Goal: Task Accomplishment & Management: Use online tool/utility

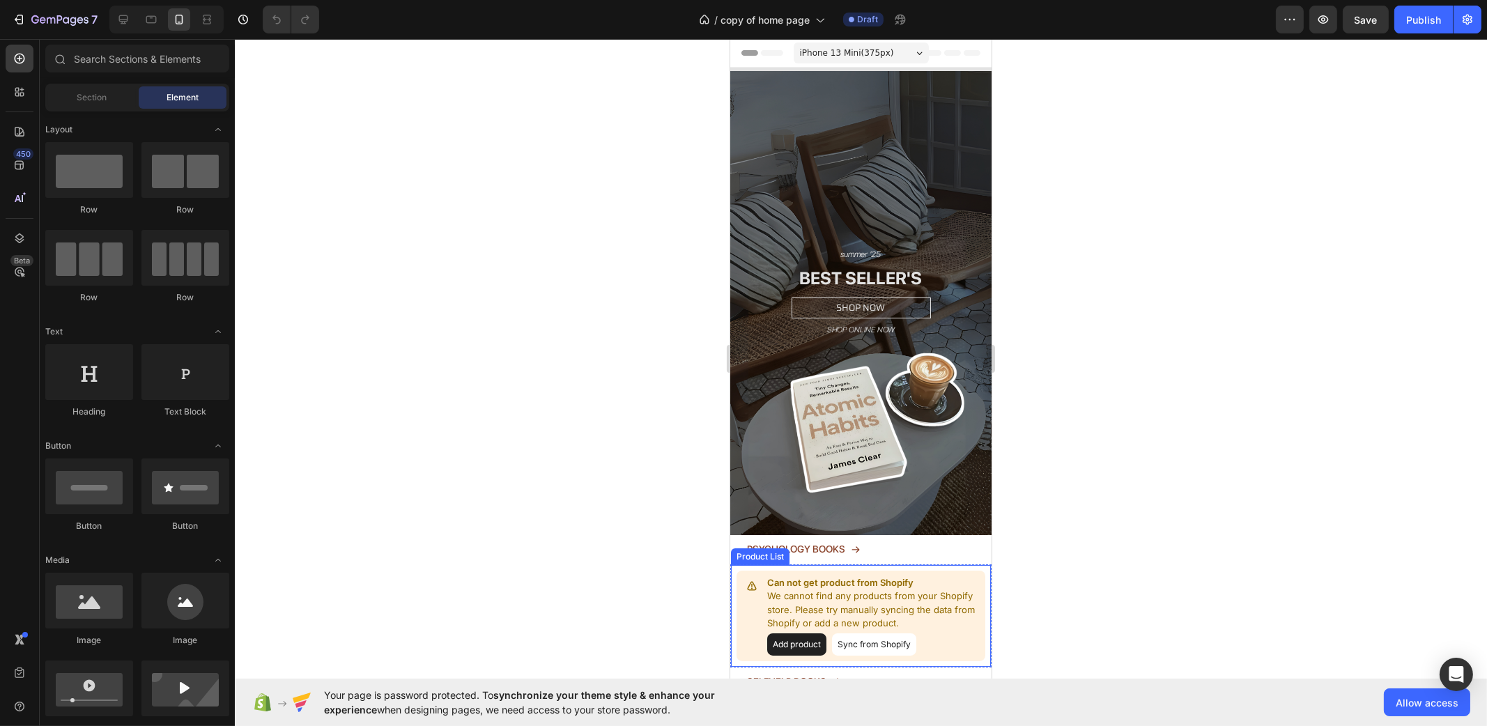
click at [881, 564] on div "Can not get product from Shopify We cannot find any products from your Shopify …" at bounding box center [859, 615] width 261 height 103
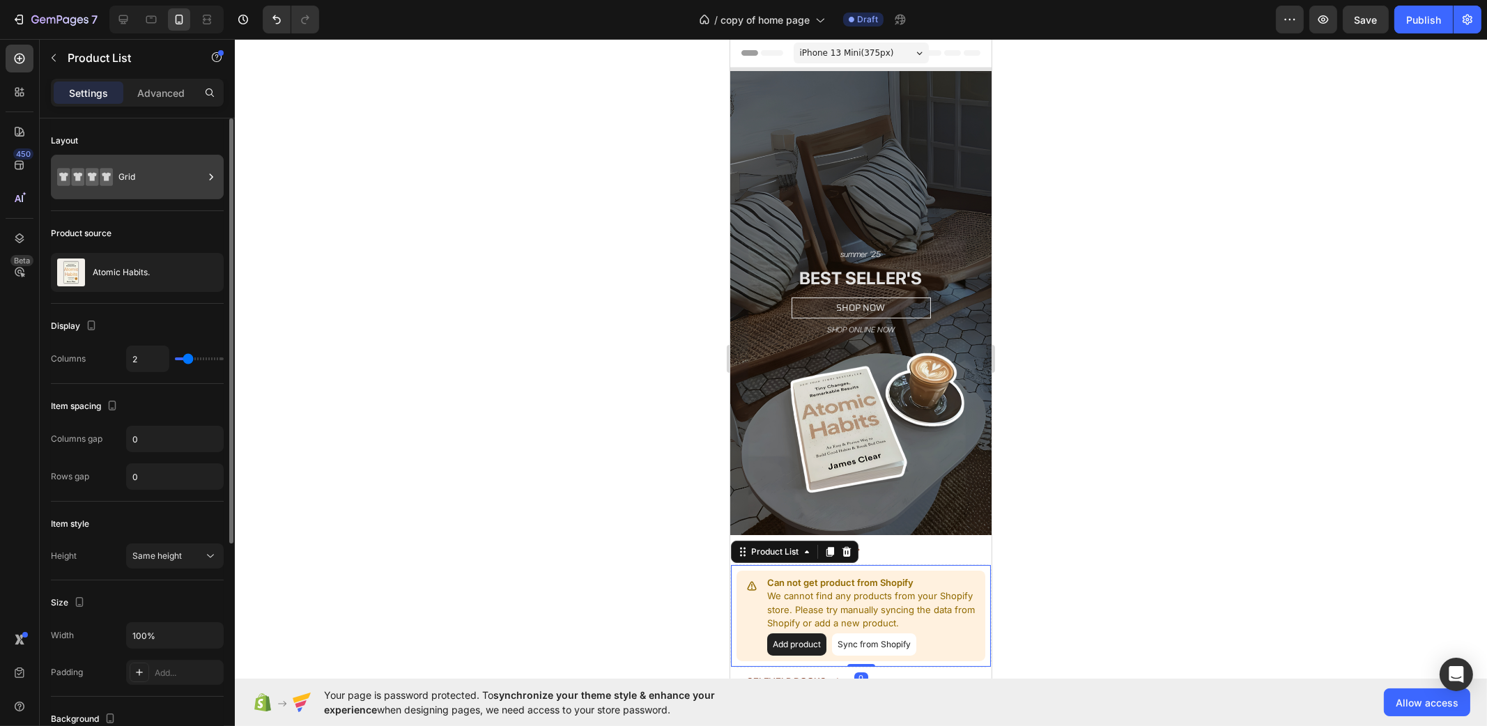
click at [125, 176] on div "Grid" at bounding box center [160, 177] width 85 height 32
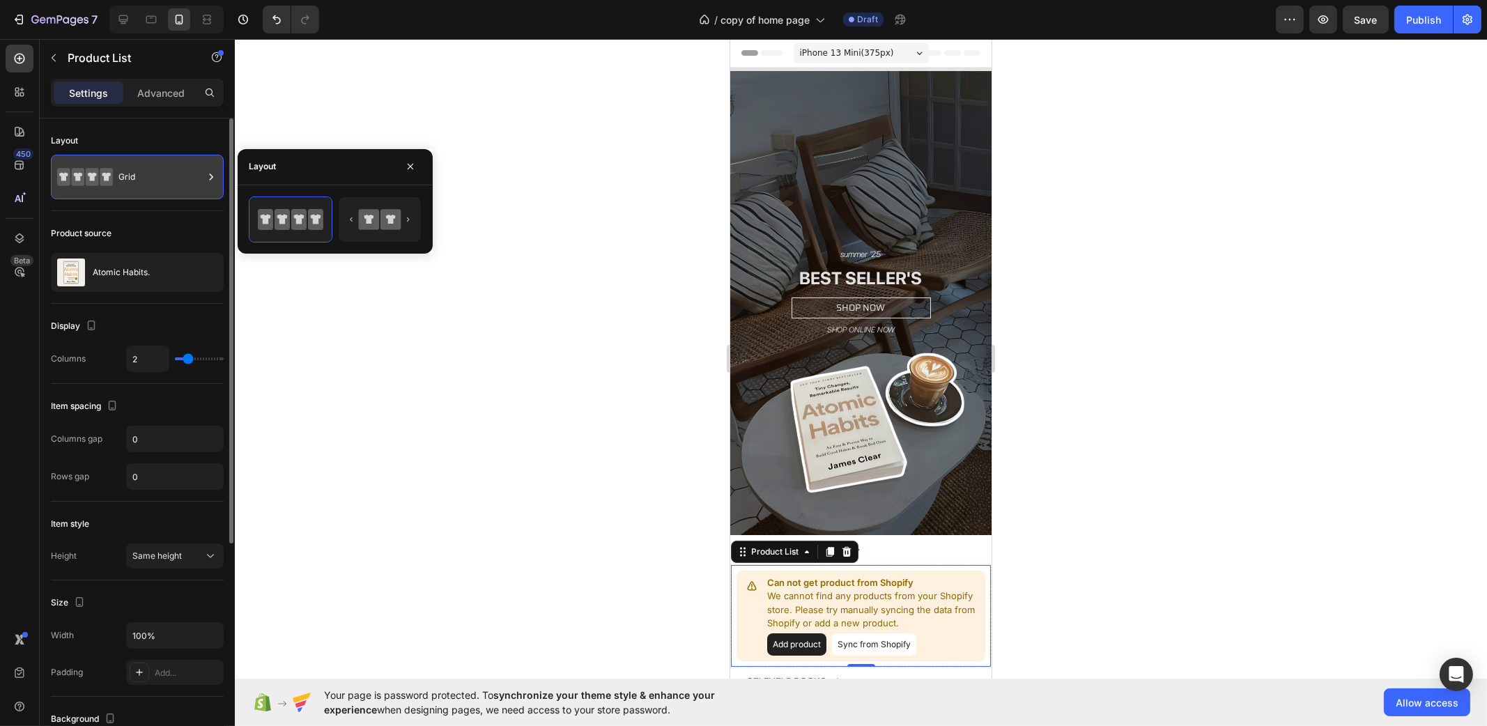
click at [125, 185] on div "Grid" at bounding box center [160, 177] width 85 height 32
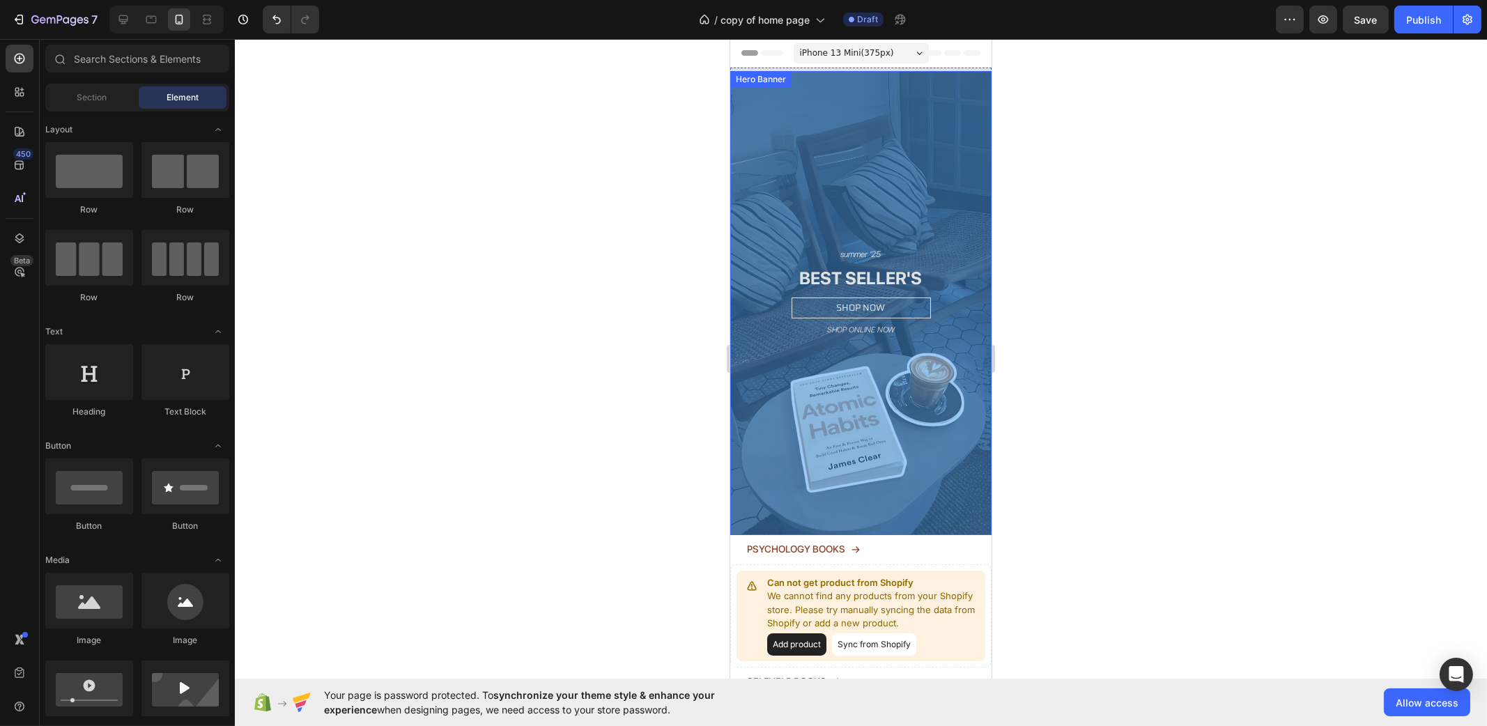
click at [962, 171] on div "Overlay" at bounding box center [859, 303] width 261 height 464
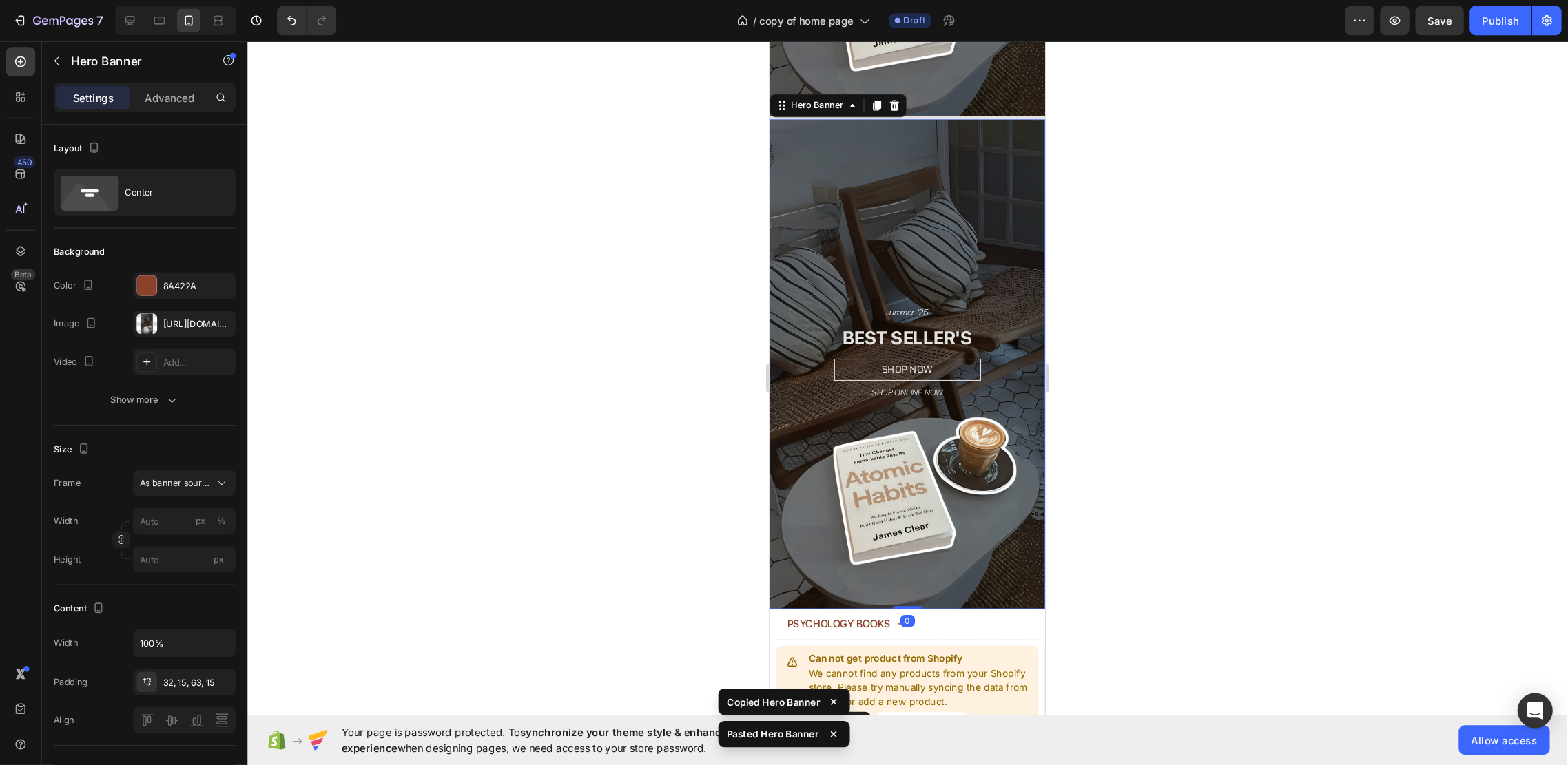
scroll to position [422, 0]
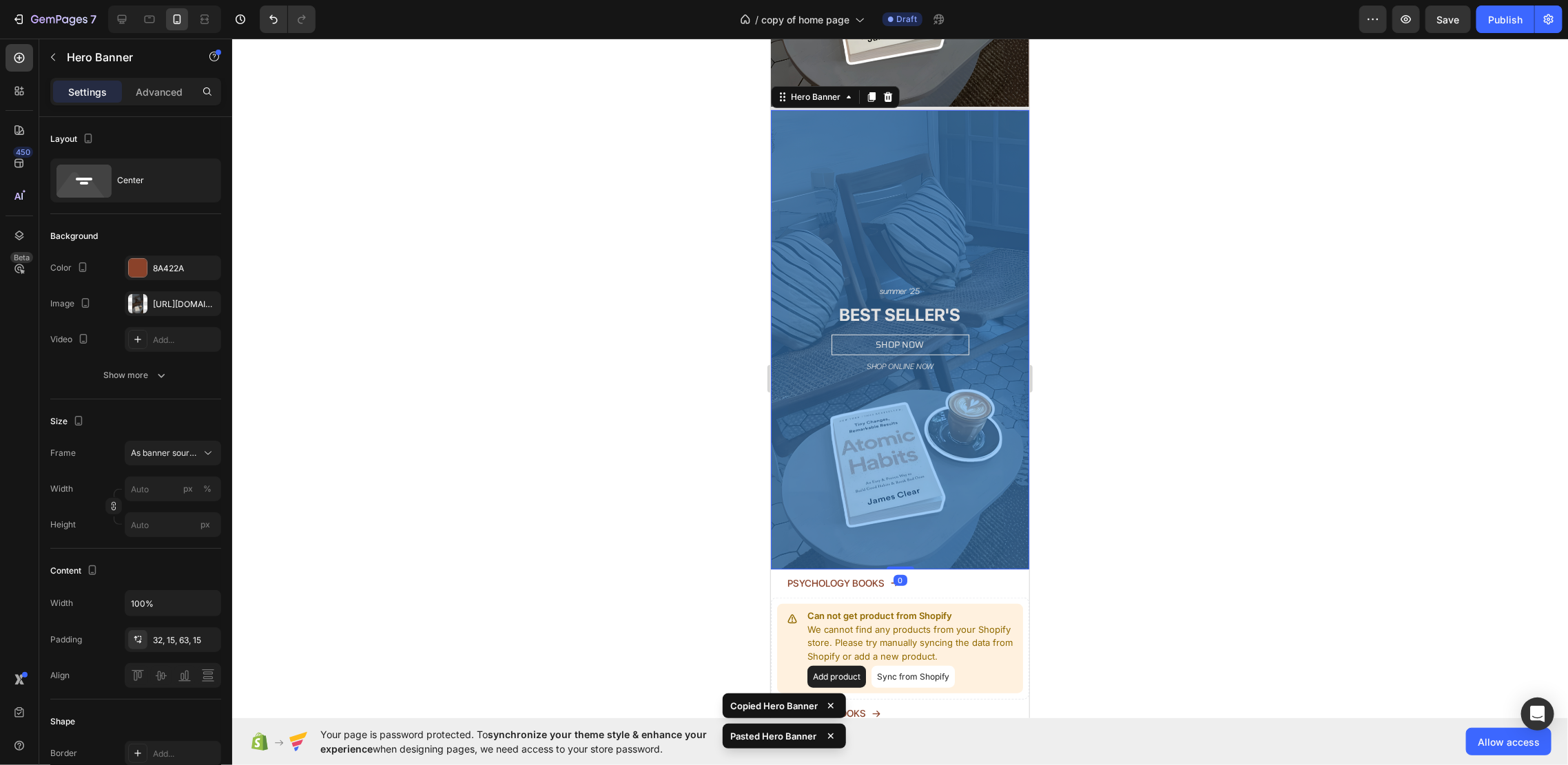
click at [956, 379] on div "Overlay" at bounding box center [899, 339] width 258 height 459
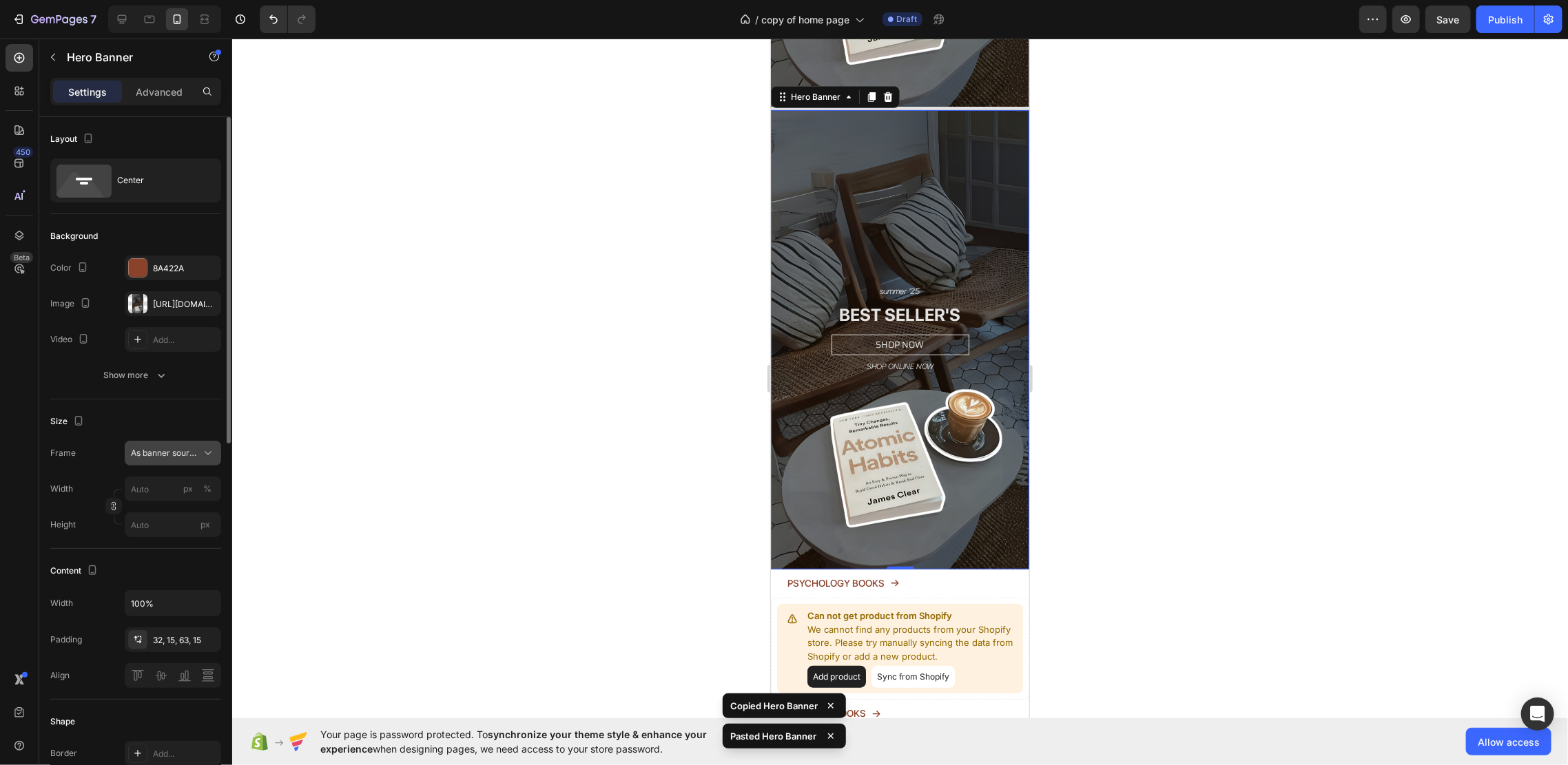
click at [153, 442] on button "As banner source" at bounding box center [173, 453] width 97 height 25
click at [175, 510] on div "Custom" at bounding box center [170, 511] width 80 height 13
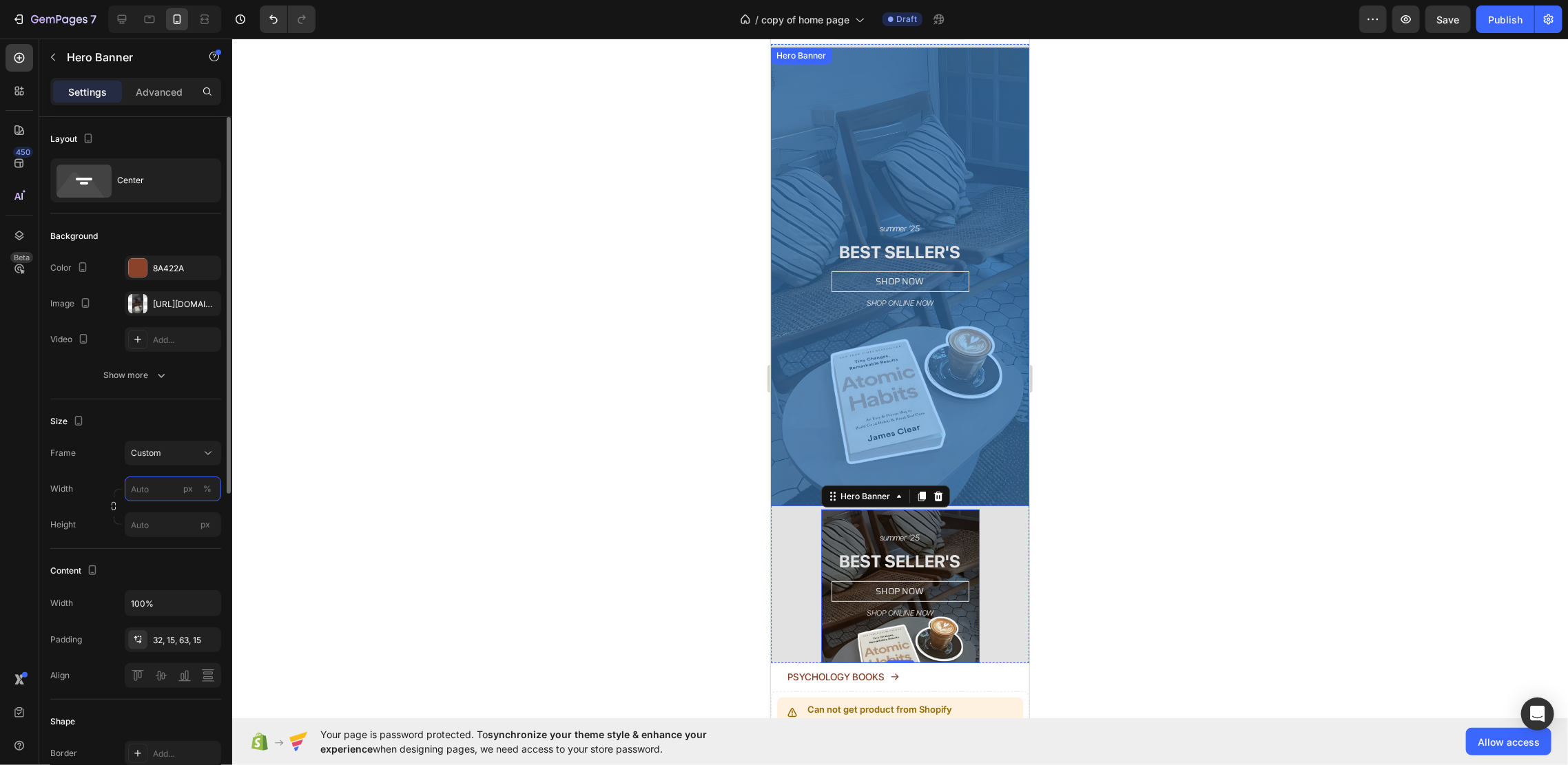
scroll to position [0, 0]
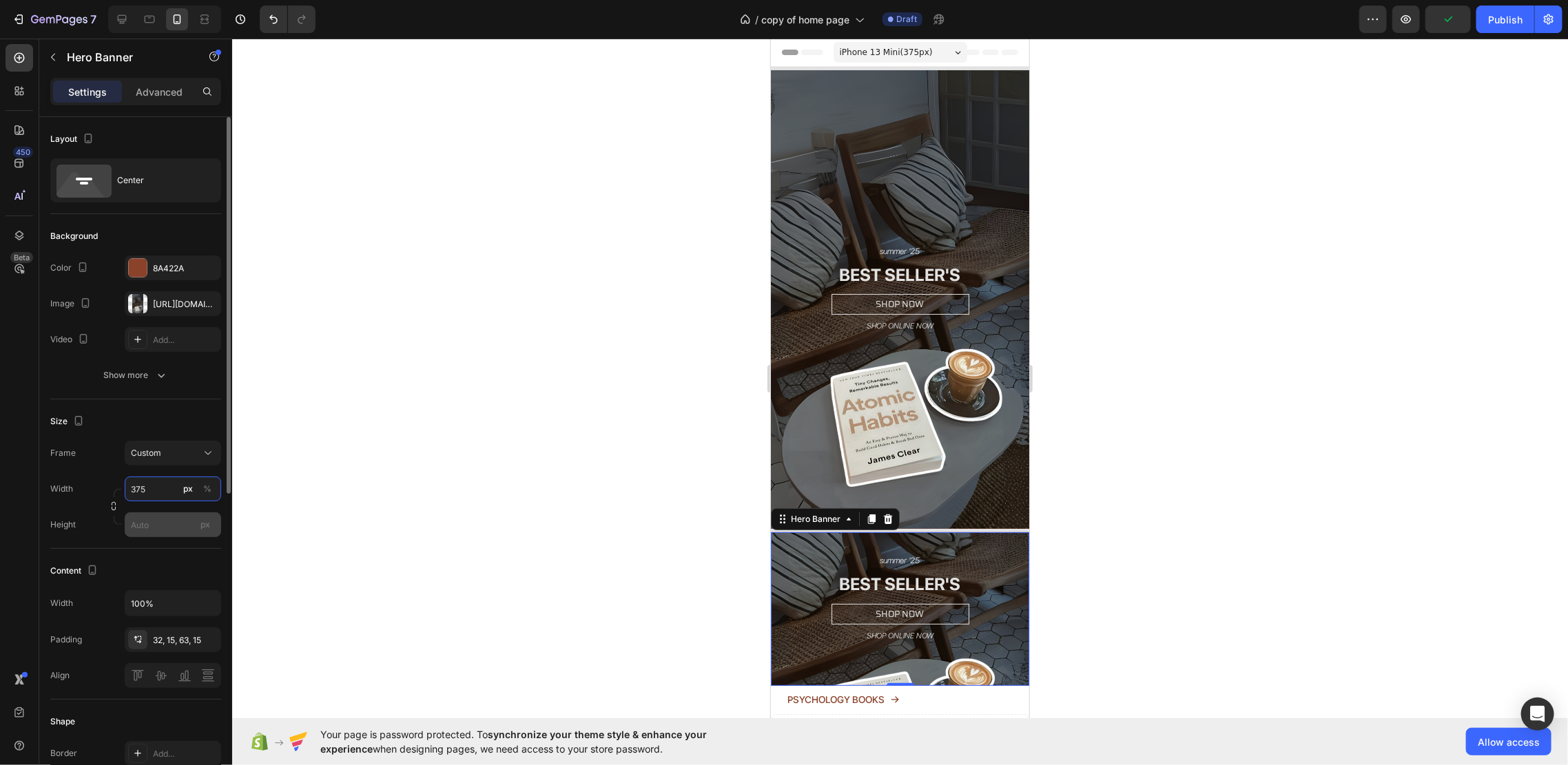
type input "375"
click at [161, 534] on input "px" at bounding box center [173, 524] width 97 height 25
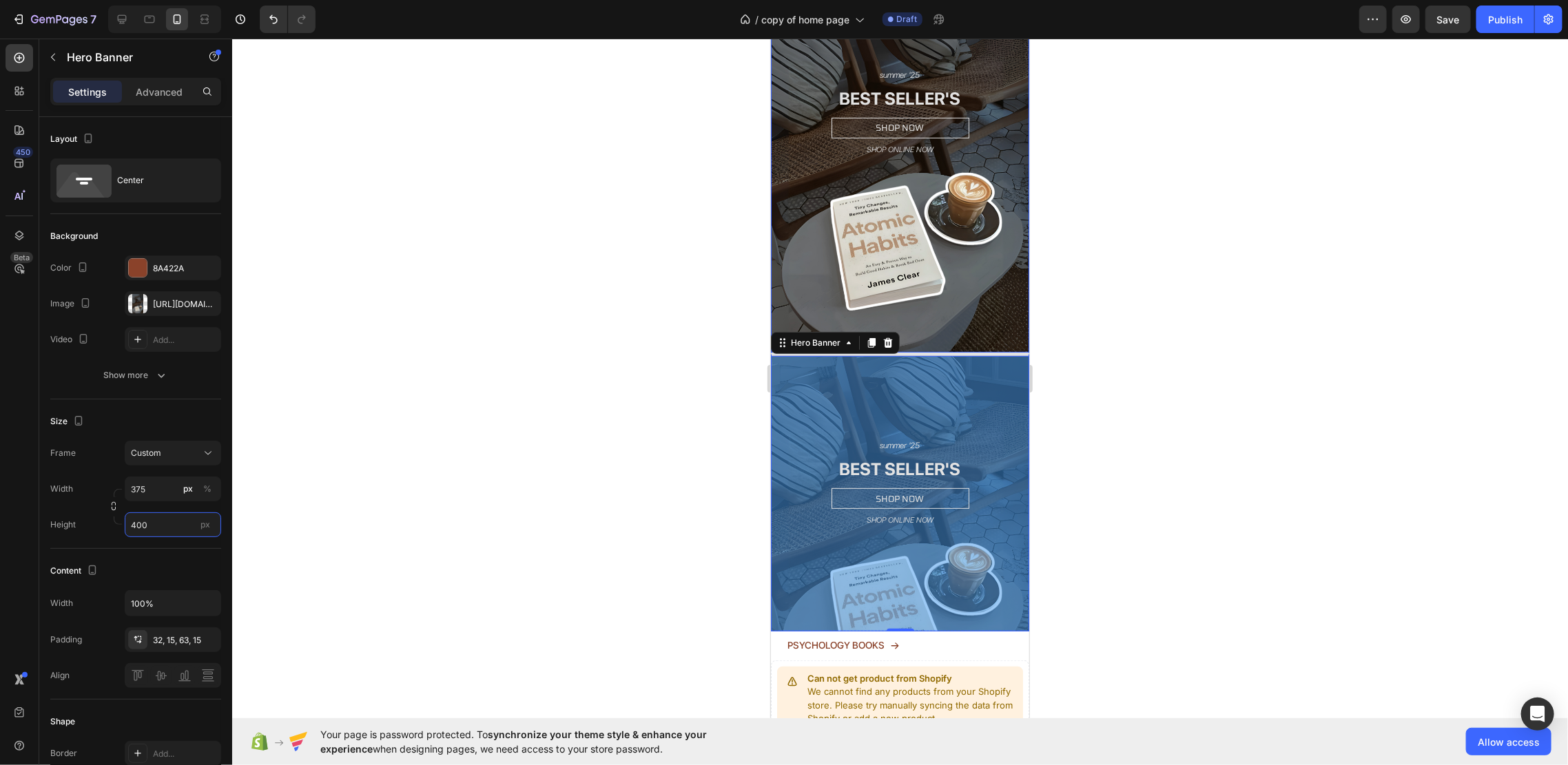
scroll to position [183, 0]
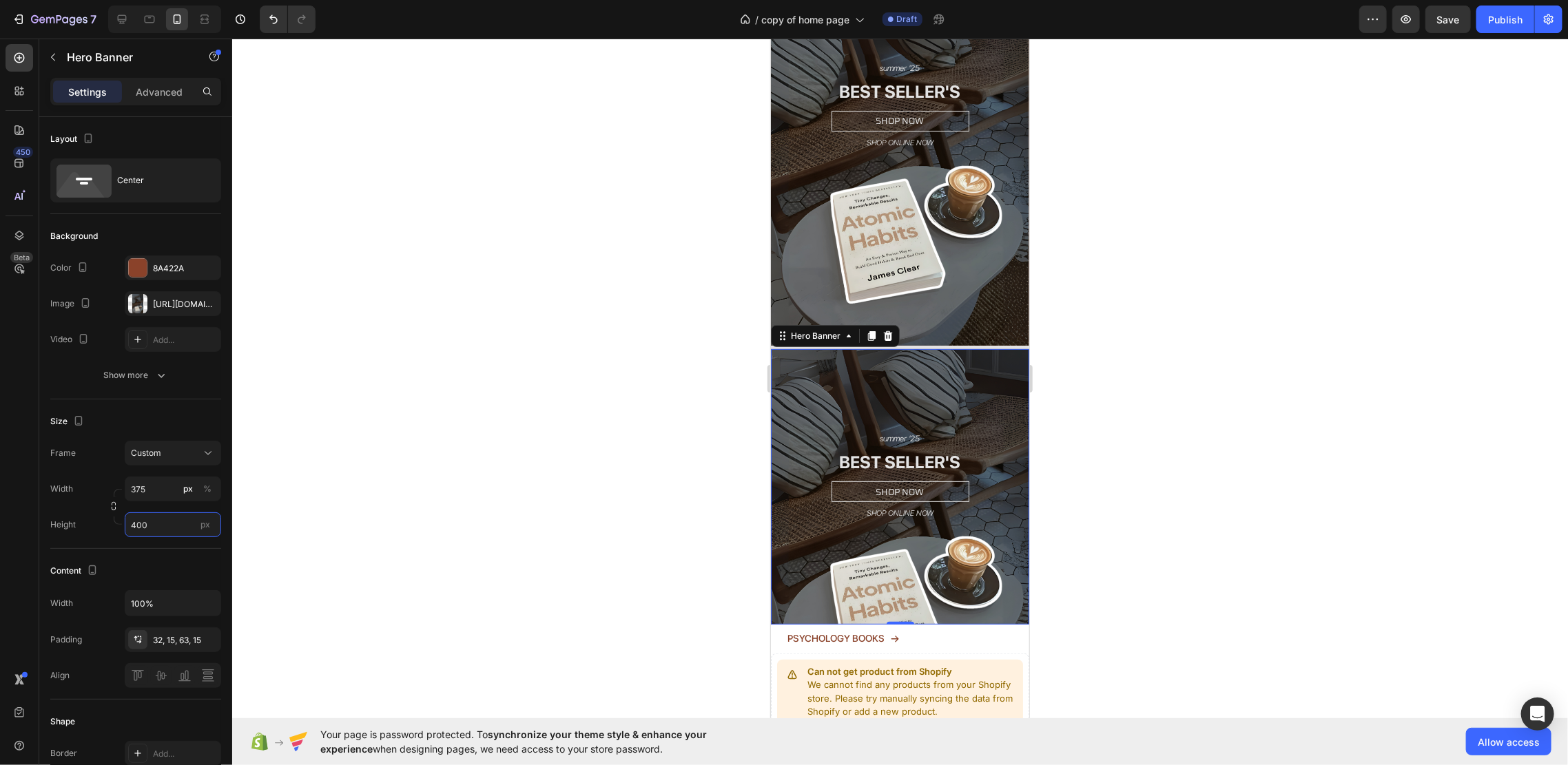
type input "400"
click at [176, 311] on div "[URL][DOMAIN_NAME]" at bounding box center [173, 303] width 97 height 25
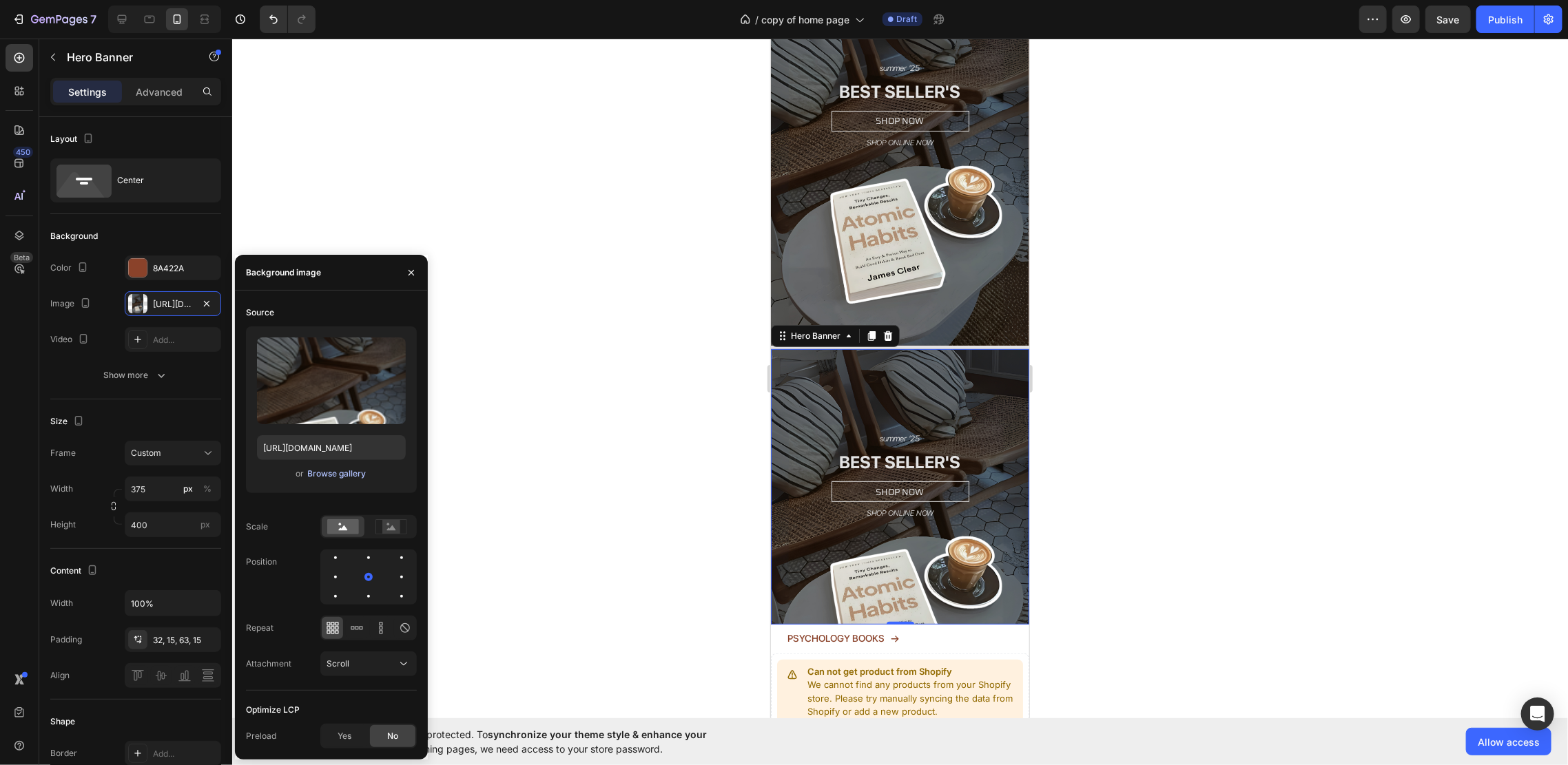
click at [341, 476] on div "Browse gallery" at bounding box center [336, 473] width 58 height 13
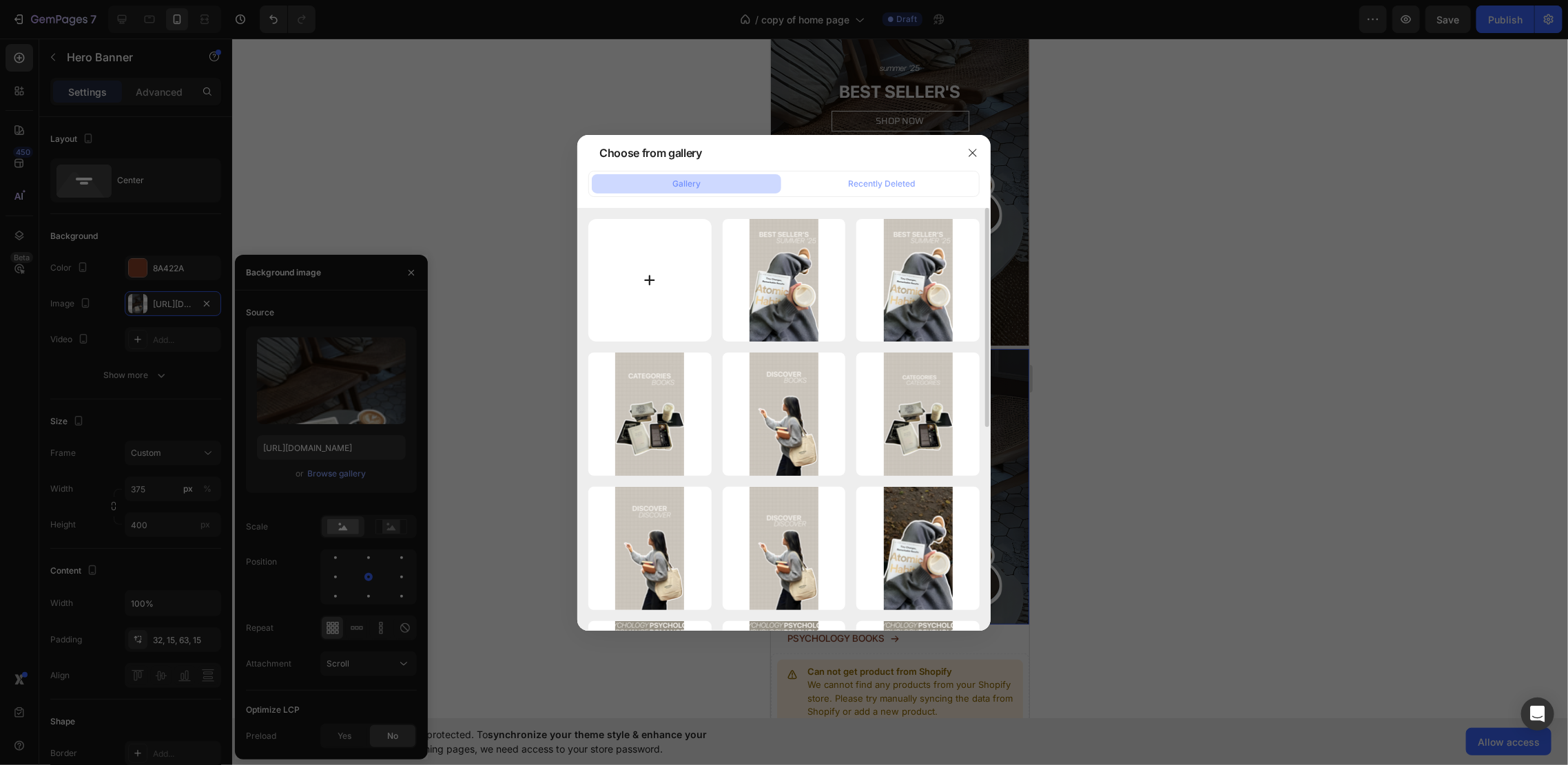
click at [681, 280] on input "file" at bounding box center [650, 281] width 124 height 124
type input "C:\fakepath\Ontwerp zonder titel (62).png"
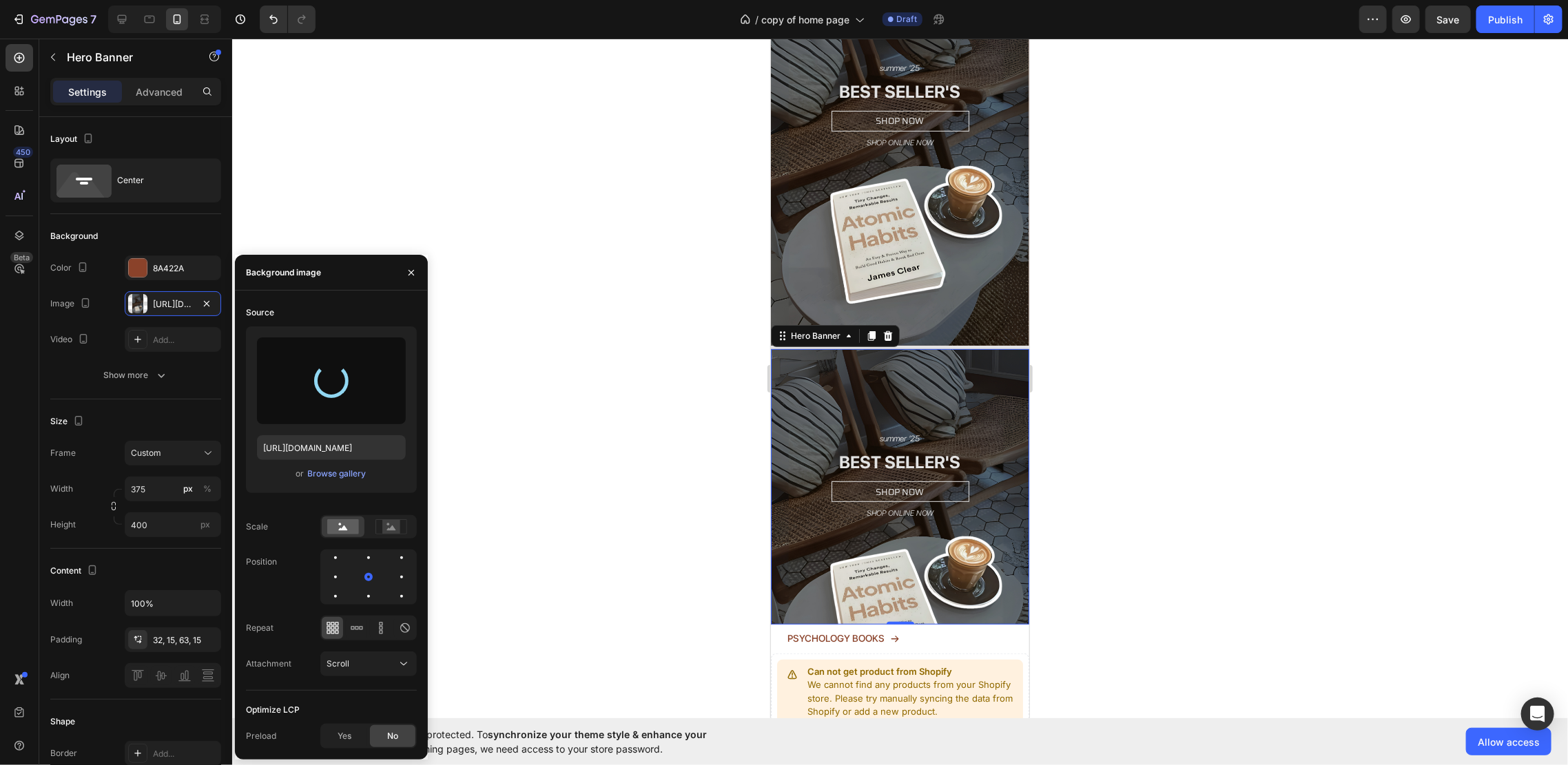
type input "[URL][DOMAIN_NAME]"
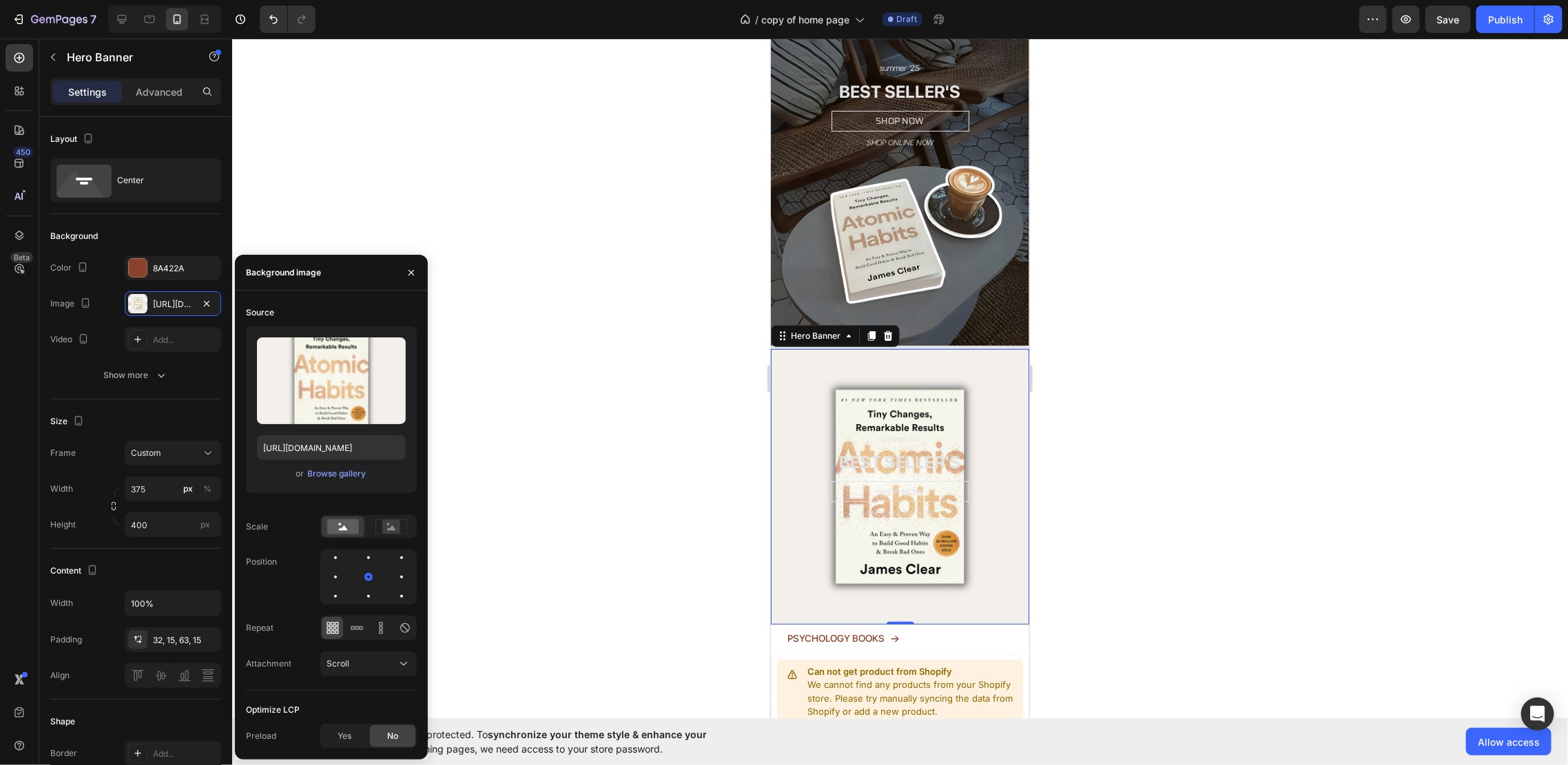
click at [675, 314] on div at bounding box center [900, 401] width 1336 height 726
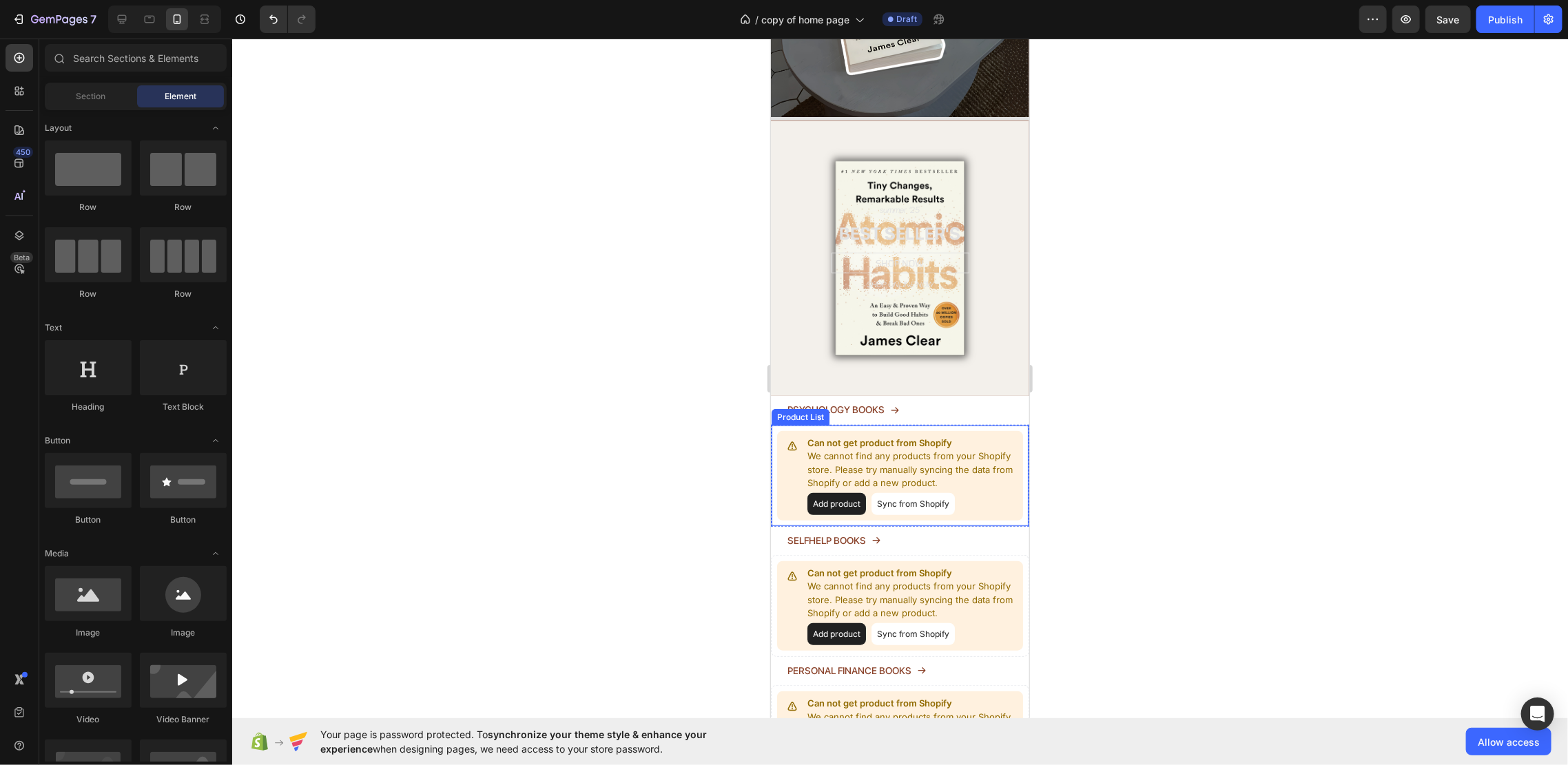
scroll to position [367, 0]
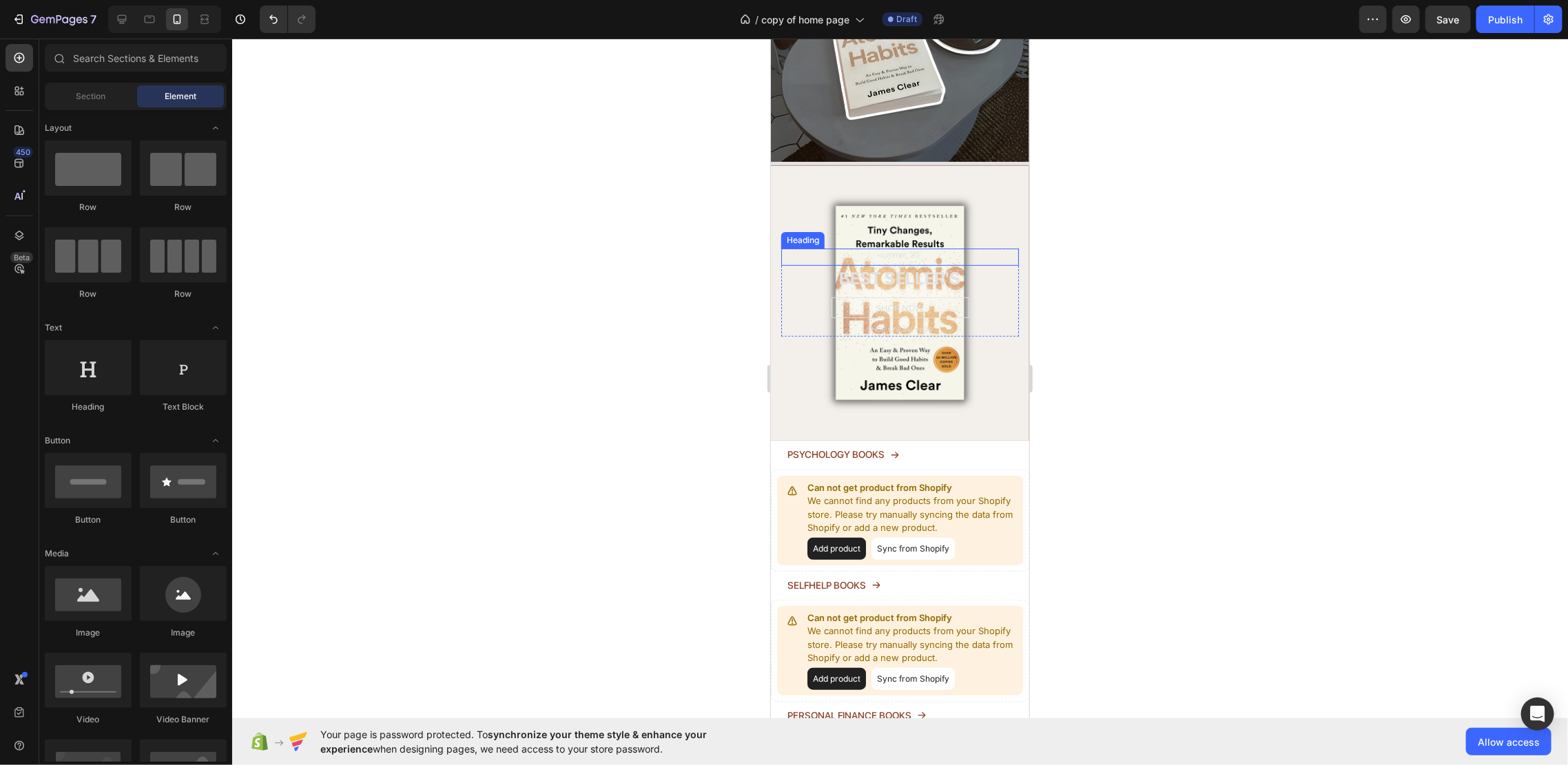
click at [915, 248] on h2 "summer '25" at bounding box center [899, 255] width 237 height 14
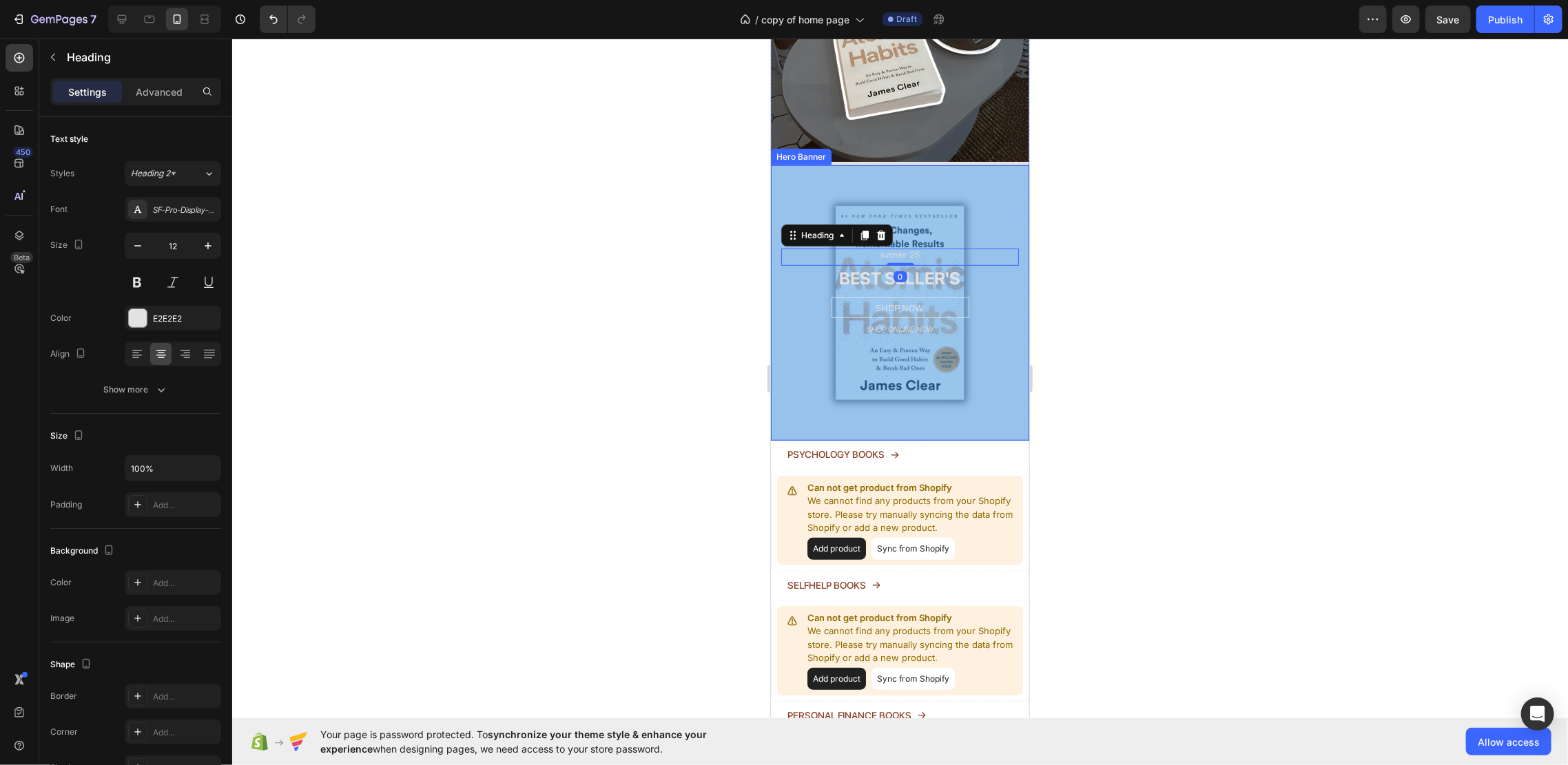
click at [969, 165] on div "Overlay" at bounding box center [899, 302] width 258 height 276
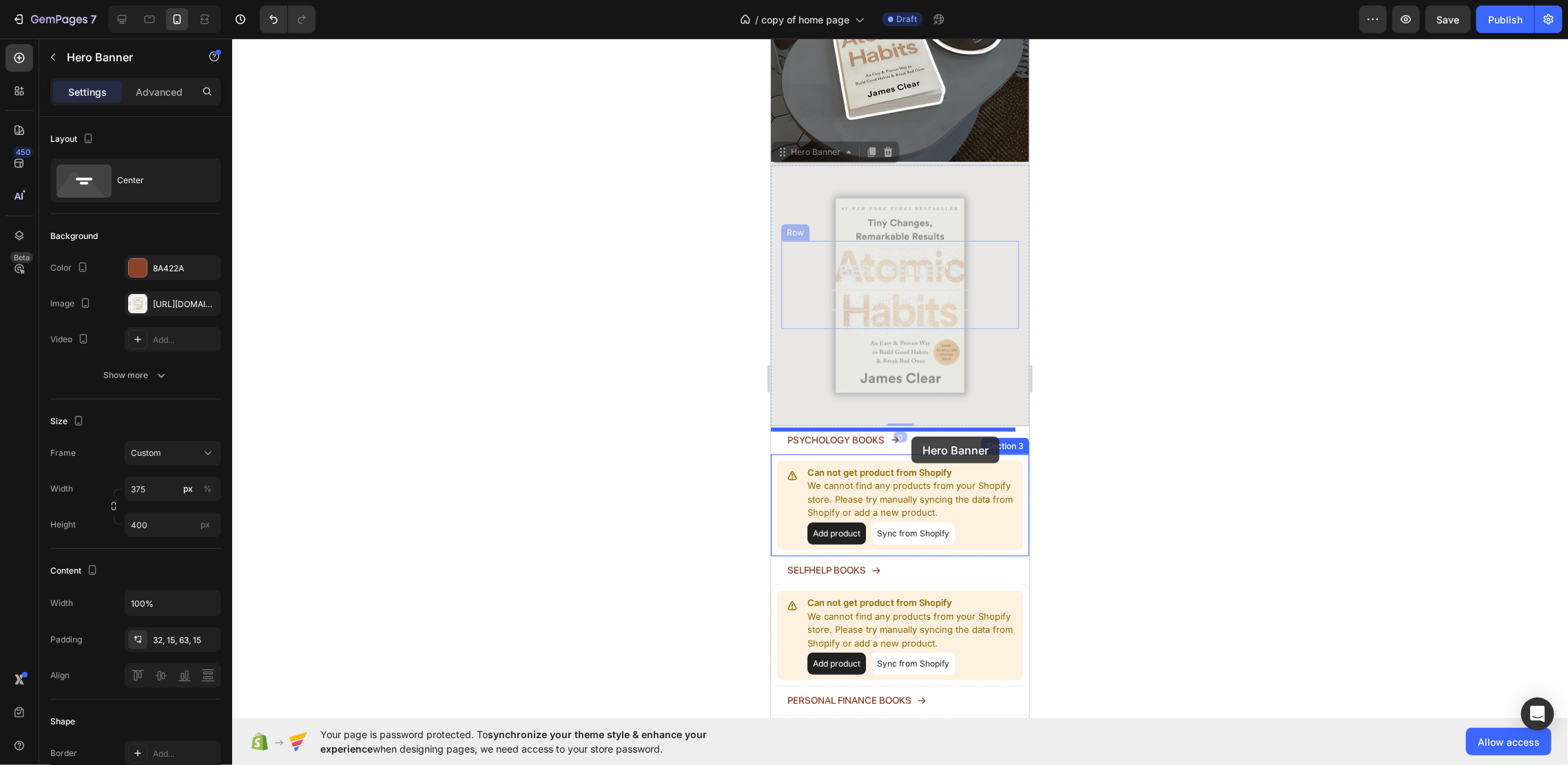
drag, startPoint x: 966, startPoint y: 178, endPoint x: 911, endPoint y: 436, distance: 263.8
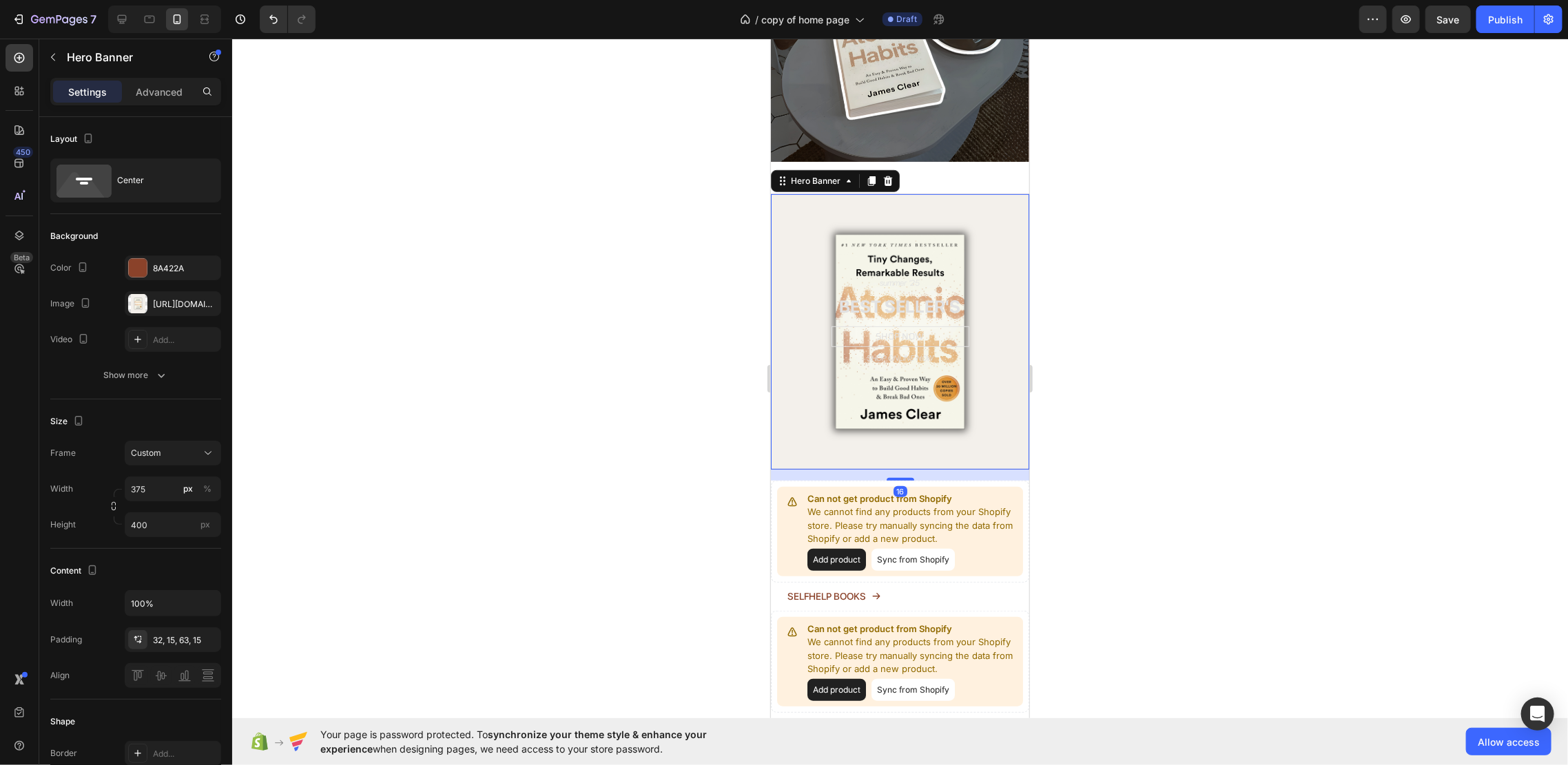
click at [1166, 274] on div at bounding box center [900, 401] width 1336 height 726
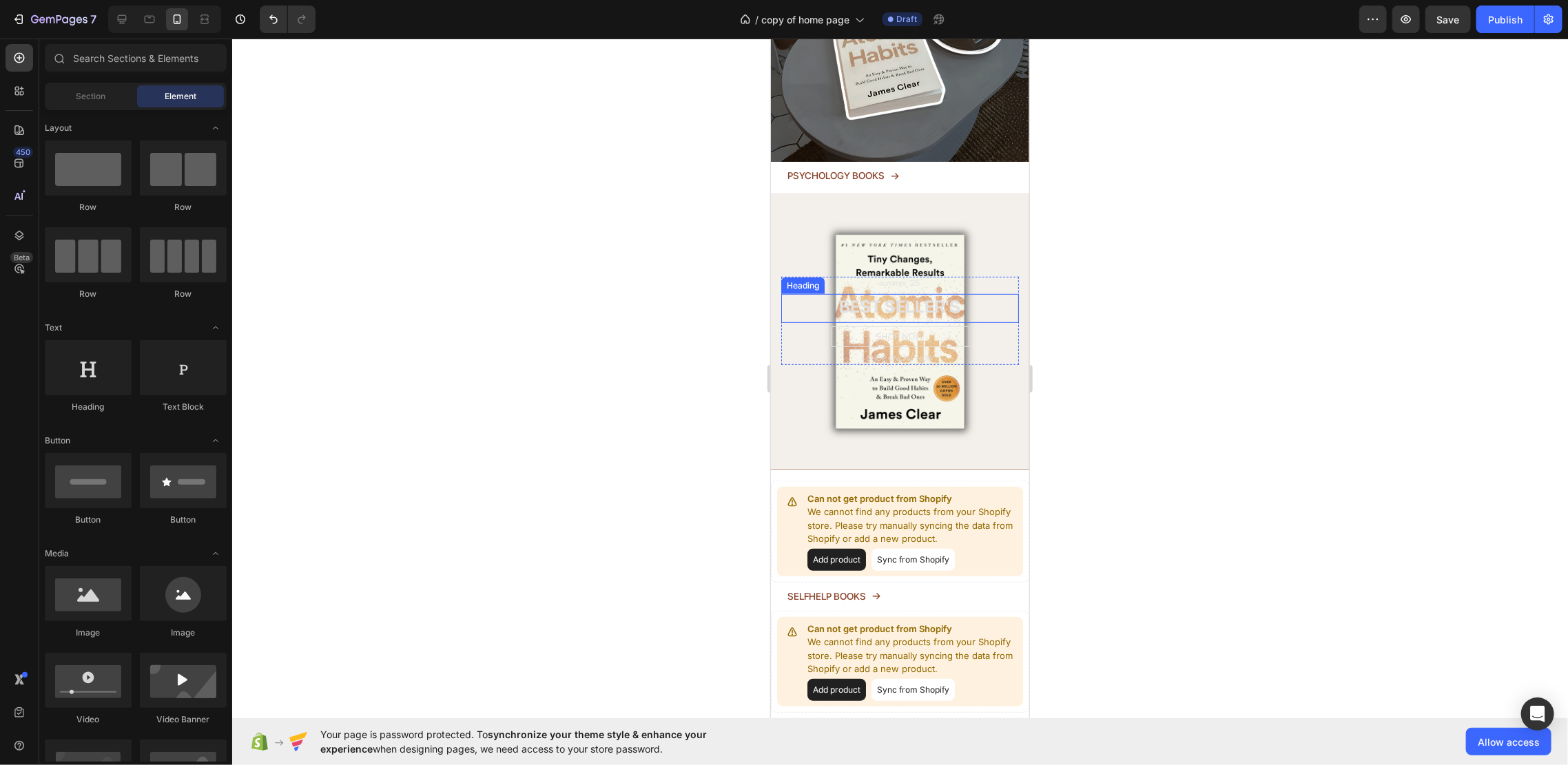
click at [947, 294] on h2 "BEST SELLER'S" at bounding box center [899, 306] width 237 height 26
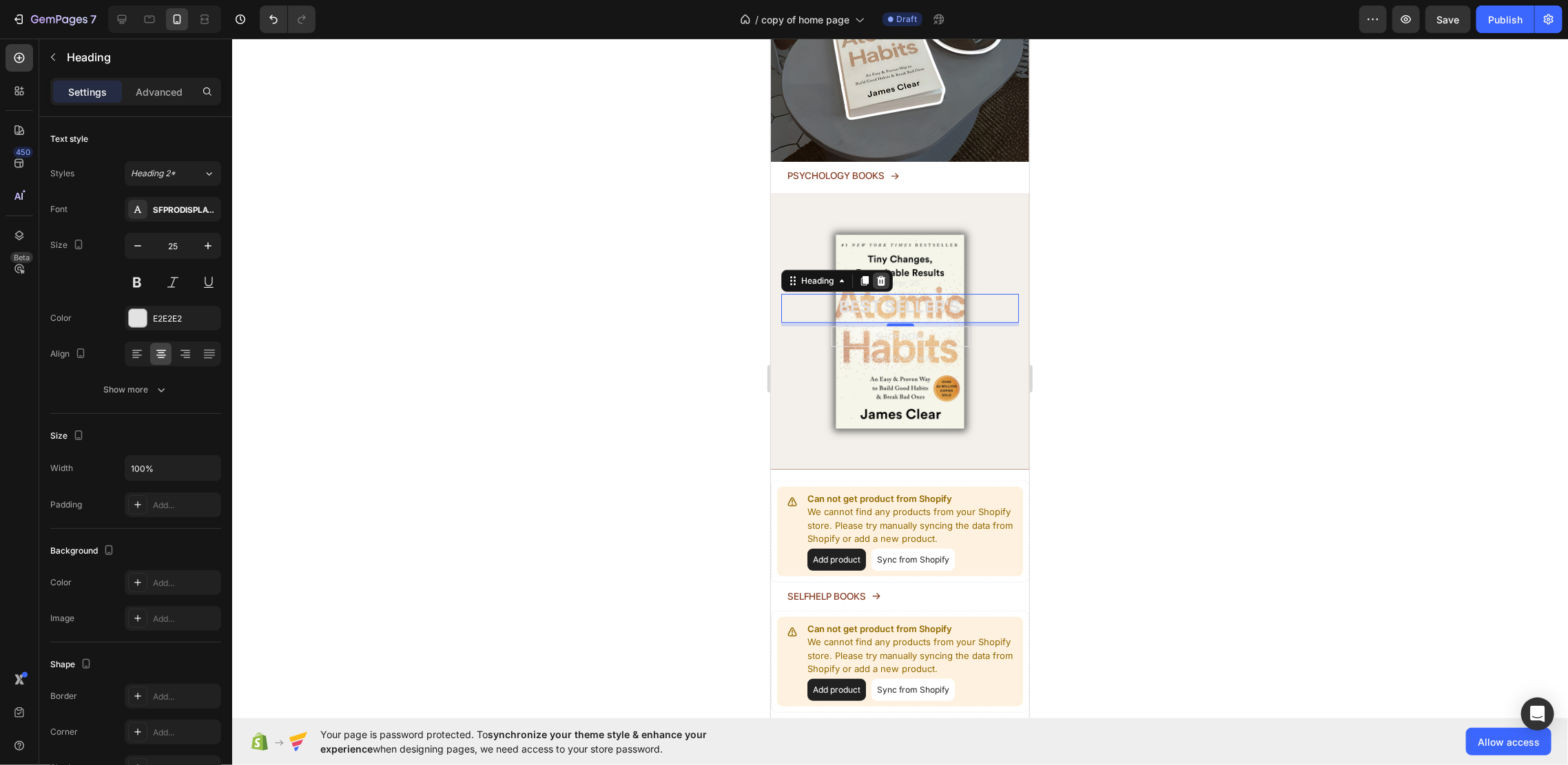
click at [886, 275] on icon at bounding box center [880, 280] width 11 height 11
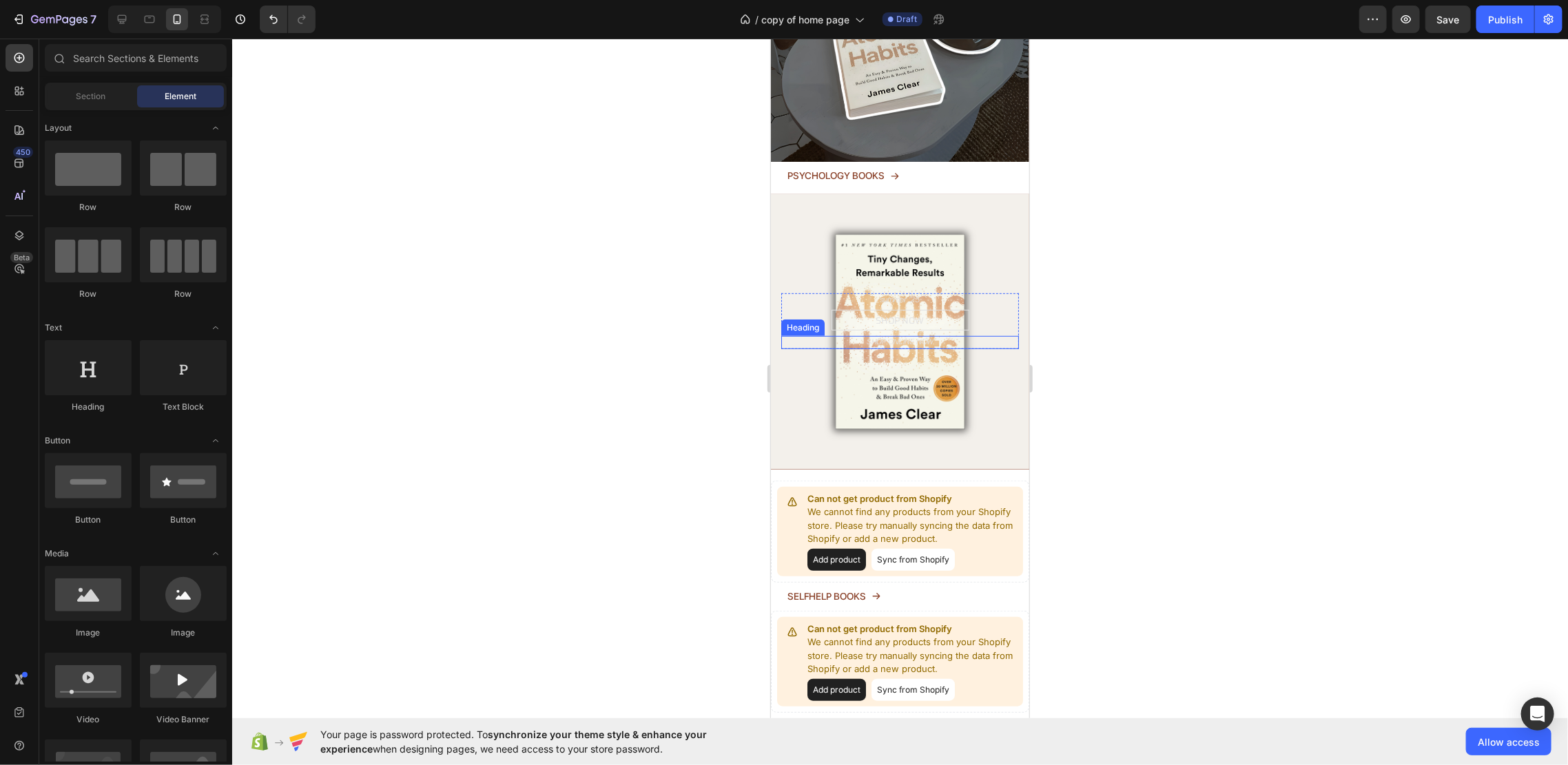
scroll to position [183, 0]
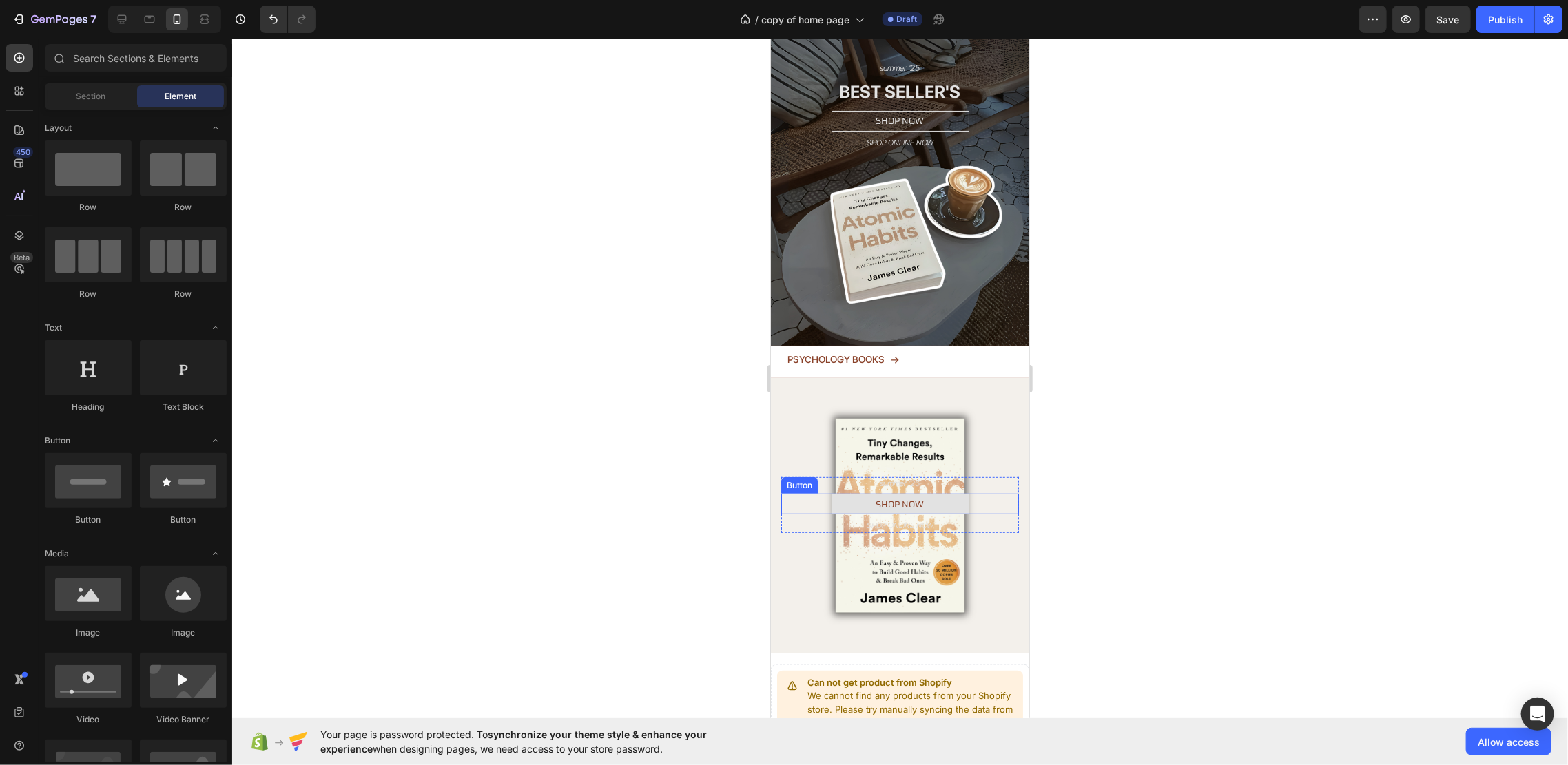
click at [946, 493] on link "SHOP NOW" at bounding box center [899, 503] width 137 height 21
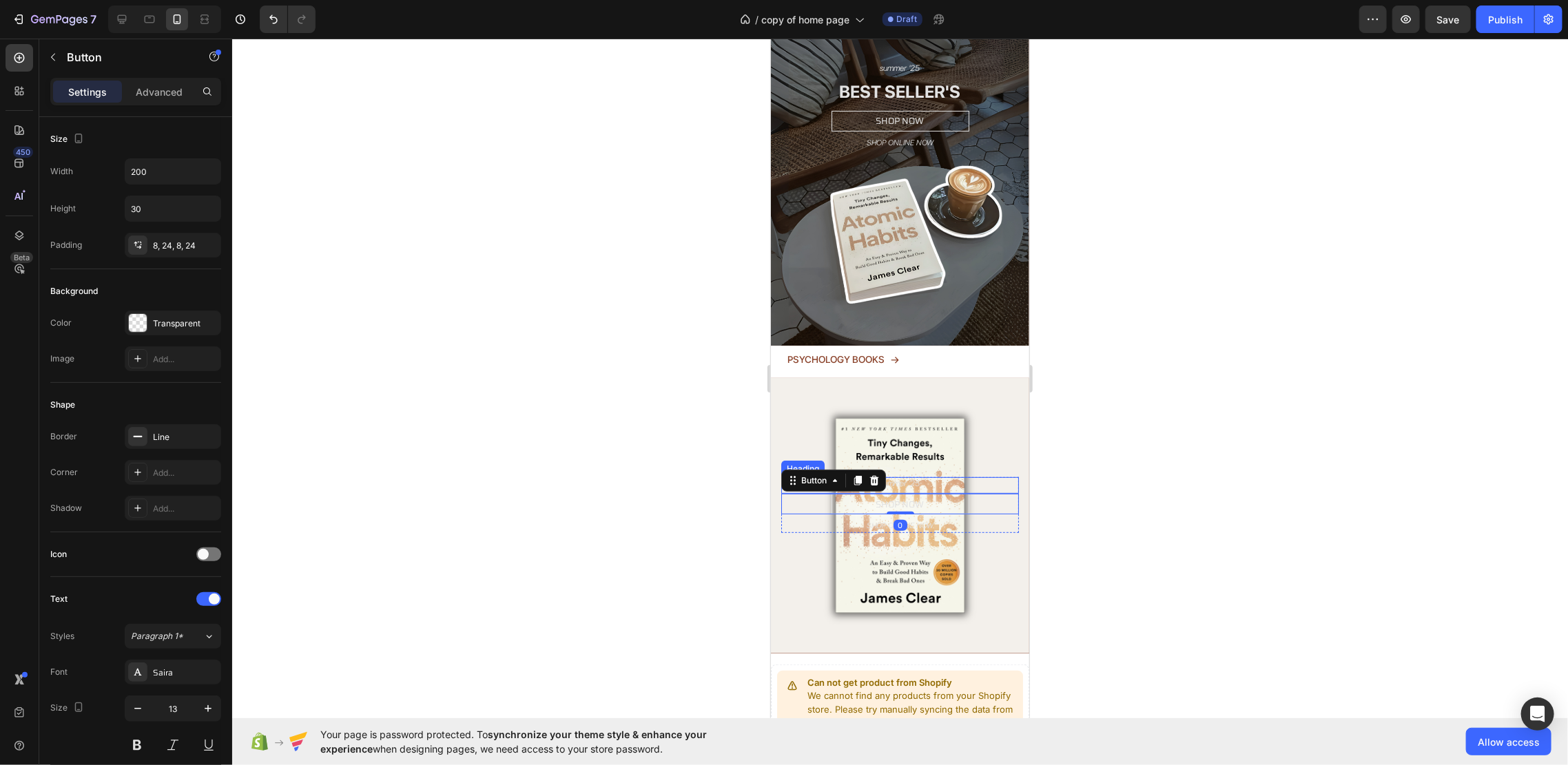
click at [942, 476] on h2 "summer '25" at bounding box center [899, 483] width 237 height 14
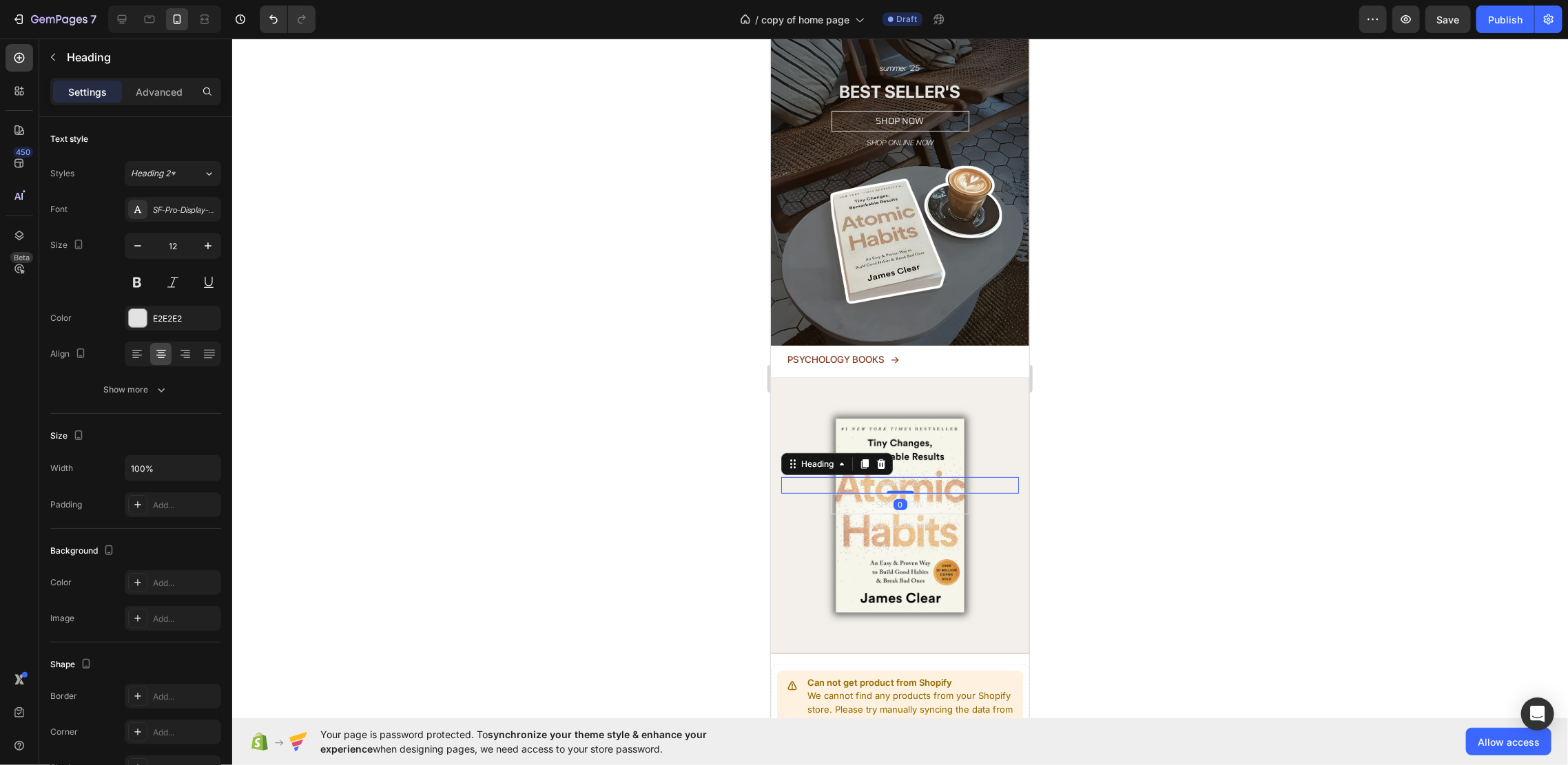
click at [942, 476] on h2 "summer '25" at bounding box center [899, 483] width 237 height 14
click at [942, 478] on p "summer '2" at bounding box center [900, 483] width 235 height 11
click at [960, 493] on link "SHOP NOW" at bounding box center [899, 503] width 137 height 21
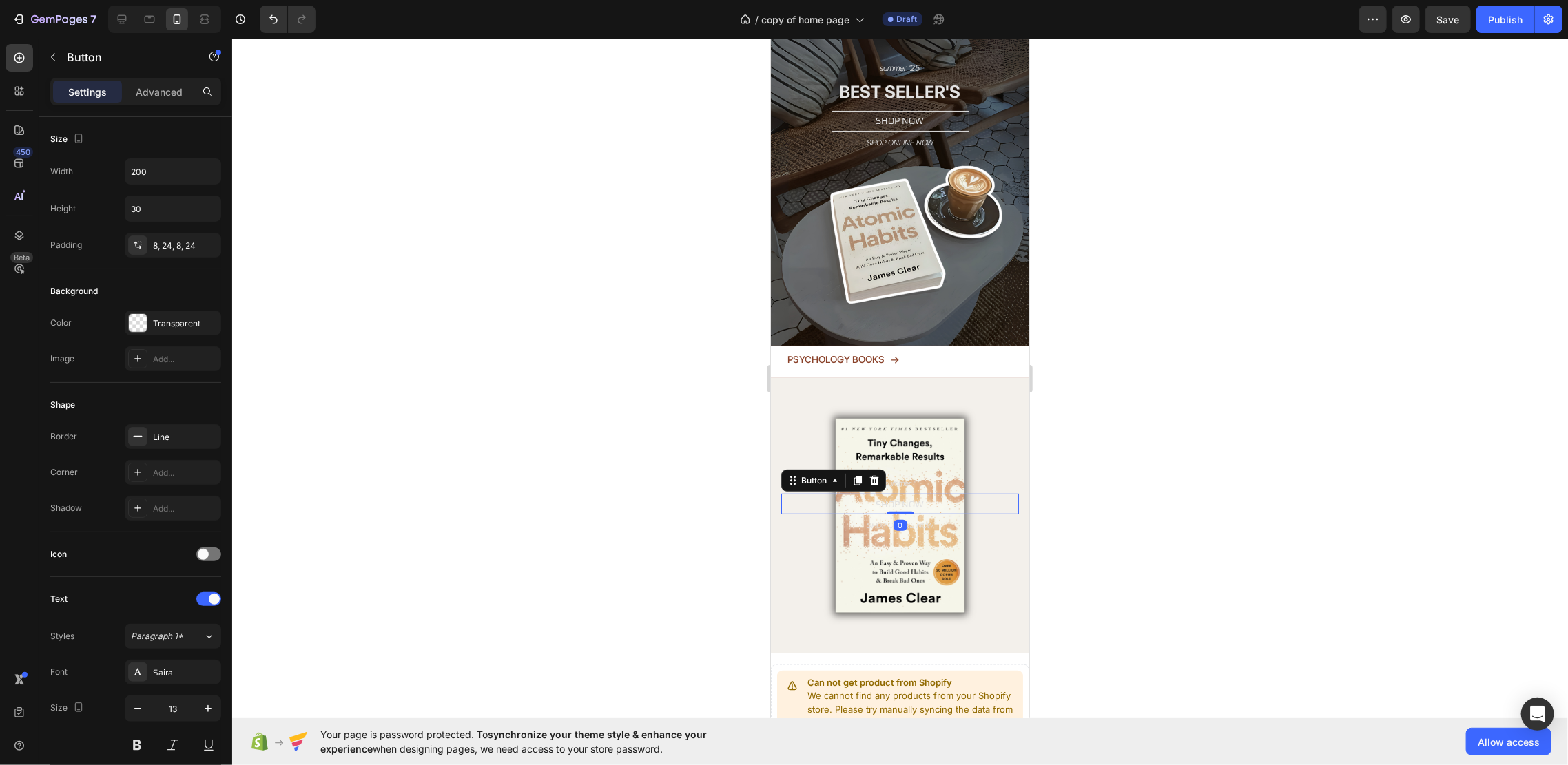
drag, startPoint x: 985, startPoint y: 467, endPoint x: 936, endPoint y: 460, distance: 49.5
click at [985, 493] on div "SHOP NOW Button 0" at bounding box center [899, 503] width 237 height 21
click at [869, 474] on icon at bounding box center [873, 479] width 11 height 11
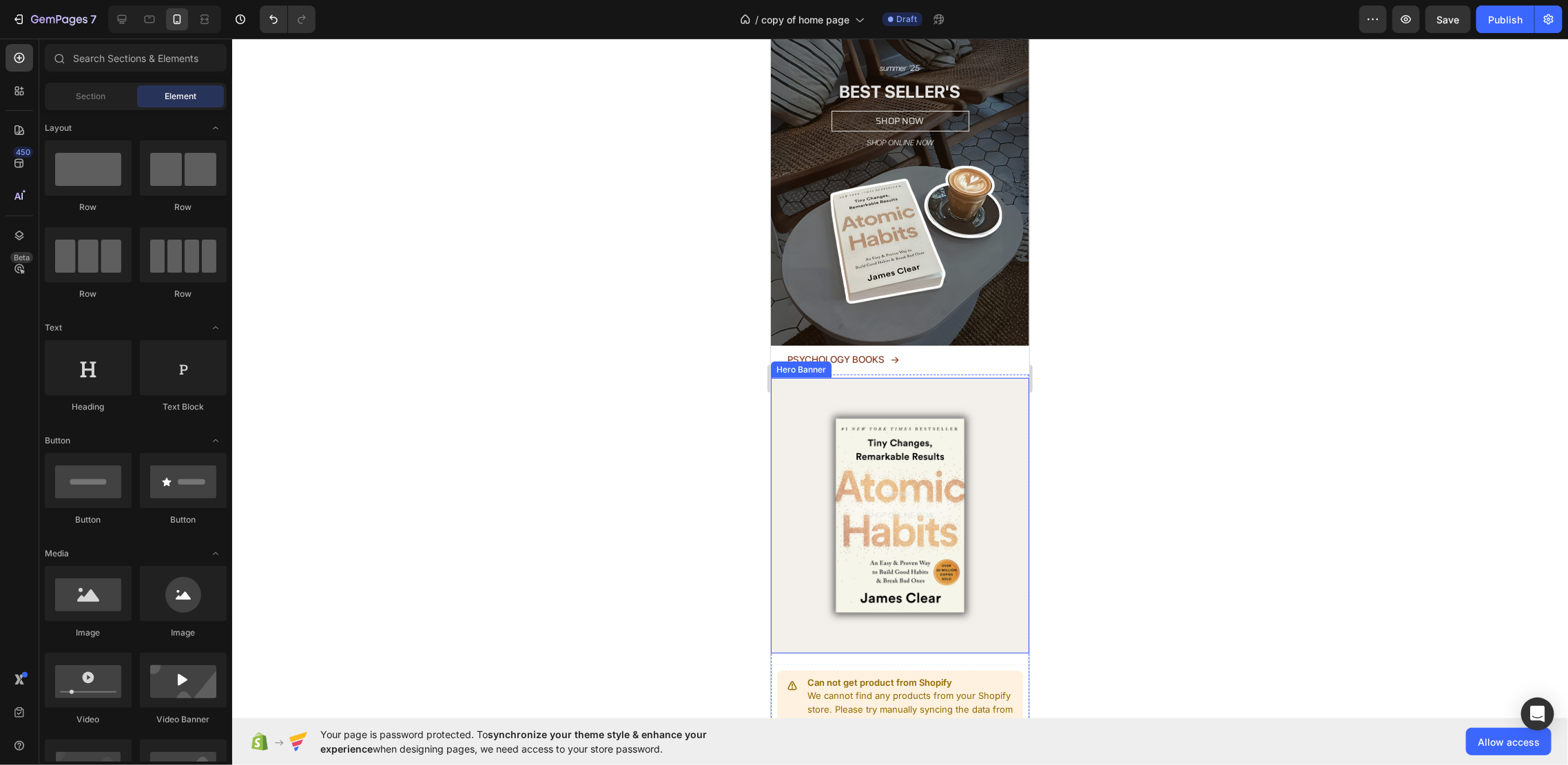
click at [942, 488] on p "summer '" at bounding box center [900, 493] width 235 height 11
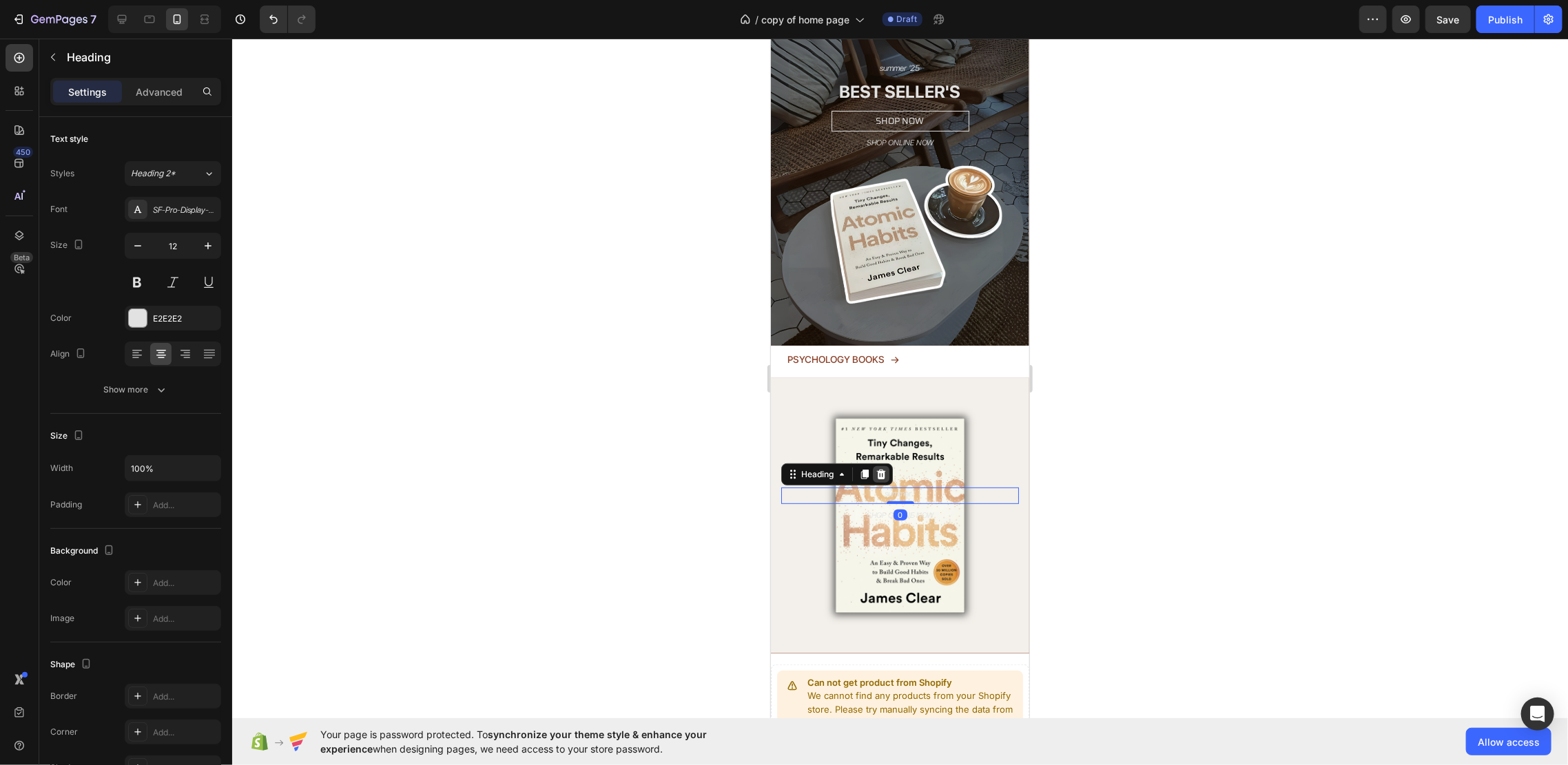
click at [889, 466] on div at bounding box center [880, 473] width 17 height 17
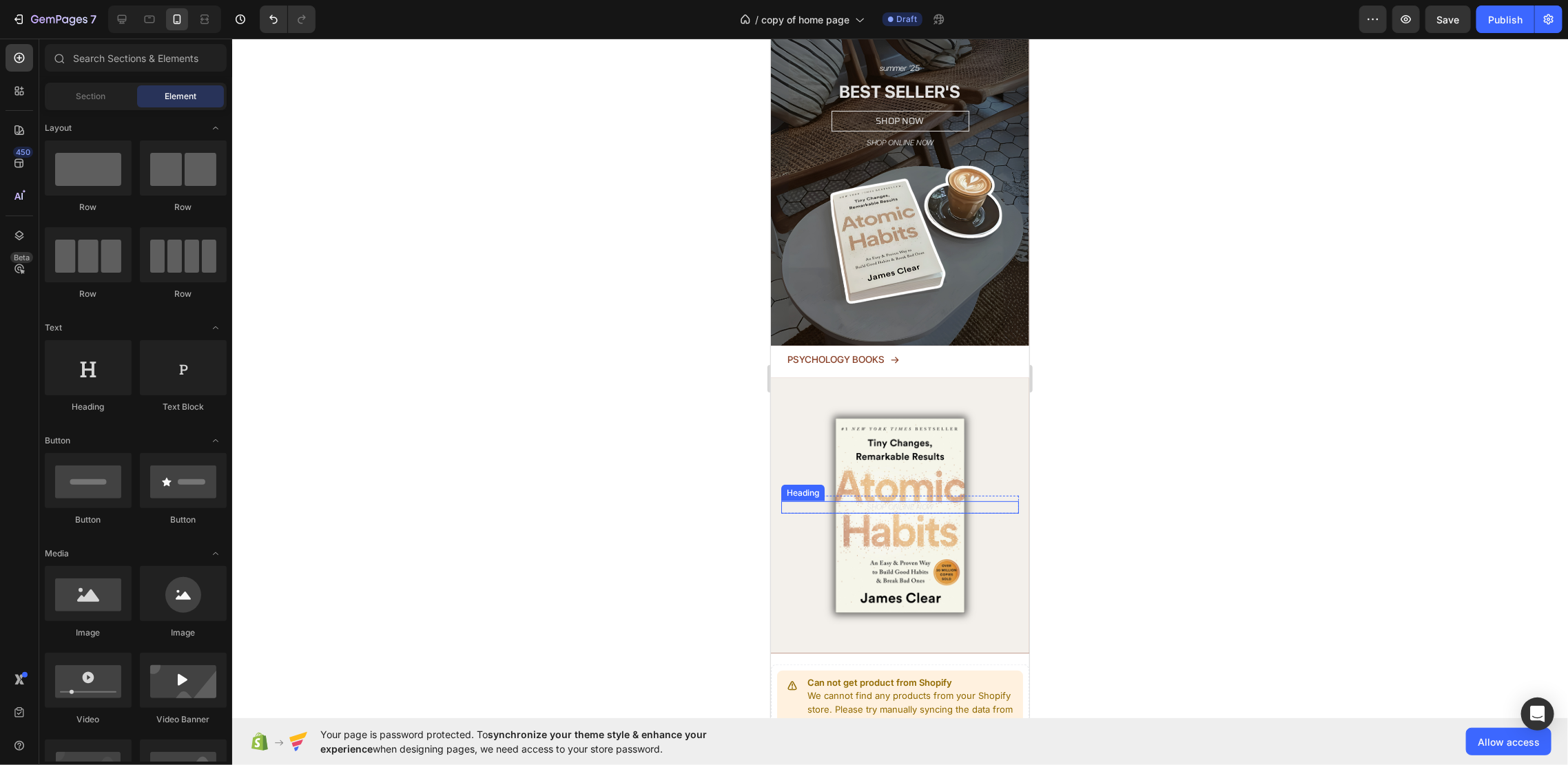
click at [942, 501] on h2 "SHOP ONLINE NOW" at bounding box center [899, 507] width 237 height 13
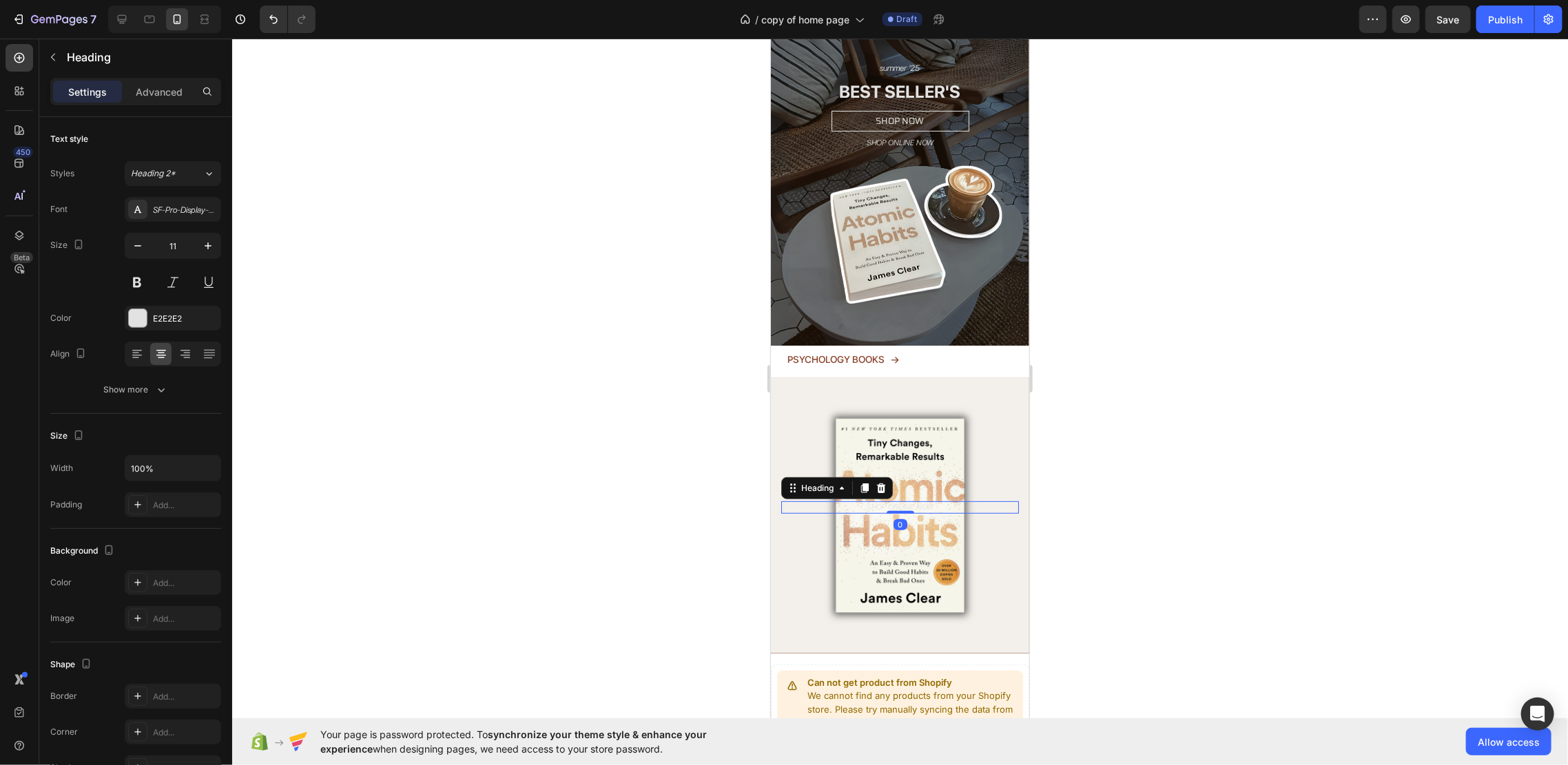
click at [890, 476] on div "Heading" at bounding box center [835, 487] width 112 height 22
click at [885, 482] on icon at bounding box center [880, 487] width 11 height 11
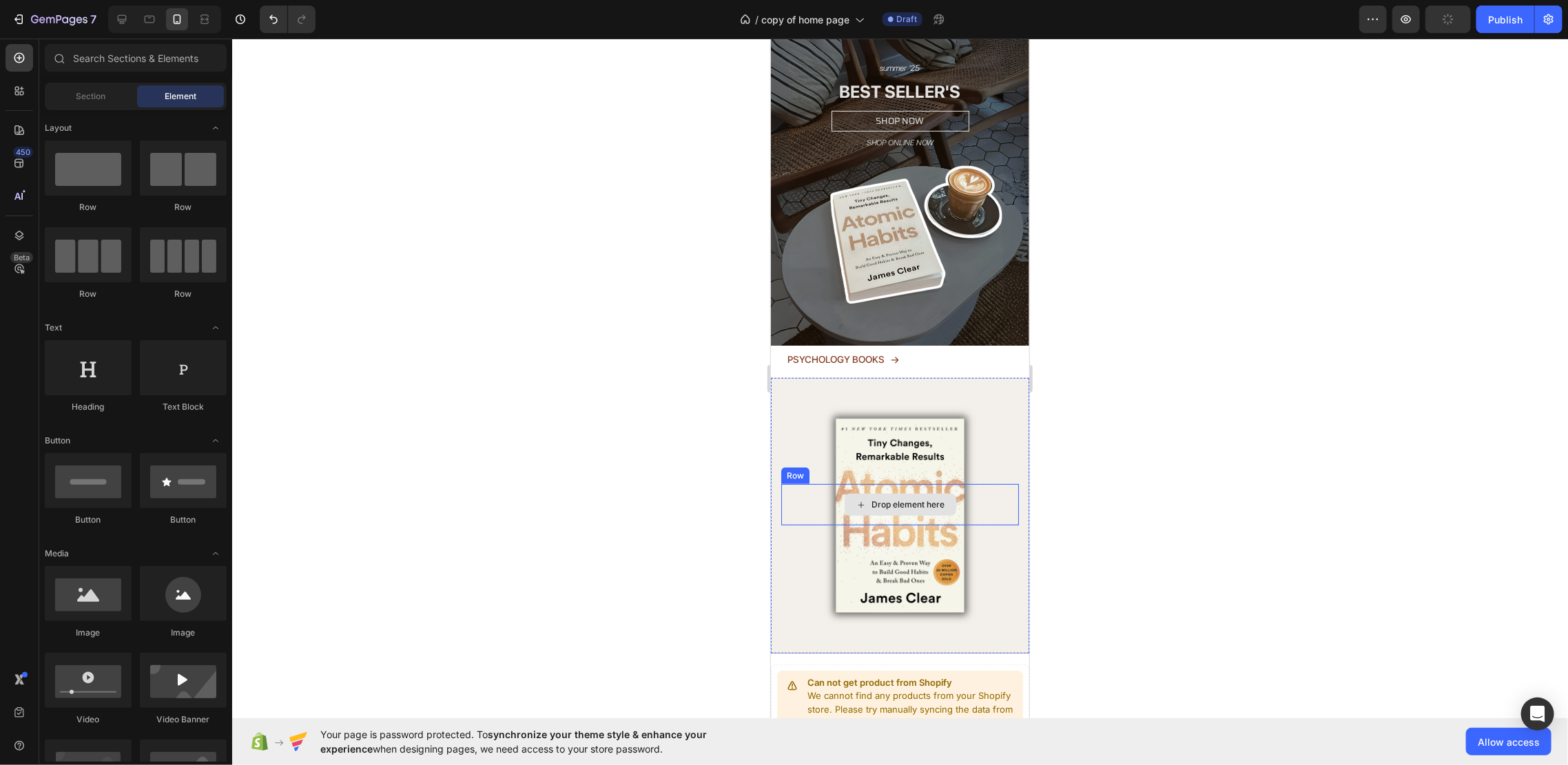
click at [956, 483] on div "Drop element here" at bounding box center [899, 504] width 237 height 42
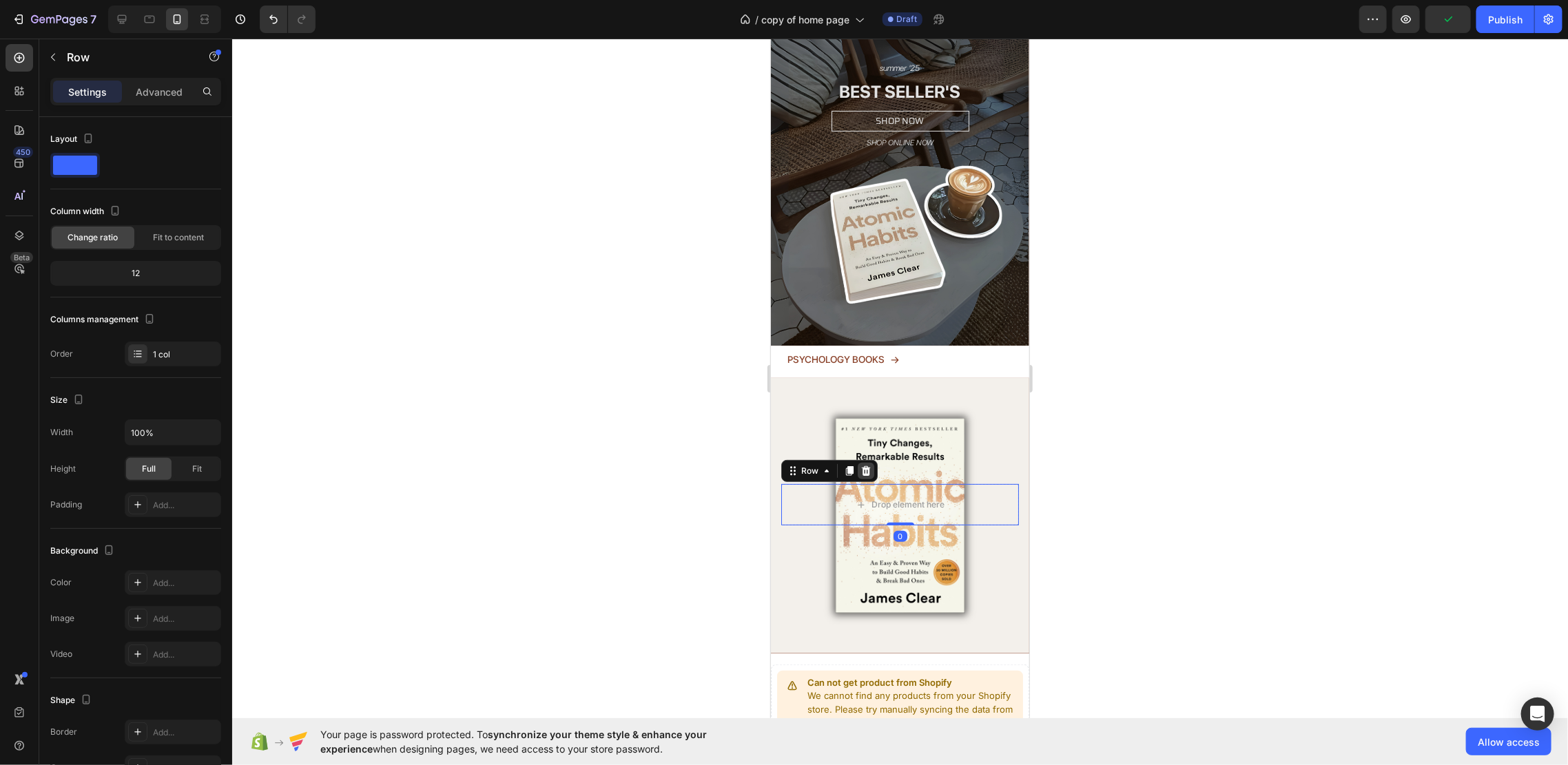
click at [861, 465] on icon at bounding box center [864, 469] width 11 height 11
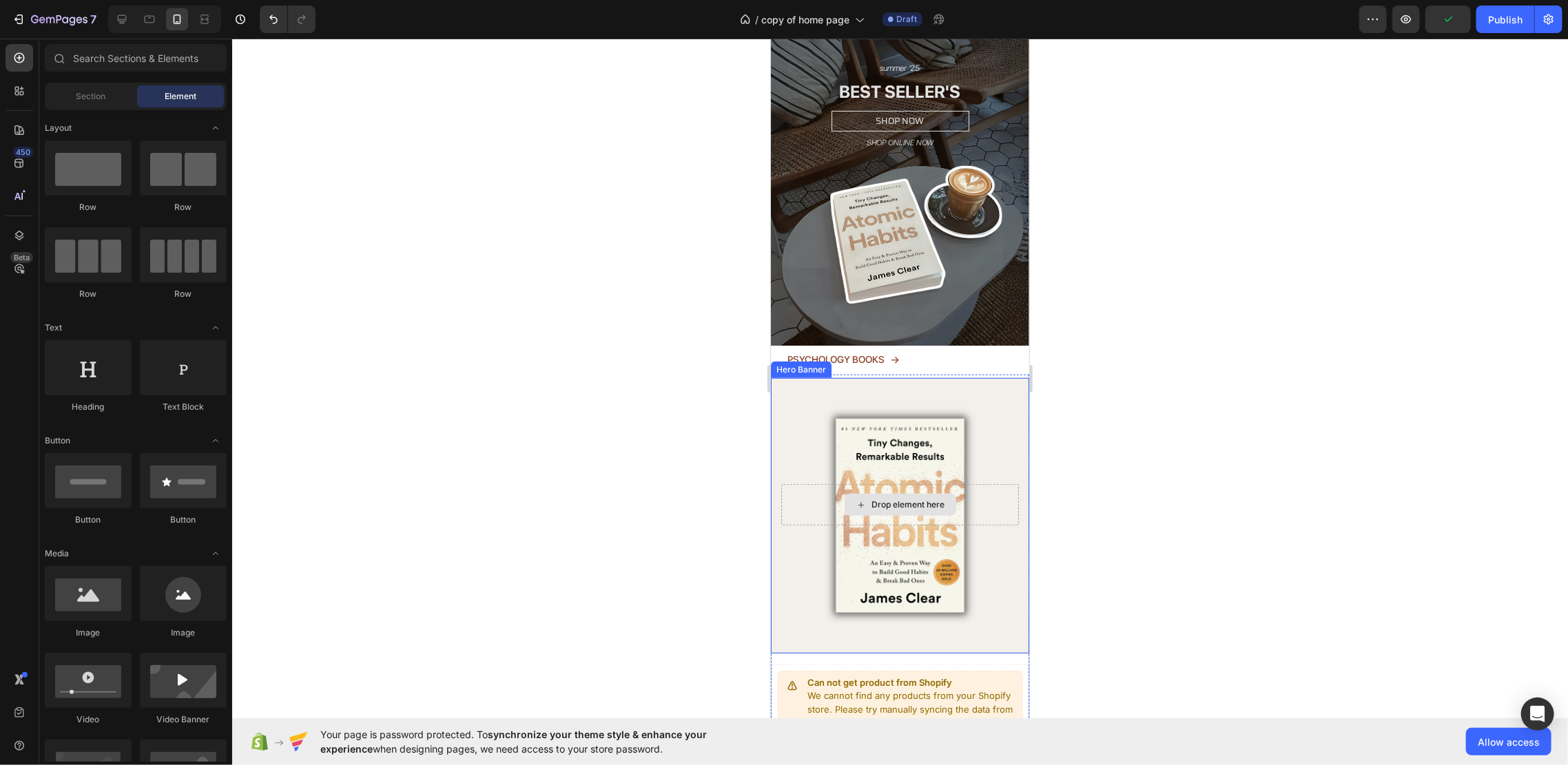
click at [970, 483] on div "Drop element here" at bounding box center [899, 504] width 237 height 42
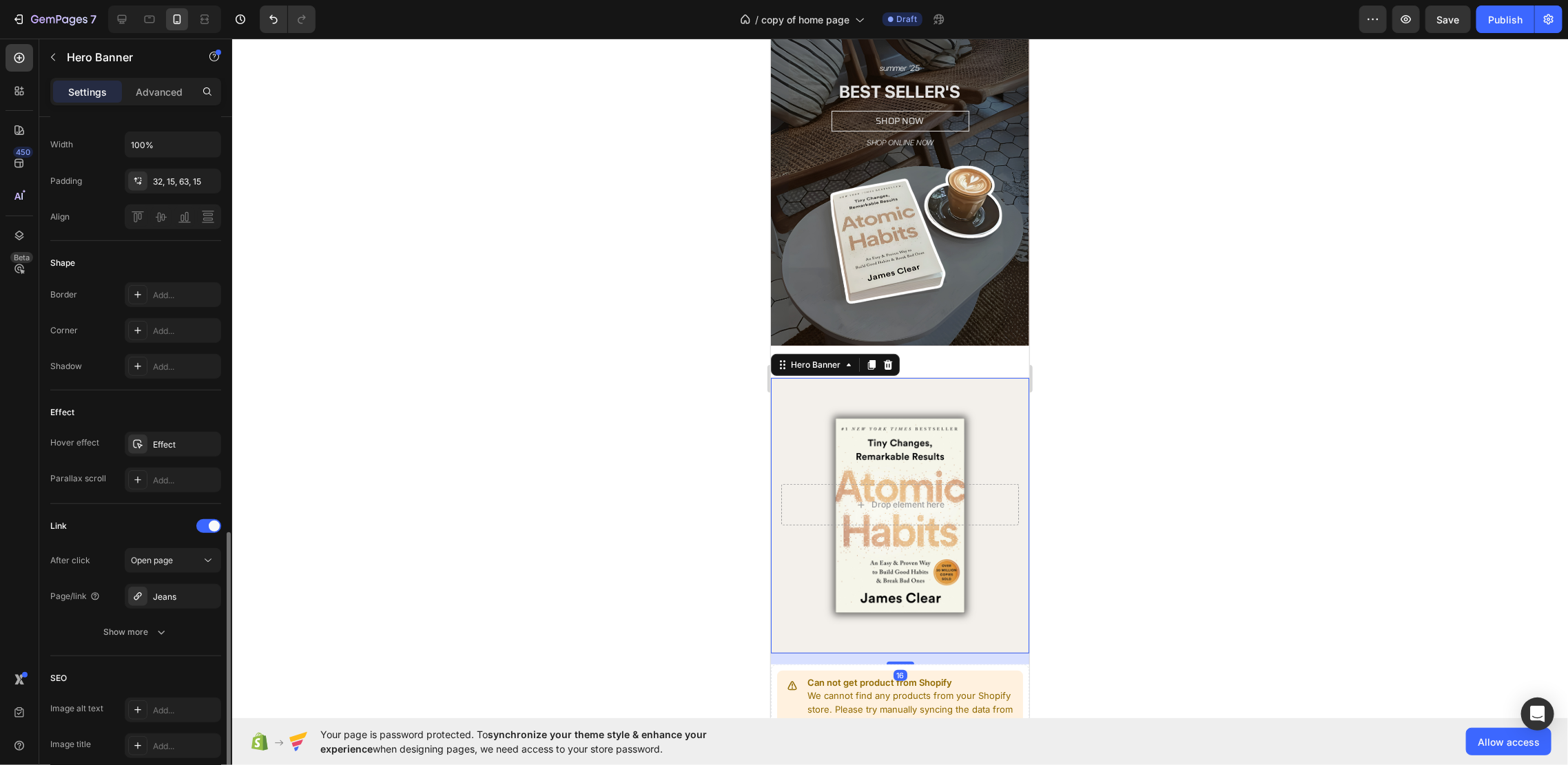
scroll to position [564, 0]
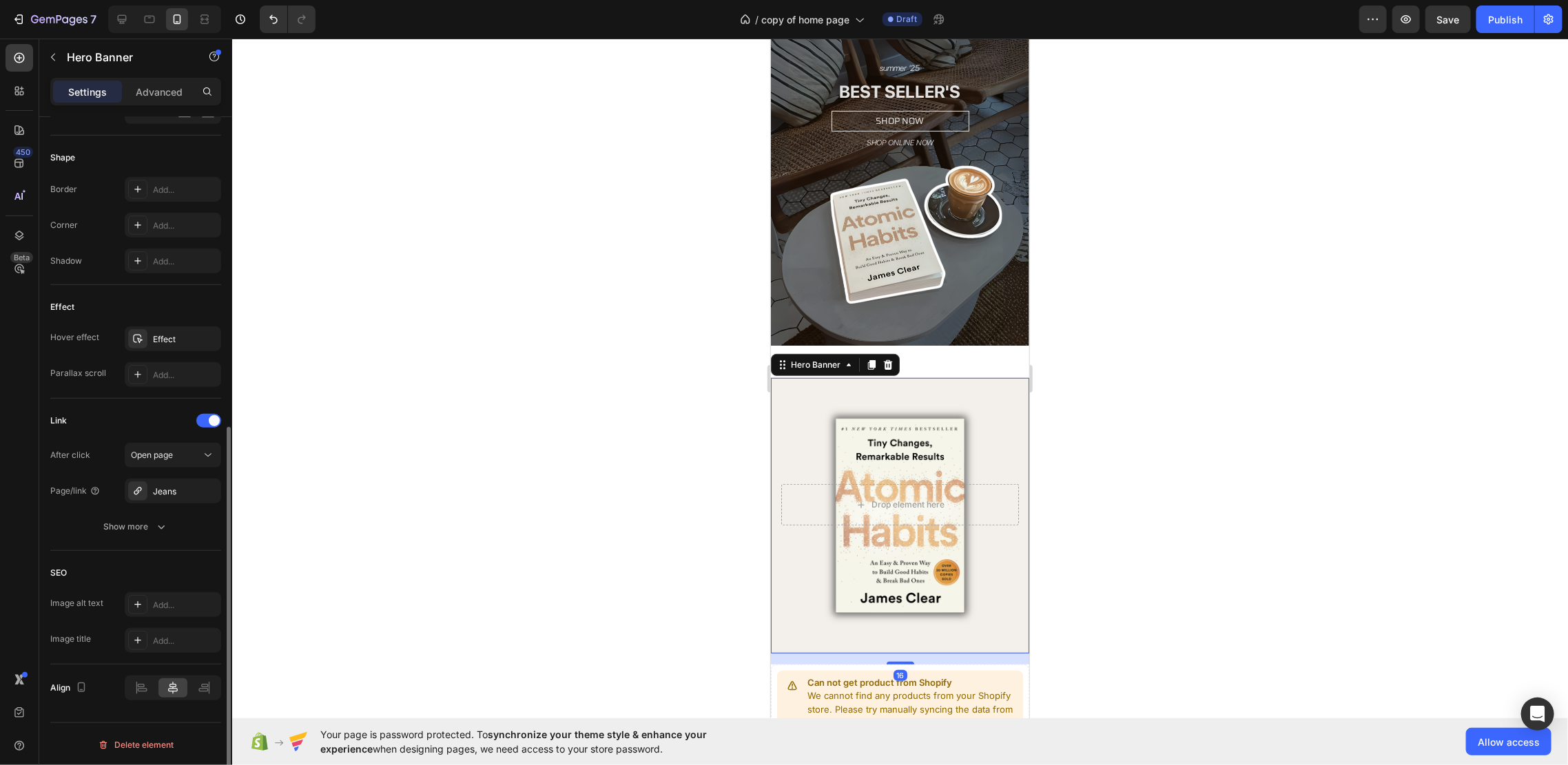
click at [151, 717] on button "Delete element" at bounding box center [135, 745] width 171 height 22
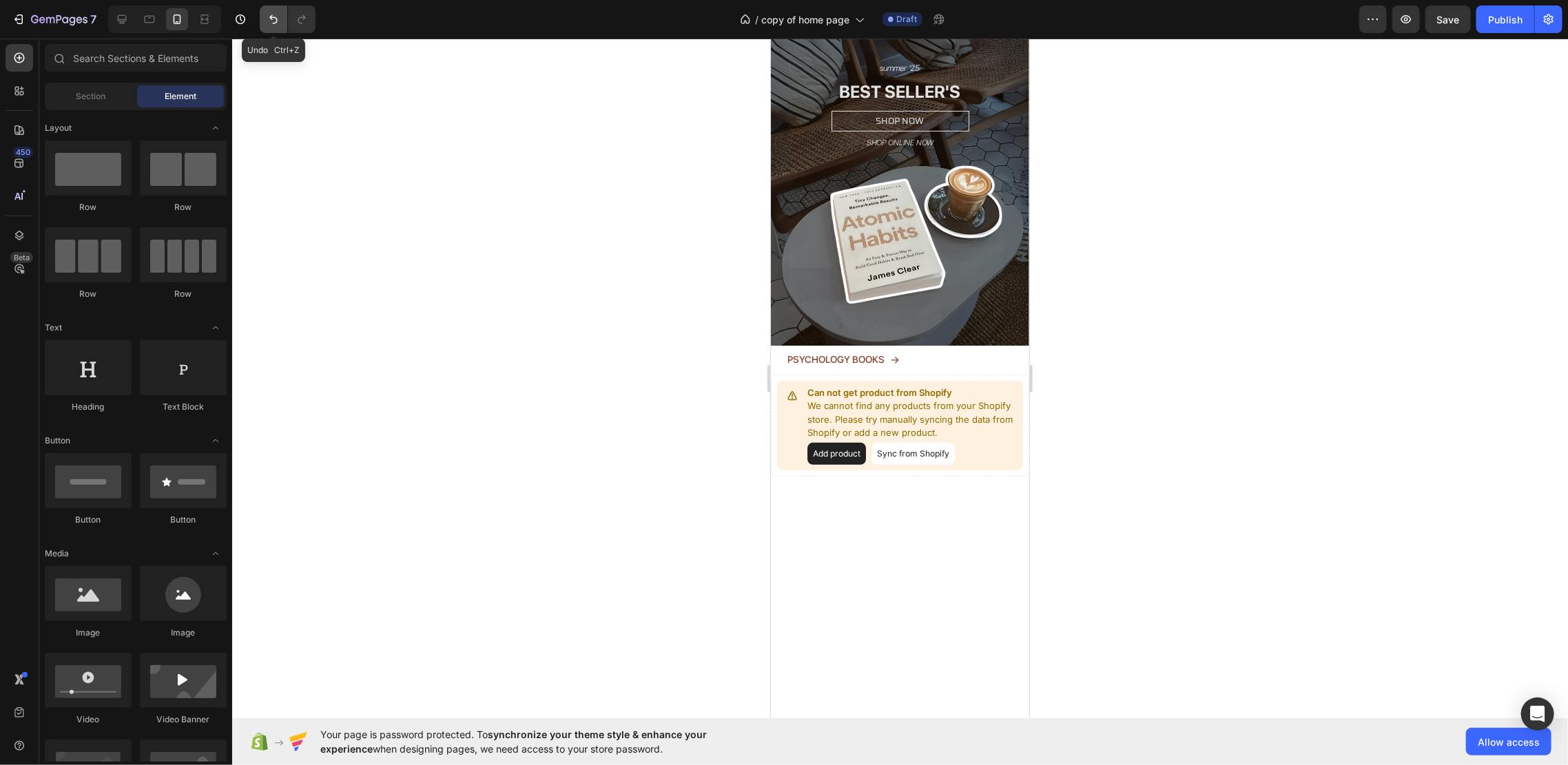
click at [274, 19] on icon "Undo/Redo" at bounding box center [274, 20] width 14 height 14
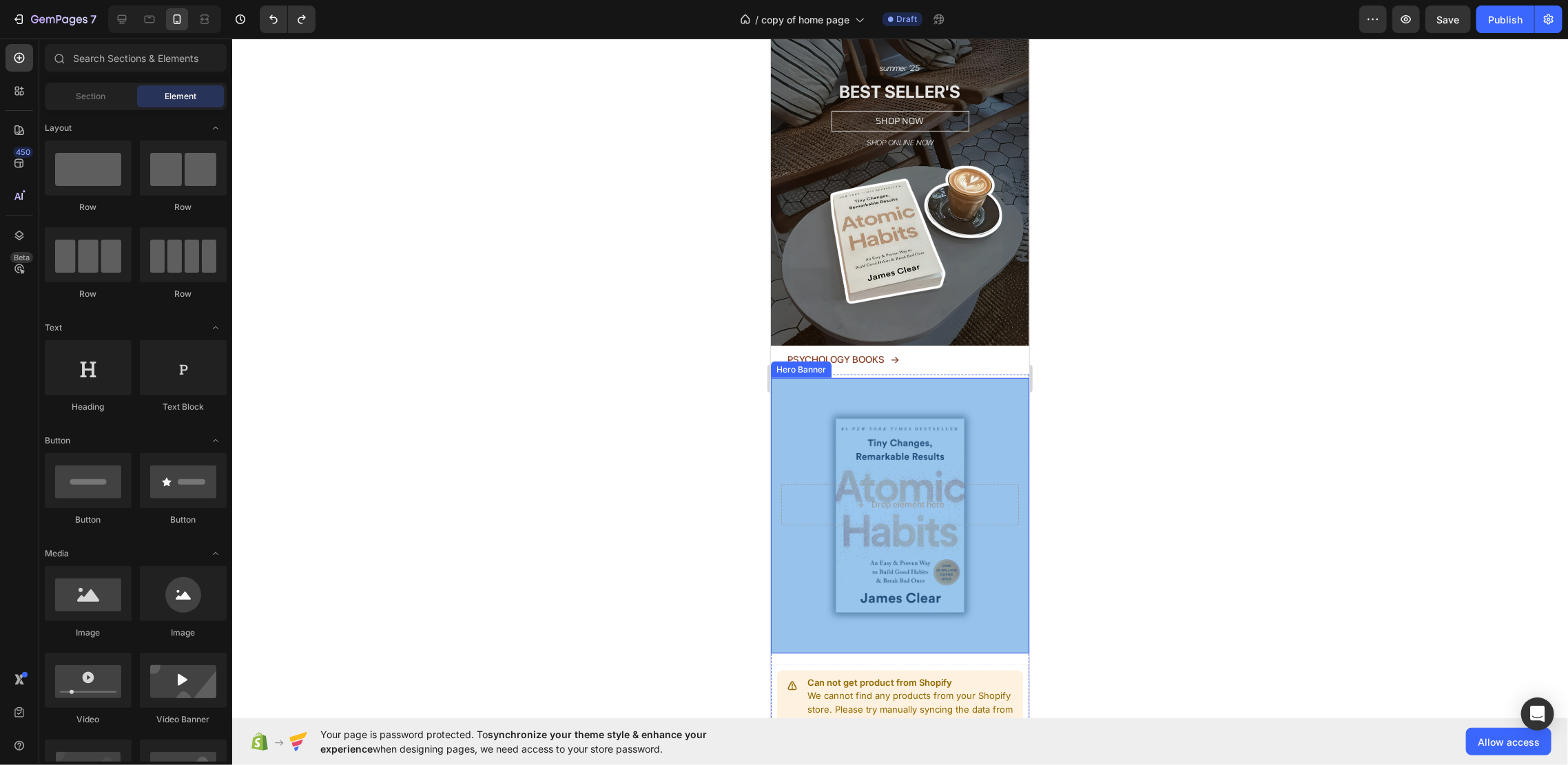
click at [917, 404] on div "Overlay" at bounding box center [899, 515] width 258 height 276
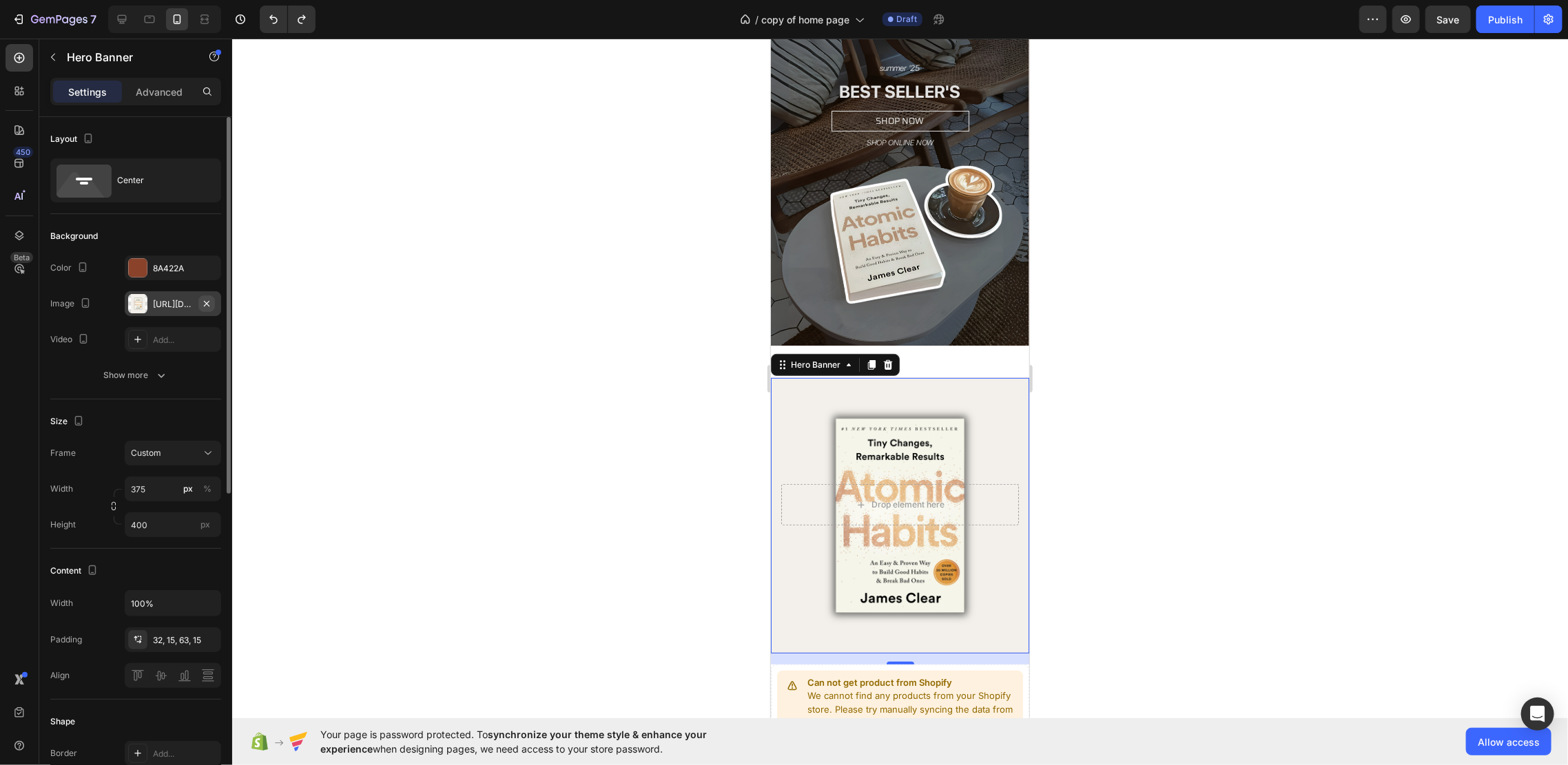
click at [211, 303] on icon "button" at bounding box center [206, 303] width 11 height 11
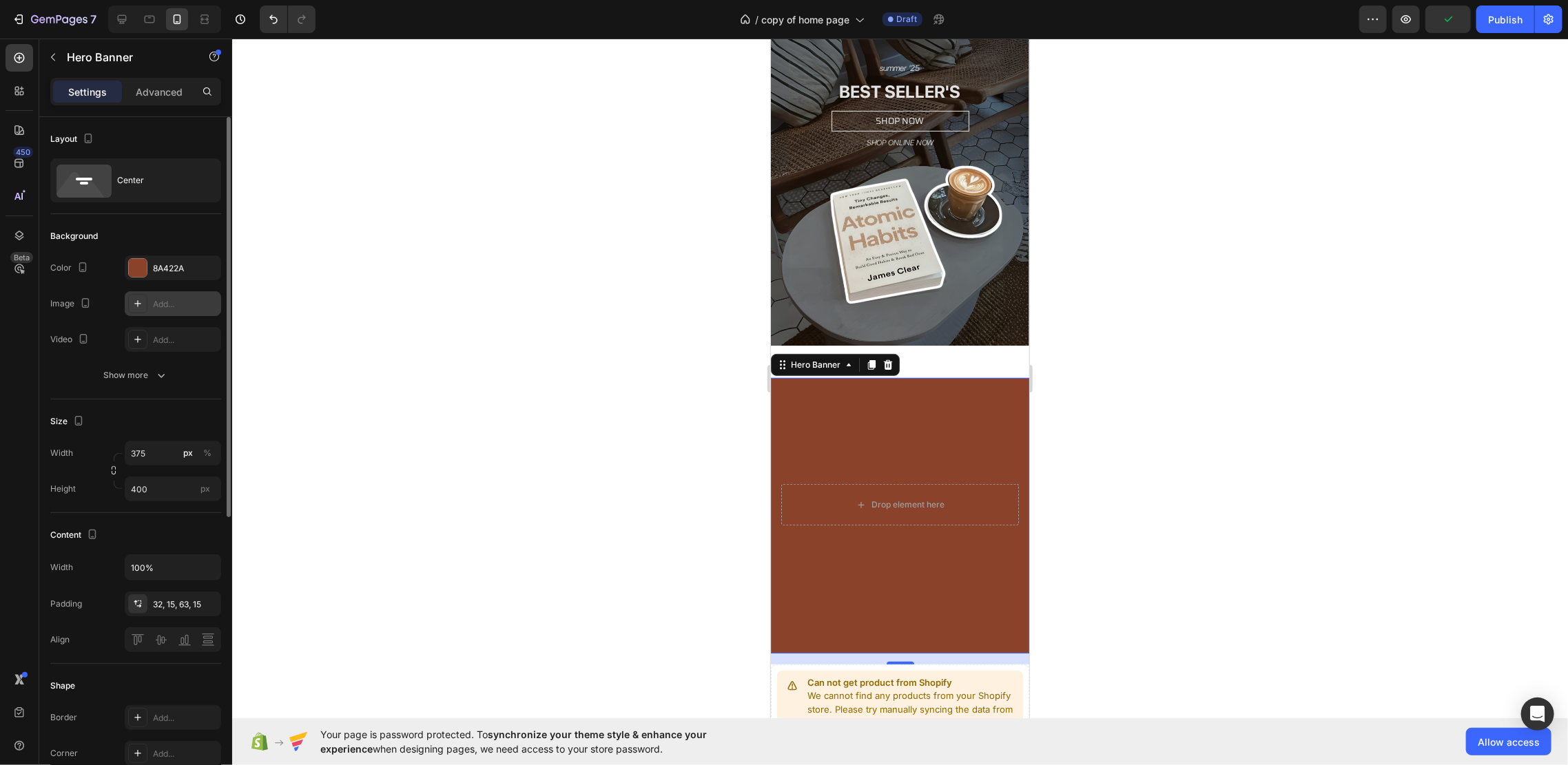
click at [158, 309] on div "Add..." at bounding box center [185, 304] width 64 height 13
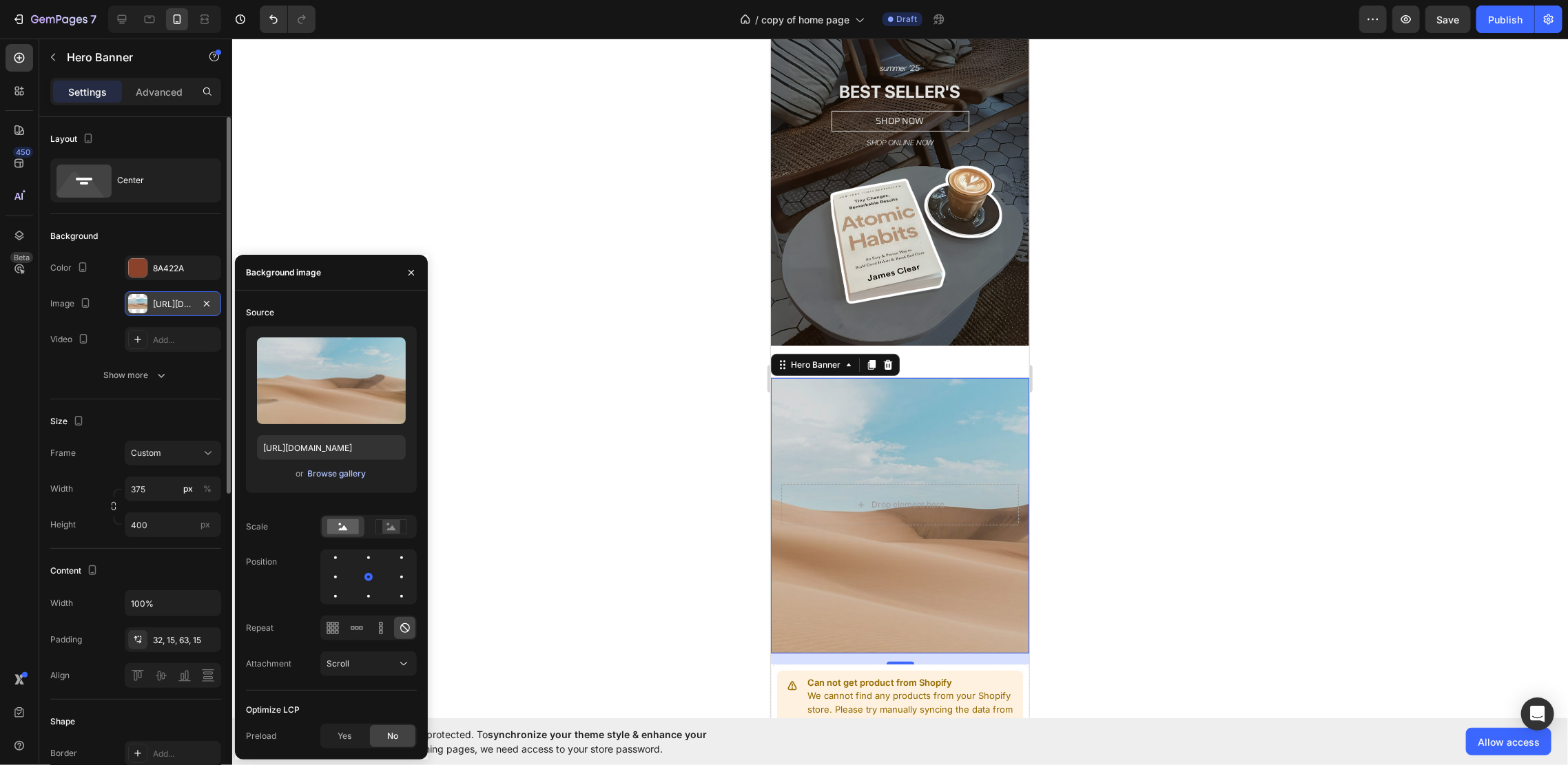
click at [331, 473] on div "Browse gallery" at bounding box center [336, 473] width 58 height 13
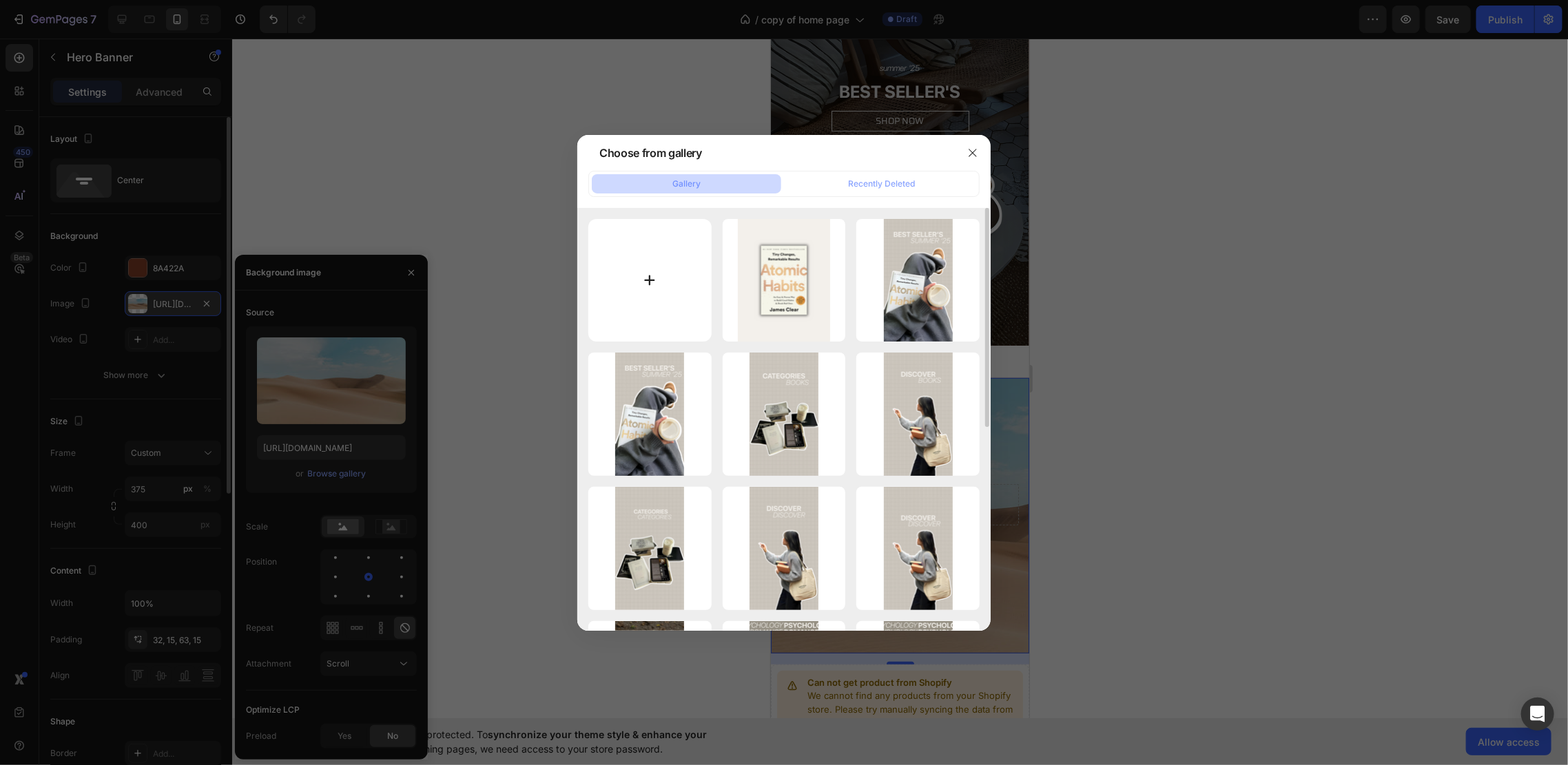
click at [673, 224] on input "file" at bounding box center [650, 281] width 124 height 124
type input "C:\fakepath\Ontwerp zonder titel (63).png"
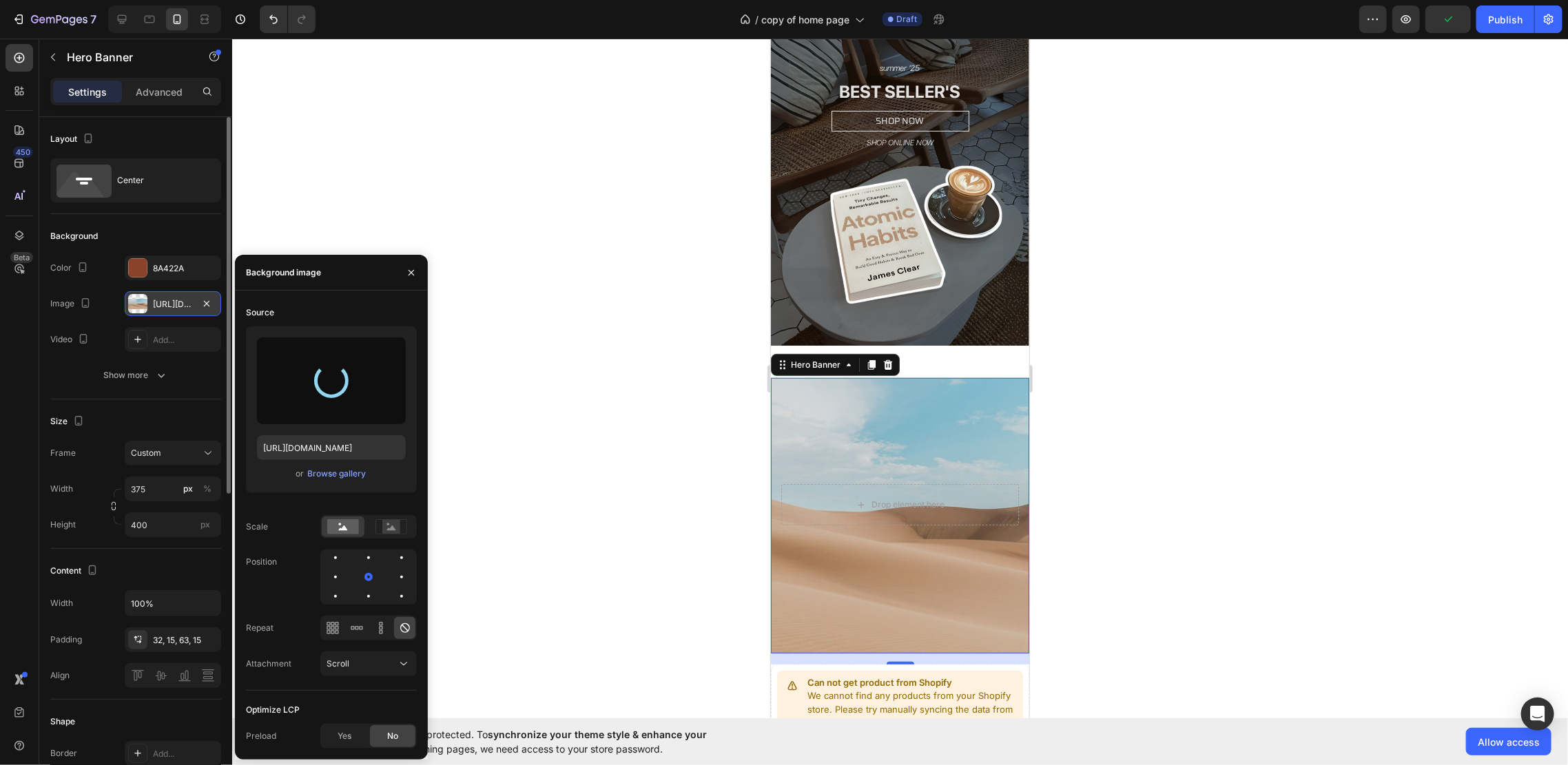
type input "[URL][DOMAIN_NAME]"
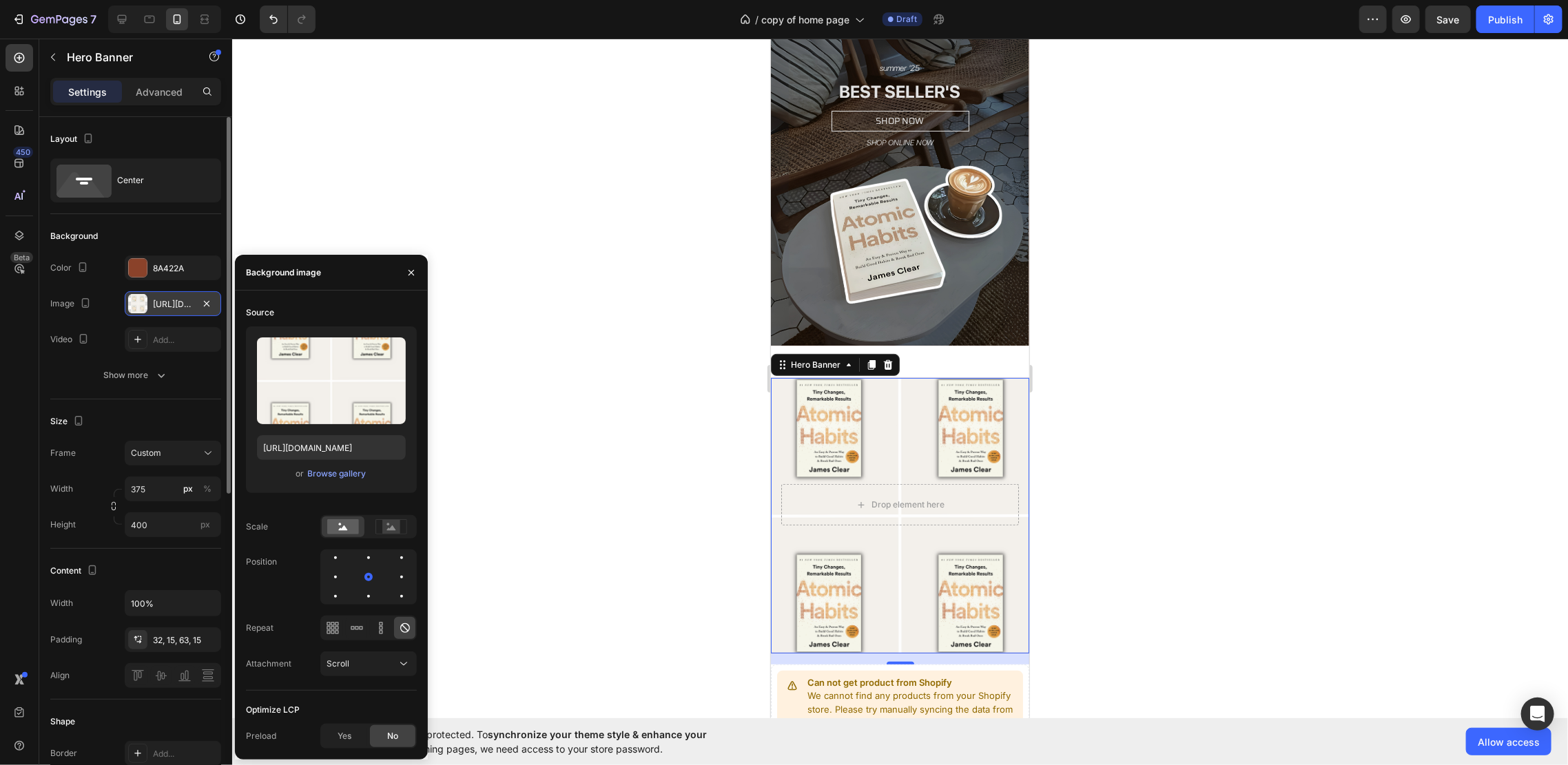
click at [1067, 394] on div at bounding box center [900, 401] width 1336 height 726
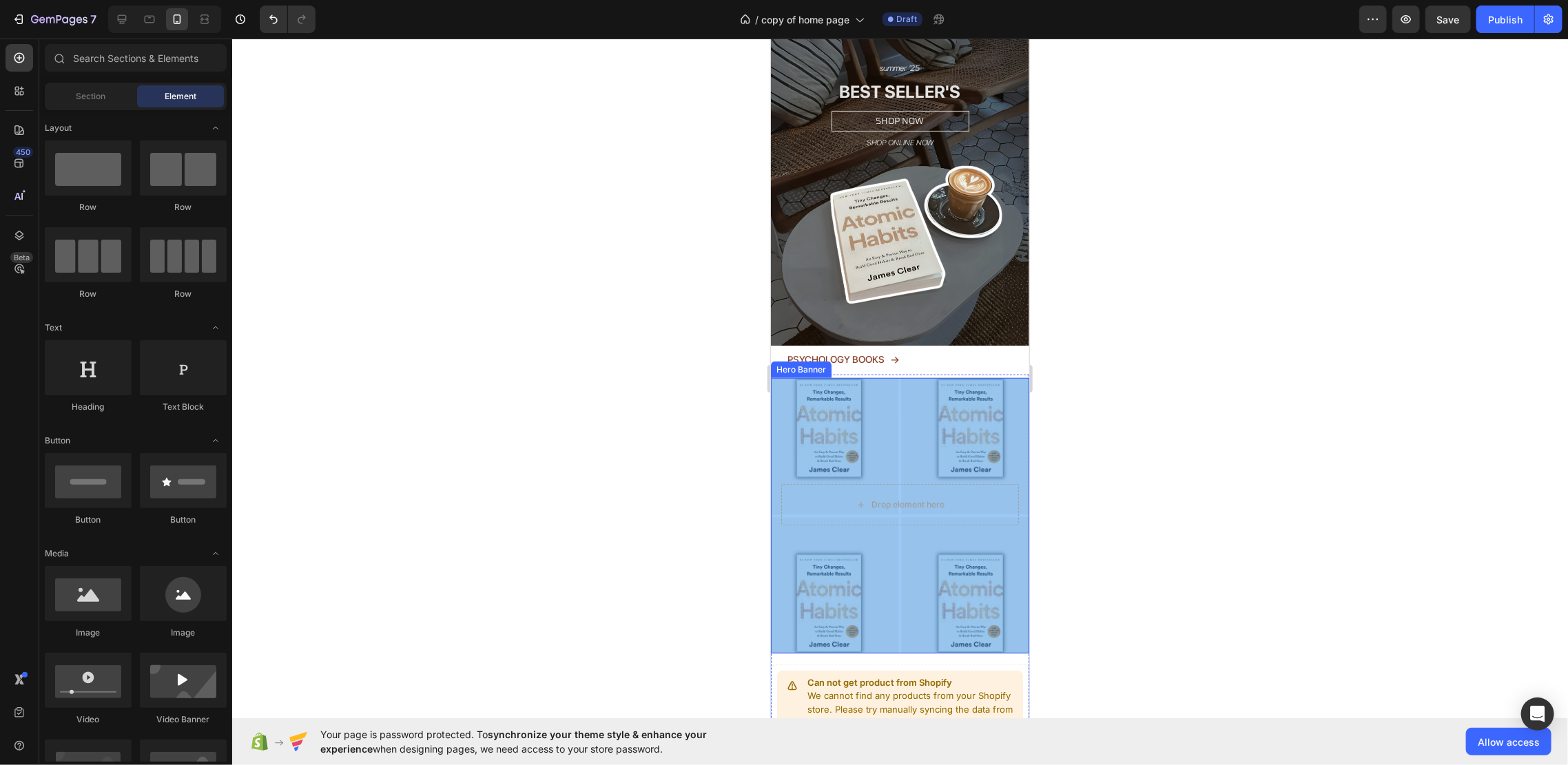
click at [895, 378] on div "Overlay" at bounding box center [899, 515] width 258 height 276
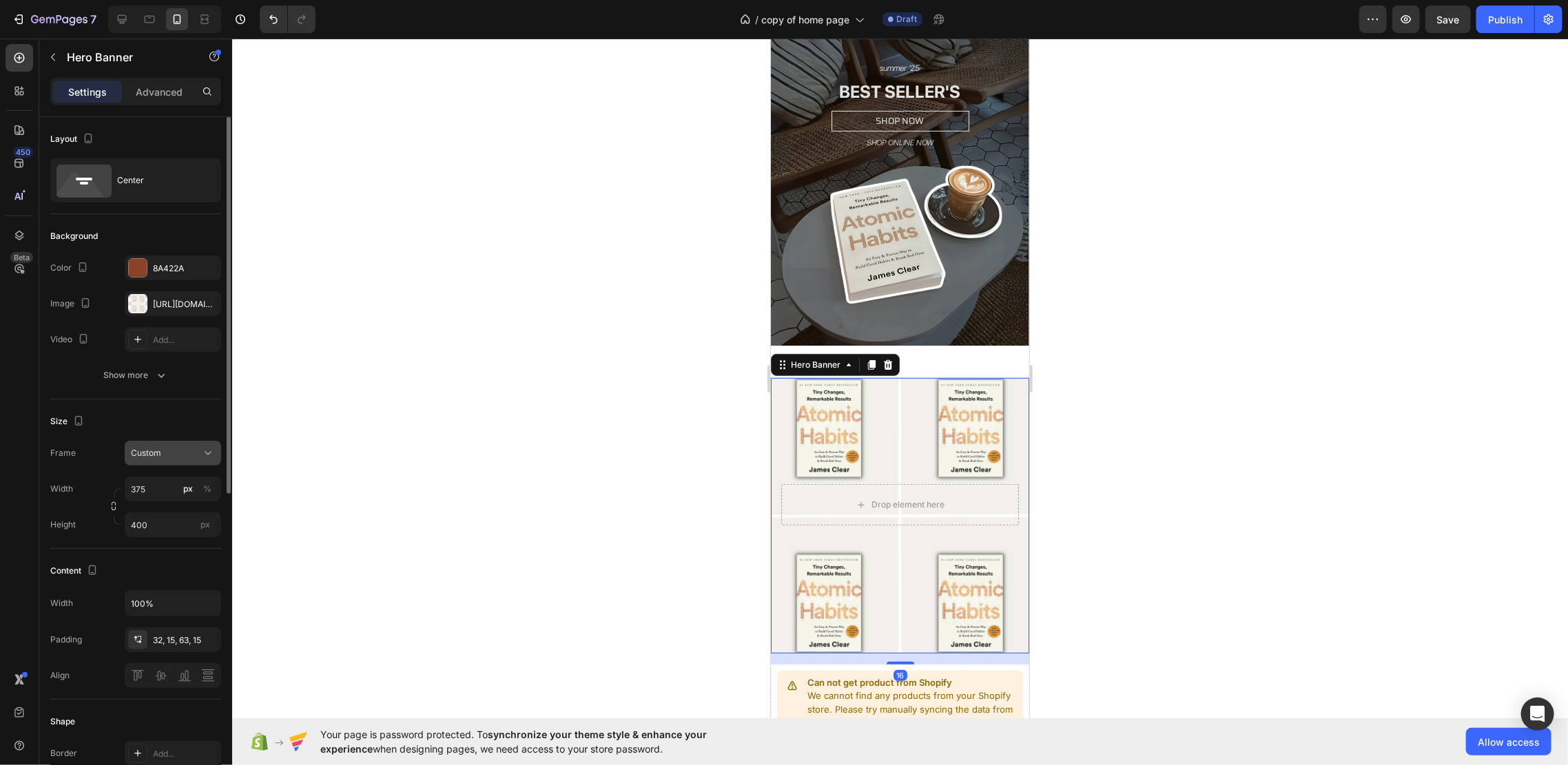
click at [186, 446] on div "Custom" at bounding box center [172, 453] width 84 height 14
click at [184, 481] on span "As banner source" at bounding box center [164, 486] width 68 height 13
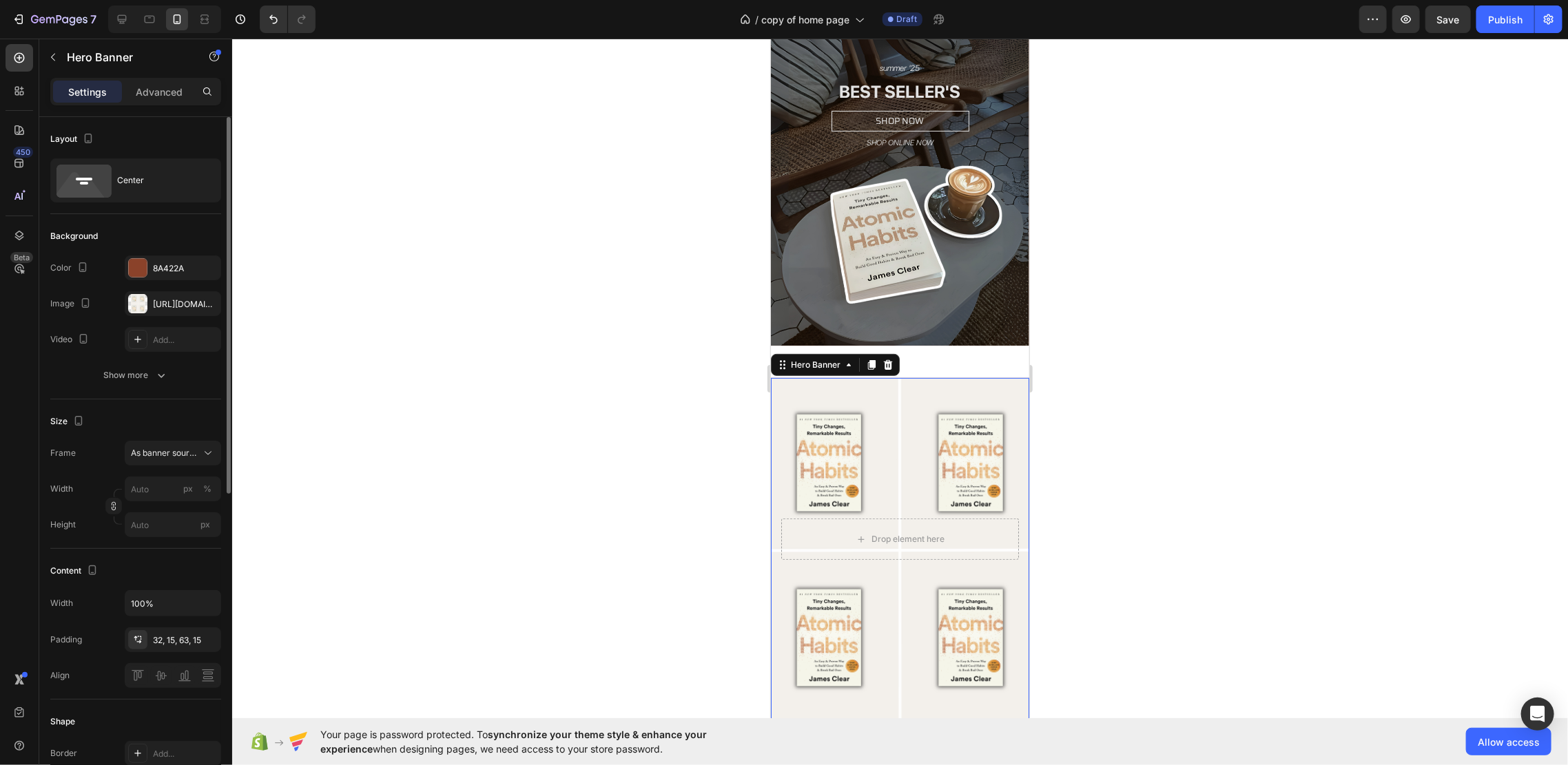
click at [1160, 449] on div at bounding box center [900, 401] width 1336 height 726
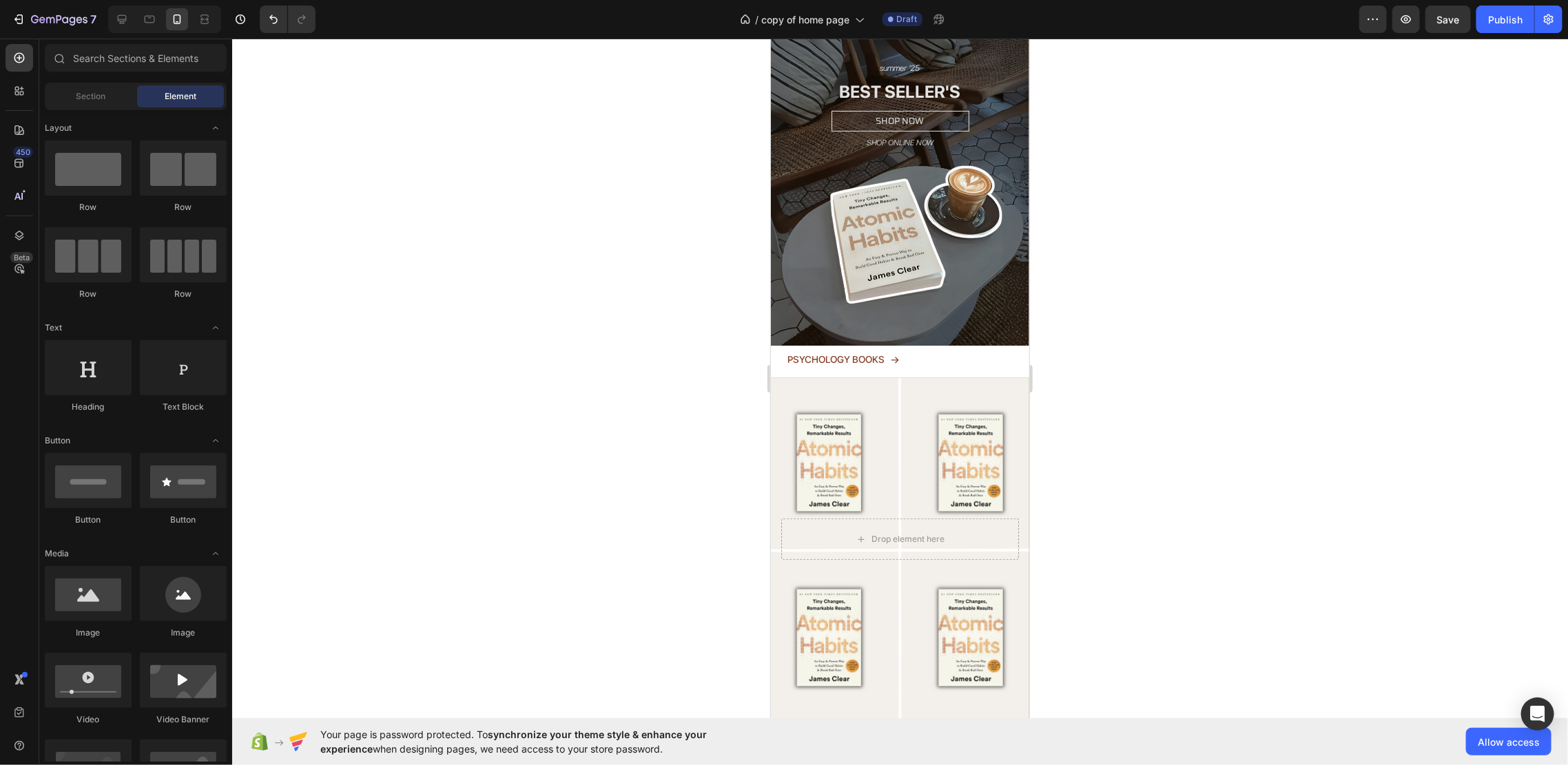
click at [1160, 449] on div at bounding box center [900, 401] width 1336 height 726
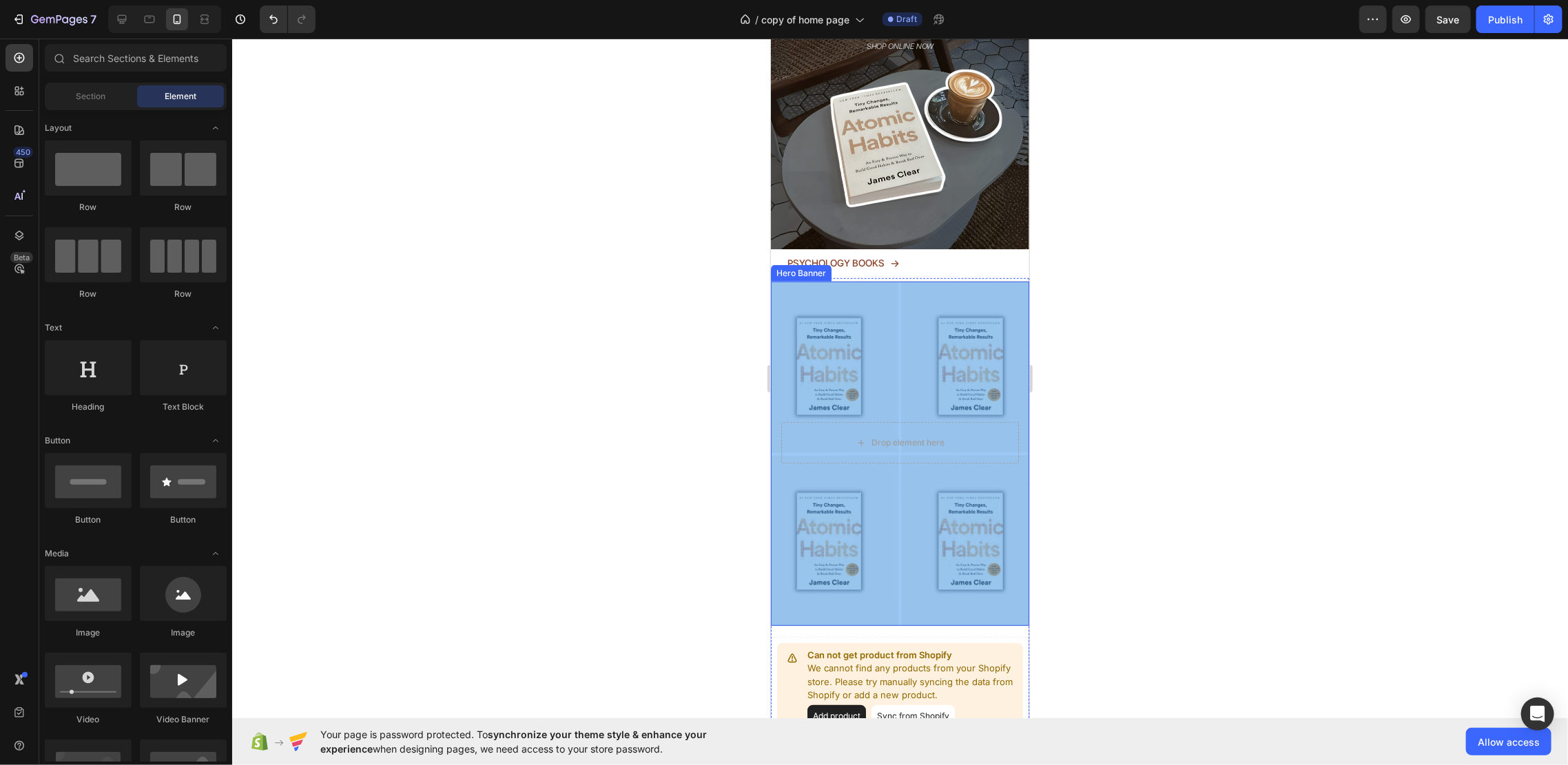
scroll to position [183, 0]
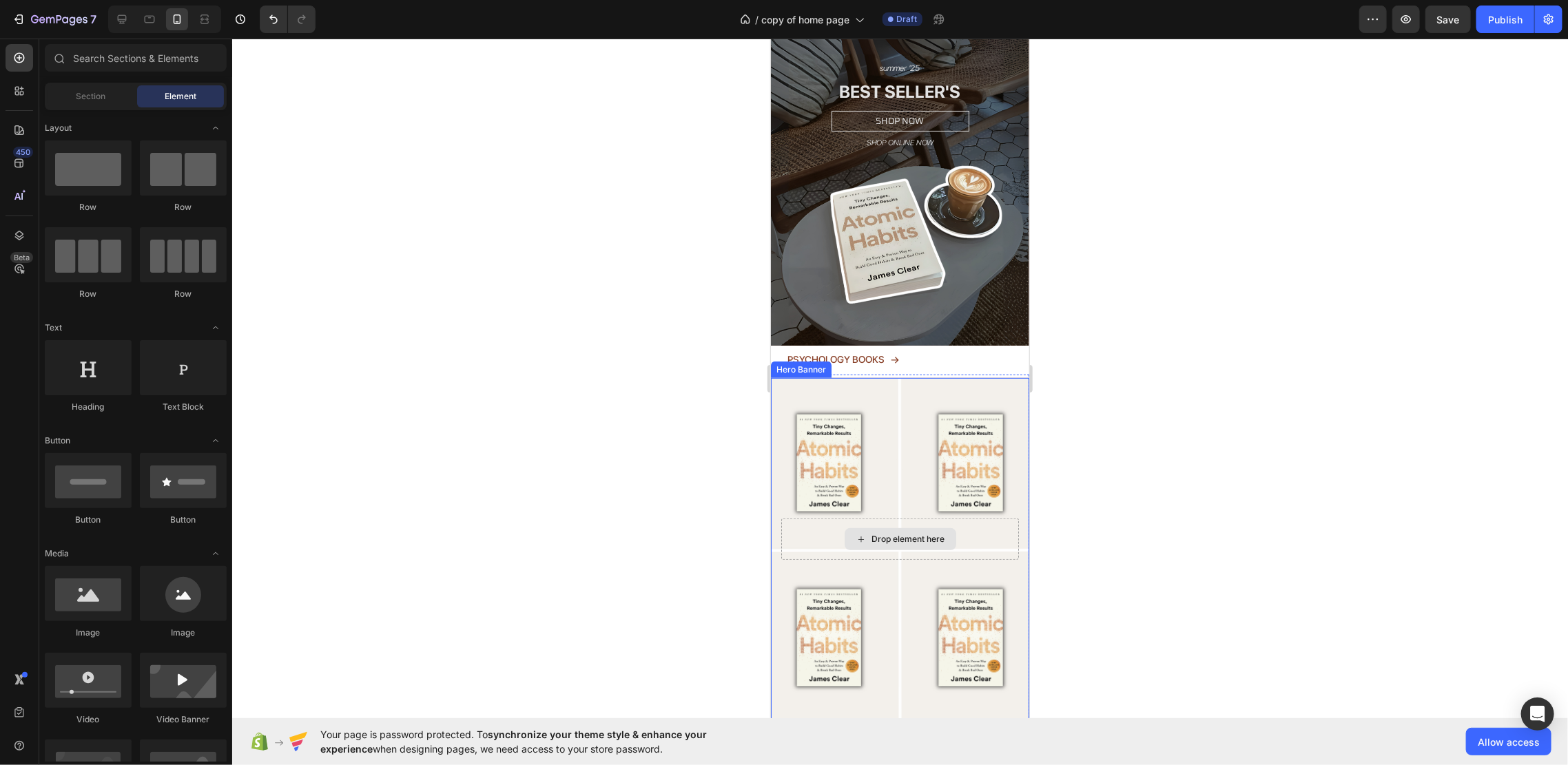
click at [929, 528] on div "Drop element here" at bounding box center [899, 539] width 112 height 22
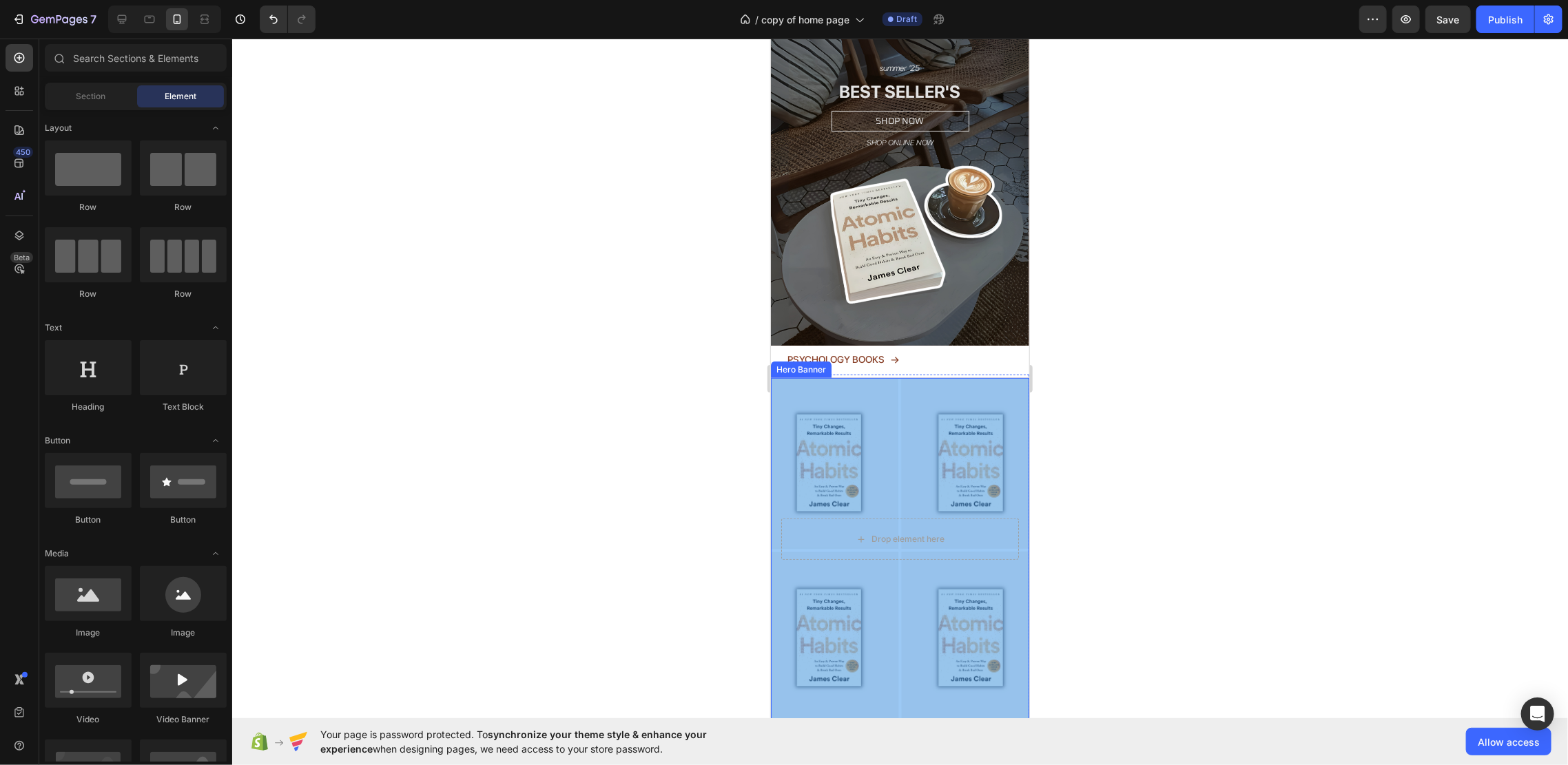
click at [915, 382] on div "Overlay" at bounding box center [899, 550] width 258 height 344
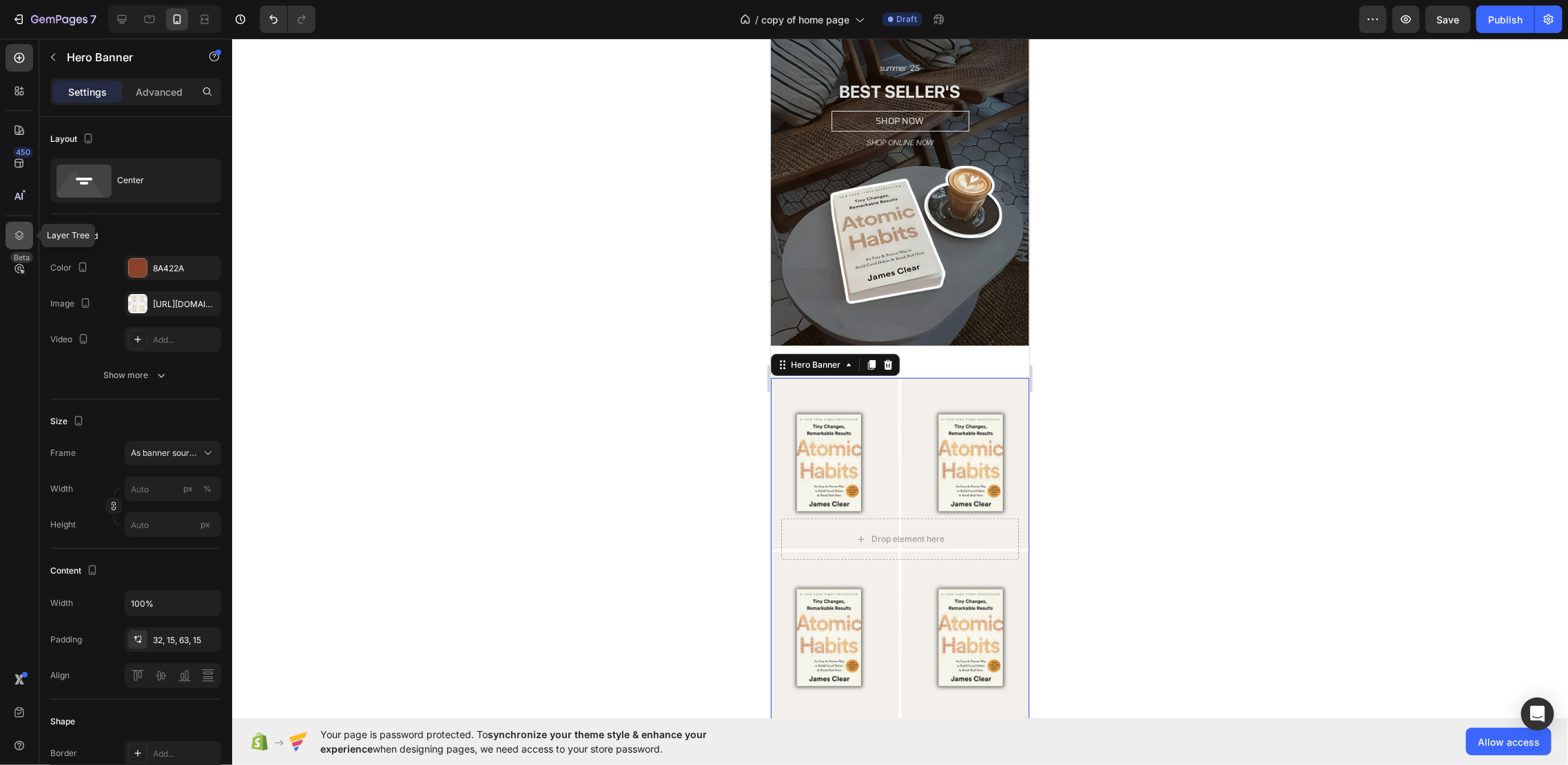
click at [20, 228] on icon at bounding box center [20, 235] width 14 height 14
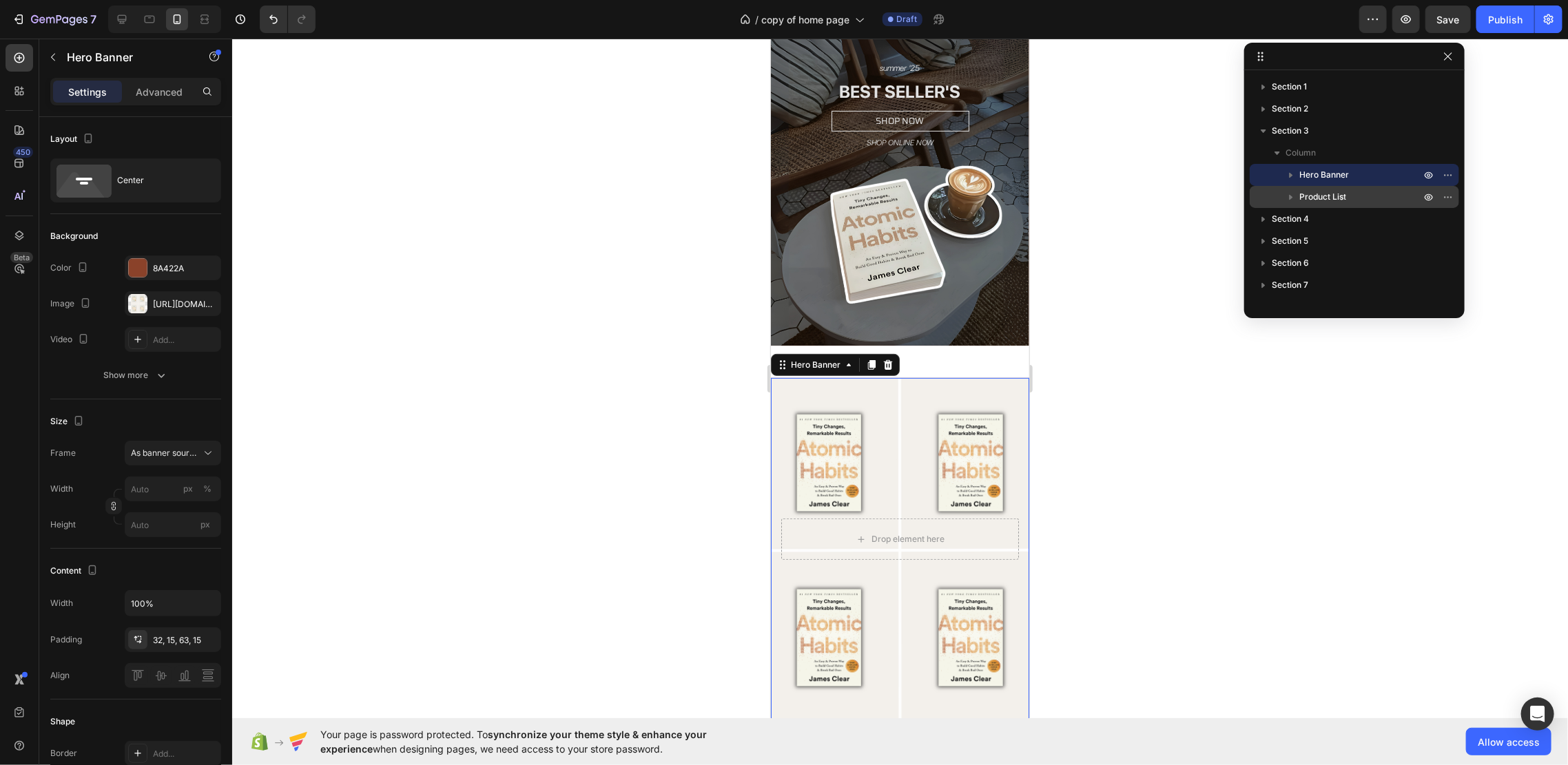
click at [1338, 199] on span "Product List" at bounding box center [1322, 197] width 46 height 14
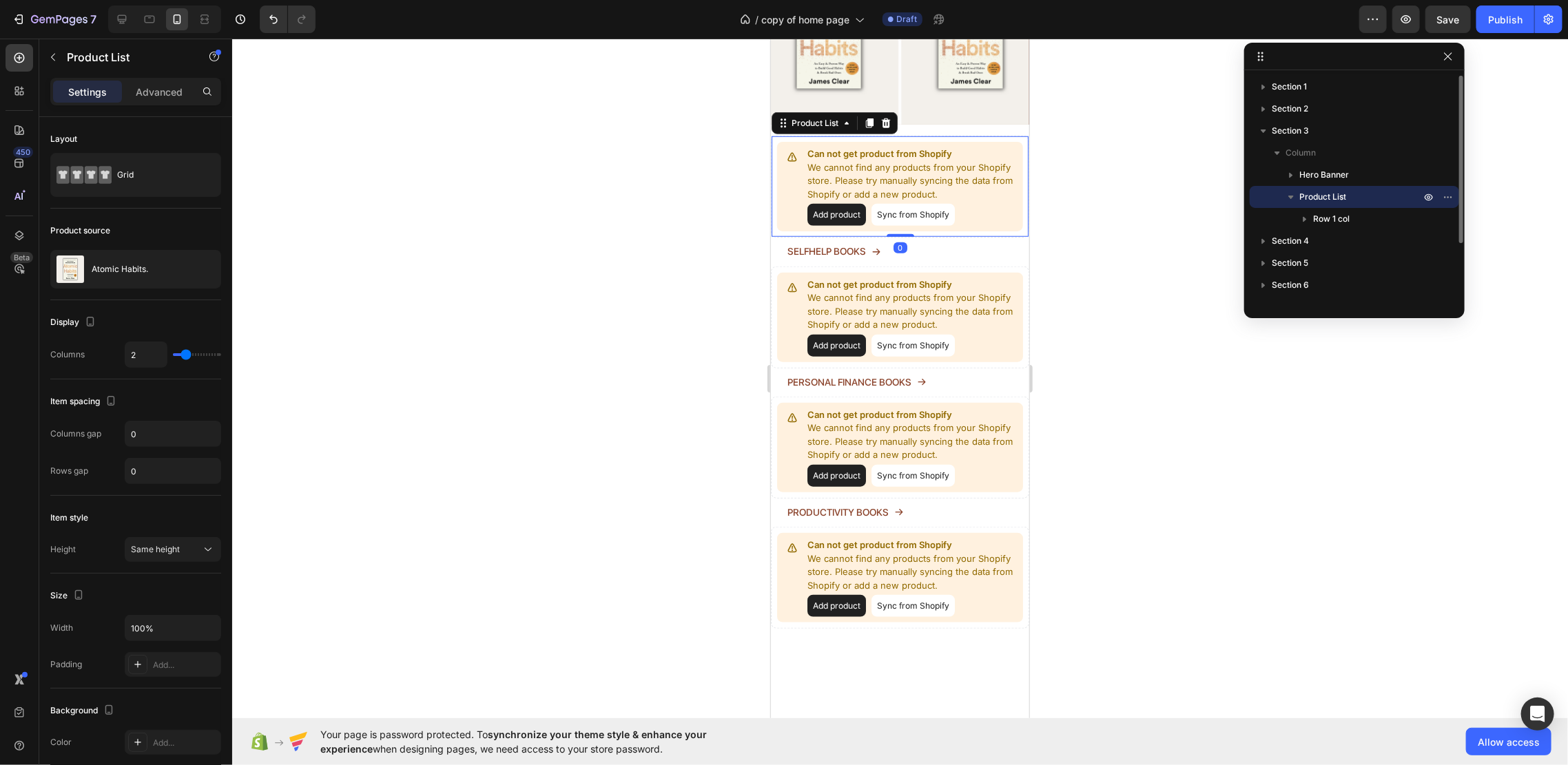
scroll to position [786, 0]
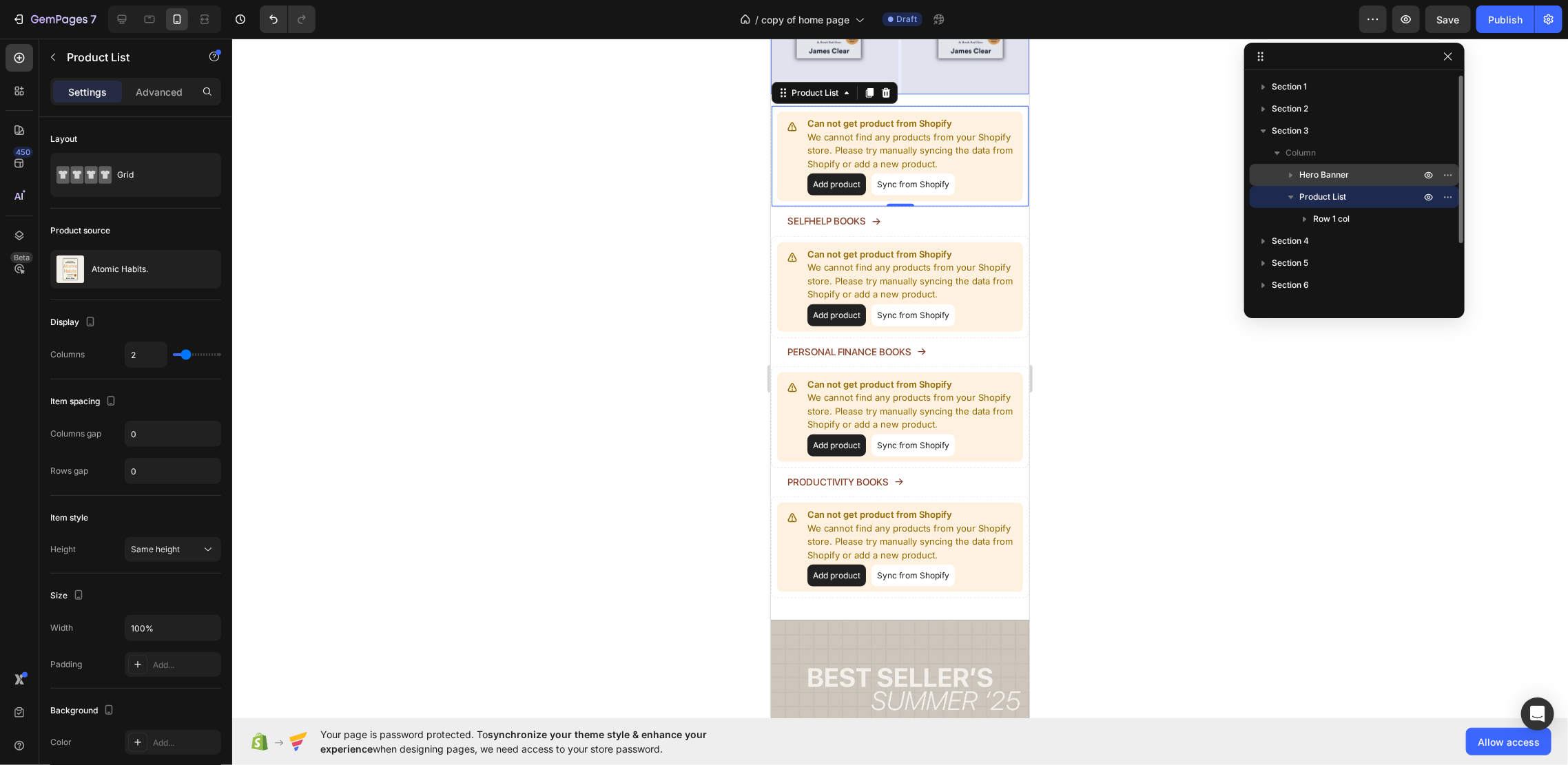
click at [1328, 167] on div "Hero Banner" at bounding box center [1353, 175] width 199 height 22
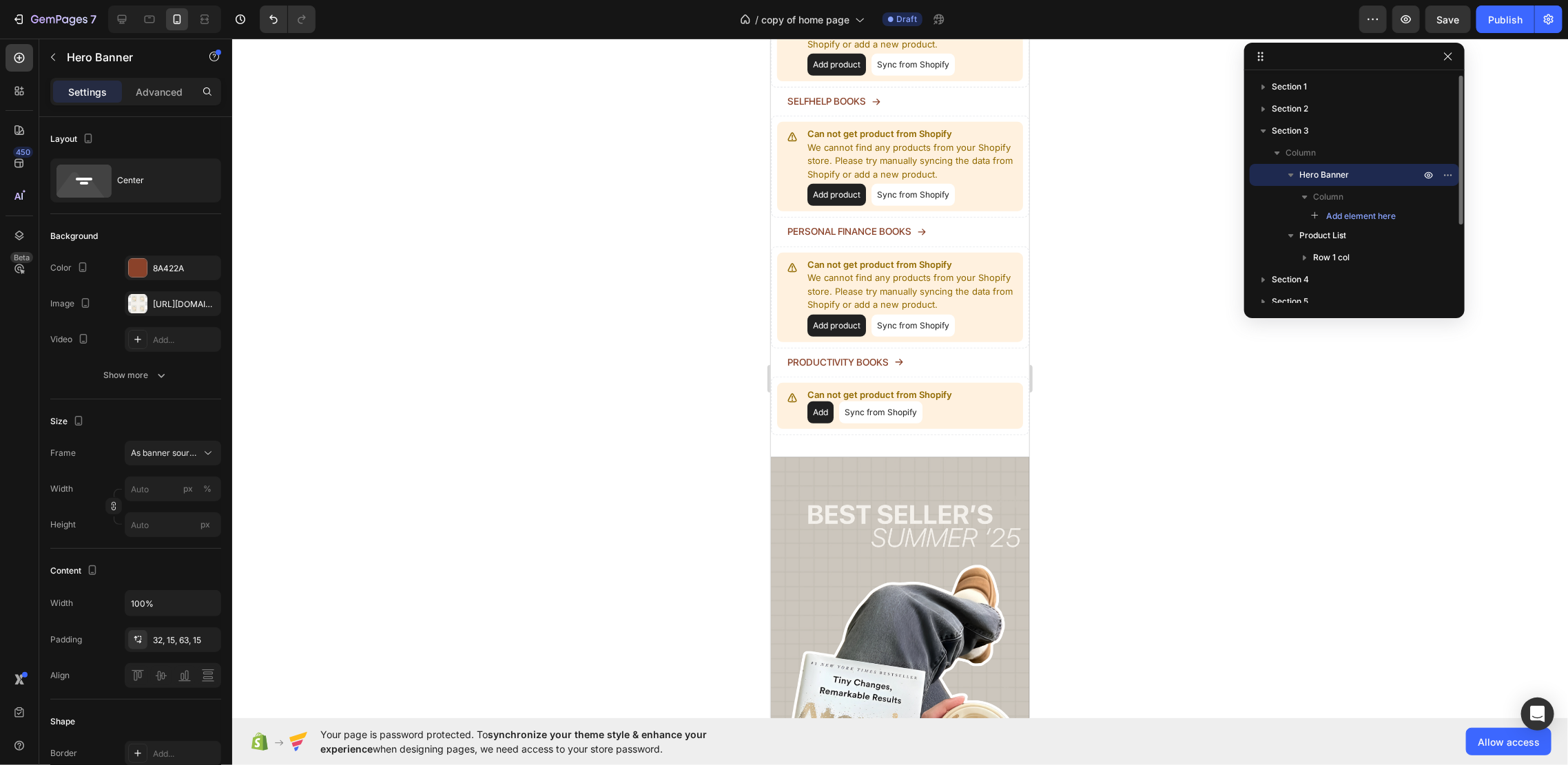
scroll to position [449, 0]
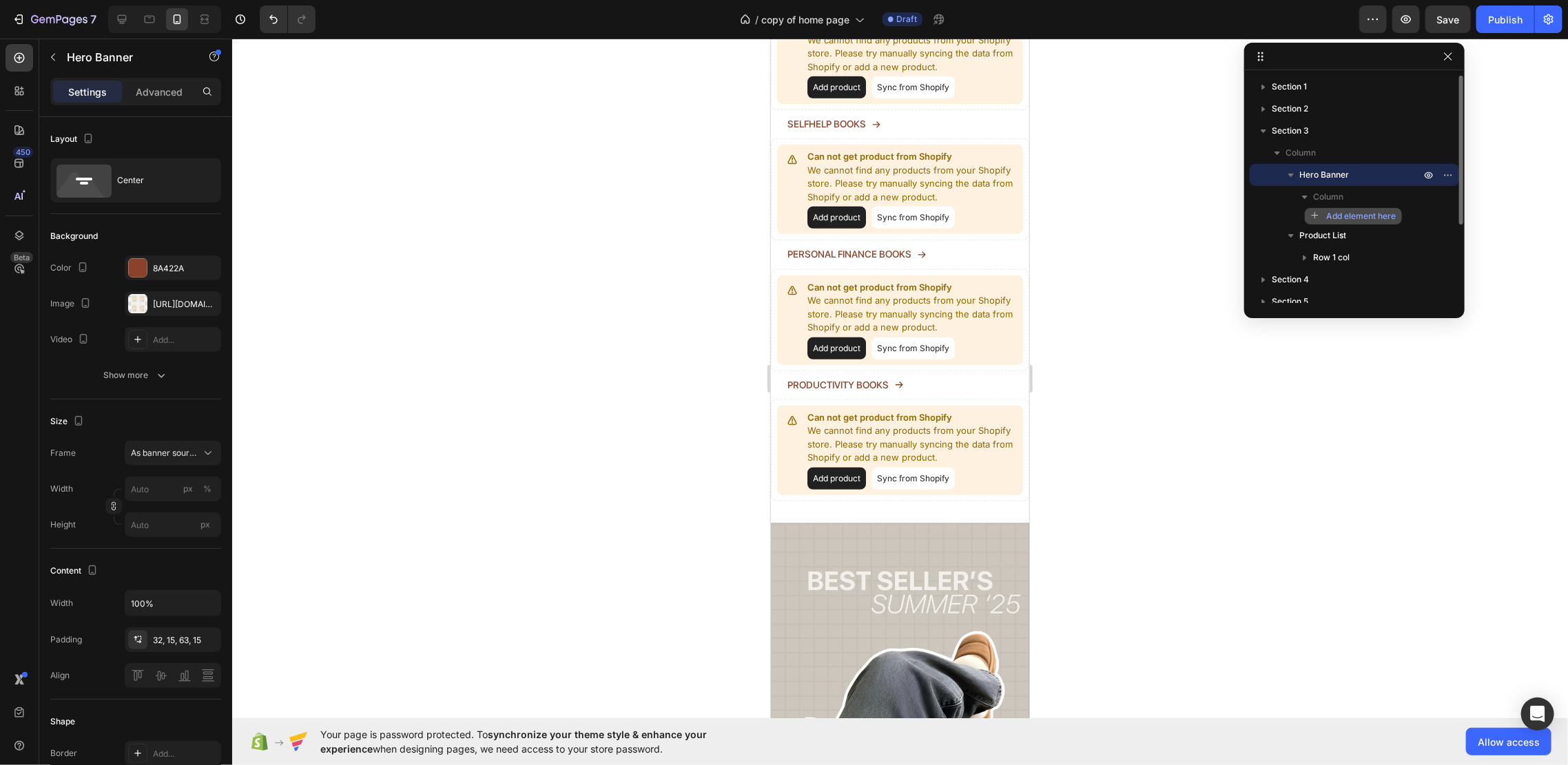
click at [1378, 214] on span "Add element here" at bounding box center [1360, 215] width 69 height 13
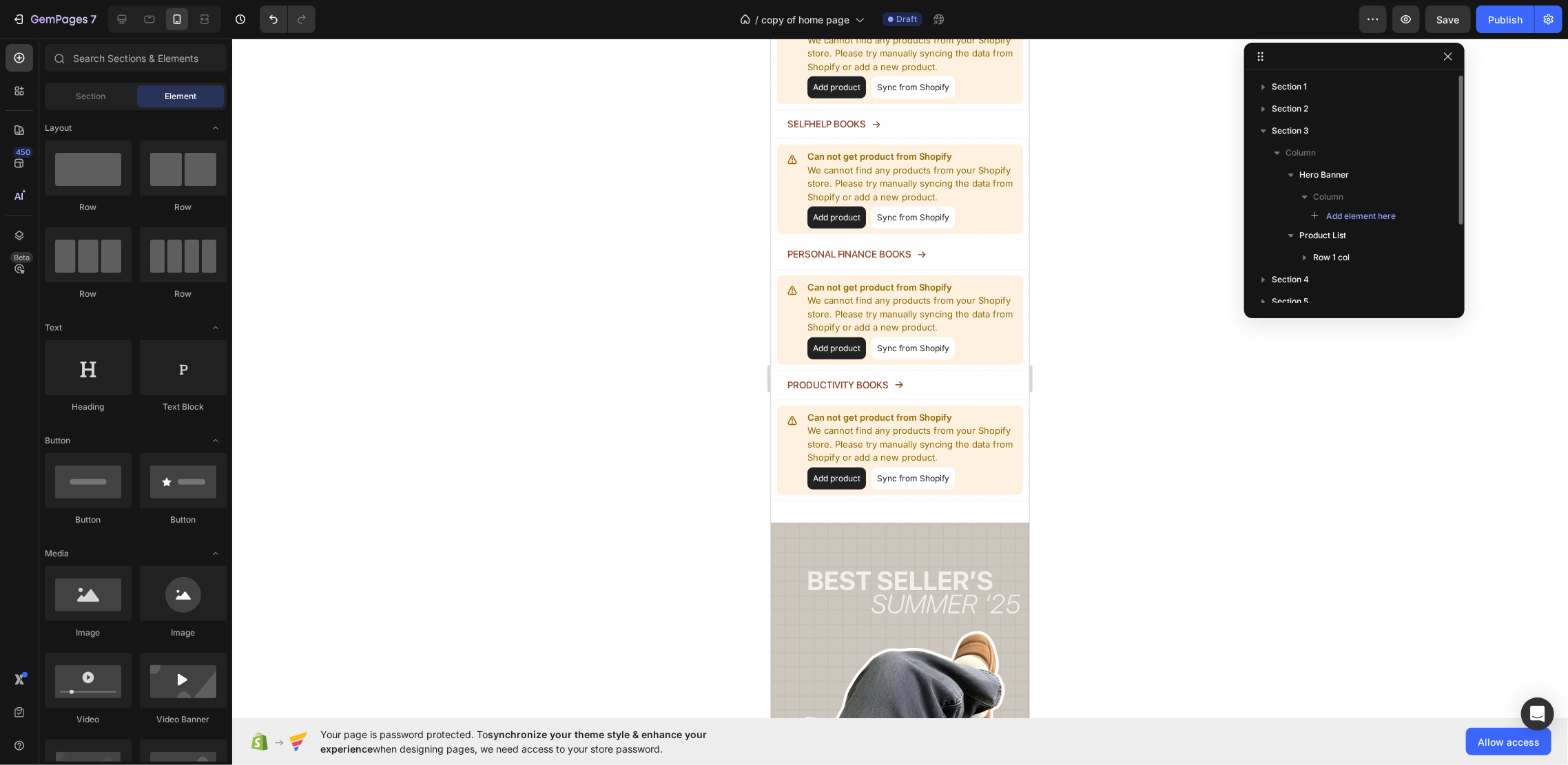
click at [1418, 216] on div "Add element here" at bounding box center [1354, 215] width 210 height 17
click at [1313, 204] on div "Column" at bounding box center [1353, 197] width 199 height 22
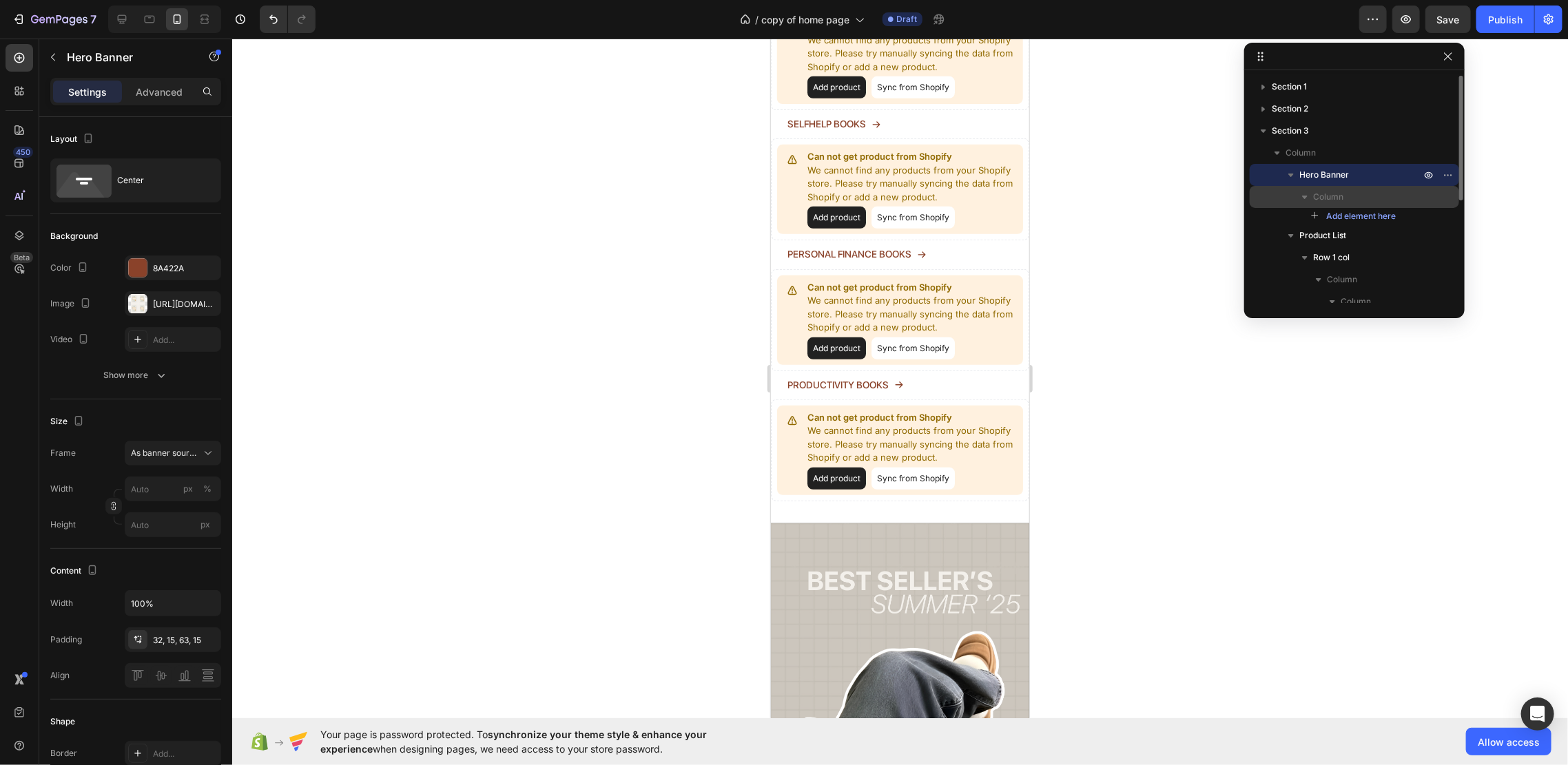
click at [1308, 199] on icon "button" at bounding box center [1305, 197] width 14 height 14
click at [1376, 197] on p "Column" at bounding box center [1367, 197] width 110 height 14
click at [1399, 201] on p "Column" at bounding box center [1367, 197] width 110 height 14
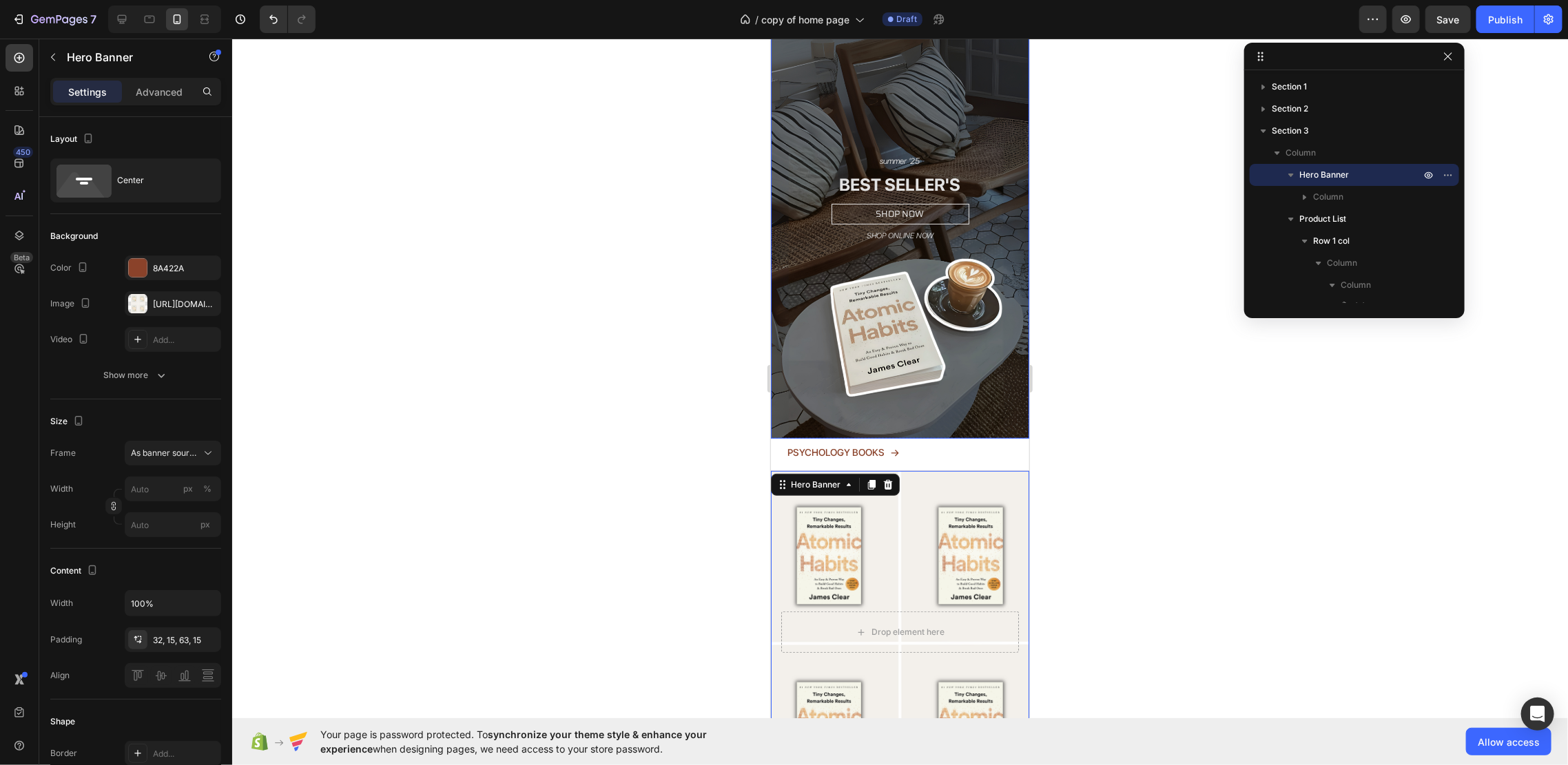
scroll to position [92, 0]
click at [1299, 201] on icon "button" at bounding box center [1305, 197] width 14 height 14
click at [1326, 216] on span "Add element here" at bounding box center [1360, 215] width 69 height 13
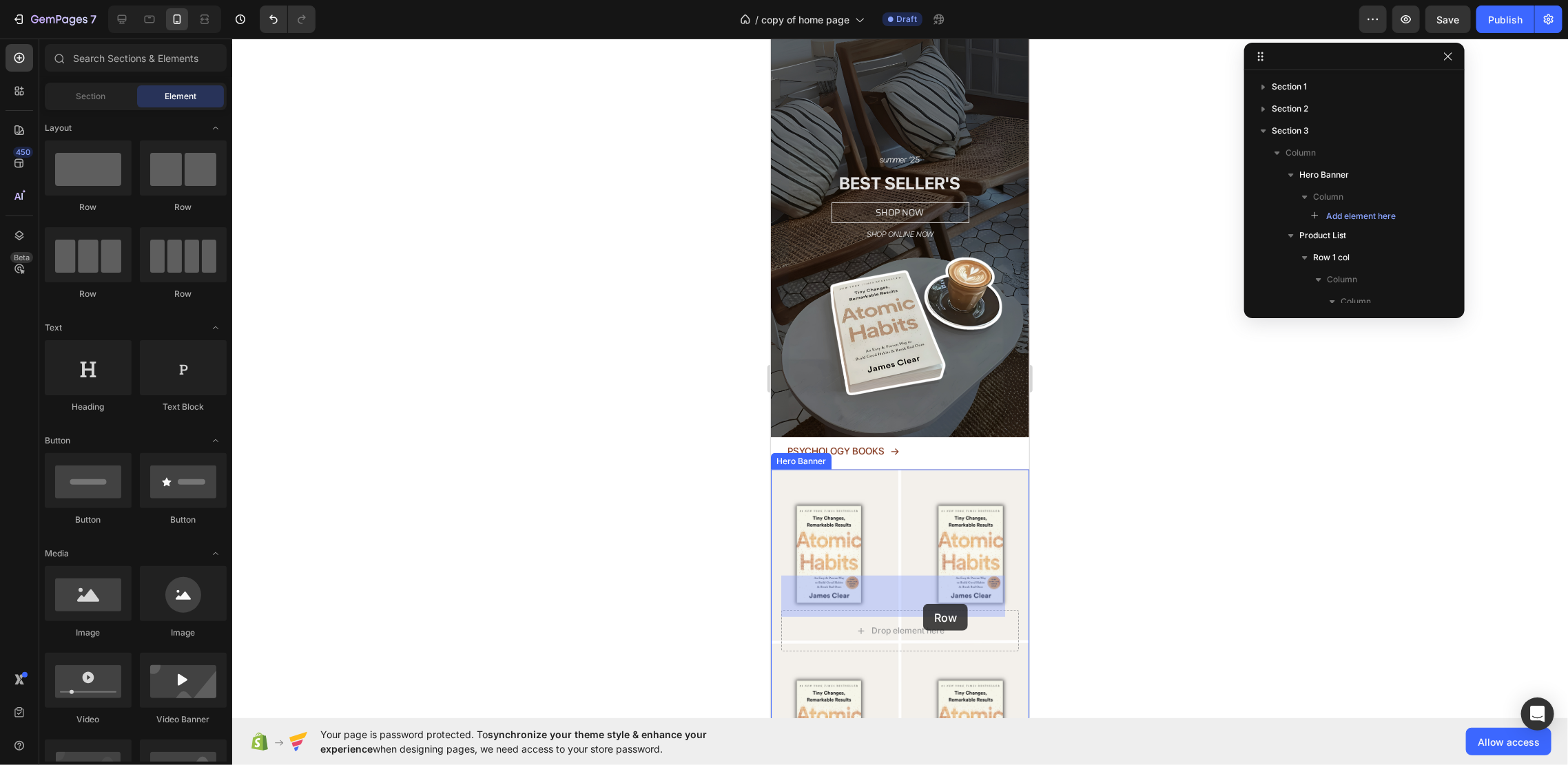
drag, startPoint x: 847, startPoint y: 210, endPoint x: 907, endPoint y: 596, distance: 390.6
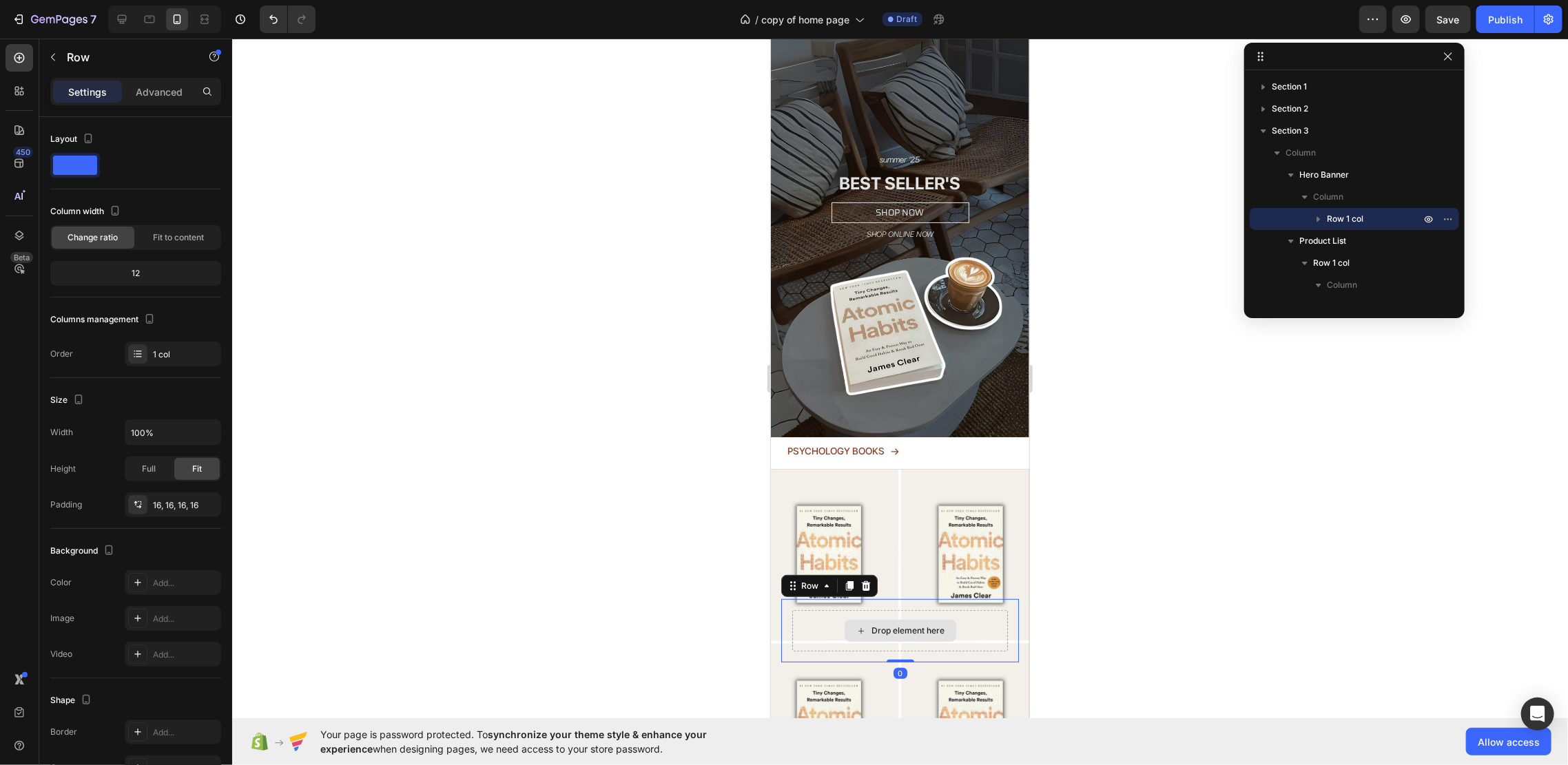
click at [932, 625] on div "Drop element here" at bounding box center [908, 630] width 73 height 11
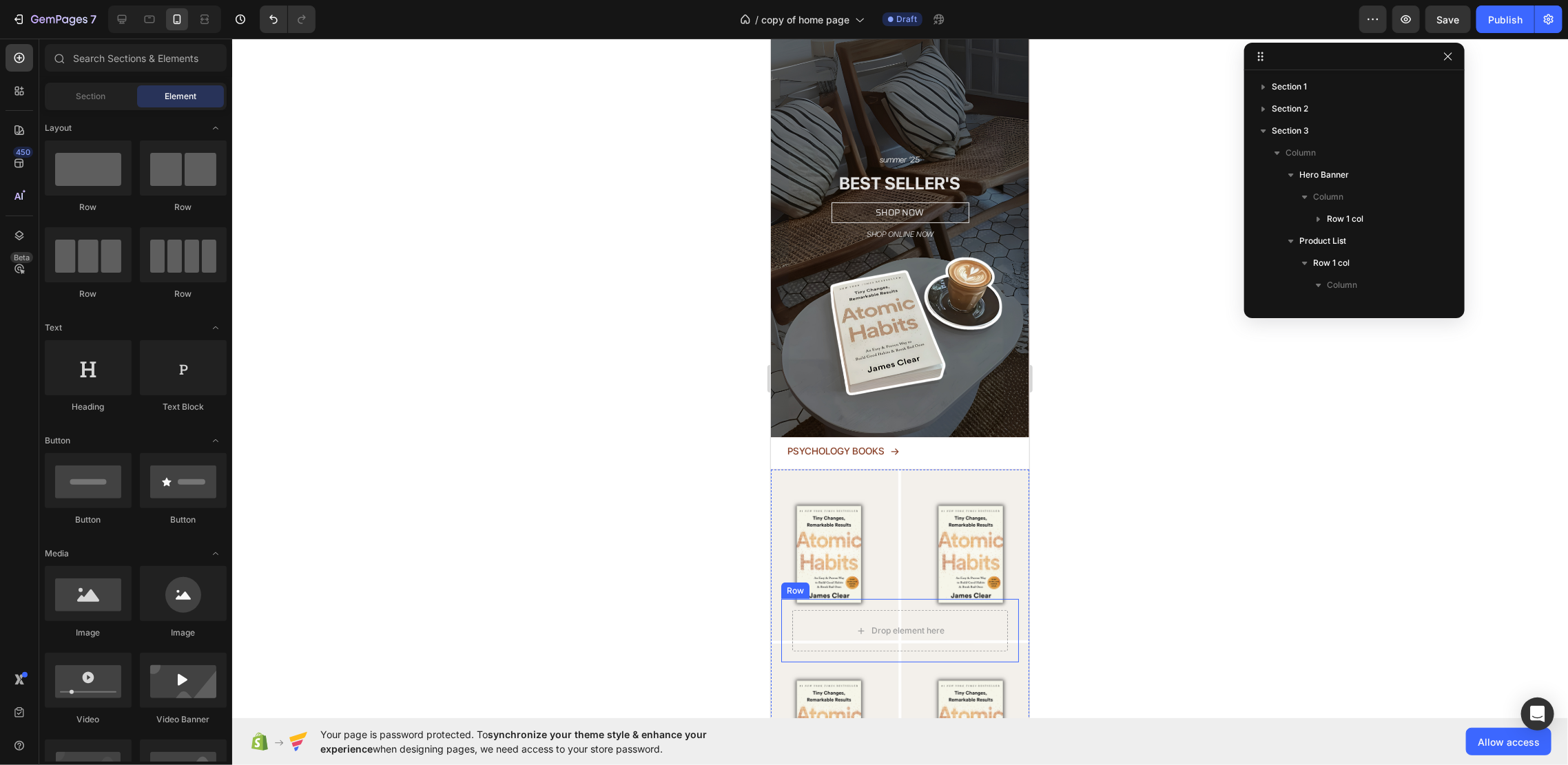
click at [789, 598] on div "Drop element here Row" at bounding box center [899, 630] width 237 height 63
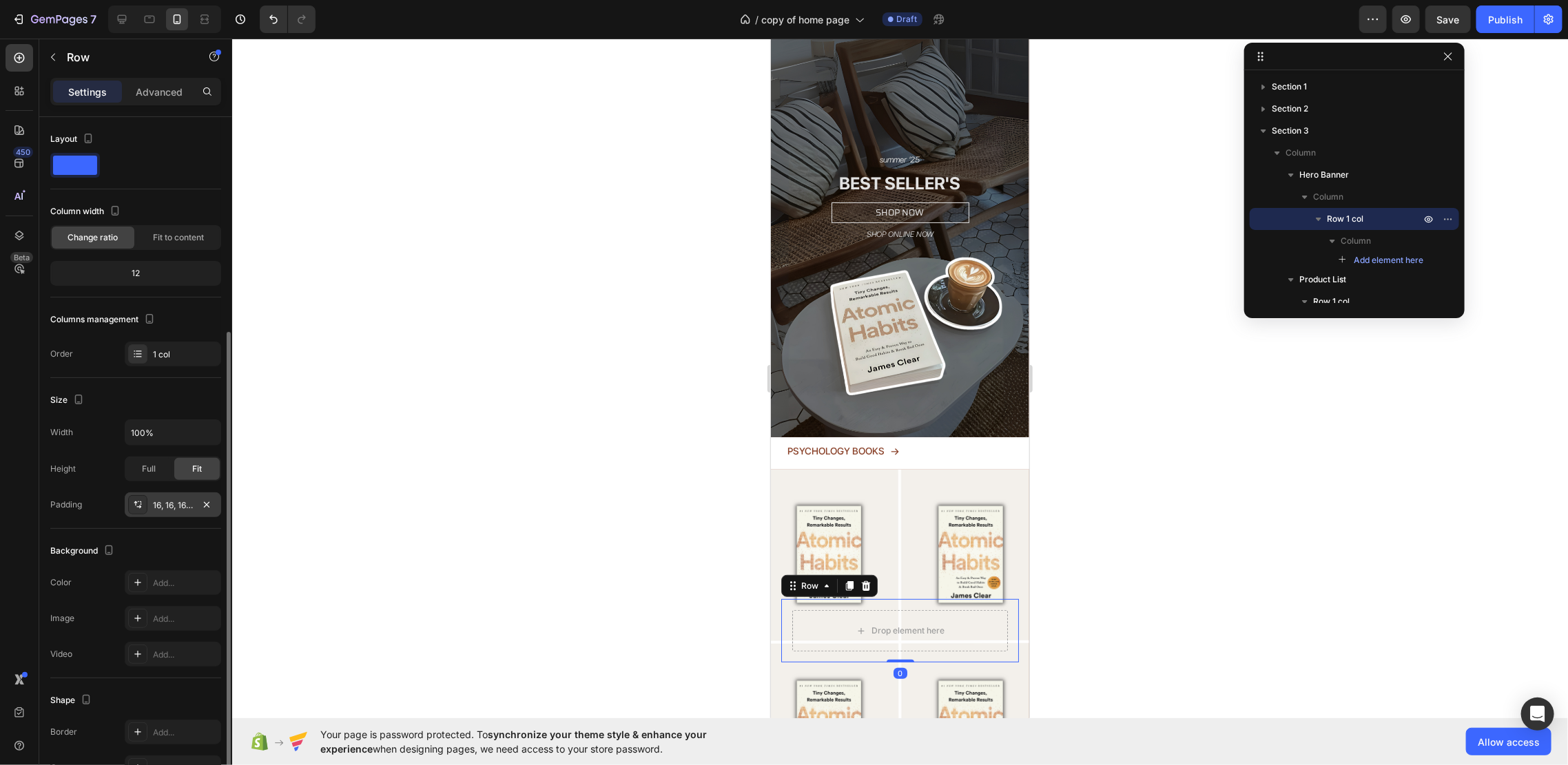
scroll to position [116, 0]
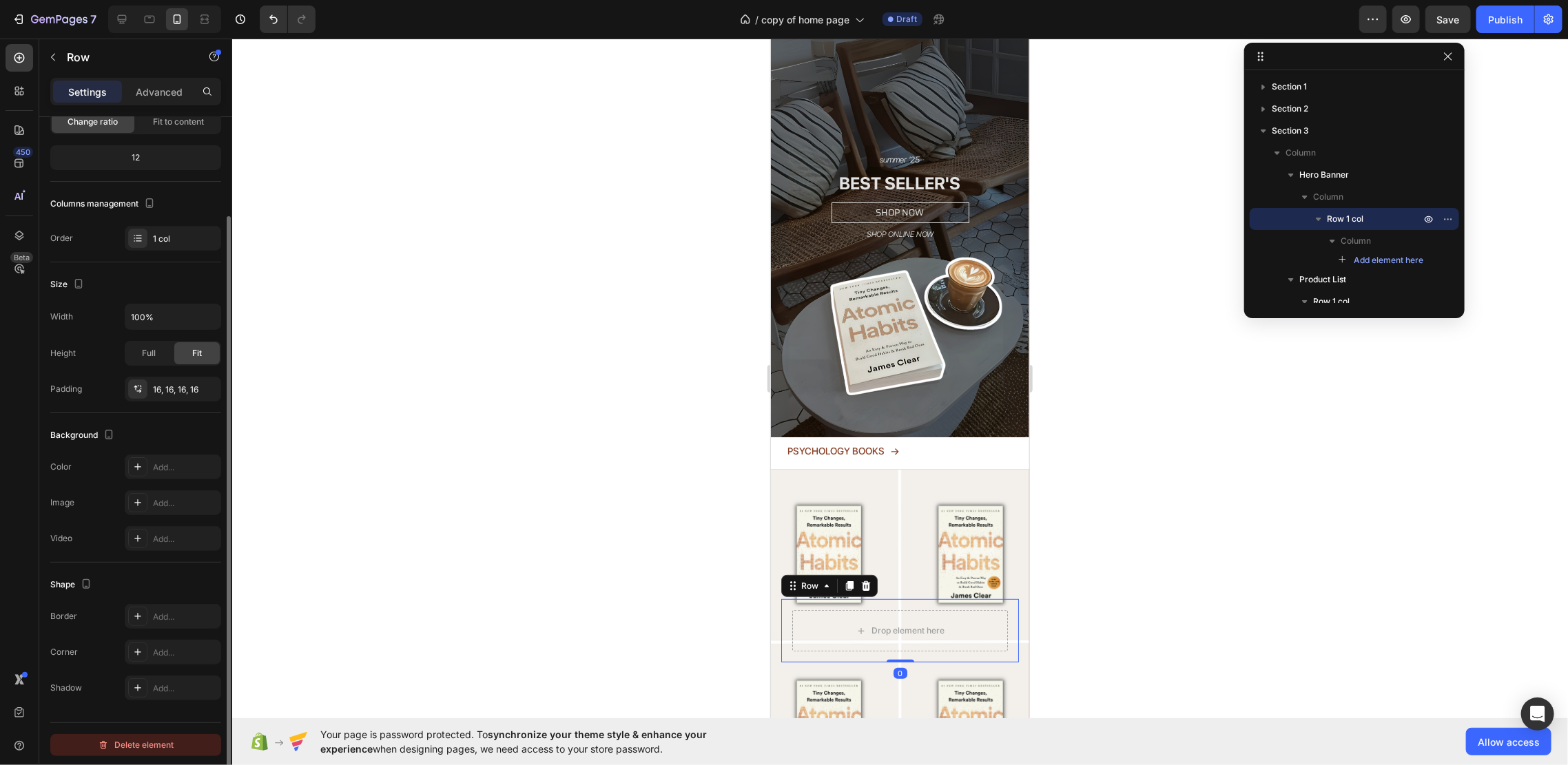
click at [134, 717] on div "Delete element" at bounding box center [135, 744] width 76 height 17
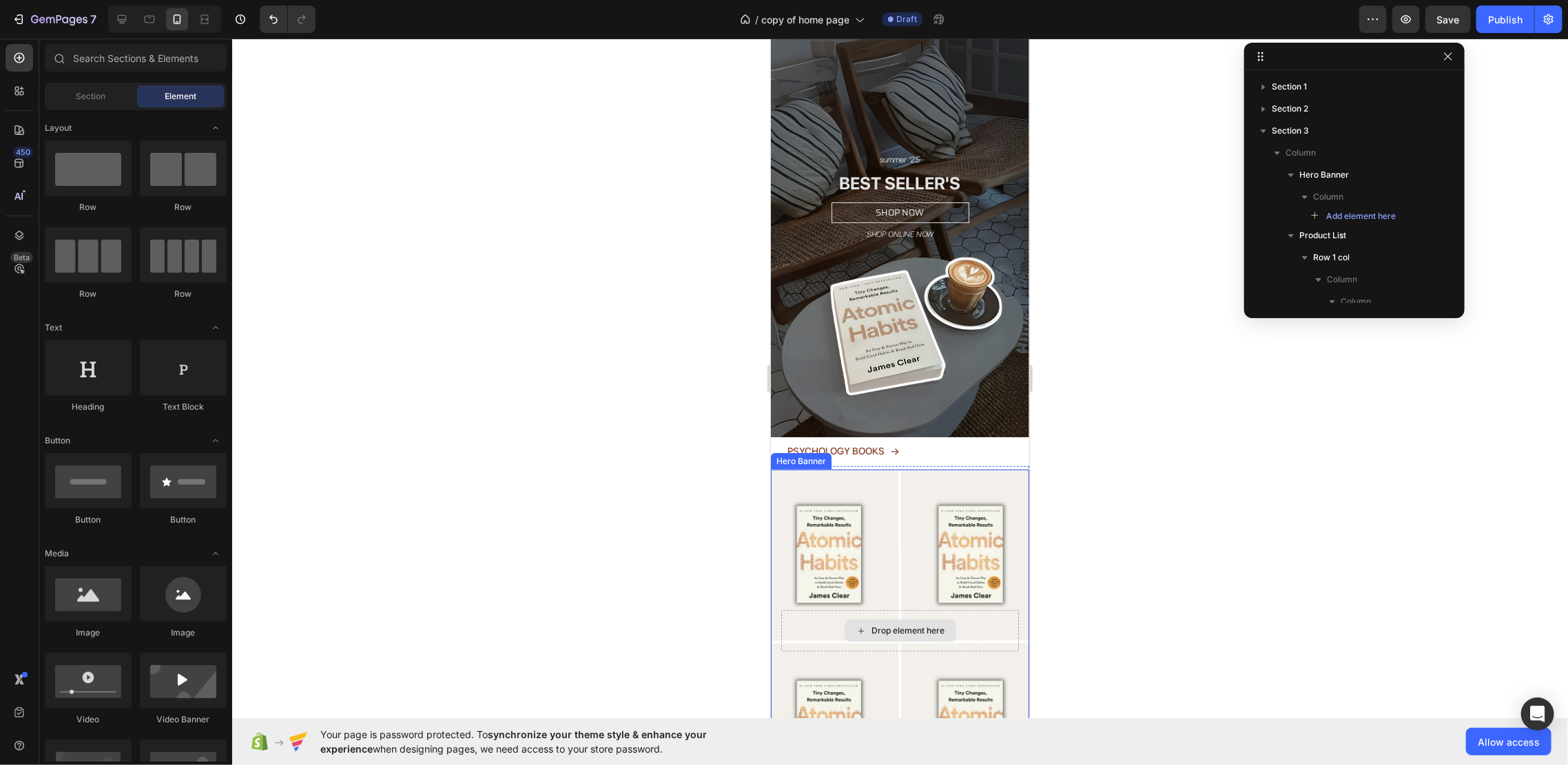
click at [785, 610] on div "Drop element here" at bounding box center [899, 631] width 237 height 42
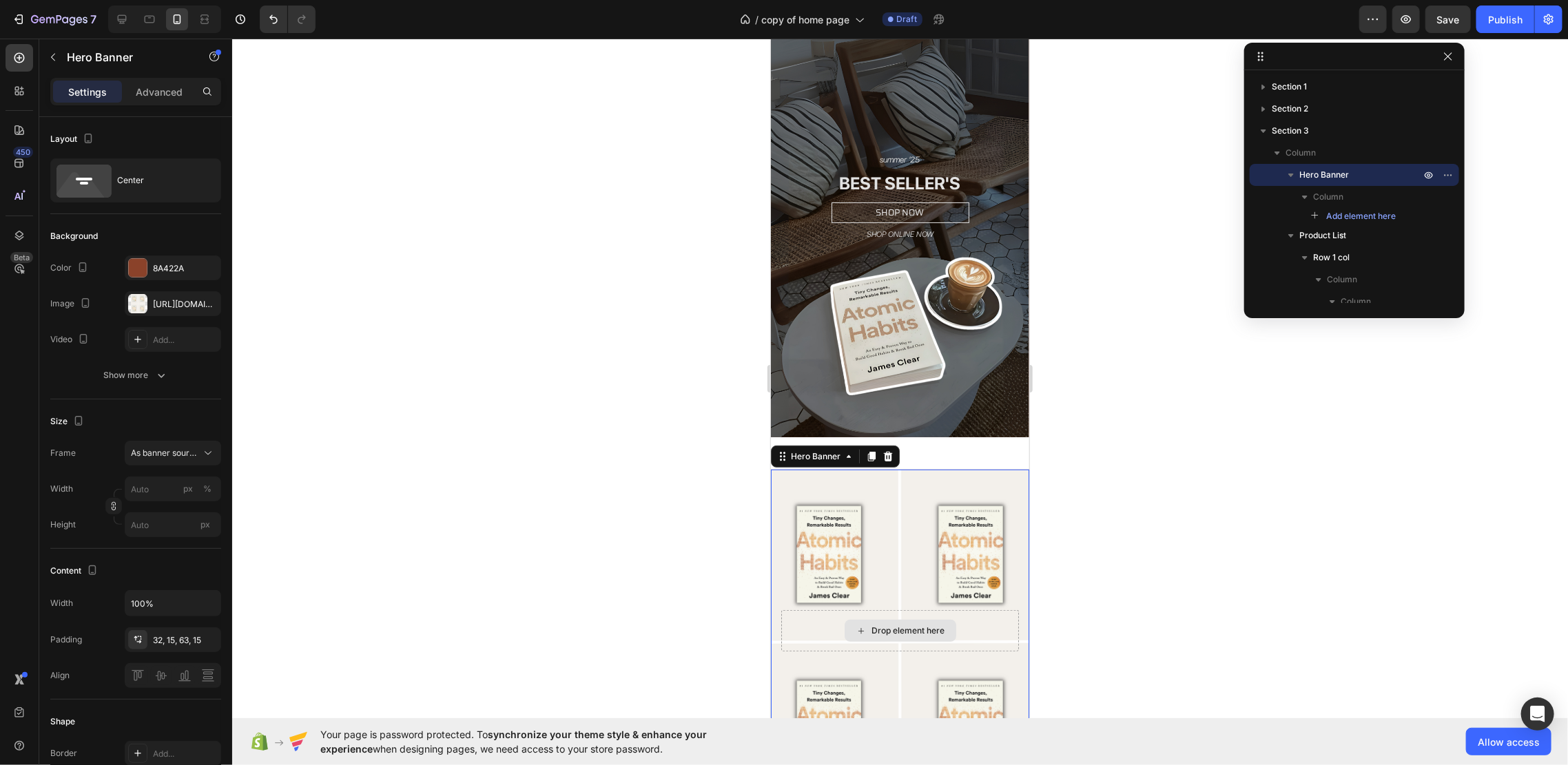
click at [860, 619] on div "Drop element here" at bounding box center [899, 630] width 112 height 22
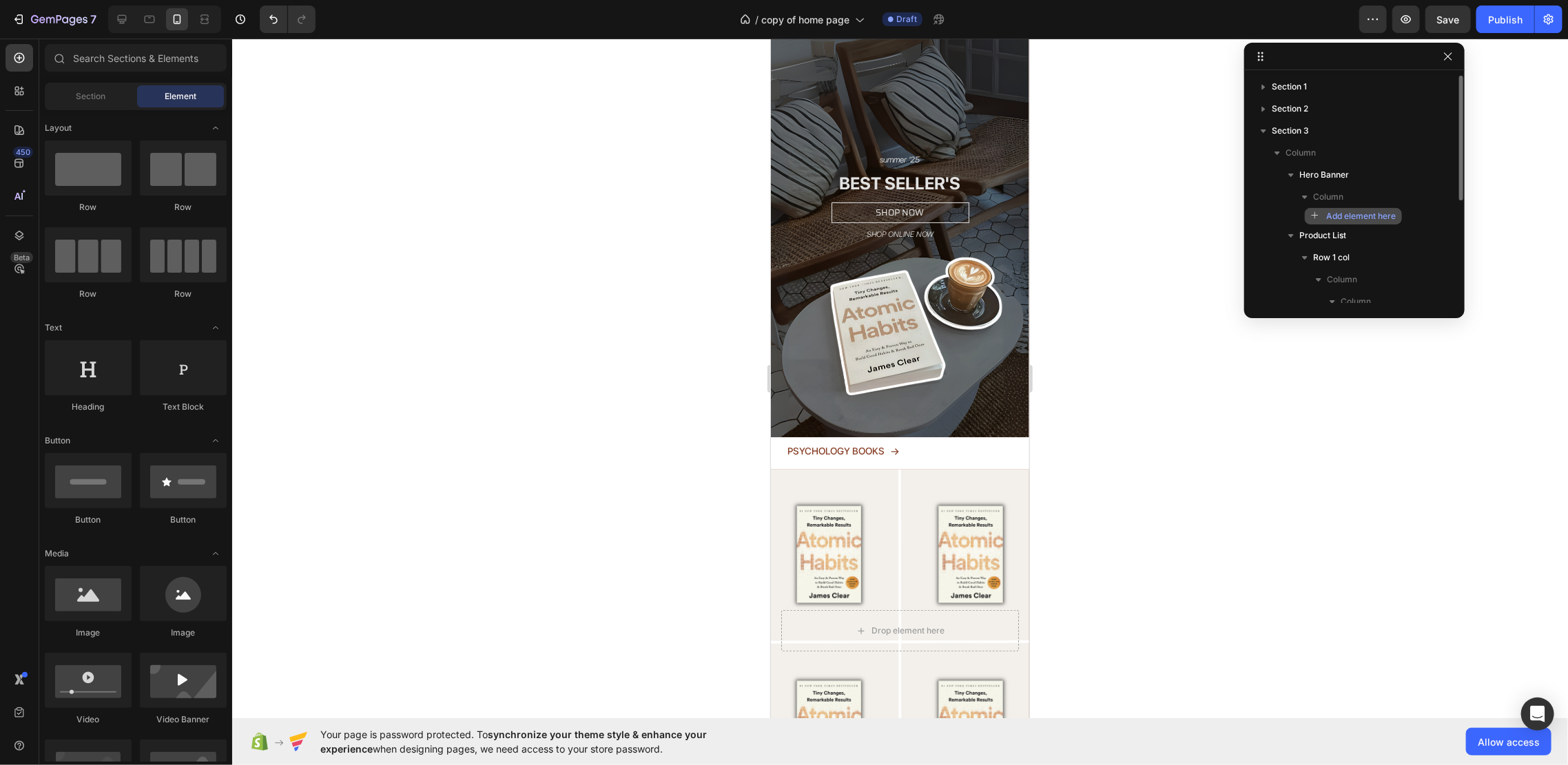
click at [1312, 216] on icon "button" at bounding box center [1316, 216] width 10 height 10
click at [1428, 219] on div "Add element here" at bounding box center [1354, 215] width 210 height 17
click at [1386, 215] on span "Add element here" at bounding box center [1360, 215] width 69 height 13
click at [872, 619] on div "Drop element here" at bounding box center [899, 630] width 112 height 22
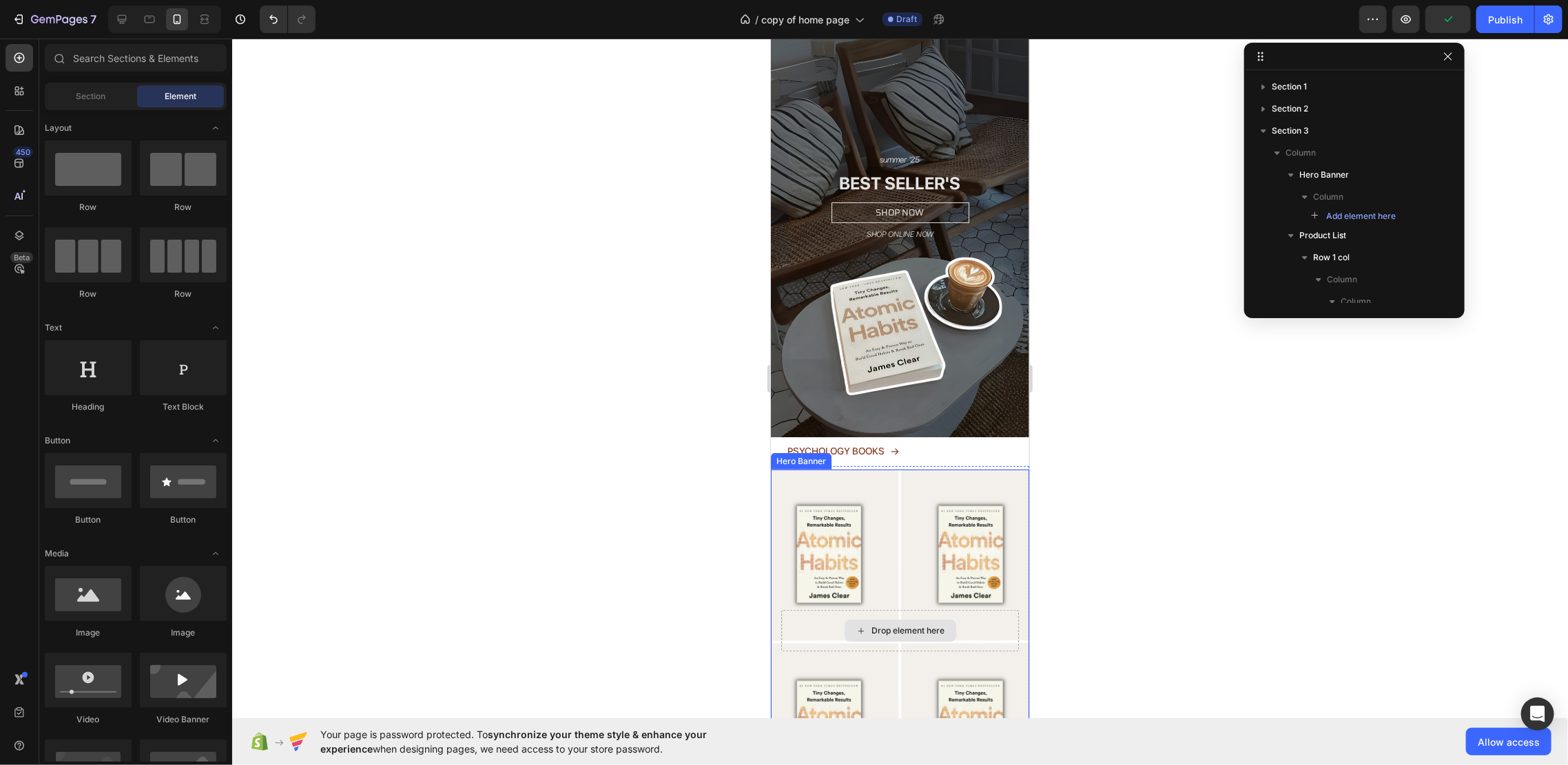
click at [843, 619] on div "Drop element here" at bounding box center [899, 630] width 112 height 22
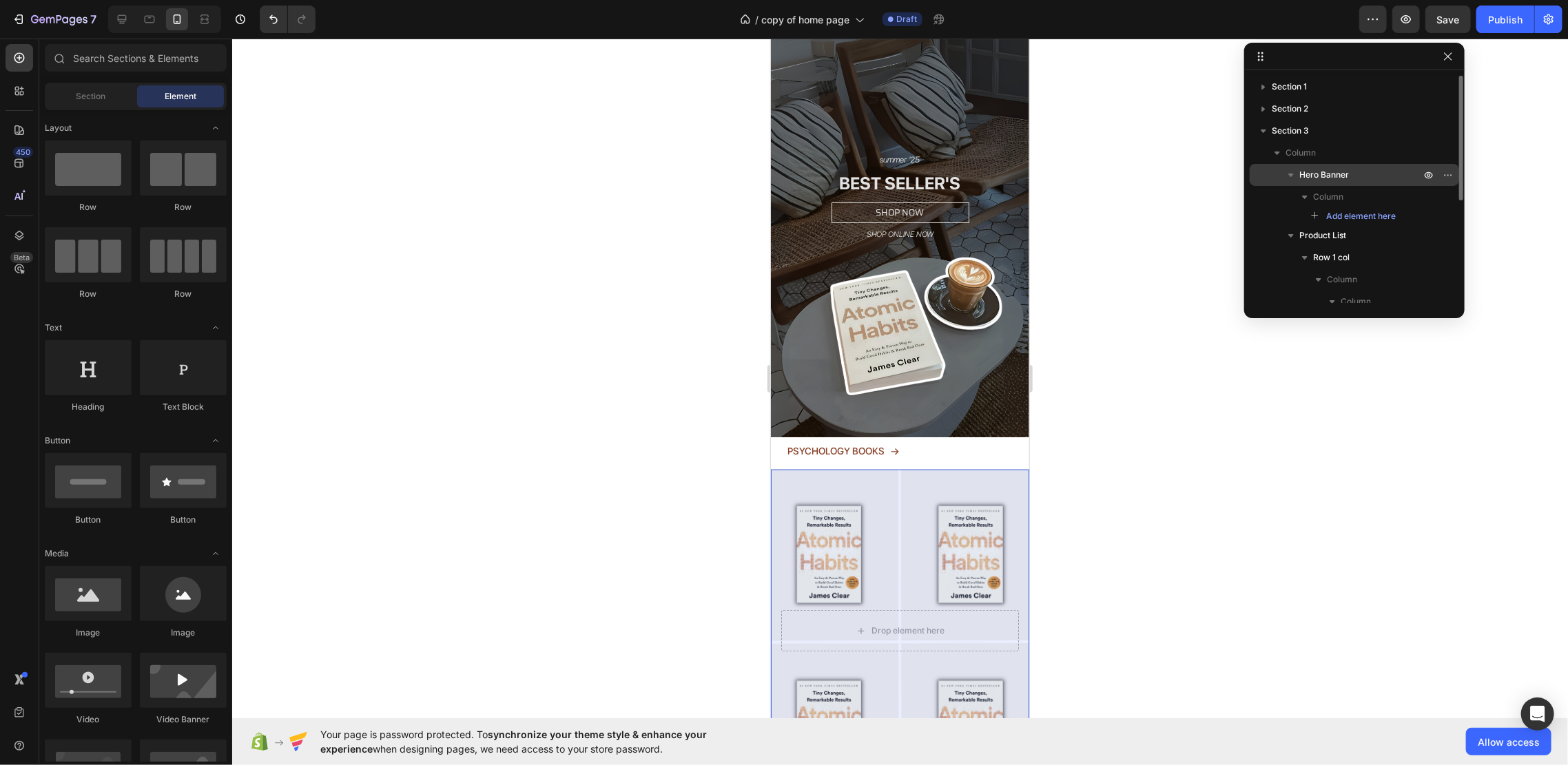
click at [1325, 165] on div "Hero Banner" at bounding box center [1353, 175] width 199 height 22
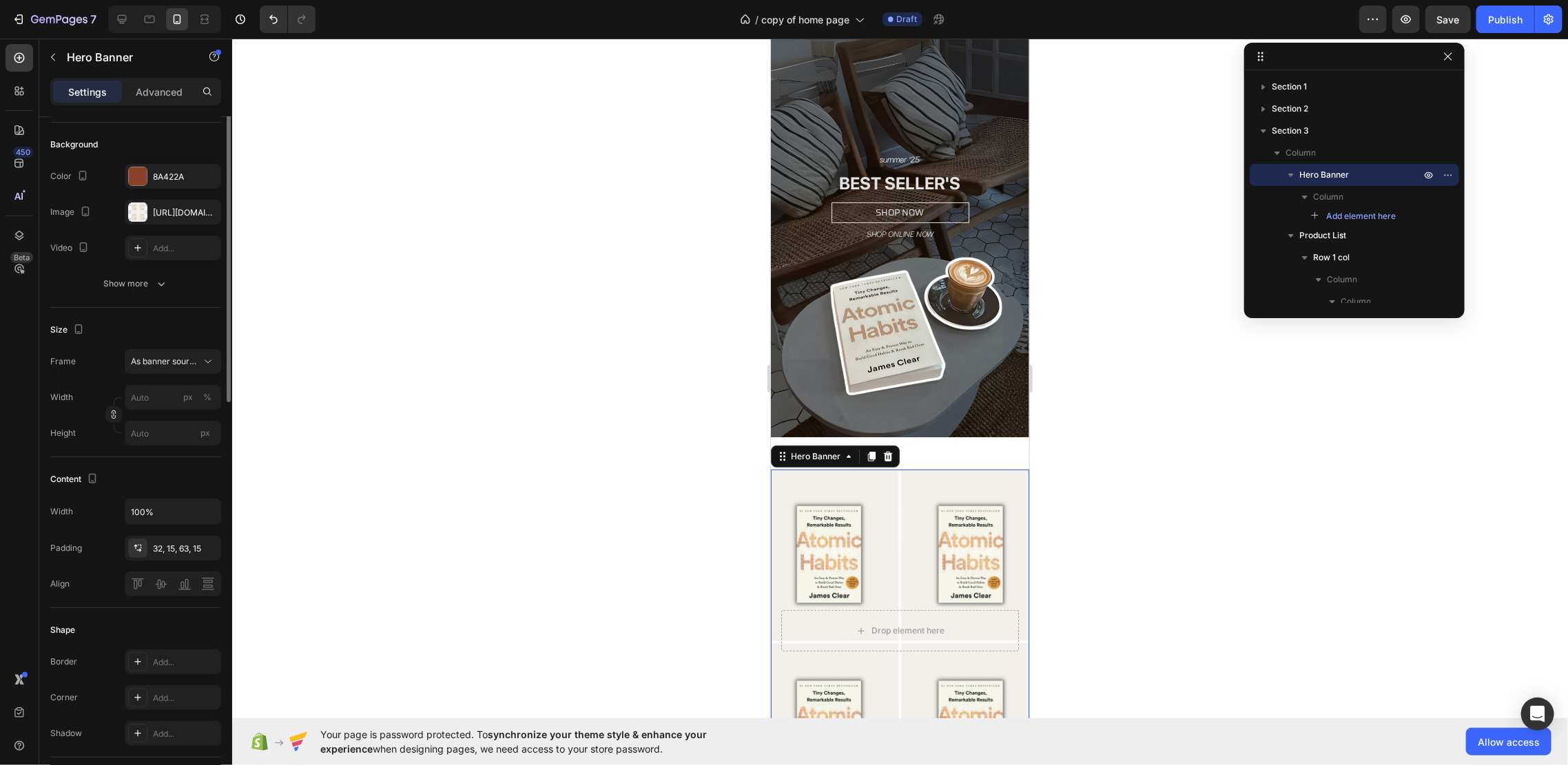
scroll to position [0, 0]
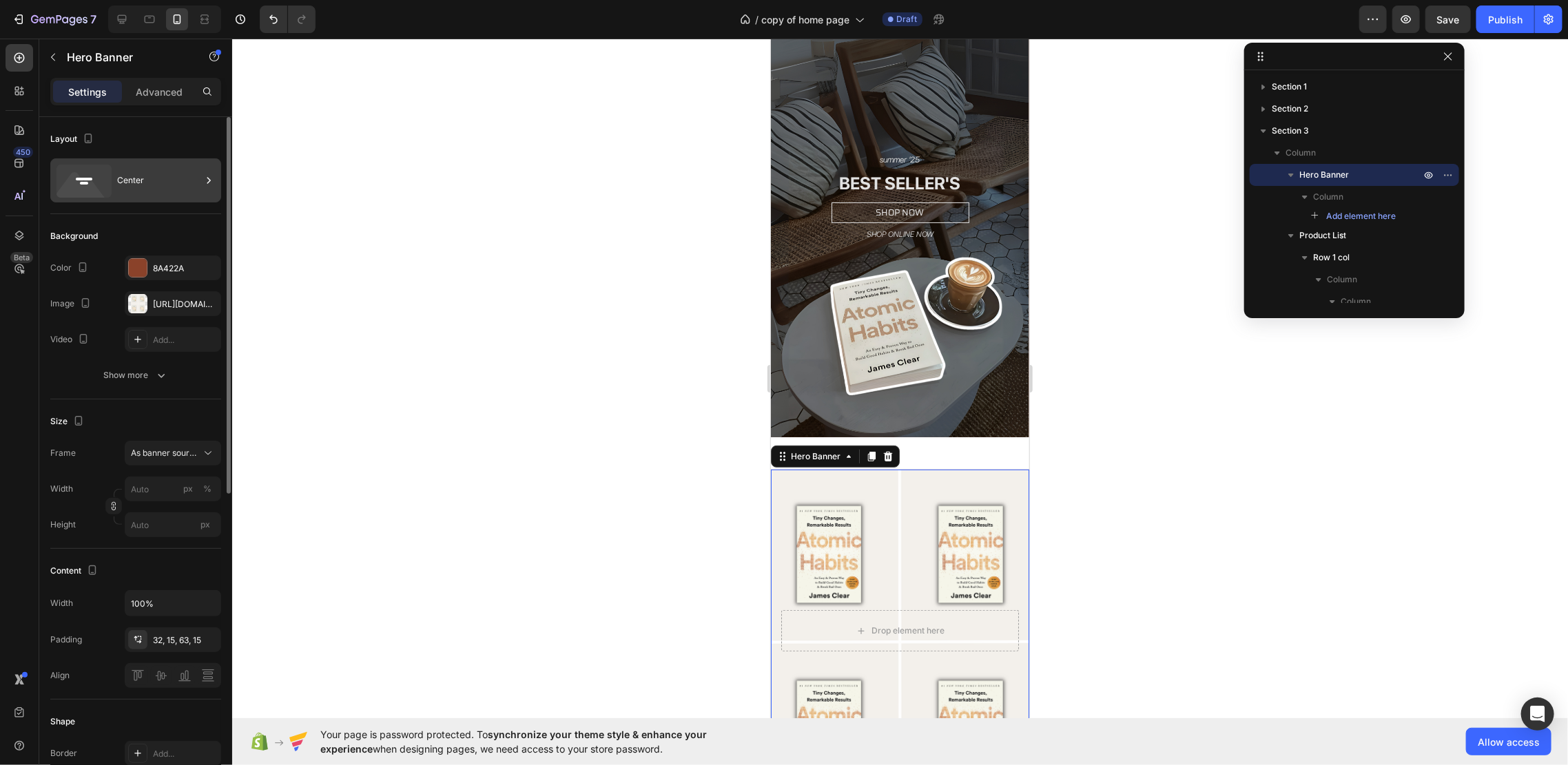
click at [168, 190] on div "Center" at bounding box center [158, 181] width 84 height 32
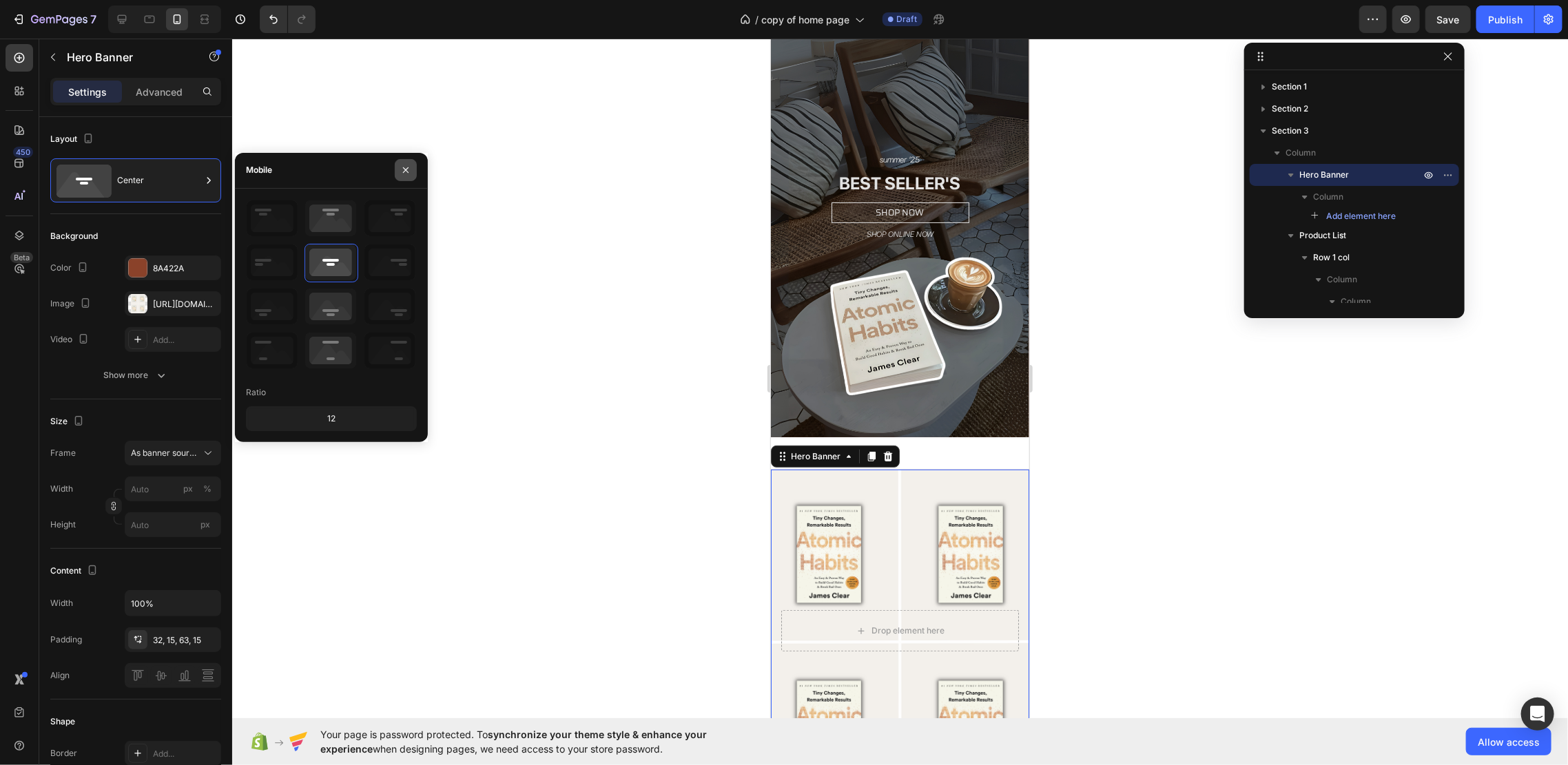
click at [402, 165] on icon "button" at bounding box center [405, 170] width 11 height 11
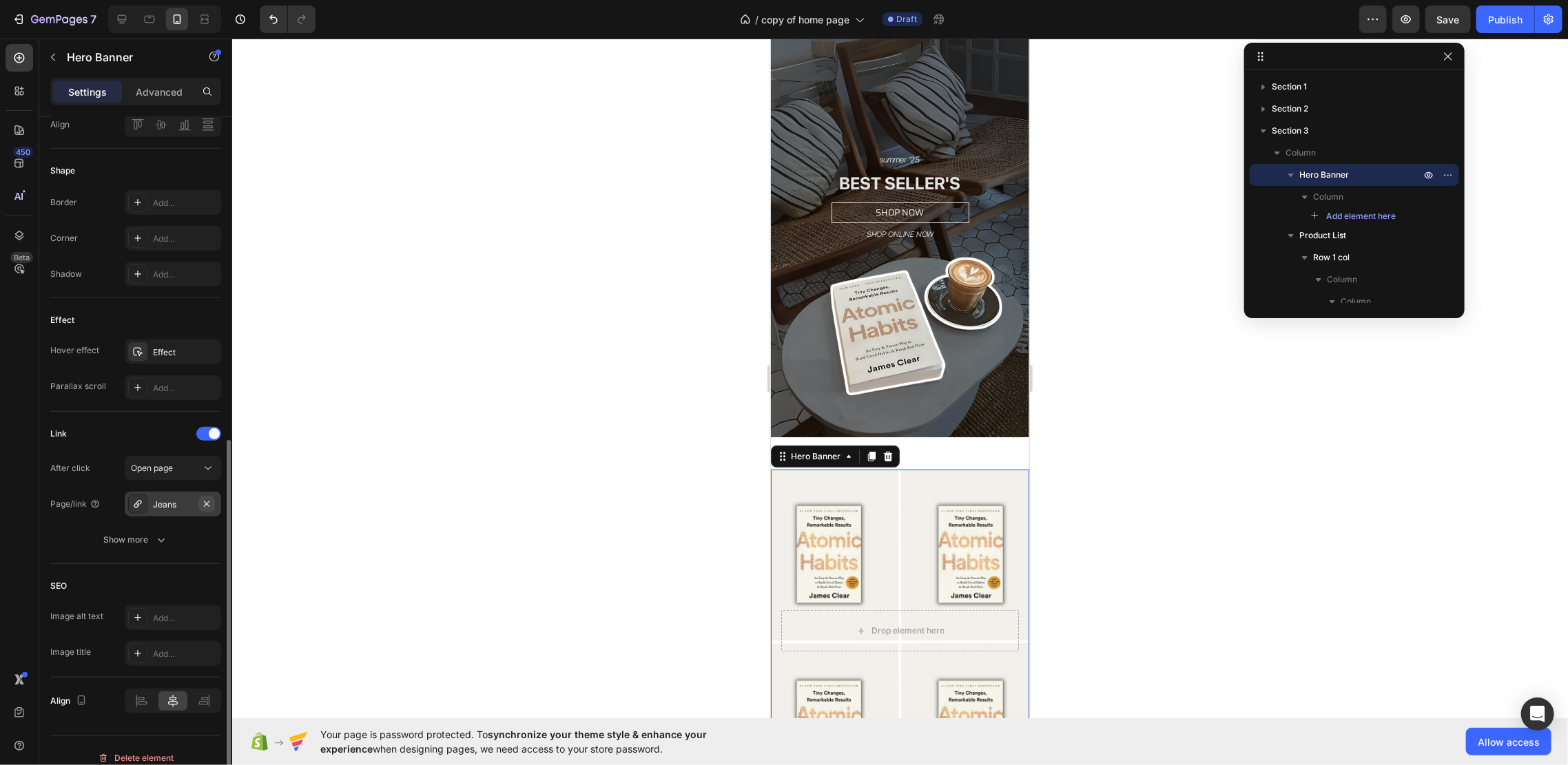
scroll to position [564, 0]
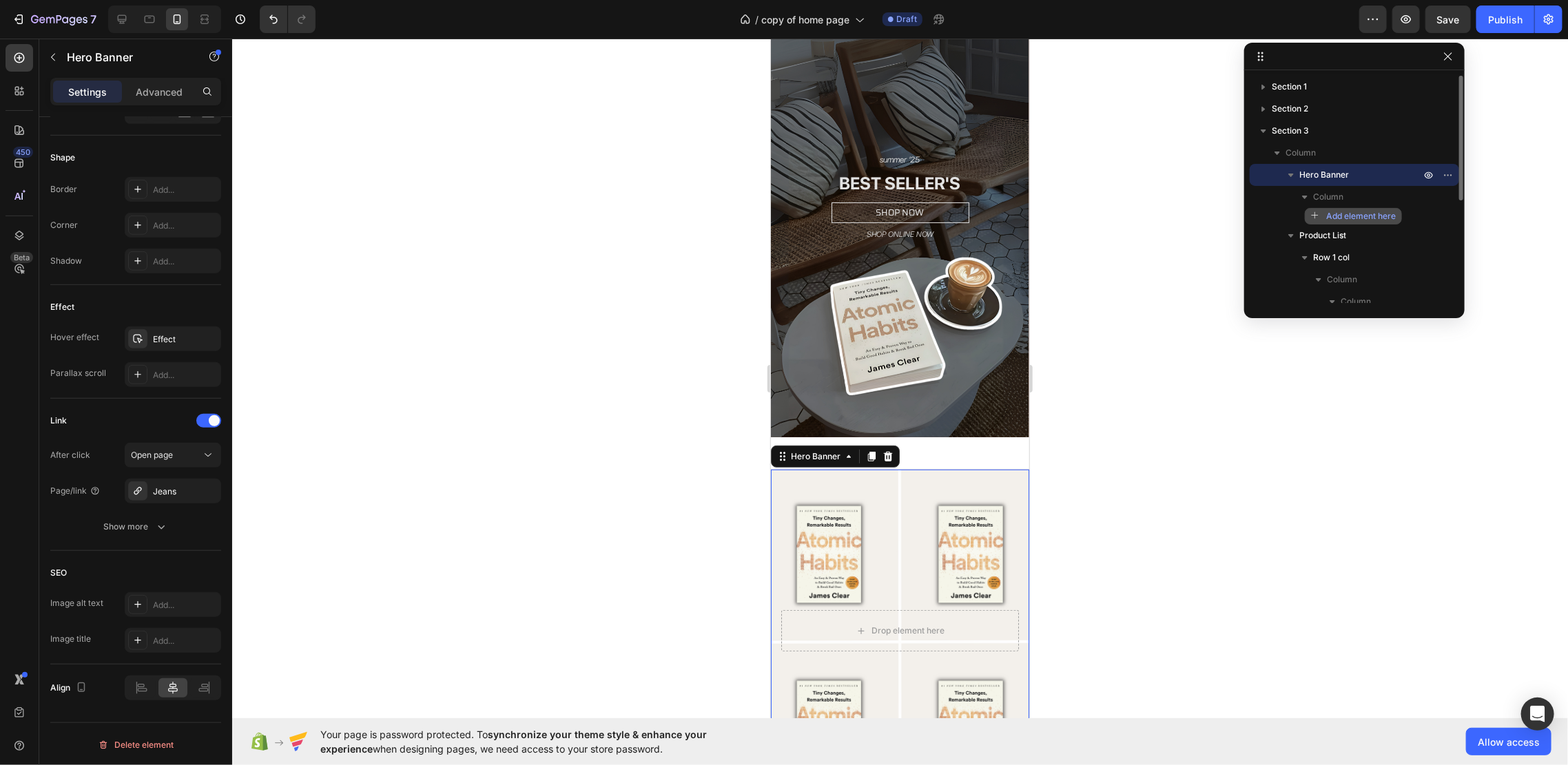
click at [1330, 214] on span "Add element here" at bounding box center [1360, 215] width 69 height 13
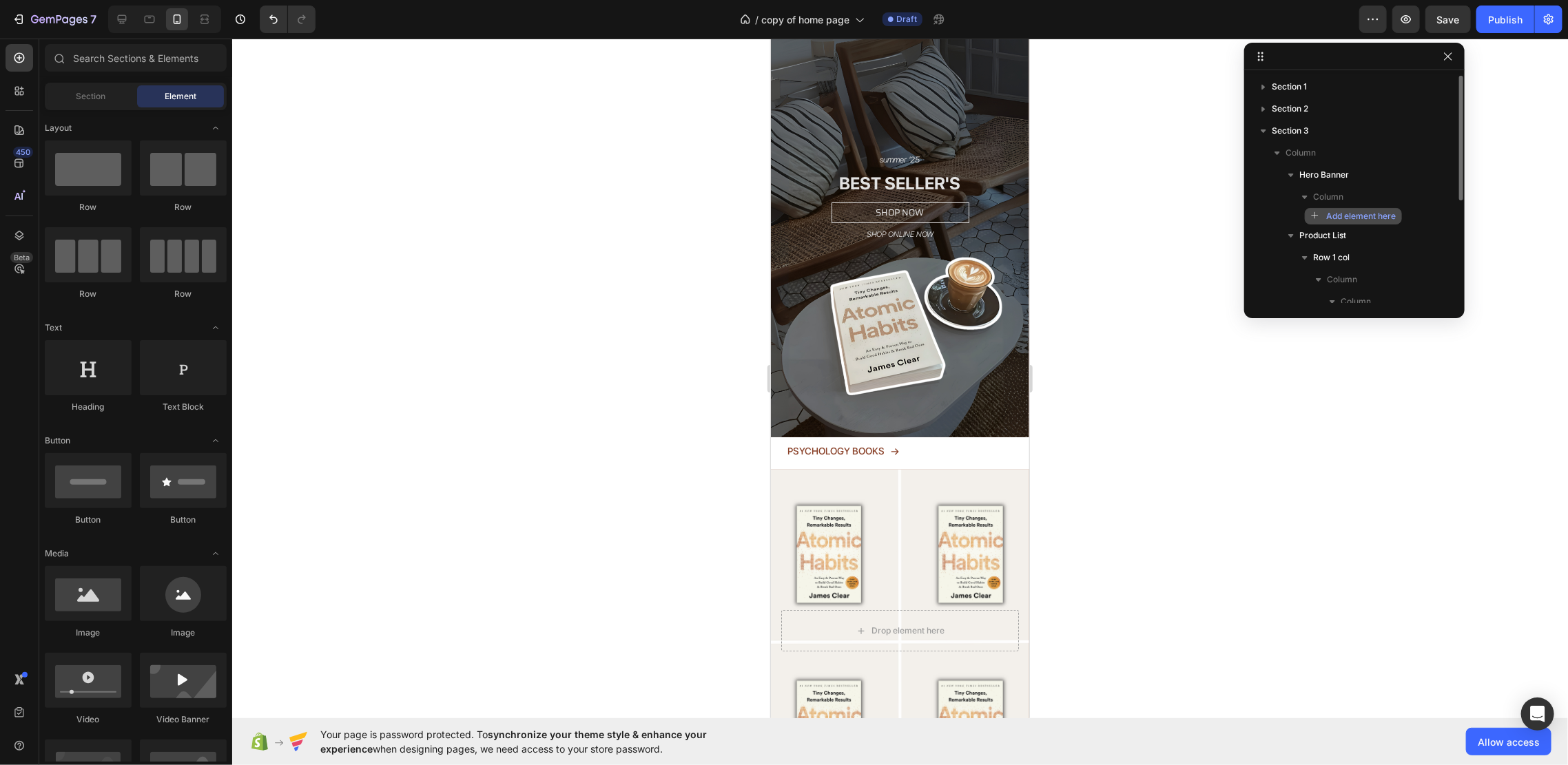
click at [1345, 216] on span "Add element here" at bounding box center [1360, 215] width 69 height 13
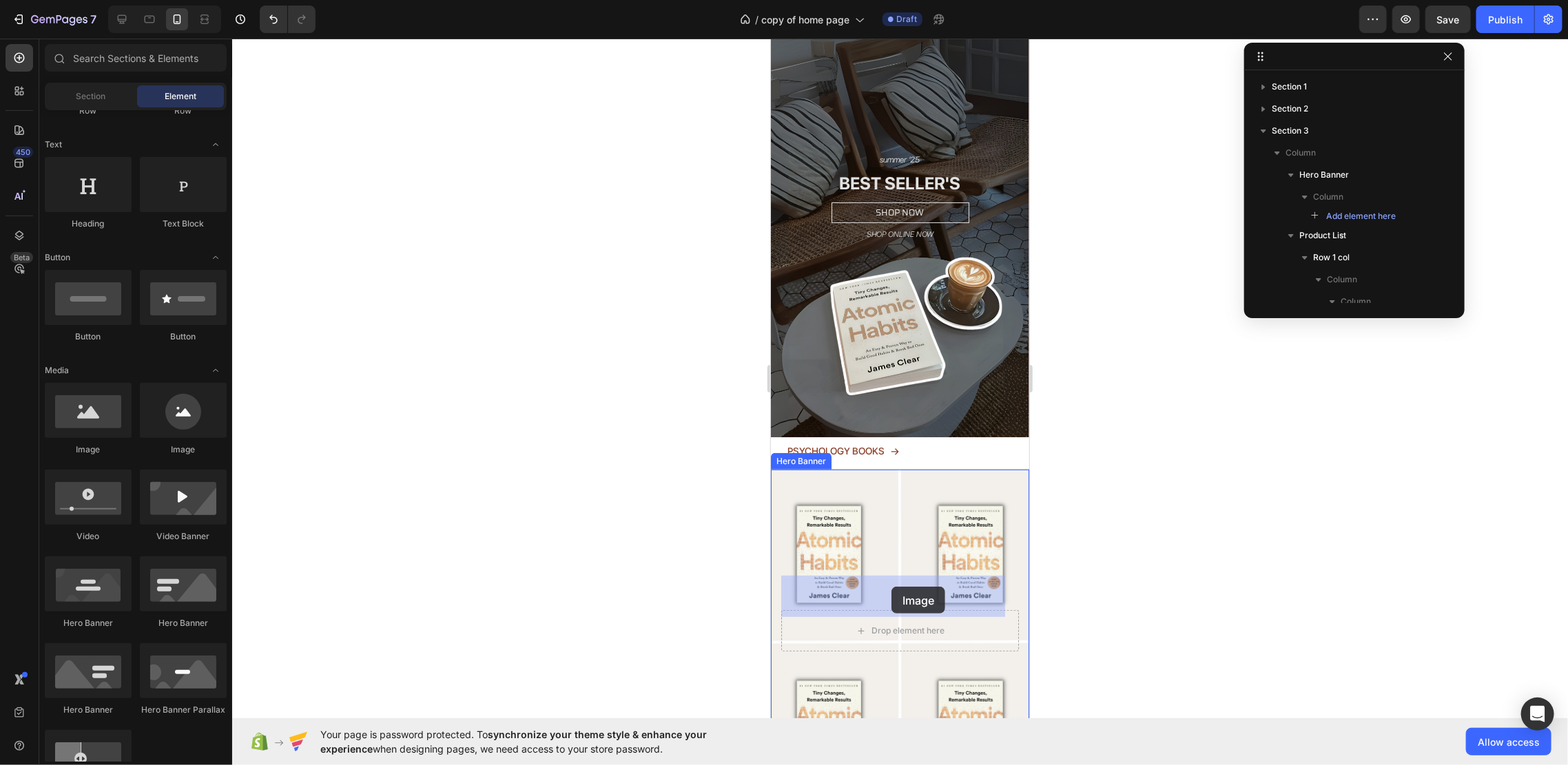
drag, startPoint x: 952, startPoint y: 462, endPoint x: 887, endPoint y: 578, distance: 133.0
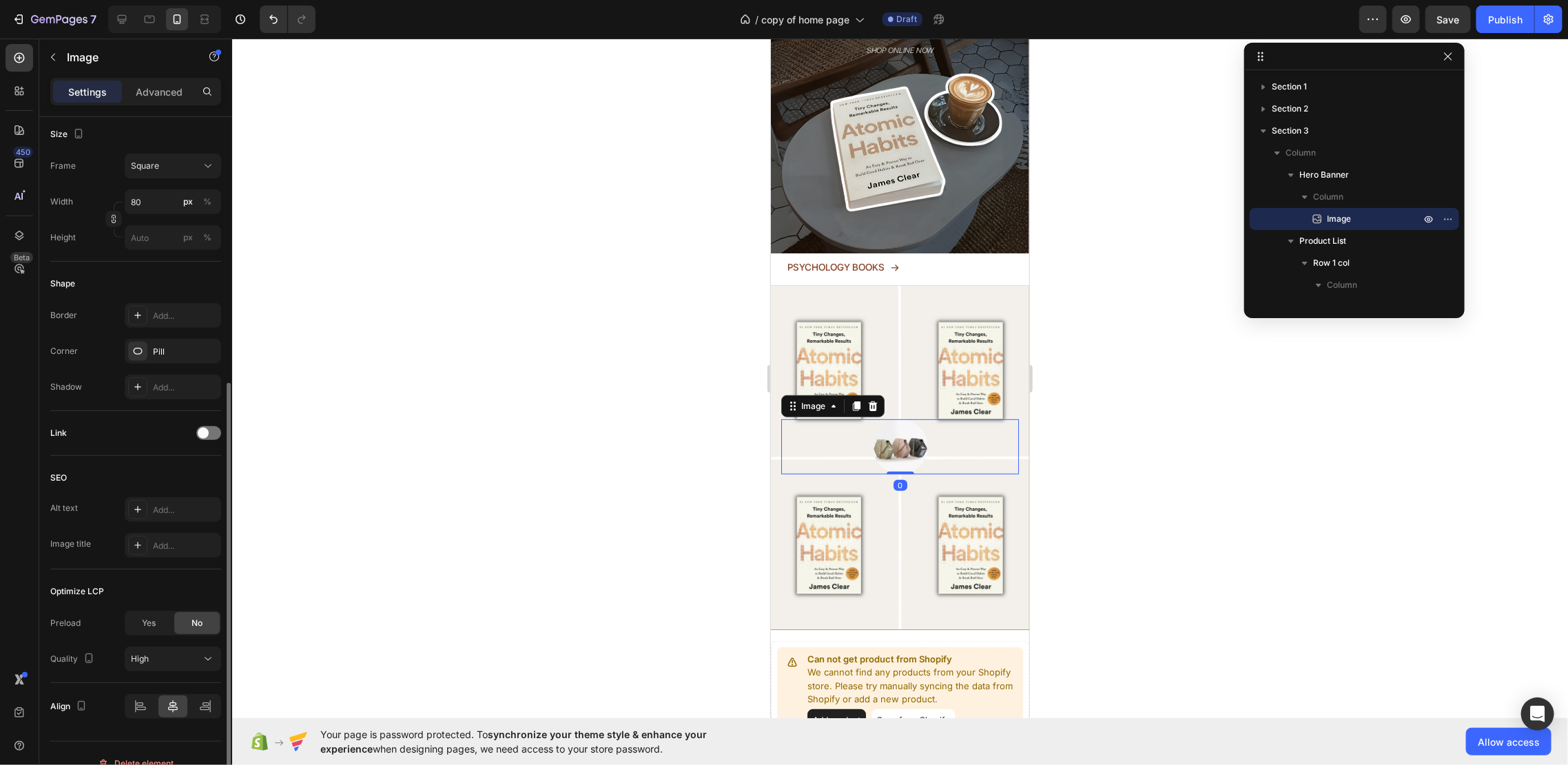
scroll to position [385, 0]
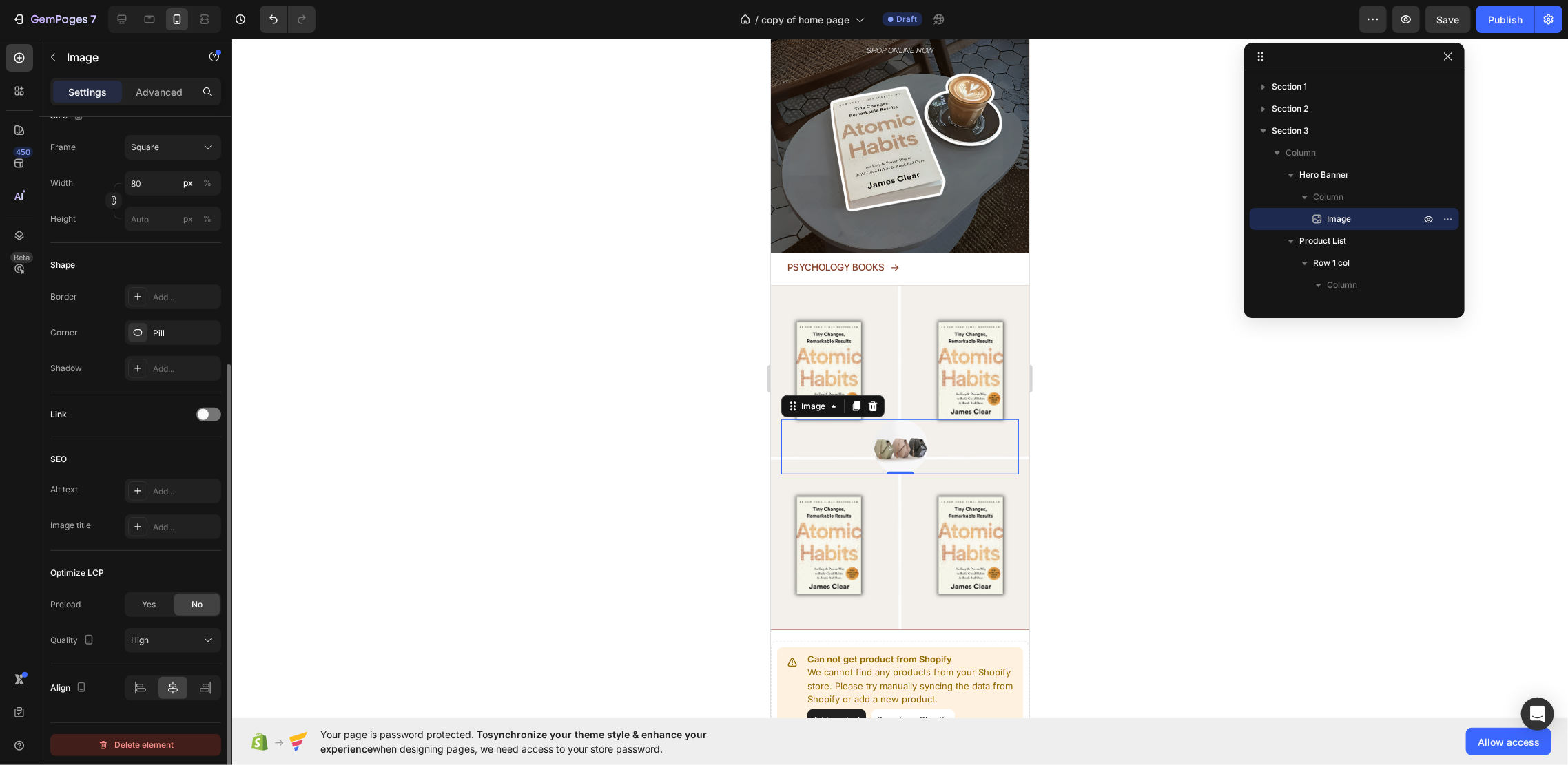
click at [122, 717] on div "Delete element" at bounding box center [135, 744] width 76 height 17
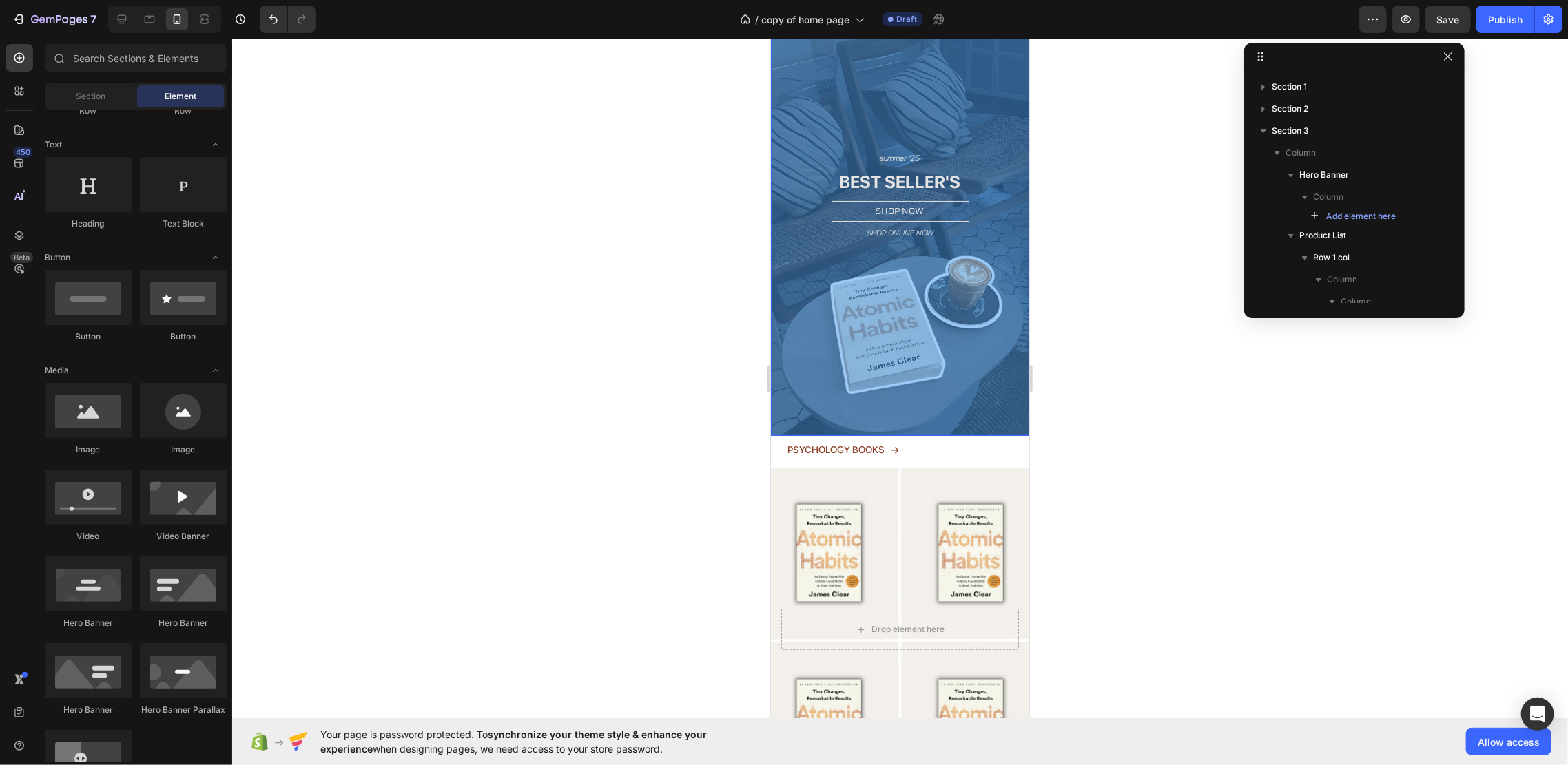
scroll to position [92, 0]
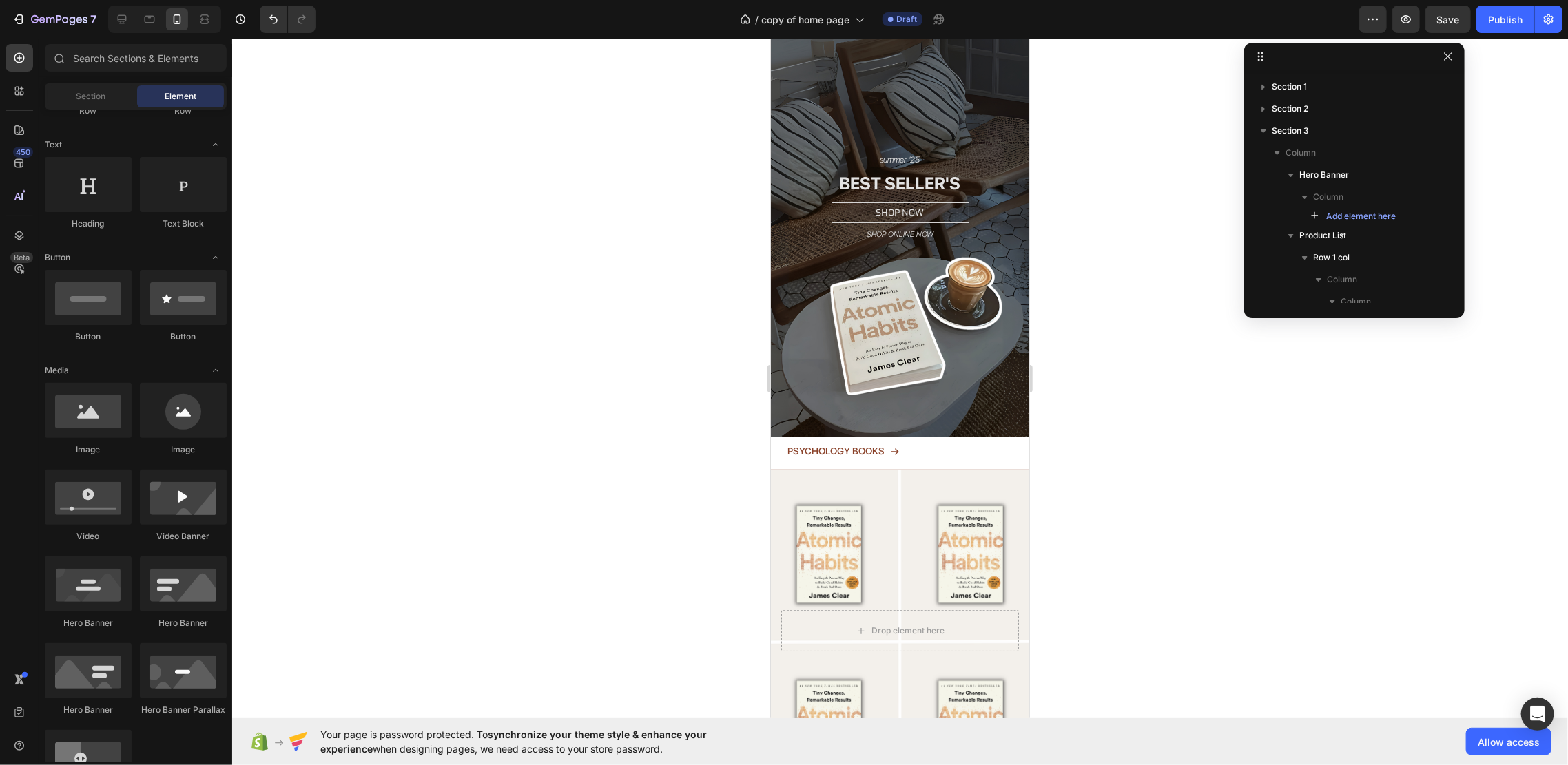
click at [1074, 245] on div at bounding box center [900, 401] width 1336 height 726
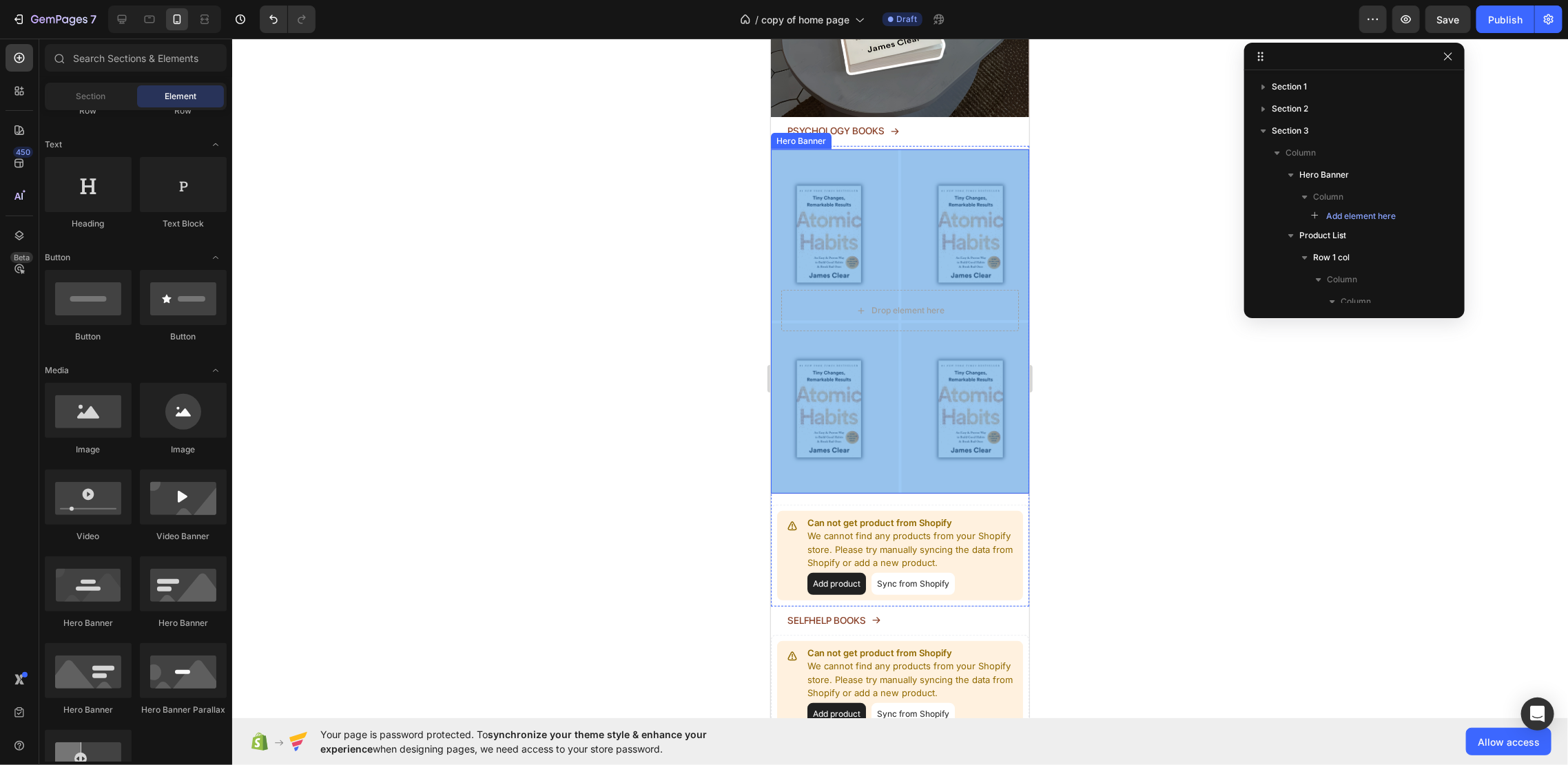
scroll to position [367, 0]
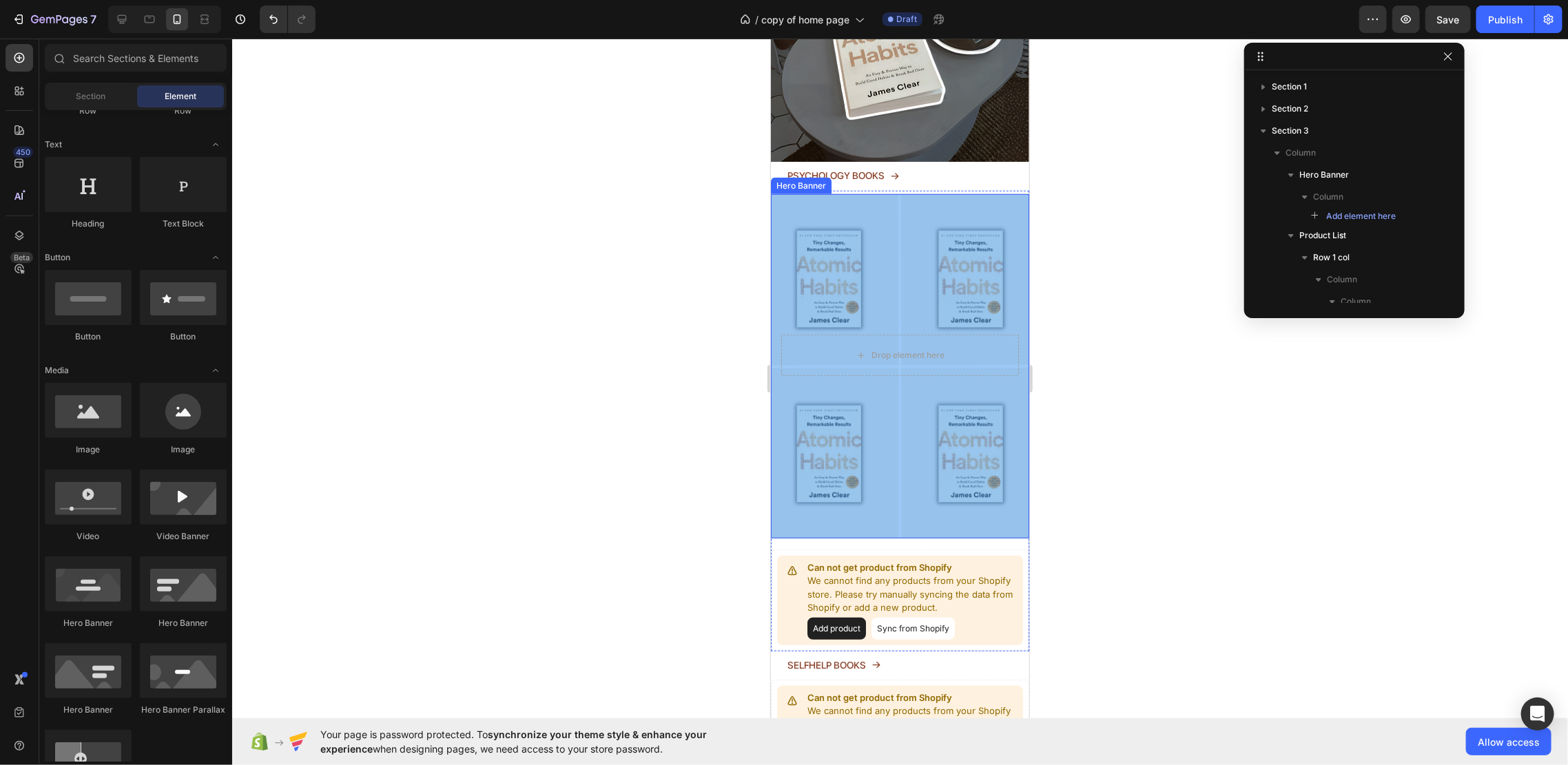
click at [878, 244] on div "Overlay" at bounding box center [899, 366] width 258 height 344
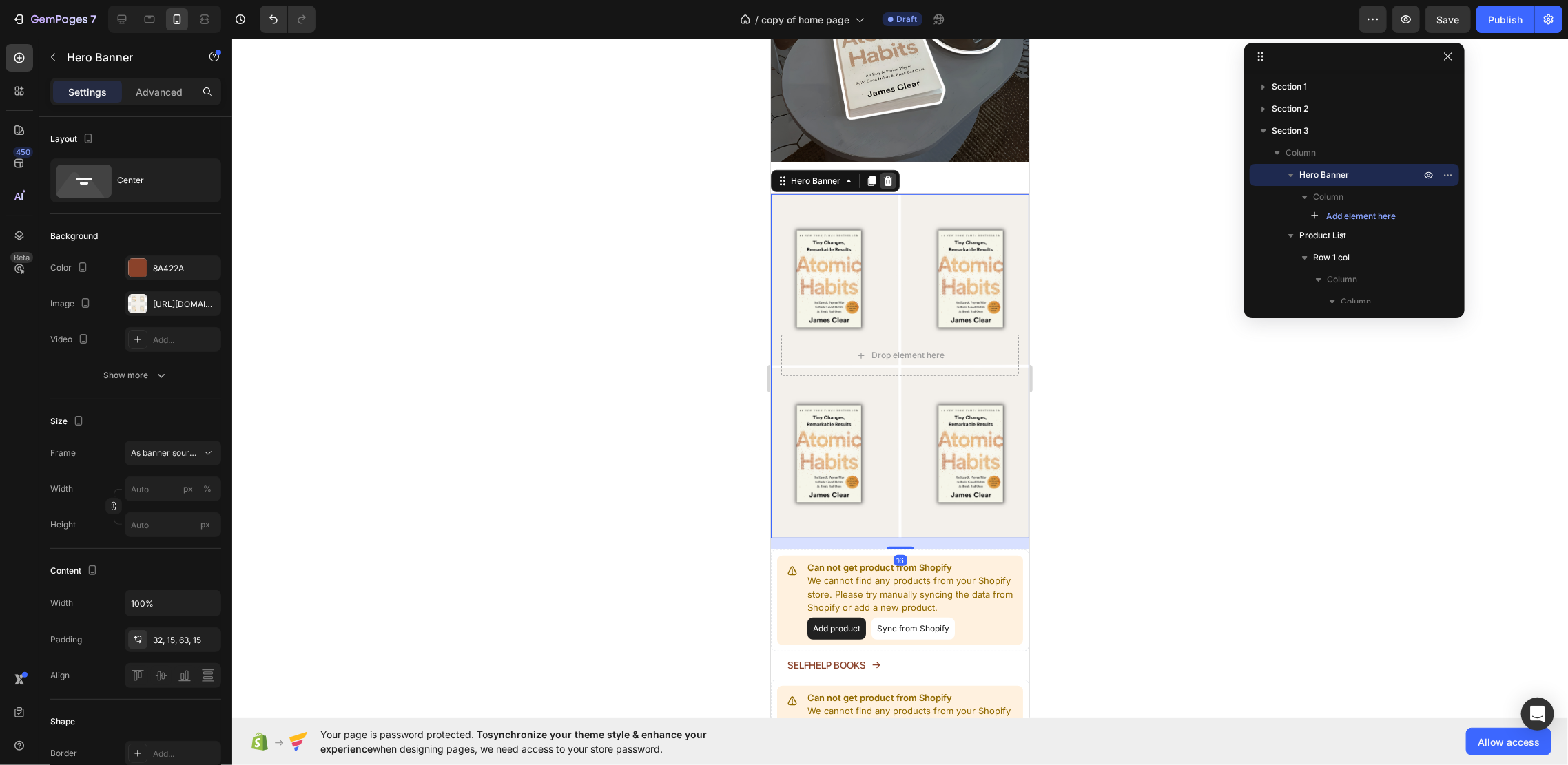
click at [892, 172] on div at bounding box center [887, 180] width 17 height 17
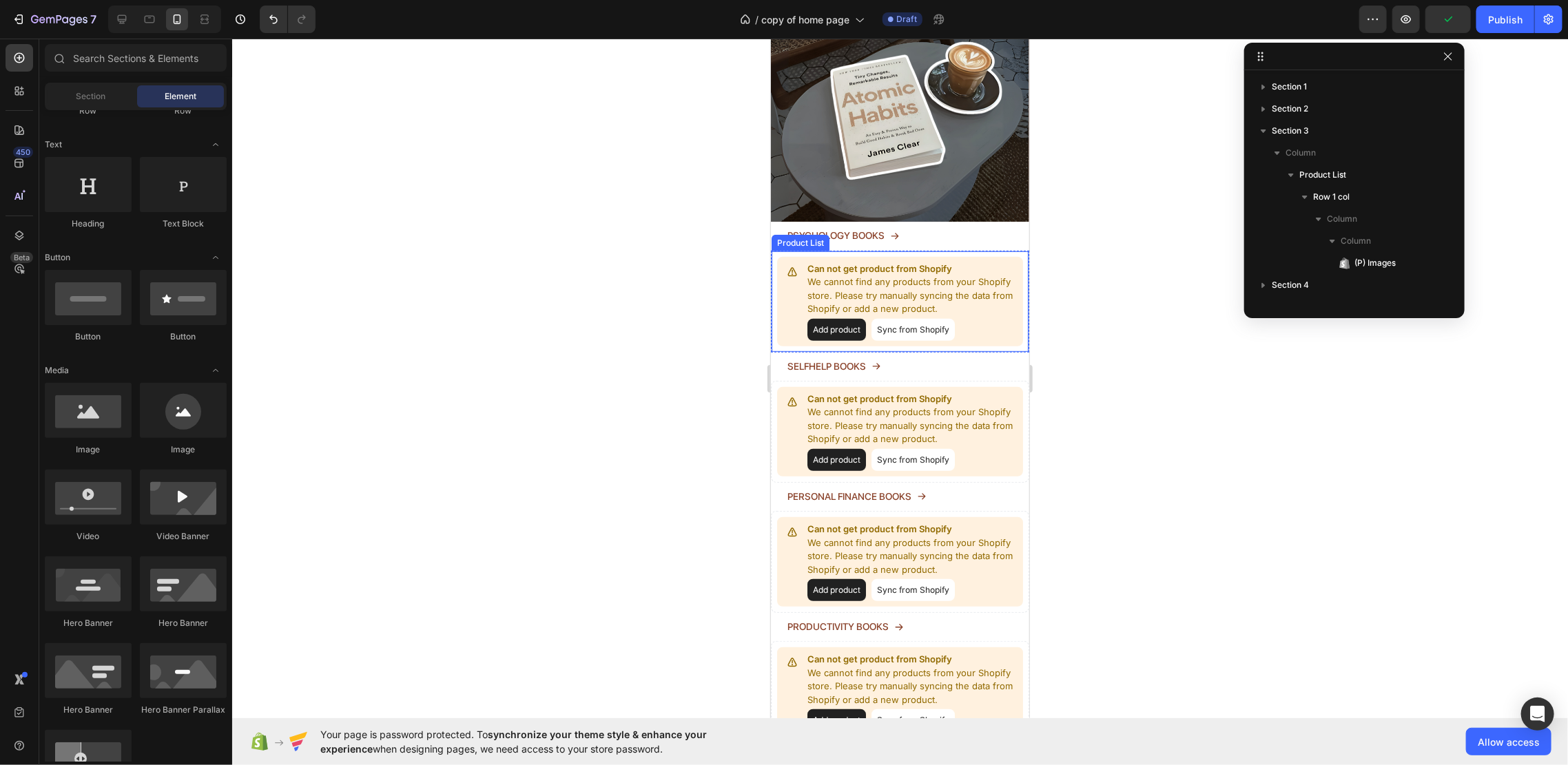
scroll to position [183, 0]
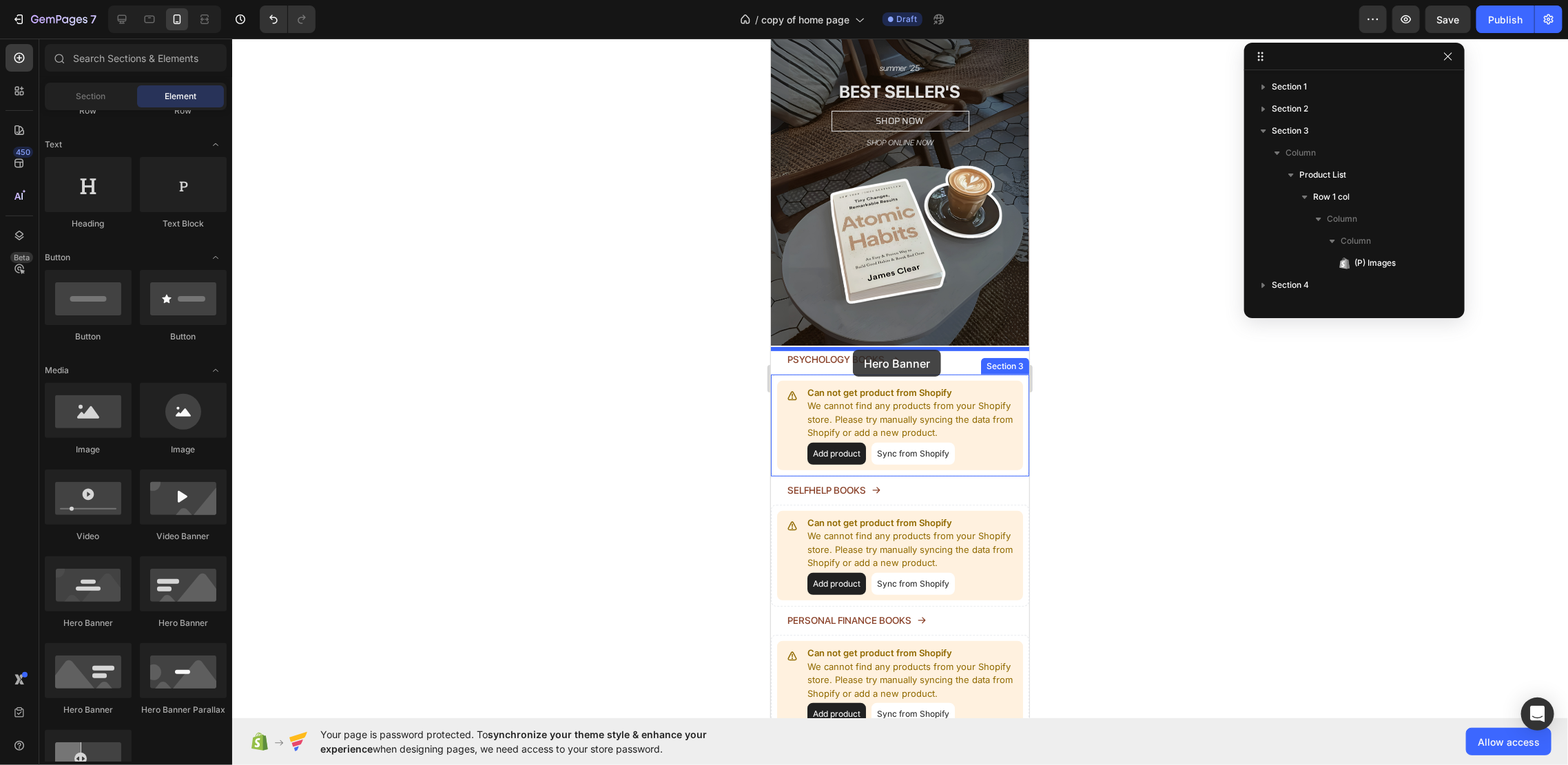
drag, startPoint x: 857, startPoint y: 630, endPoint x: 852, endPoint y: 350, distance: 280.0
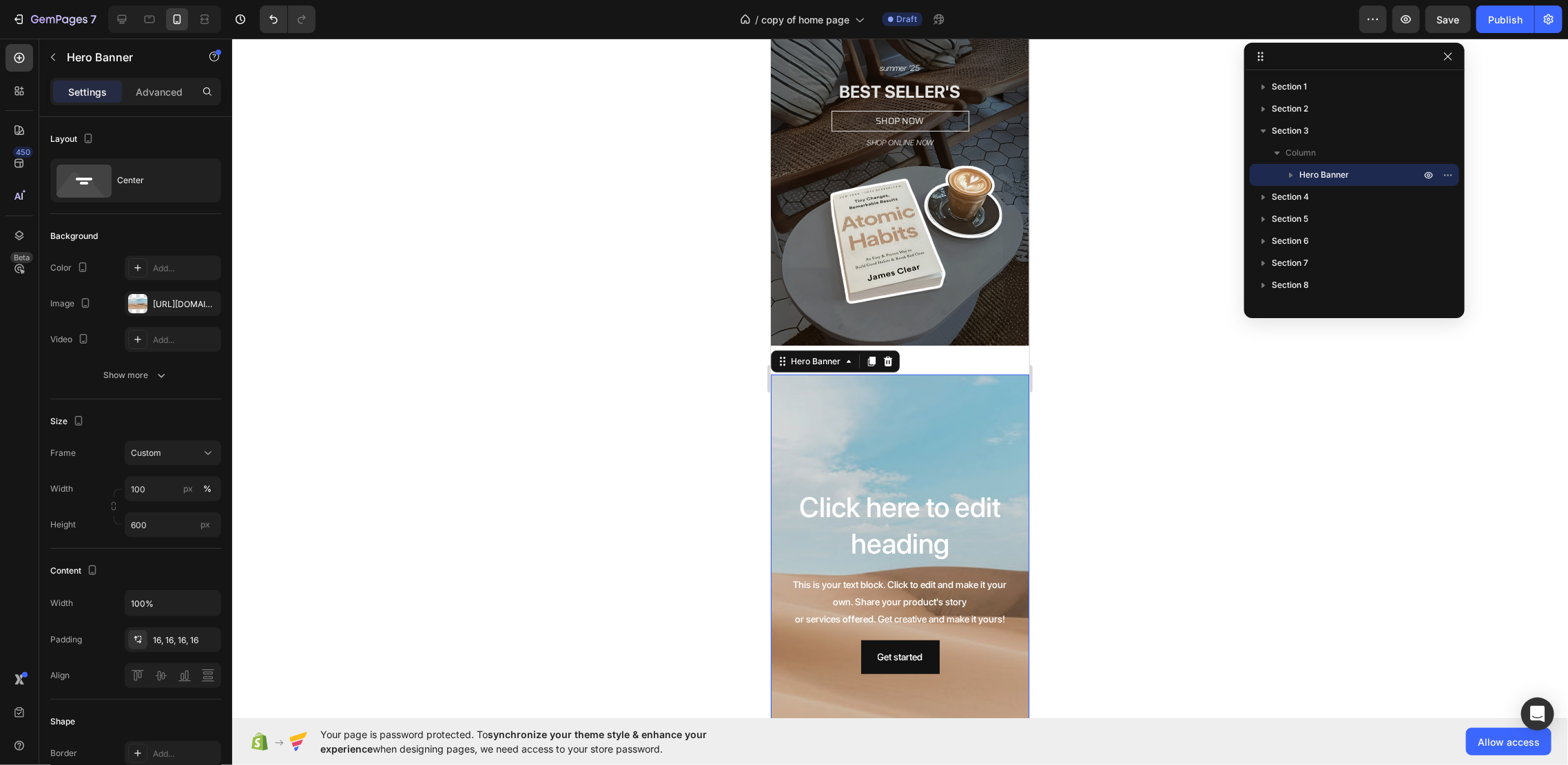
scroll to position [276, 0]
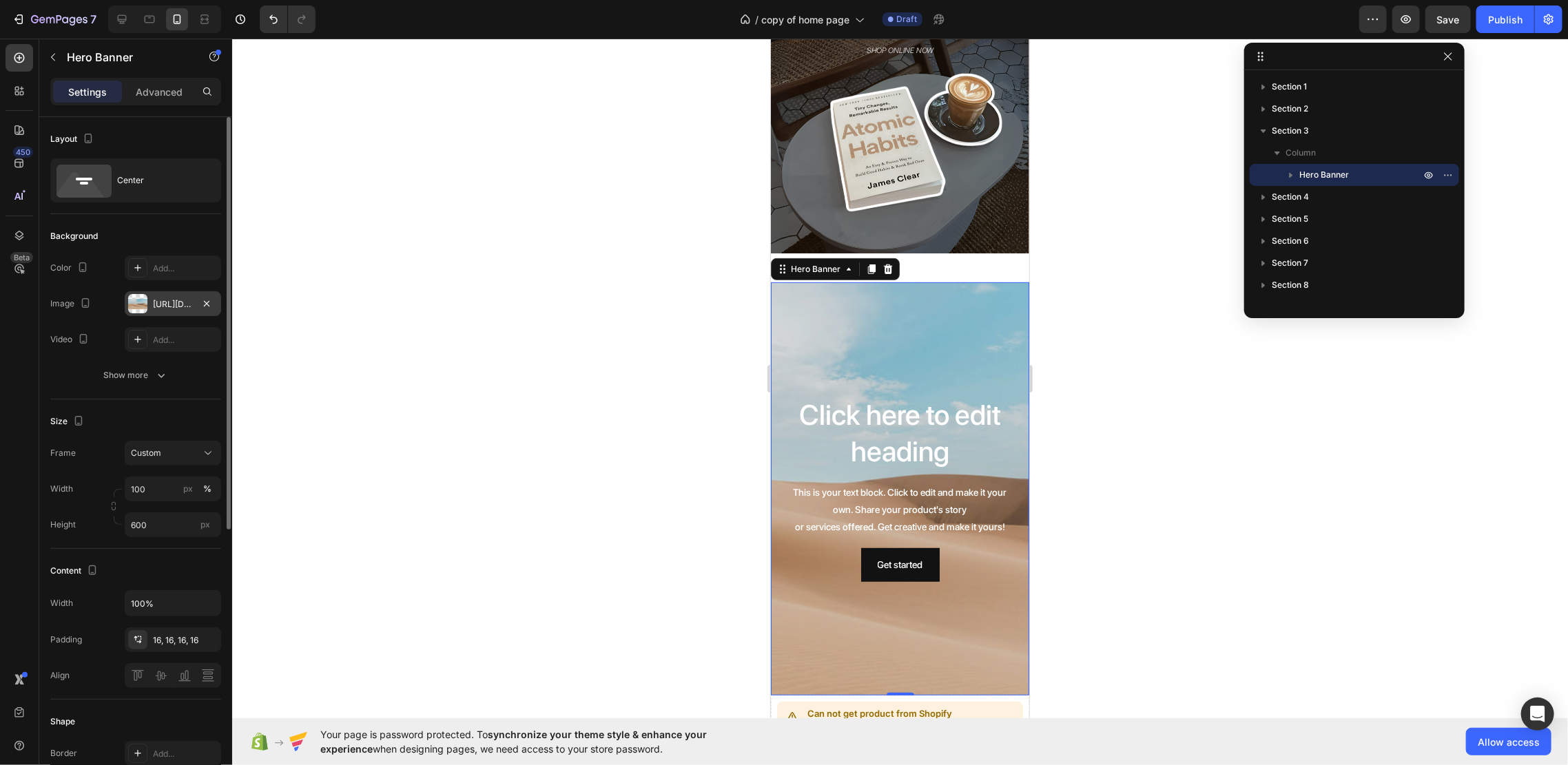
click at [147, 298] on div "[URL][DOMAIN_NAME]" at bounding box center [173, 303] width 97 height 25
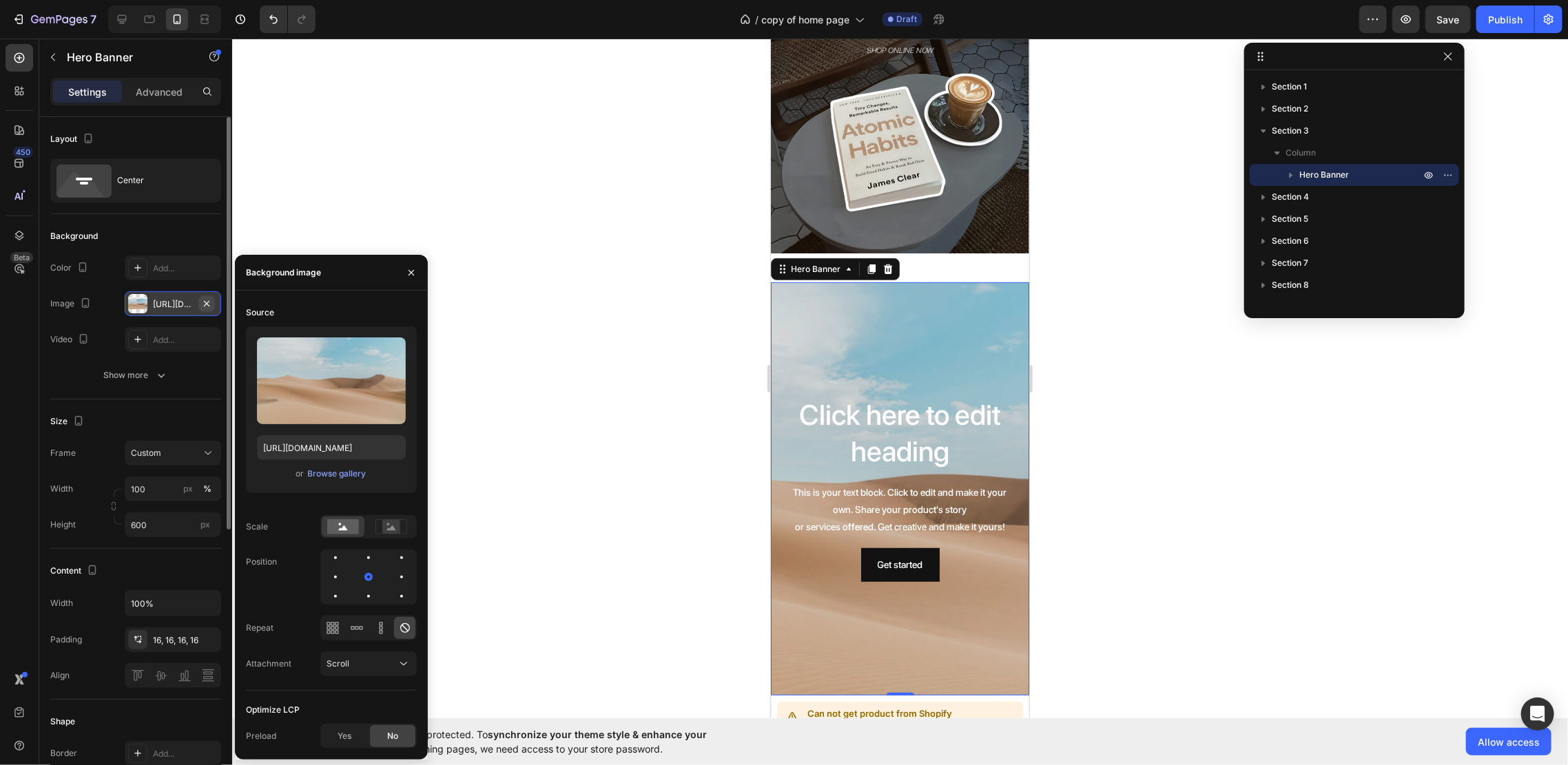
click at [212, 302] on icon "button" at bounding box center [206, 303] width 11 height 11
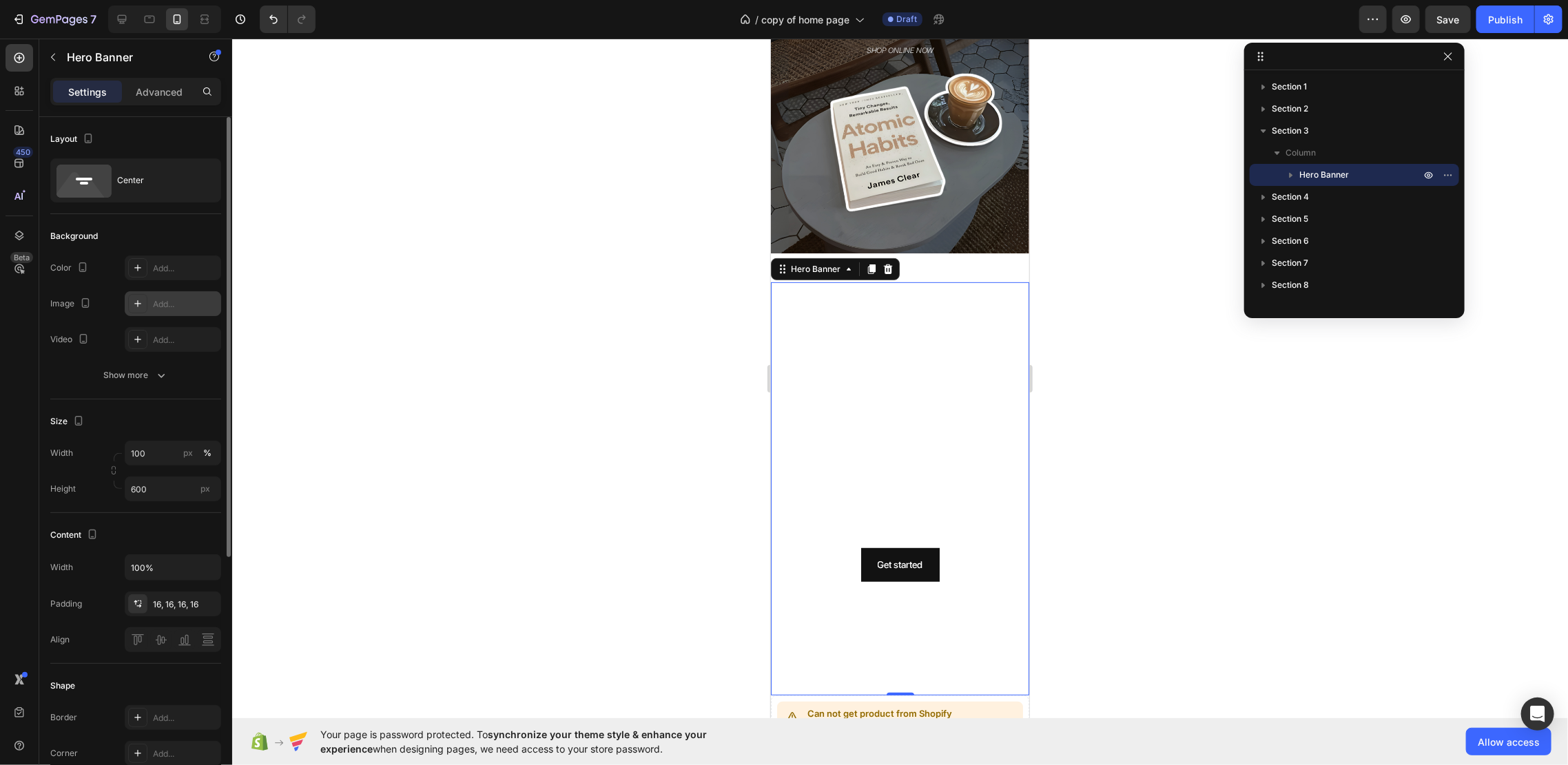
click at [165, 303] on div "Add..." at bounding box center [185, 304] width 64 height 13
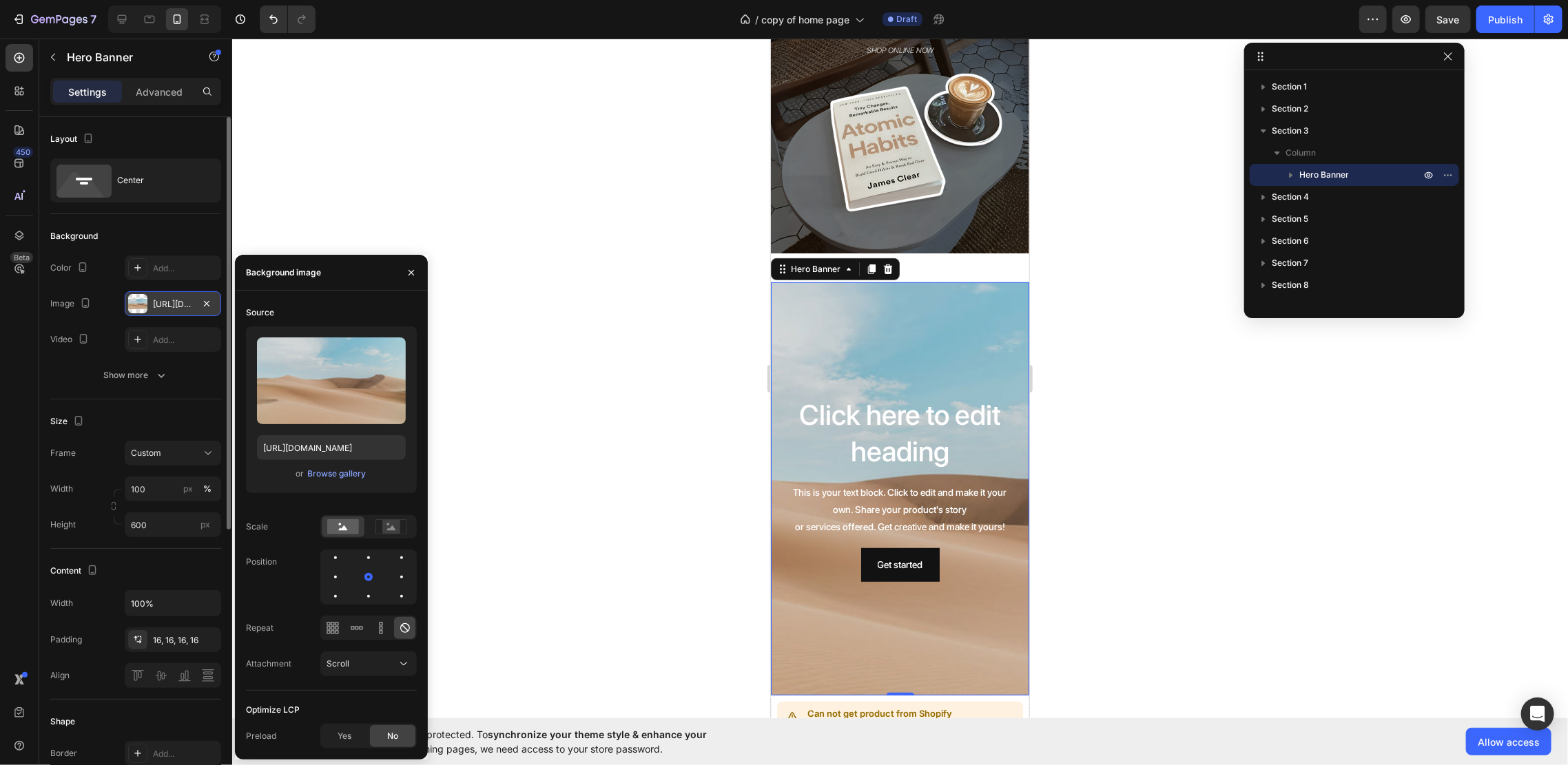
click at [349, 483] on div "Upload Image [URL][DOMAIN_NAME] or Browse gallery" at bounding box center [331, 409] width 171 height 167
click at [348, 478] on div "Browse gallery" at bounding box center [336, 473] width 58 height 13
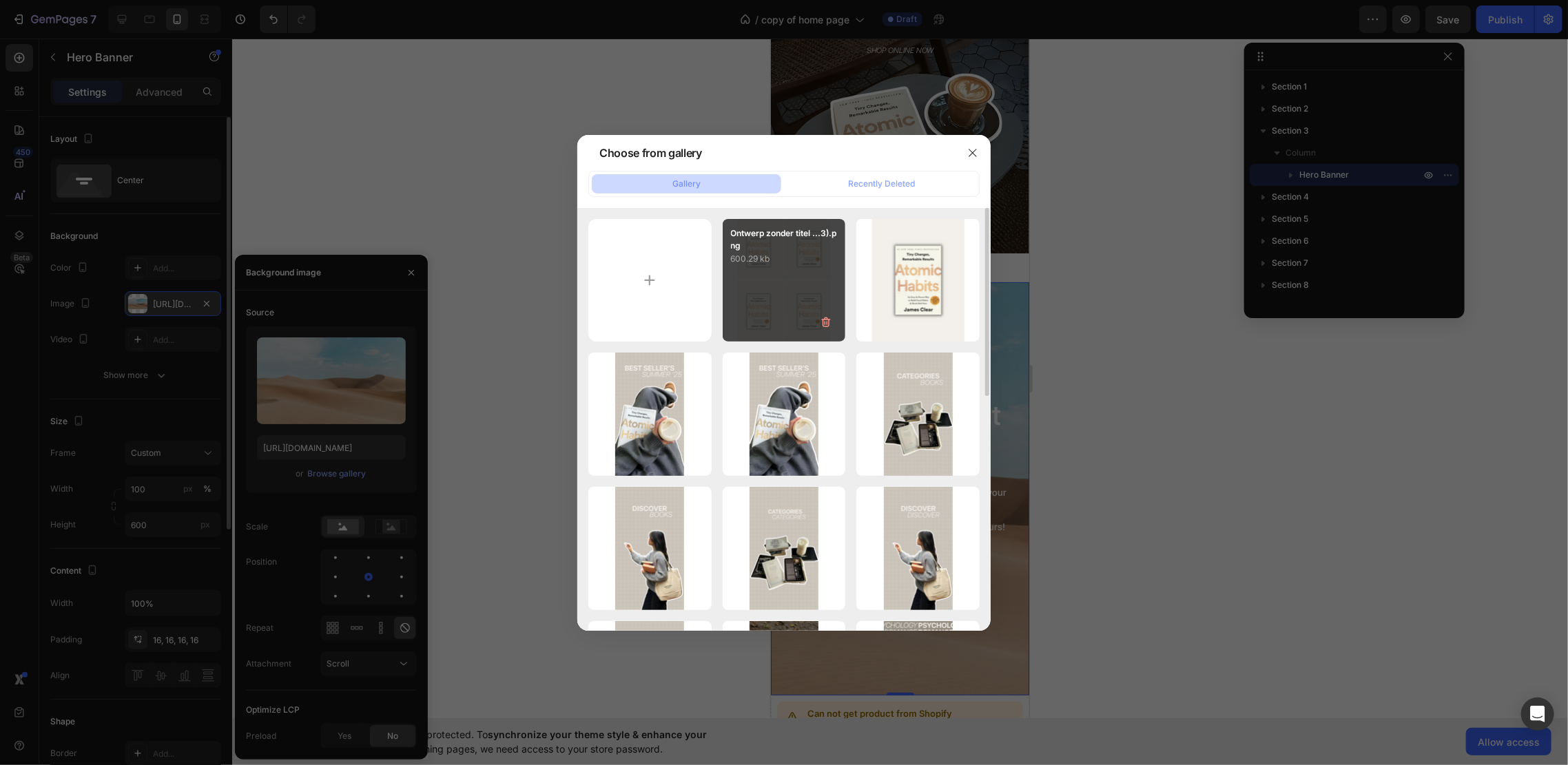
click at [799, 312] on div "Ontwerp zonder titel ...3).png 600.29 kb" at bounding box center [784, 281] width 124 height 124
type input "[URL][DOMAIN_NAME]"
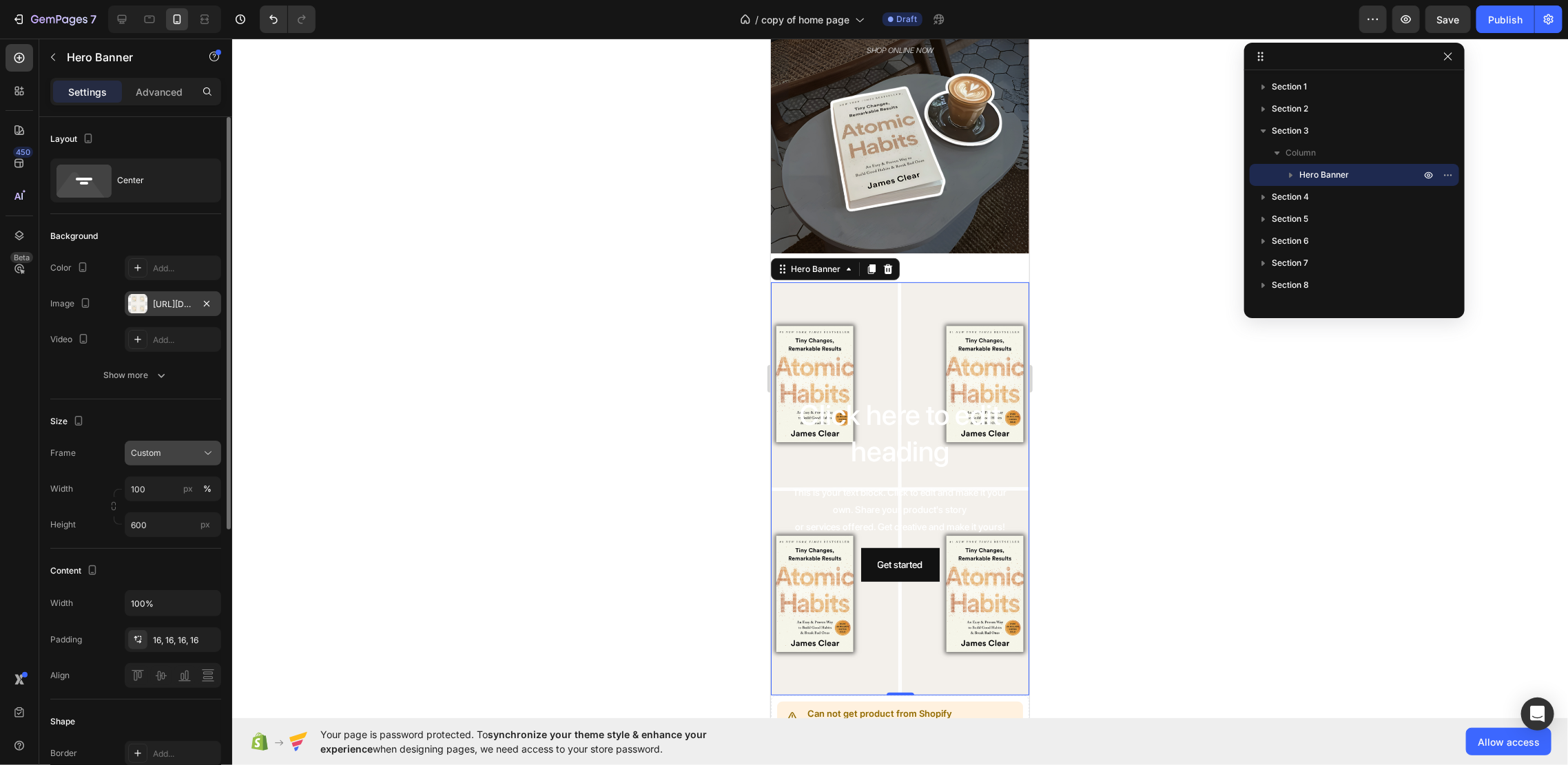
click at [171, 451] on div "Custom" at bounding box center [164, 453] width 67 height 13
click at [169, 484] on span "As banner source" at bounding box center [164, 486] width 68 height 13
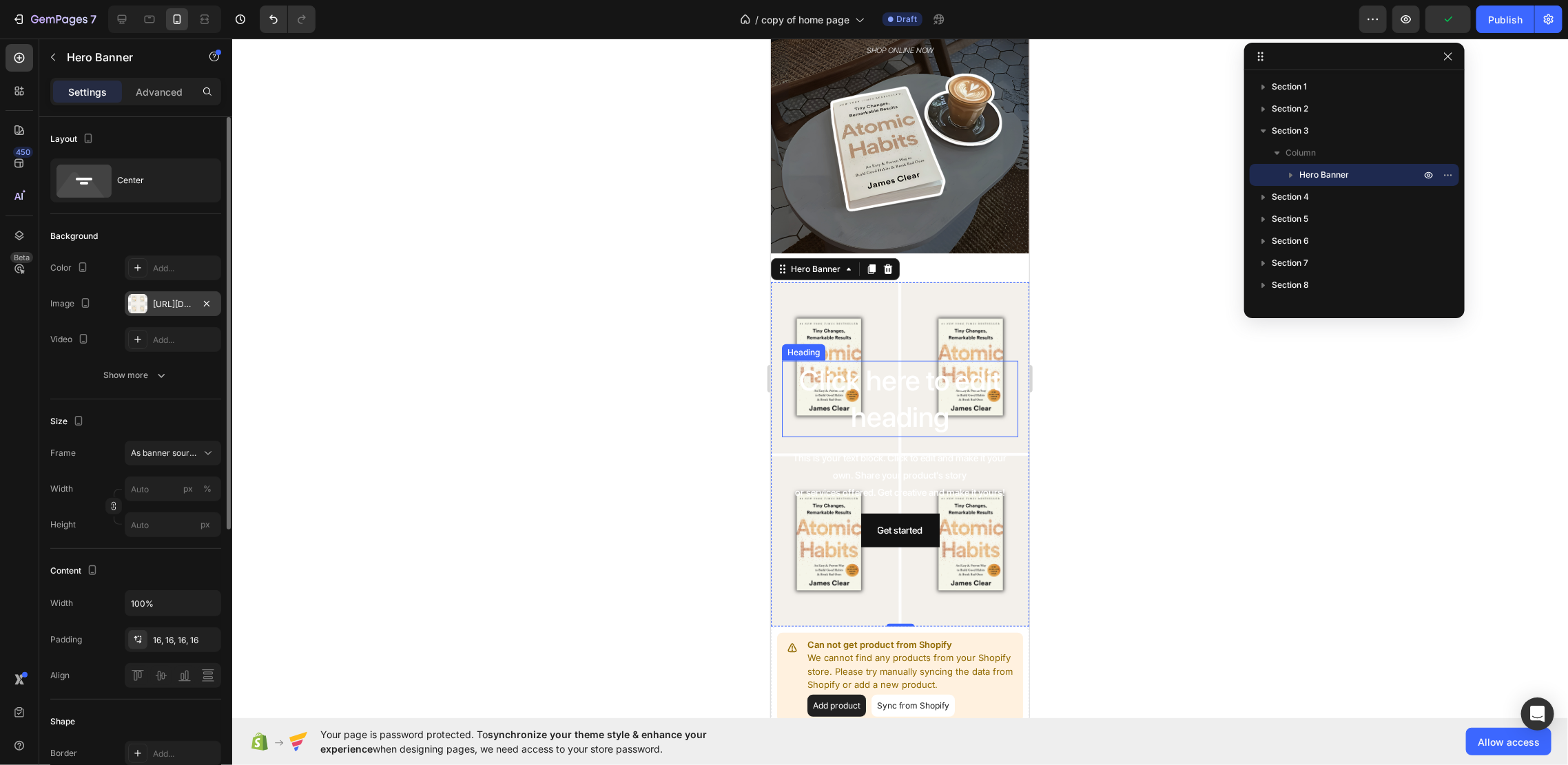
click at [947, 360] on h2 "Click here to edit heading" at bounding box center [899, 397] width 236 height 76
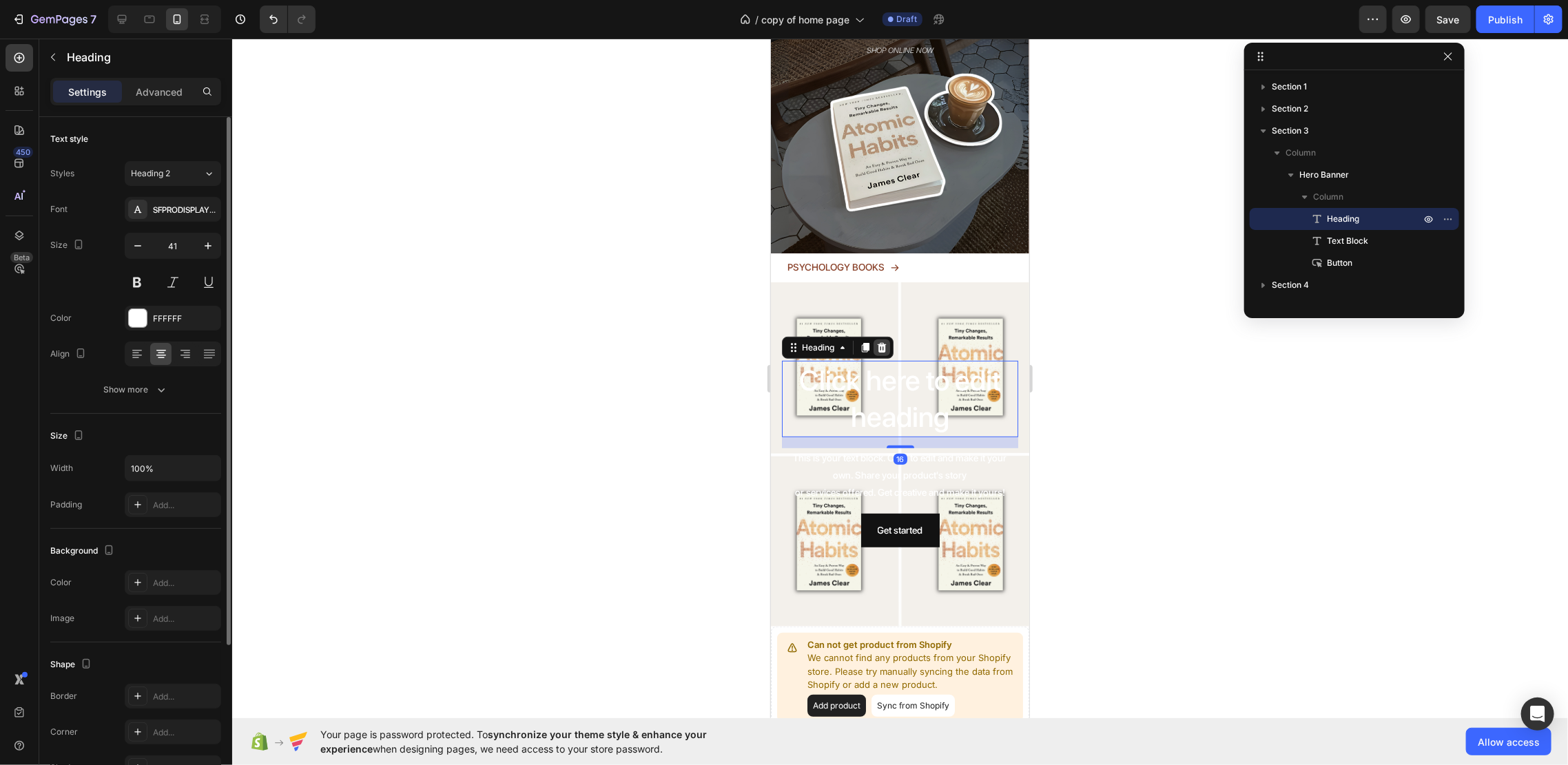
click at [886, 342] on icon at bounding box center [881, 347] width 11 height 11
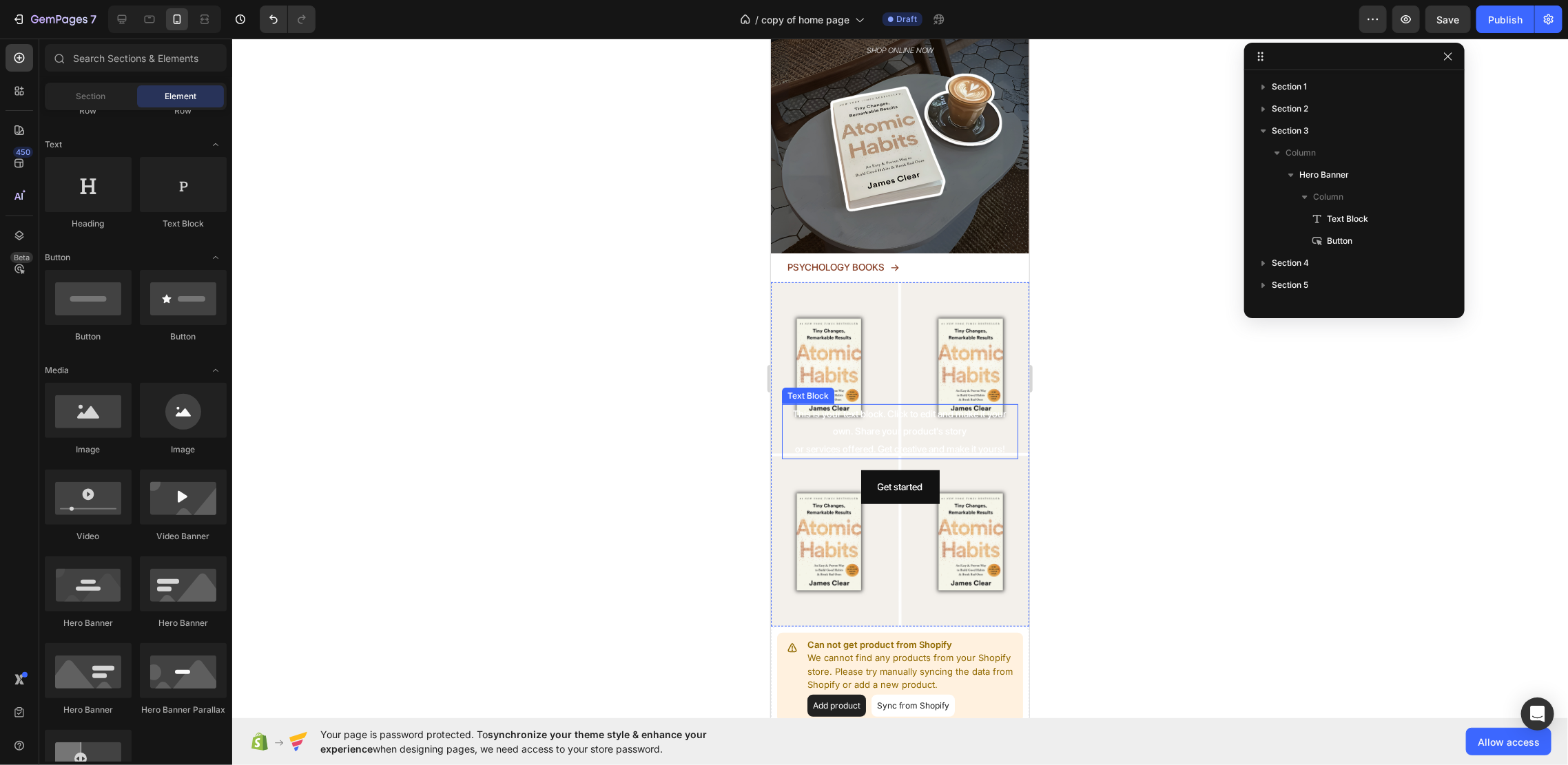
click at [923, 403] on div "This is your text block. Click to edit and make it your own. Share your product…" at bounding box center [899, 431] width 236 height 55
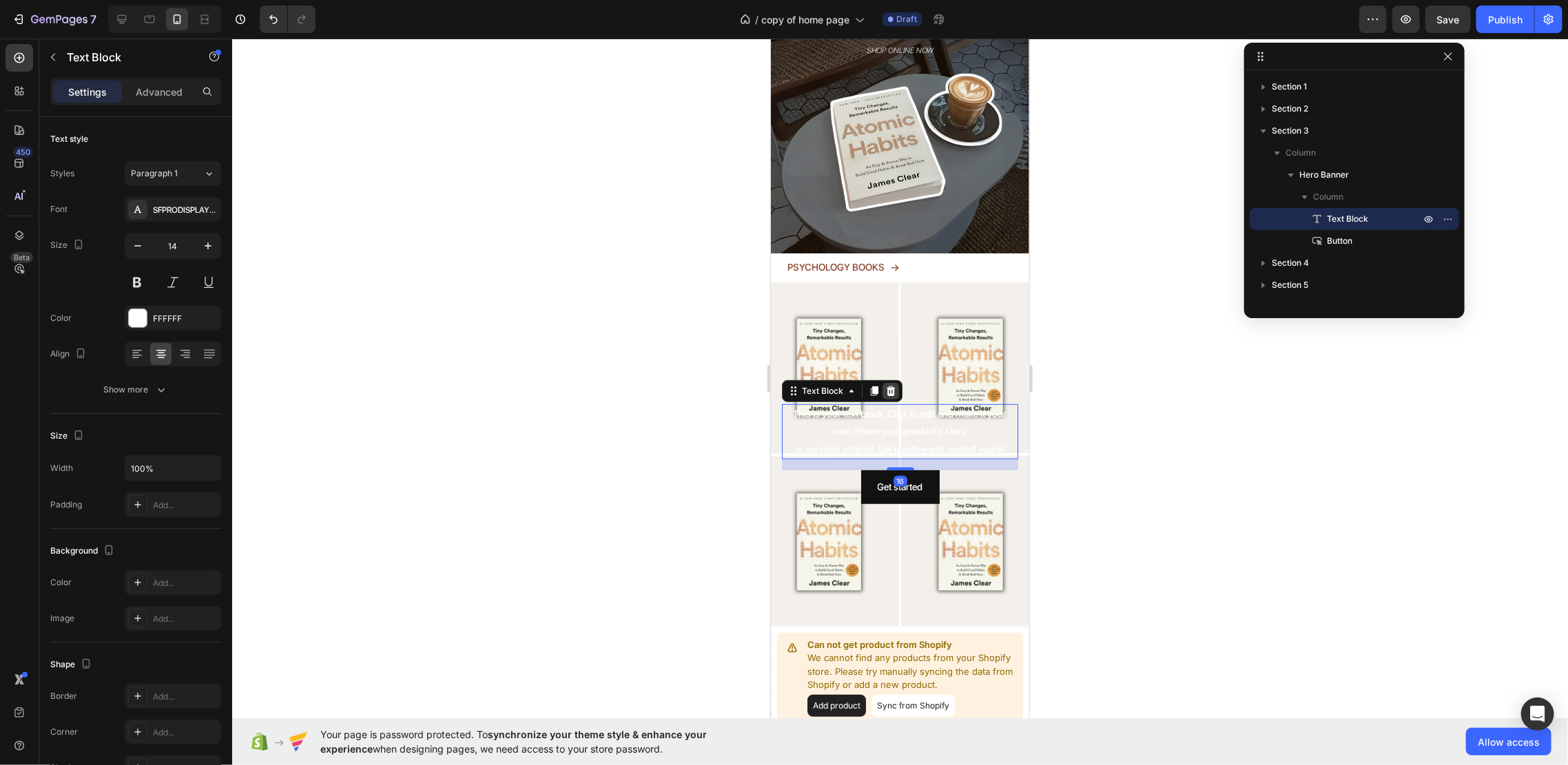
click at [893, 385] on icon at bounding box center [890, 390] width 9 height 10
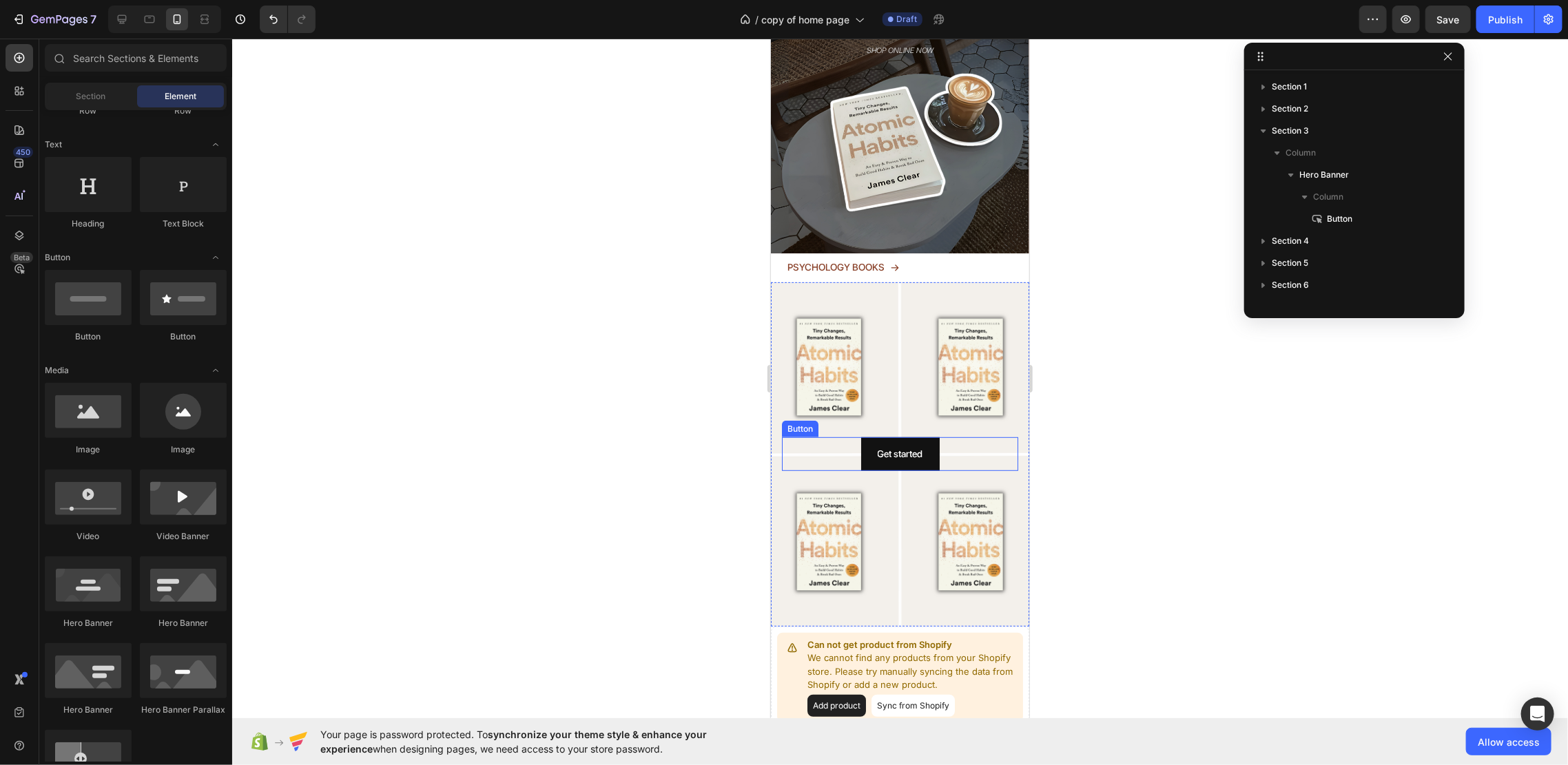
click at [943, 437] on div "Get started Button" at bounding box center [899, 454] width 236 height 34
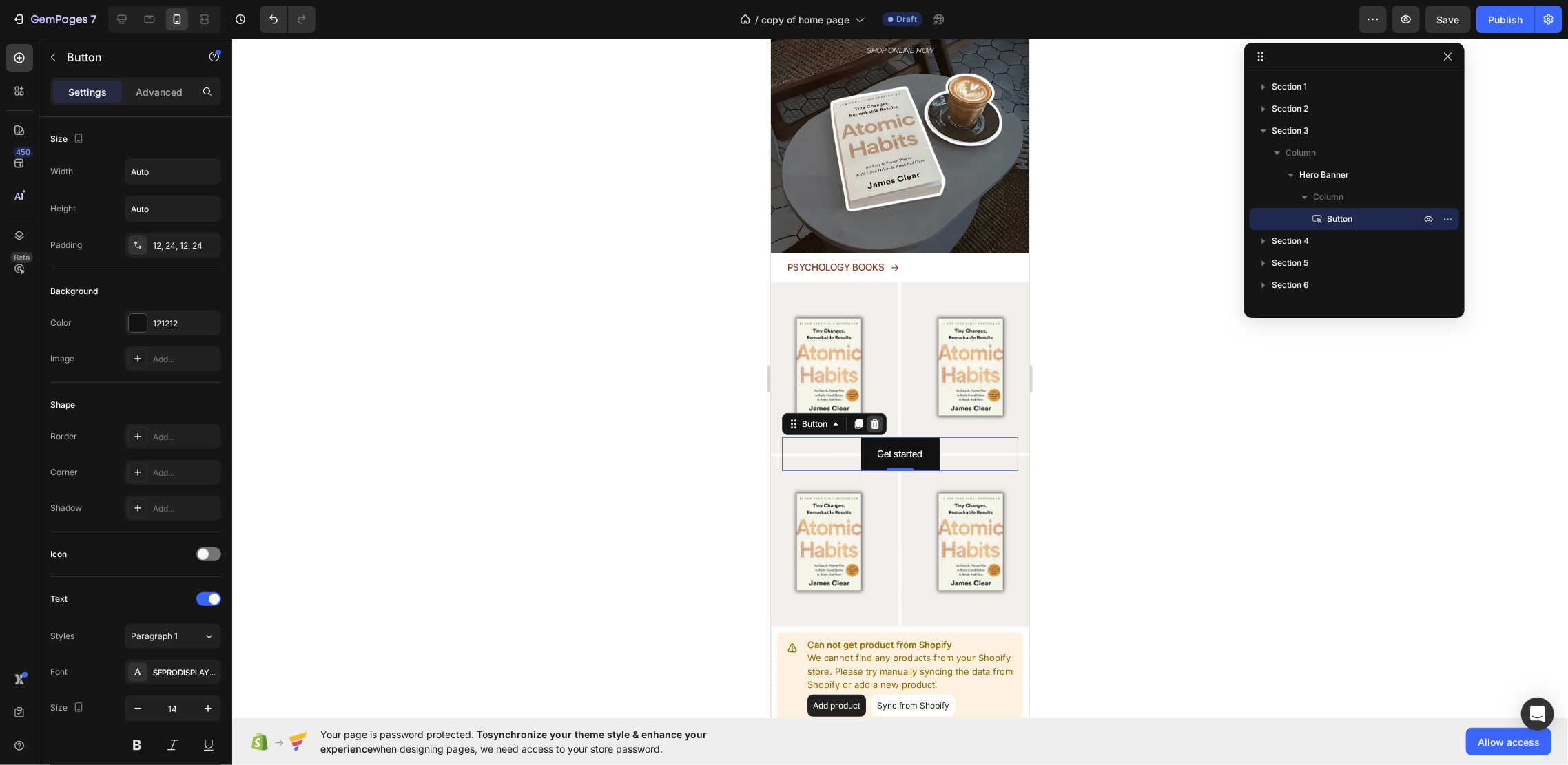
click at [876, 419] on icon at bounding box center [874, 424] width 9 height 10
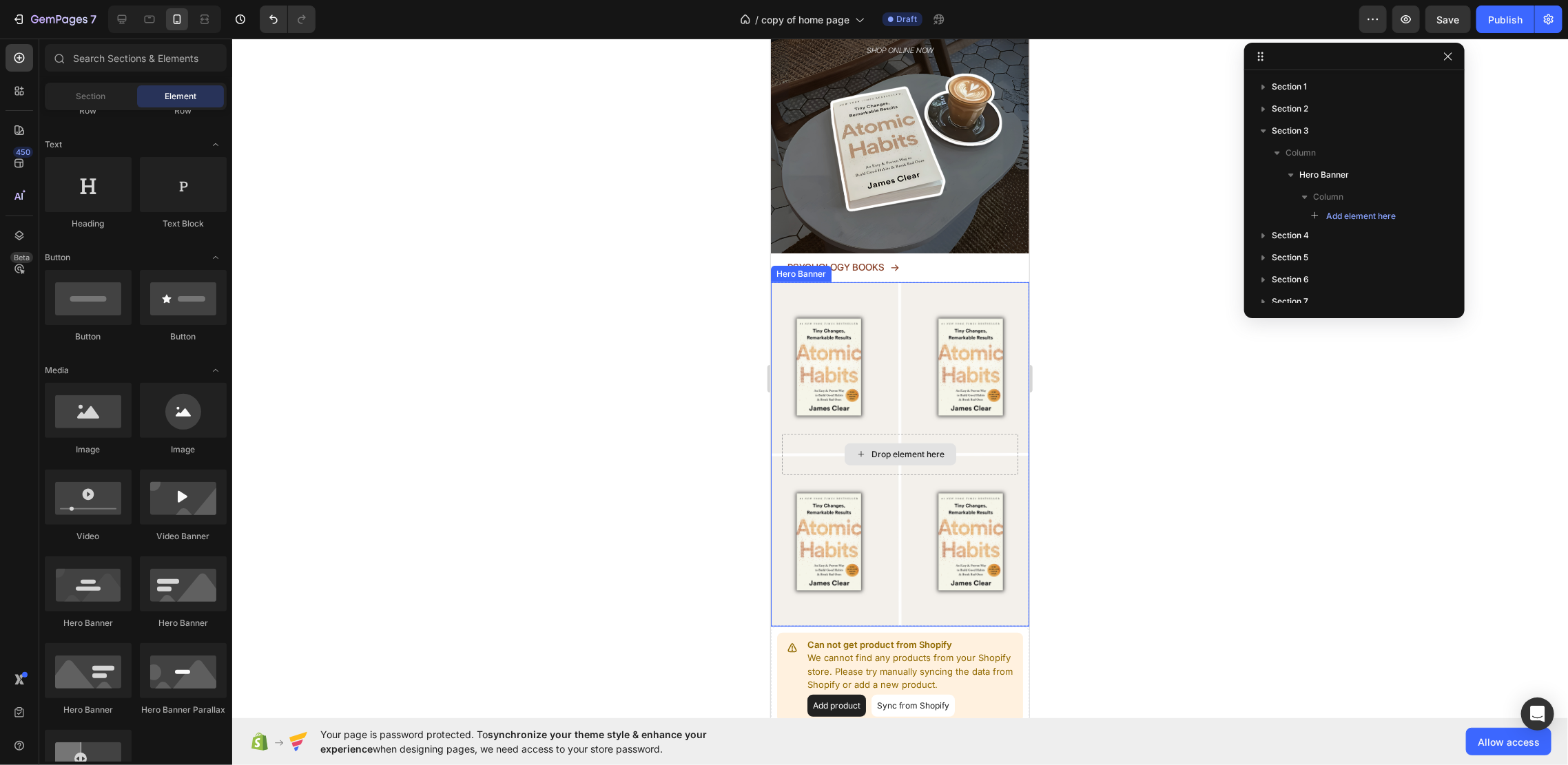
click at [915, 443] on div "Drop element here" at bounding box center [899, 454] width 112 height 22
click at [962, 344] on div "Background Image" at bounding box center [899, 454] width 258 height 344
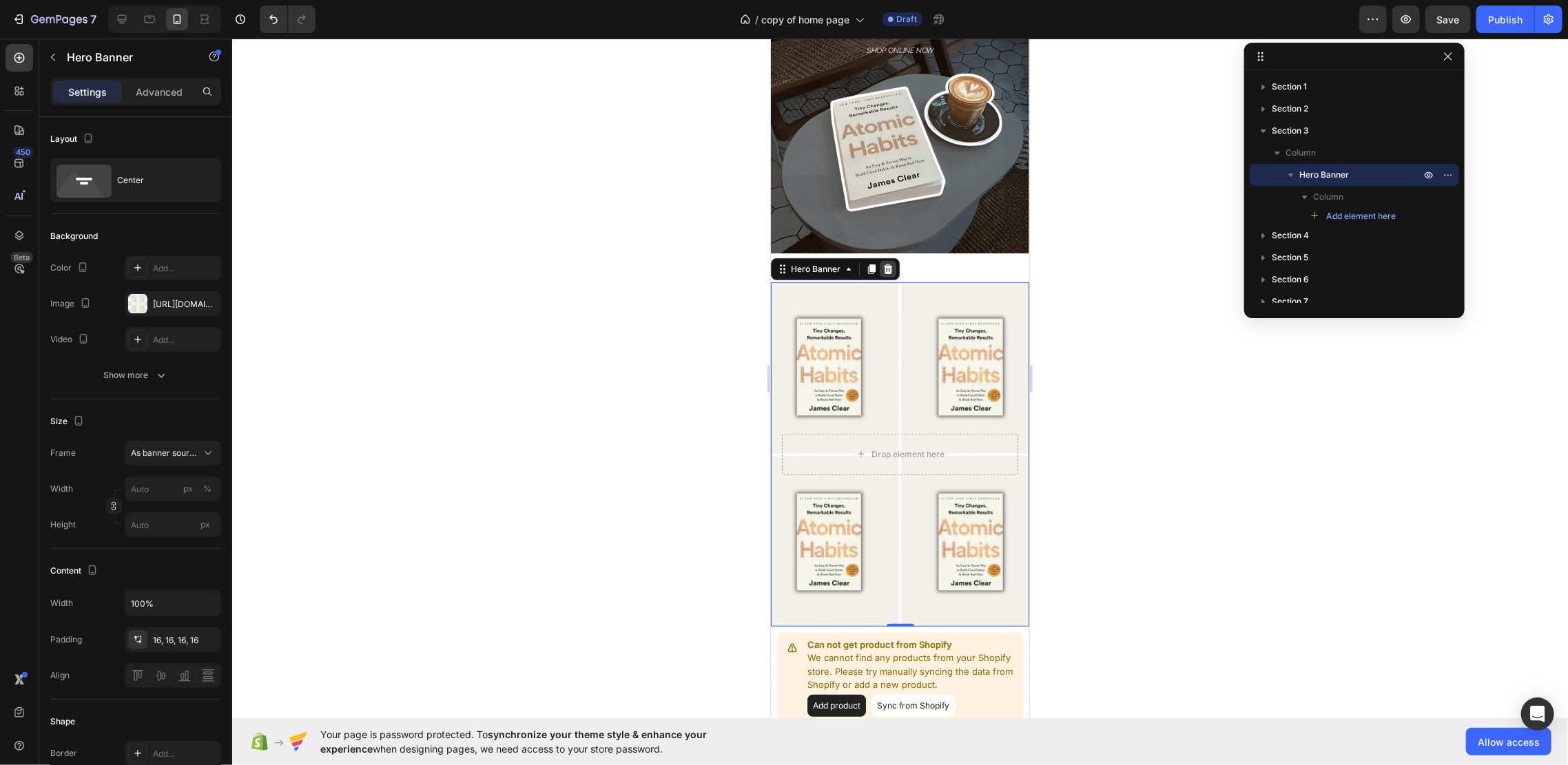
click at [894, 260] on div at bounding box center [887, 268] width 17 height 17
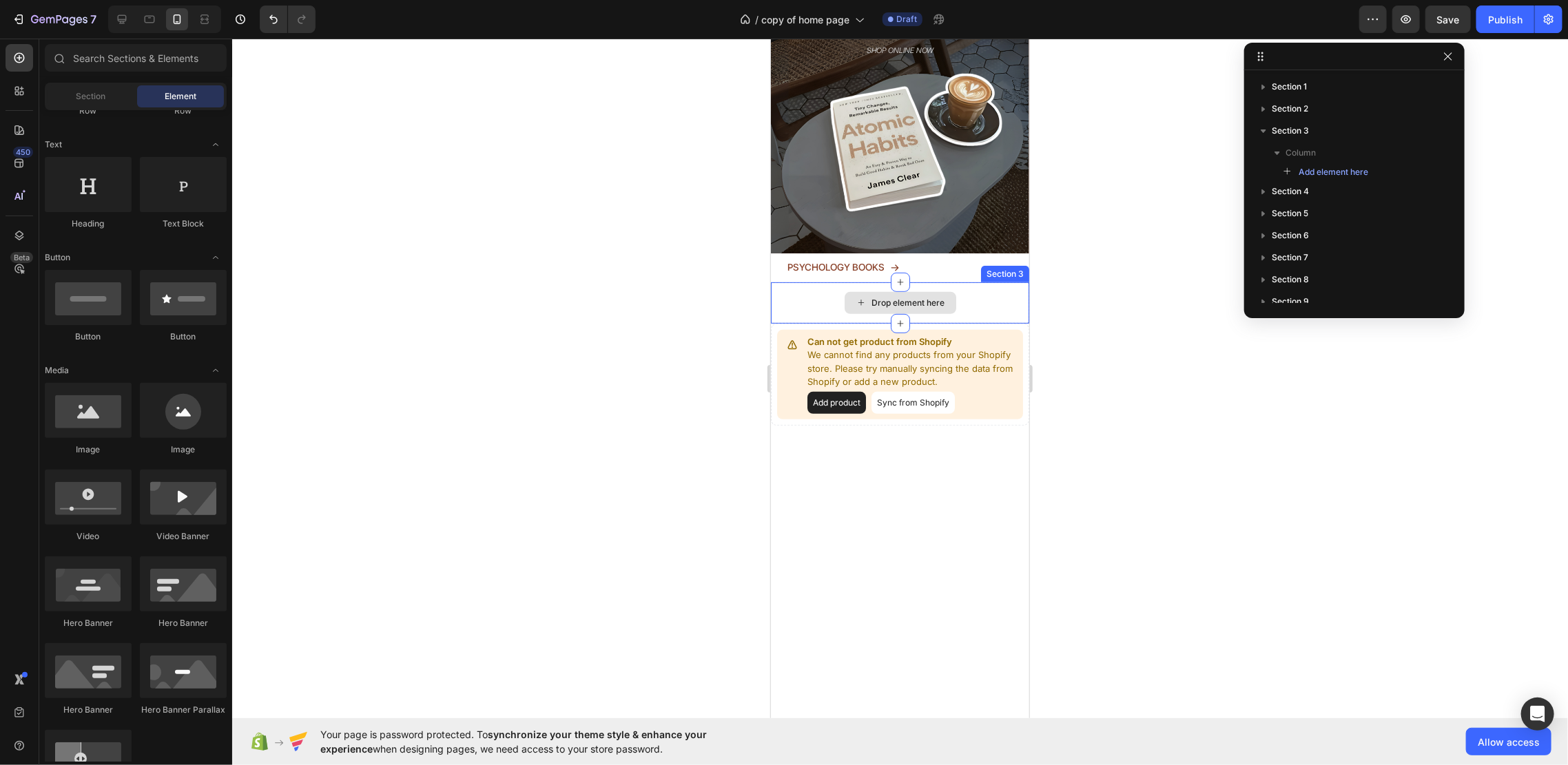
click at [908, 292] on div "Drop element here" at bounding box center [899, 302] width 112 height 22
click at [974, 290] on div "Drop element here" at bounding box center [899, 302] width 258 height 42
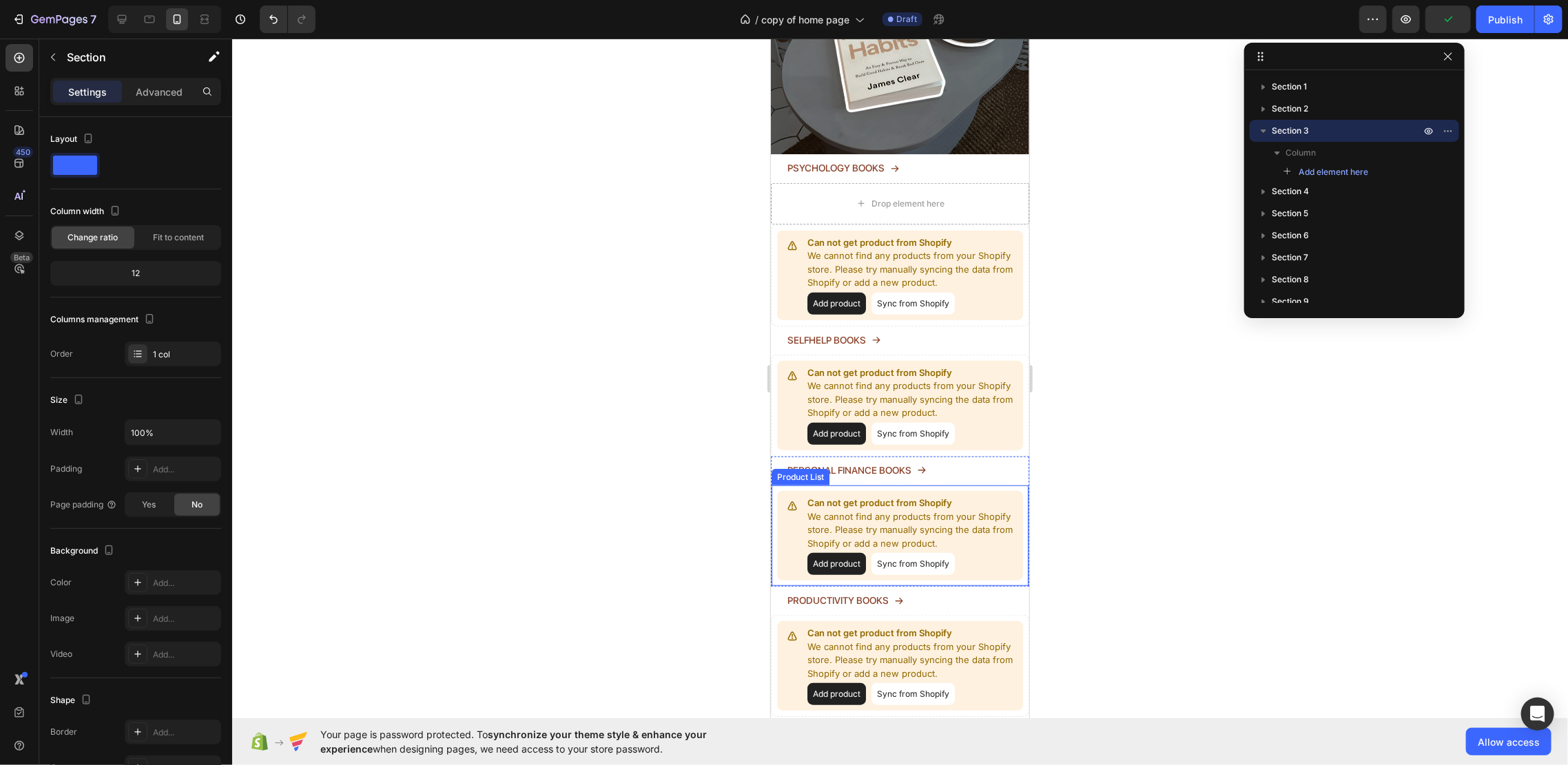
scroll to position [367, 0]
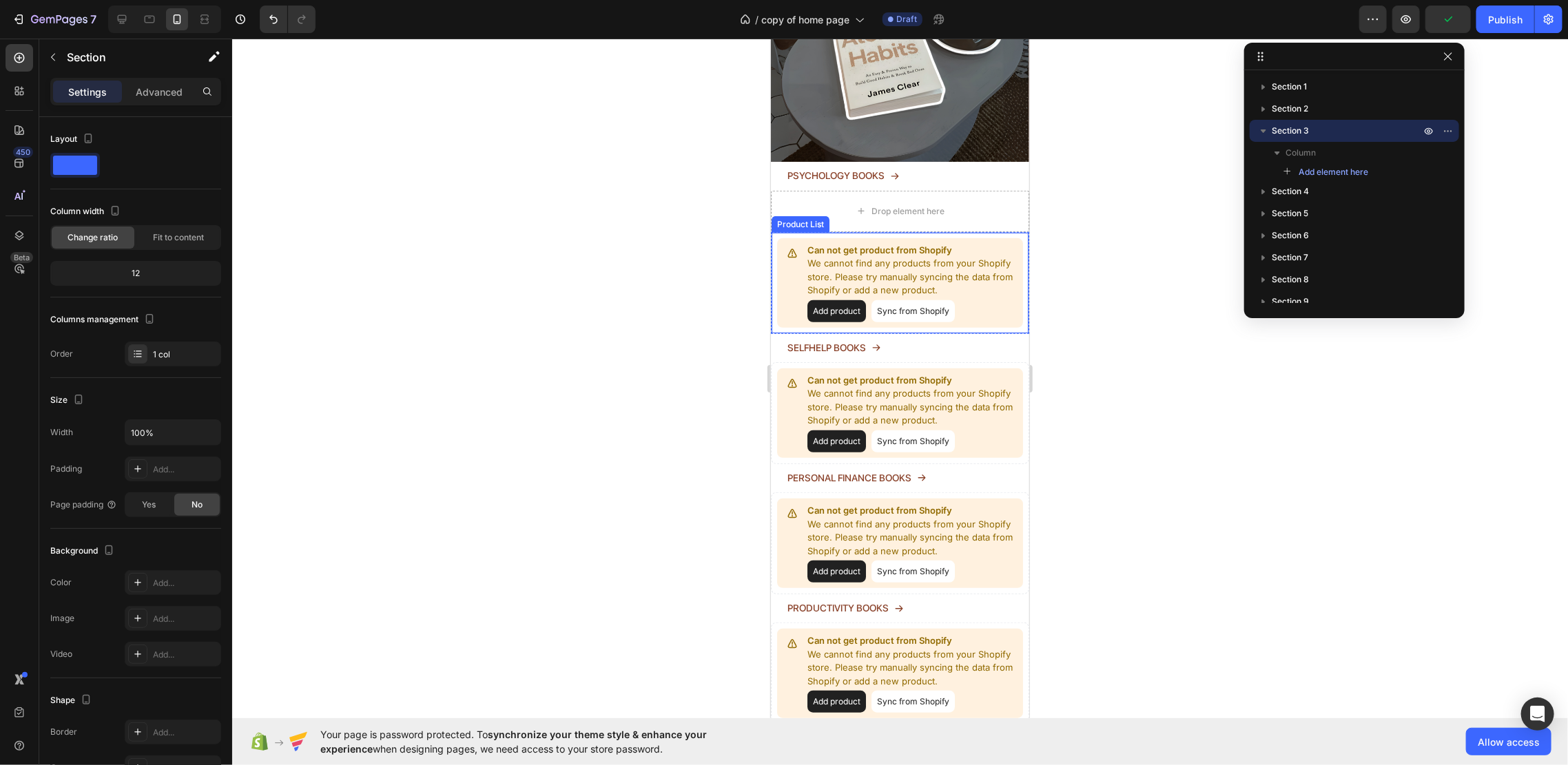
click at [953, 192] on div "Drop element here" at bounding box center [899, 211] width 258 height 42
click at [272, 20] on icon "Undo/Redo" at bounding box center [274, 20] width 14 height 14
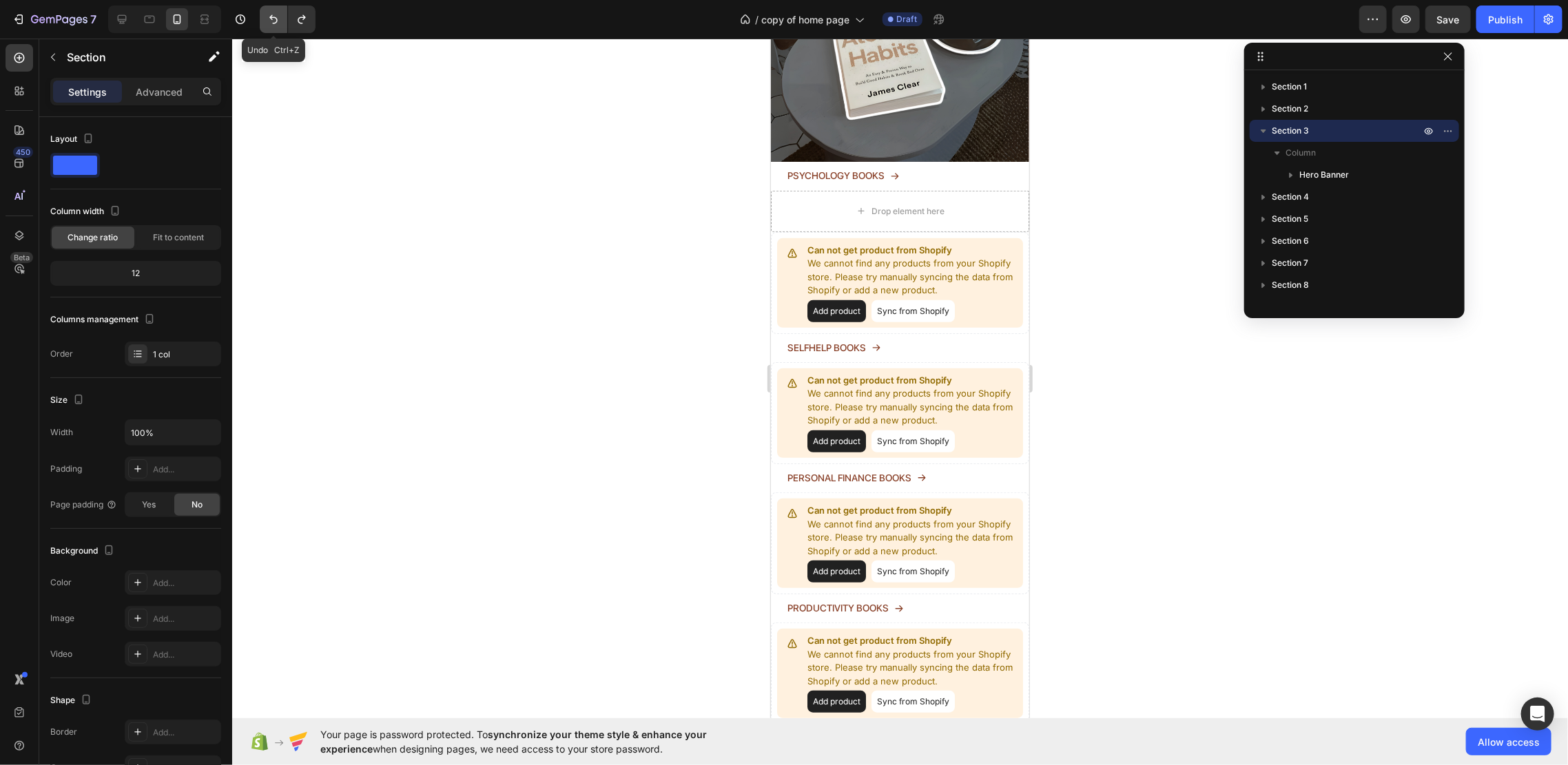
click at [272, 20] on icon "Undo/Redo" at bounding box center [274, 20] width 14 height 14
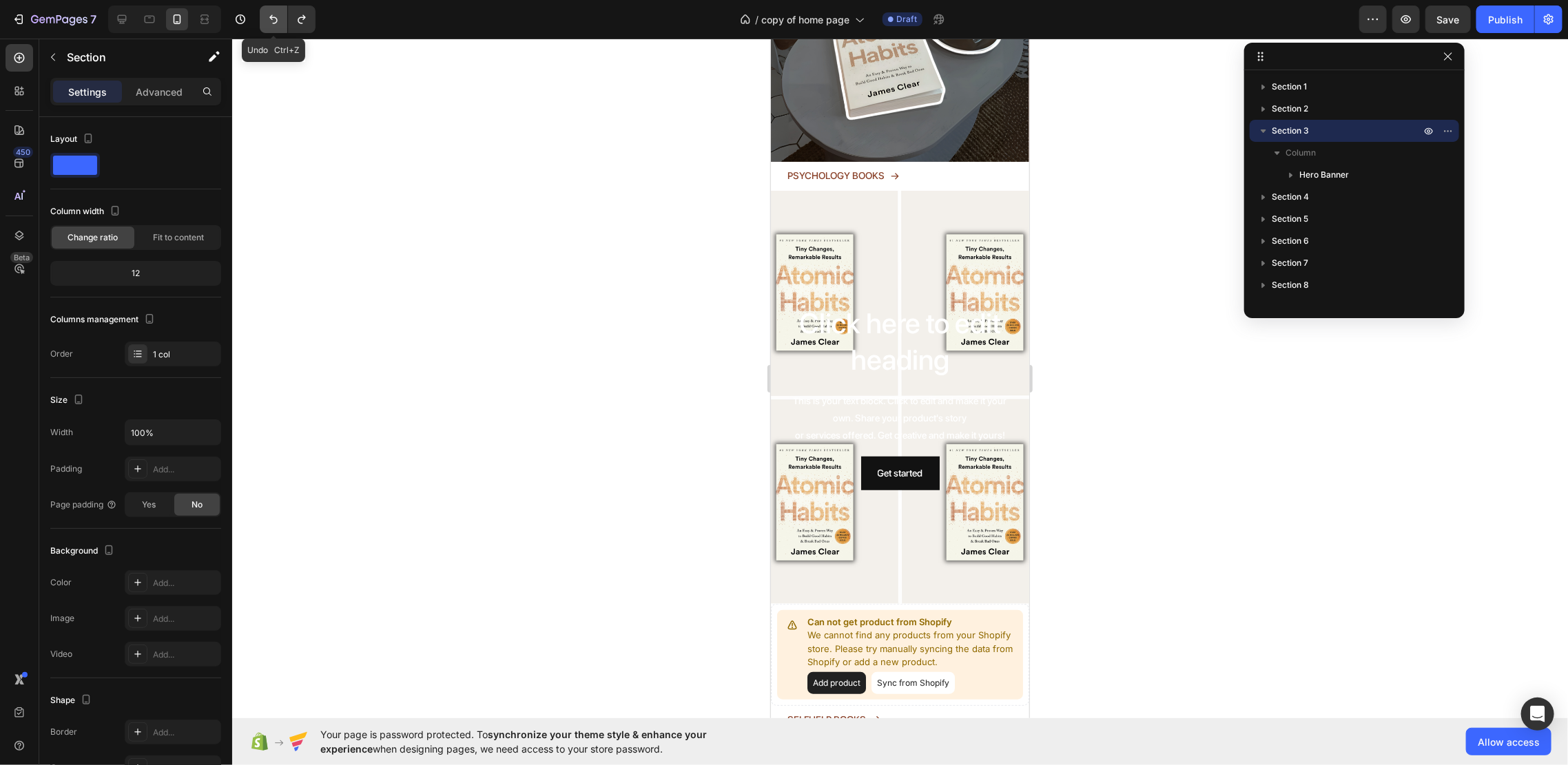
click at [272, 20] on icon "Undo/Redo" at bounding box center [274, 20] width 14 height 14
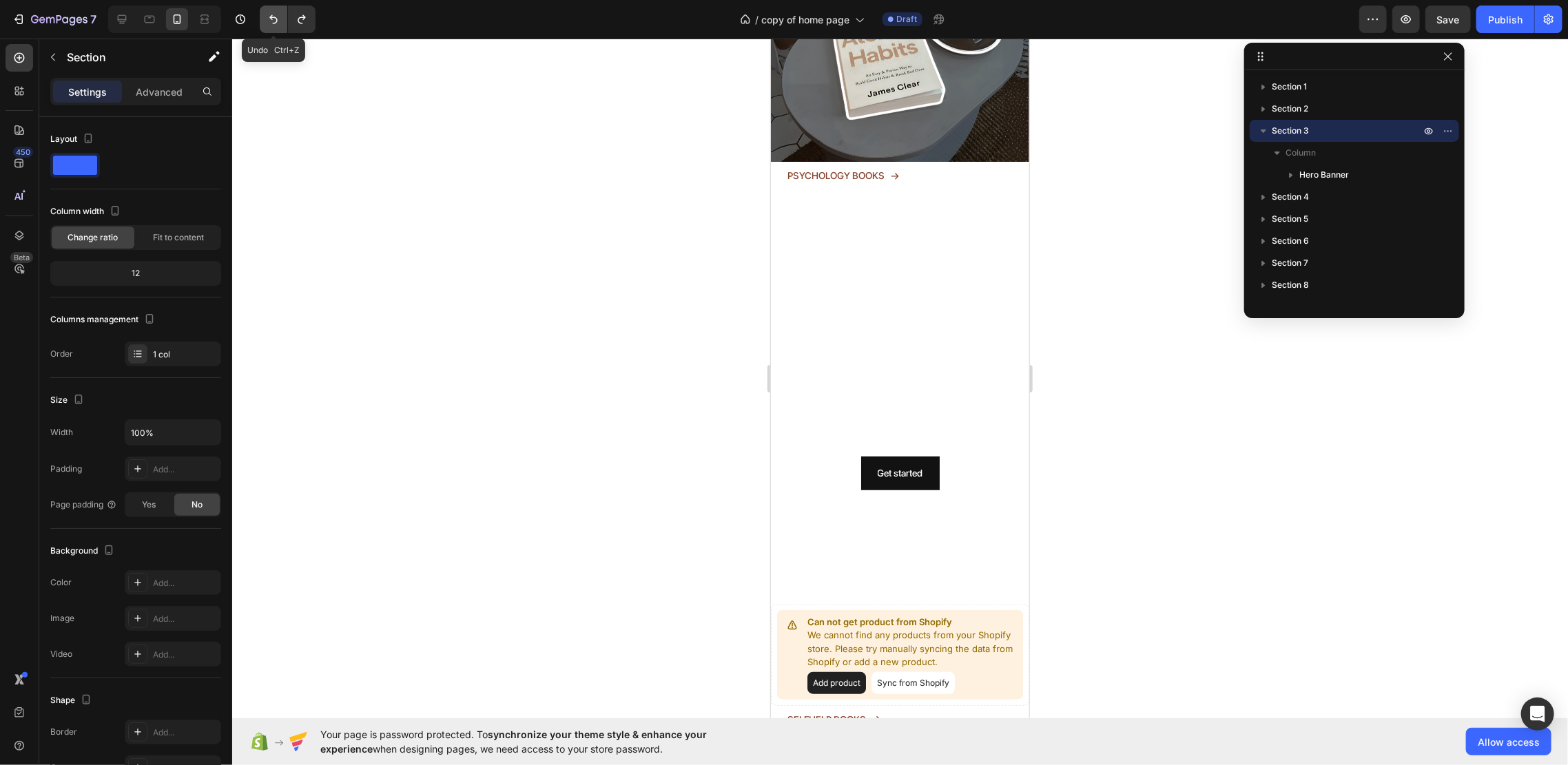
click at [272, 20] on icon "Undo/Redo" at bounding box center [274, 20] width 14 height 14
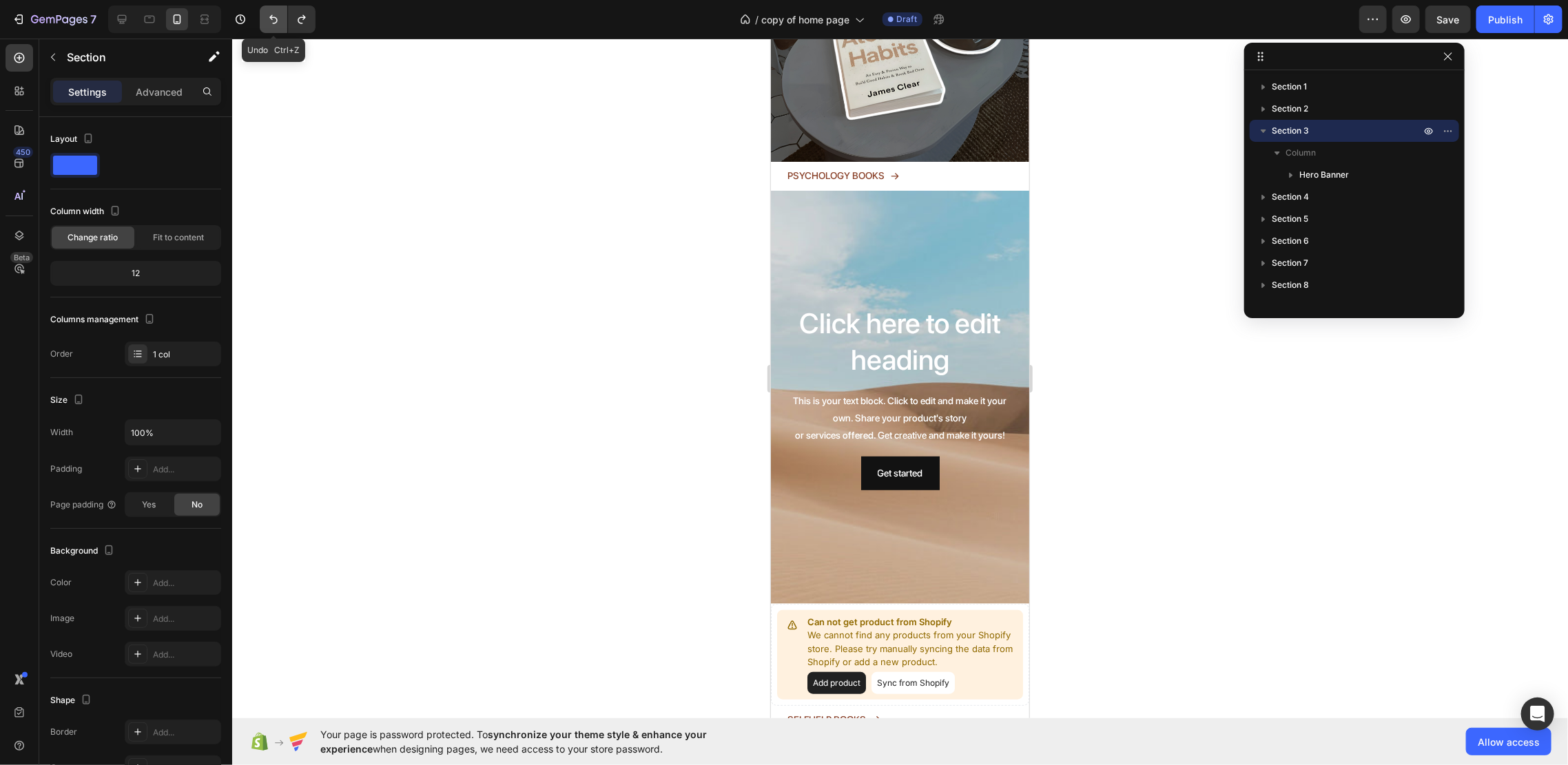
click at [272, 20] on icon "Undo/Redo" at bounding box center [274, 20] width 14 height 14
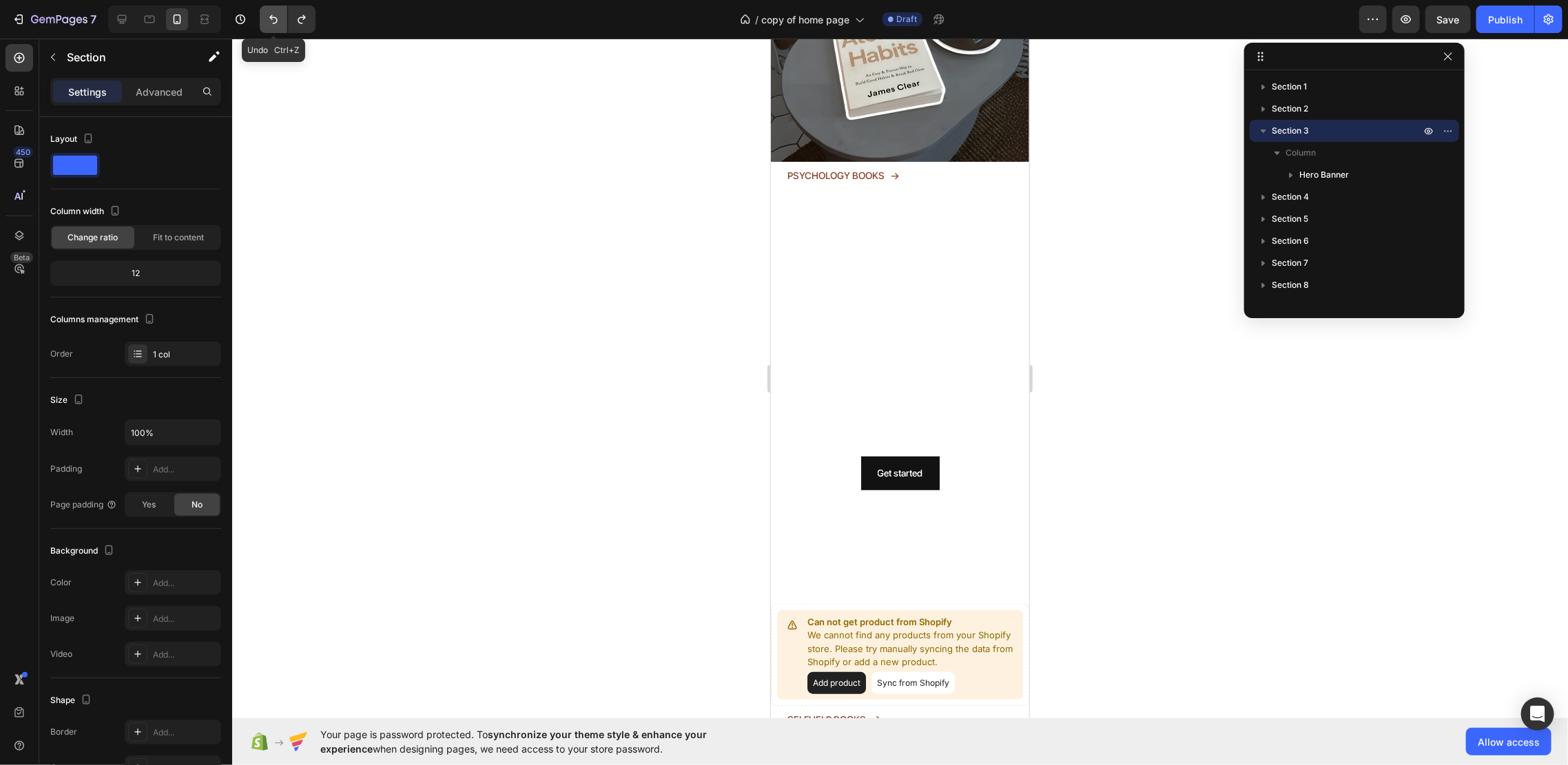
click at [272, 20] on icon "Undo/Redo" at bounding box center [274, 20] width 14 height 14
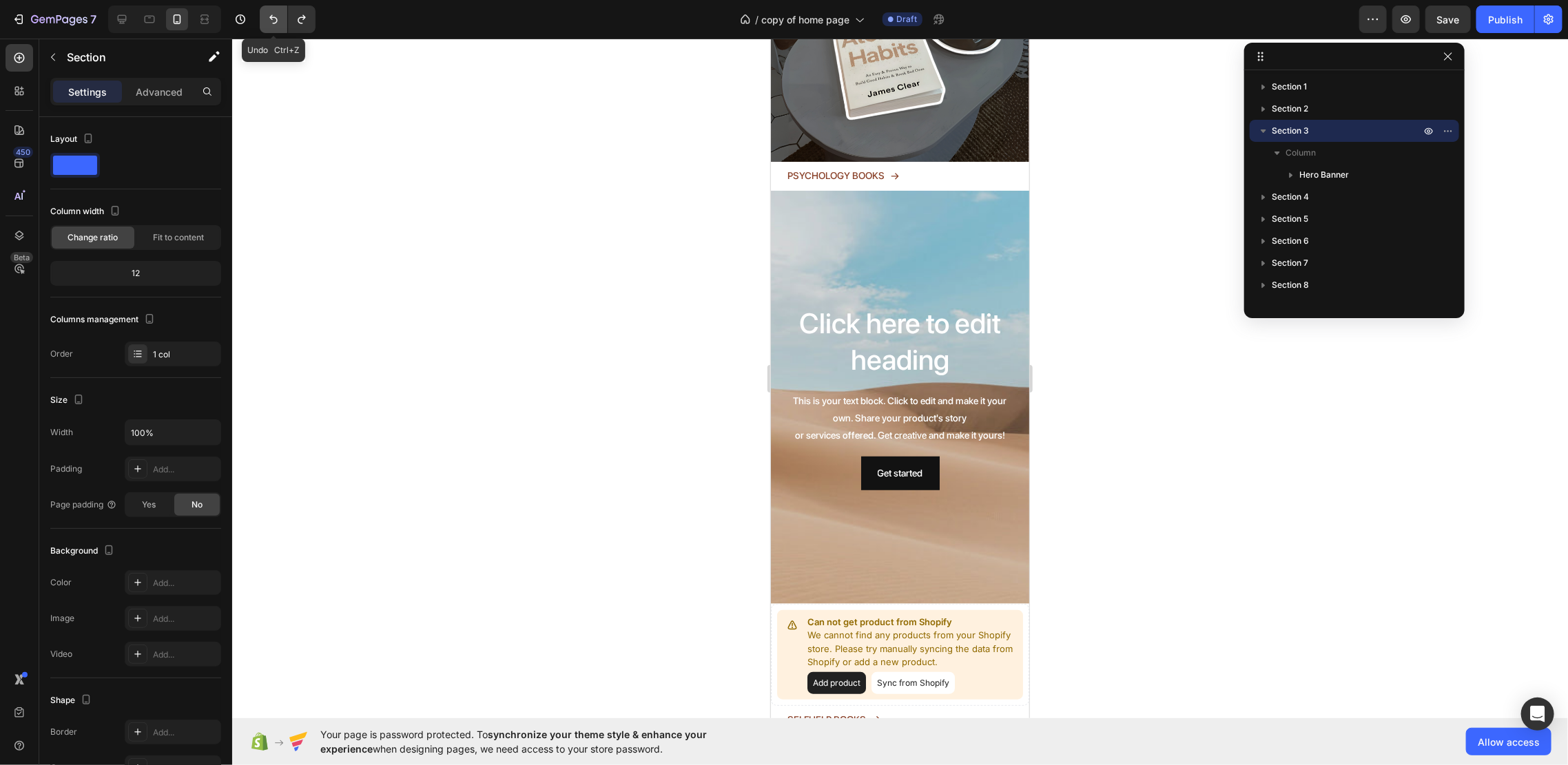
click at [272, 20] on icon "Undo/Redo" at bounding box center [274, 20] width 14 height 14
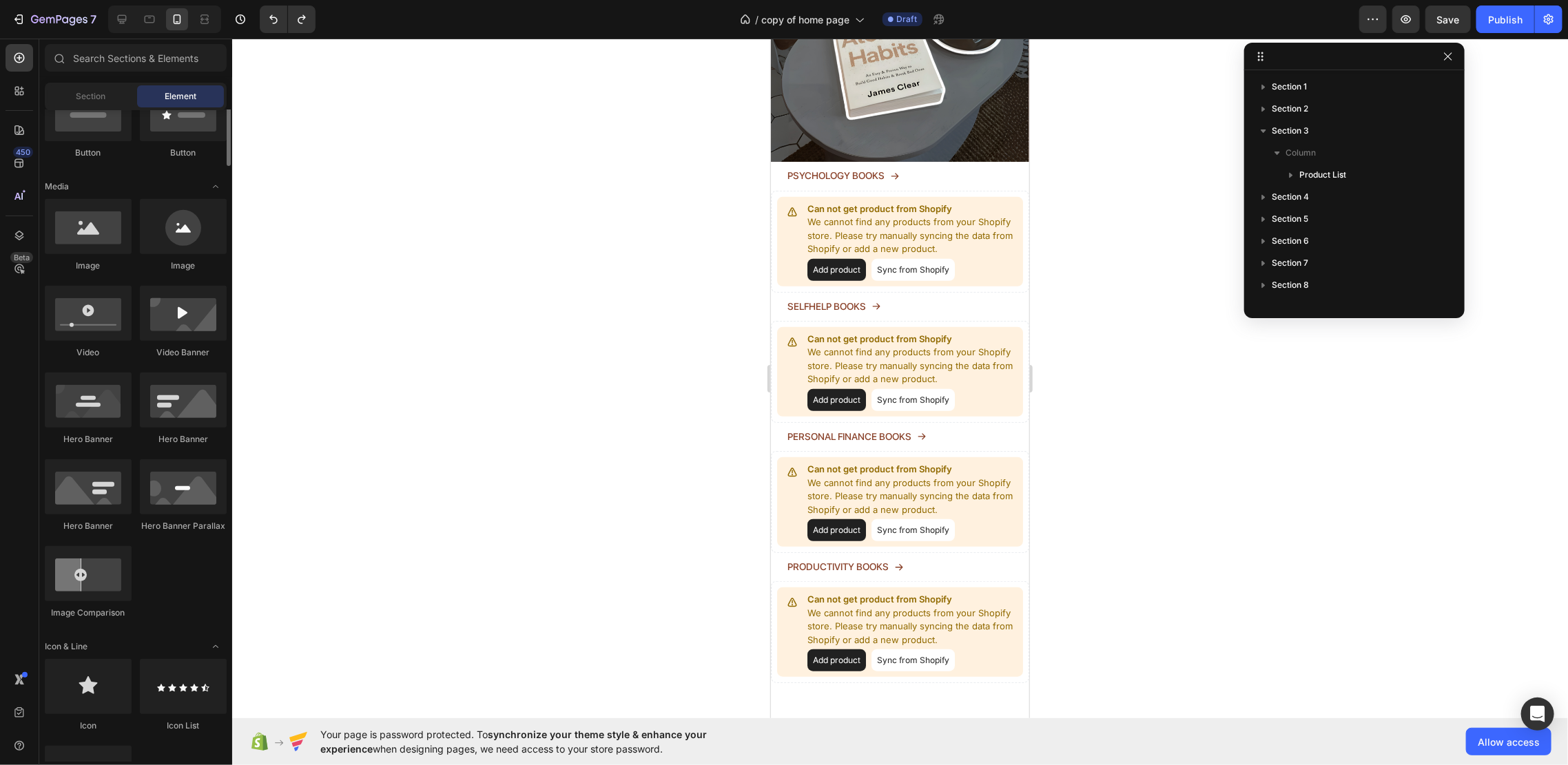
scroll to position [276, 0]
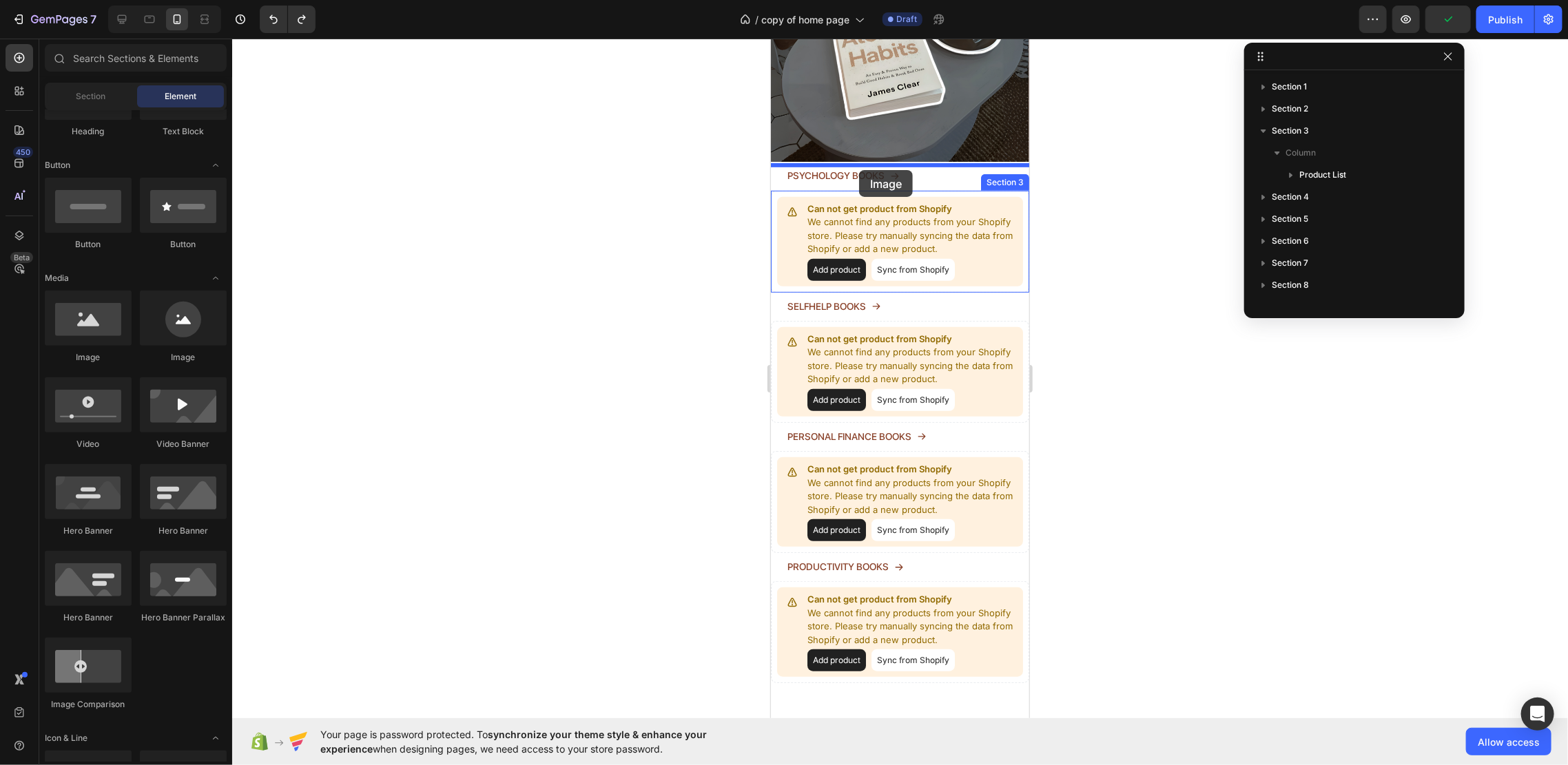
drag, startPoint x: 880, startPoint y: 376, endPoint x: 866, endPoint y: 165, distance: 211.5
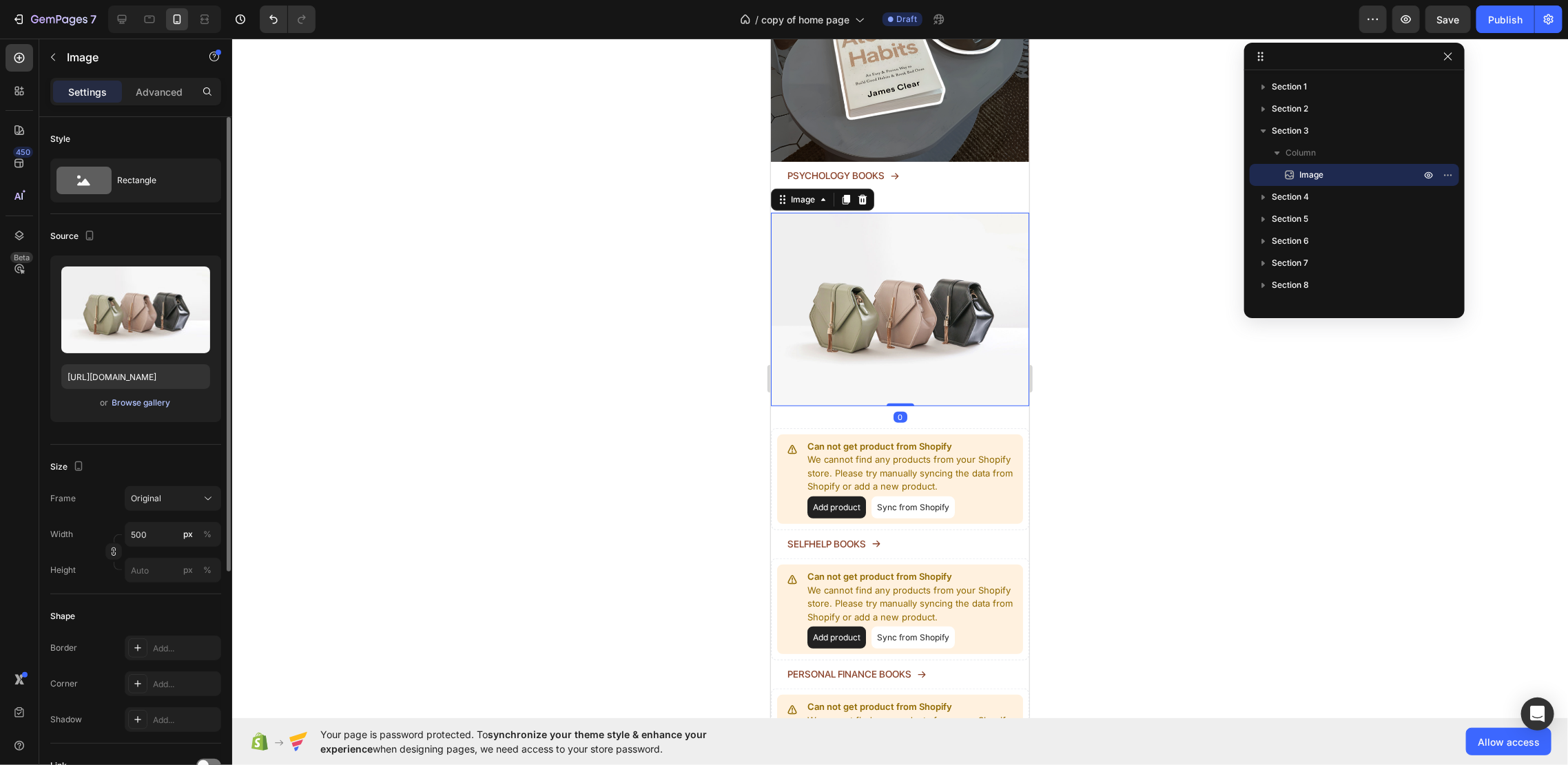
click at [128, 403] on div "Browse gallery" at bounding box center [141, 402] width 58 height 13
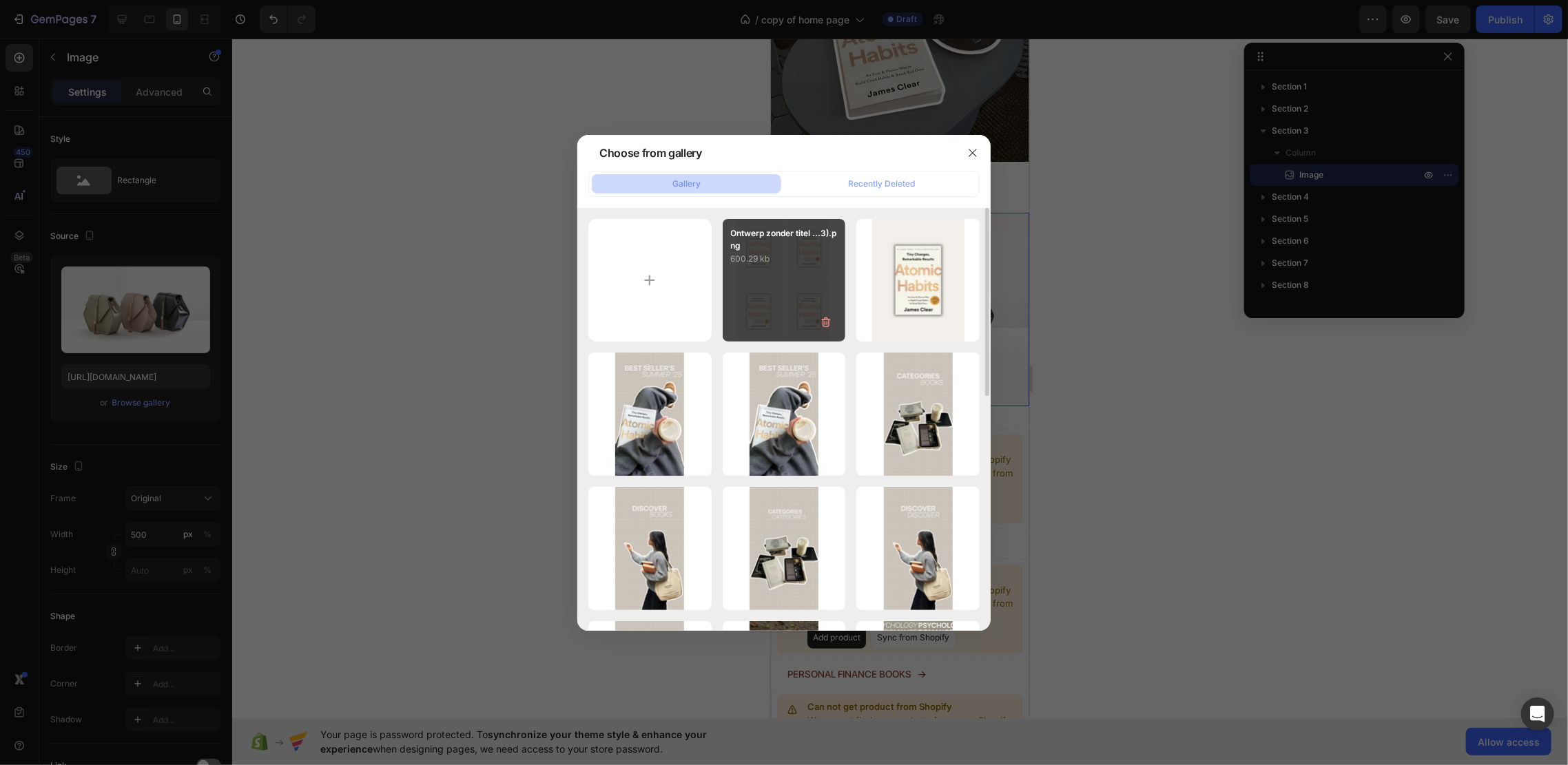
click at [802, 274] on div "Ontwerp zonder titel ...3).png 600.29 kb" at bounding box center [784, 281] width 124 height 124
type input "[URL][DOMAIN_NAME]"
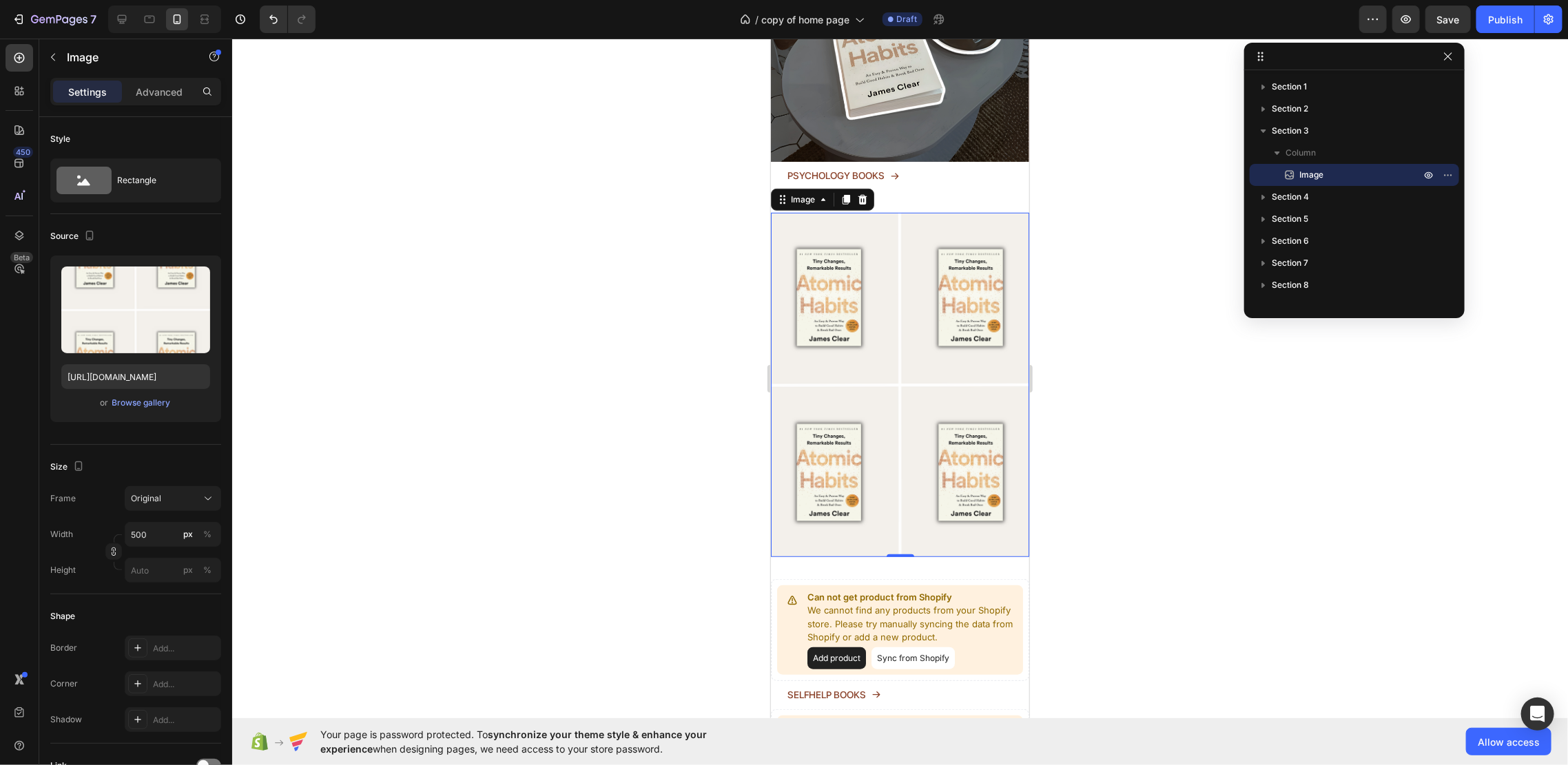
click at [1093, 292] on div at bounding box center [900, 401] width 1336 height 726
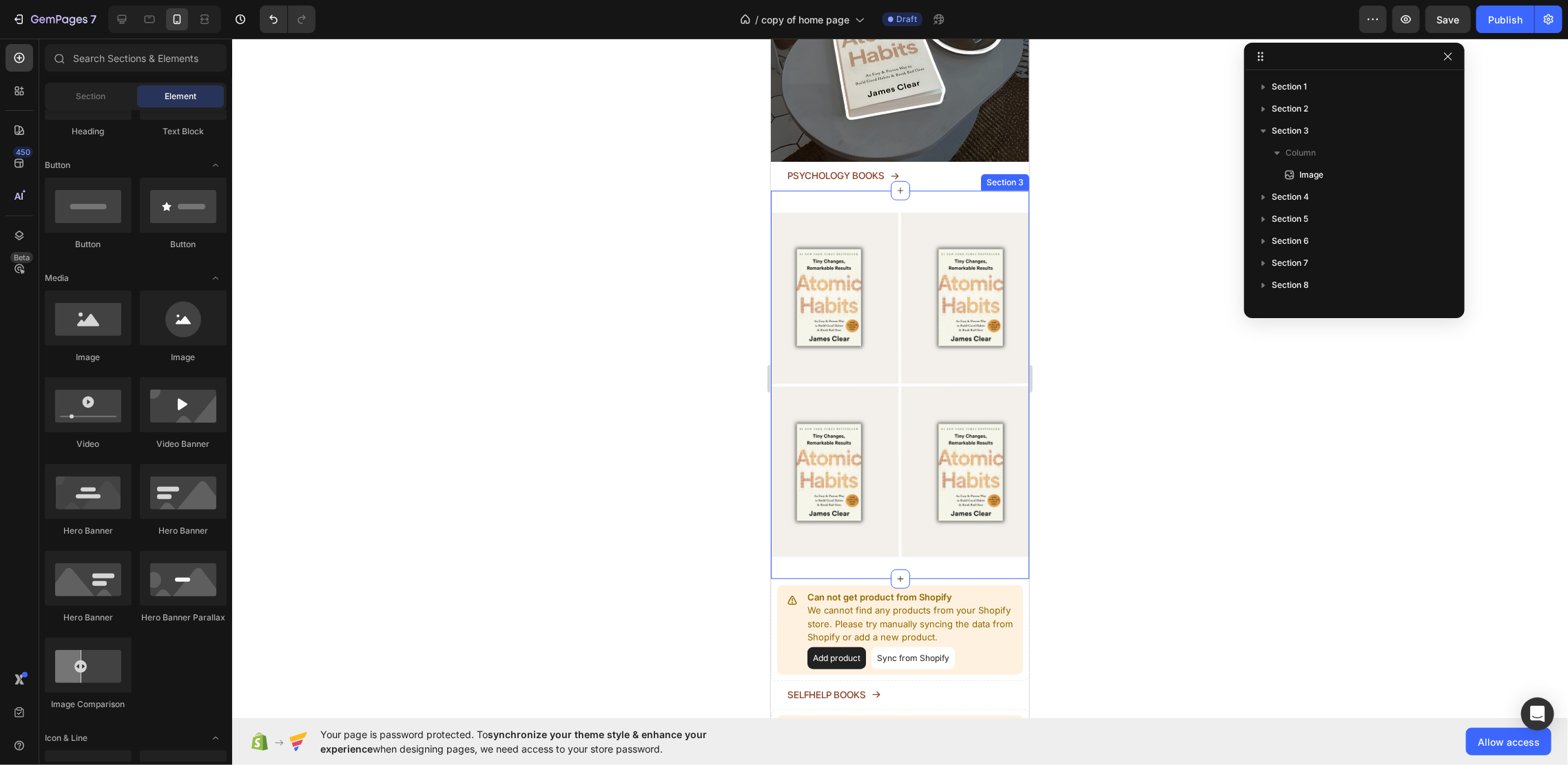
click at [883, 190] on div "Image Section 3" at bounding box center [899, 383] width 258 height 388
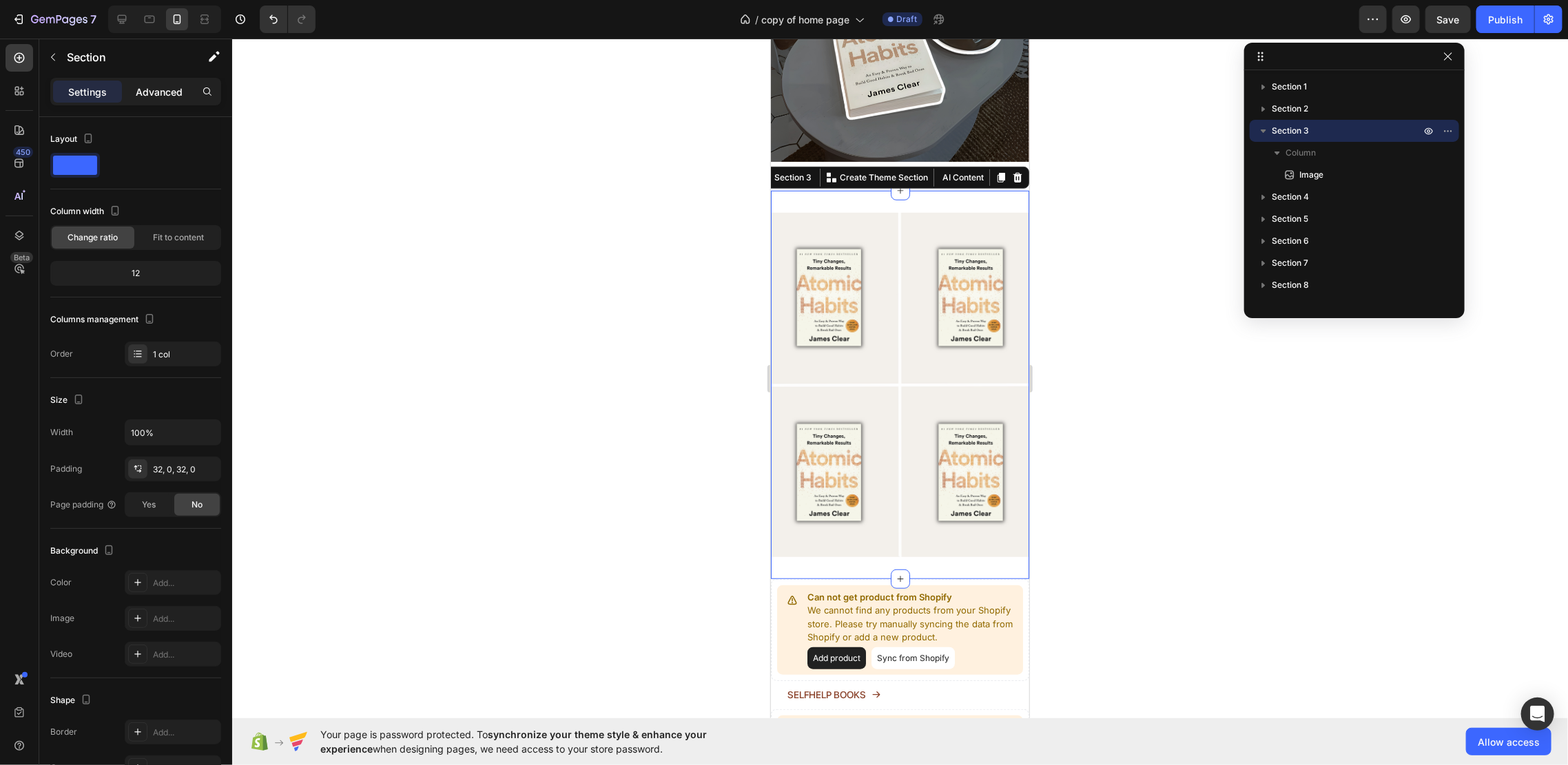
click at [144, 87] on p "Advanced" at bounding box center [158, 92] width 46 height 15
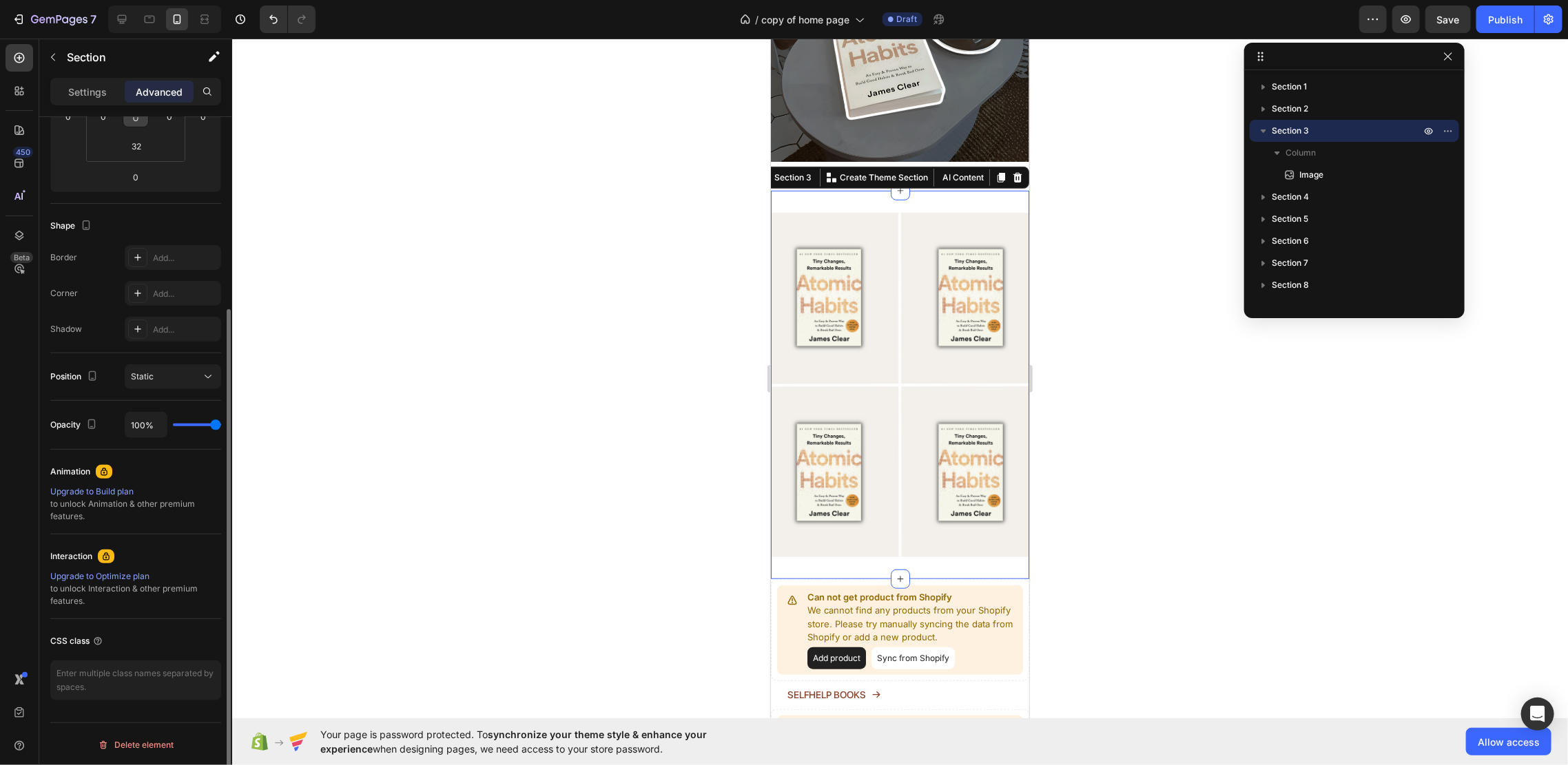
scroll to position [0, 0]
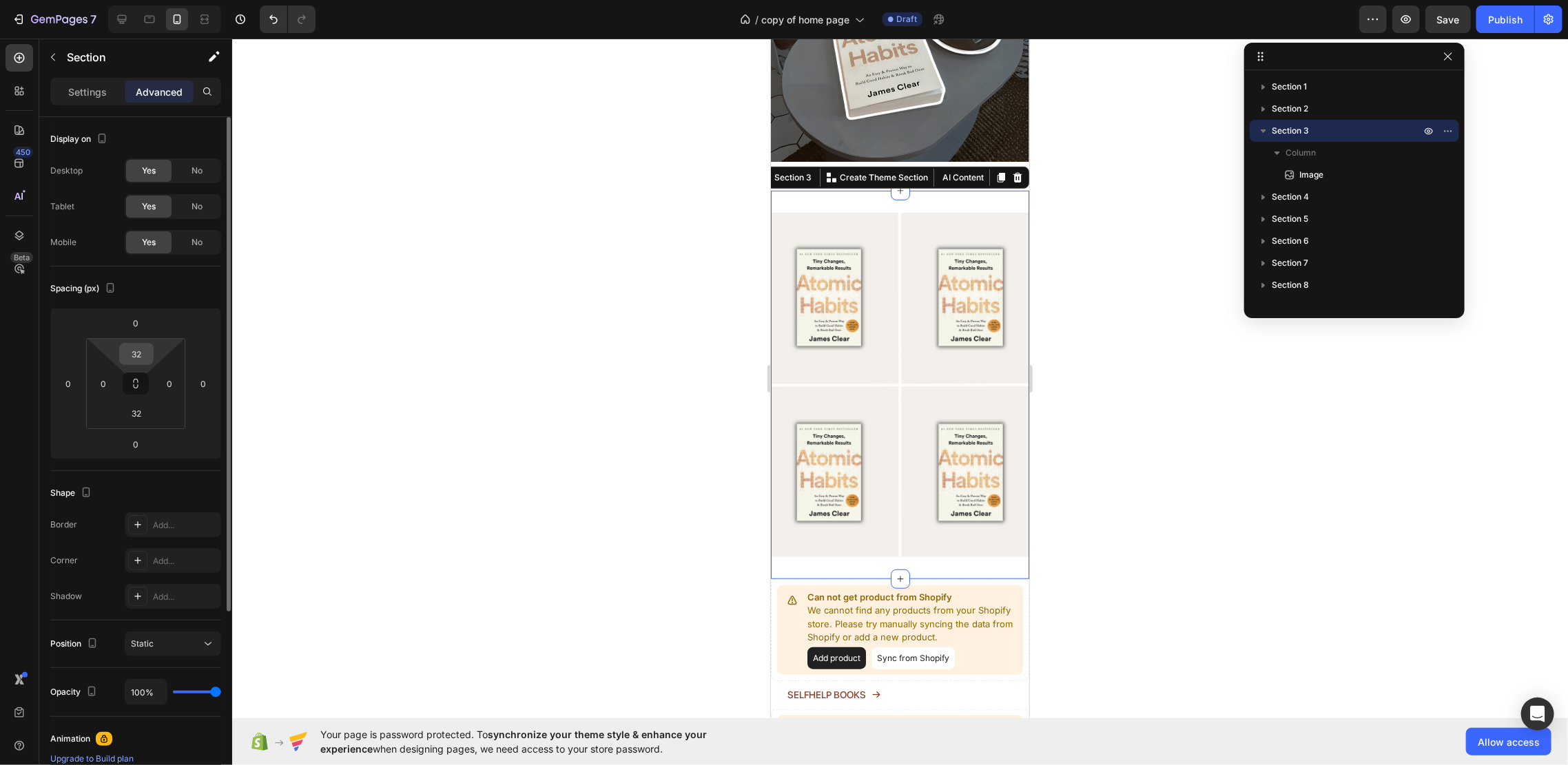
click at [152, 358] on div "32" at bounding box center [136, 354] width 35 height 22
click at [144, 347] on input "32" at bounding box center [136, 354] width 28 height 21
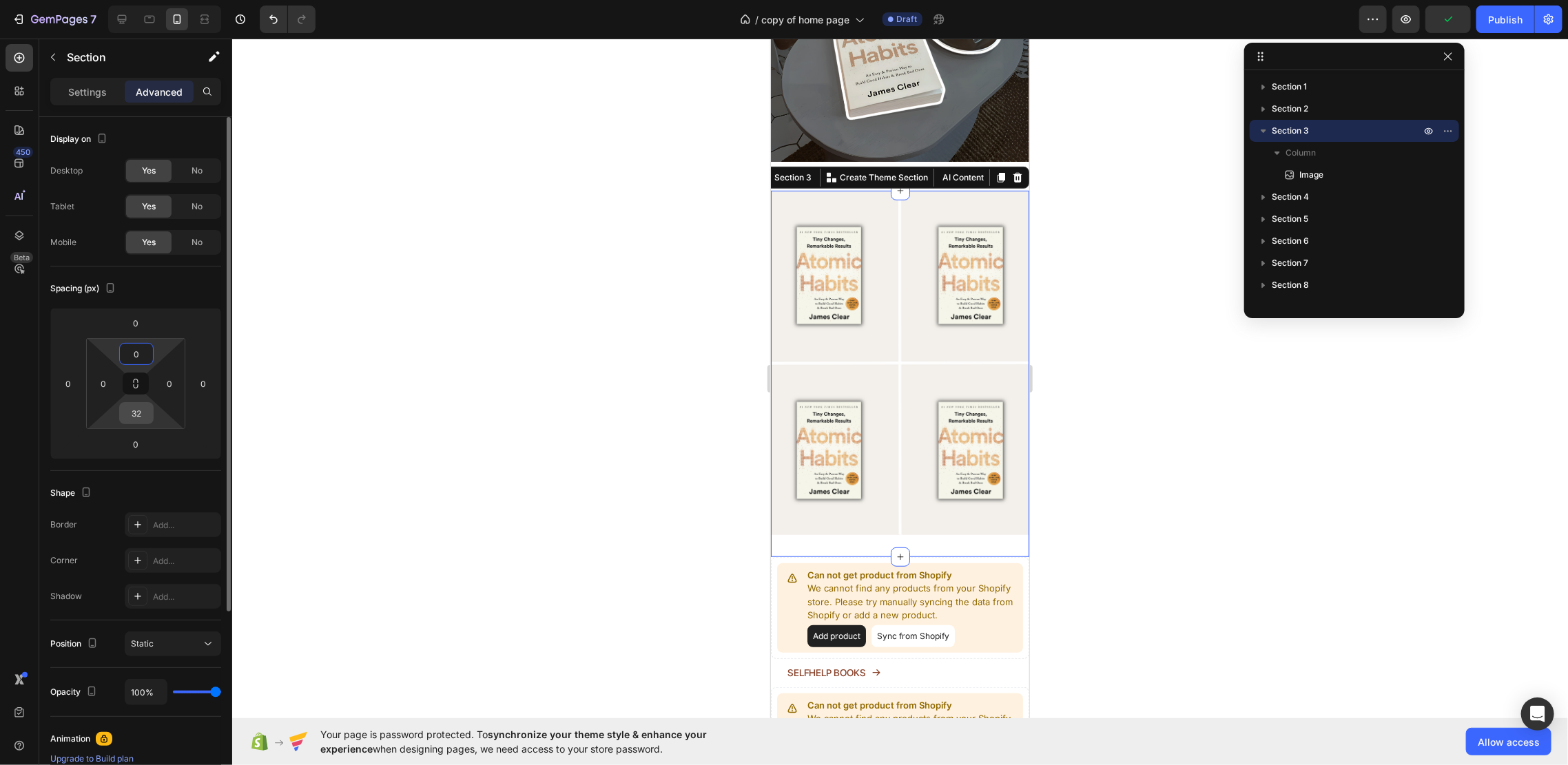
type input "0"
click at [139, 417] on input "32" at bounding box center [136, 413] width 28 height 21
type input "0"
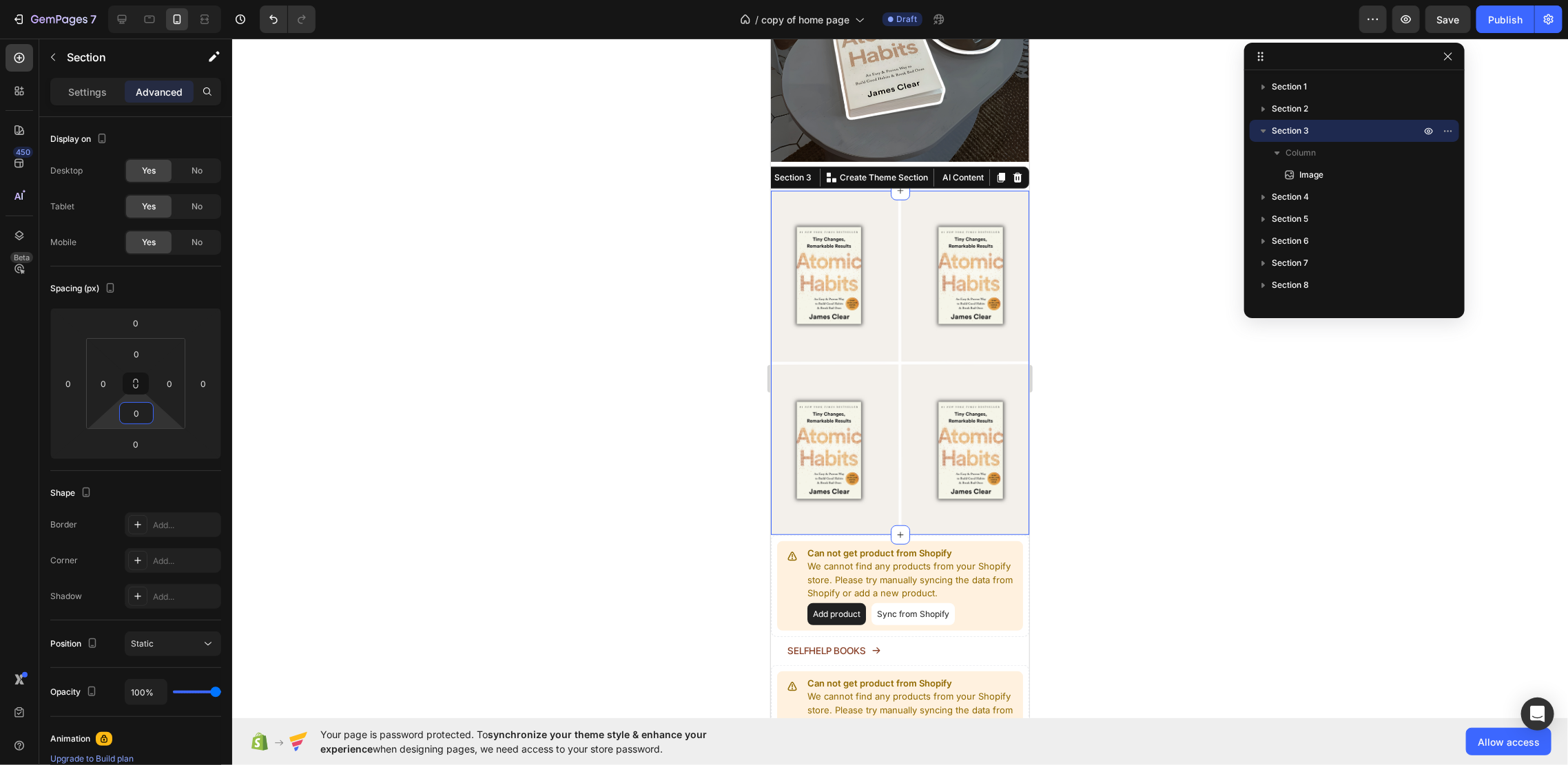
click at [385, 403] on div at bounding box center [900, 401] width 1336 height 726
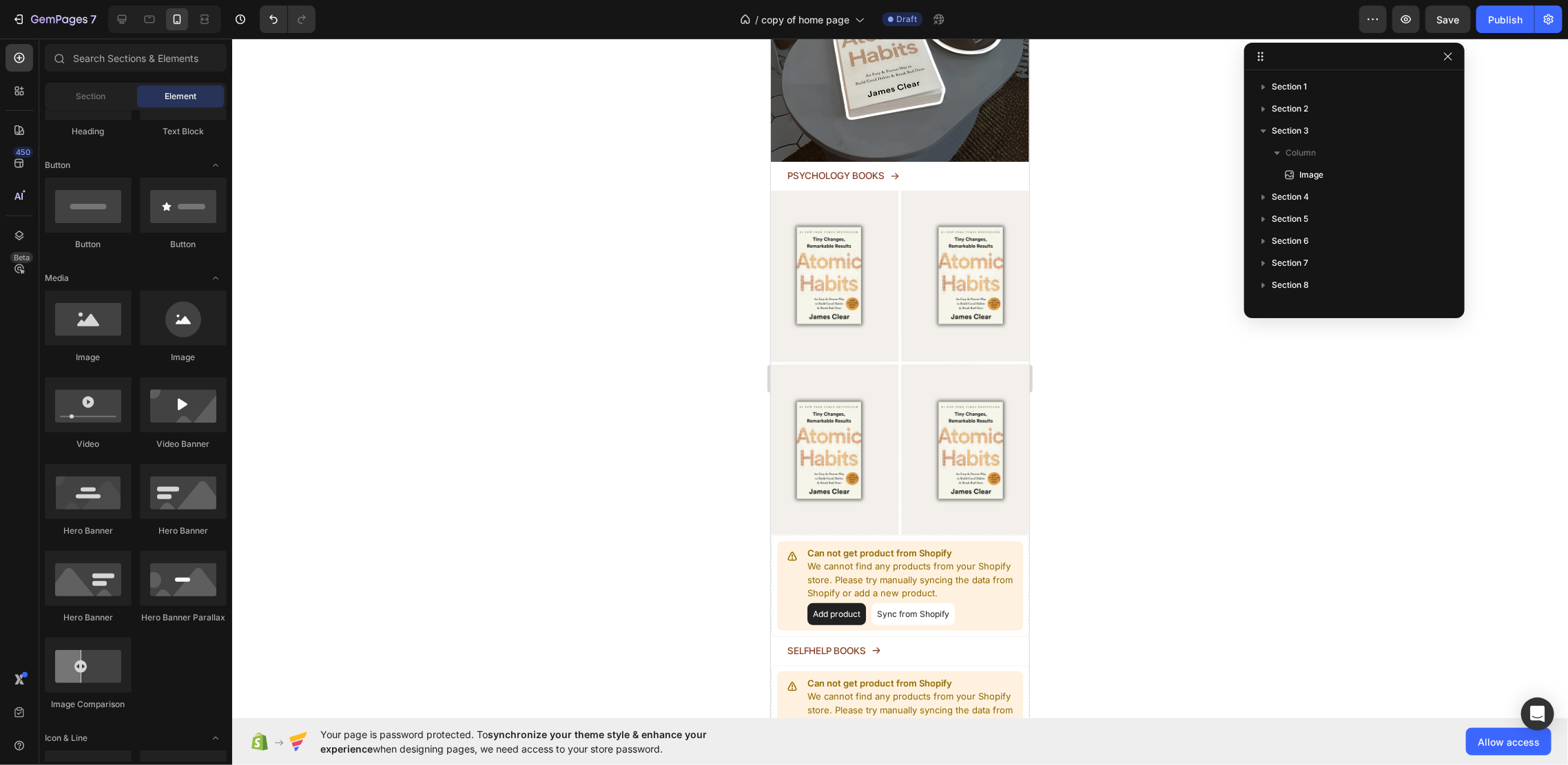
click at [1139, 311] on div at bounding box center [900, 401] width 1336 height 726
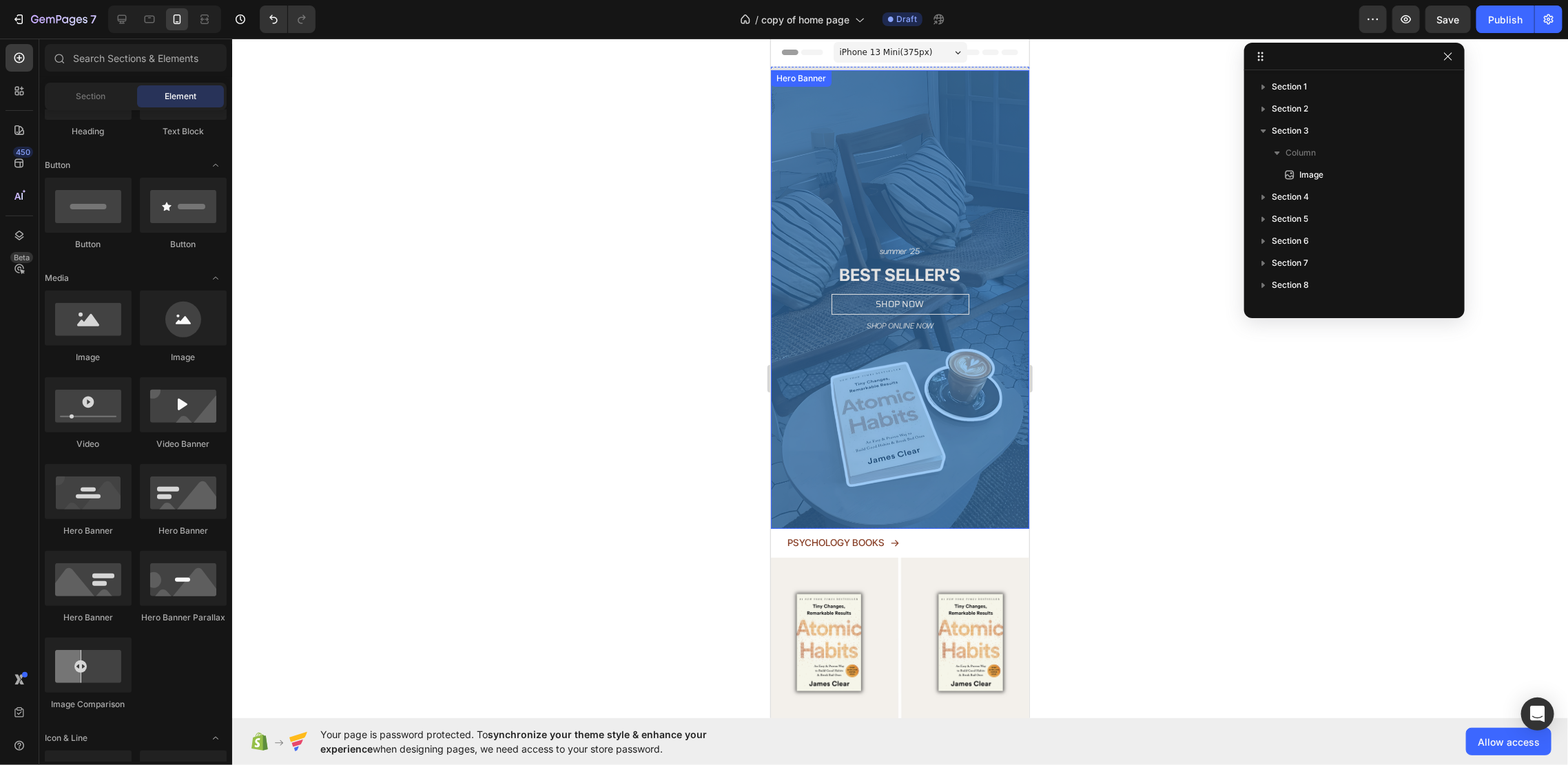
scroll to position [183, 0]
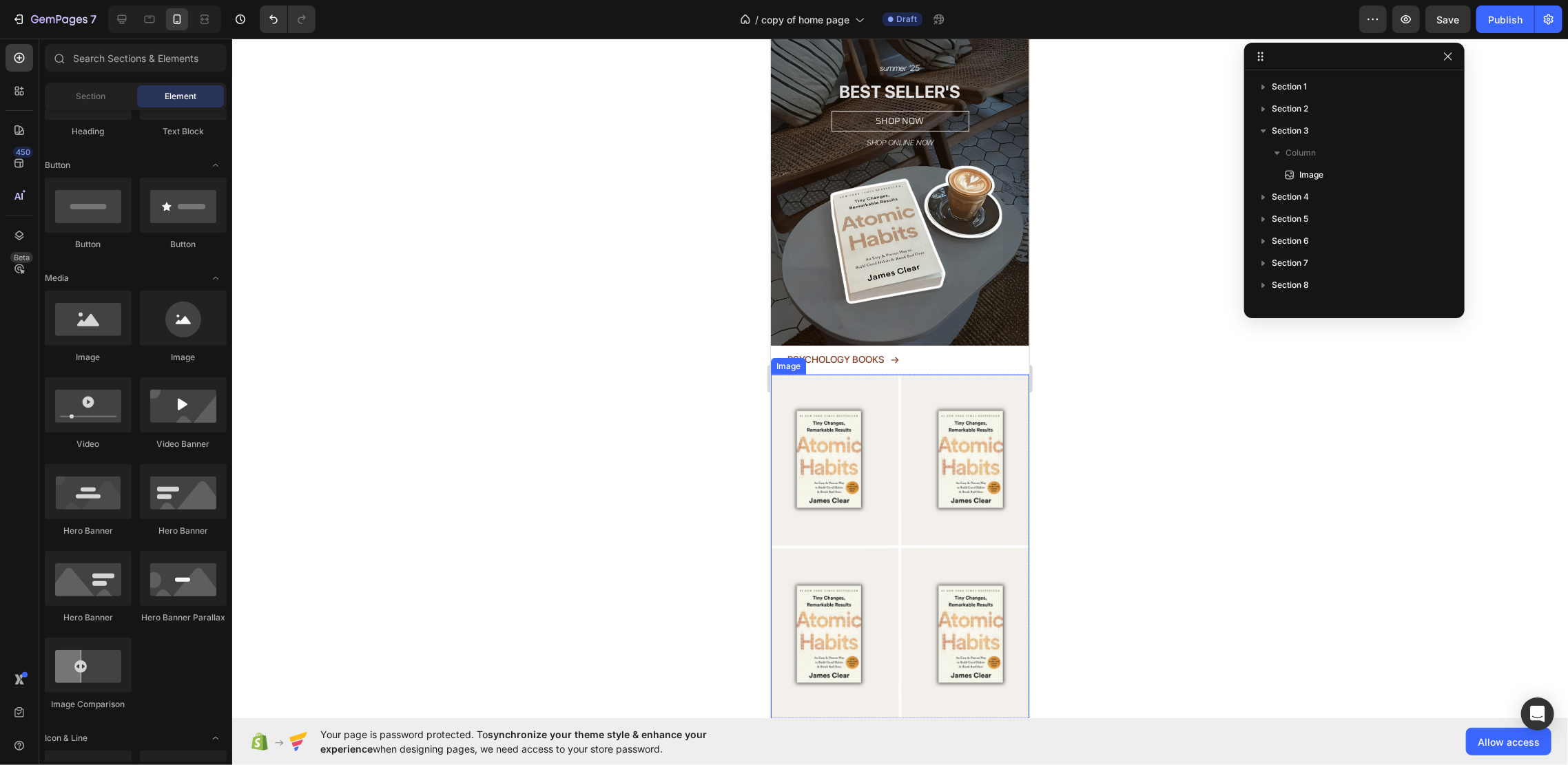
click at [950, 412] on img at bounding box center [899, 546] width 258 height 344
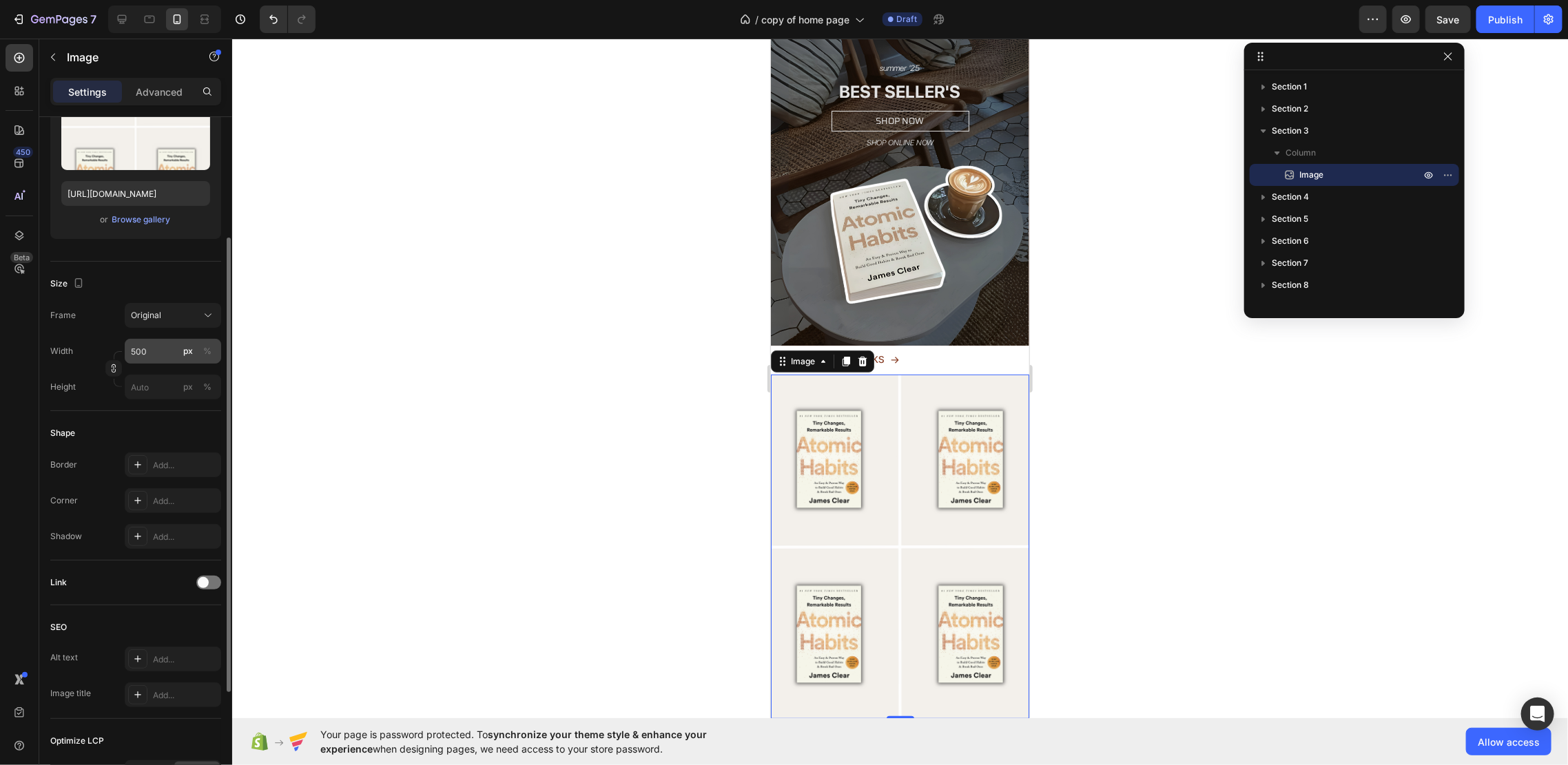
scroll to position [276, 0]
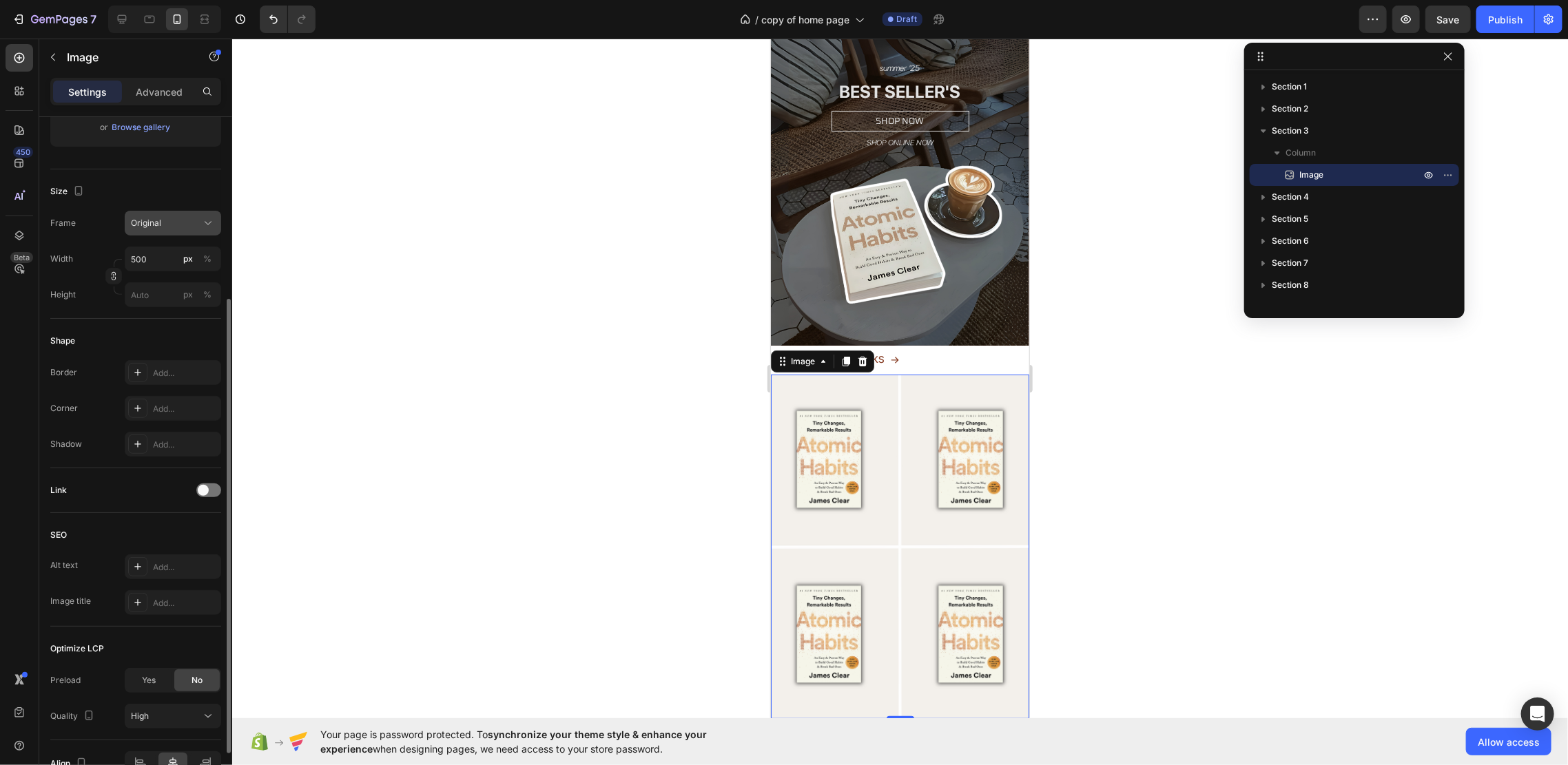
click at [167, 232] on button "Original" at bounding box center [173, 222] width 97 height 25
click at [159, 198] on div "Size" at bounding box center [135, 192] width 171 height 22
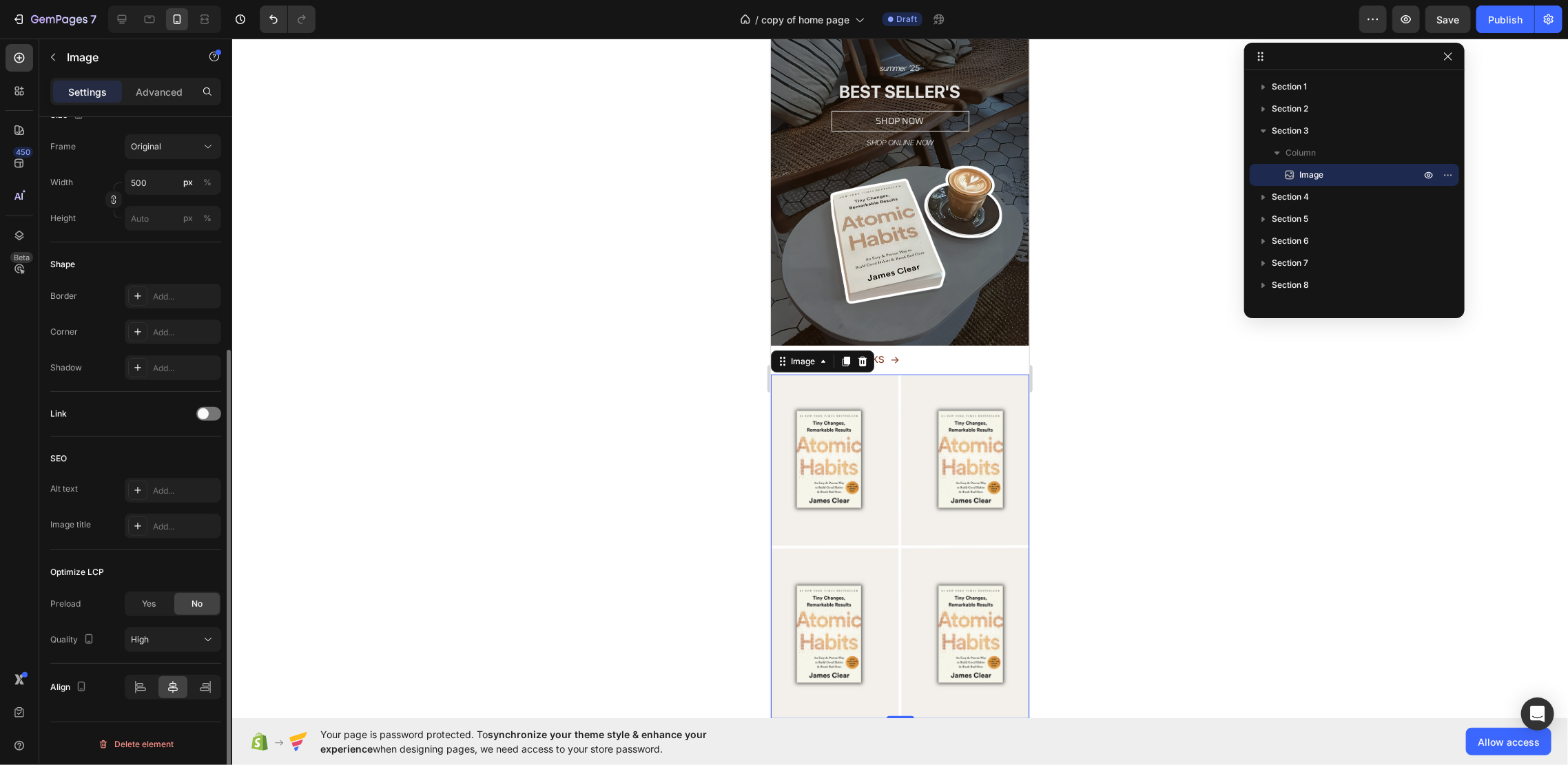
click at [213, 403] on div "Link" at bounding box center [135, 414] width 171 height 22
click at [213, 407] on div at bounding box center [209, 414] width 25 height 14
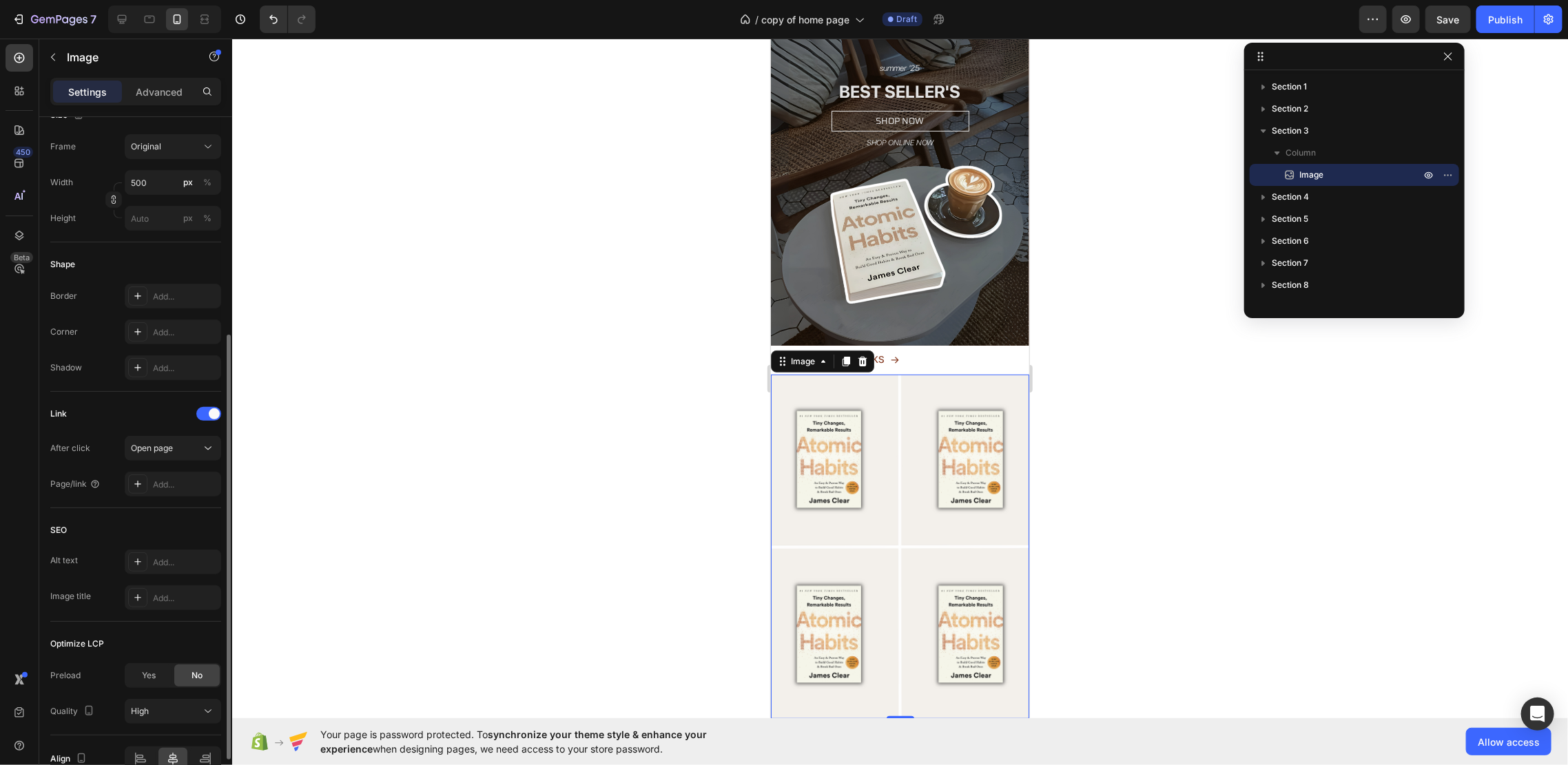
scroll to position [423, 0]
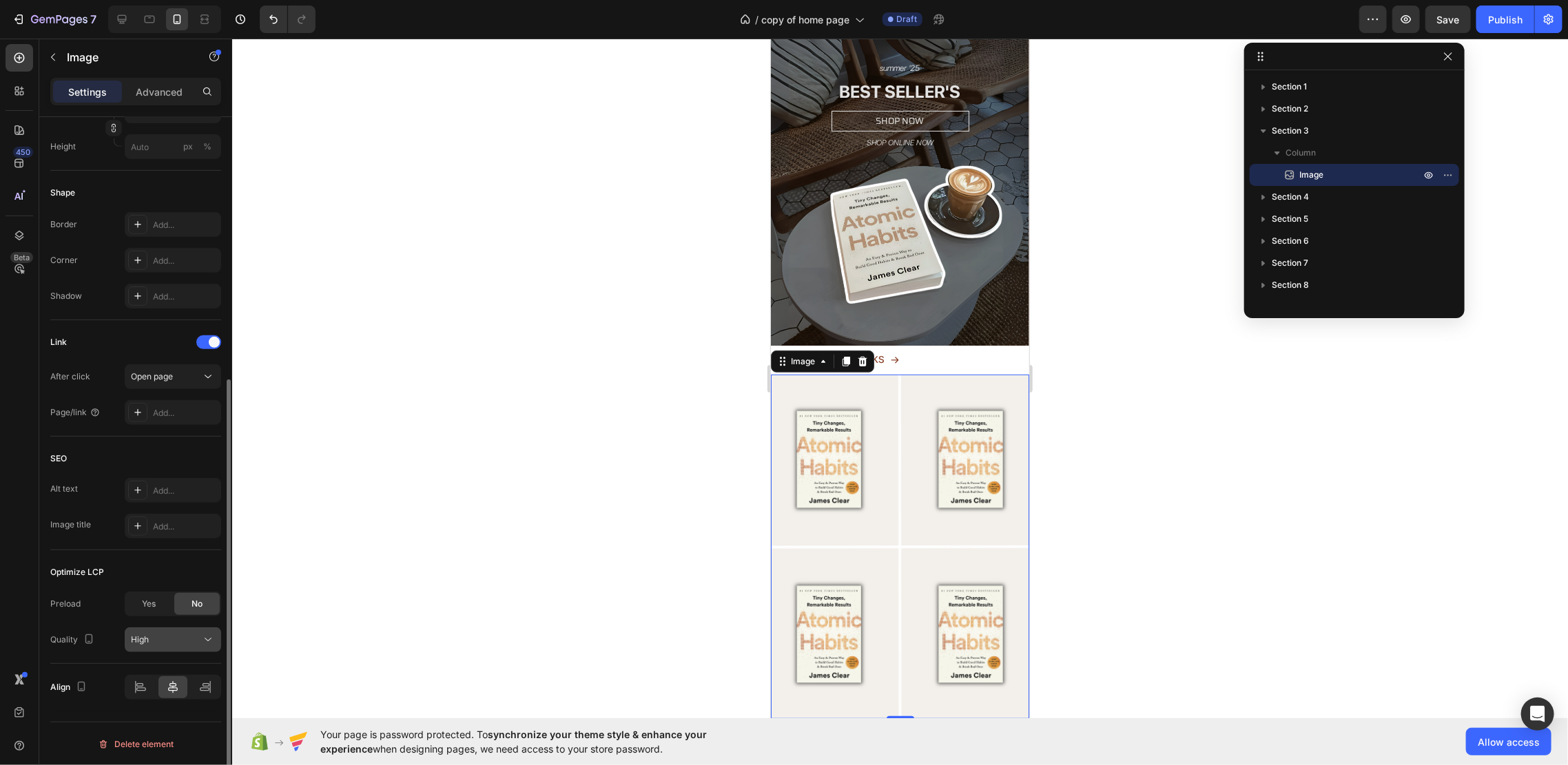
click at [167, 641] on div "High" at bounding box center [165, 639] width 70 height 13
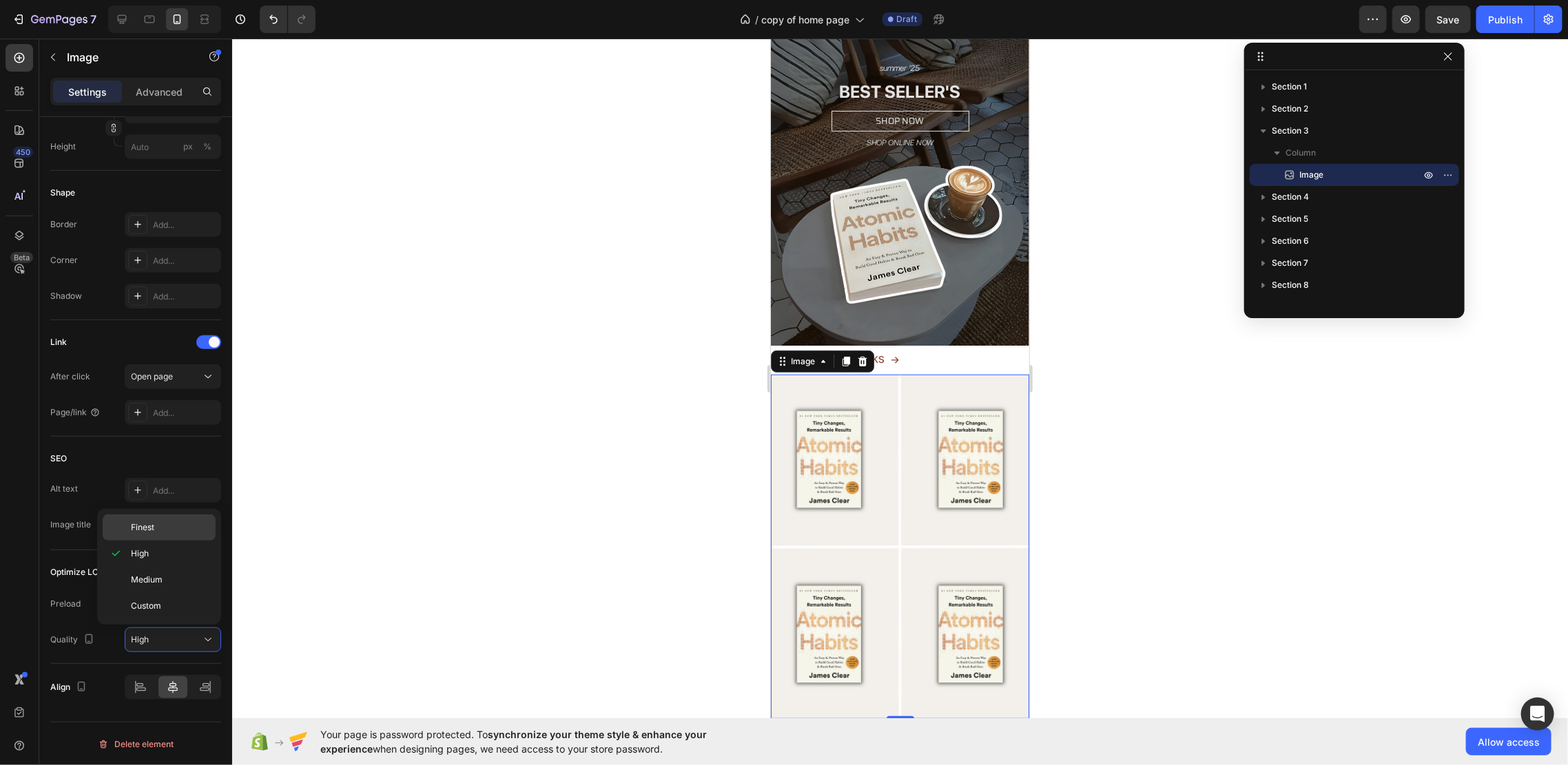
click at [169, 528] on p "Finest" at bounding box center [169, 527] width 78 height 13
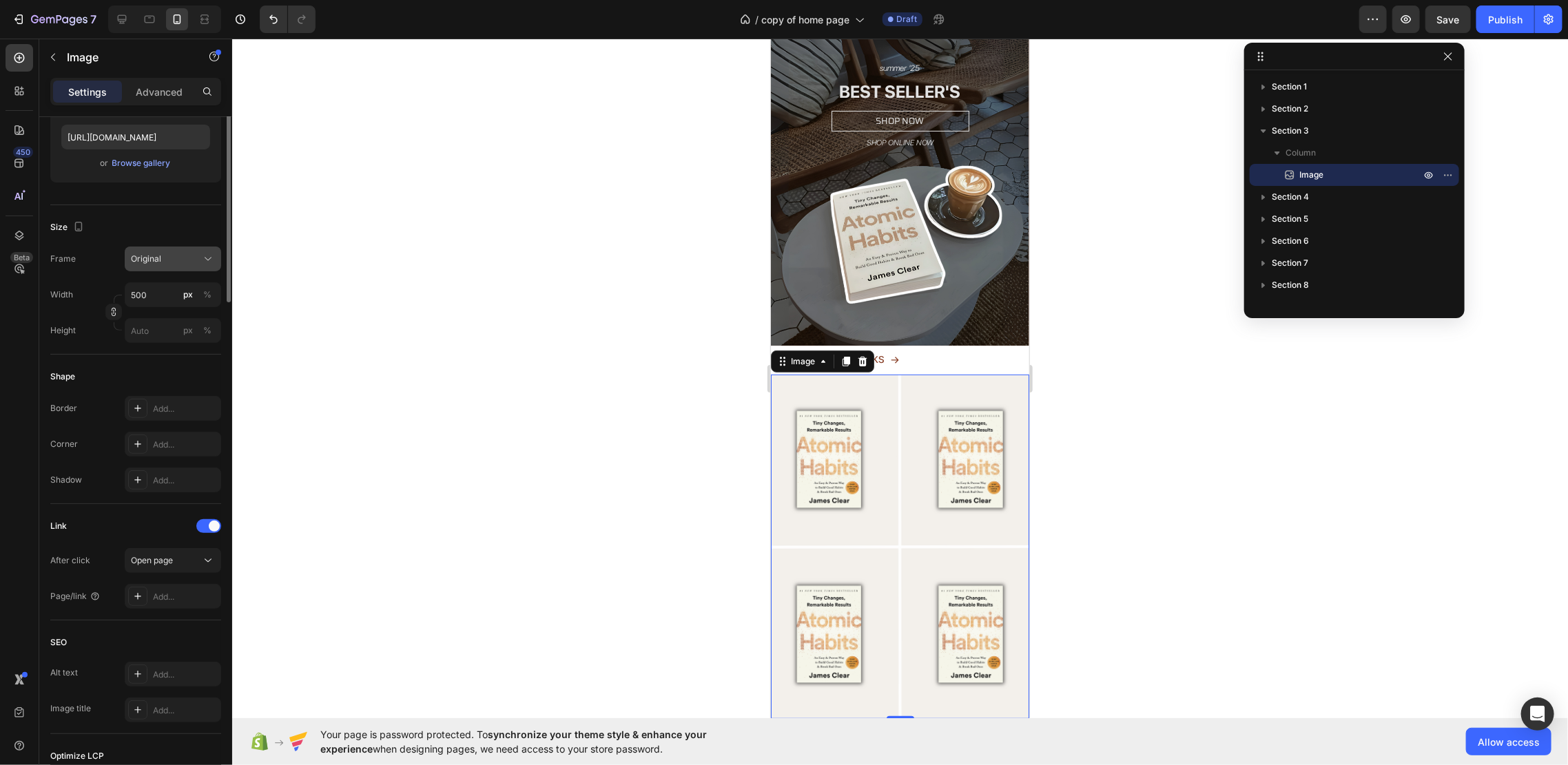
scroll to position [0, 0]
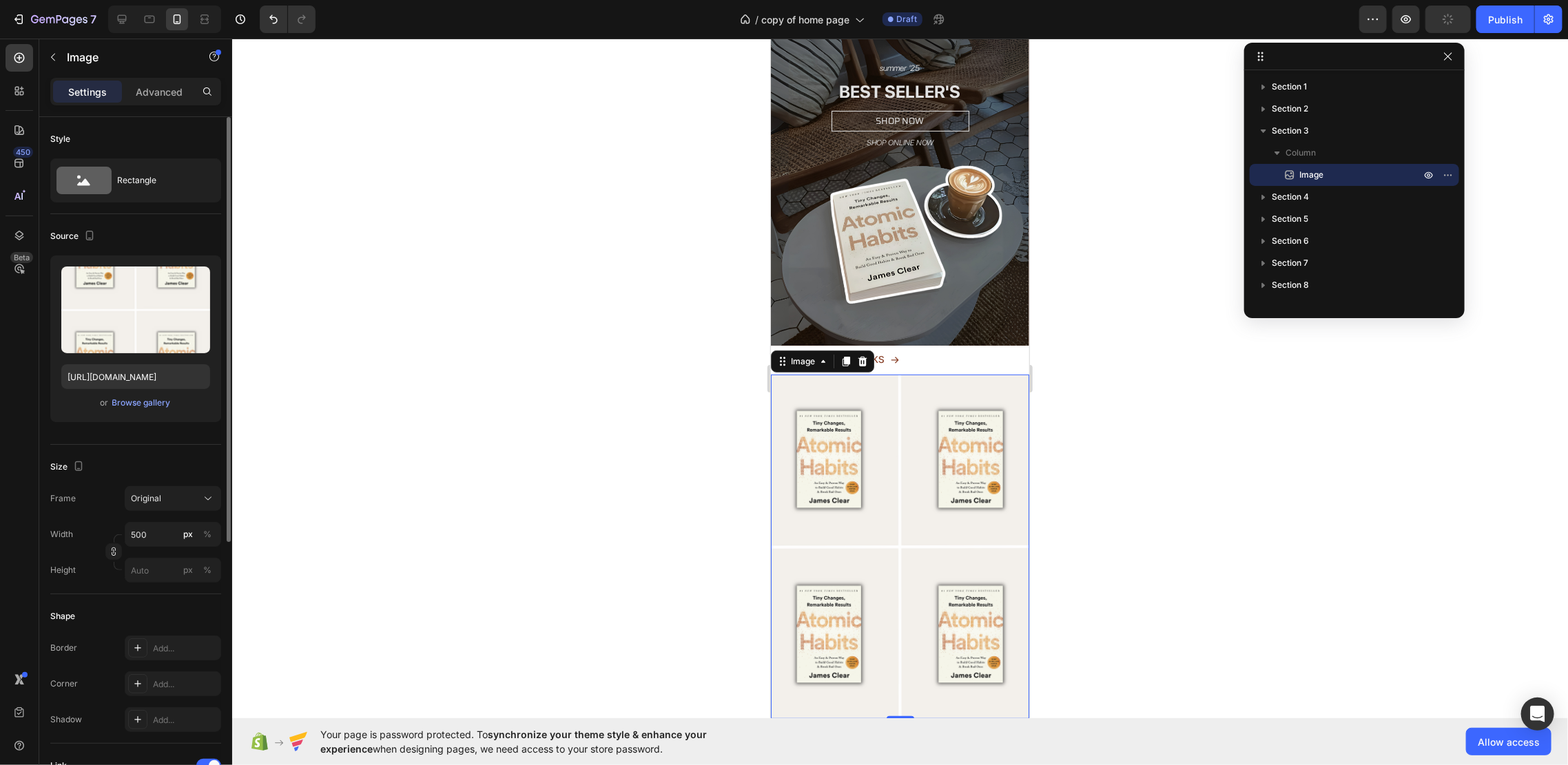
click at [160, 78] on div "Settings Advanced" at bounding box center [135, 92] width 171 height 28
click at [158, 83] on div "Advanced" at bounding box center [159, 92] width 69 height 22
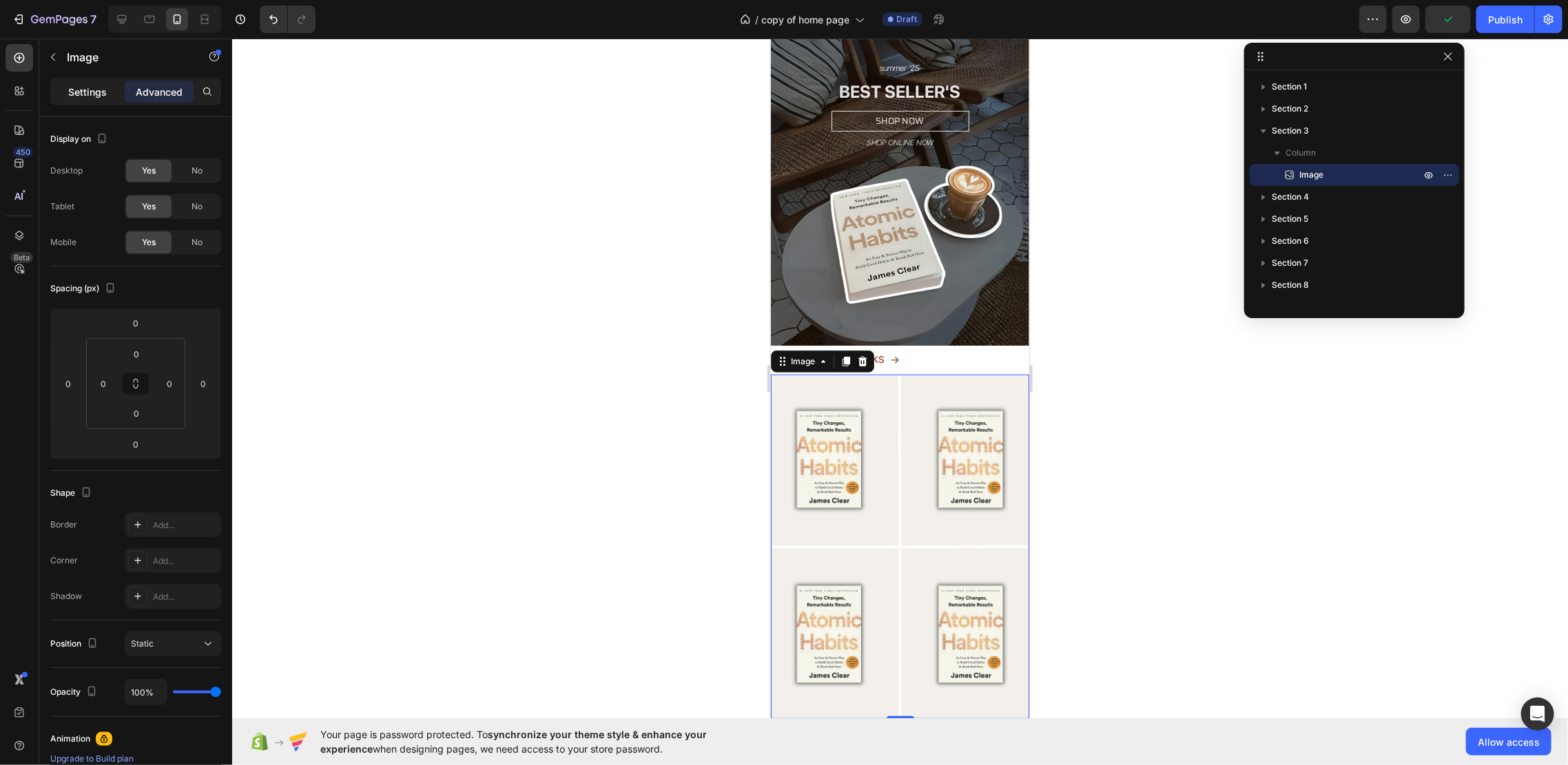
click at [97, 83] on div "Settings" at bounding box center [88, 92] width 69 height 22
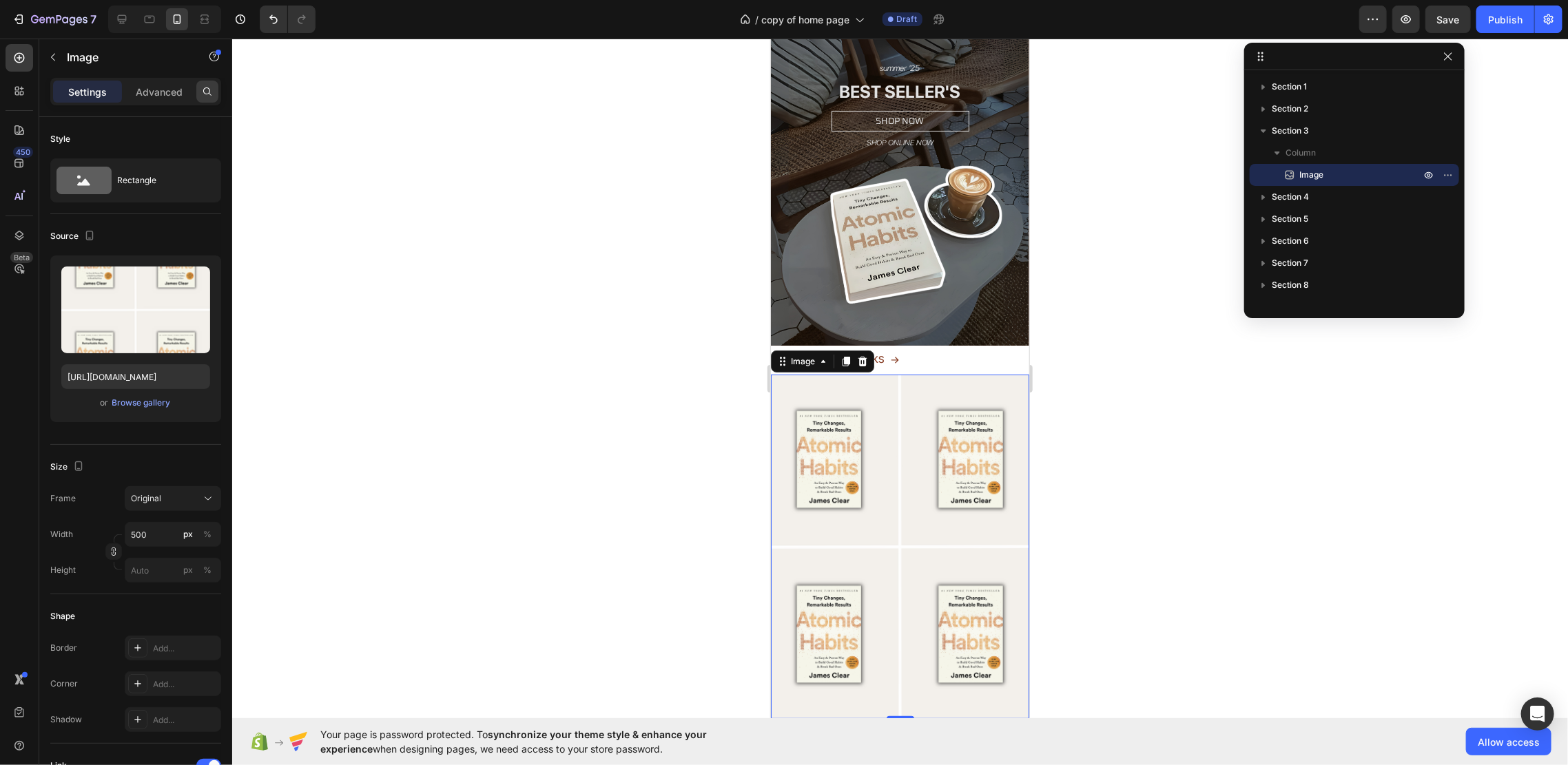
click at [209, 91] on icon at bounding box center [207, 91] width 11 height 11
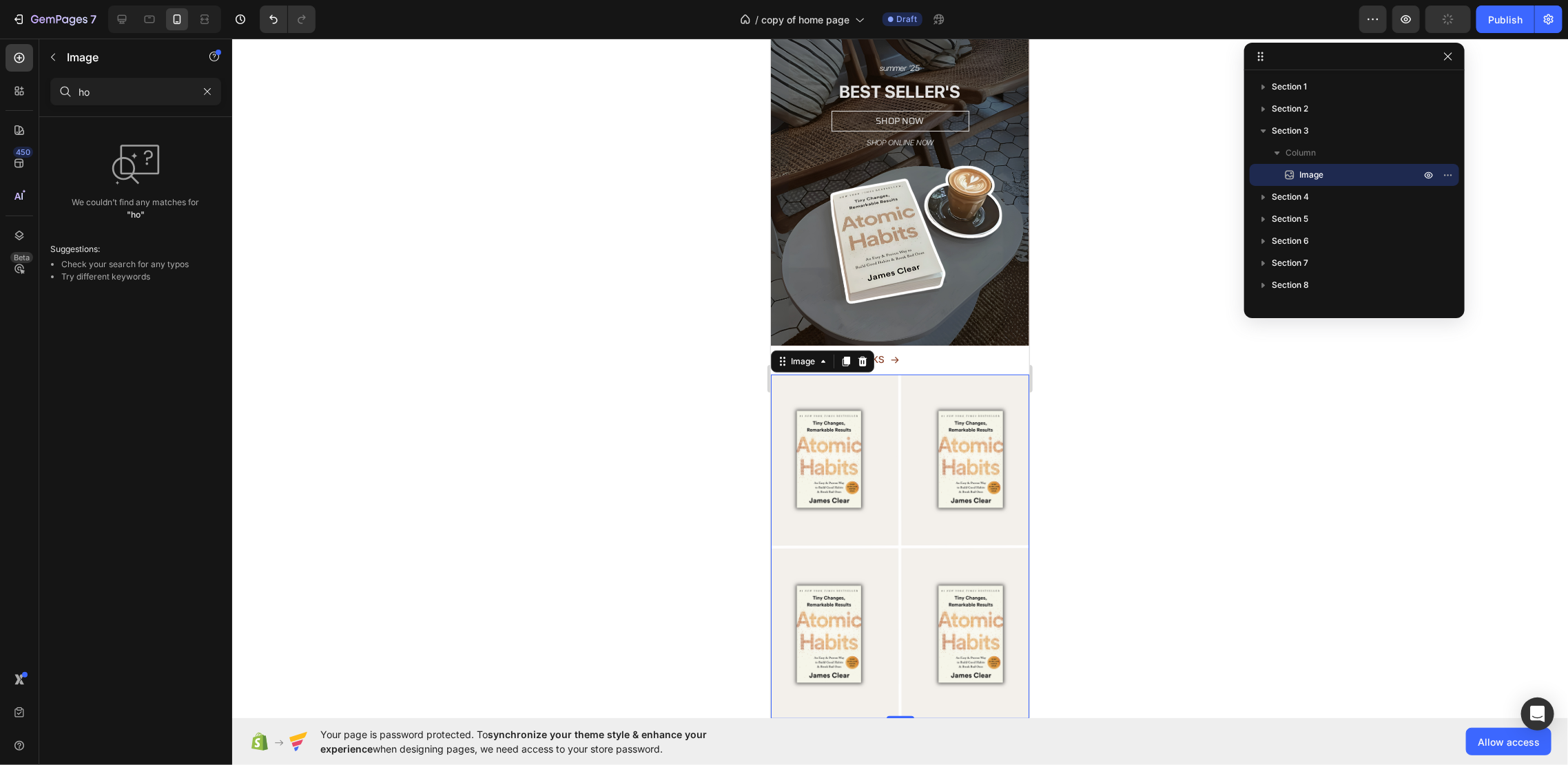
type input "h"
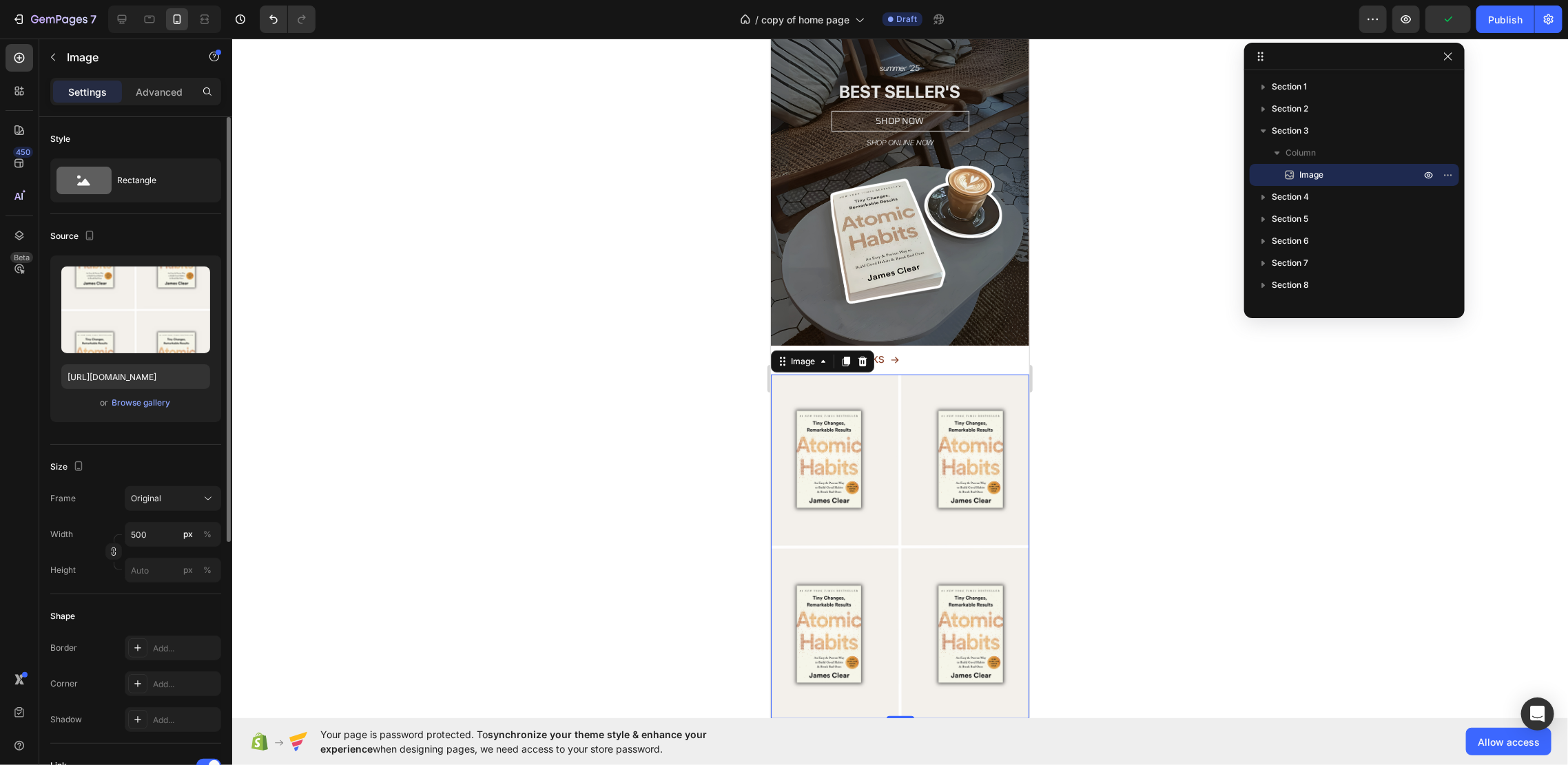
click at [149, 129] on div "Style" at bounding box center [135, 139] width 171 height 22
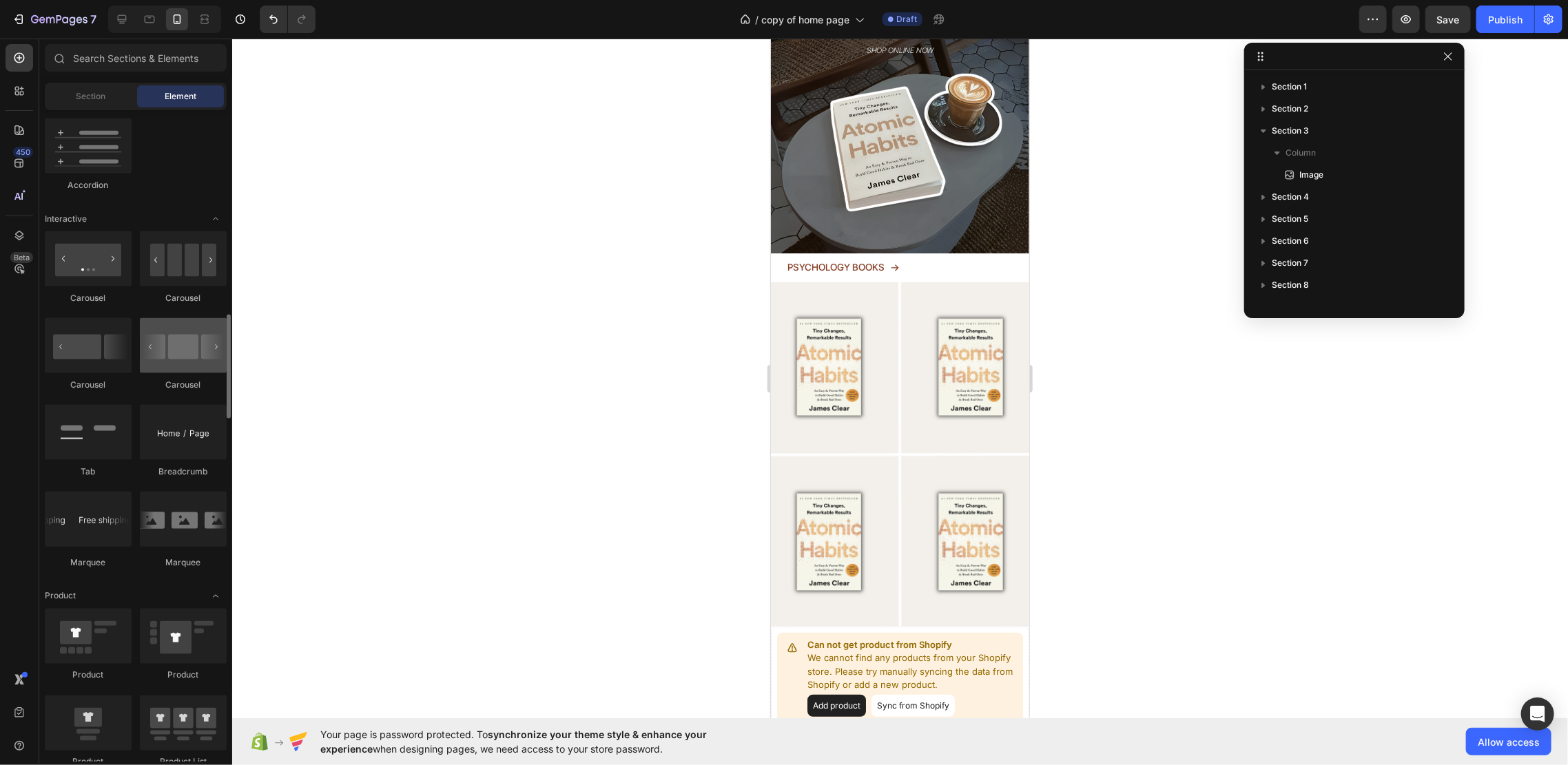
scroll to position [1377, 0]
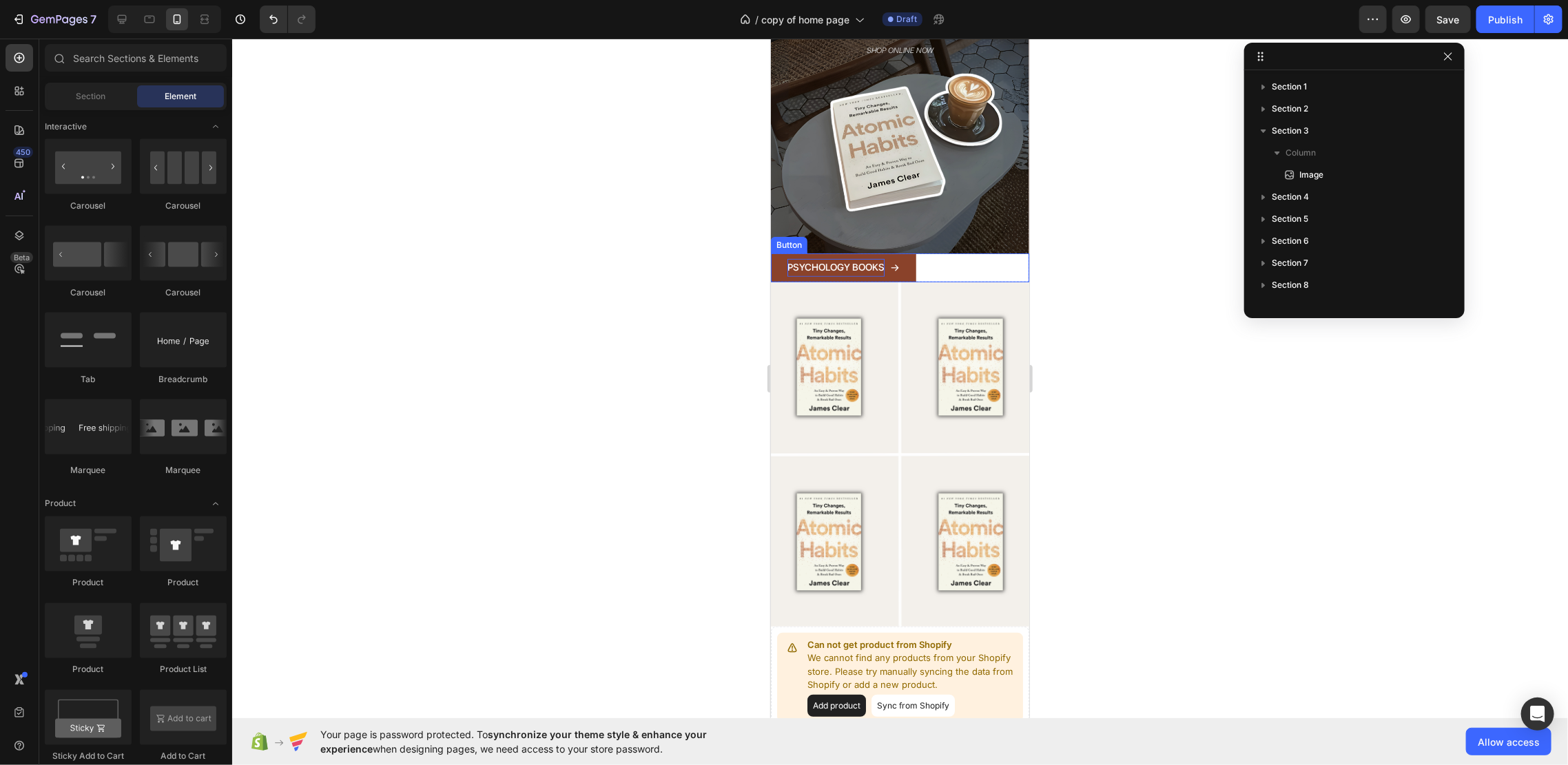
click at [881, 258] on p "PSYCHOLOGY BOOKS" at bounding box center [835, 266] width 97 height 17
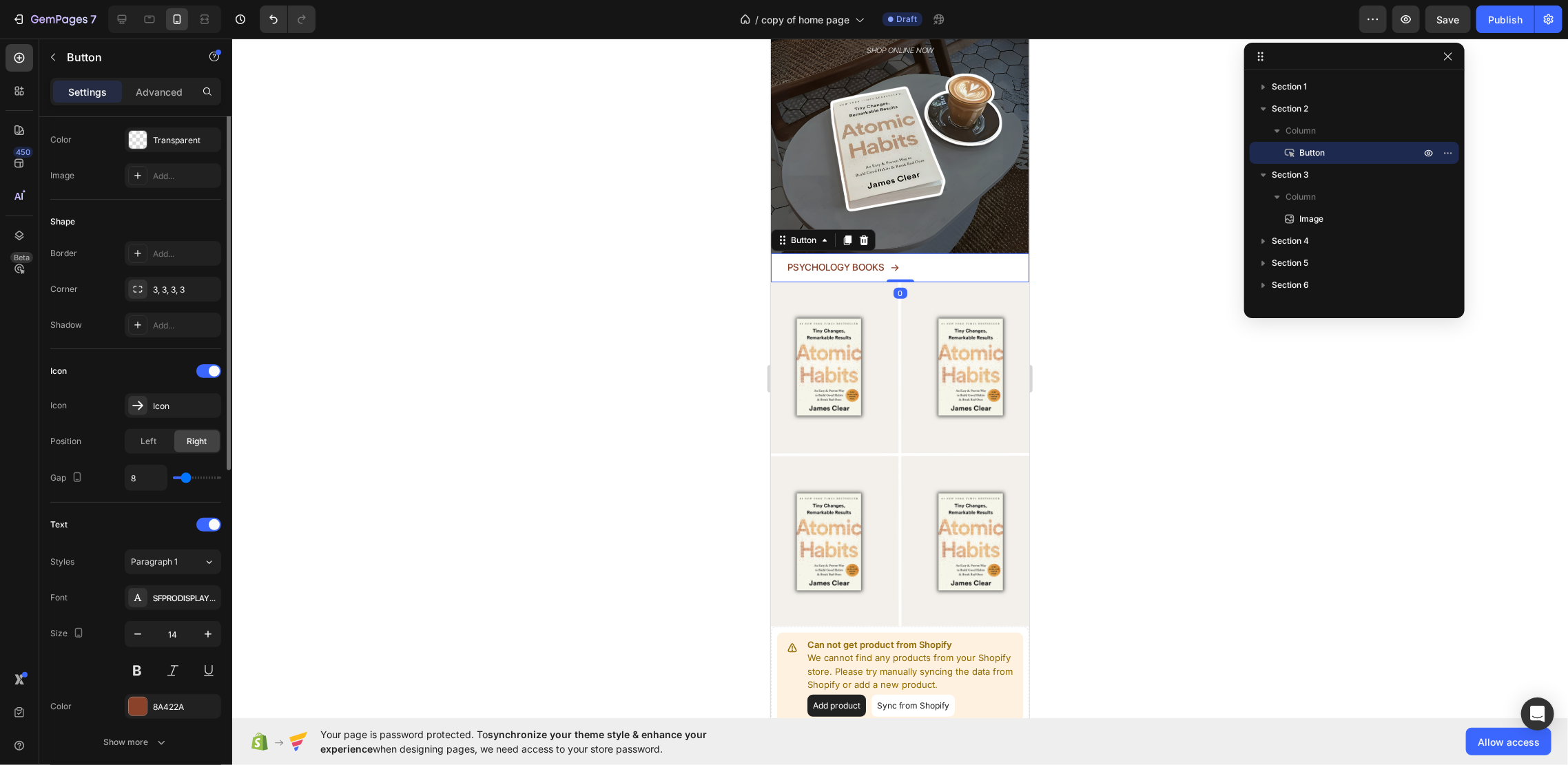
scroll to position [276, 0]
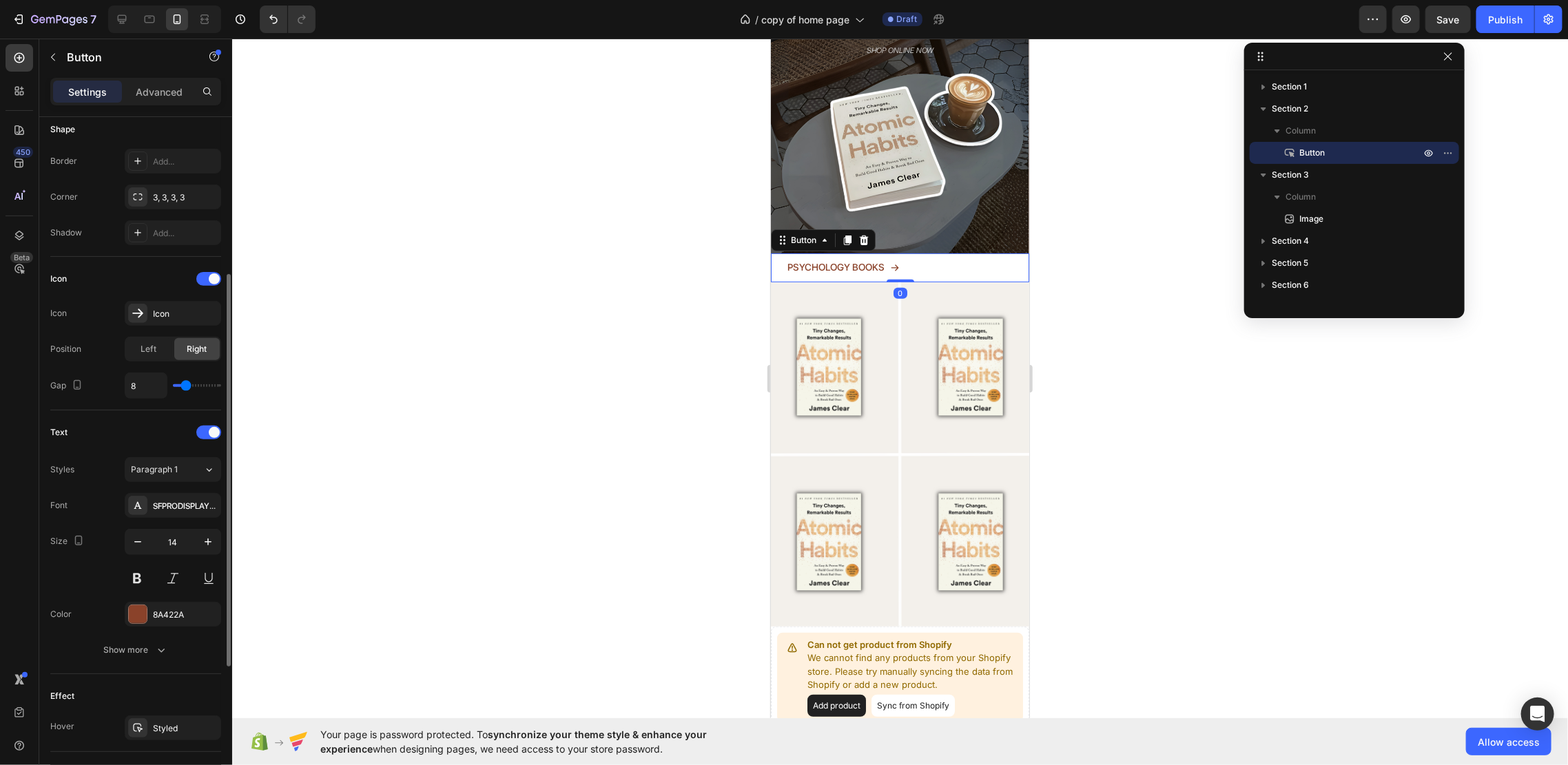
click at [190, 598] on div "Font SFPRODISPLAYMEDIUM Size 14 Color 8A422A Show more" at bounding box center [135, 577] width 171 height 169
click at [193, 612] on div "8A422A" at bounding box center [173, 614] width 97 height 25
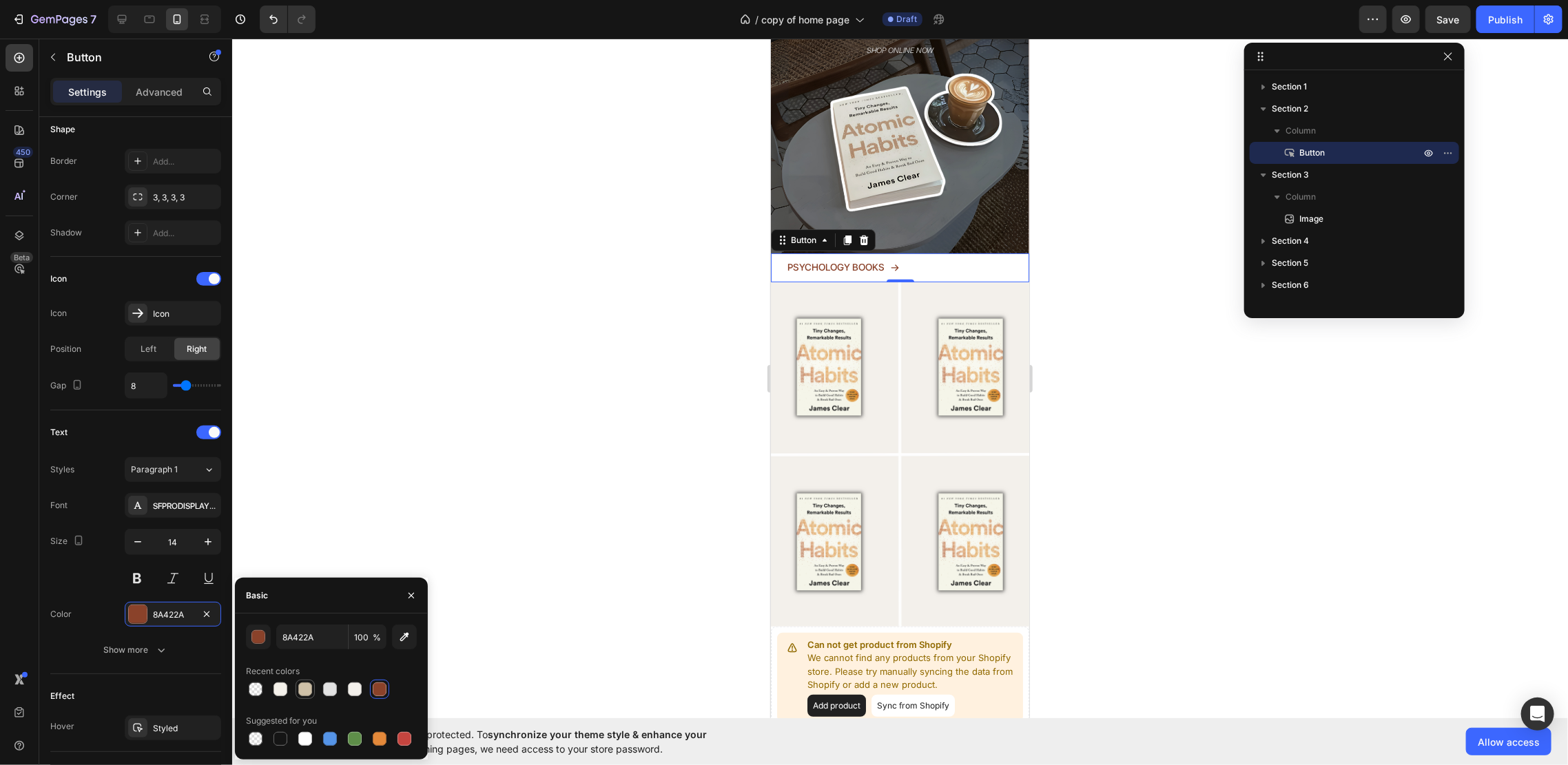
click at [303, 688] on div at bounding box center [305, 689] width 14 height 14
click at [280, 689] on div at bounding box center [281, 689] width 14 height 14
click at [349, 689] on div at bounding box center [355, 689] width 14 height 14
click at [335, 689] on div at bounding box center [330, 689] width 14 height 14
click at [377, 691] on div at bounding box center [380, 689] width 14 height 14
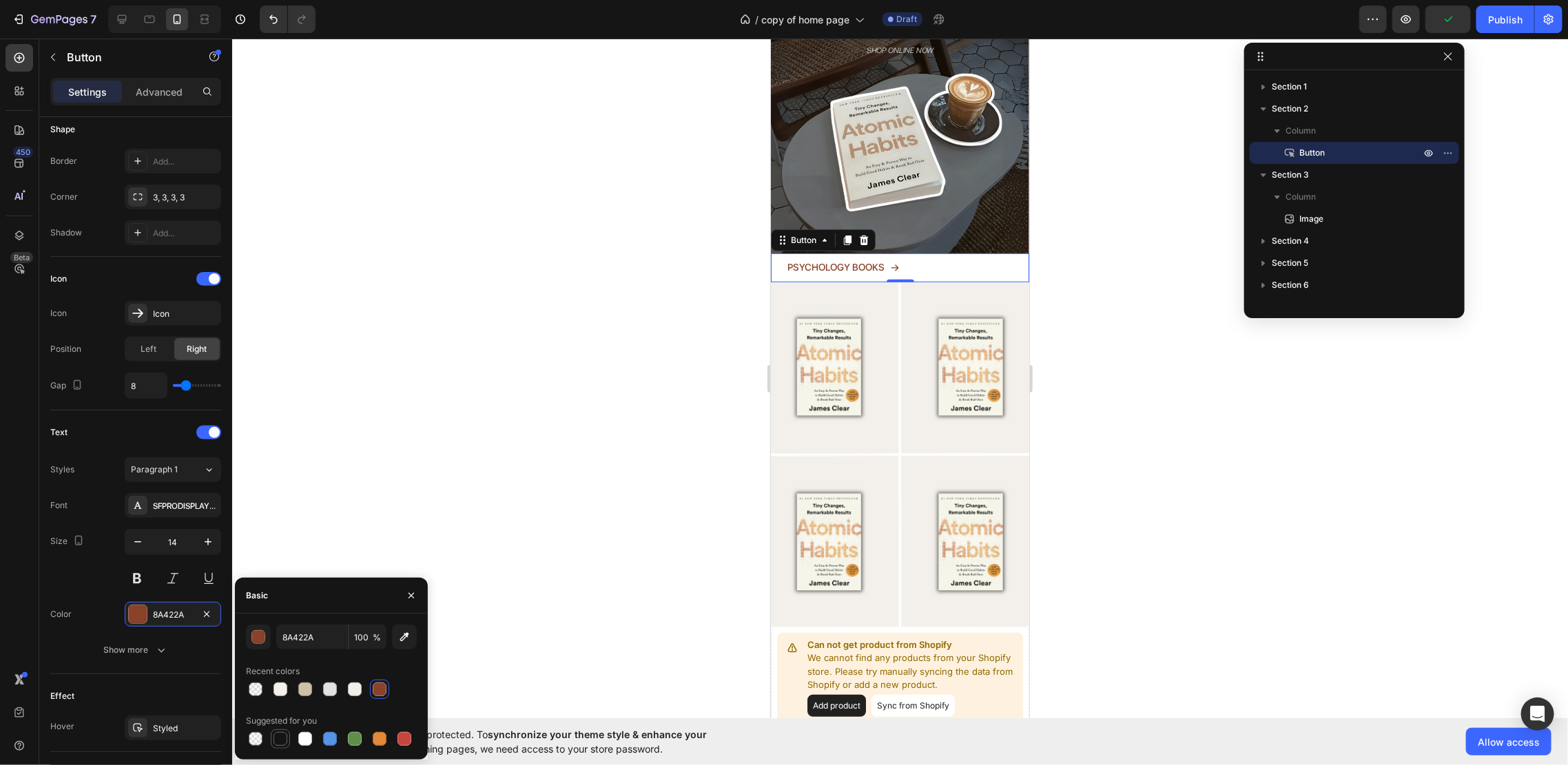
click at [287, 717] on div at bounding box center [280, 738] width 17 height 17
type input "151515"
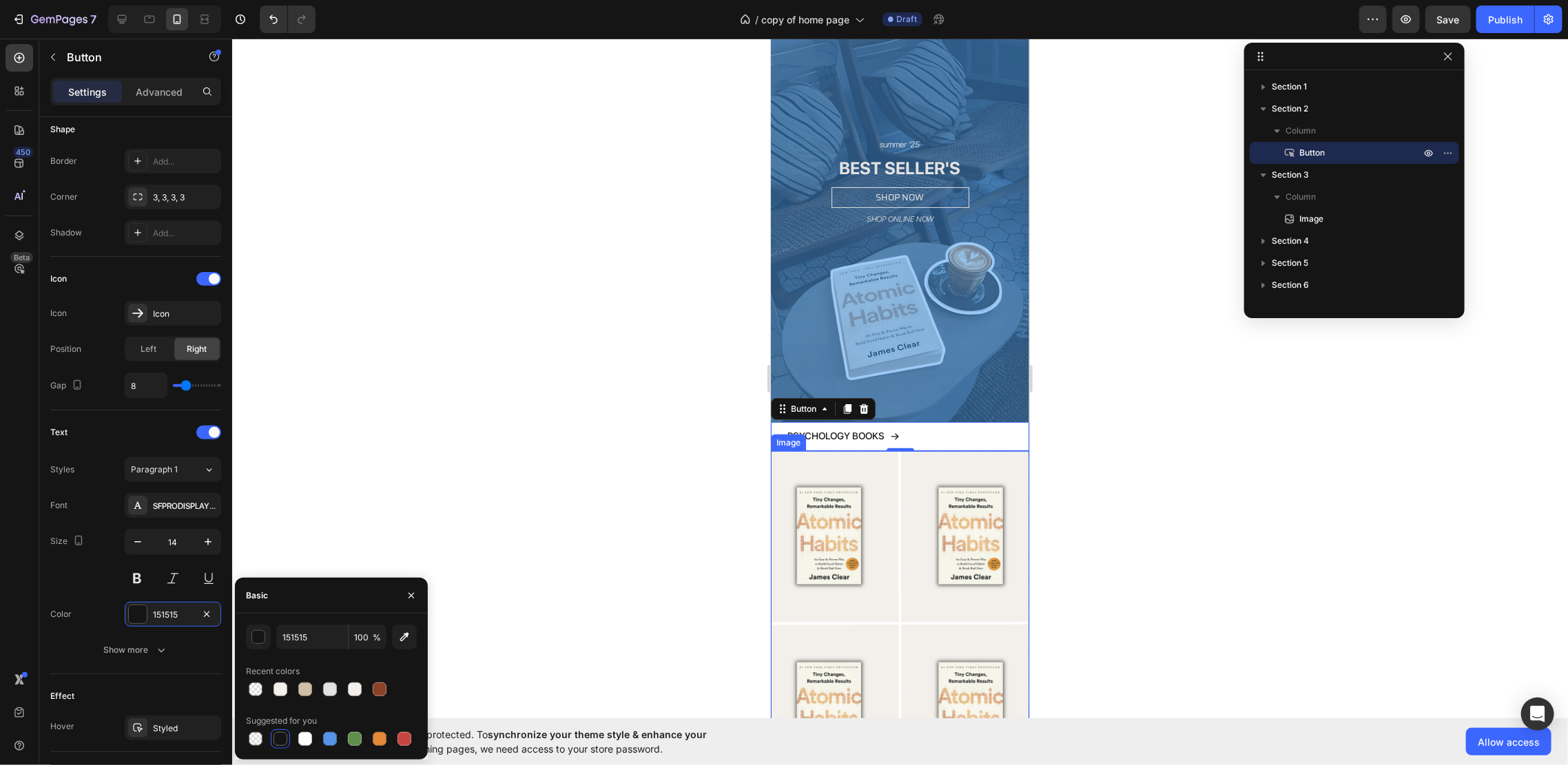
scroll to position [92, 0]
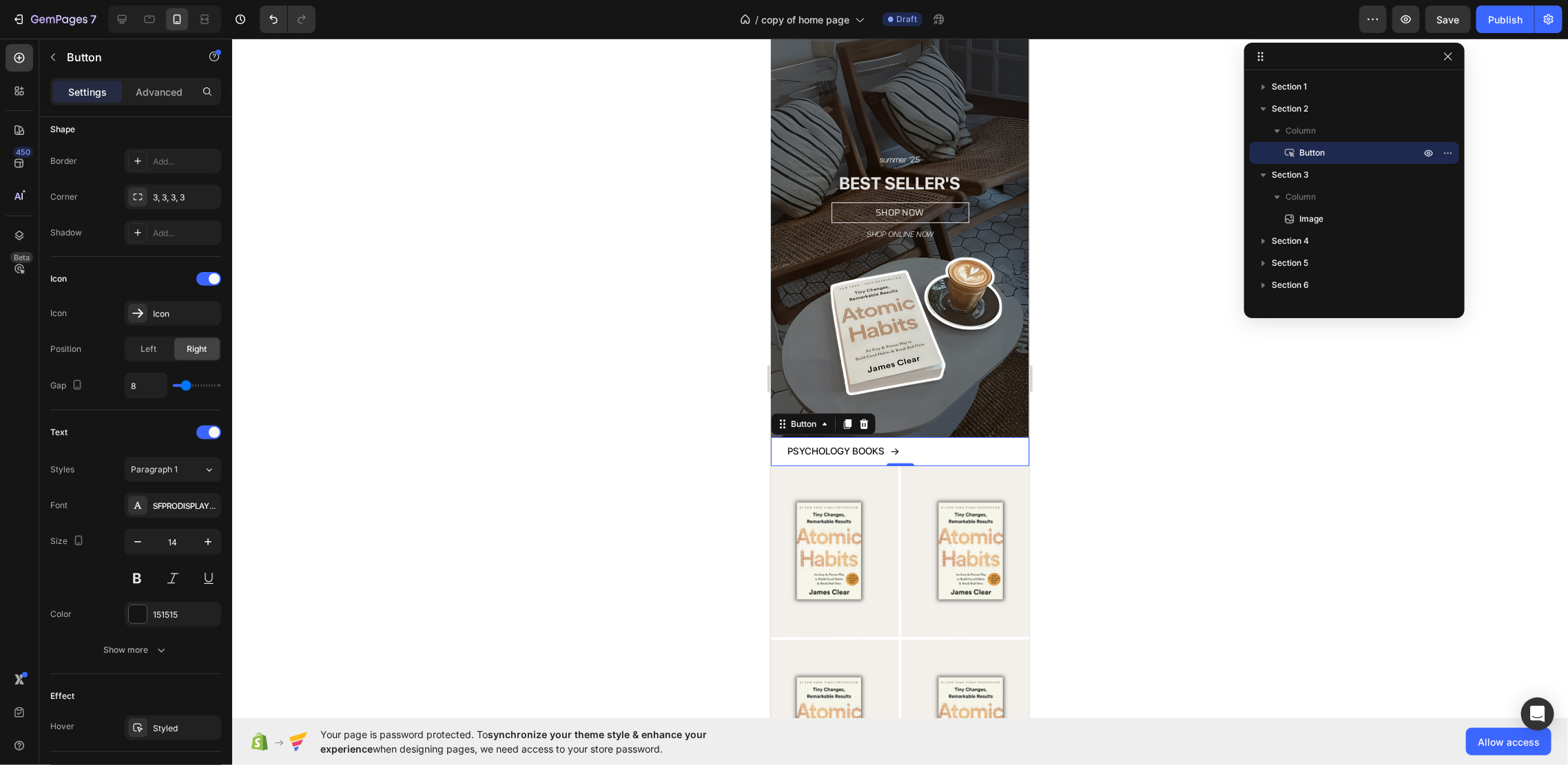
click at [603, 395] on div at bounding box center [900, 401] width 1336 height 726
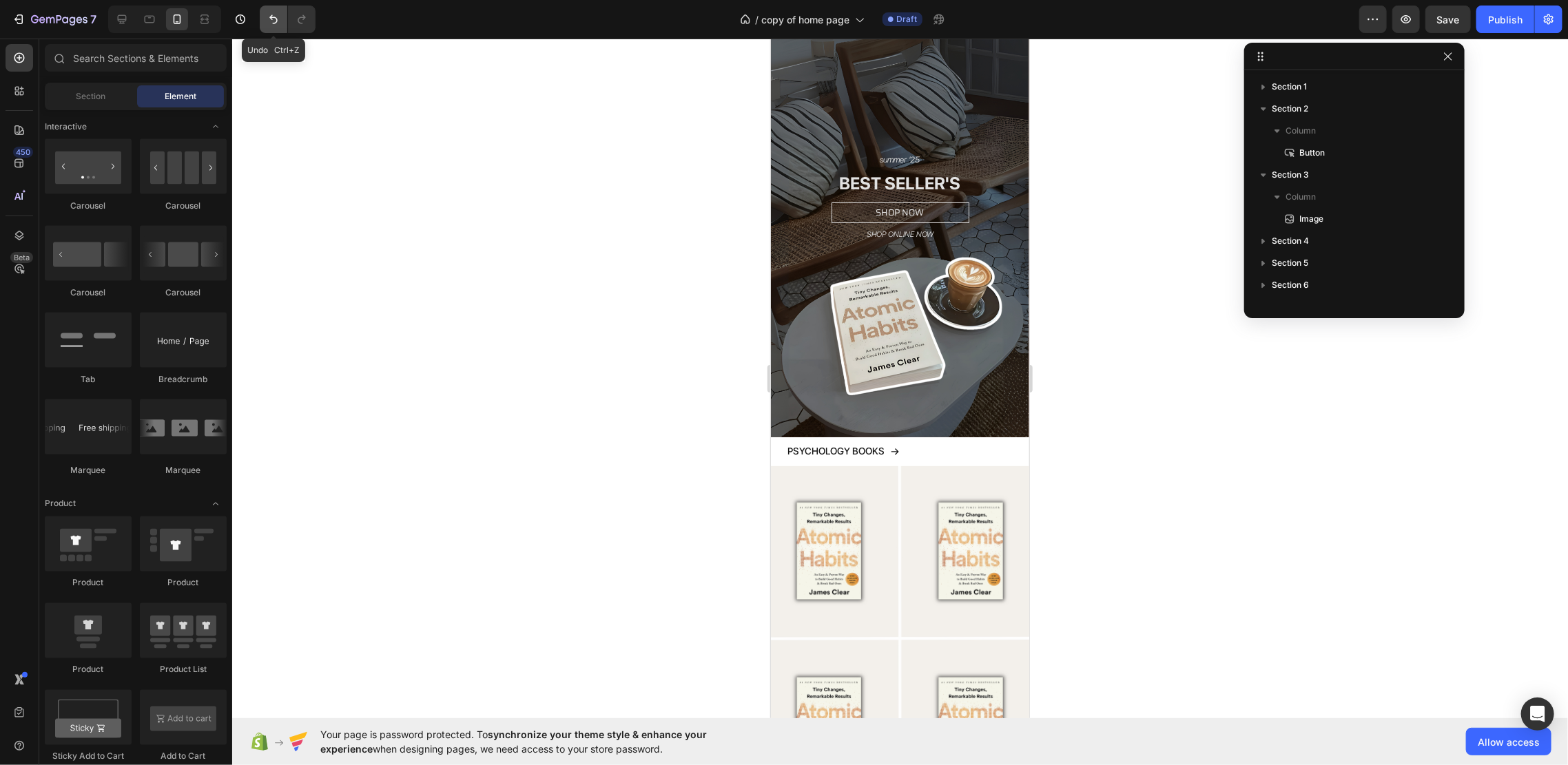
click at [267, 22] on icon "Undo/Redo" at bounding box center [274, 20] width 14 height 14
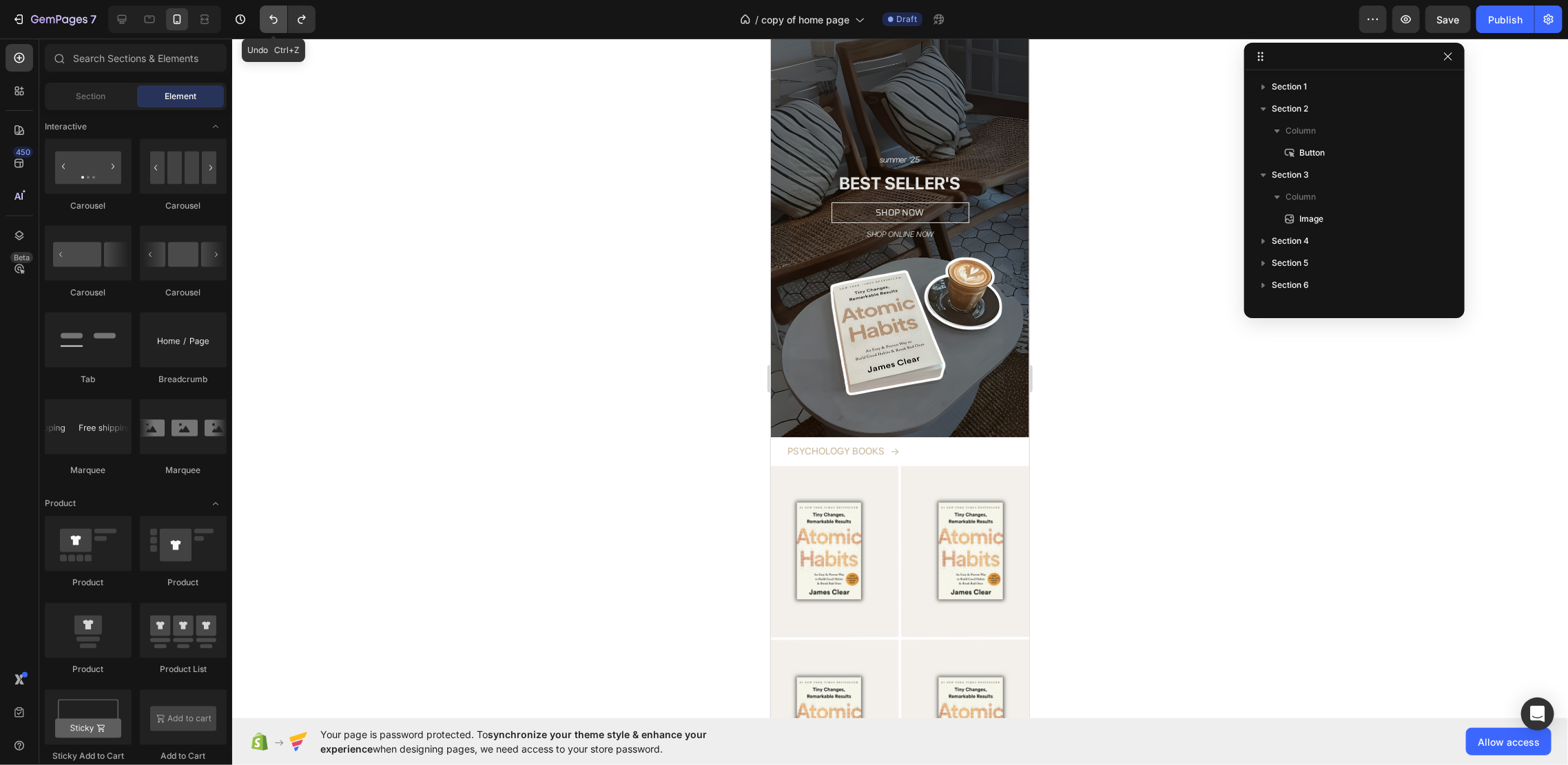
click at [267, 22] on icon "Undo/Redo" at bounding box center [274, 20] width 14 height 14
click at [534, 160] on div at bounding box center [900, 401] width 1336 height 726
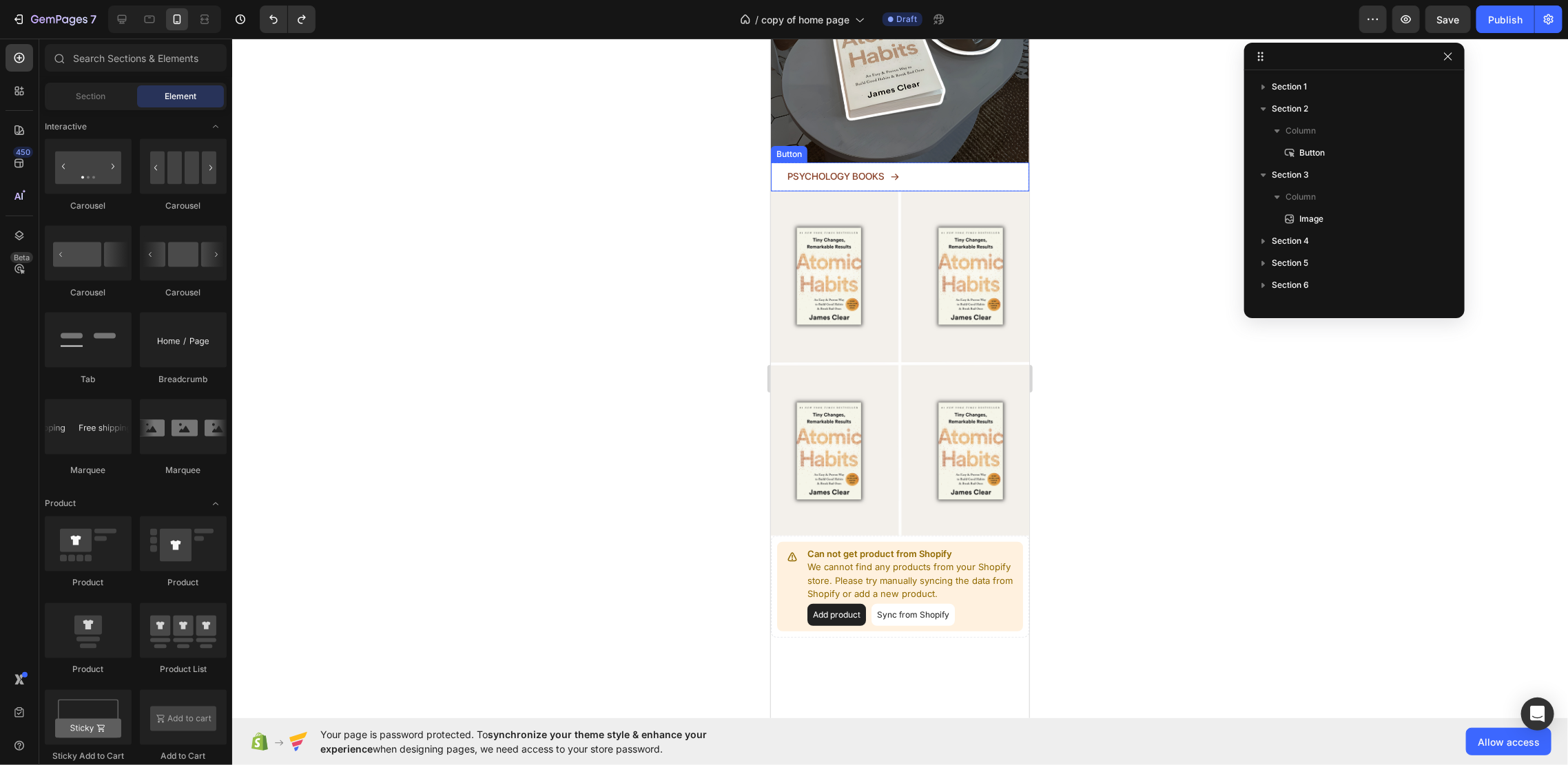
scroll to position [367, 0]
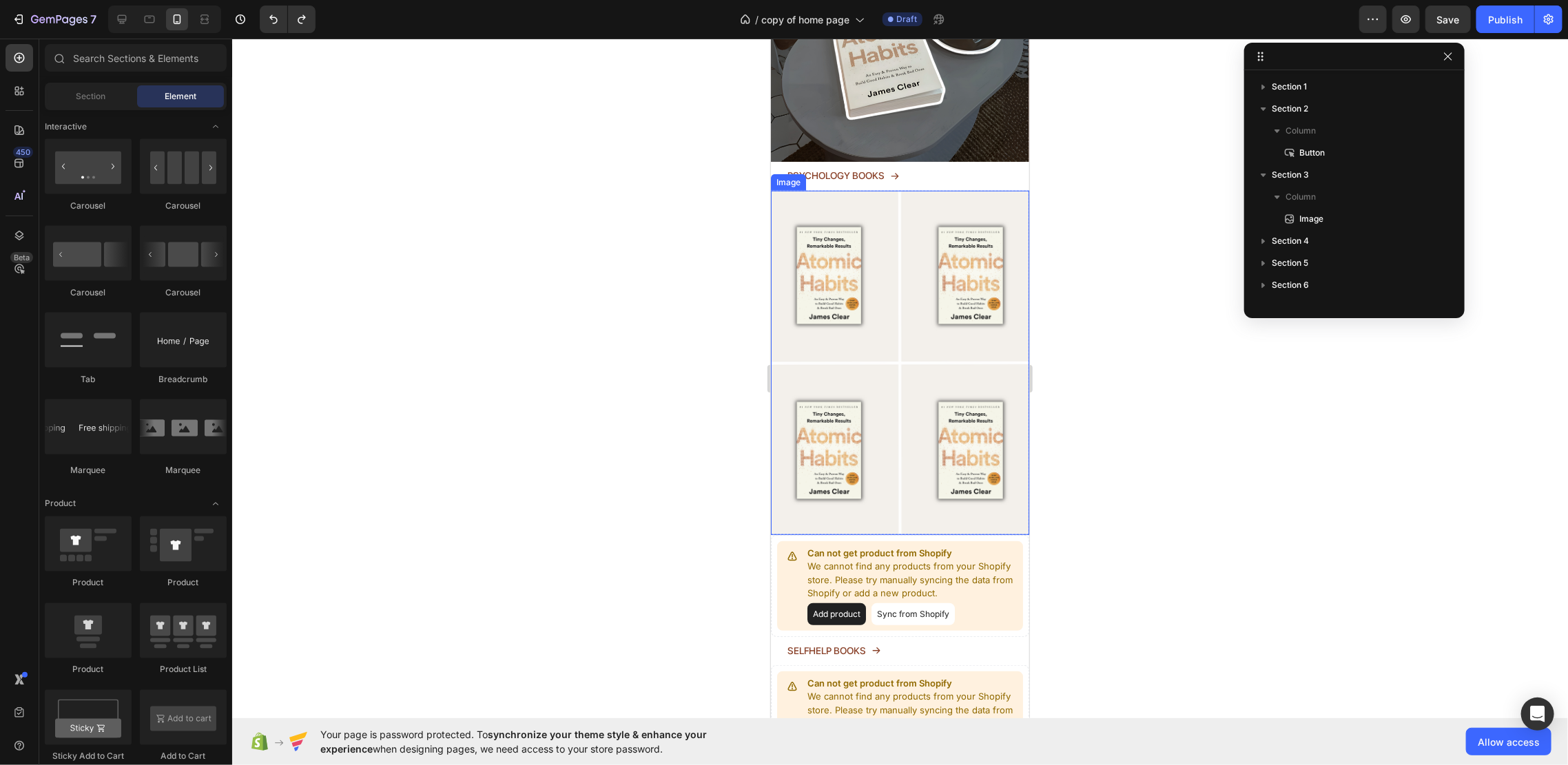
click at [927, 190] on img at bounding box center [899, 362] width 258 height 344
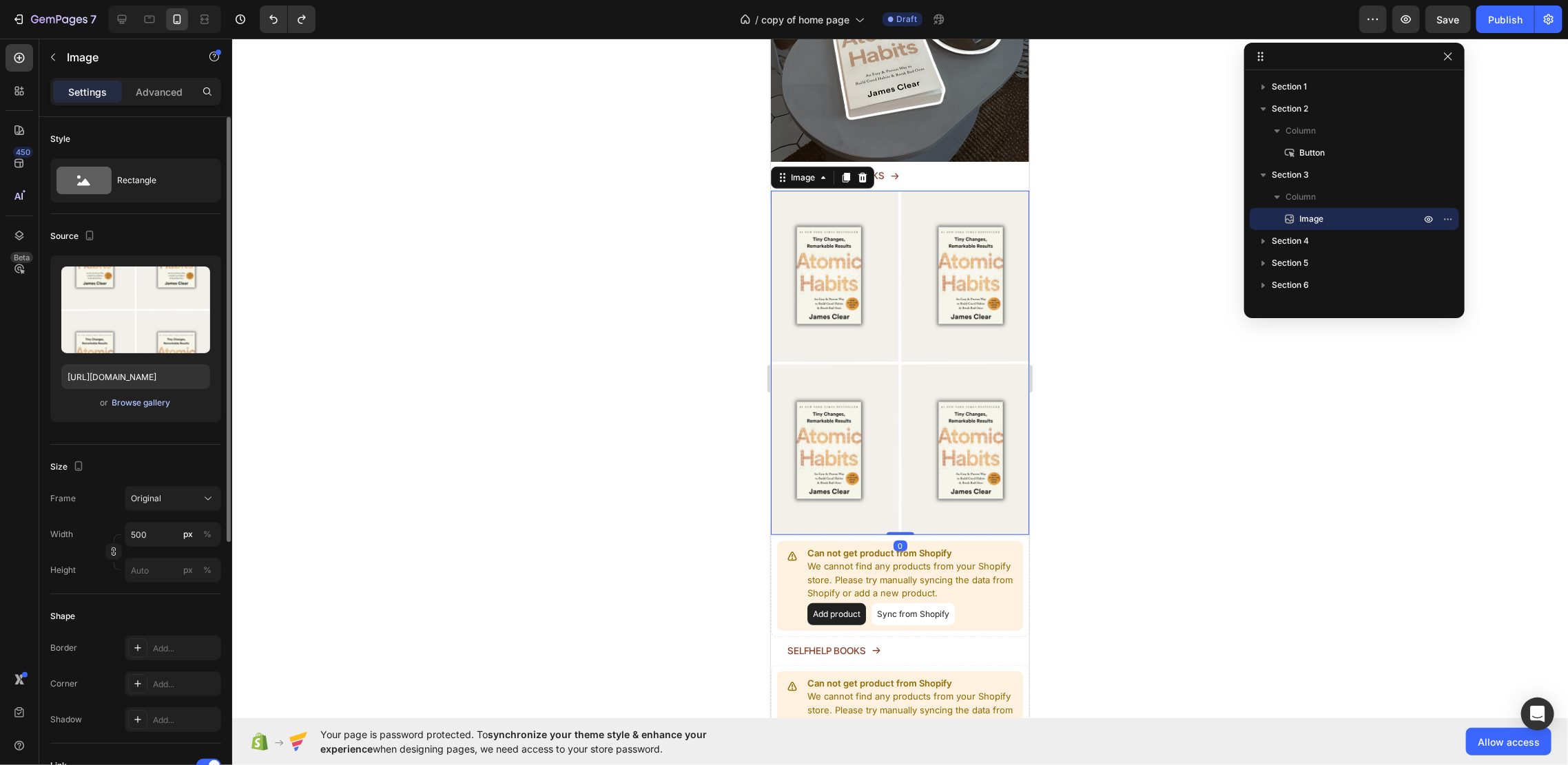
click at [126, 402] on div "Browse gallery" at bounding box center [141, 402] width 58 height 13
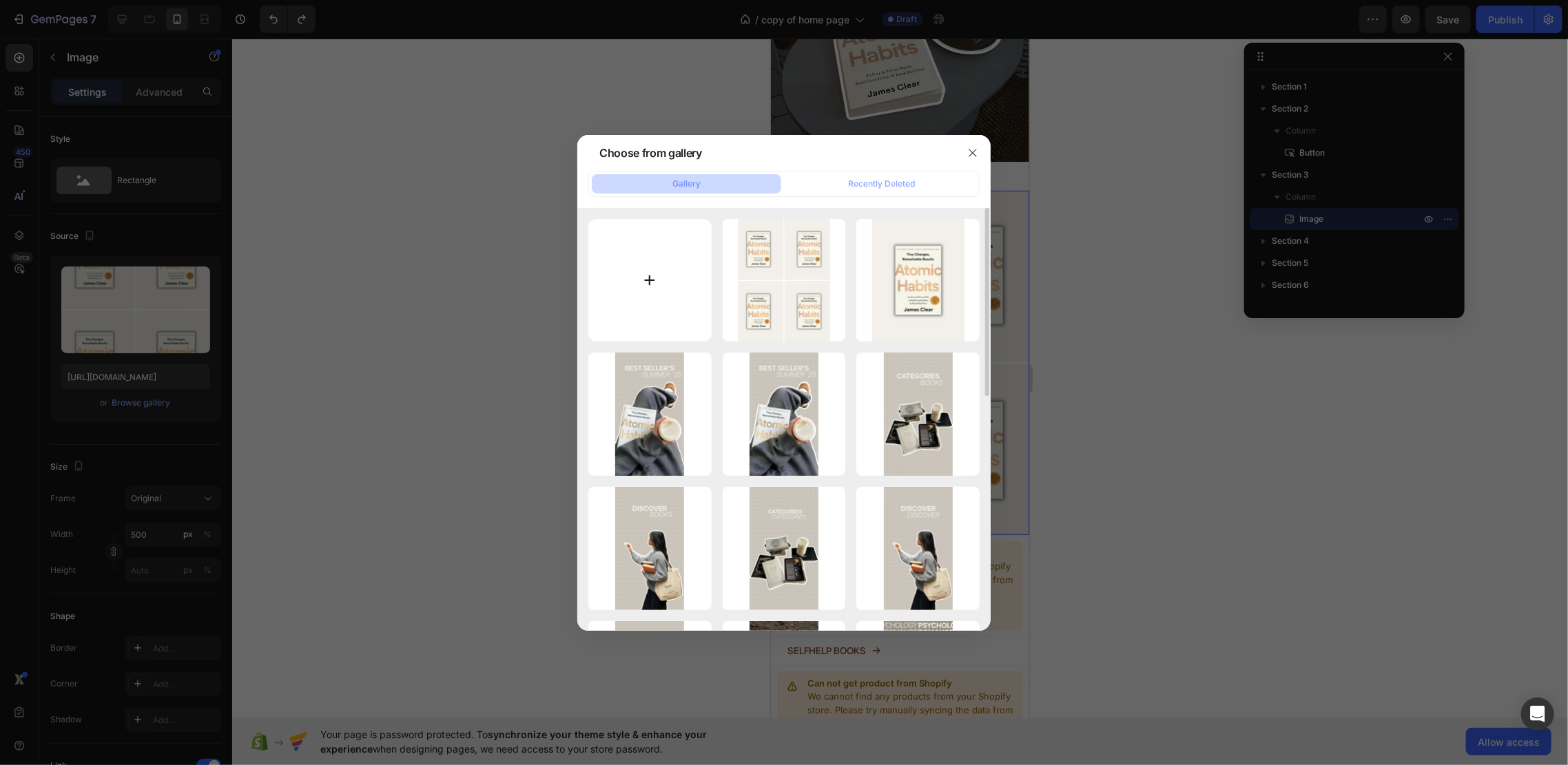
click at [678, 247] on input "file" at bounding box center [650, 281] width 124 height 124
type input "C:\fakepath\Ontwerp zonder titel (64).png"
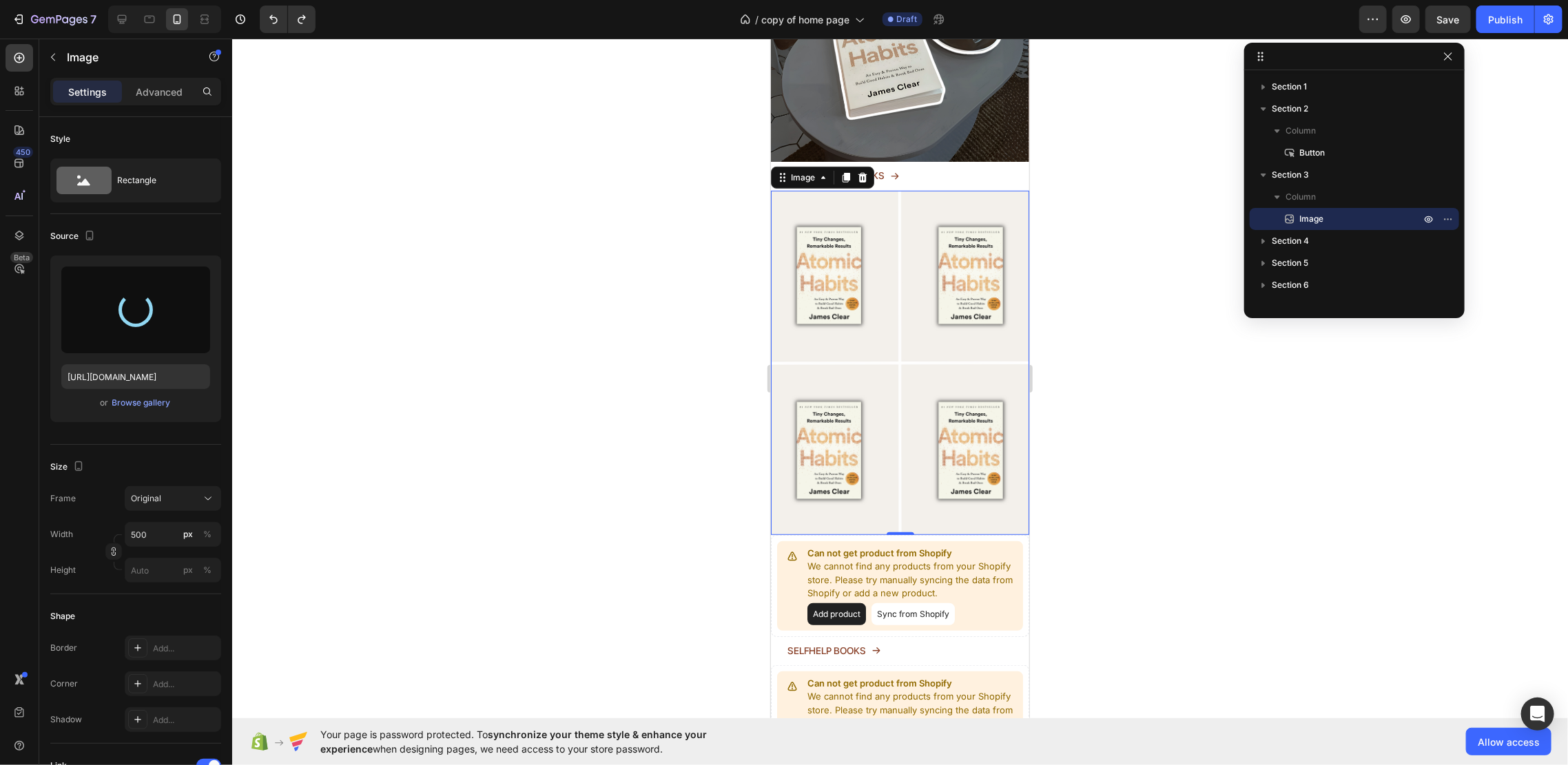
type input "[URL][DOMAIN_NAME]"
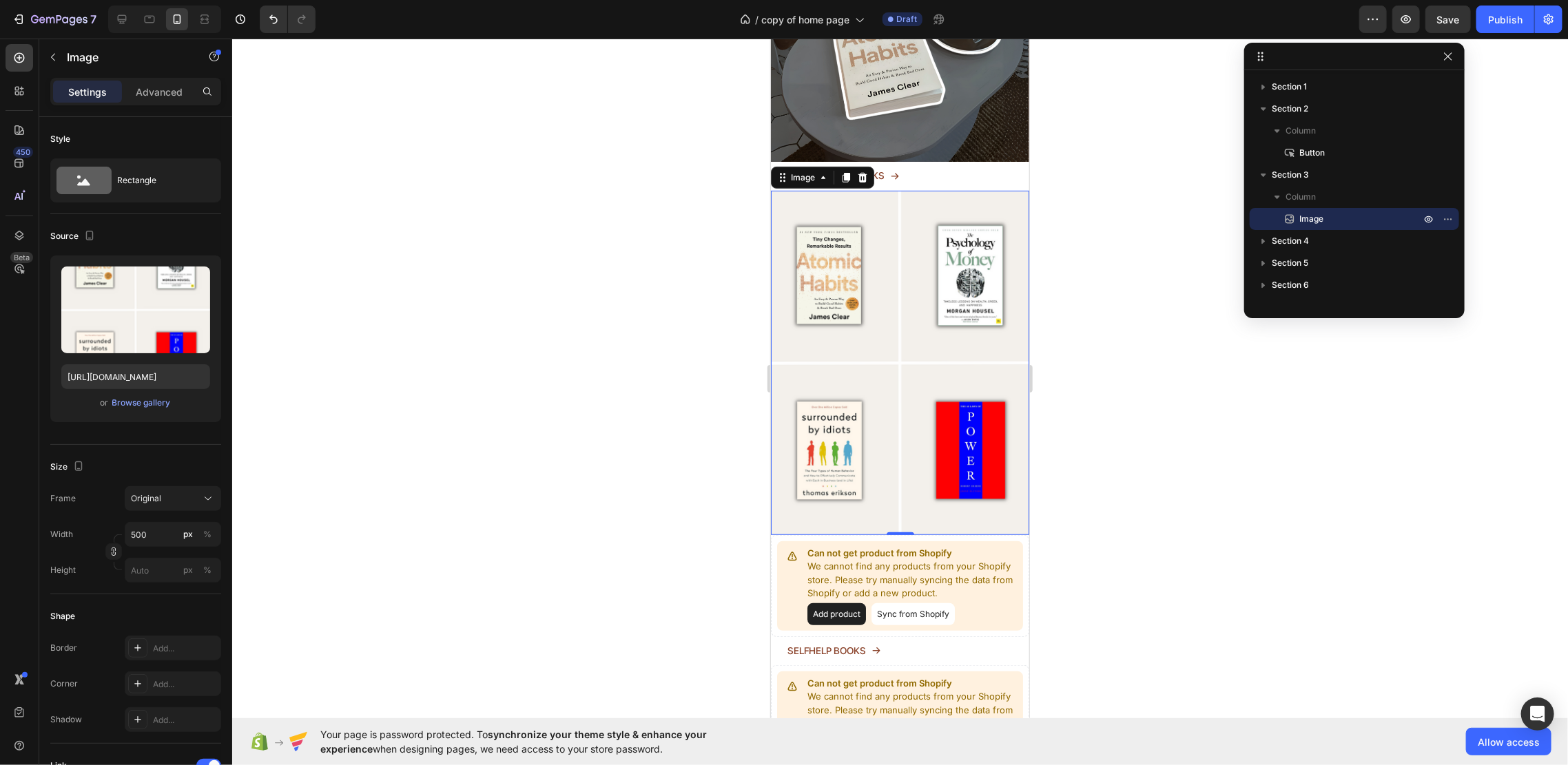
click at [616, 212] on div at bounding box center [900, 401] width 1336 height 726
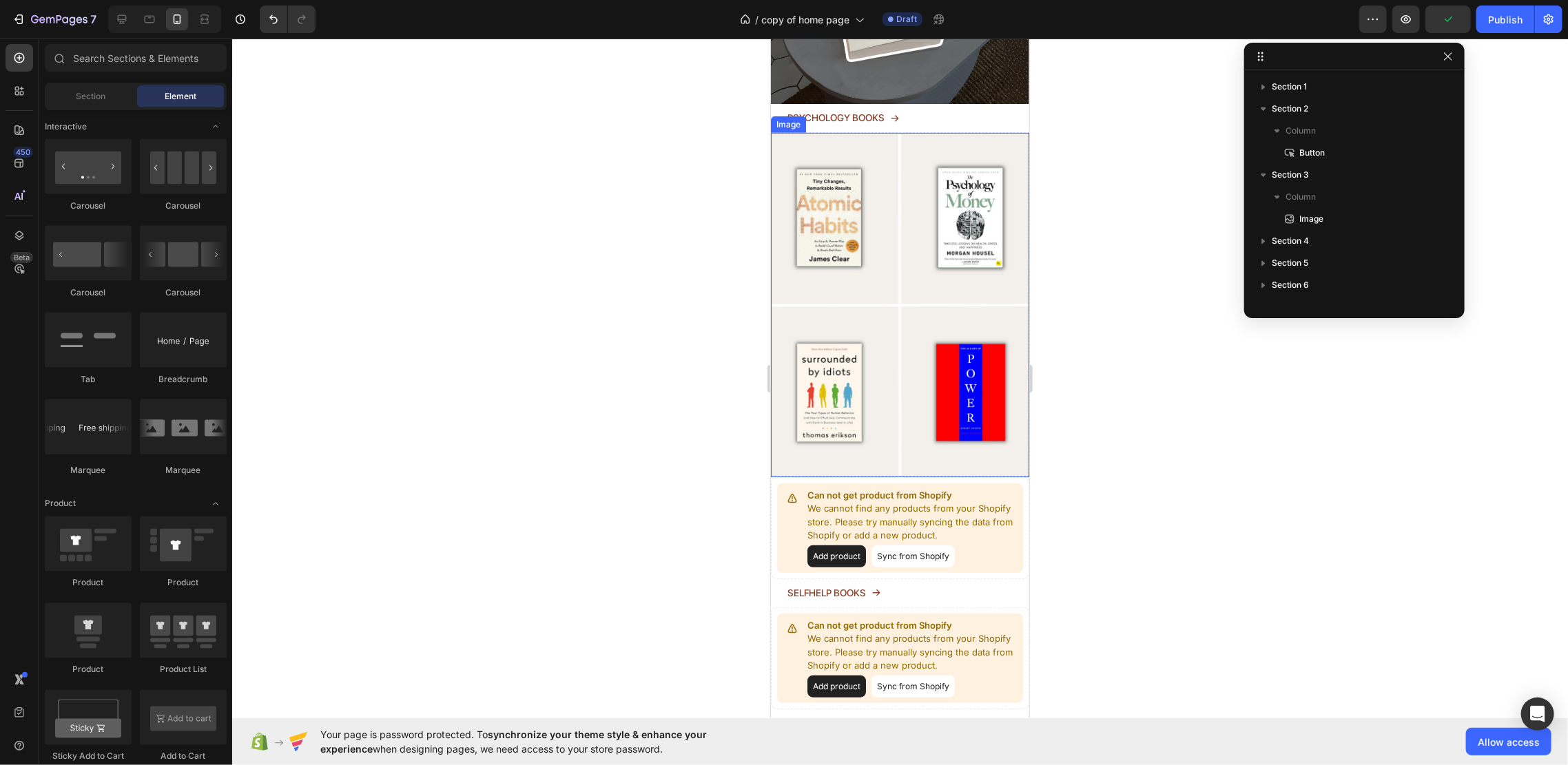
scroll to position [459, 0]
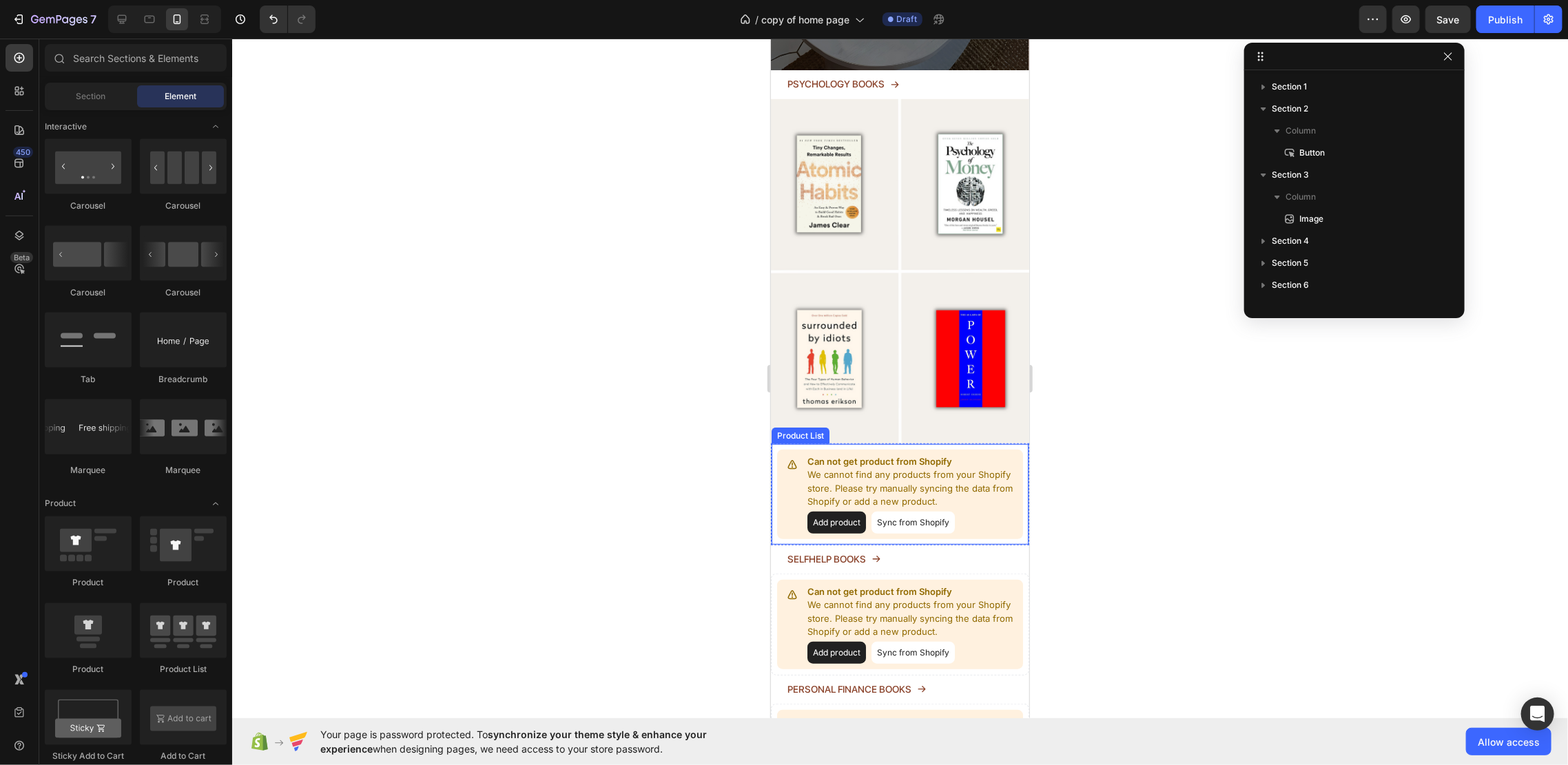
click at [978, 455] on p "Can not get product from Shopify" at bounding box center [912, 462] width 210 height 14
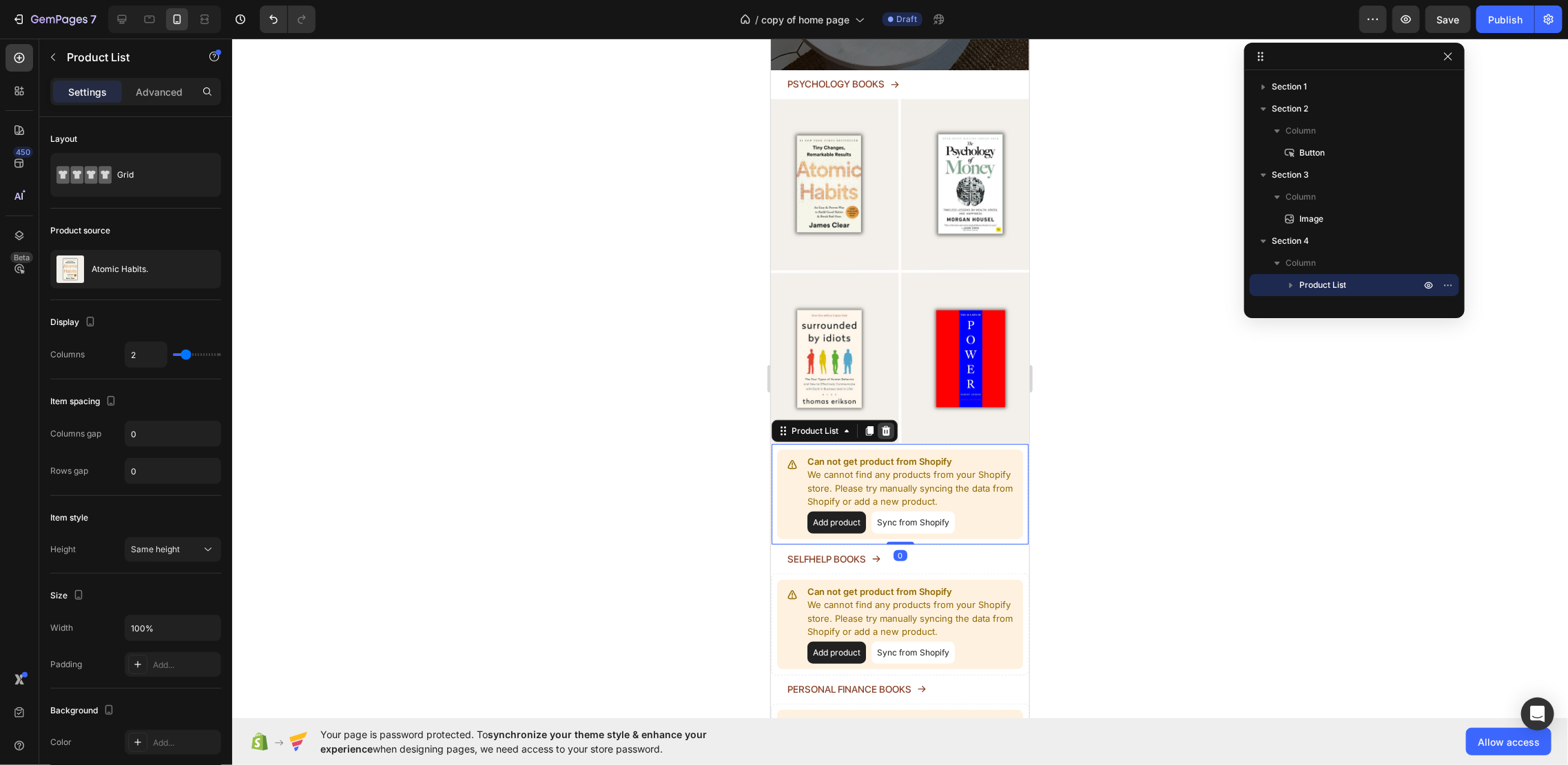
click at [884, 426] on icon at bounding box center [885, 431] width 9 height 10
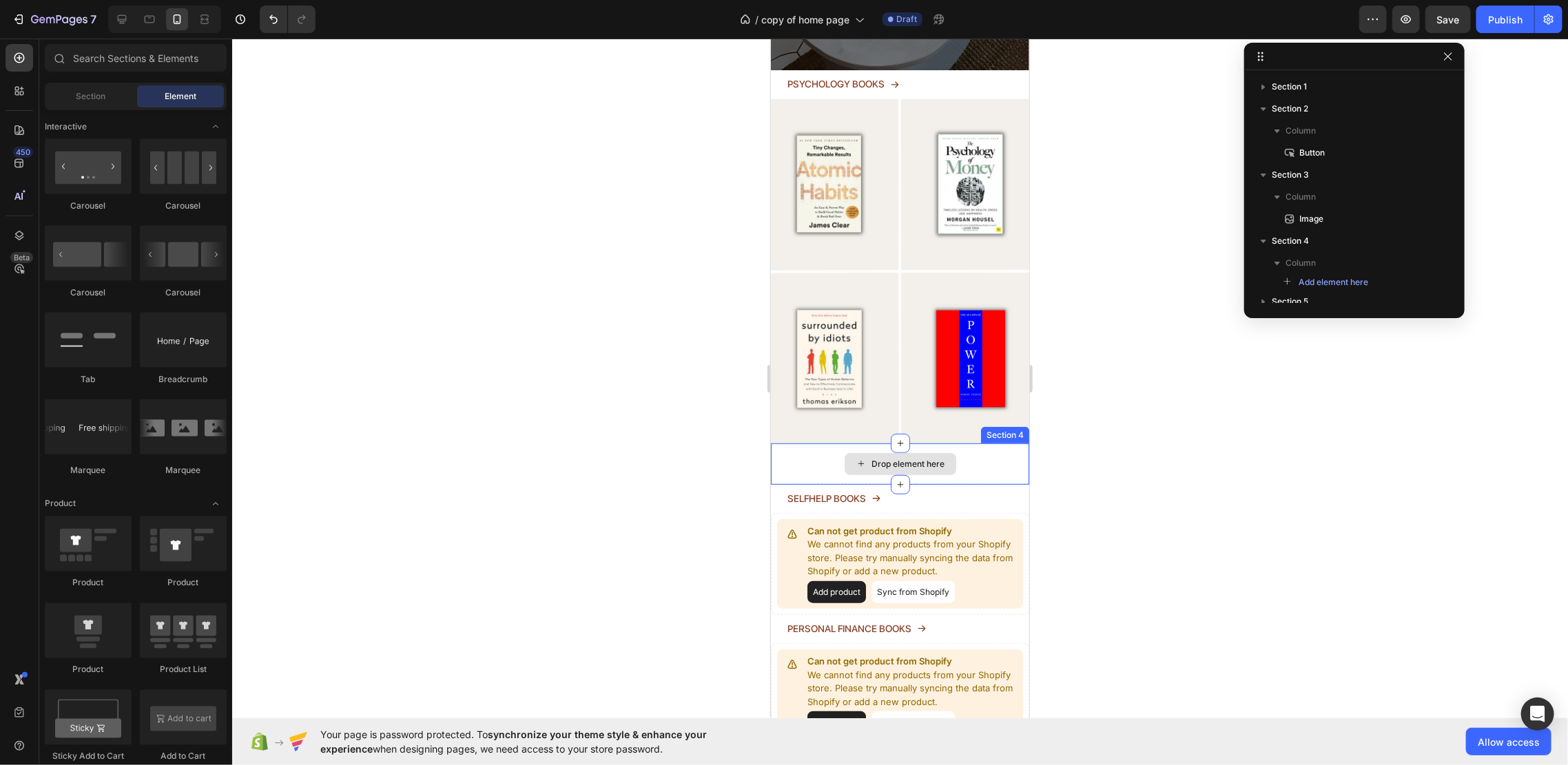
click at [973, 443] on div "Drop element here" at bounding box center [899, 464] width 258 height 42
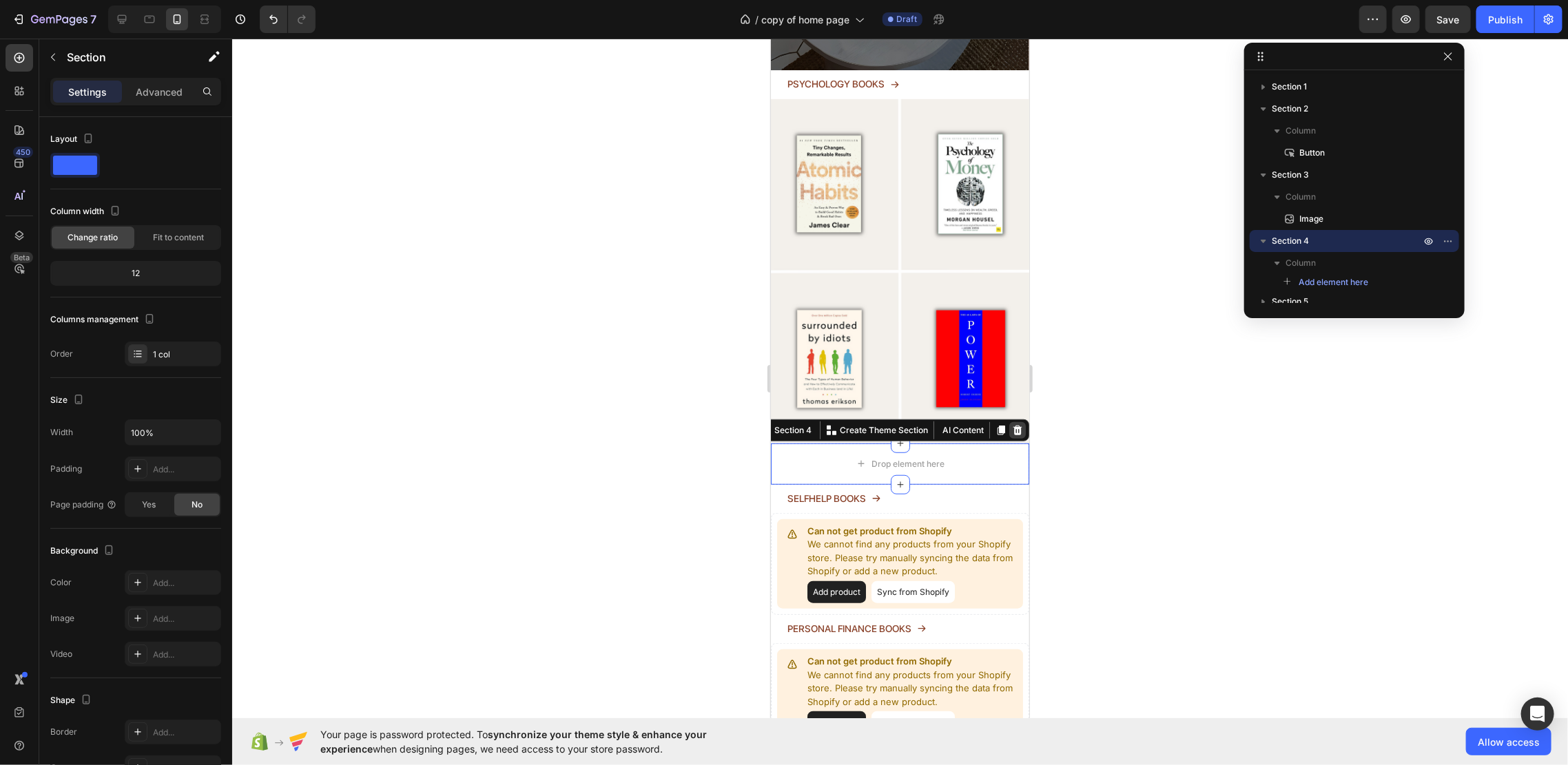
click at [1011, 424] on icon at bounding box center [1016, 429] width 11 height 11
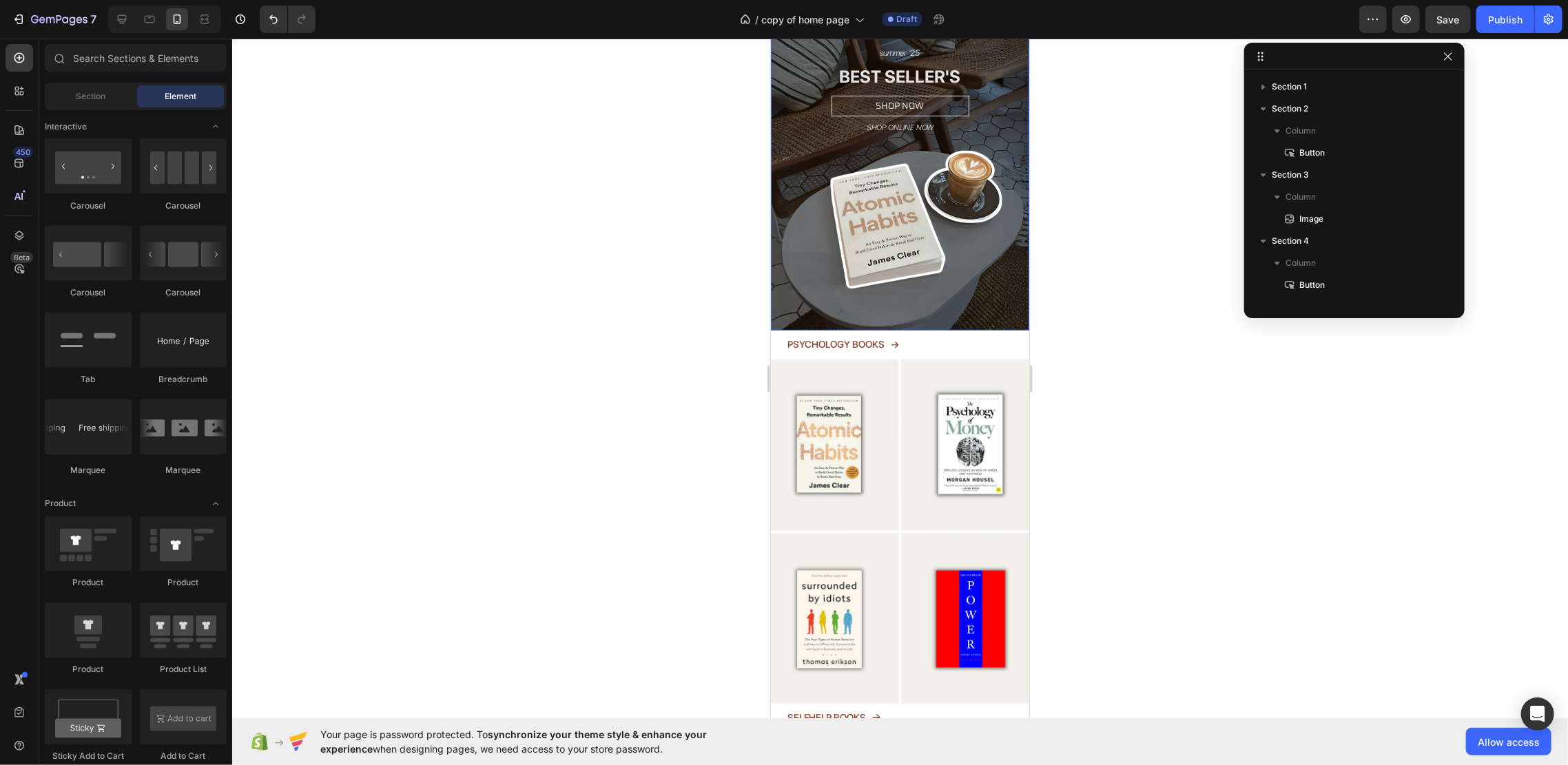
scroll to position [367, 0]
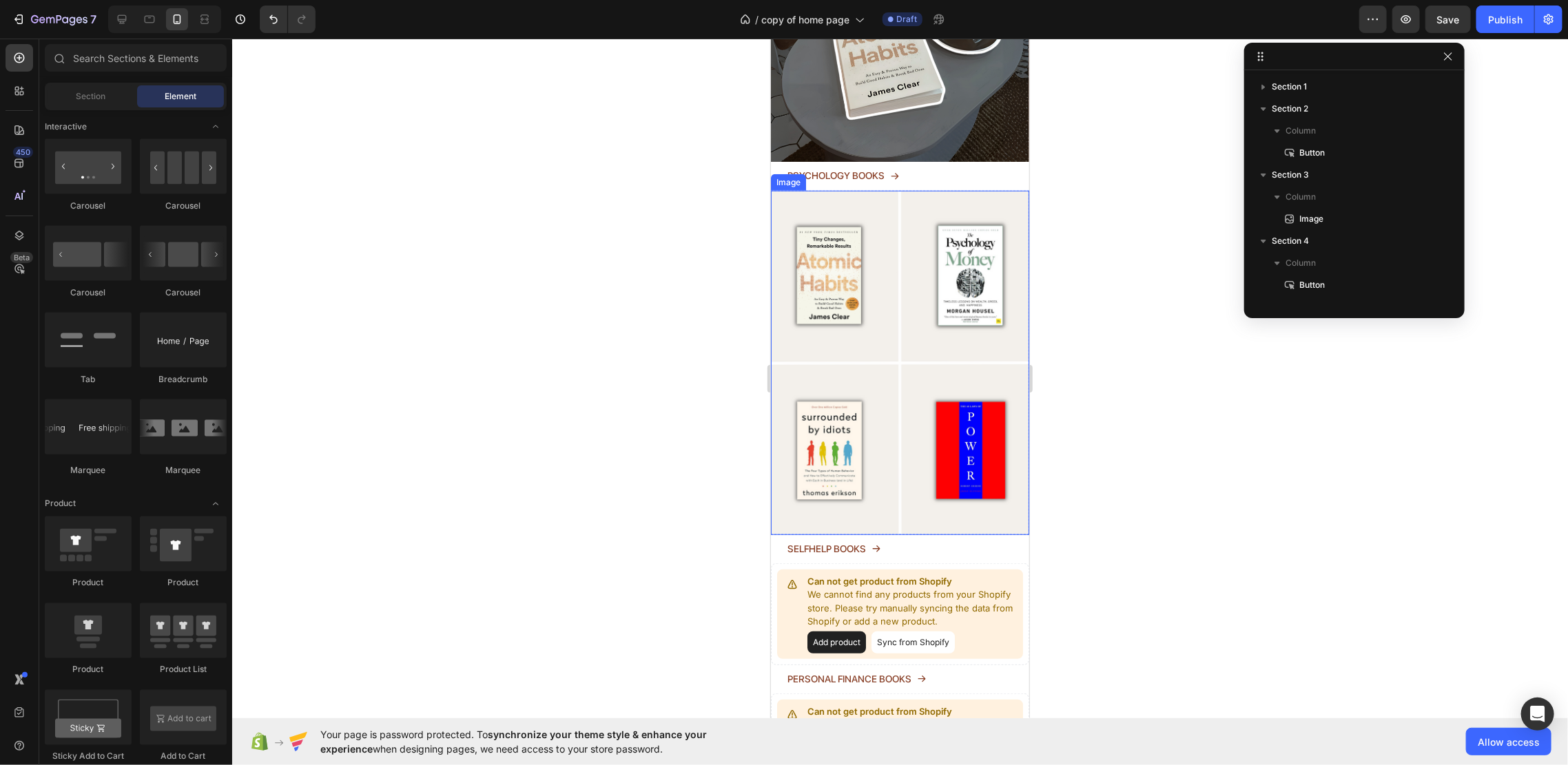
click at [892, 267] on img at bounding box center [899, 362] width 258 height 344
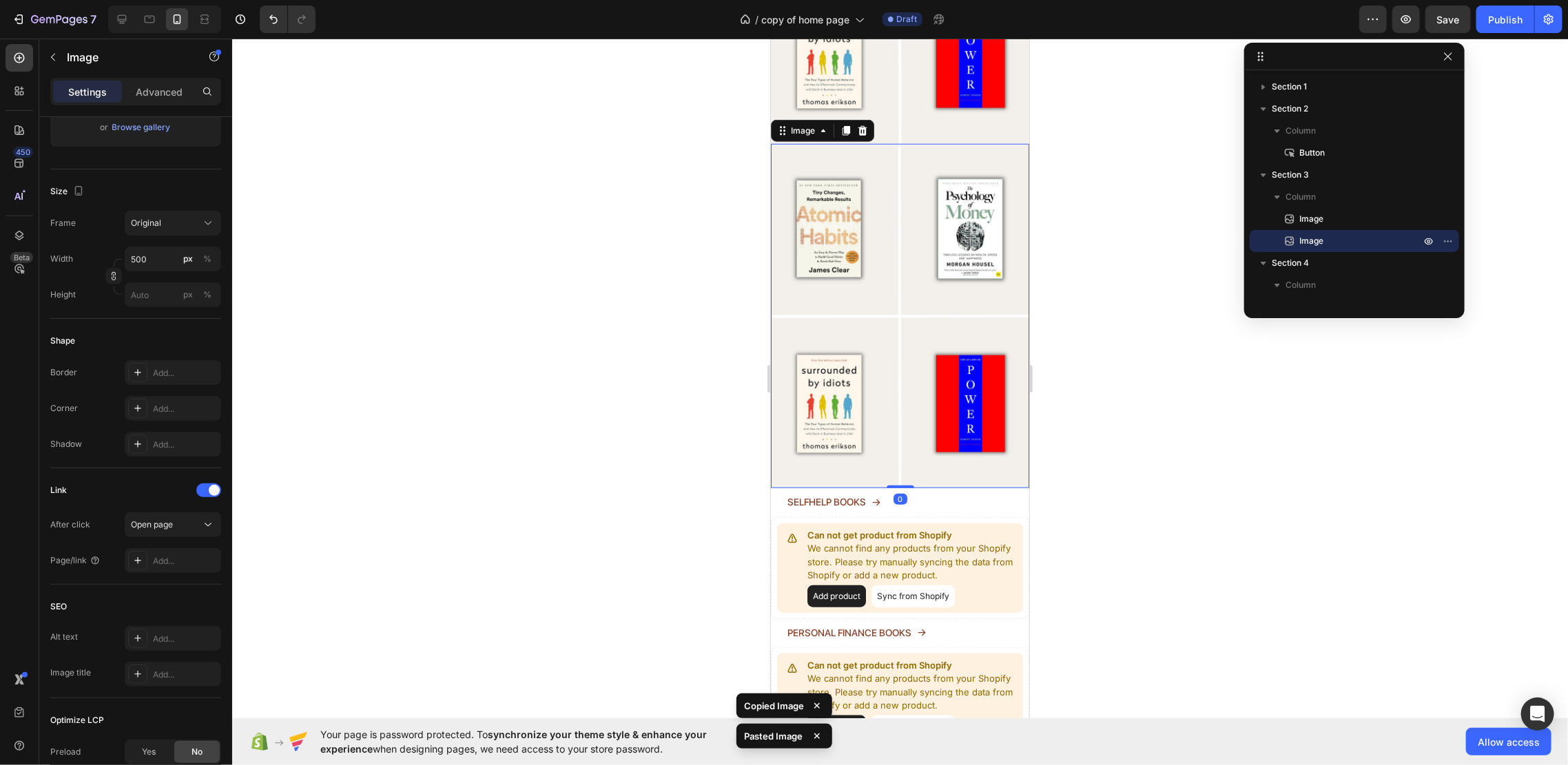
scroll to position [734, 0]
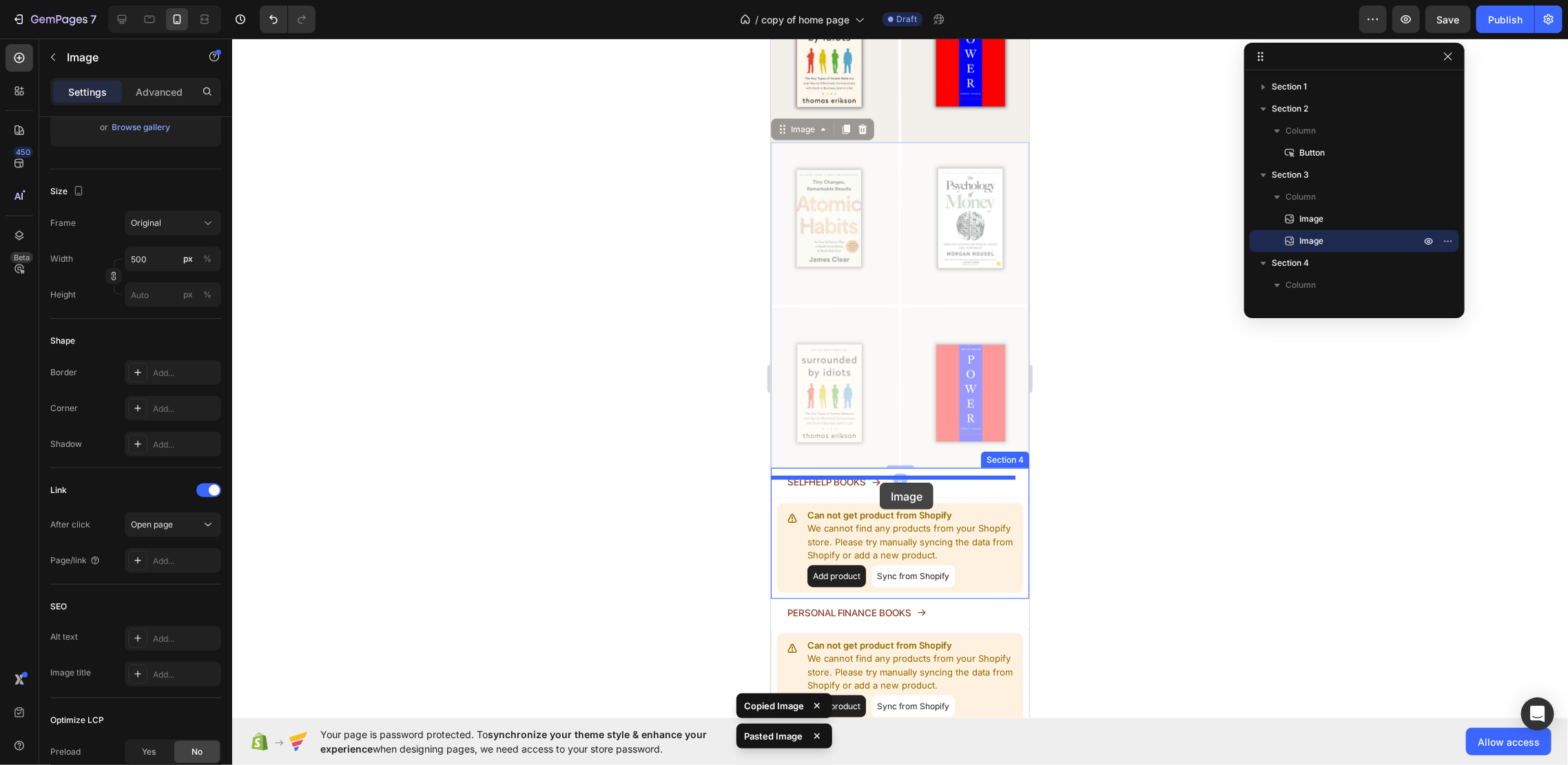
drag, startPoint x: 890, startPoint y: 316, endPoint x: 879, endPoint y: 482, distance: 166.4
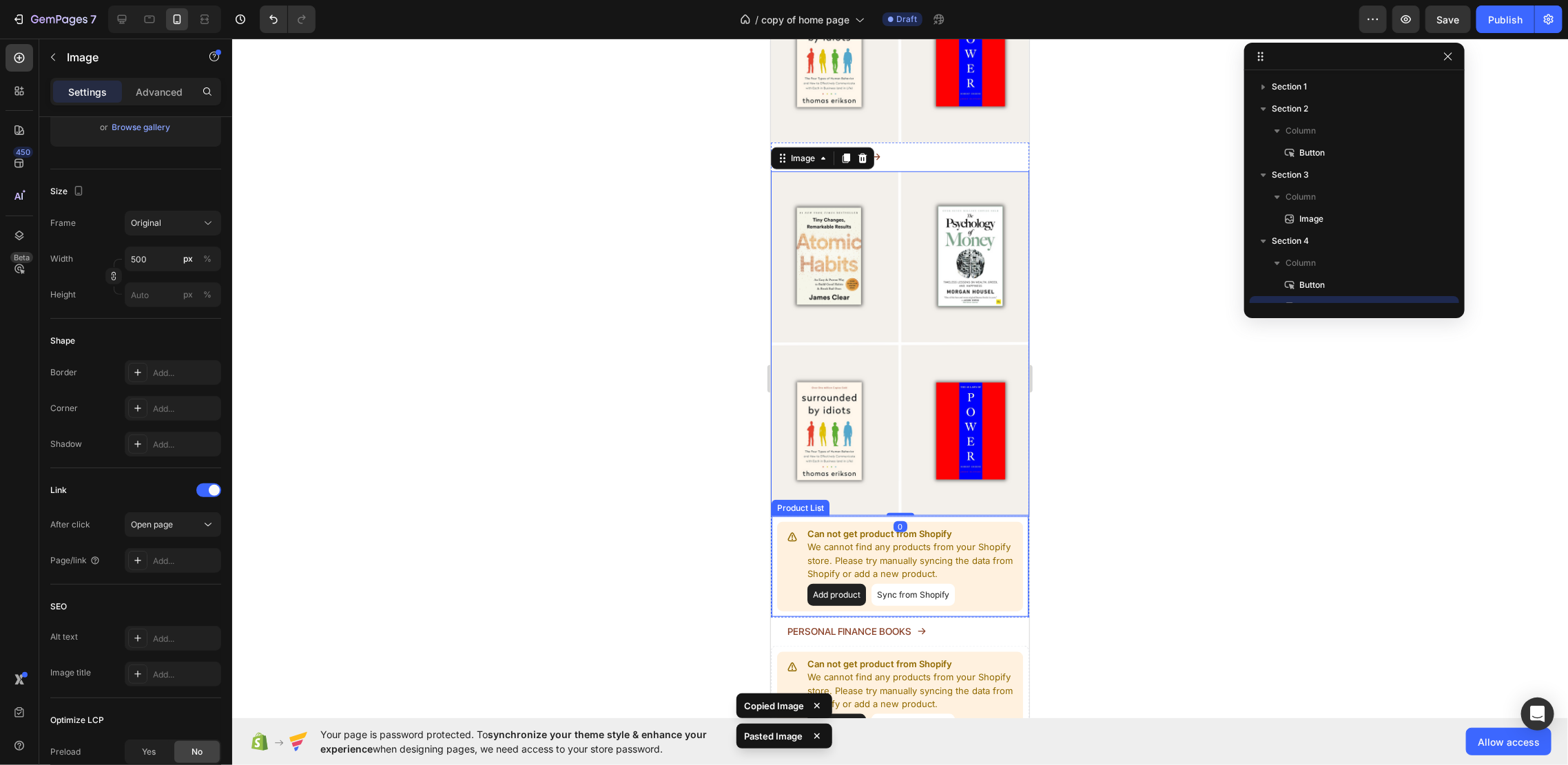
click at [993, 540] on p "We cannot find any products from your Shopify store. Please try manually syncin…" at bounding box center [912, 559] width 210 height 41
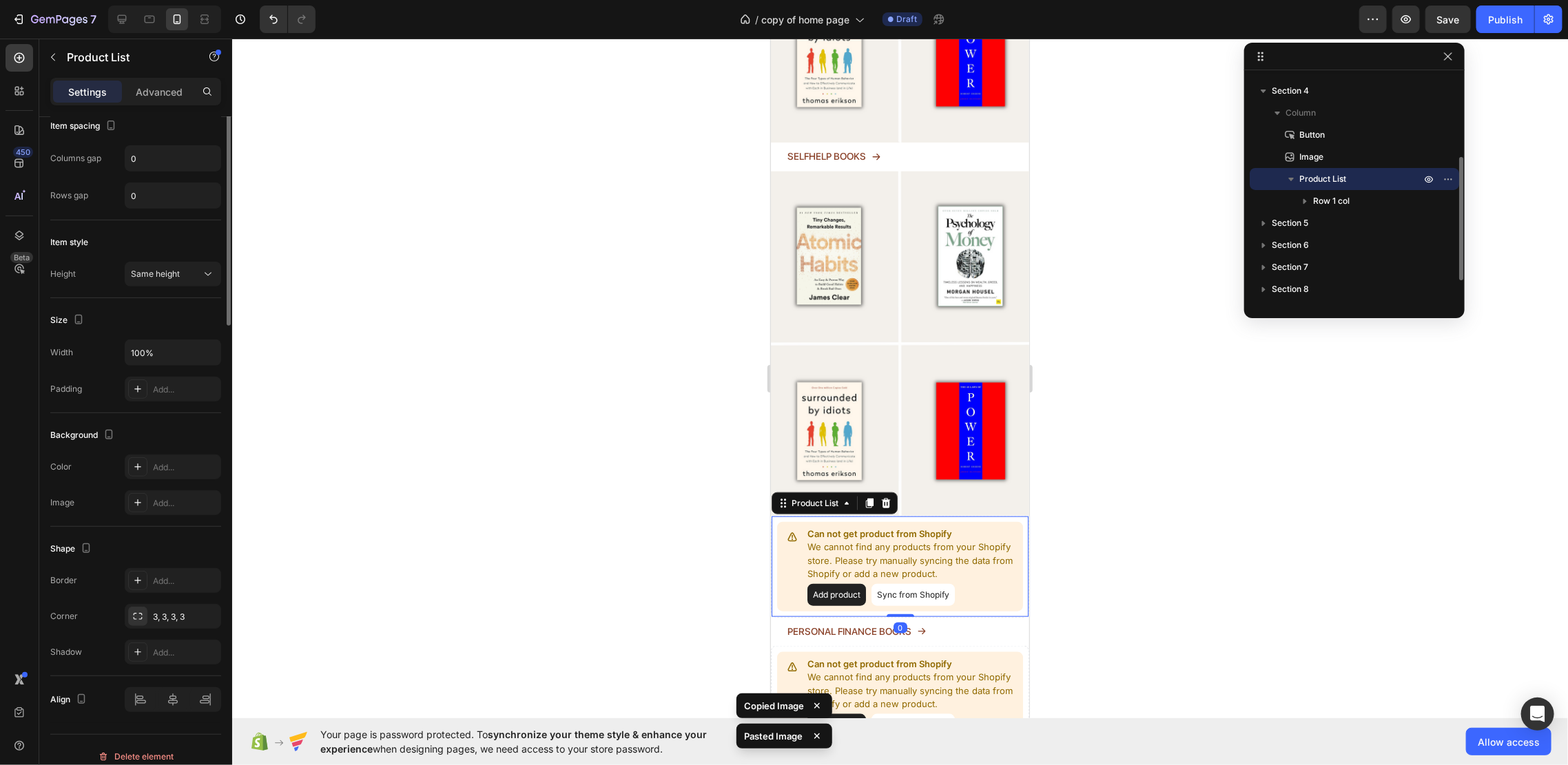
scroll to position [0, 0]
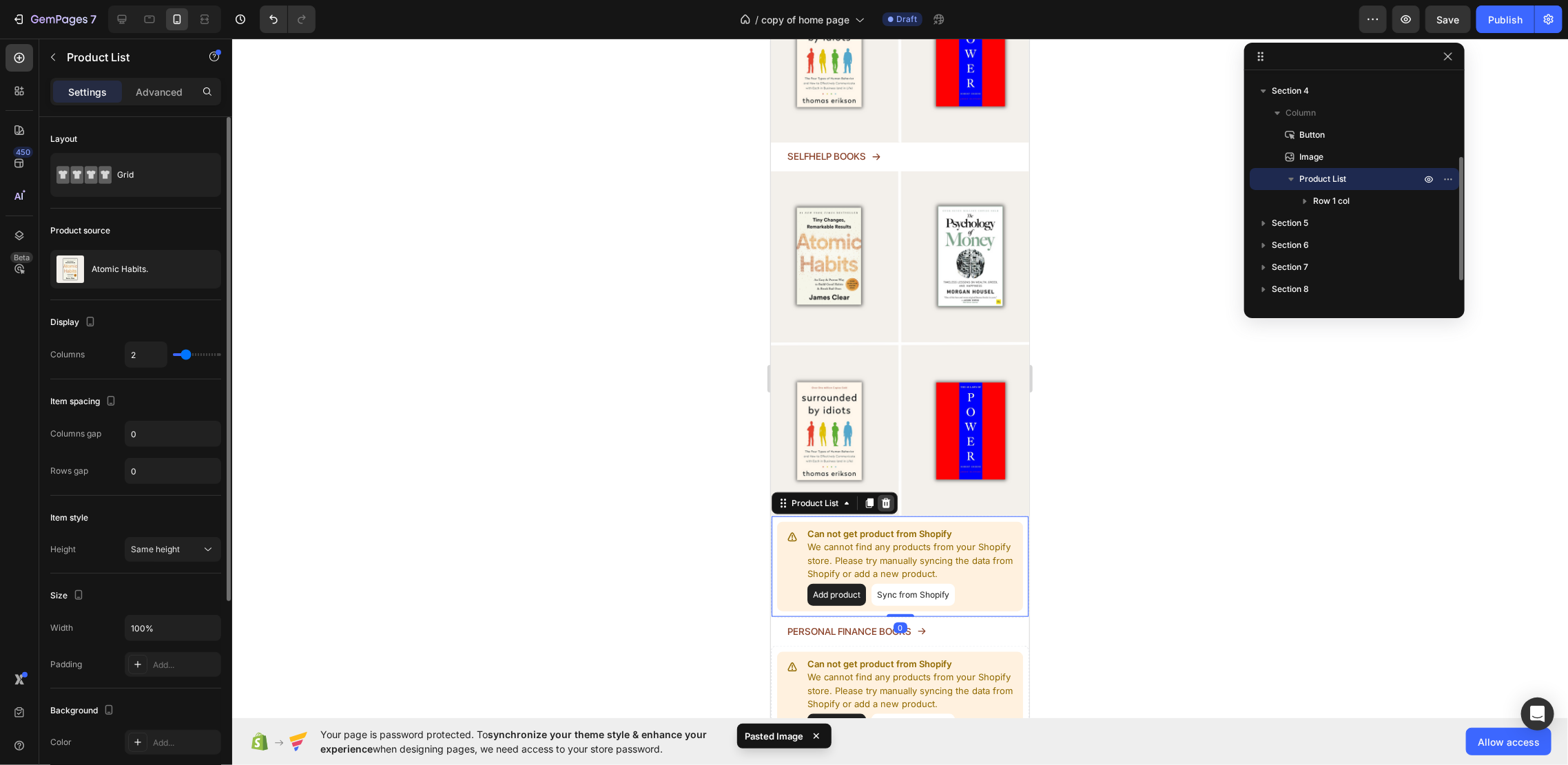
click at [892, 494] on div at bounding box center [885, 502] width 17 height 17
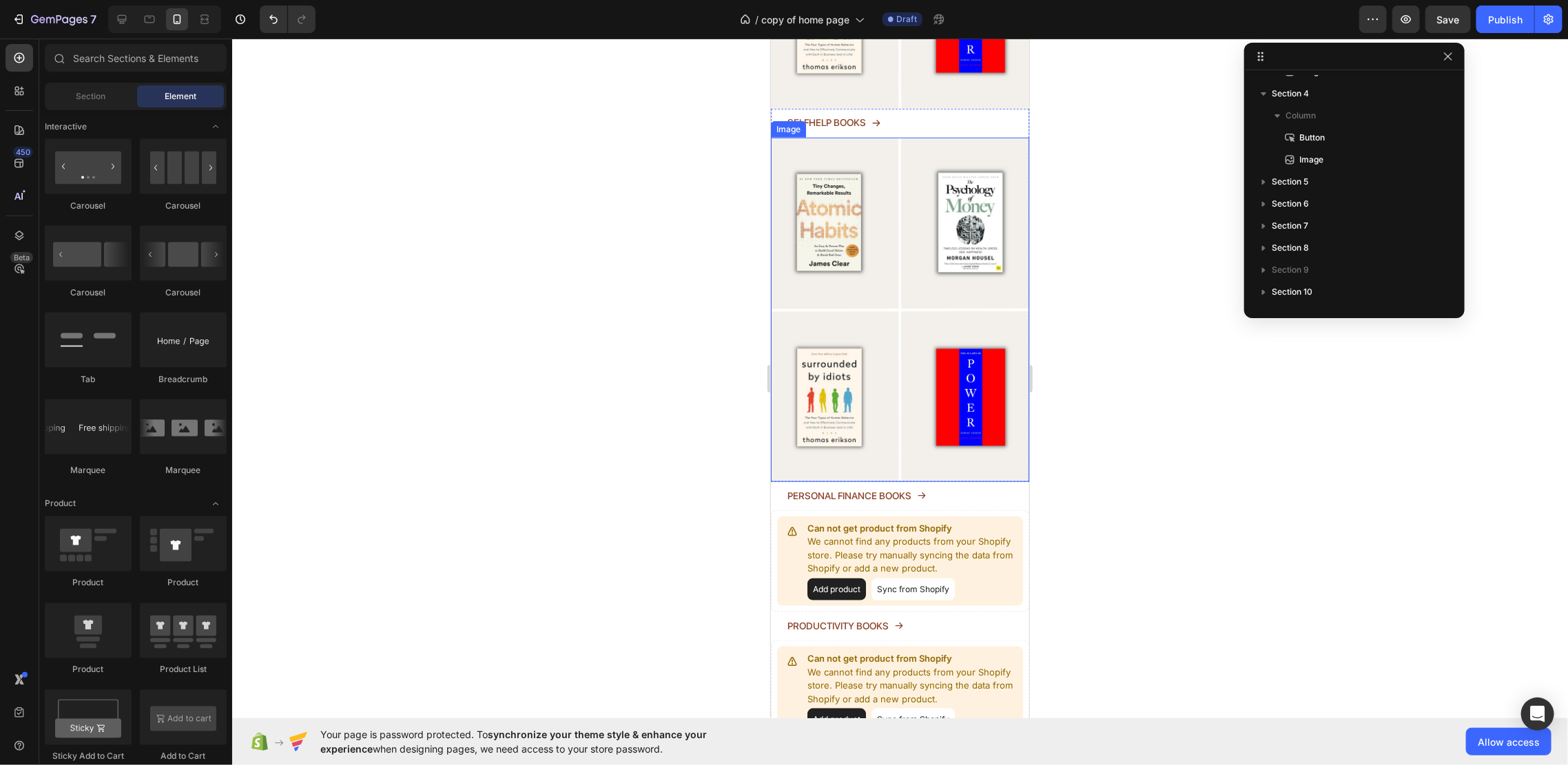
scroll to position [826, 0]
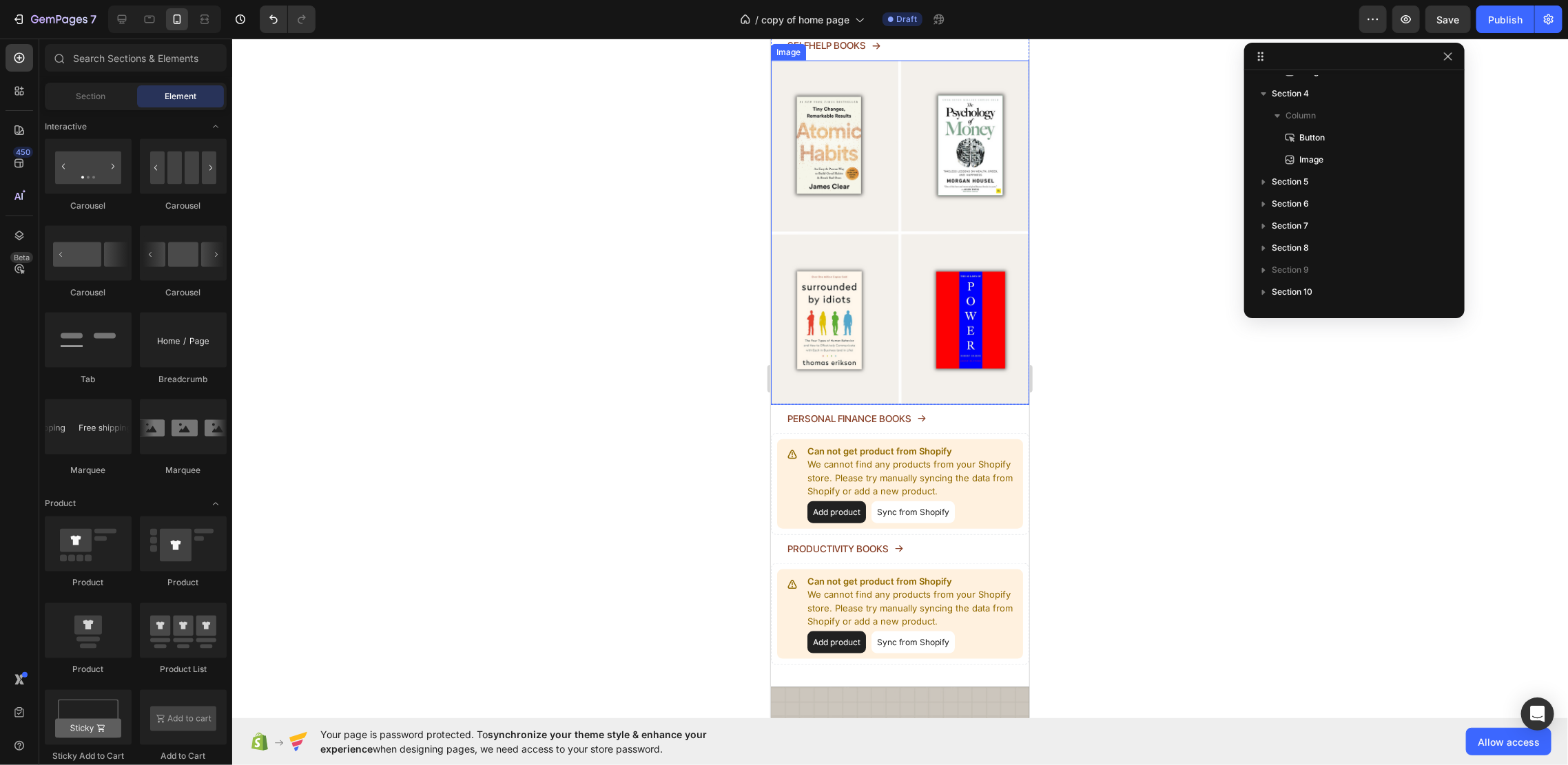
click at [964, 274] on img at bounding box center [899, 232] width 258 height 344
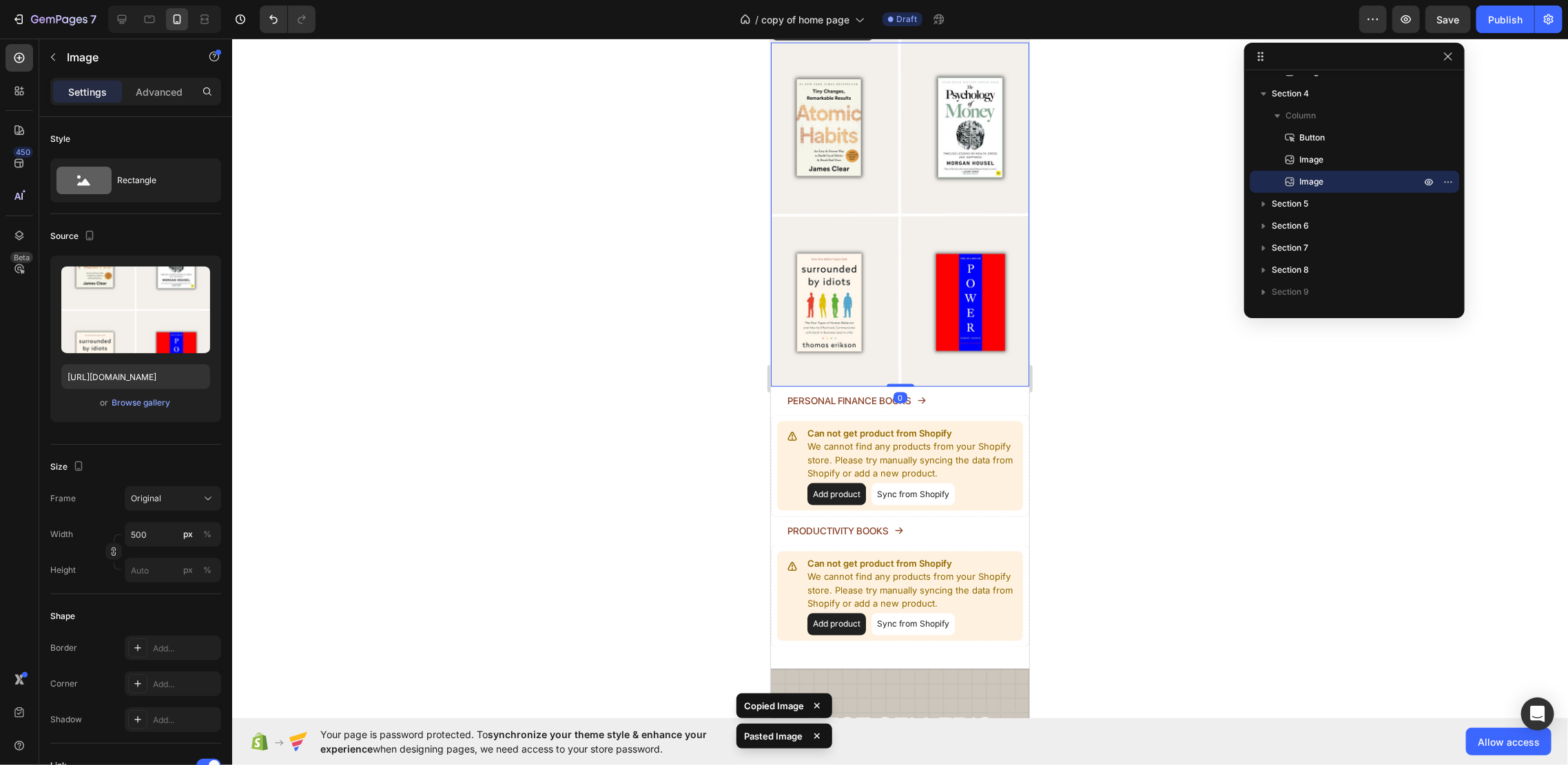
scroll to position [1193, 0]
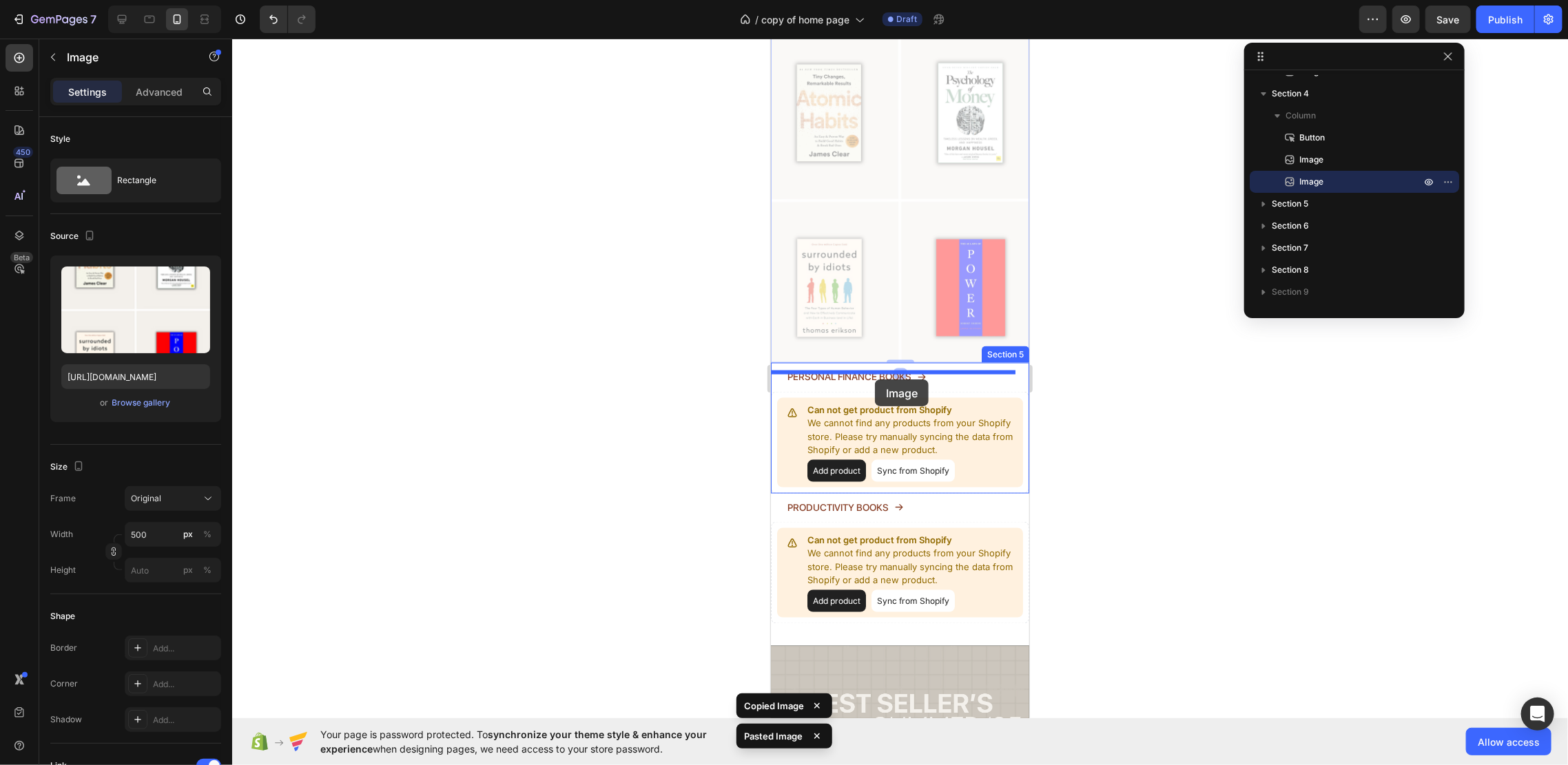
drag, startPoint x: 899, startPoint y: 214, endPoint x: 869, endPoint y: 382, distance: 170.7
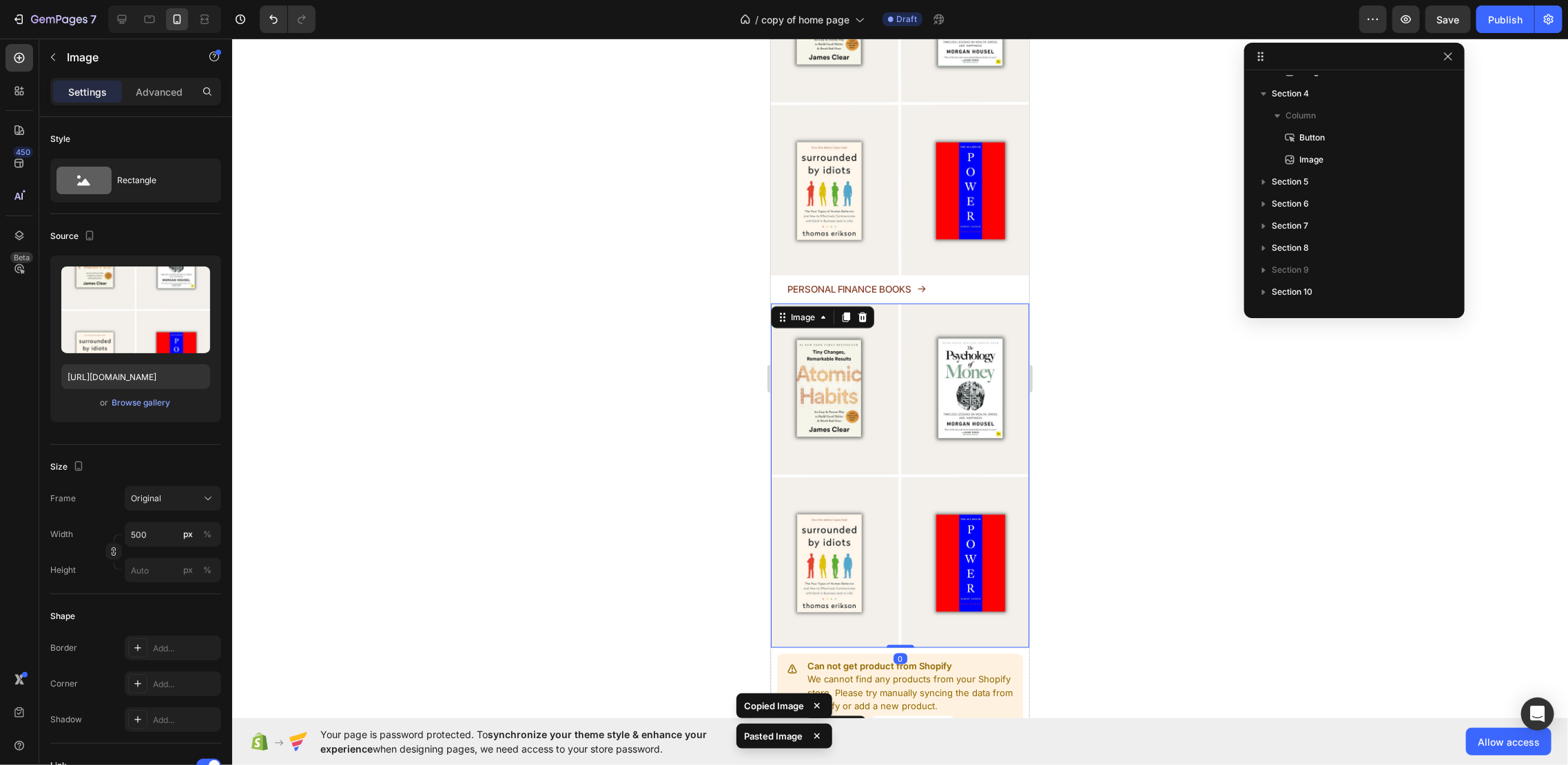
scroll to position [1102, 0]
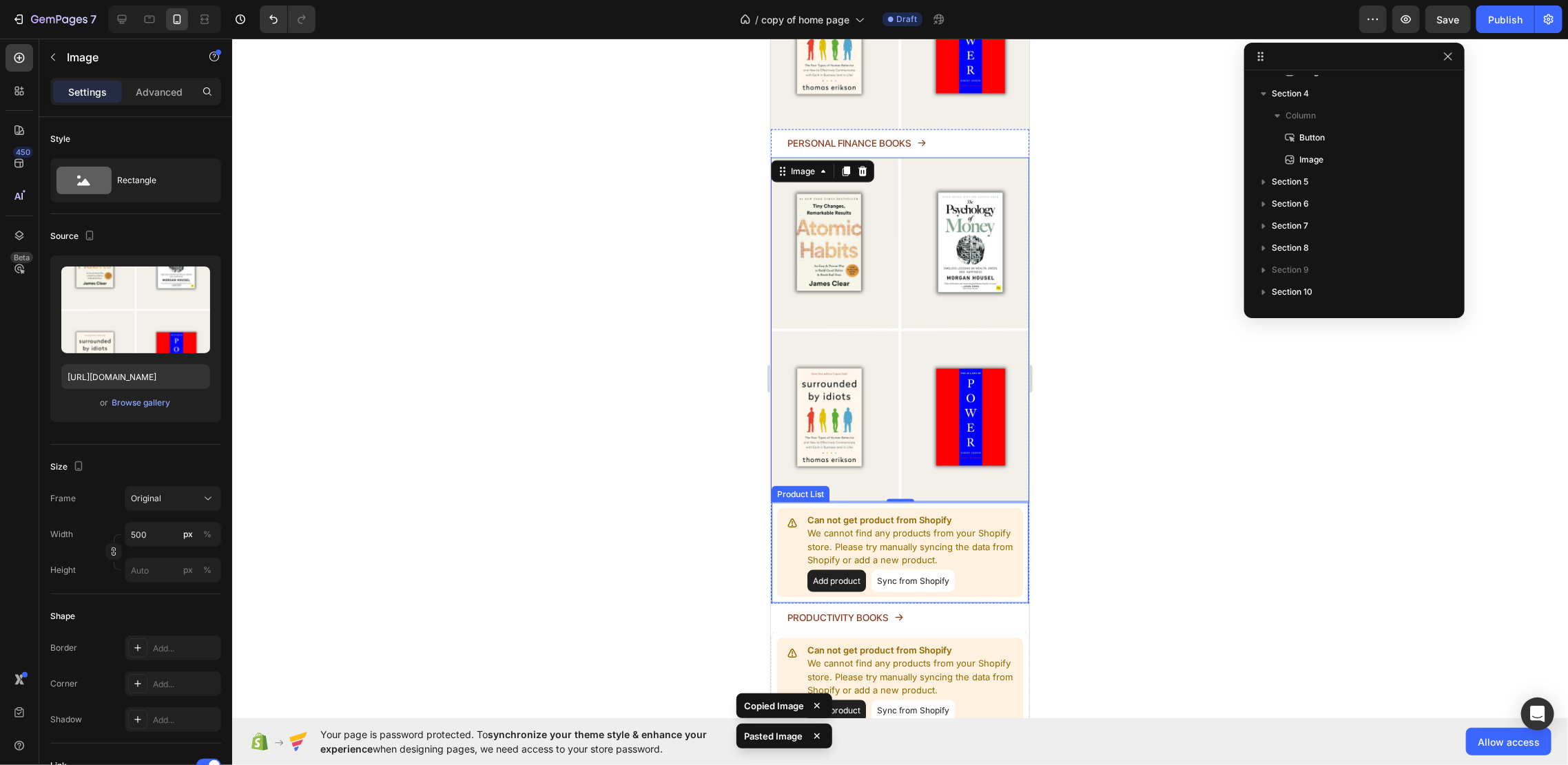
click at [998, 526] on p "We cannot find any products from your Shopify store. Please try manually syncin…" at bounding box center [912, 546] width 210 height 41
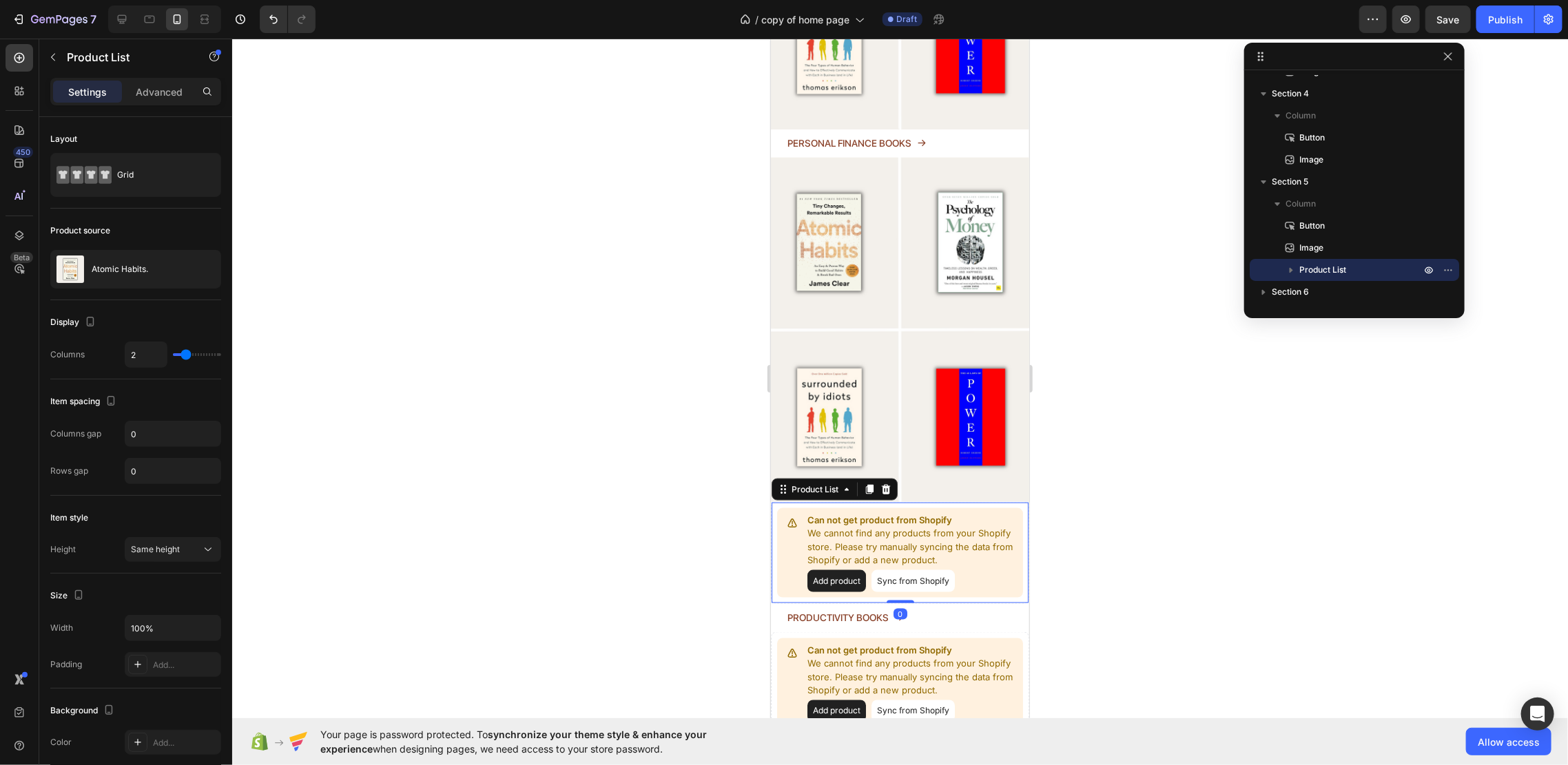
click at [881, 483] on icon at bounding box center [885, 488] width 11 height 11
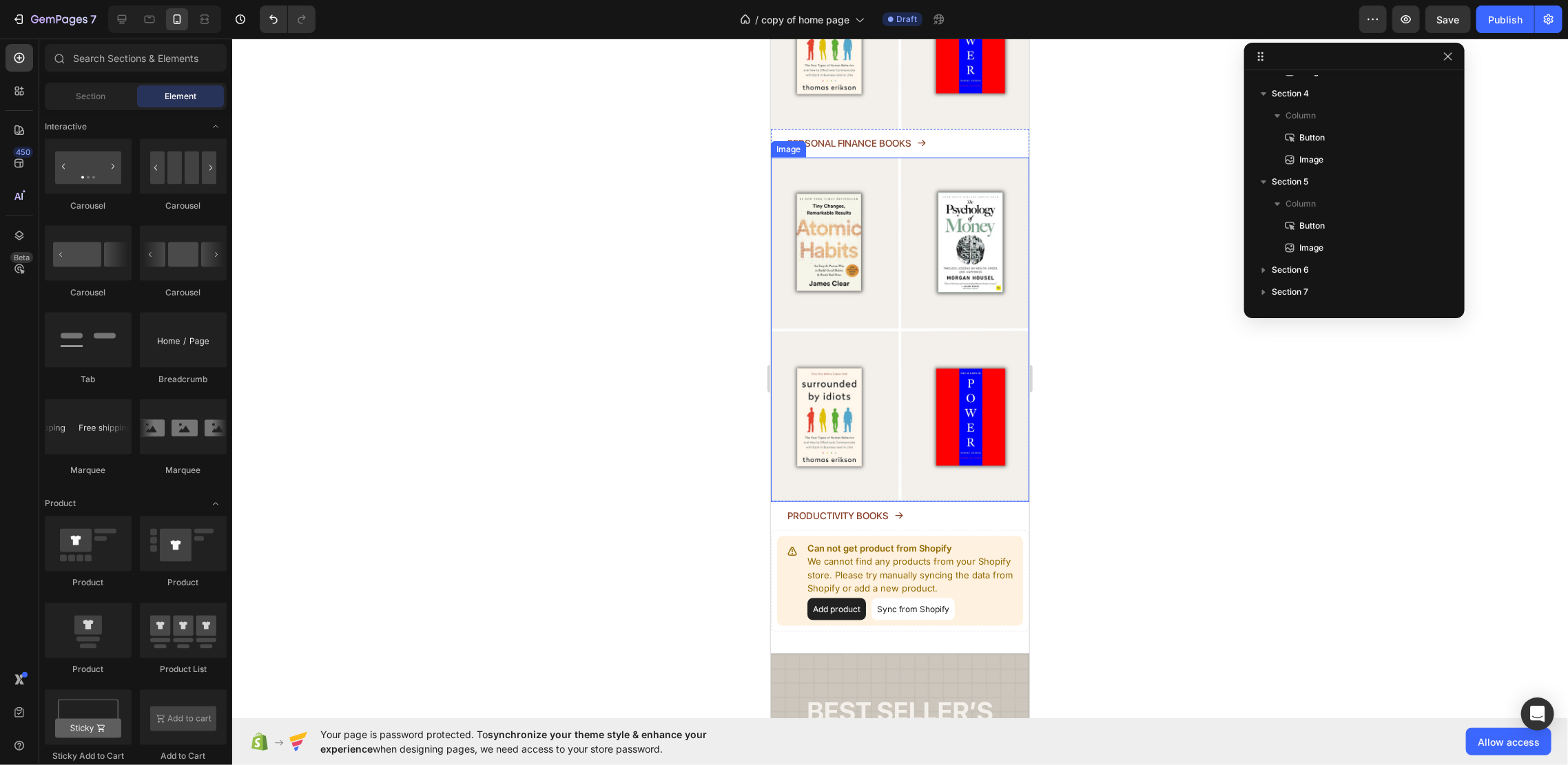
click at [941, 439] on img at bounding box center [899, 329] width 258 height 344
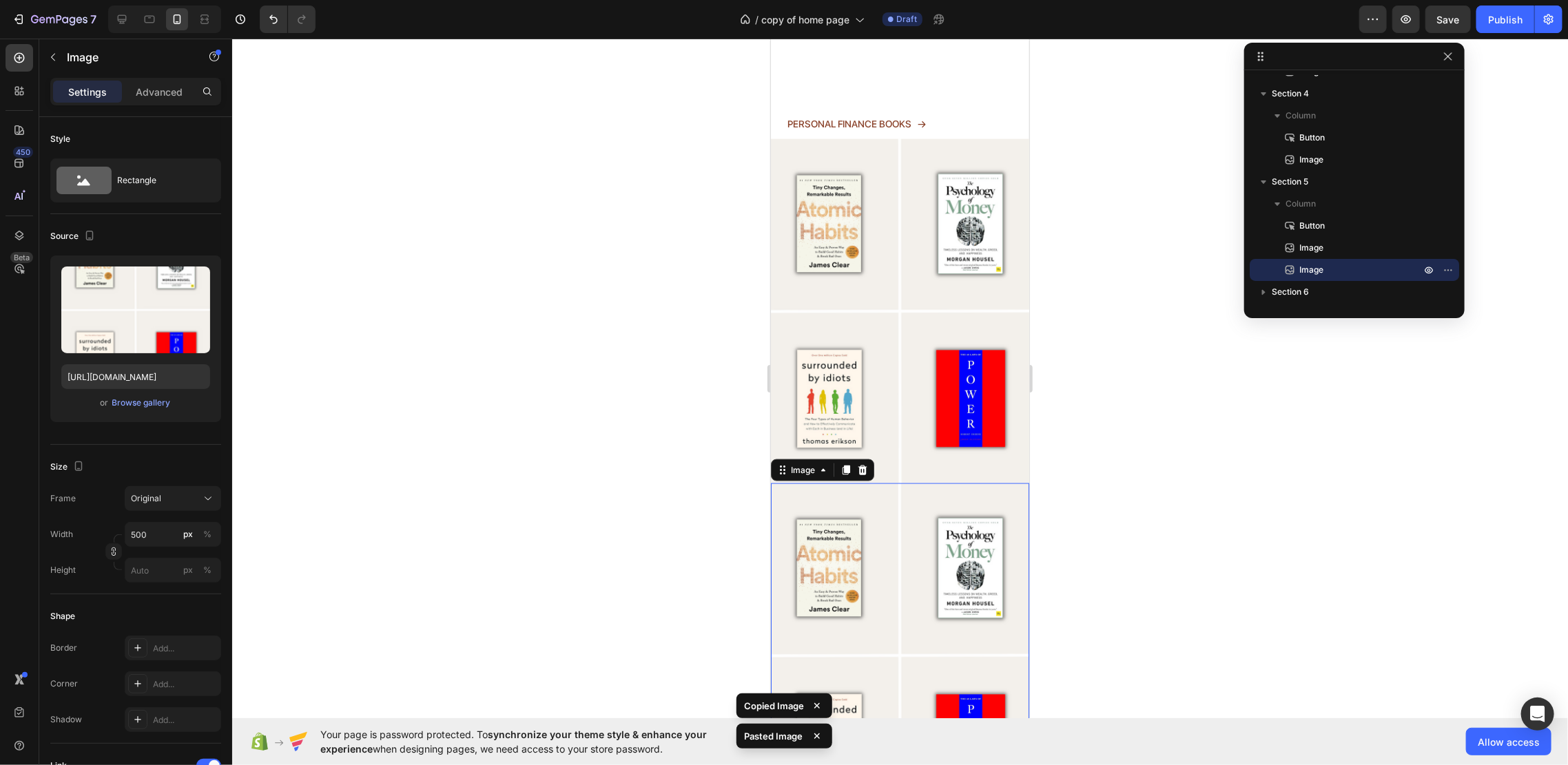
scroll to position [1469, 0]
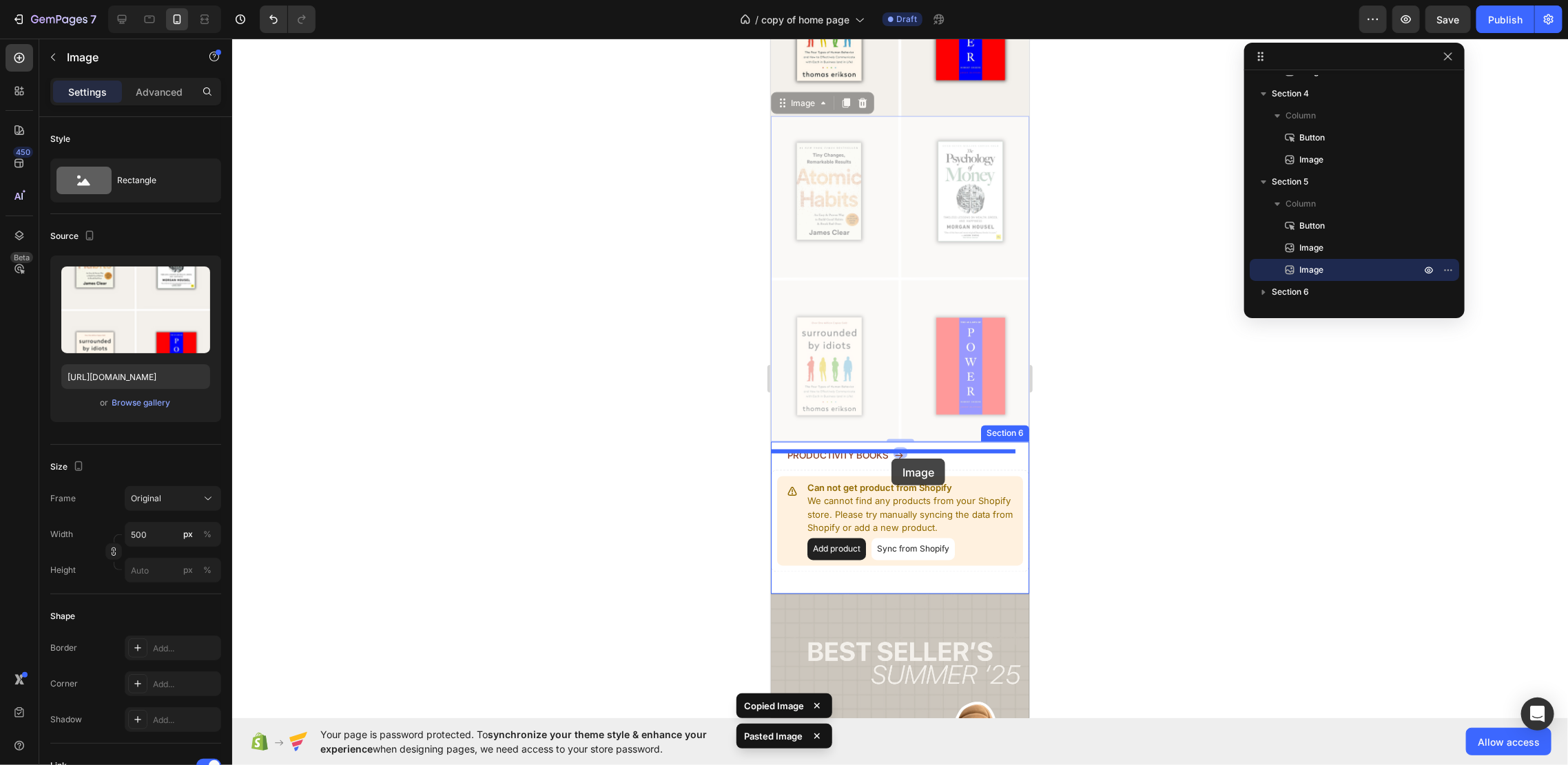
drag, startPoint x: 900, startPoint y: 361, endPoint x: 891, endPoint y: 458, distance: 97.4
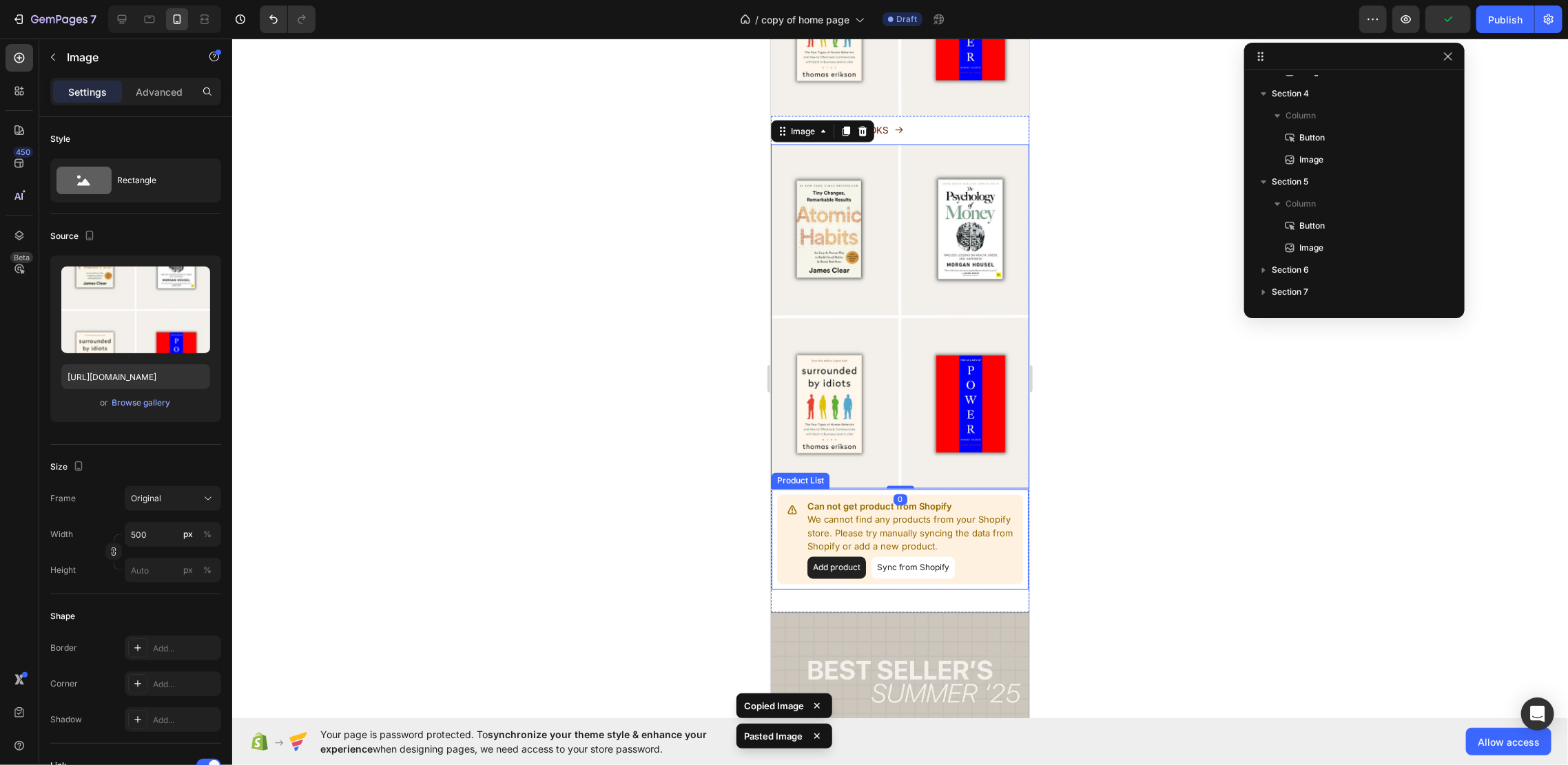
click at [976, 513] on p "We cannot find any products from your Shopify store. Please try manually syncin…" at bounding box center [912, 533] width 210 height 41
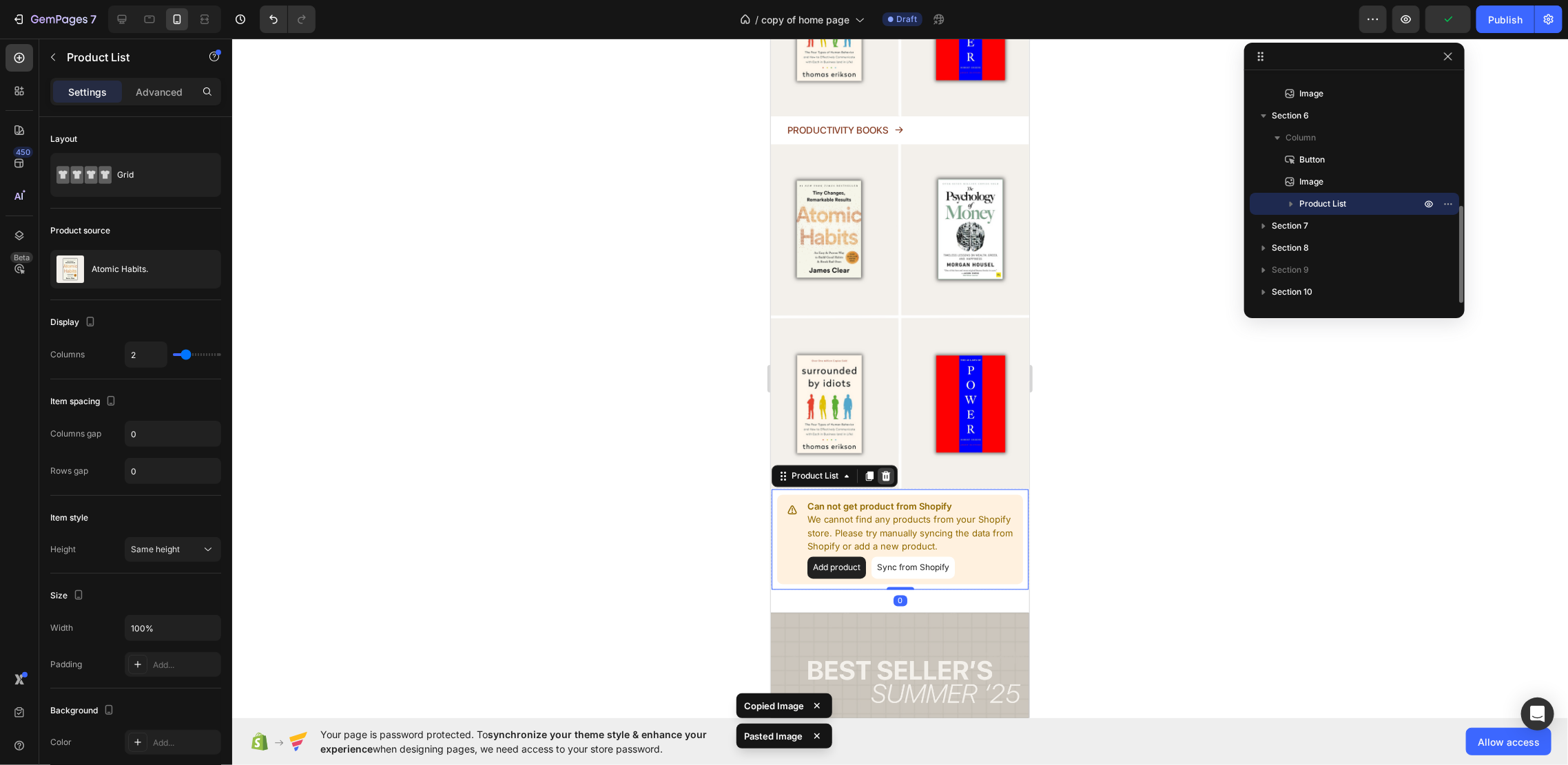
click at [893, 468] on div at bounding box center [885, 475] width 17 height 17
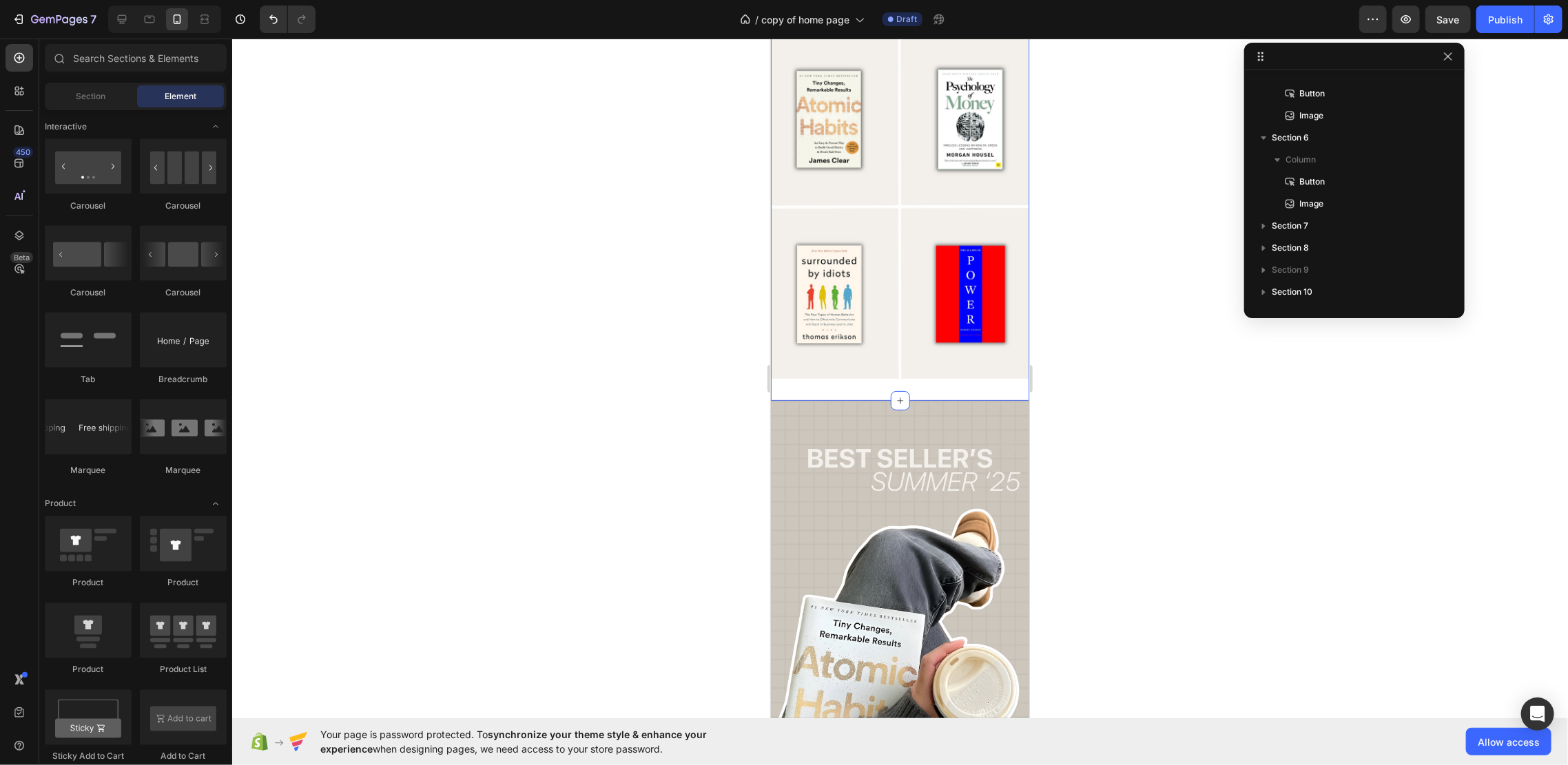
scroll to position [1744, 0]
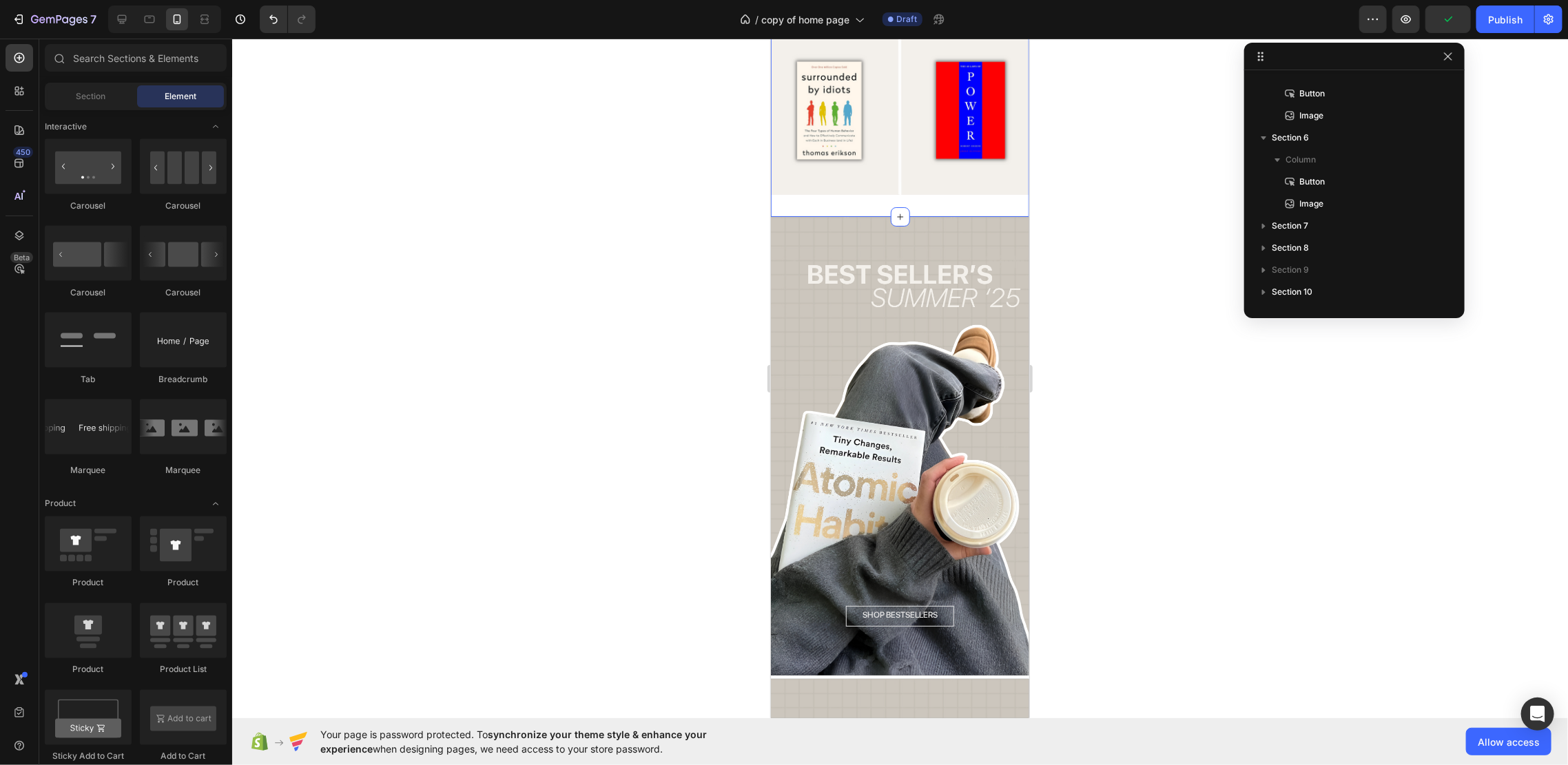
click at [939, 183] on div "PRODUCTIVITY BOOKS Button Image Section 6" at bounding box center [899, 19] width 258 height 394
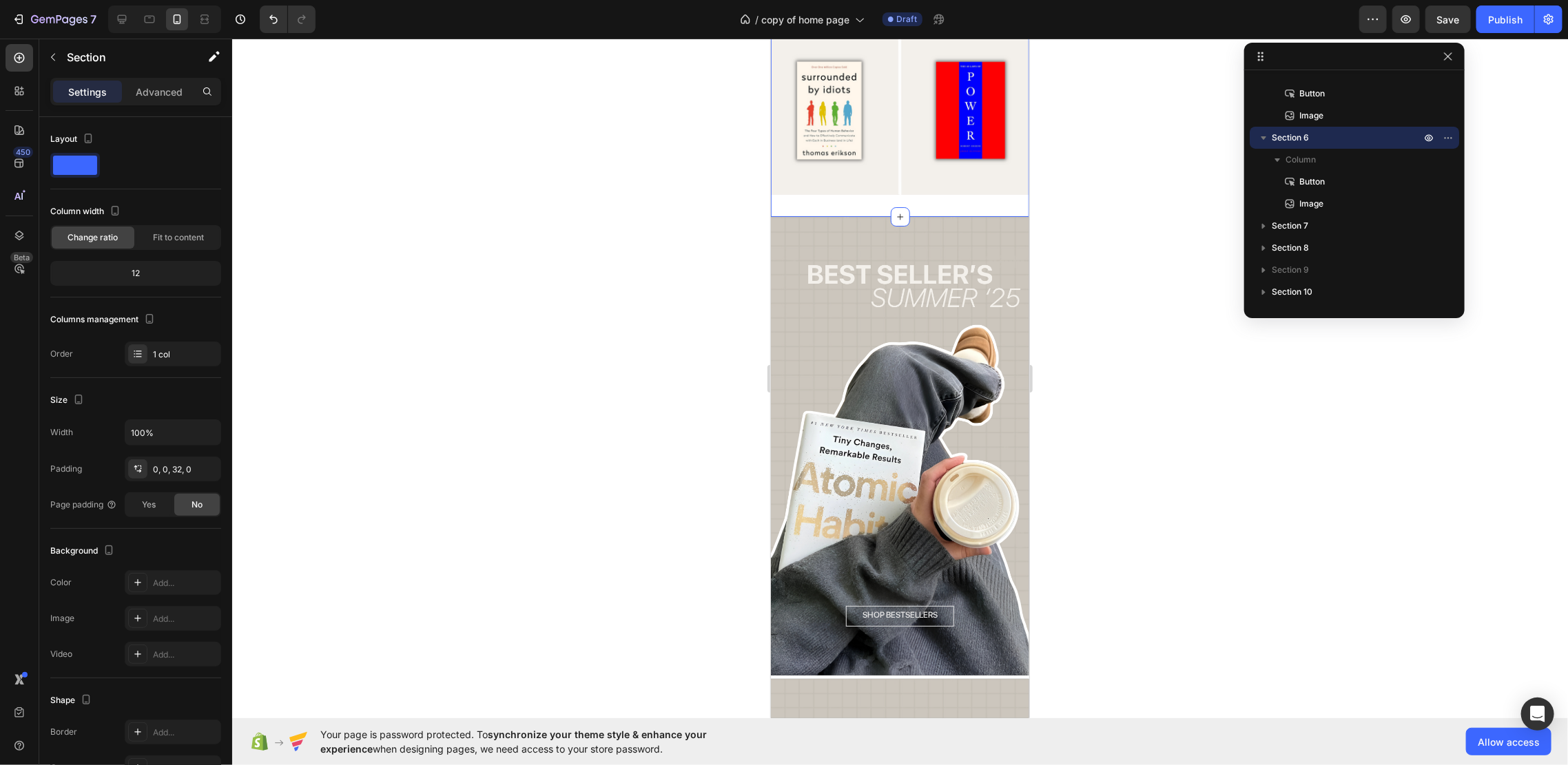
click at [159, 104] on div "Settings Advanced" at bounding box center [135, 92] width 171 height 28
click at [156, 92] on p "Advanced" at bounding box center [158, 92] width 46 height 15
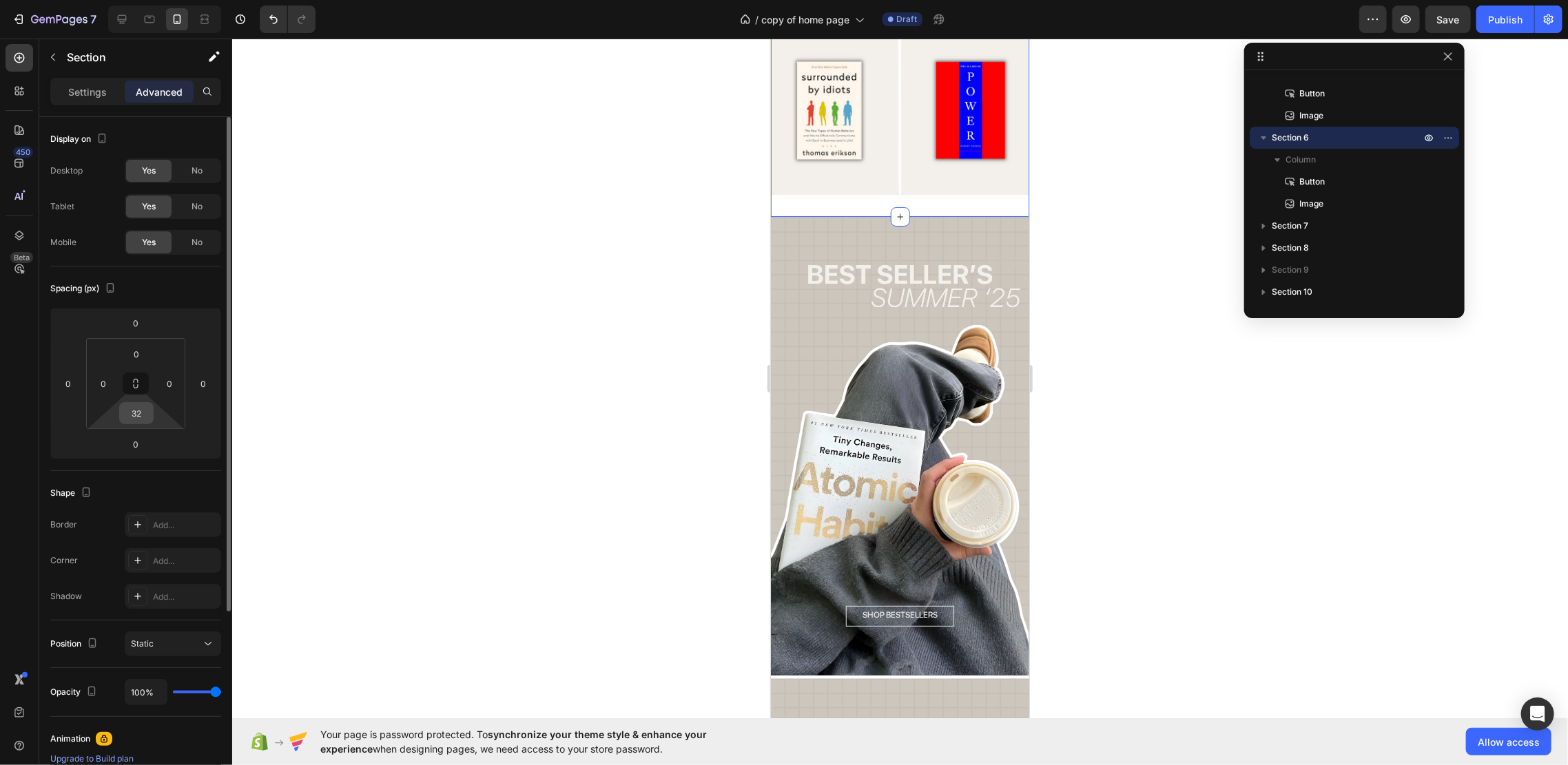
click at [145, 407] on input "32" at bounding box center [136, 413] width 28 height 21
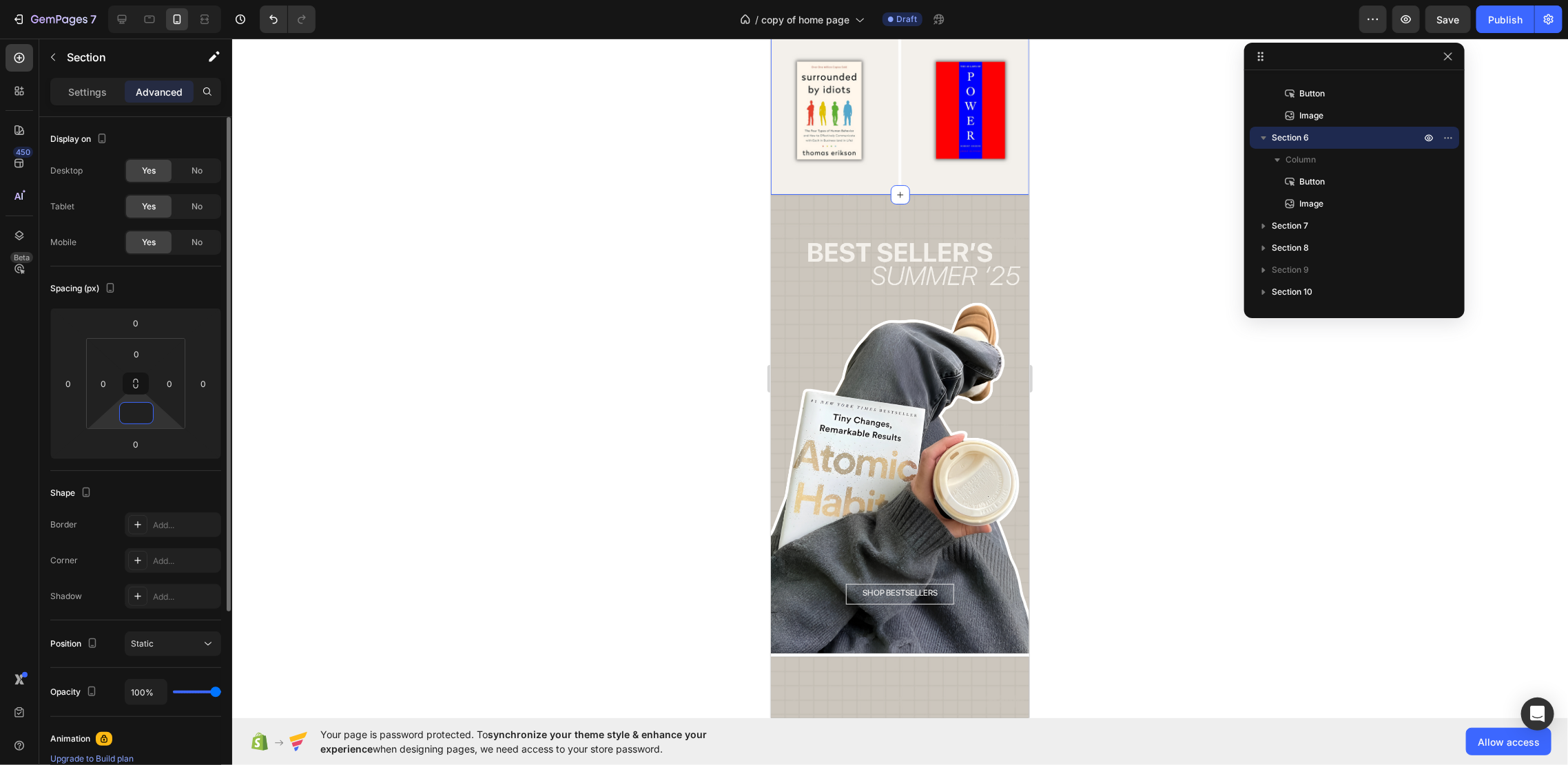
type input "3"
type input "4"
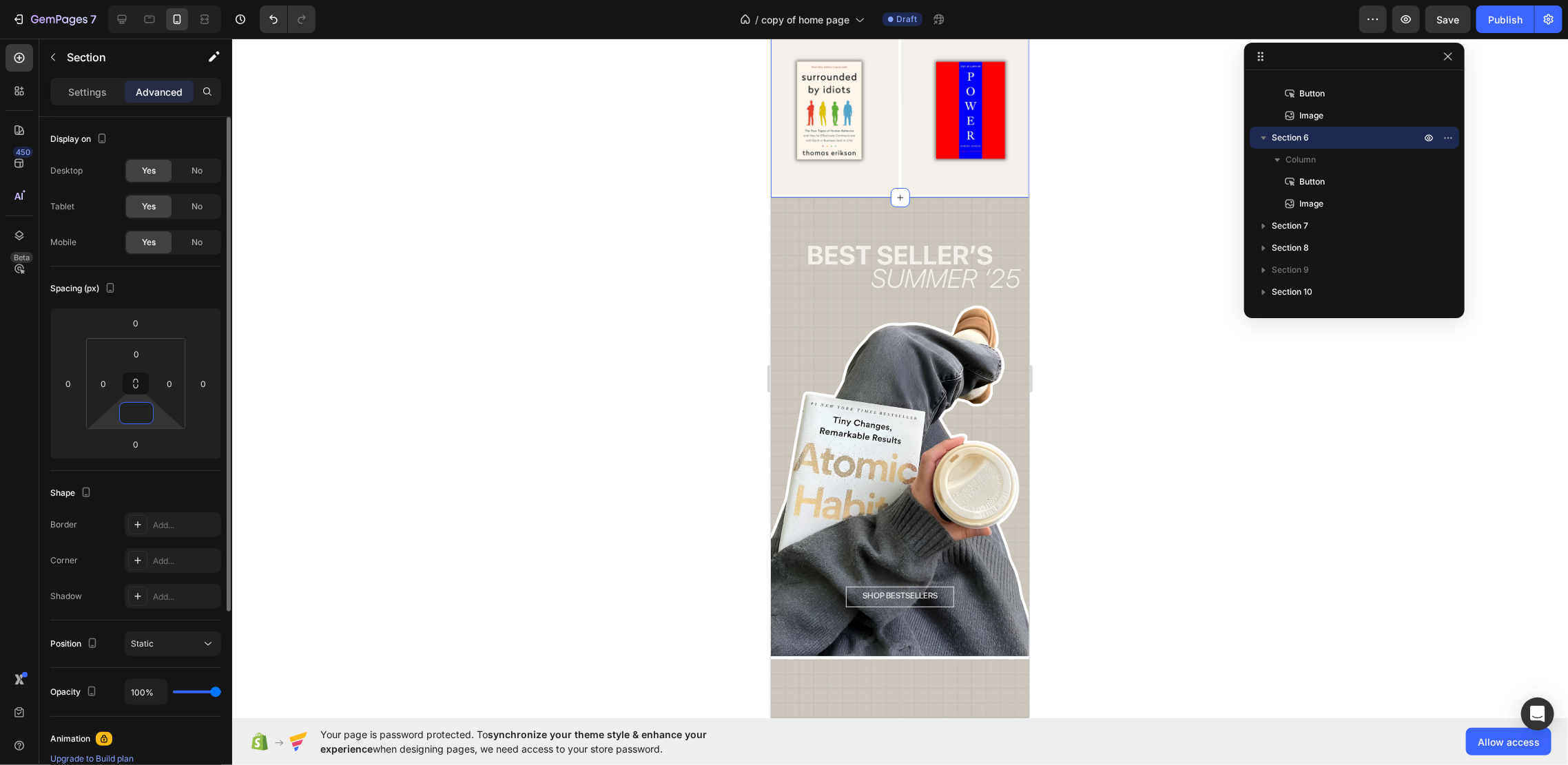
type input "5"
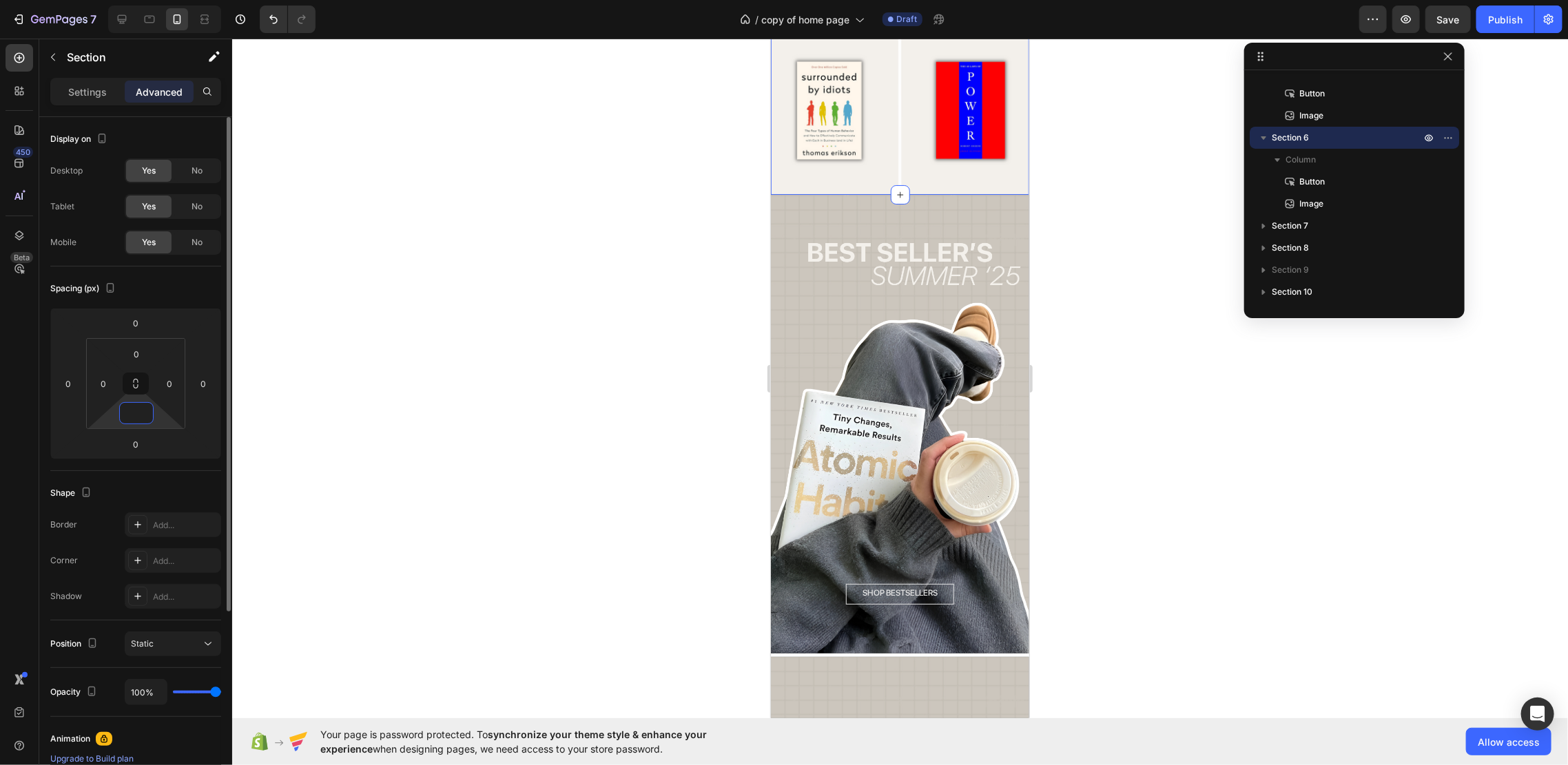
type input "6"
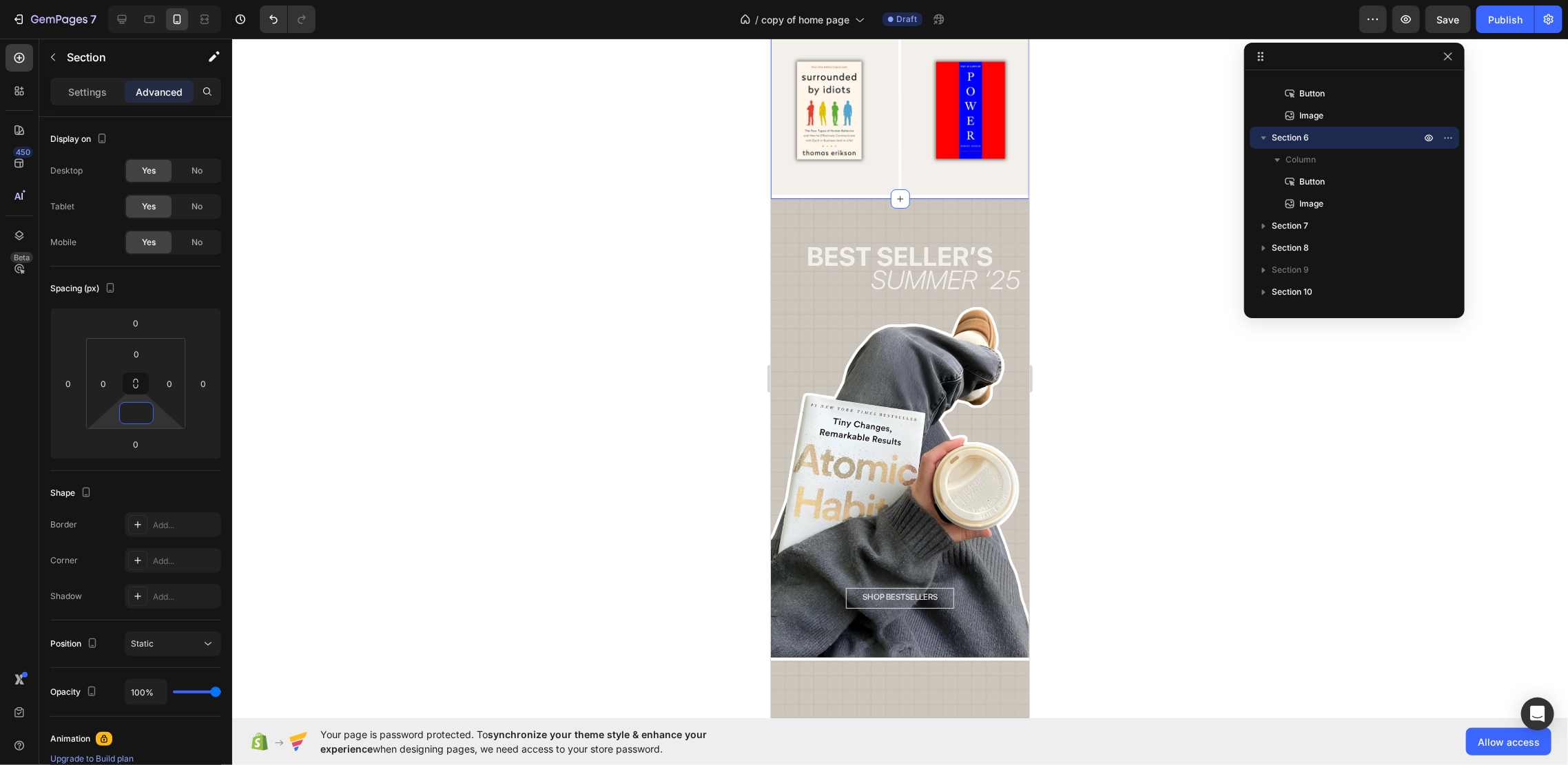
type input "5"
drag, startPoint x: 346, startPoint y: 331, endPoint x: 336, endPoint y: 311, distance: 22.4
click at [341, 320] on div at bounding box center [900, 401] width 1336 height 726
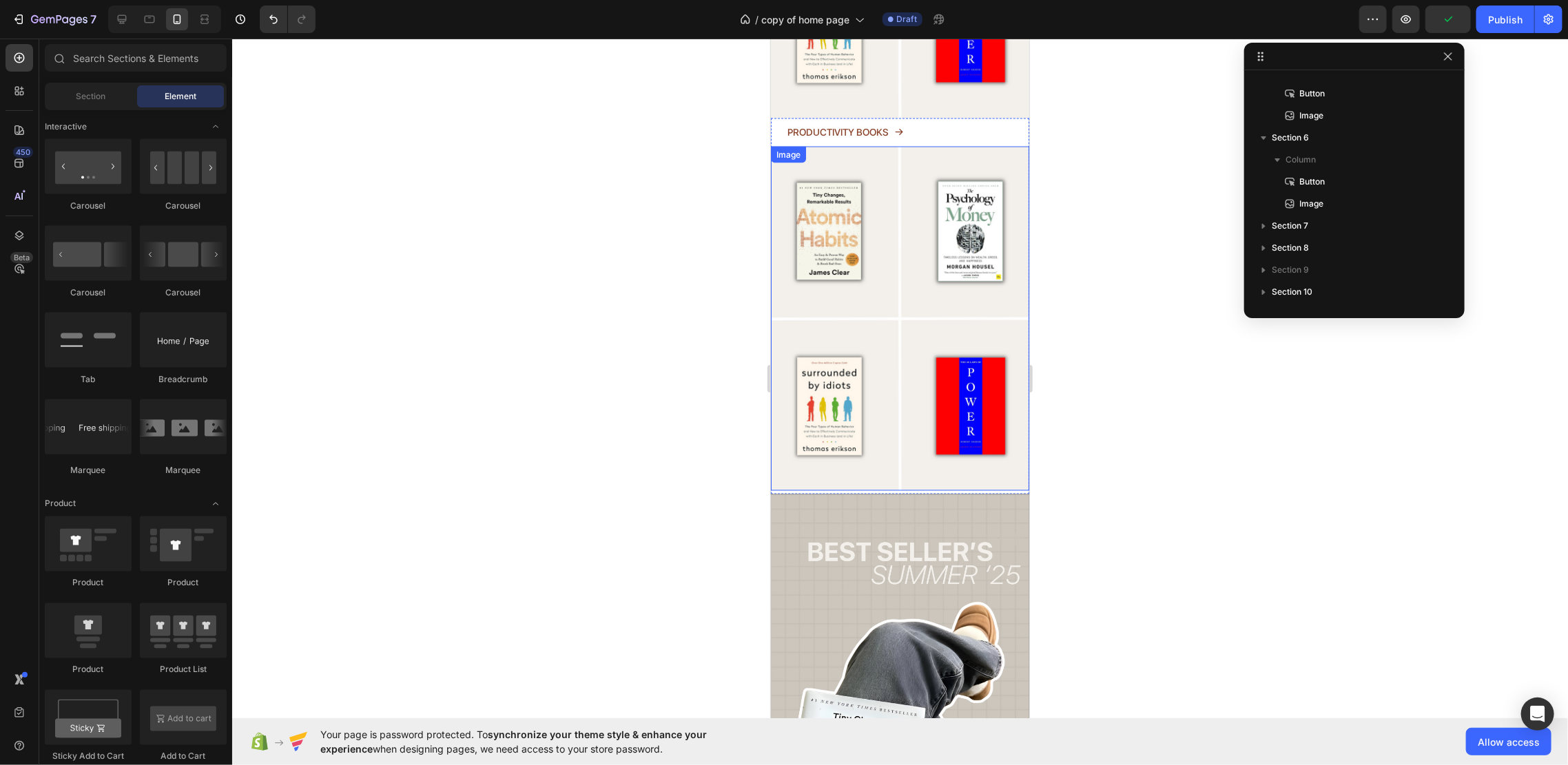
scroll to position [1377, 0]
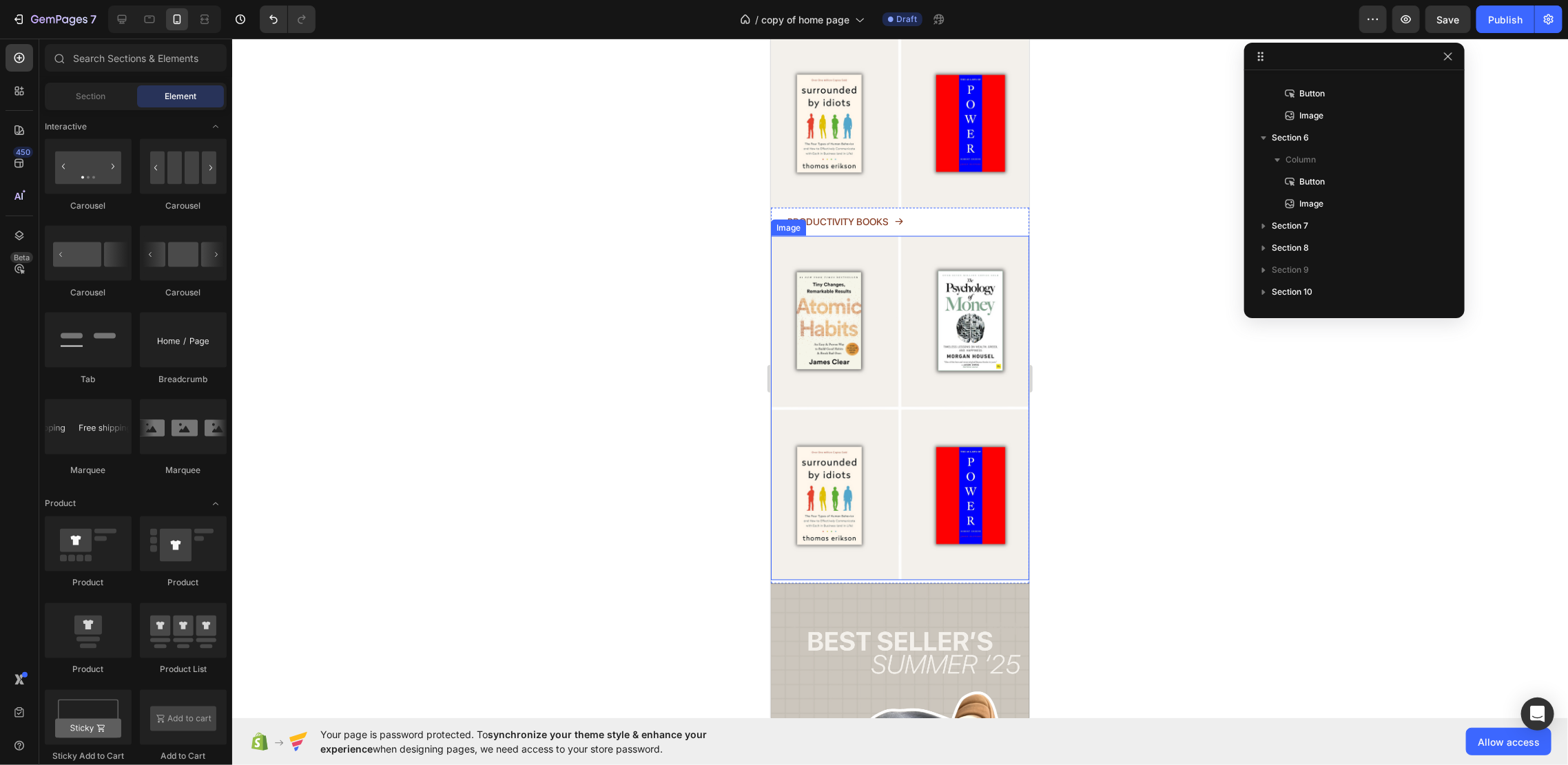
click at [849, 537] on img at bounding box center [899, 407] width 258 height 344
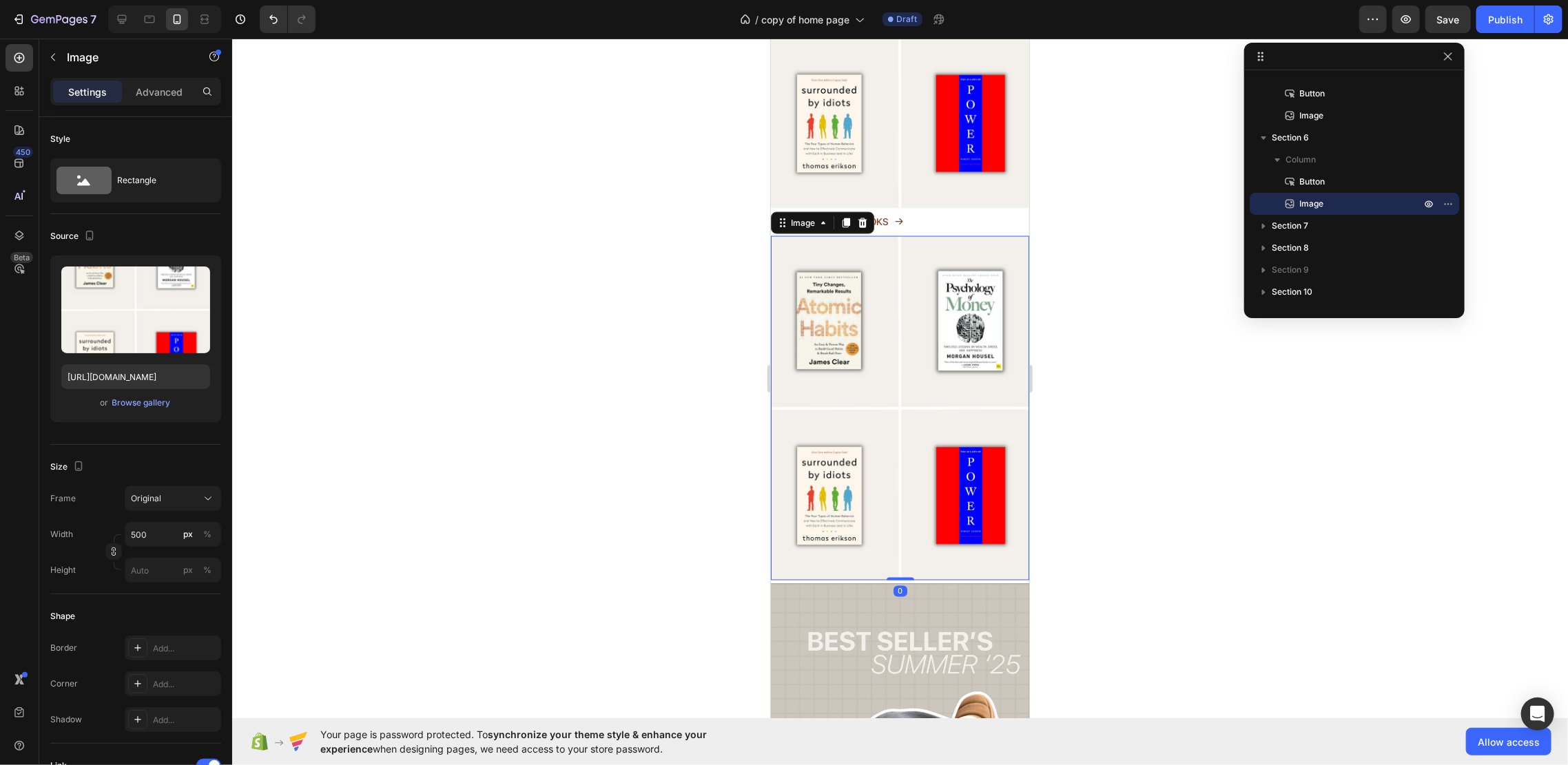
click at [731, 290] on div at bounding box center [900, 401] width 1336 height 726
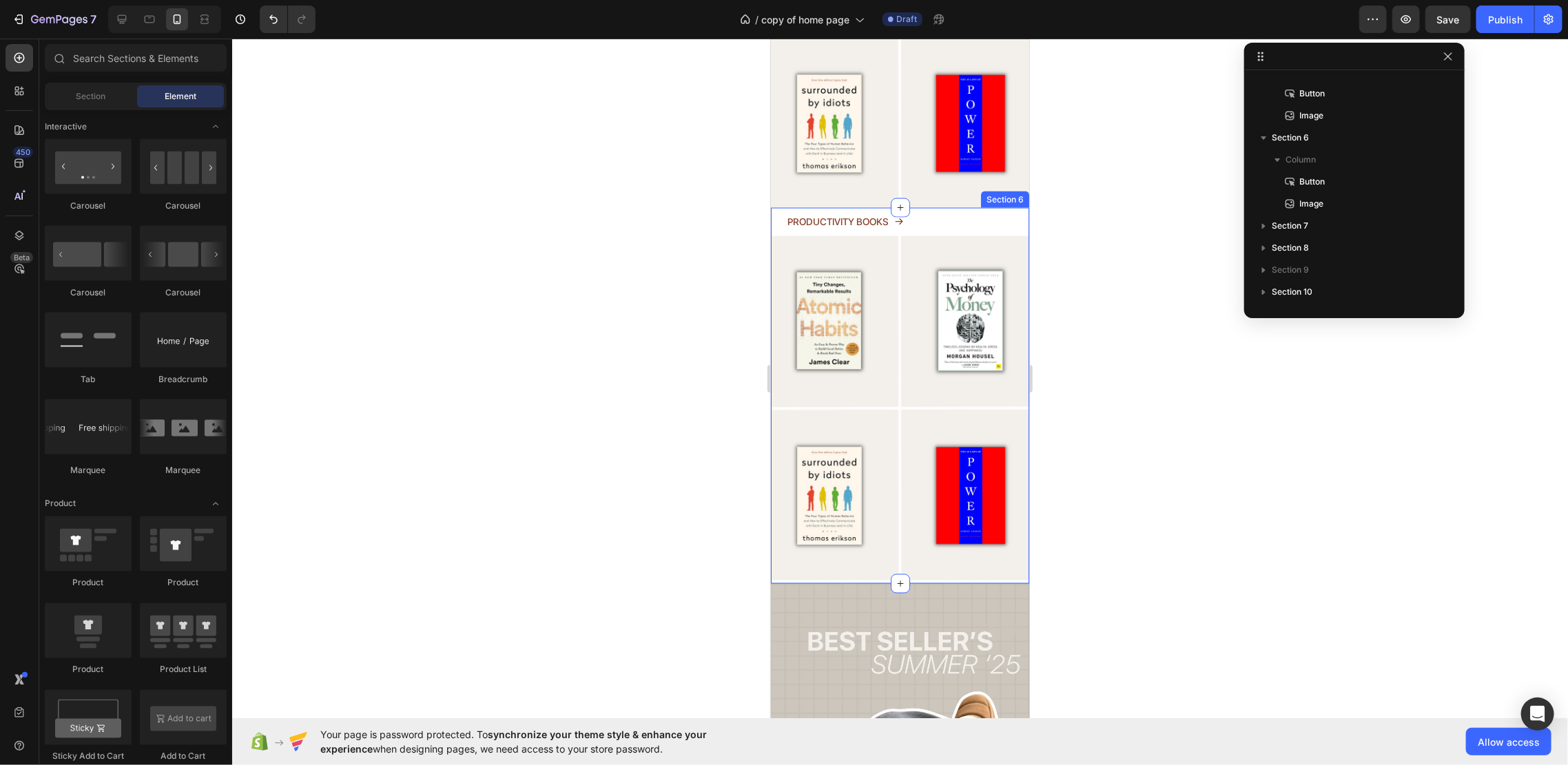
click at [915, 544] on div "PRODUCTIVITY BOOKS Button Image Section 6" at bounding box center [899, 395] width 258 height 376
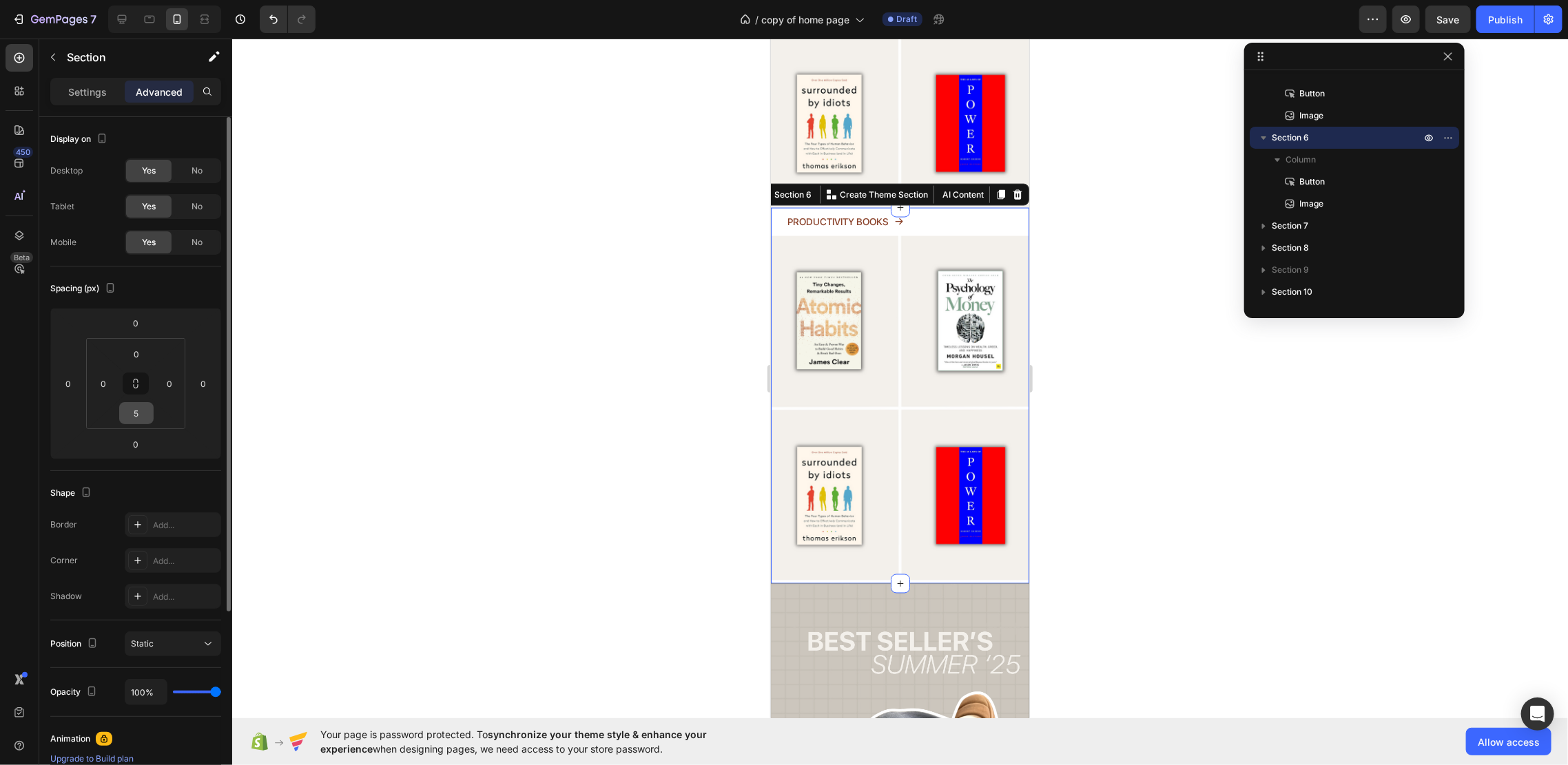
click at [144, 408] on input "5" at bounding box center [136, 413] width 28 height 21
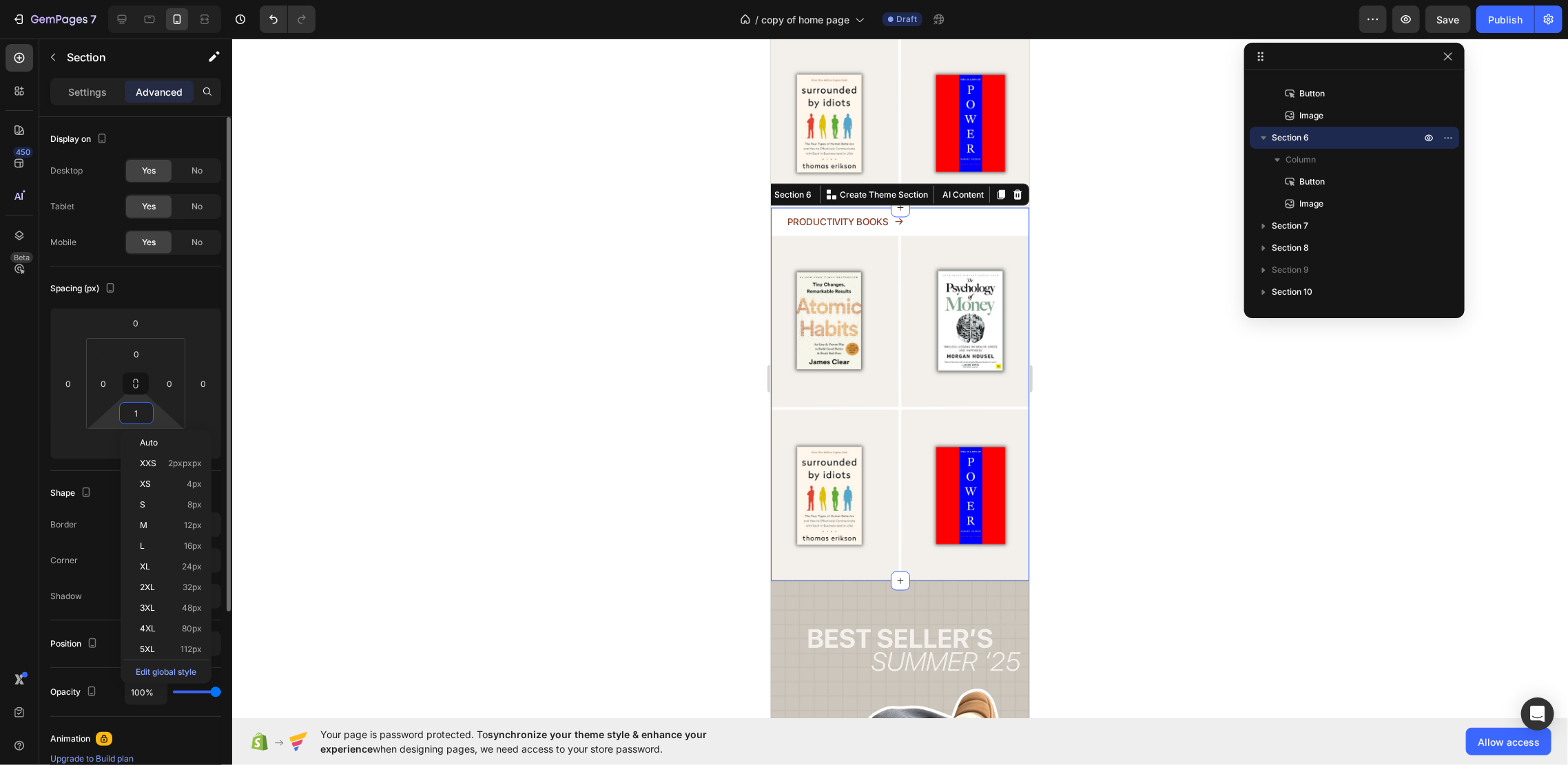
type input "10"
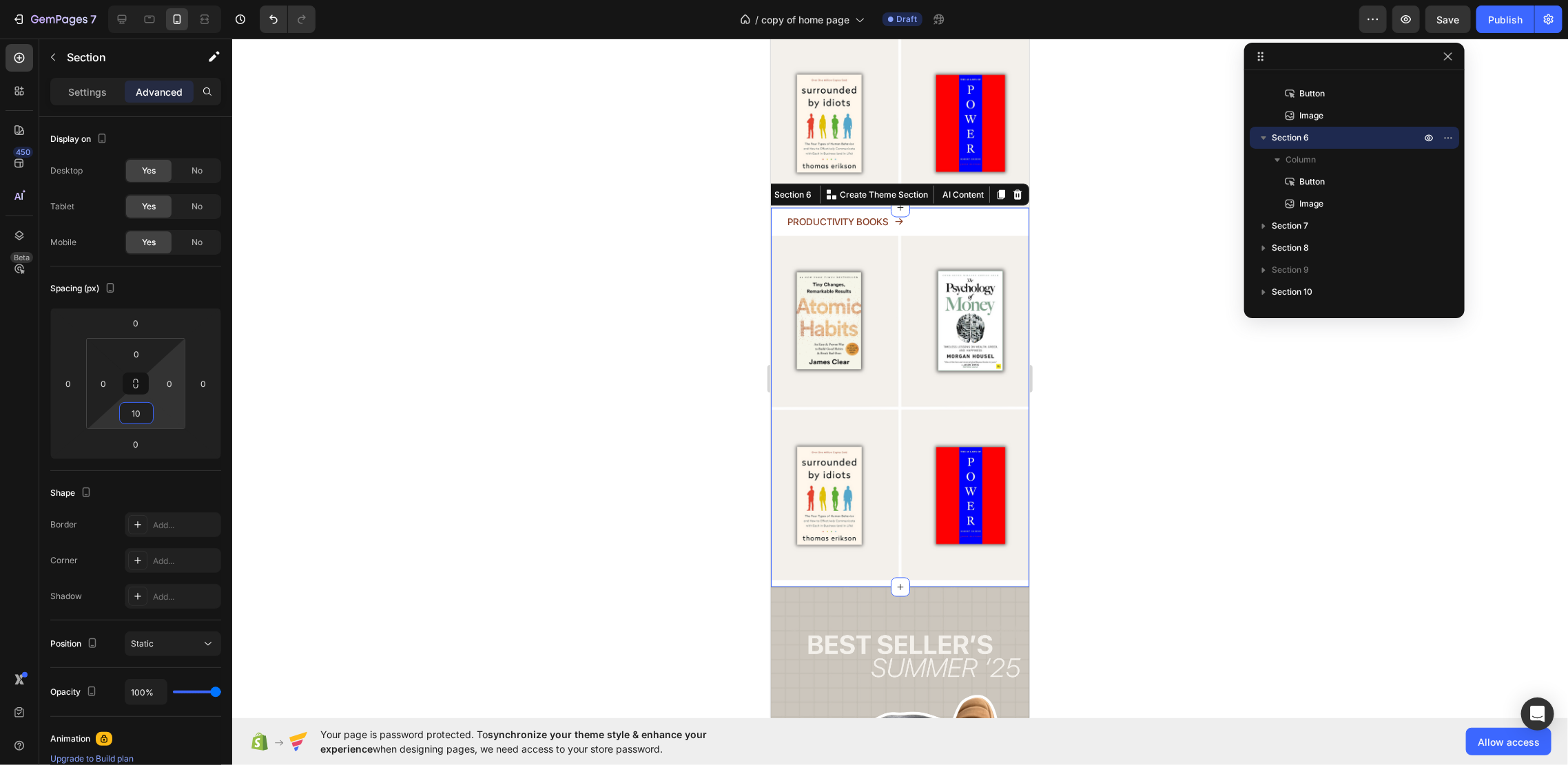
click at [486, 362] on div at bounding box center [900, 401] width 1336 height 726
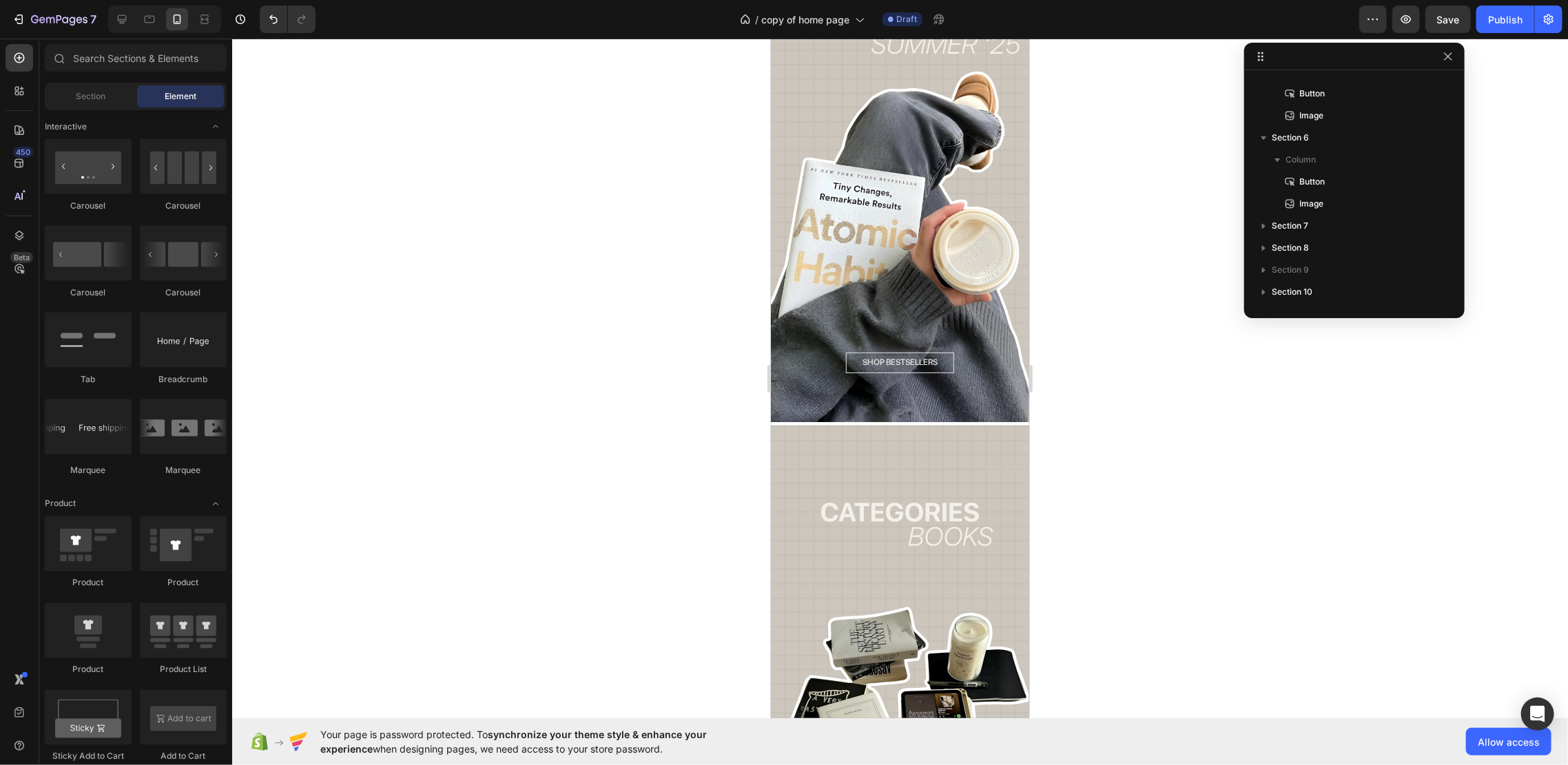
scroll to position [1928, 0]
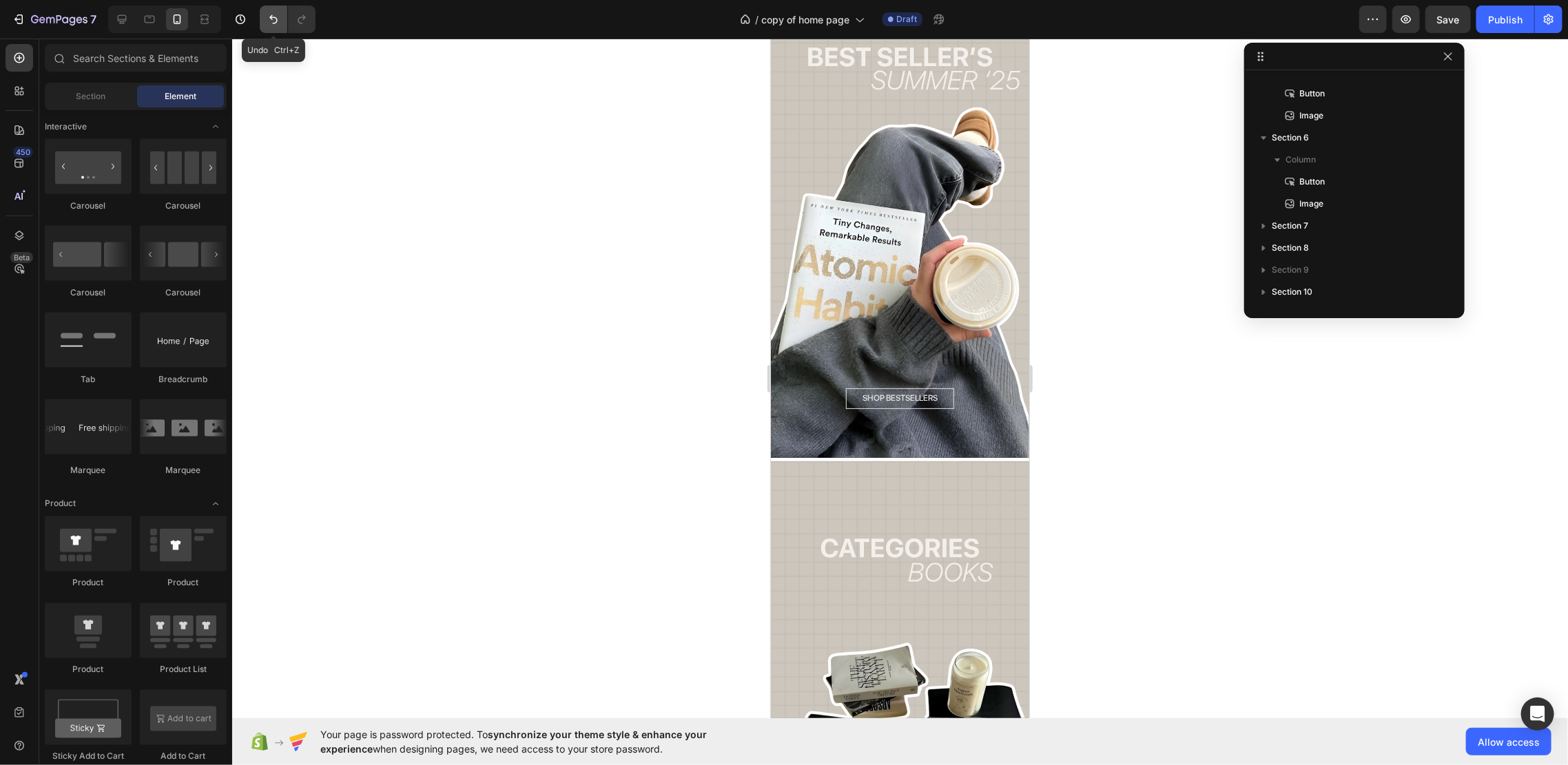
click at [269, 14] on icon "Undo/Redo" at bounding box center [274, 20] width 14 height 14
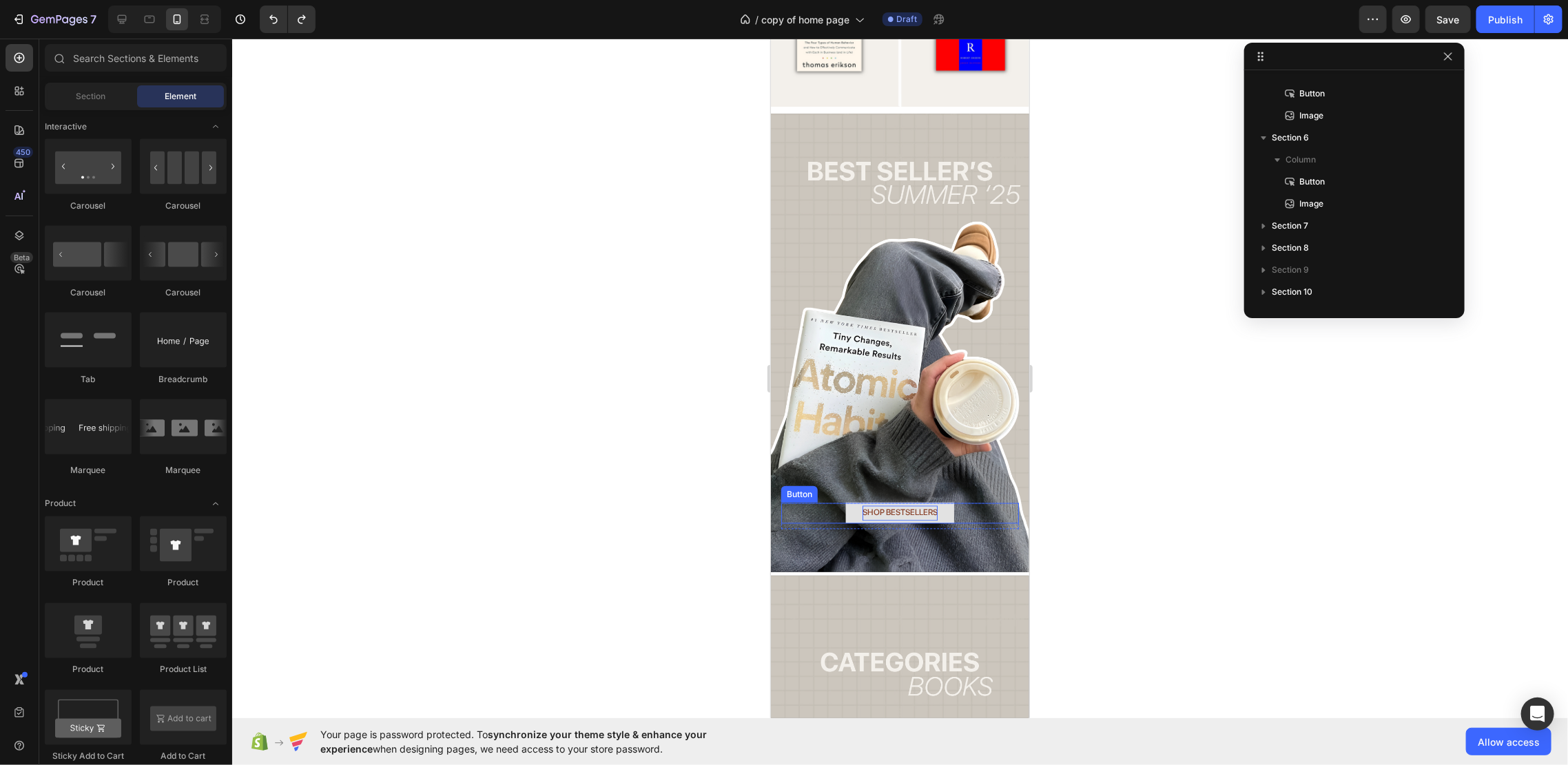
scroll to position [1561, 0]
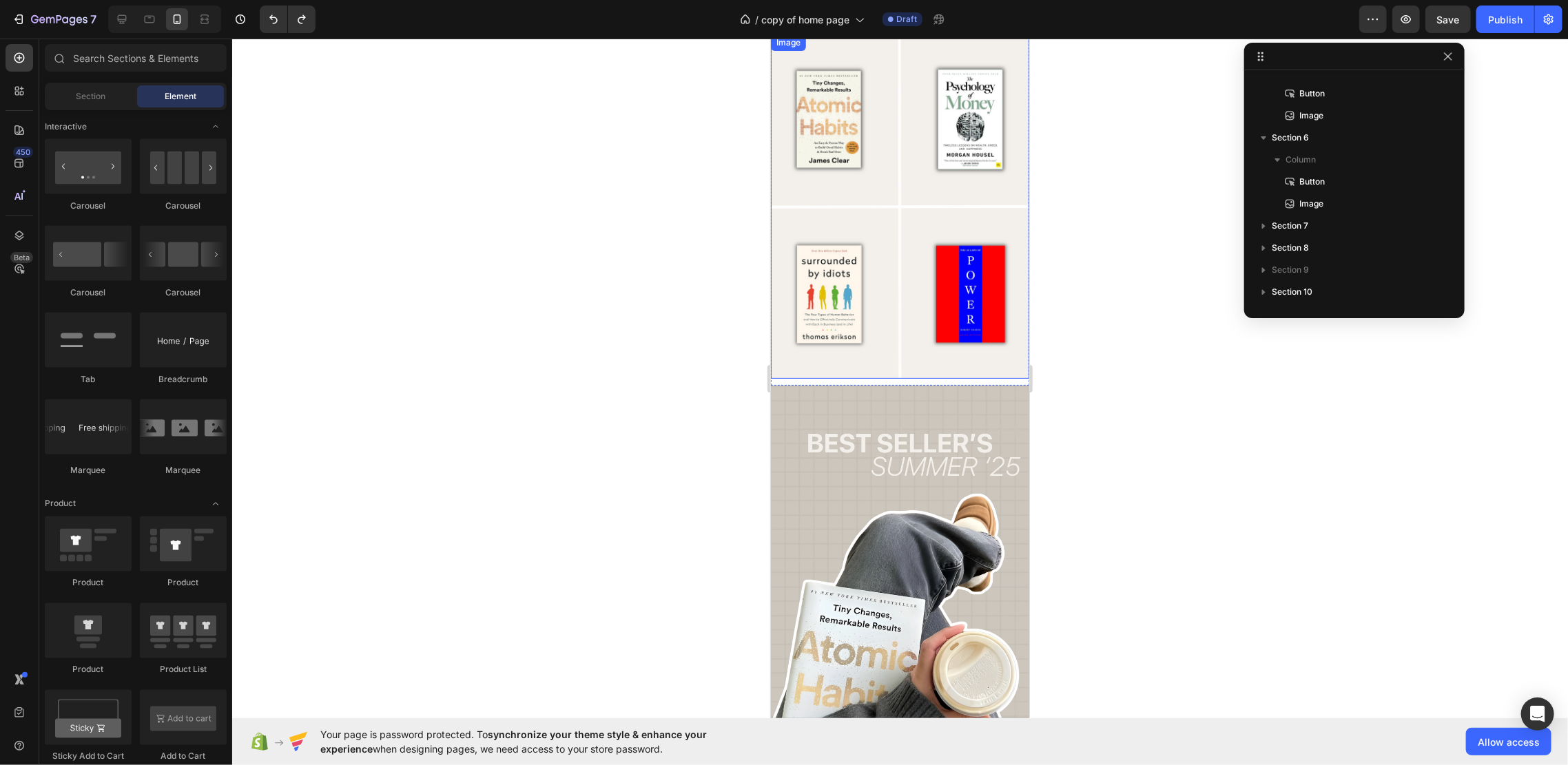
click at [896, 244] on img at bounding box center [899, 206] width 258 height 344
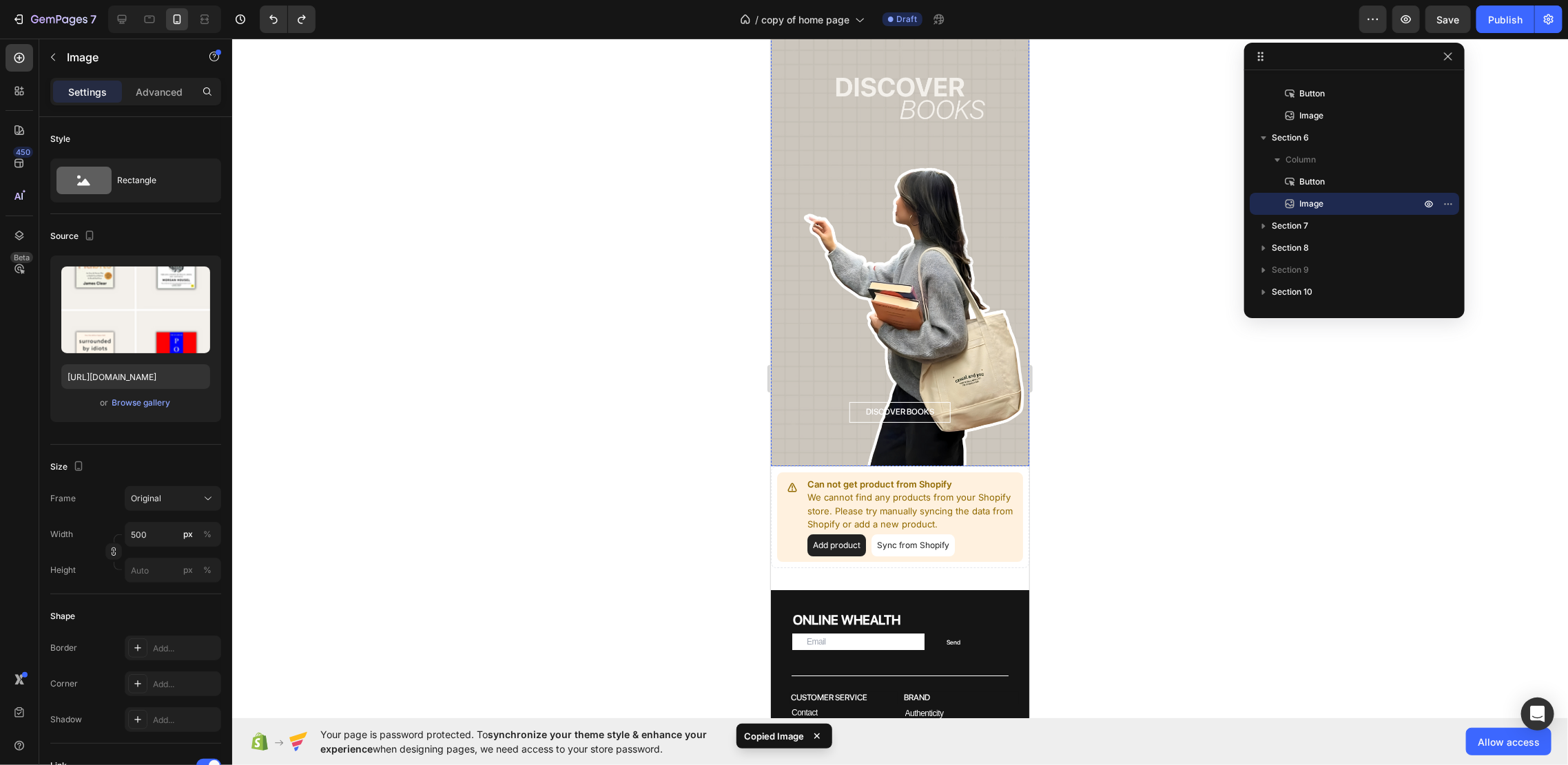
scroll to position [2847, 0]
click at [1001, 475] on p "Can not get product from Shopify" at bounding box center [912, 482] width 210 height 14
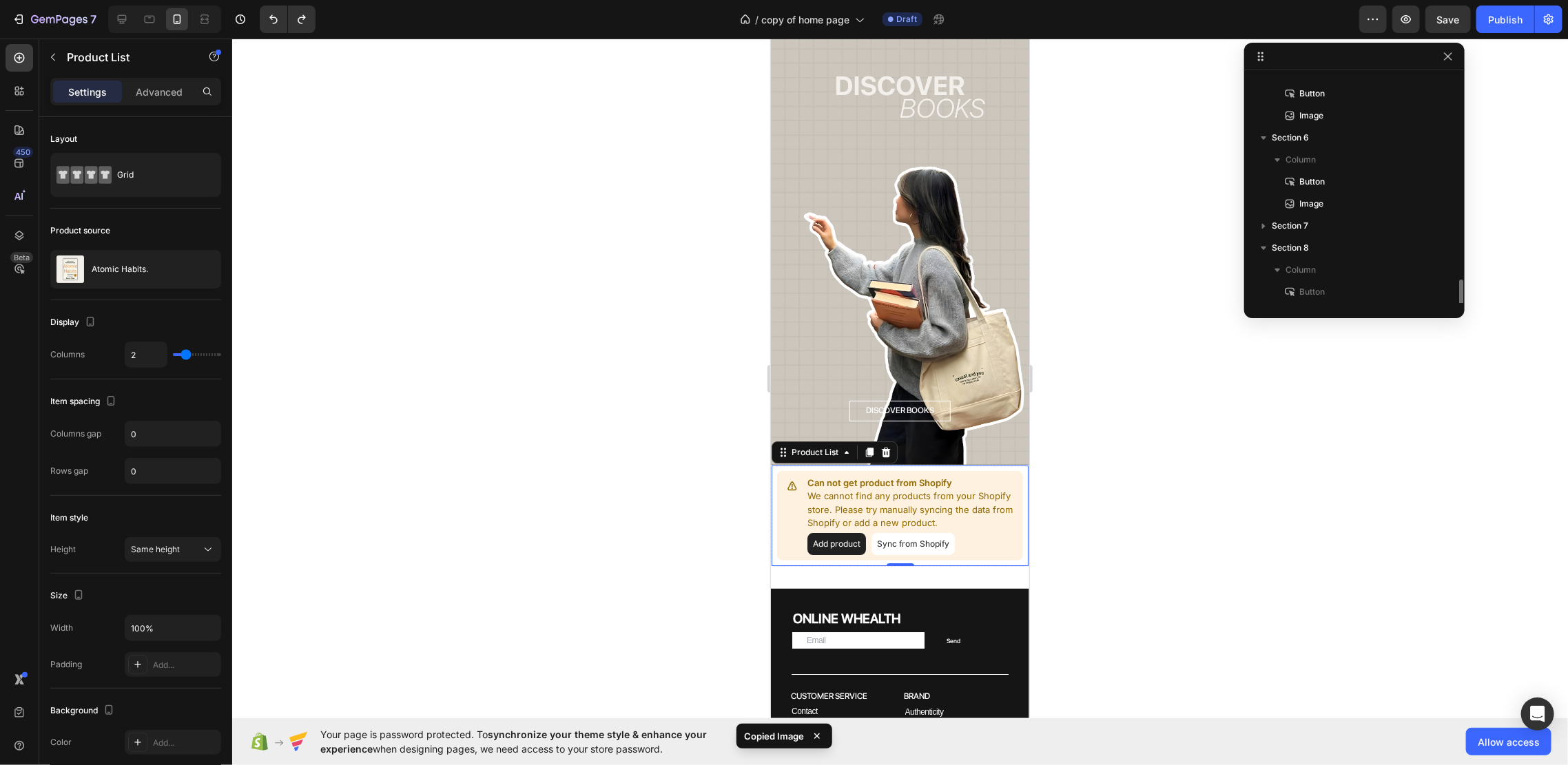
scroll to position [346, 0]
click at [891, 444] on div at bounding box center [885, 452] width 17 height 17
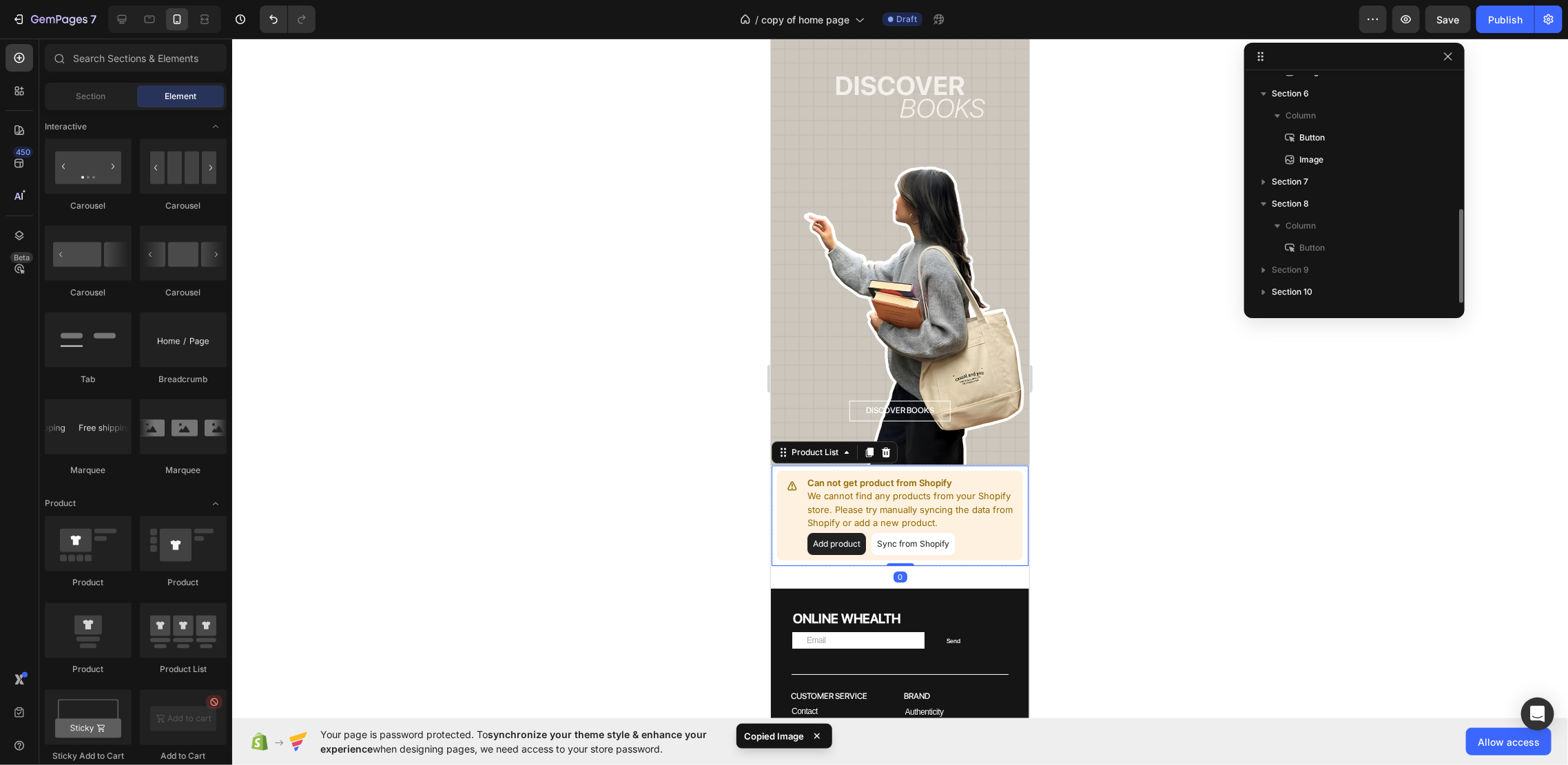
scroll to position [323, 0]
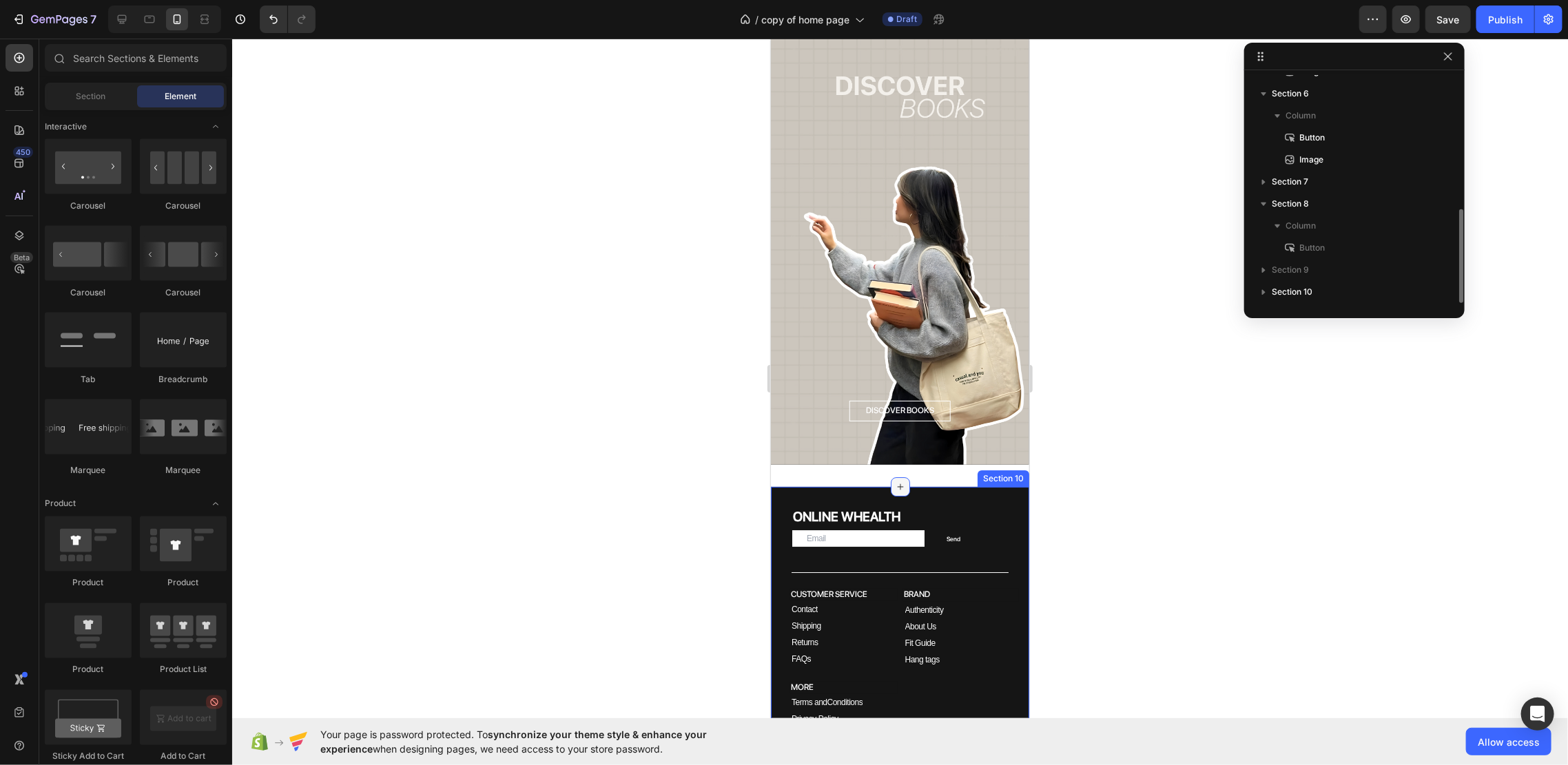
click at [890, 476] on div at bounding box center [900, 486] width 20 height 20
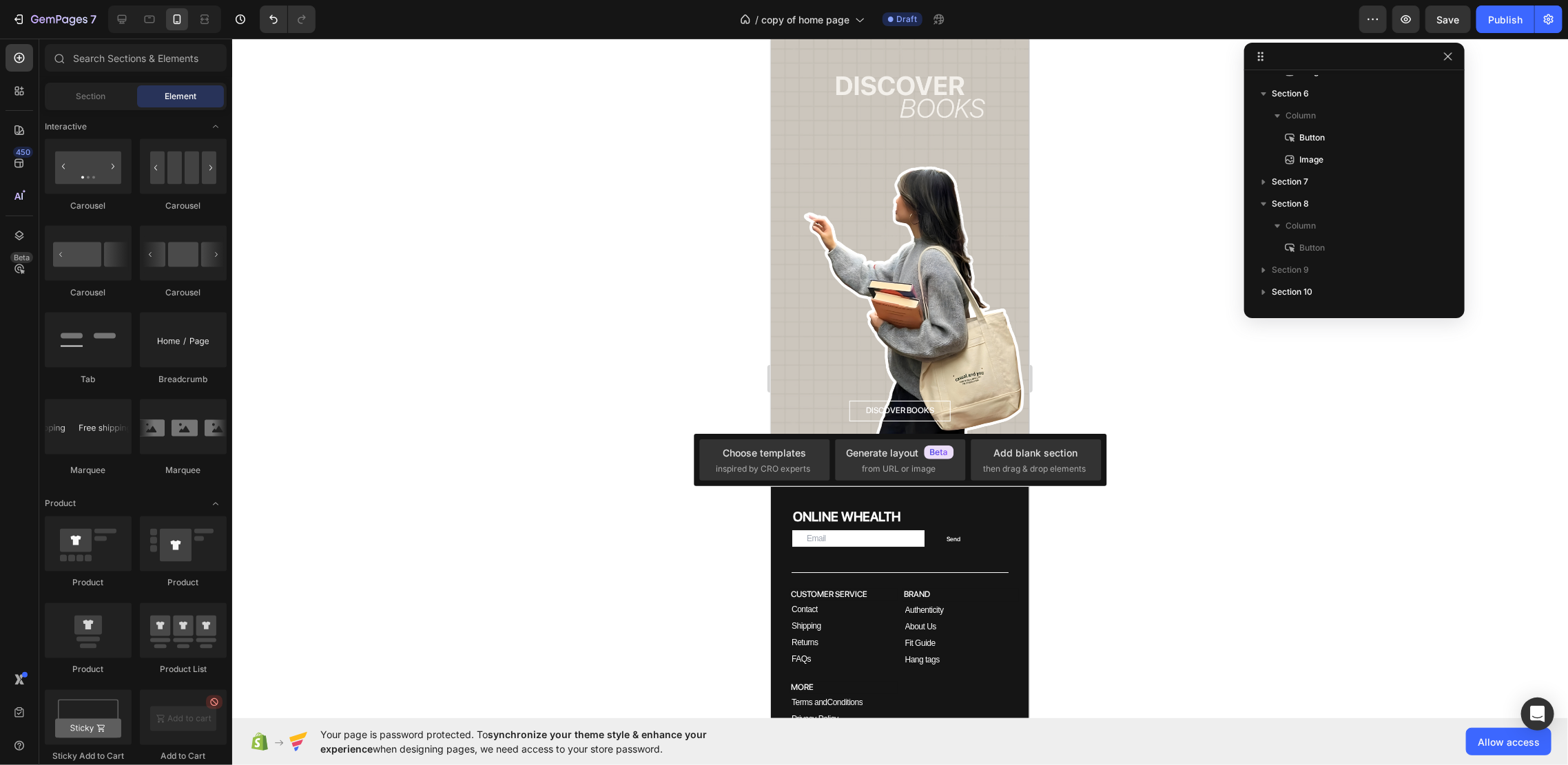
click at [1121, 384] on div at bounding box center [900, 401] width 1336 height 726
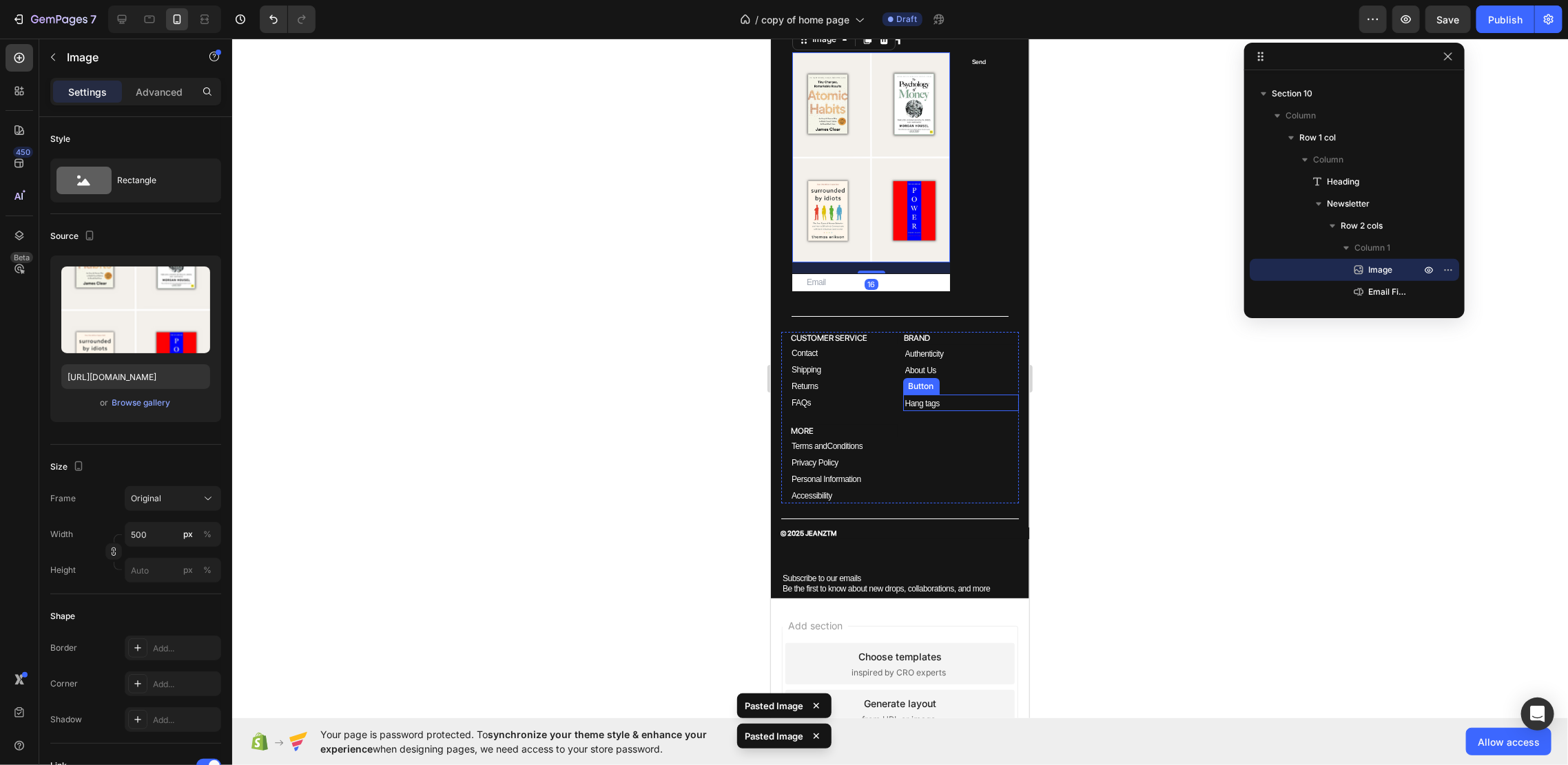
scroll to position [2934, 0]
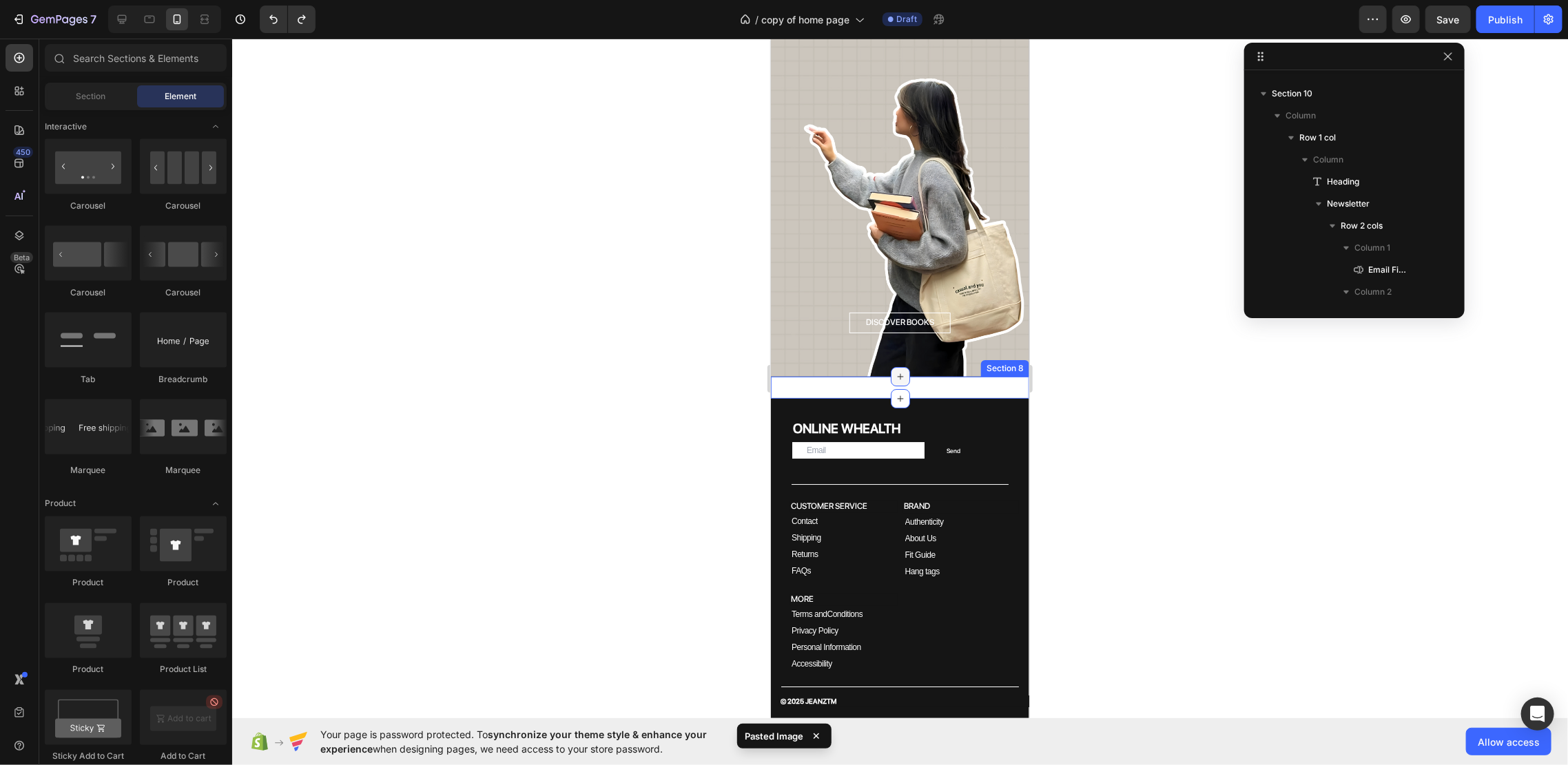
click at [894, 371] on icon at bounding box center [899, 376] width 11 height 11
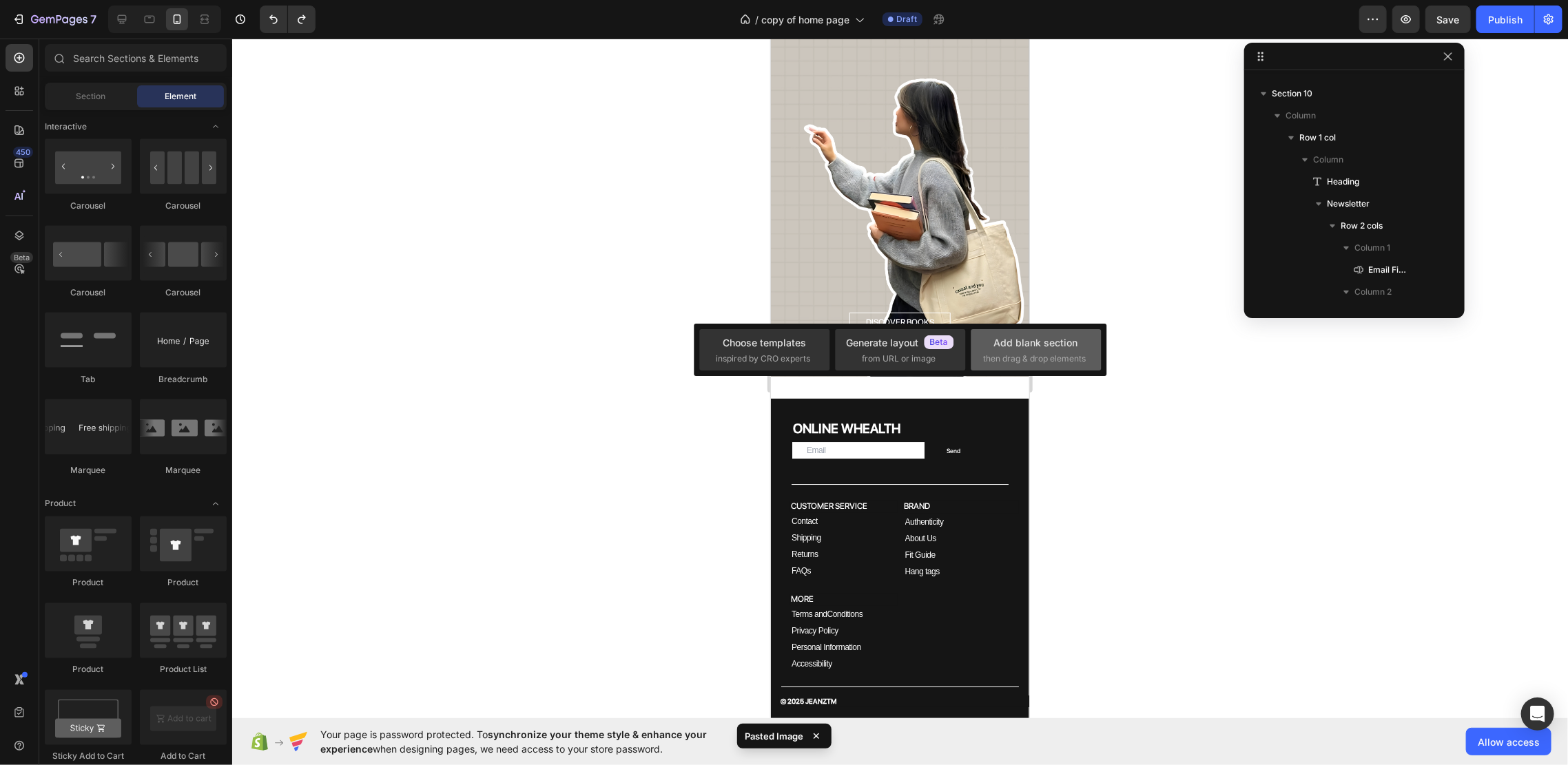
click at [1047, 339] on div "Add blank section" at bounding box center [1035, 342] width 84 height 15
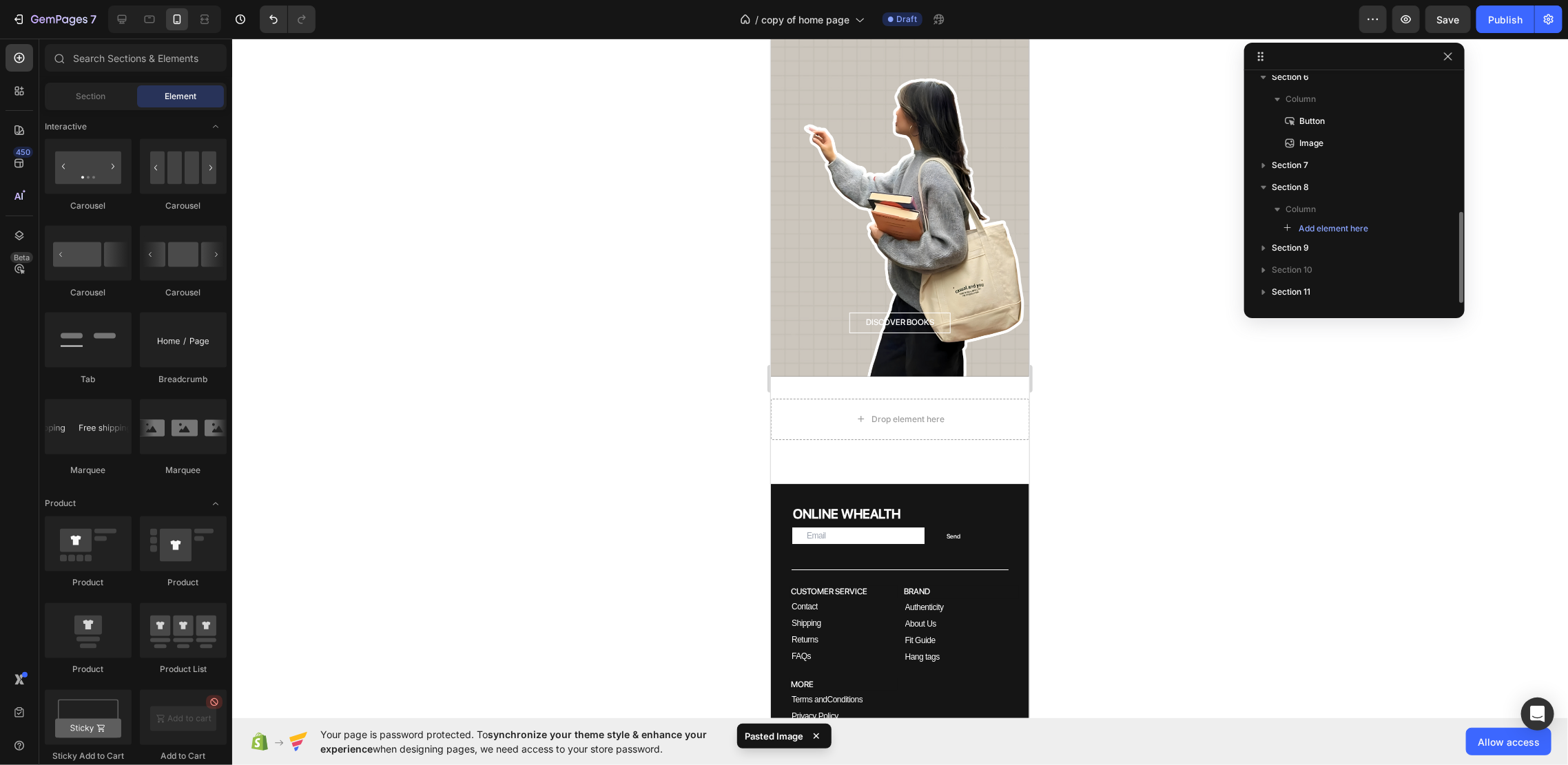
scroll to position [340, 0]
click at [964, 398] on div "Drop element here" at bounding box center [899, 419] width 258 height 42
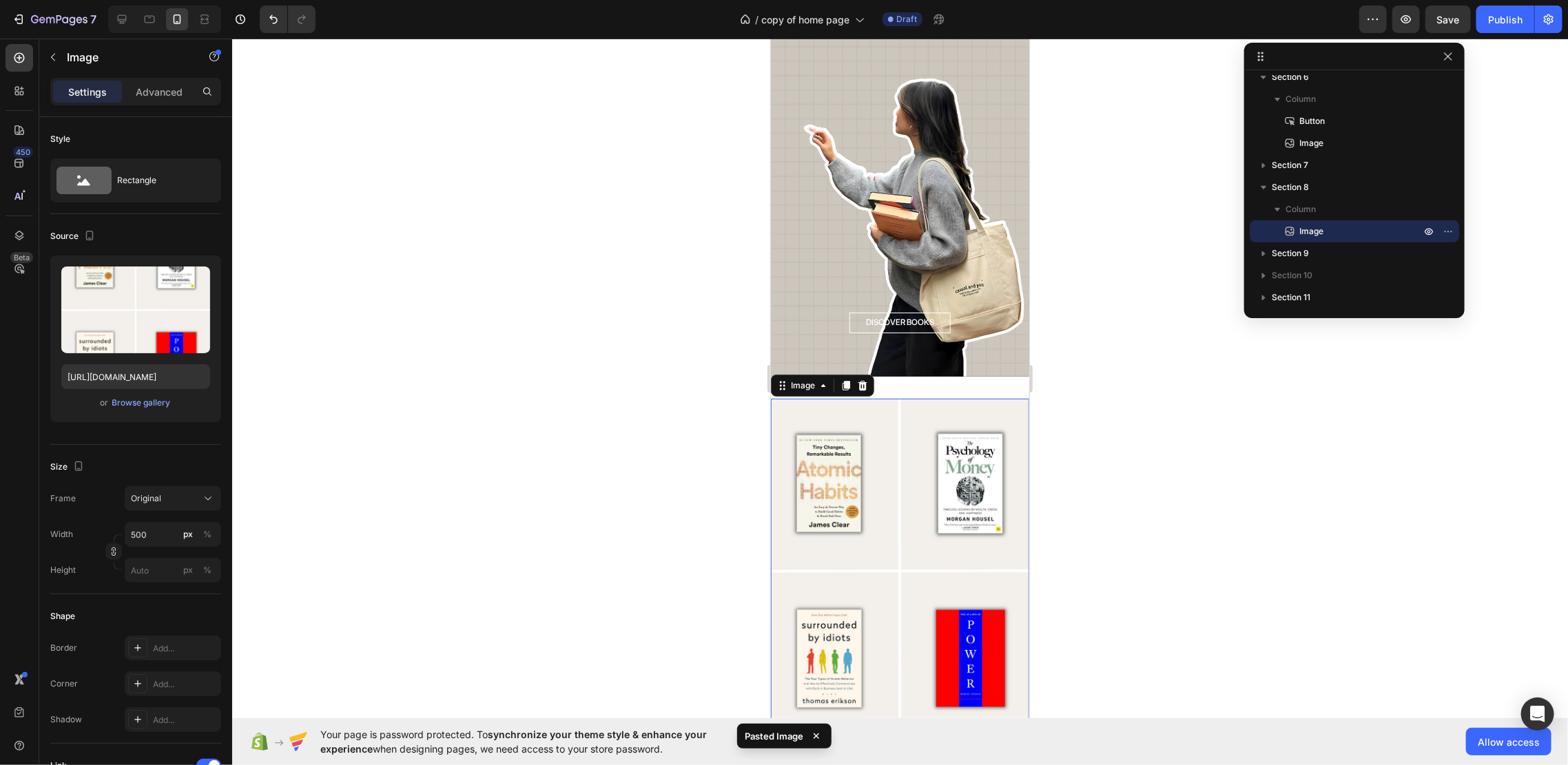
click at [1113, 328] on div at bounding box center [900, 401] width 1336 height 726
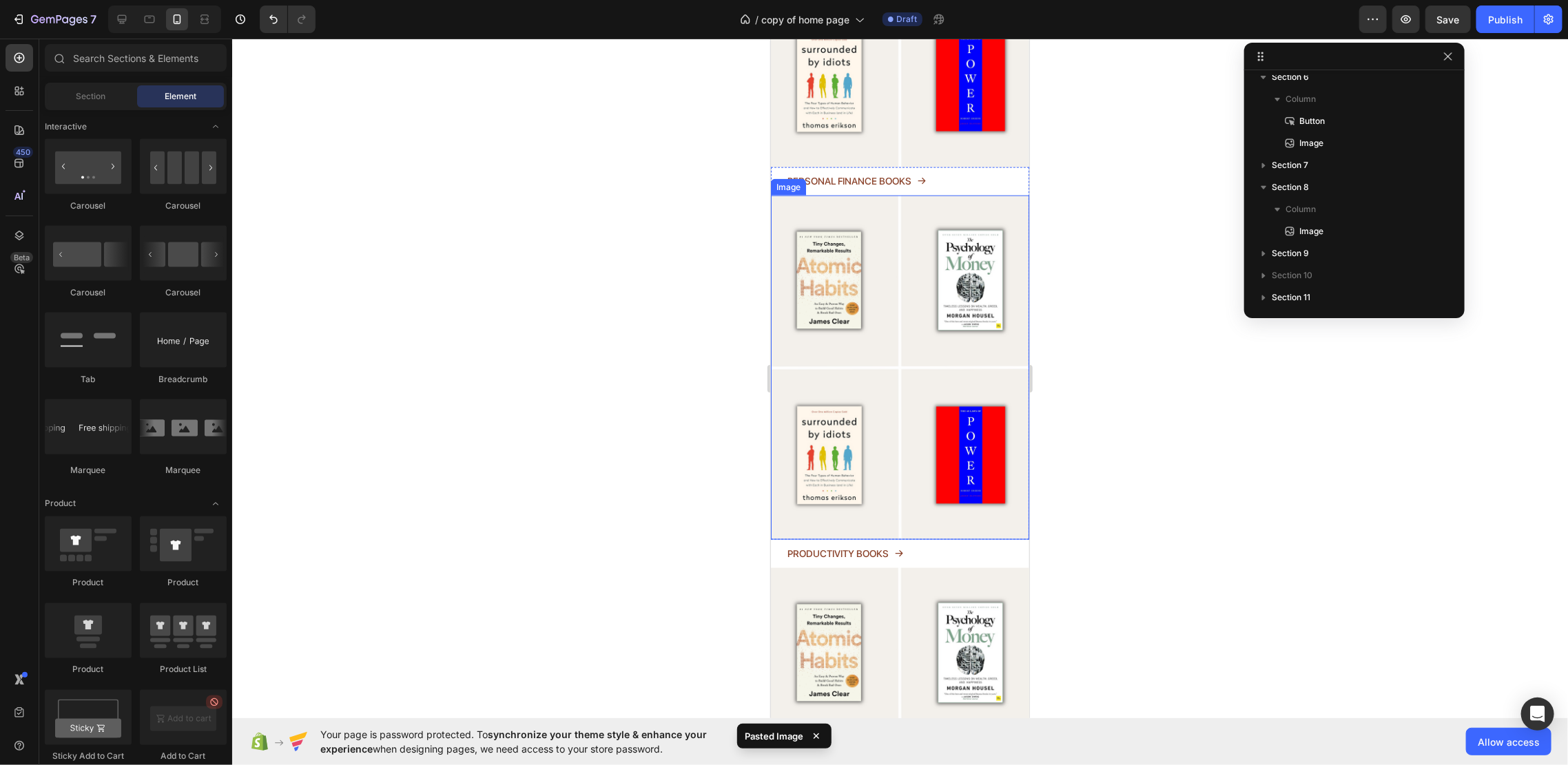
scroll to position [1006, 0]
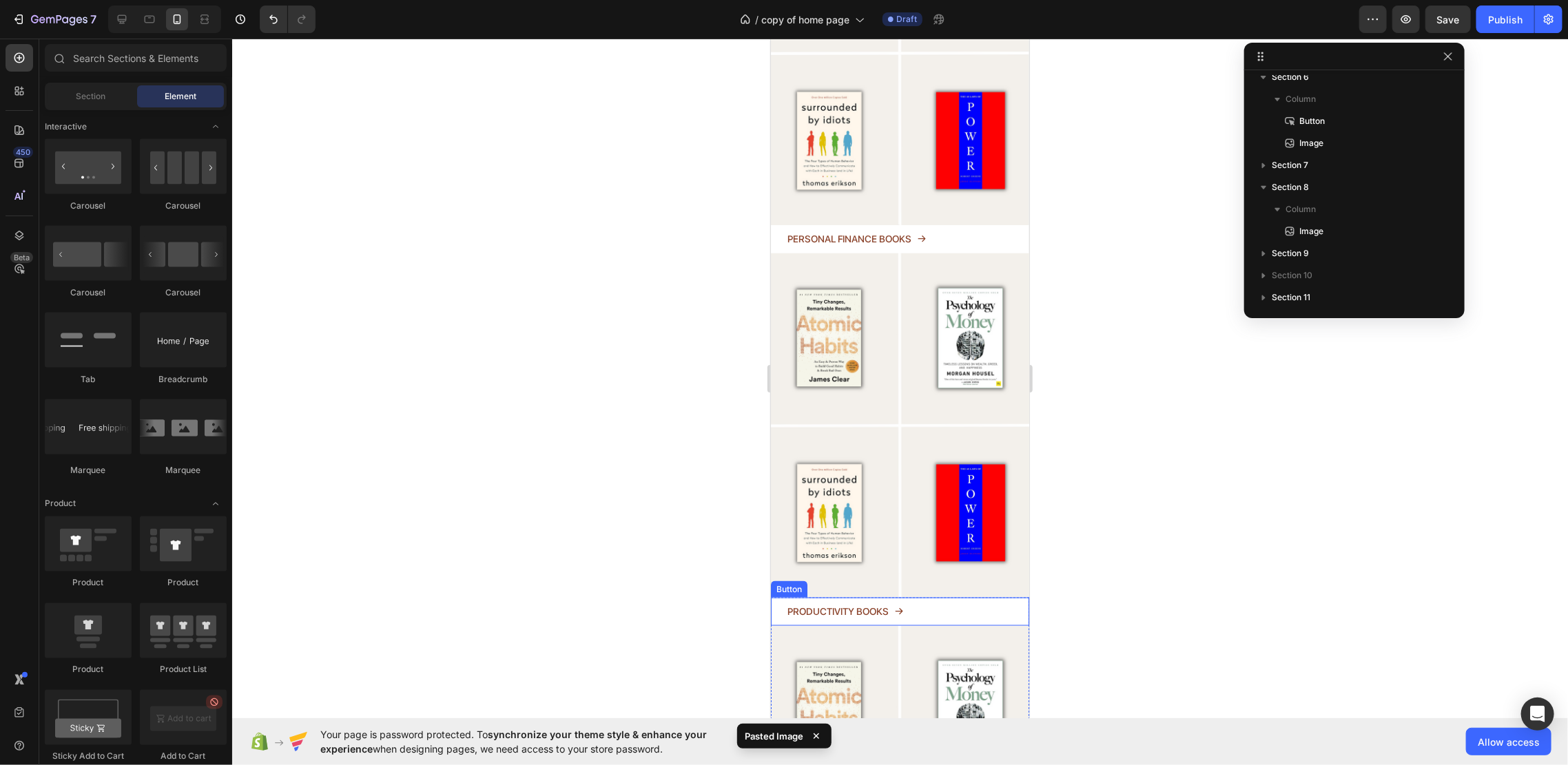
click at [946, 597] on div "PRODUCTIVITY BOOKS Button" at bounding box center [899, 611] width 258 height 29
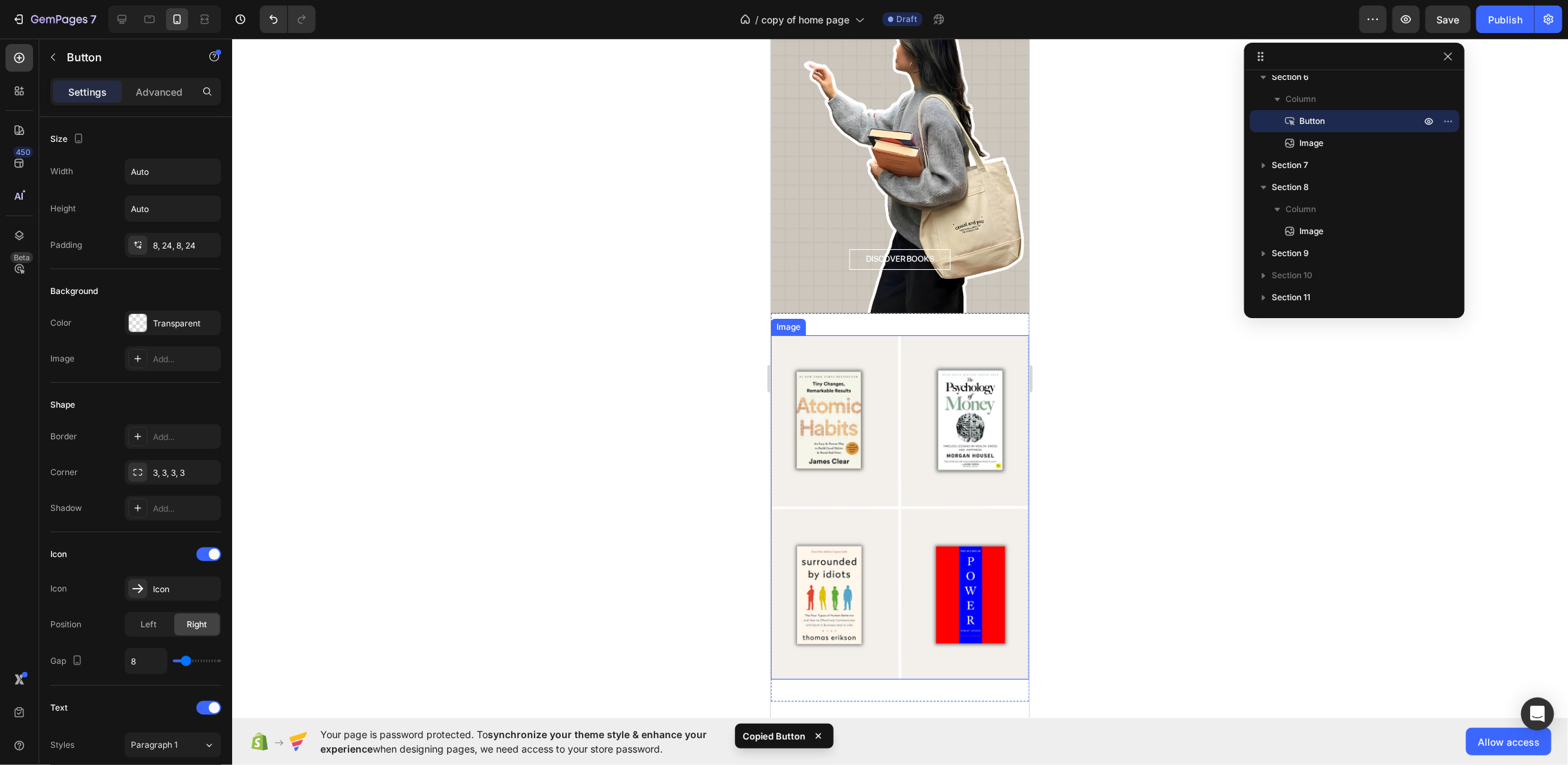
scroll to position [2934, 0]
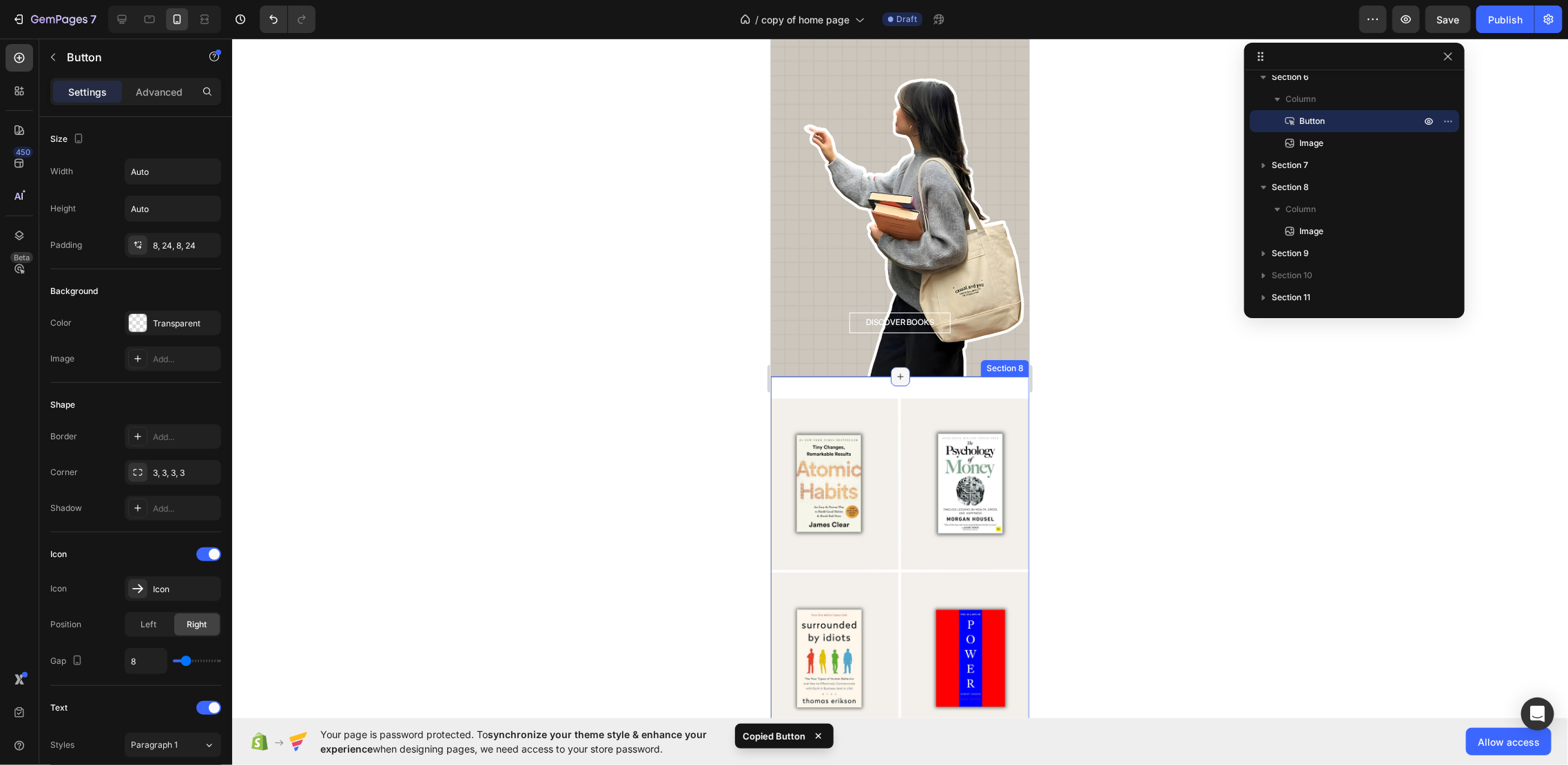
click at [894, 371] on icon at bounding box center [899, 376] width 11 height 11
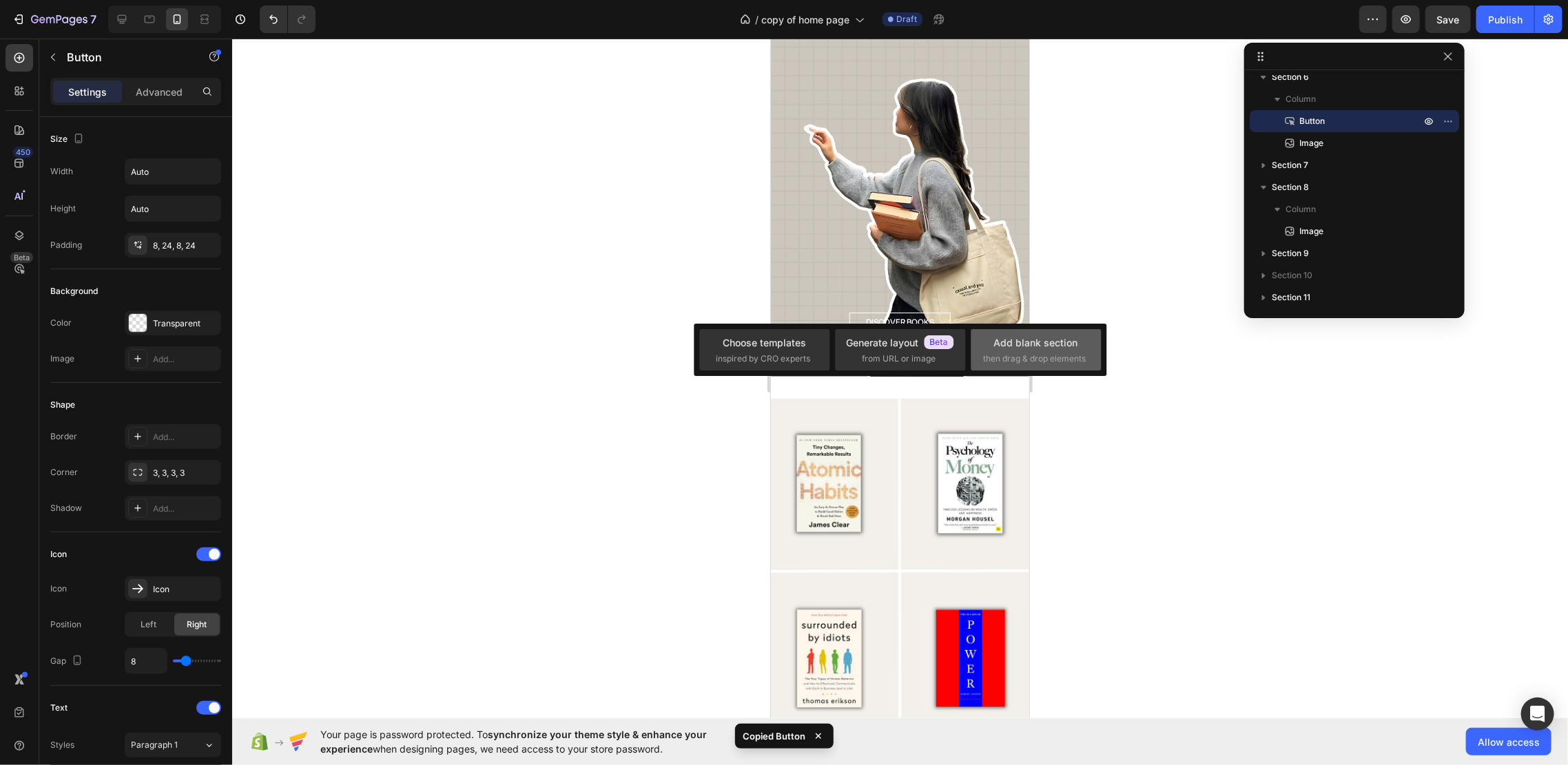
click at [1011, 330] on div "Add blank section then drag & drop elements" at bounding box center [1036, 350] width 131 height 42
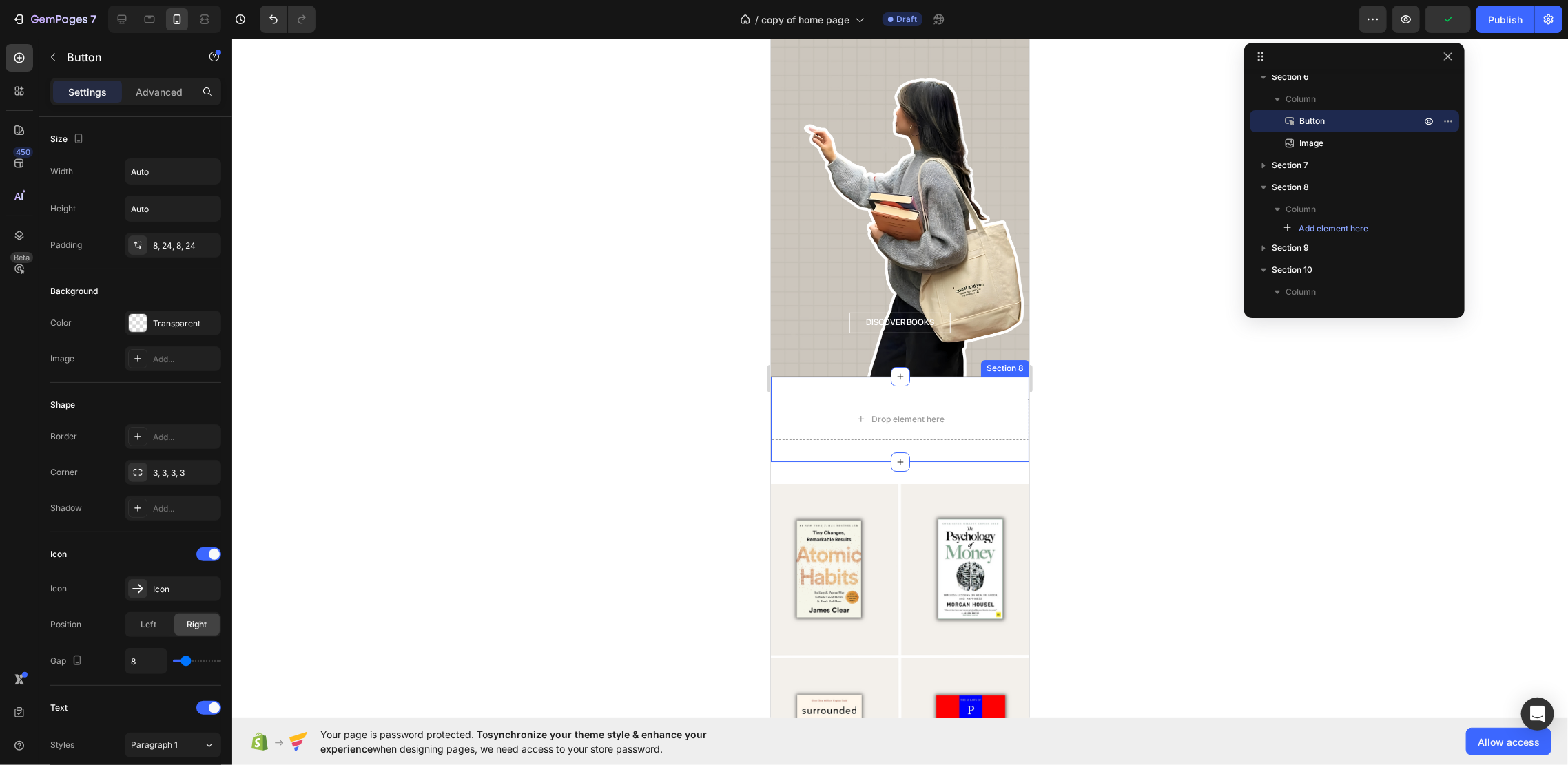
click at [931, 376] on div "Drop element here Section 8" at bounding box center [899, 418] width 258 height 85
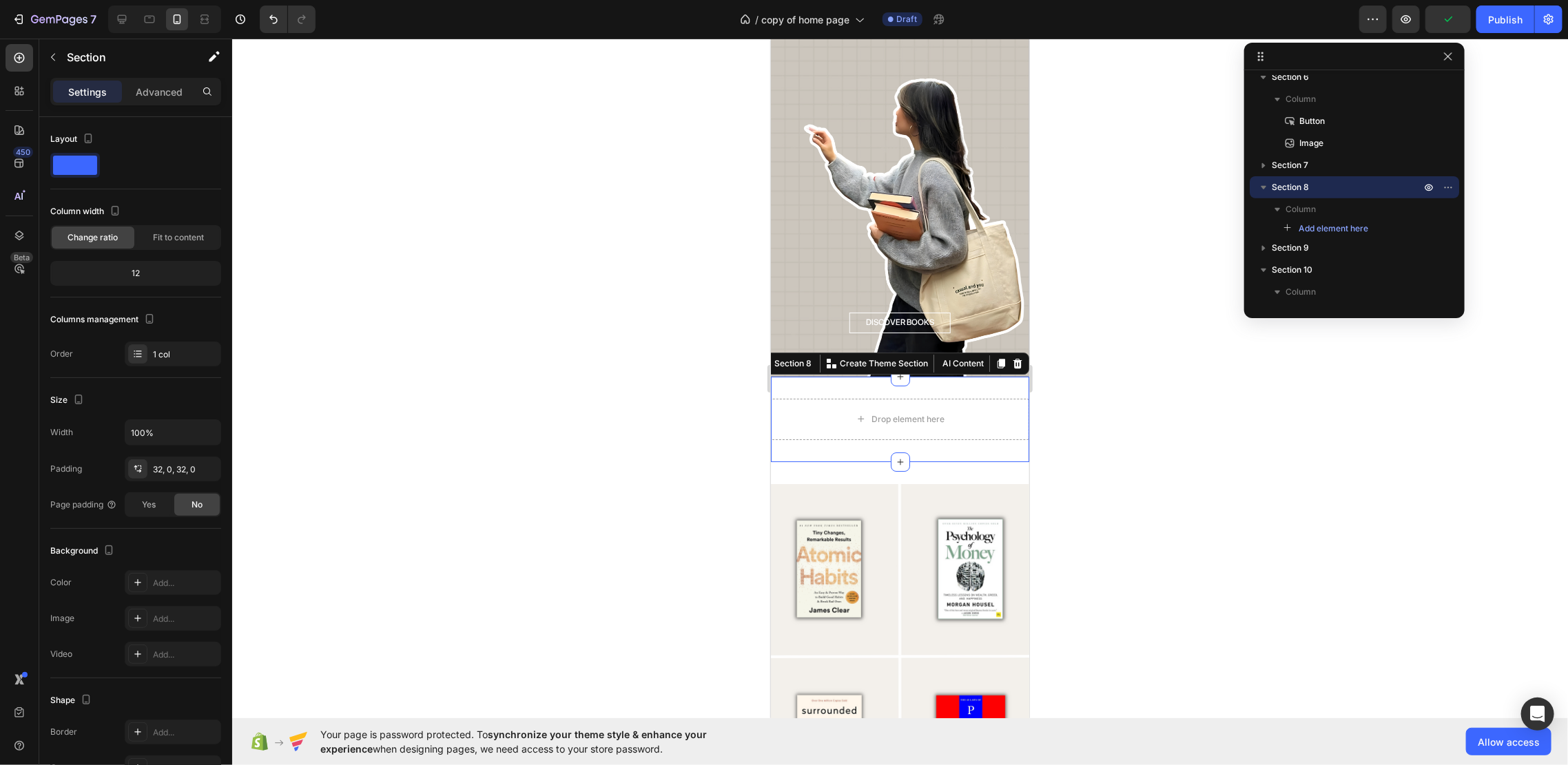
click at [923, 407] on div "Drop element here" at bounding box center [899, 418] width 112 height 22
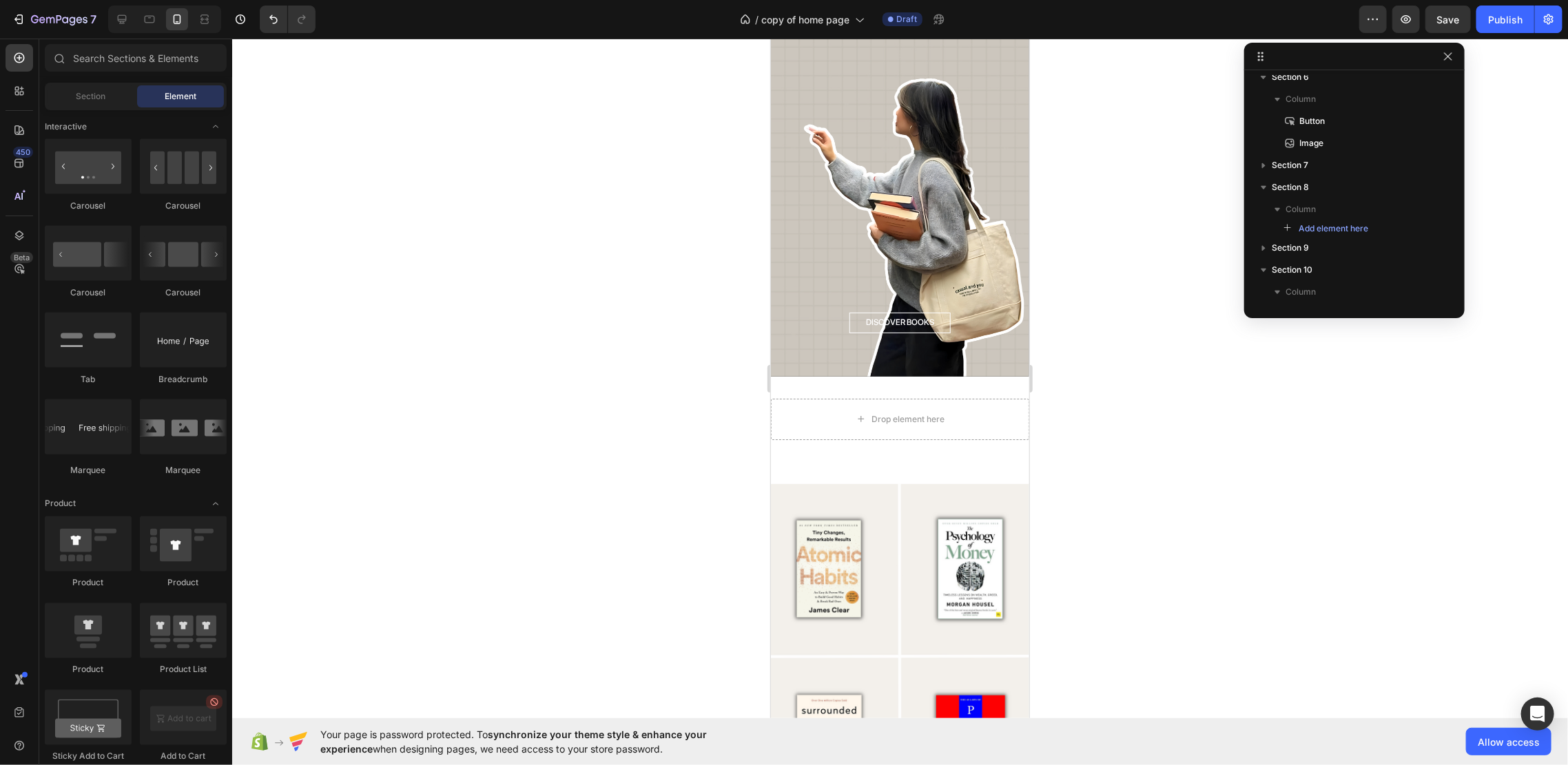
click at [1061, 322] on div at bounding box center [900, 401] width 1336 height 726
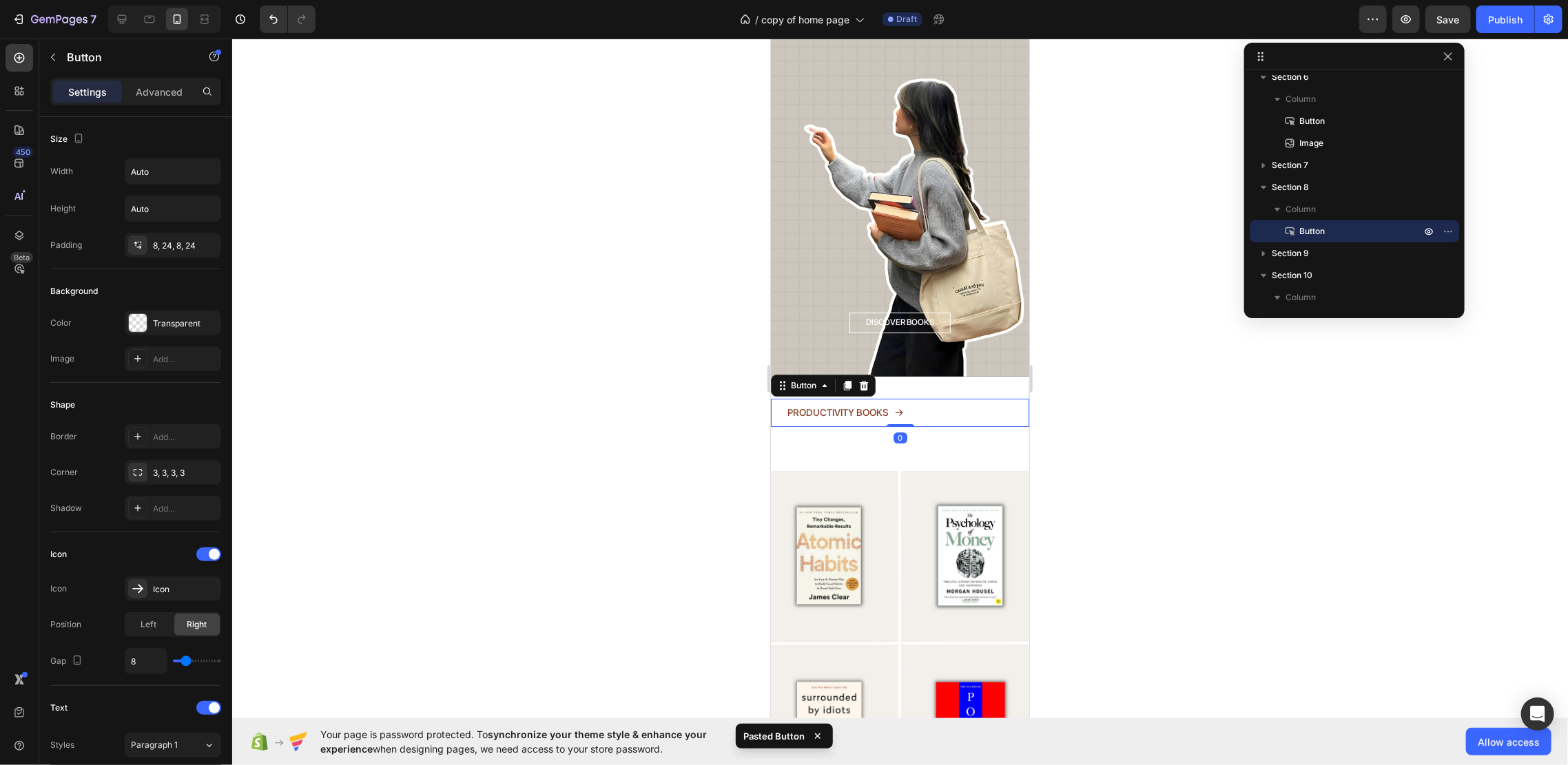
click at [915, 449] on div "Image Section 9" at bounding box center [899, 642] width 258 height 388
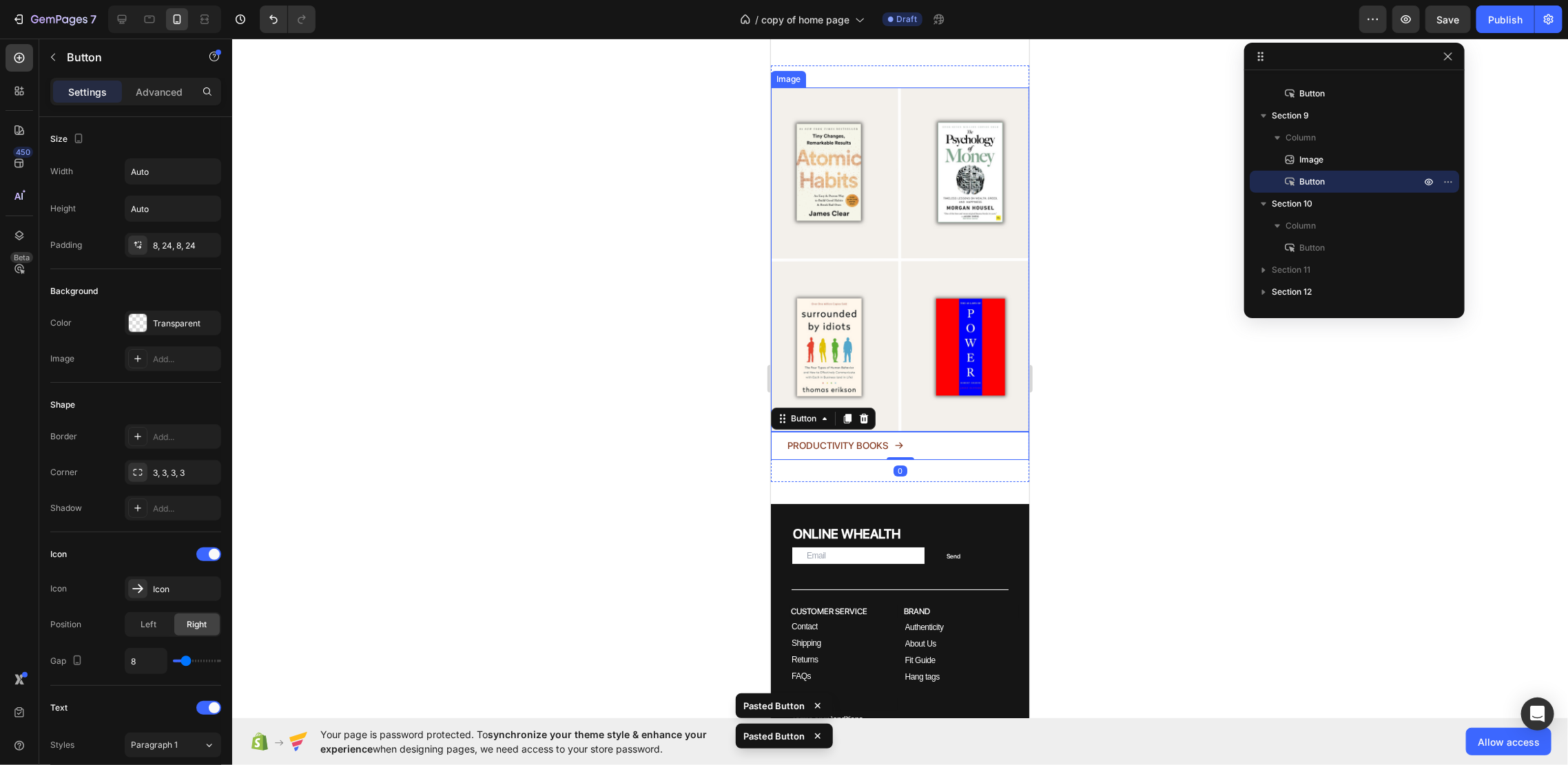
scroll to position [3201, 0]
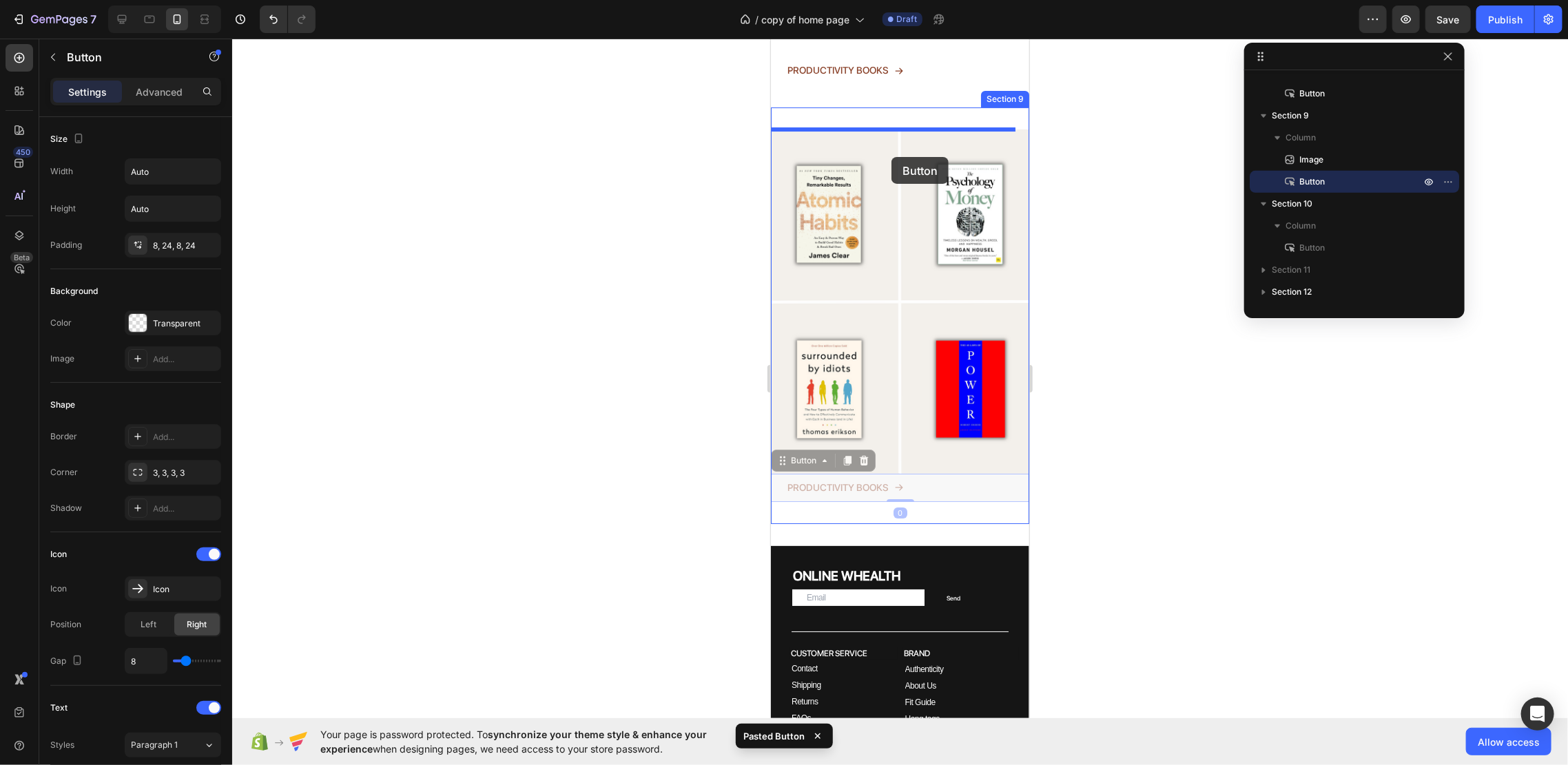
drag, startPoint x: 945, startPoint y: 463, endPoint x: 891, endPoint y: 155, distance: 312.7
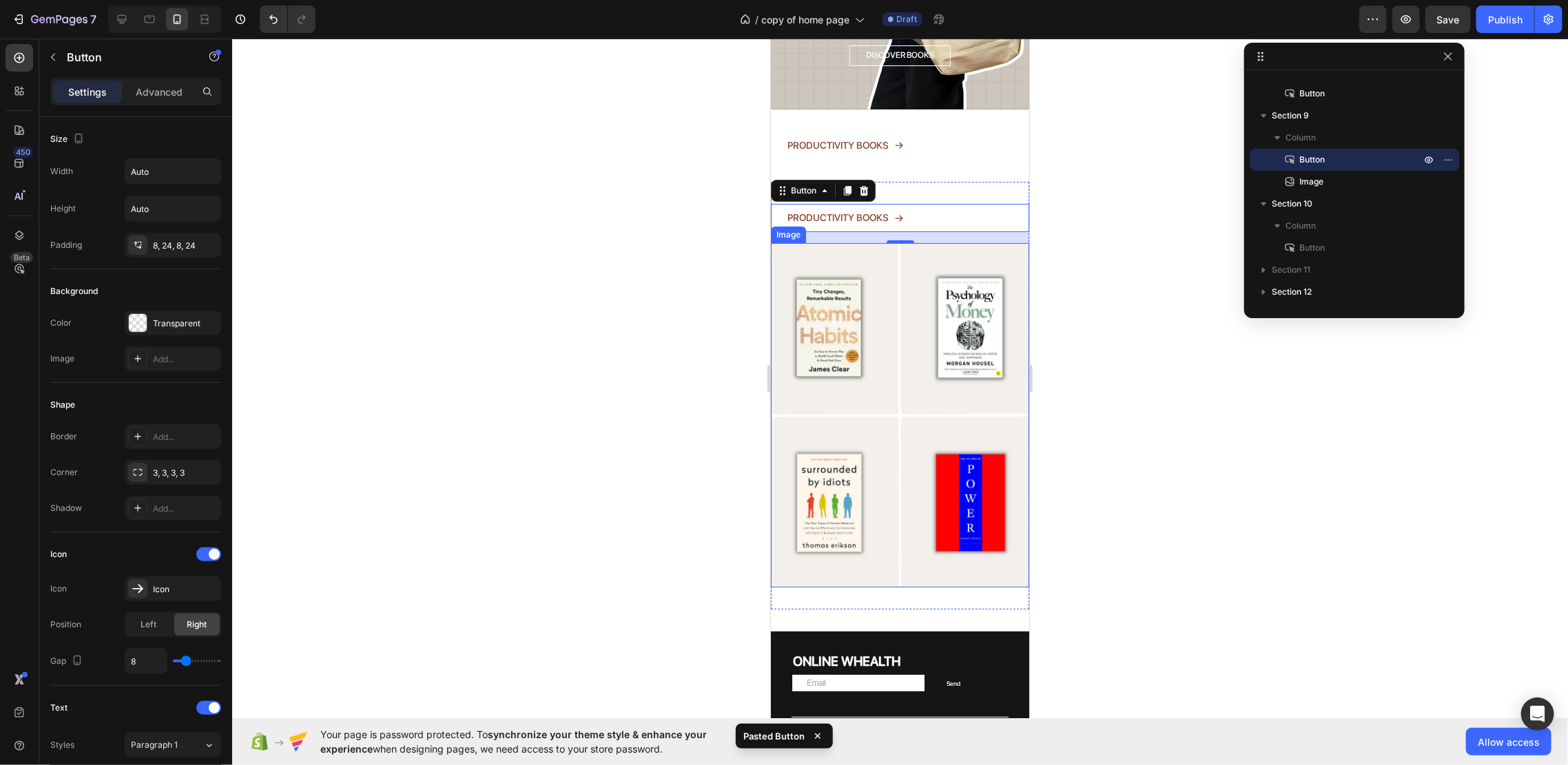
scroll to position [3018, 0]
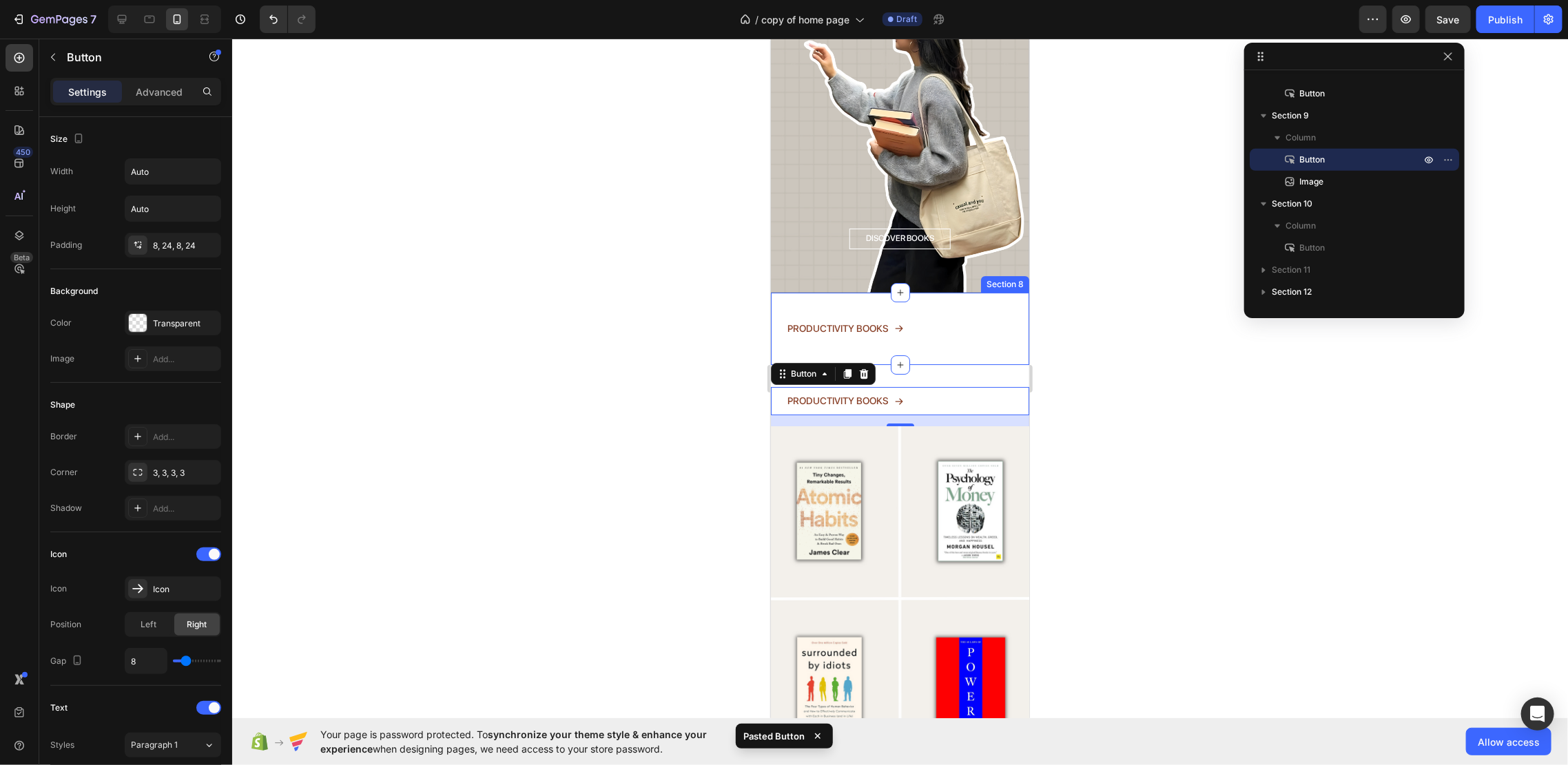
click at [943, 314] on div "PRODUCTIVITY BOOKS Button" at bounding box center [899, 328] width 258 height 29
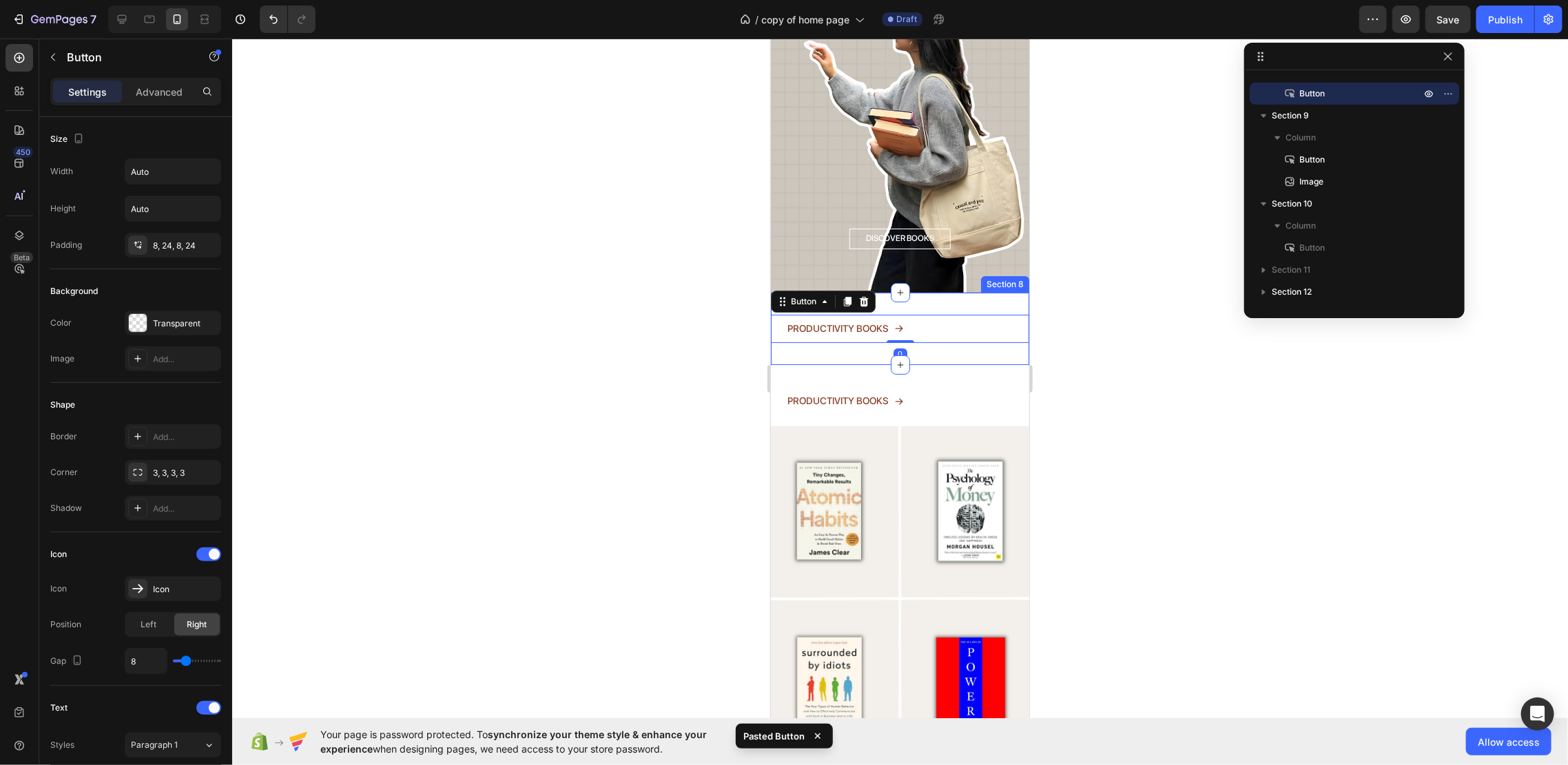
click at [960, 292] on div "PRODUCTIVITY BOOKS Button 0 Section 8" at bounding box center [899, 327] width 258 height 72
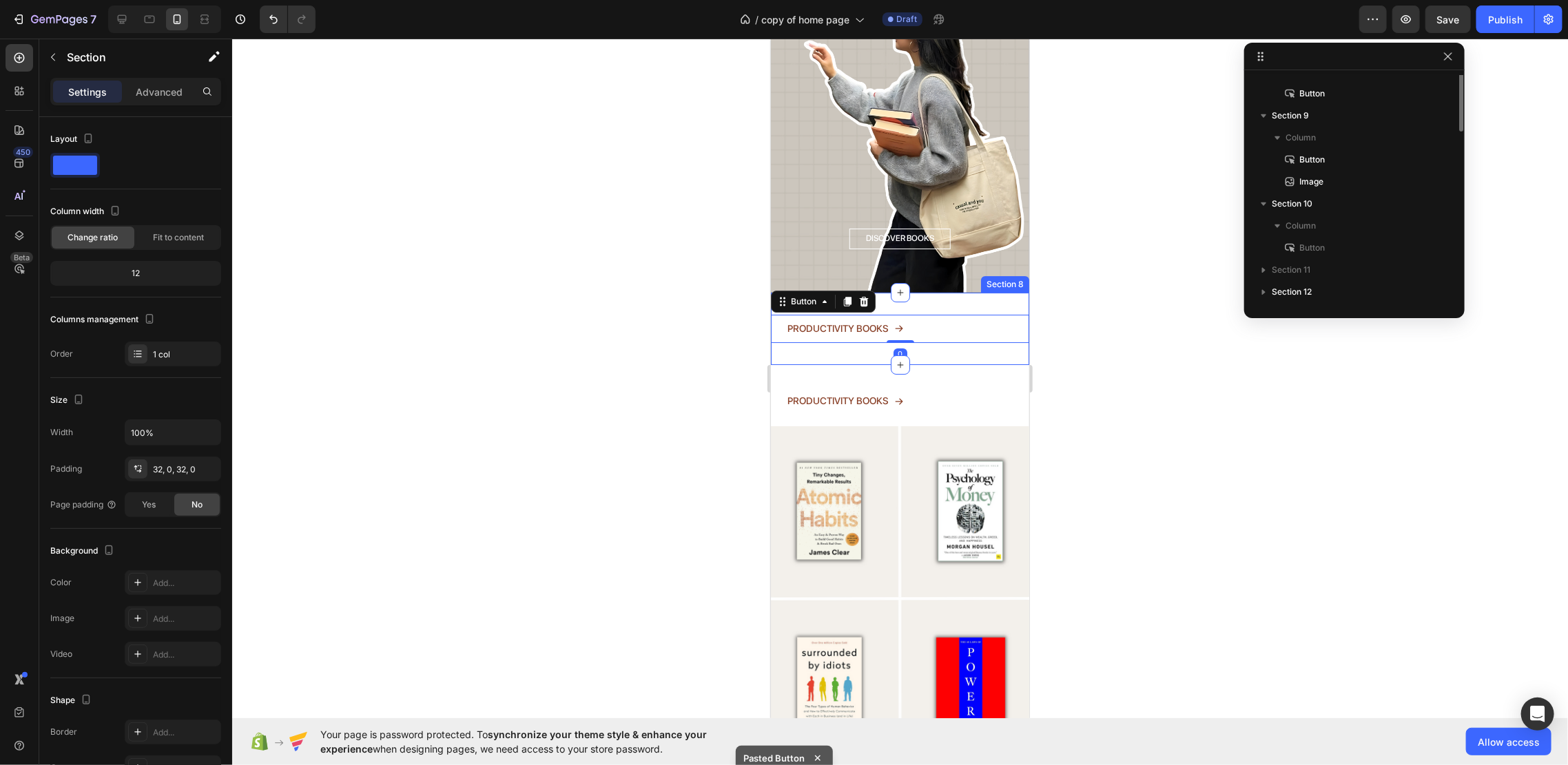
scroll to position [349, 0]
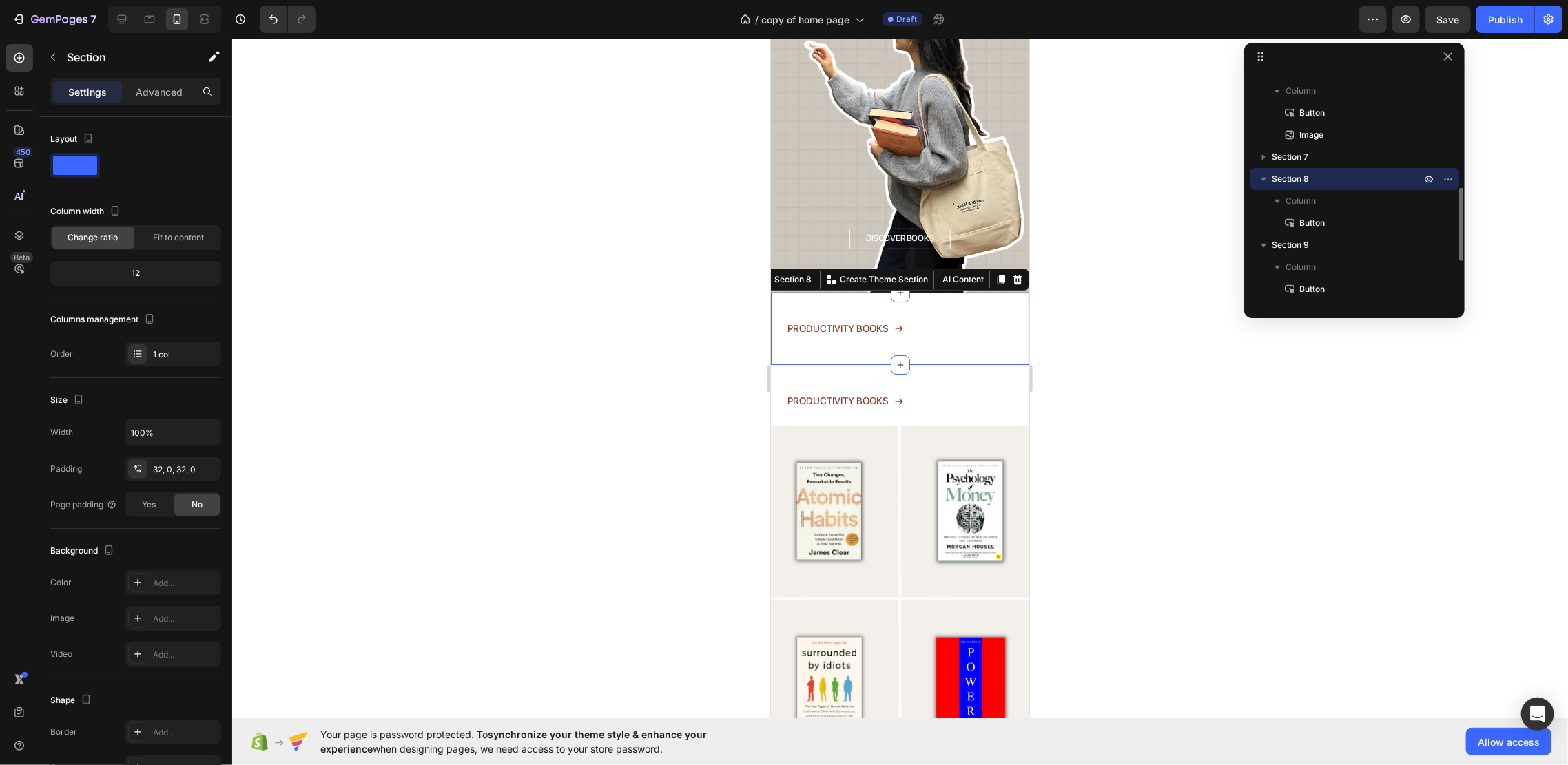
click at [1011, 274] on icon at bounding box center [1016, 279] width 11 height 11
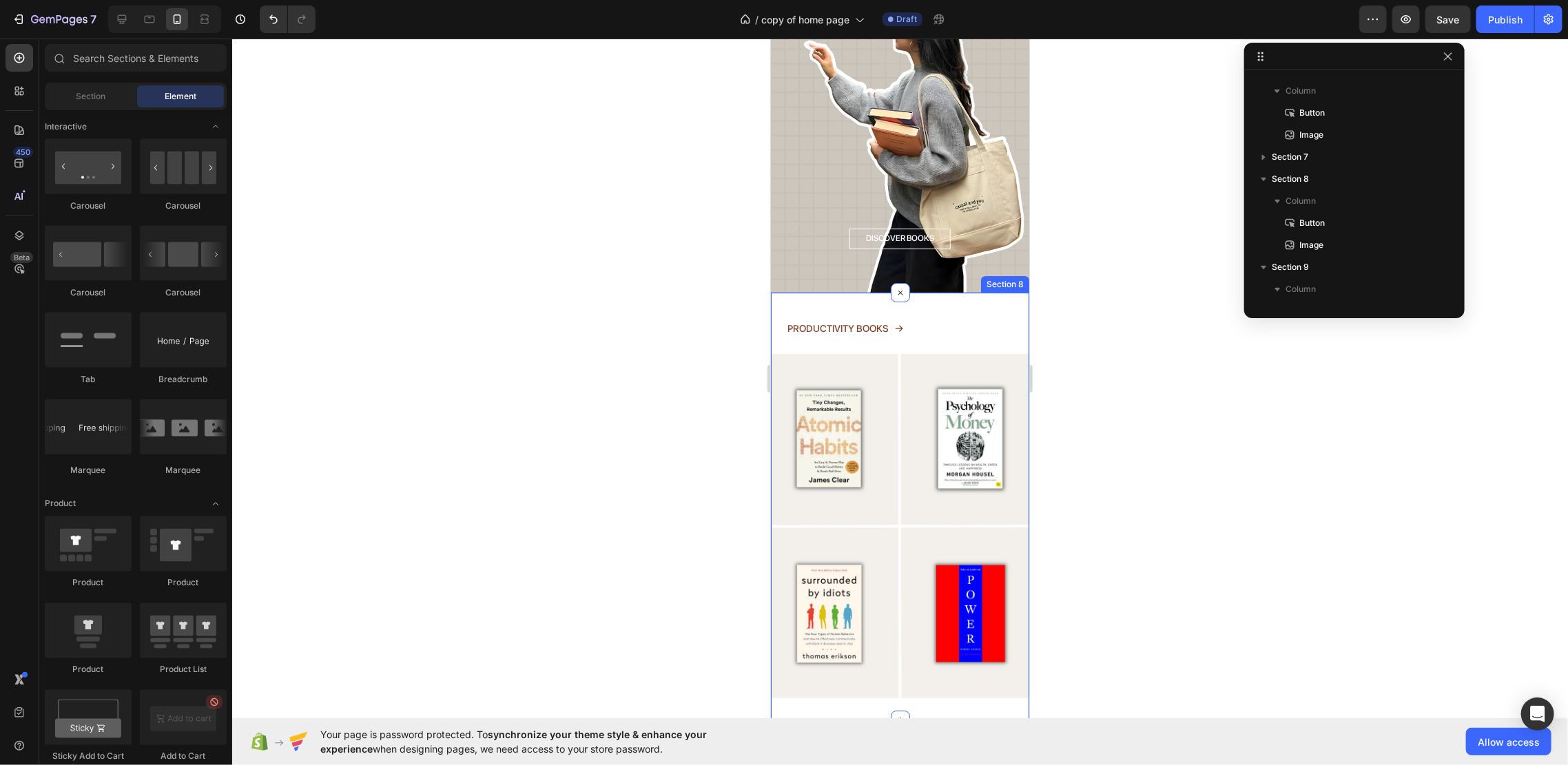
click at [957, 292] on div "PRODUCTIVITY BOOKS Button Image Section 8" at bounding box center [899, 505] width 258 height 428
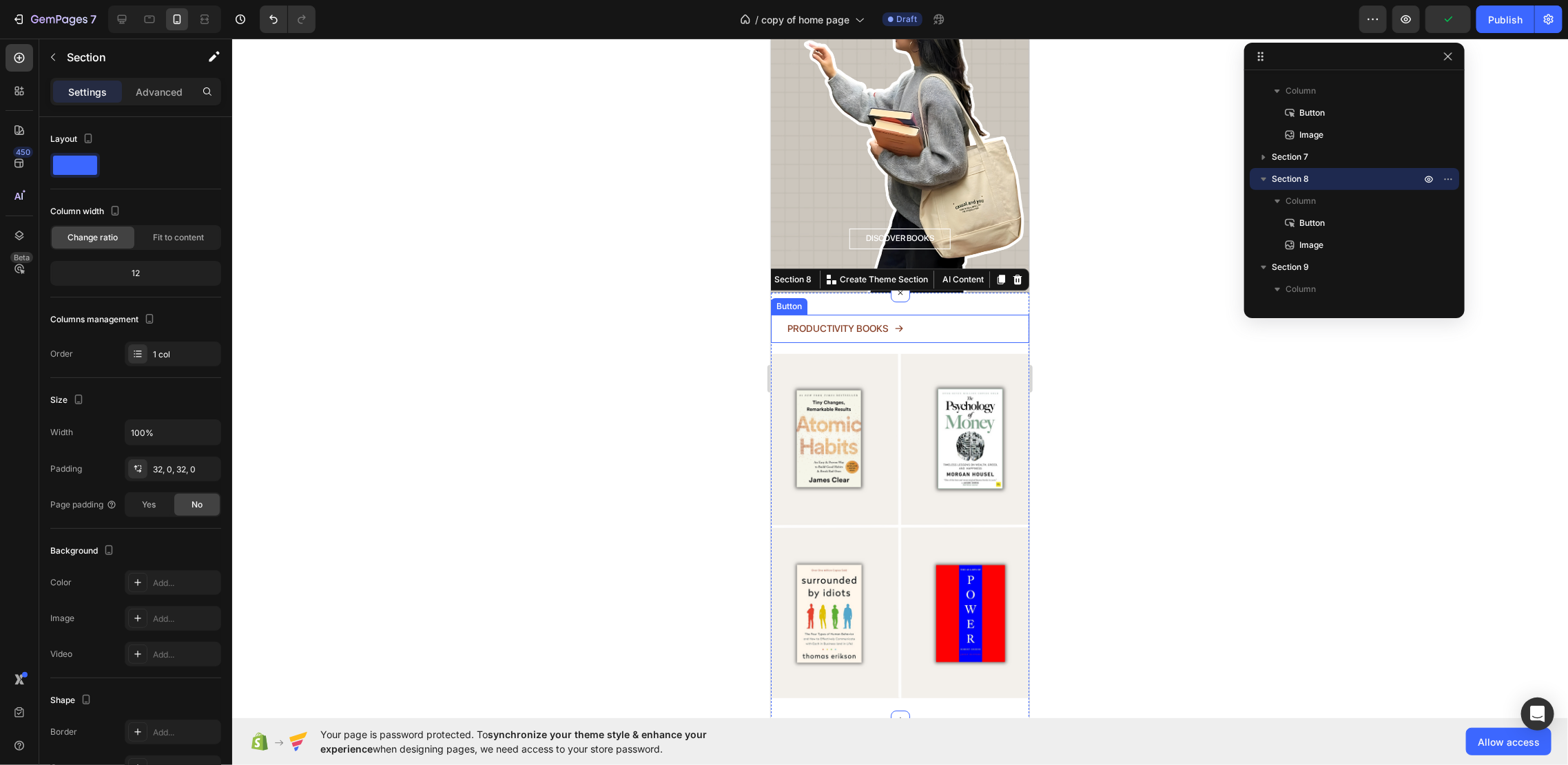
click at [929, 314] on div "PRODUCTIVITY BOOKS Button" at bounding box center [899, 328] width 258 height 29
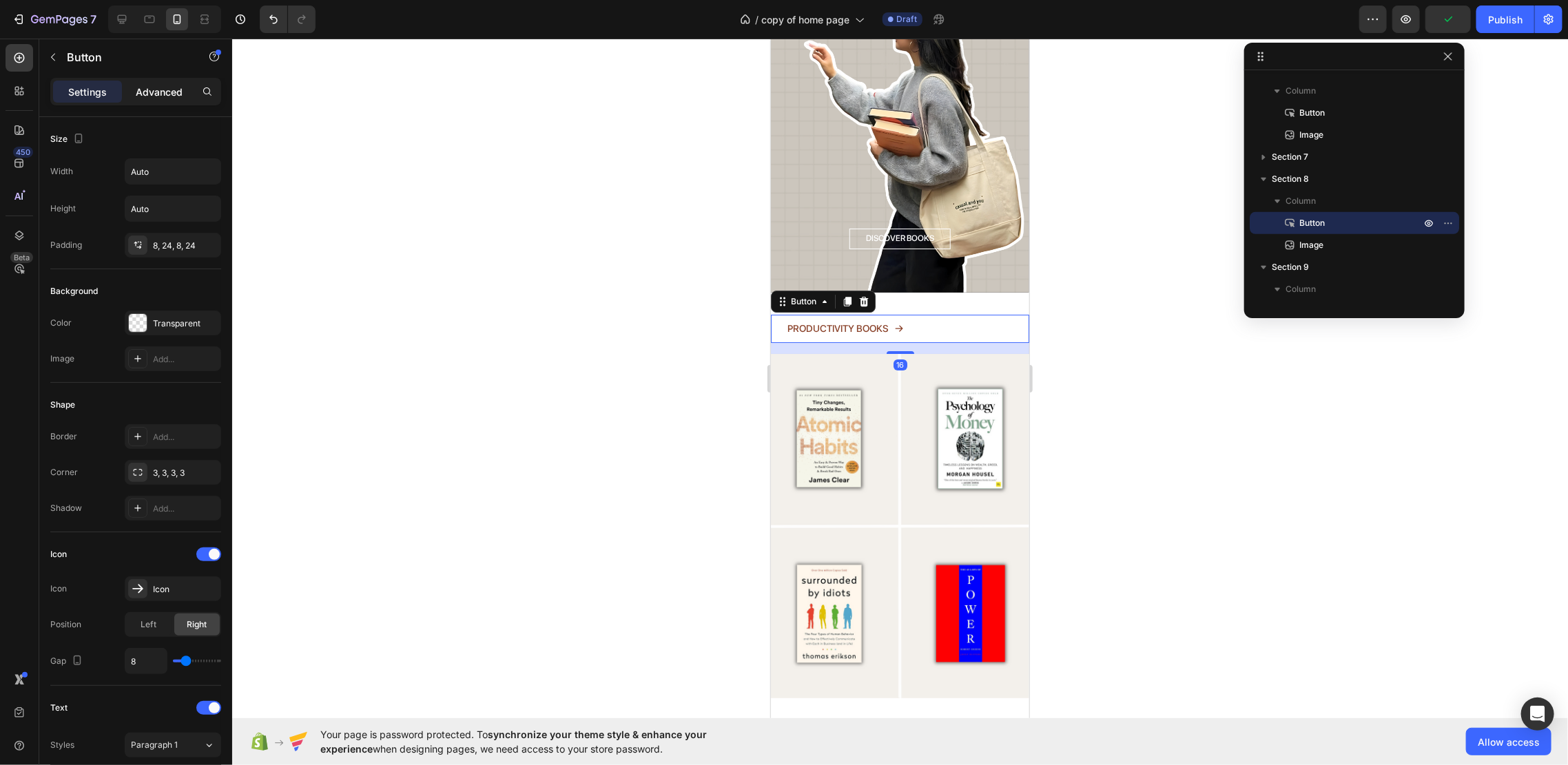
click at [147, 89] on p "Advanced" at bounding box center [158, 92] width 46 height 15
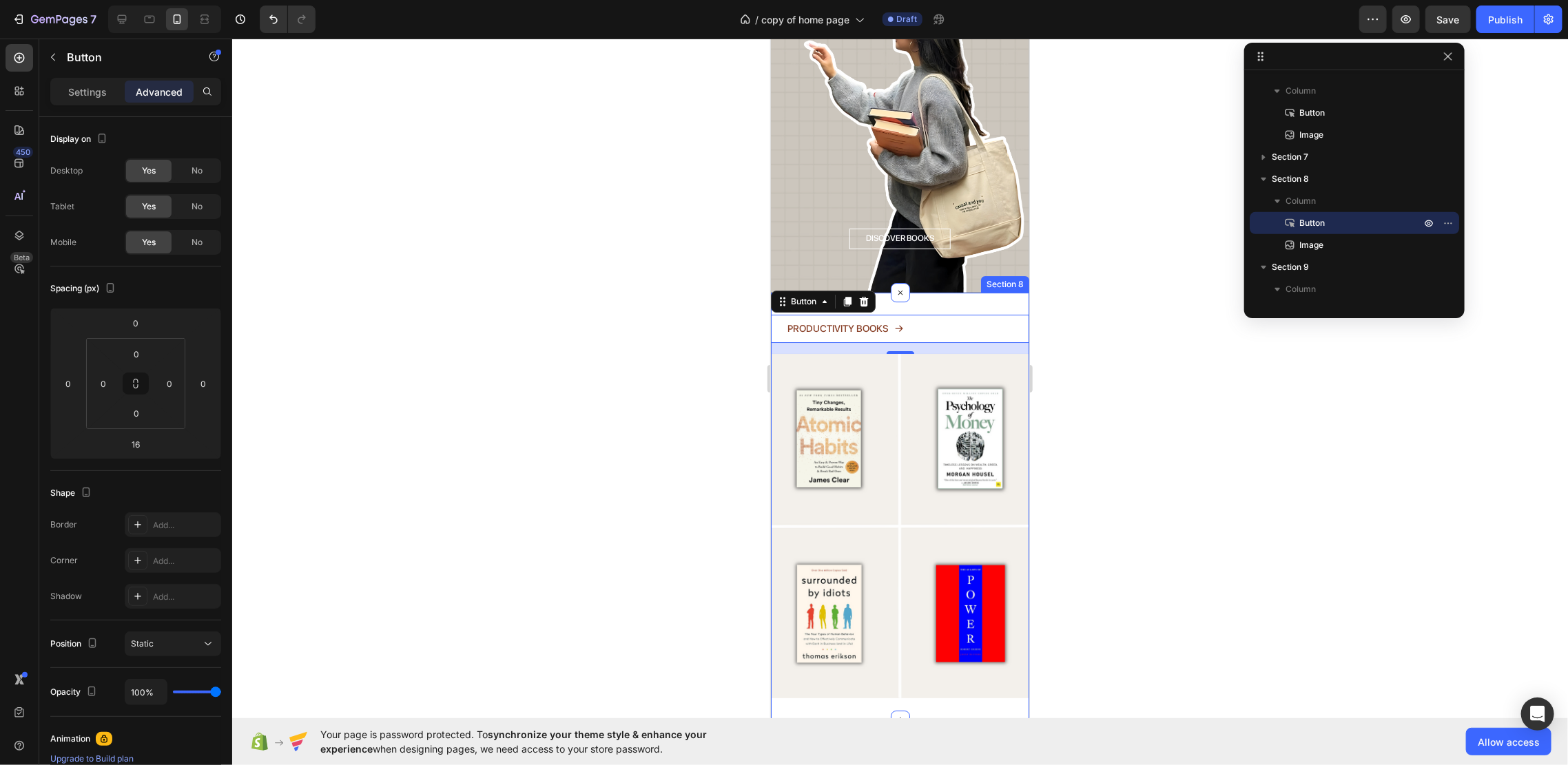
click at [977, 292] on div "PRODUCTIVITY BOOKS Button 16 Image Section 8" at bounding box center [899, 505] width 258 height 428
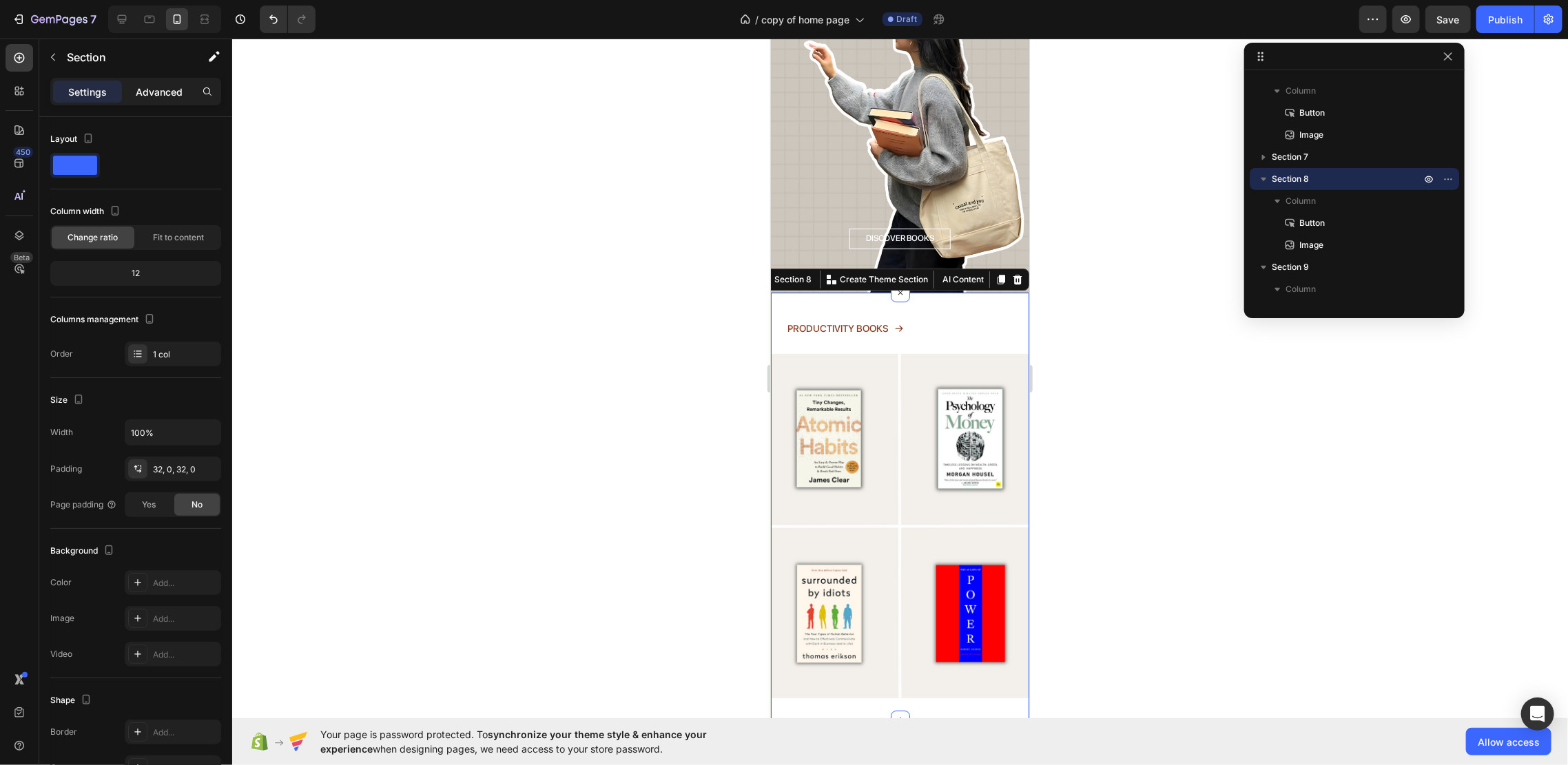
click at [158, 100] on div "Advanced" at bounding box center [159, 92] width 69 height 22
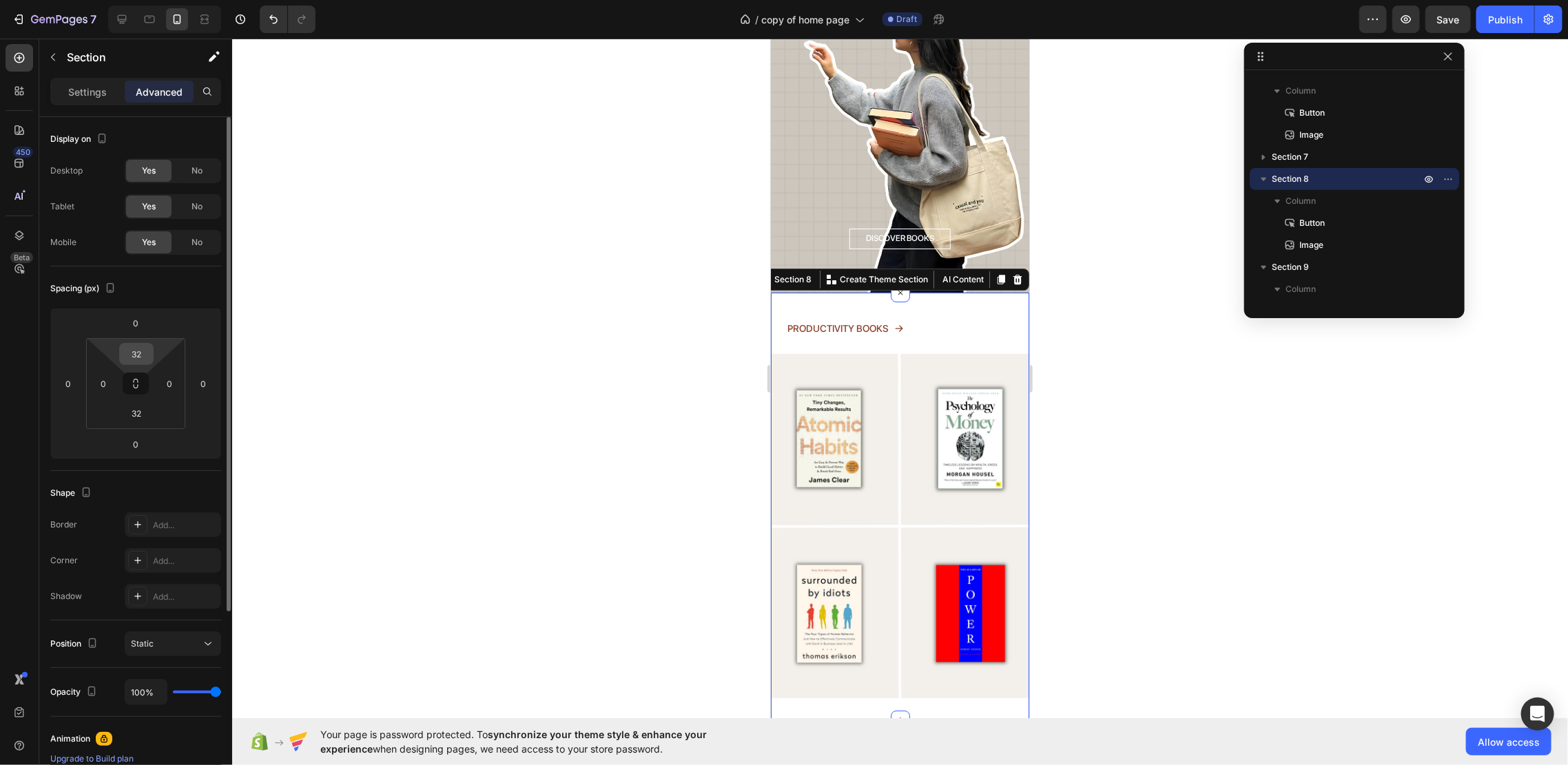
click at [144, 346] on input "32" at bounding box center [136, 354] width 28 height 21
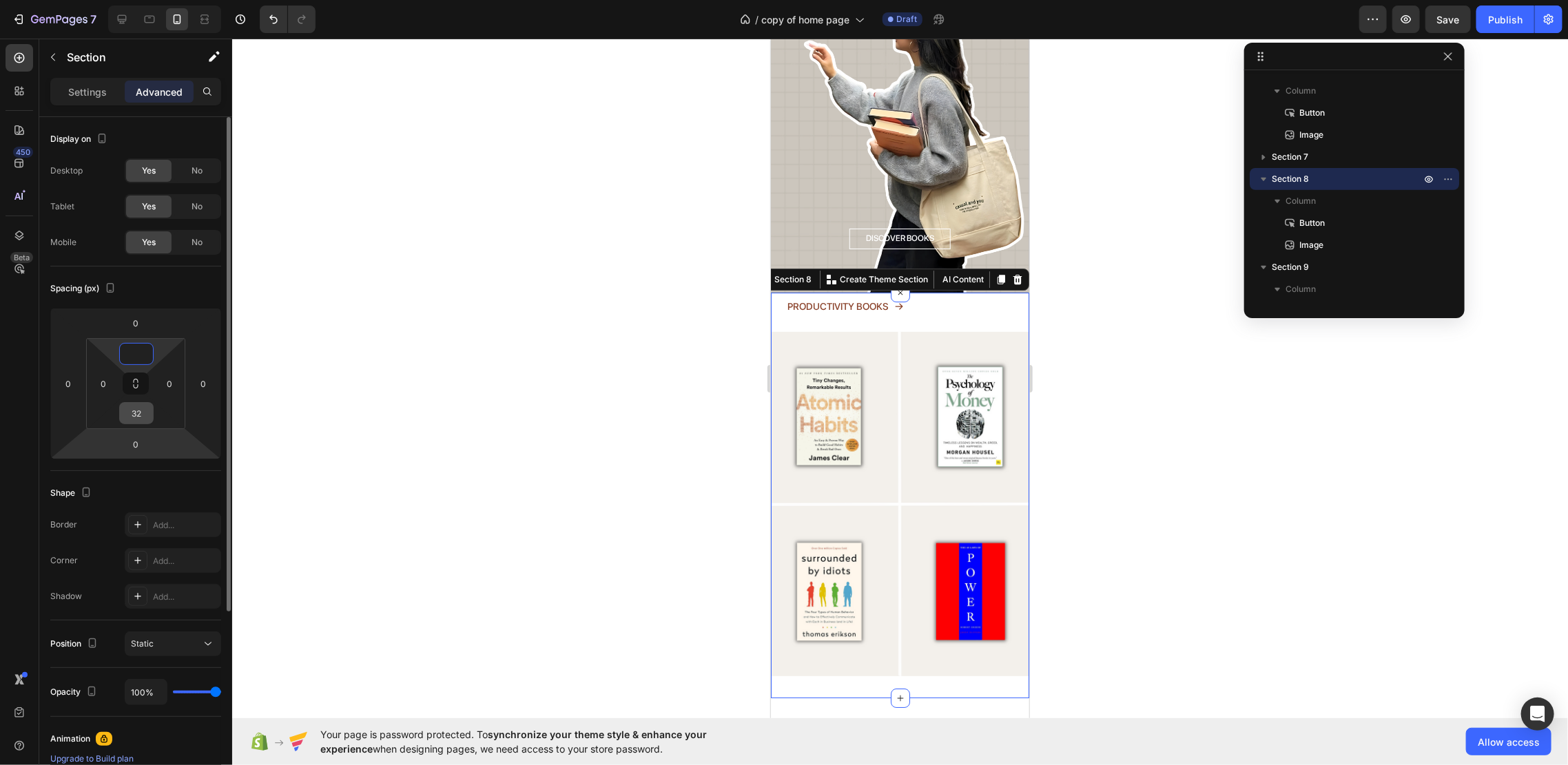
type input "0"
click at [146, 413] on input "32" at bounding box center [136, 413] width 28 height 21
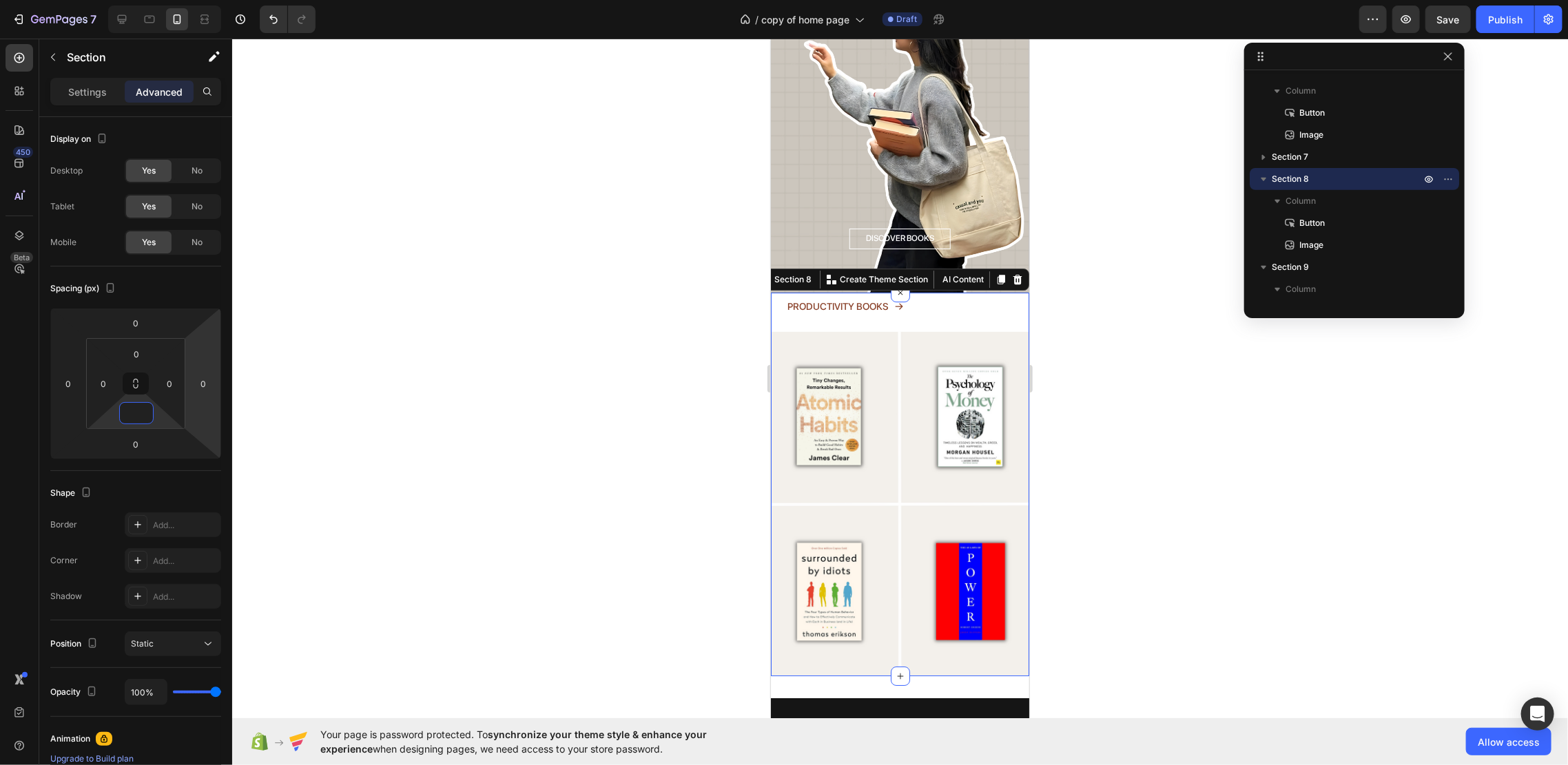
click at [891, 292] on div "PRODUCTIVITY BOOKS Button" at bounding box center [899, 311] width 258 height 40
type input "0"
click at [879, 331] on img at bounding box center [899, 503] width 258 height 344
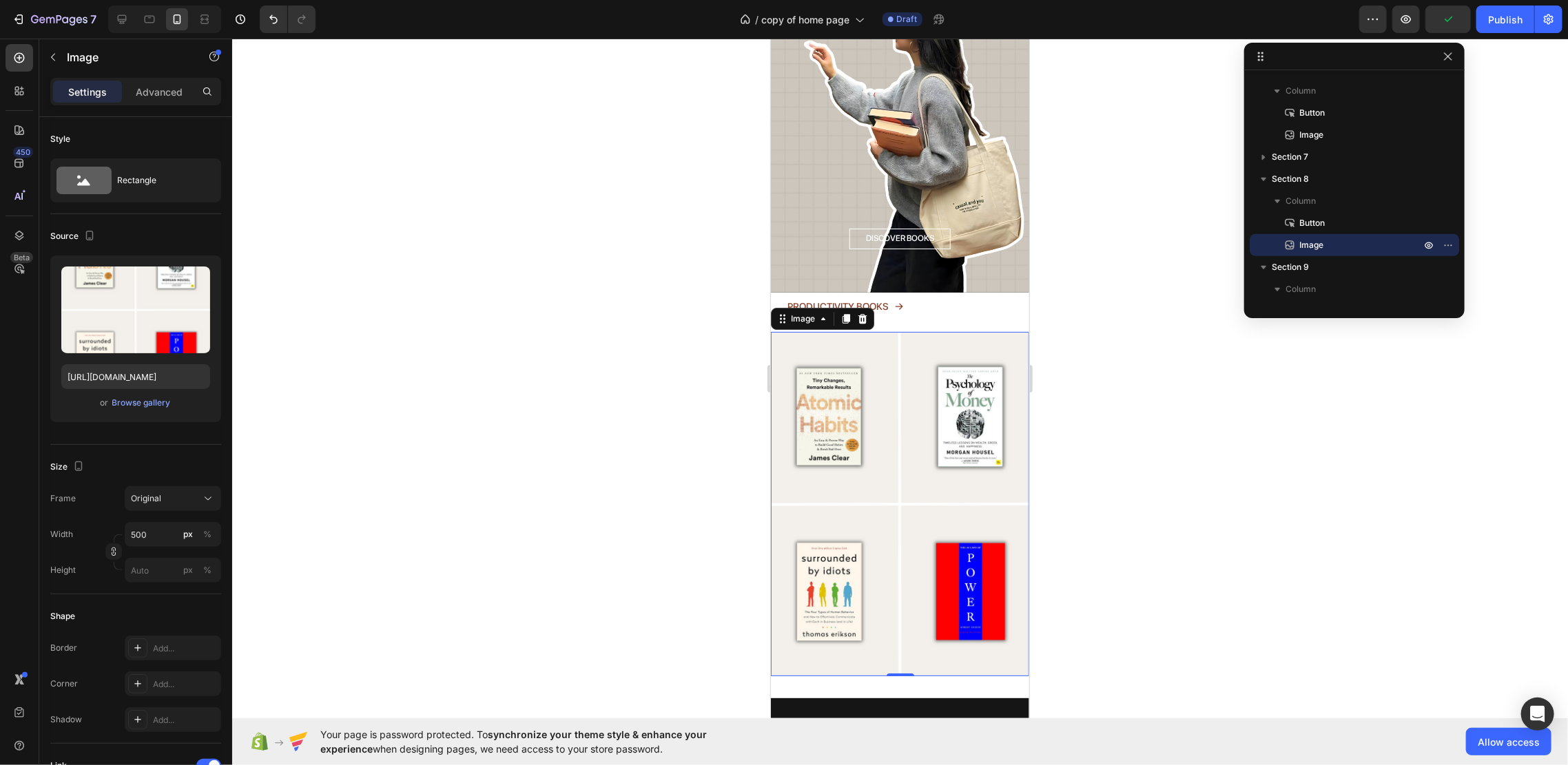
click at [158, 75] on div "Image" at bounding box center [118, 58] width 157 height 40
click at [158, 83] on div "Advanced" at bounding box center [159, 92] width 69 height 22
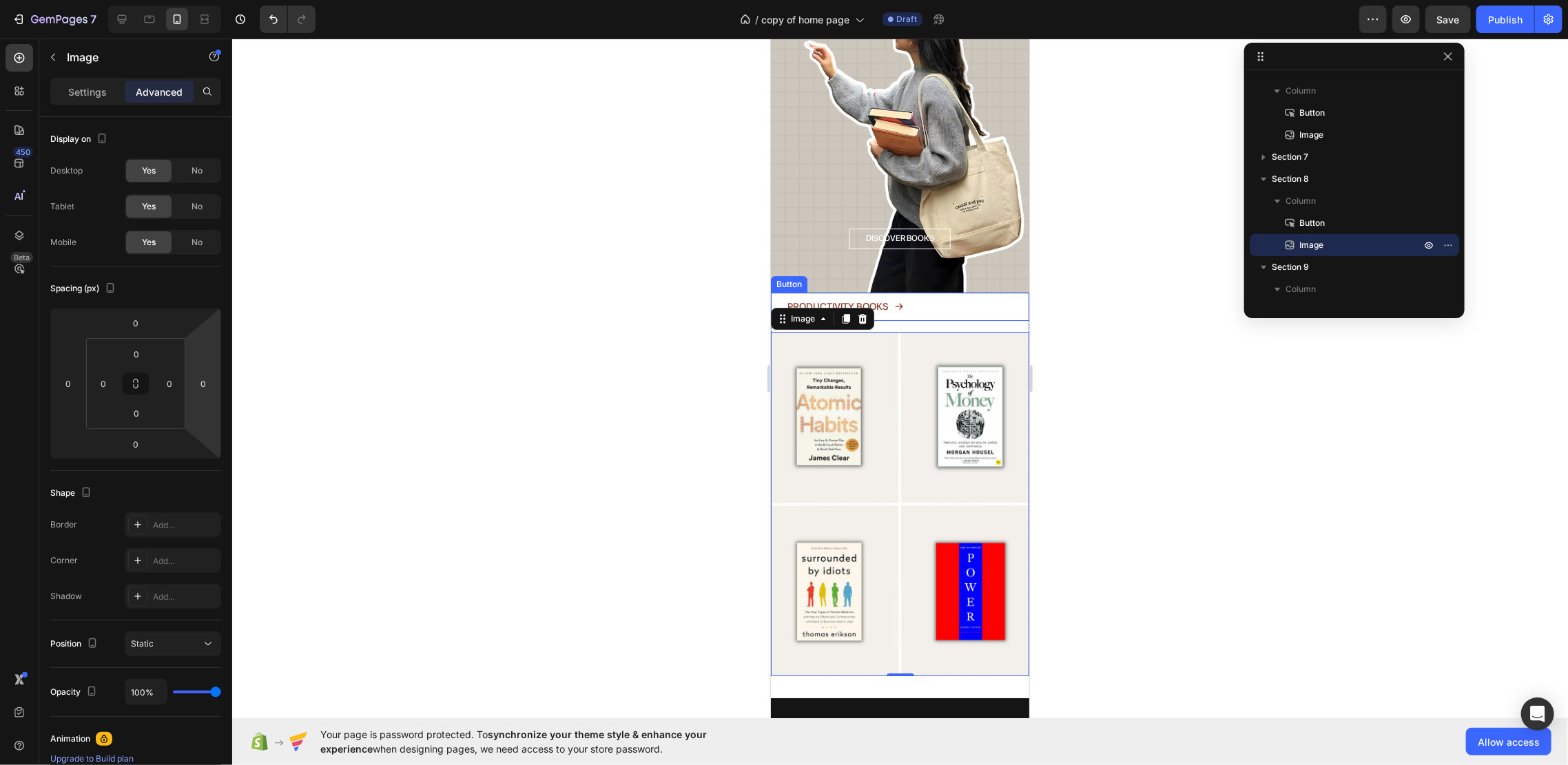
click at [945, 292] on div "PRODUCTIVITY BOOKS Button" at bounding box center [899, 305] width 258 height 29
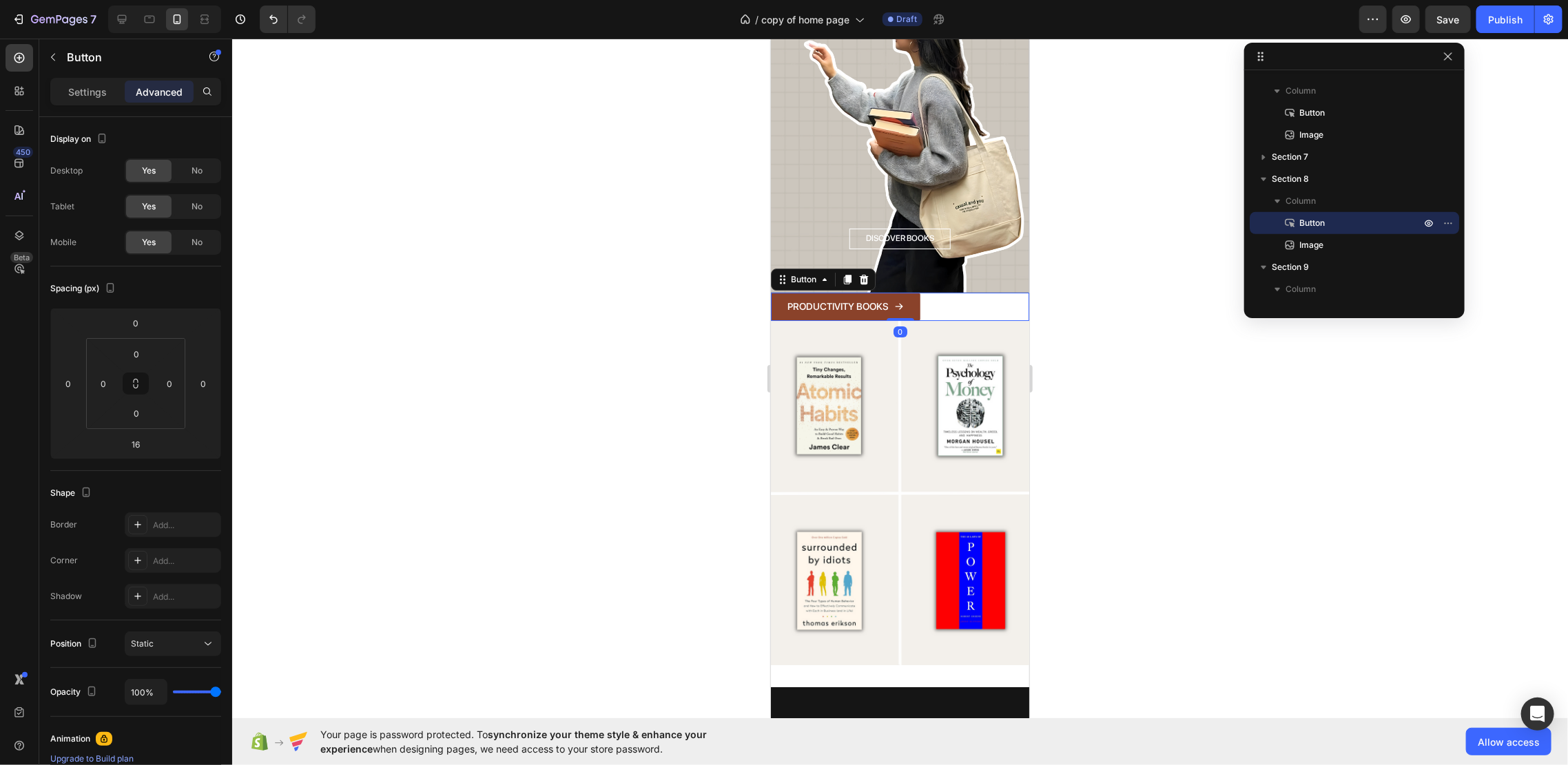
drag, startPoint x: 900, startPoint y: 254, endPoint x: 901, endPoint y: 237, distance: 17.0
click at [901, 292] on div "PRODUCTIVITY BOOKS Button 0" at bounding box center [899, 305] width 258 height 29
type input "0"
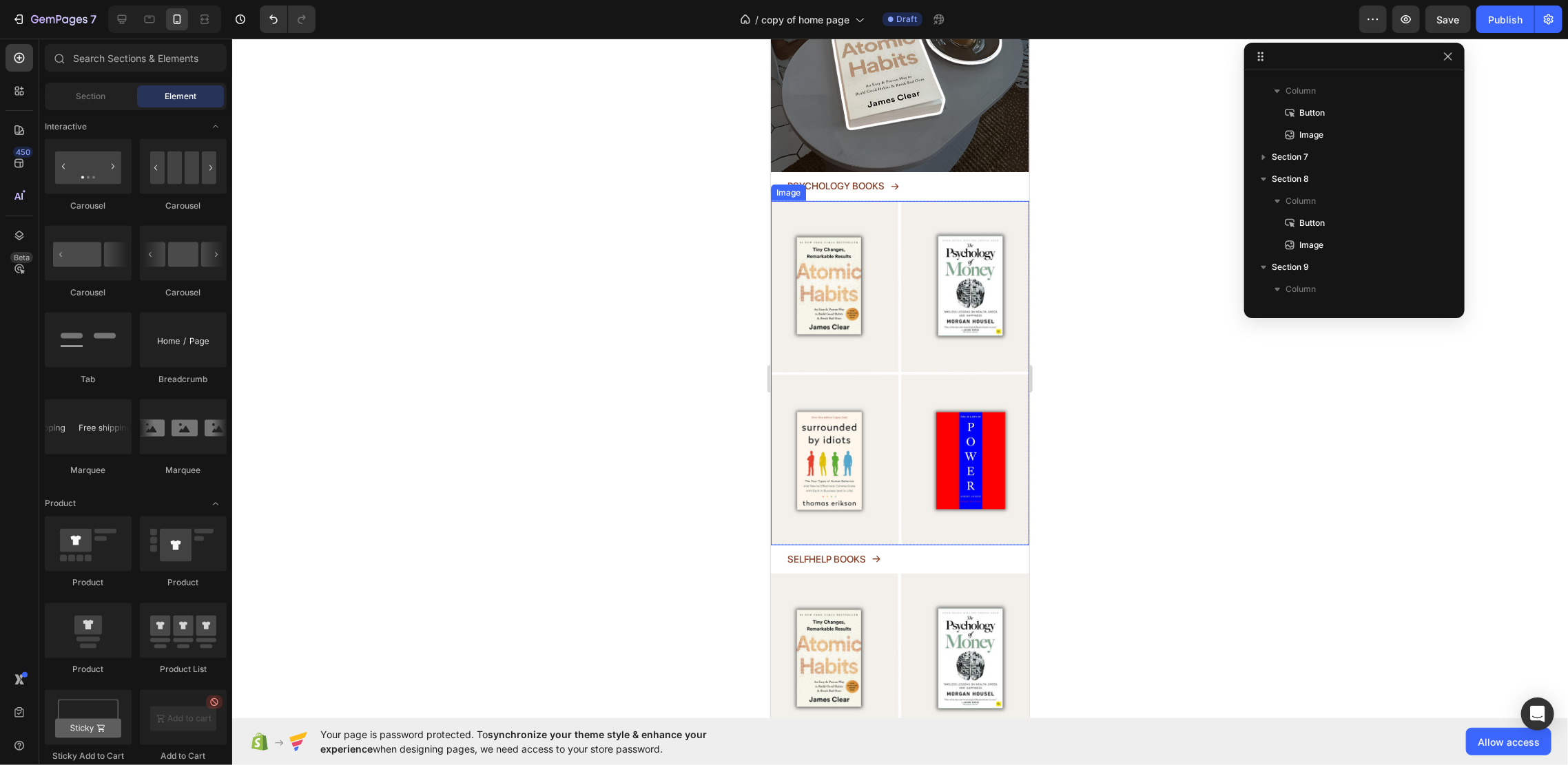
scroll to position [367, 0]
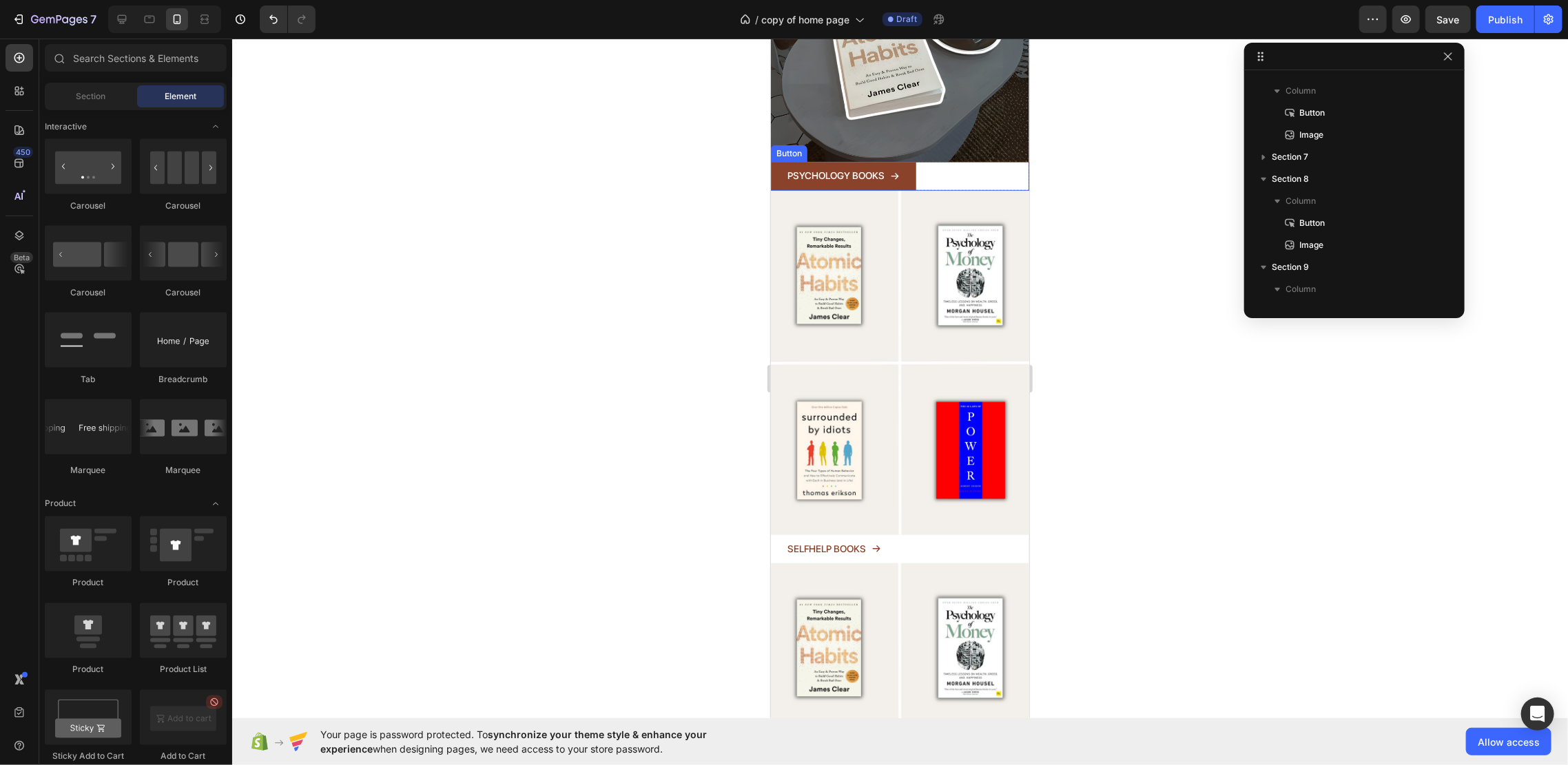
click at [898, 171] on icon at bounding box center [894, 176] width 10 height 10
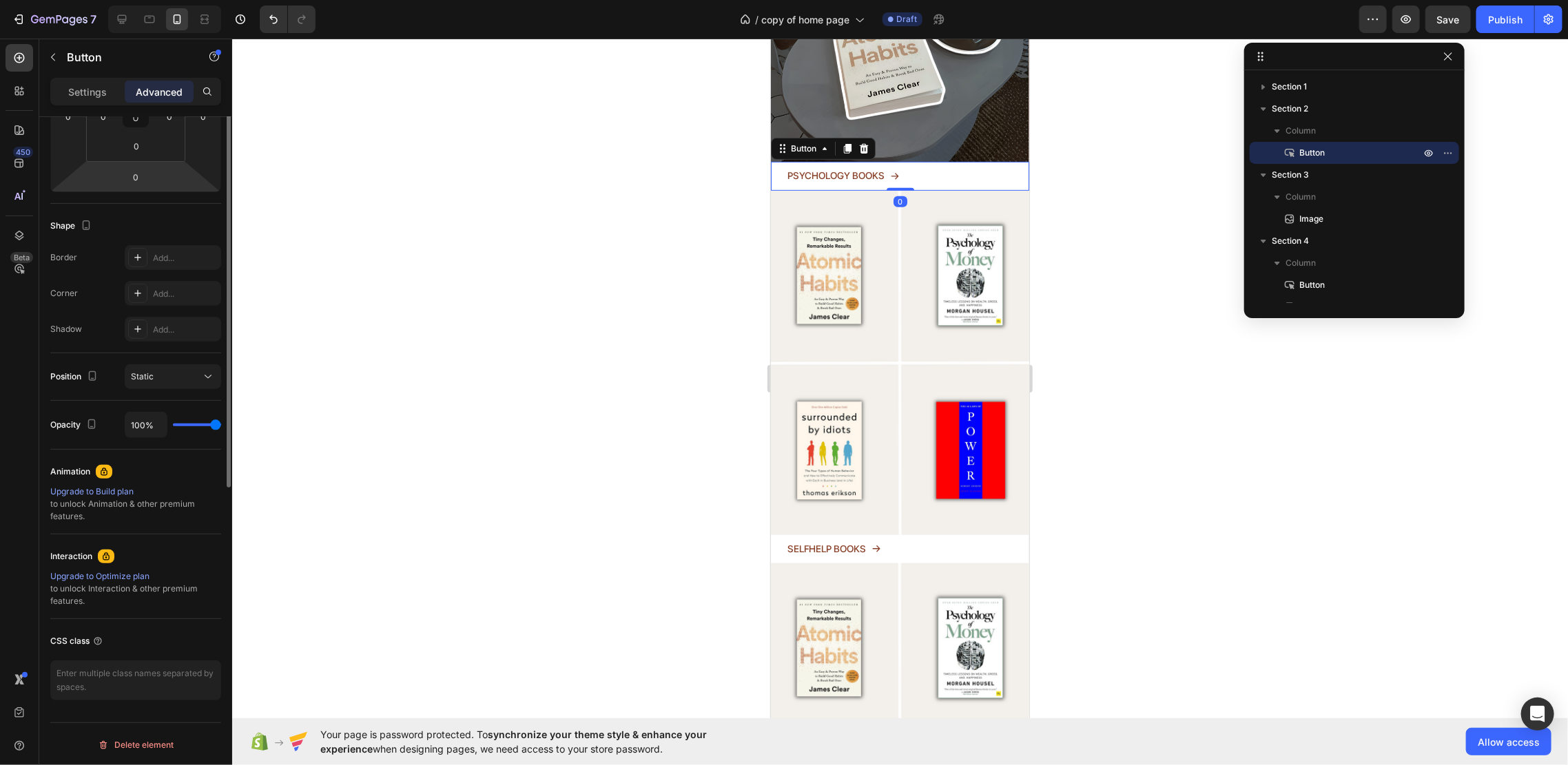
scroll to position [0, 0]
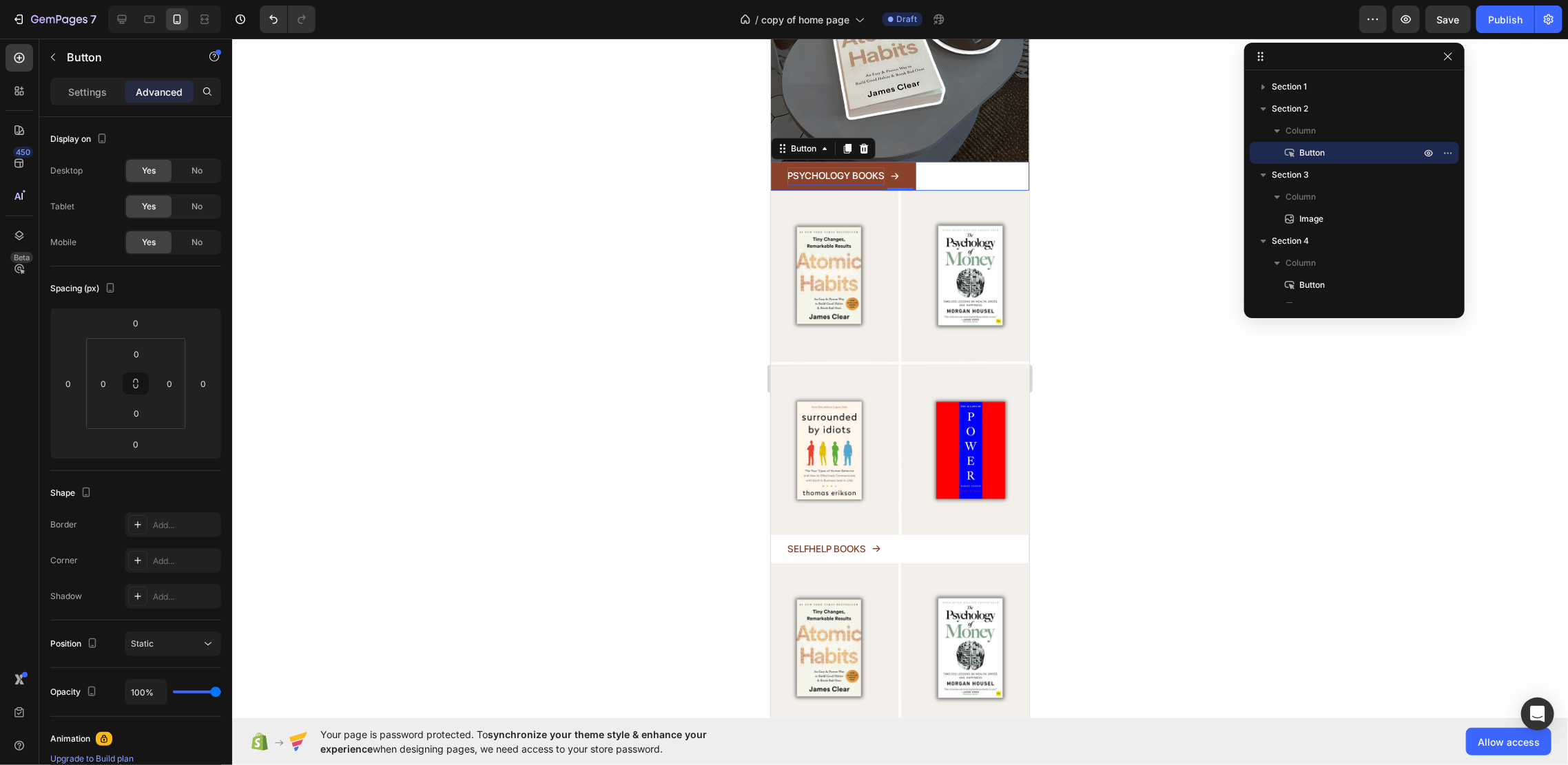
click at [856, 167] on p "PSYCHOLOGY BOOKS" at bounding box center [835, 175] width 97 height 17
click at [849, 167] on p "PSYCHOLOGY BOOKS" at bounding box center [835, 175] width 97 height 17
click at [110, 100] on div "Settings" at bounding box center [88, 92] width 69 height 22
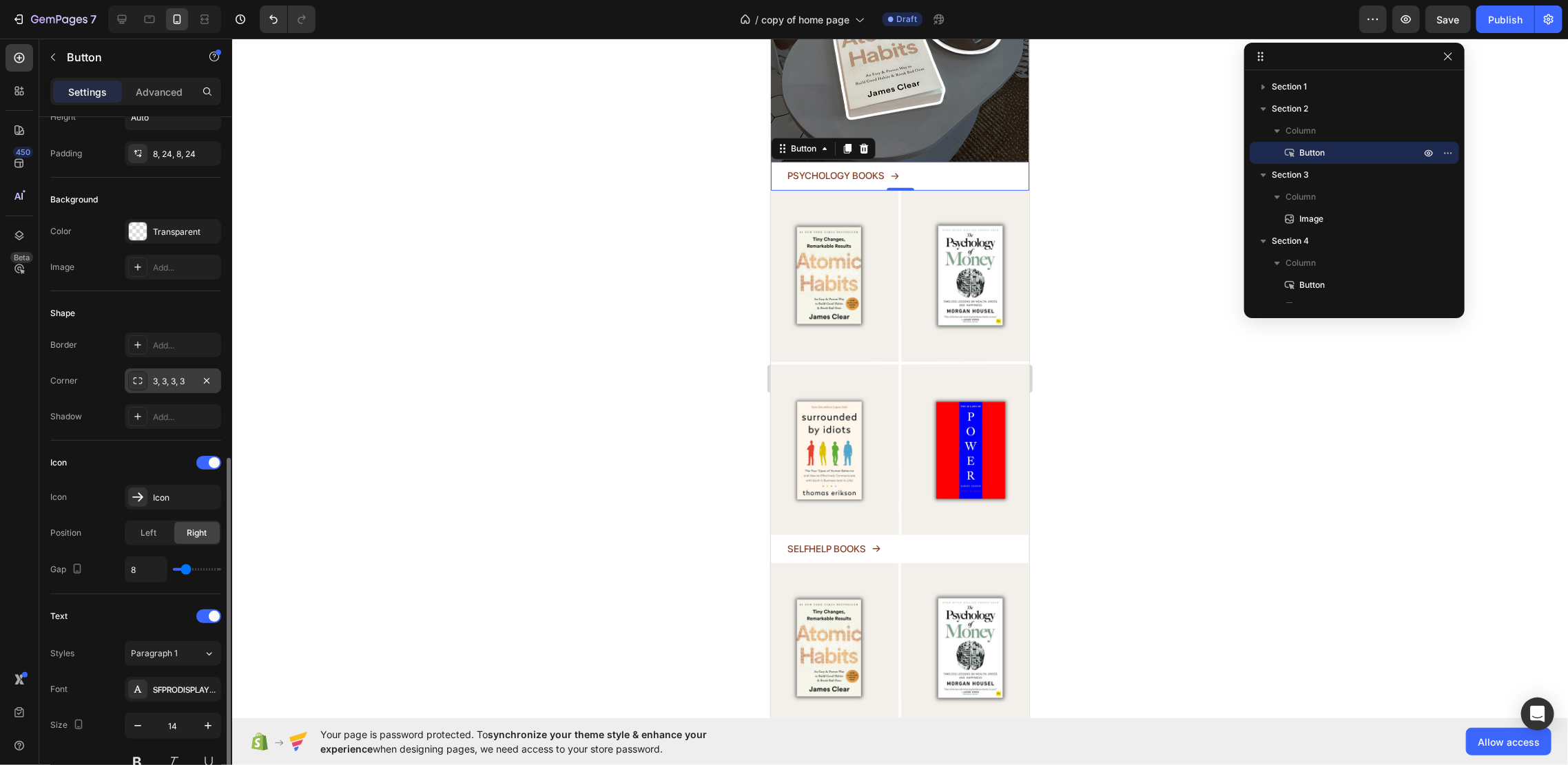
scroll to position [367, 0]
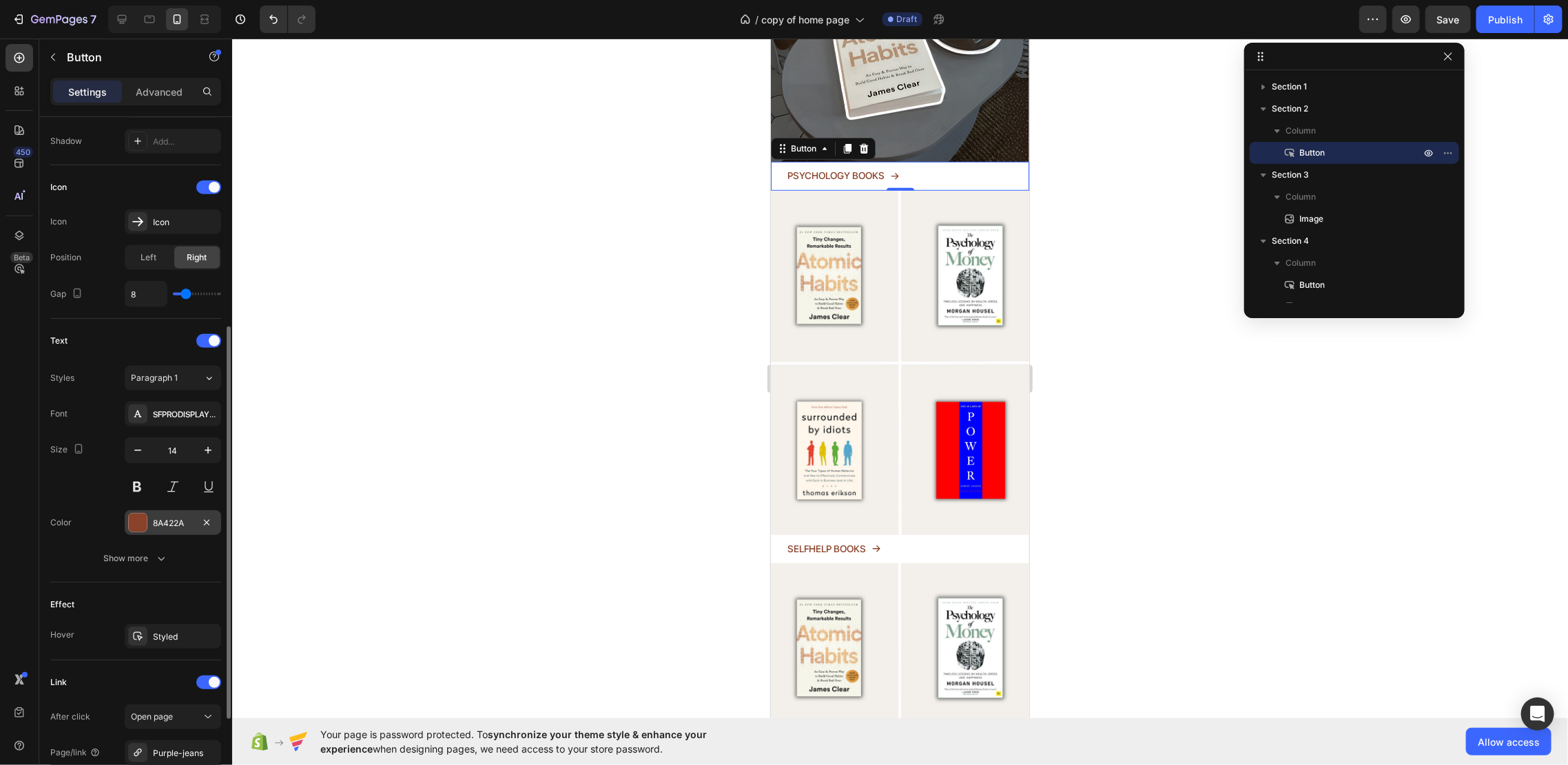
click at [182, 517] on div "8A422A" at bounding box center [173, 523] width 40 height 13
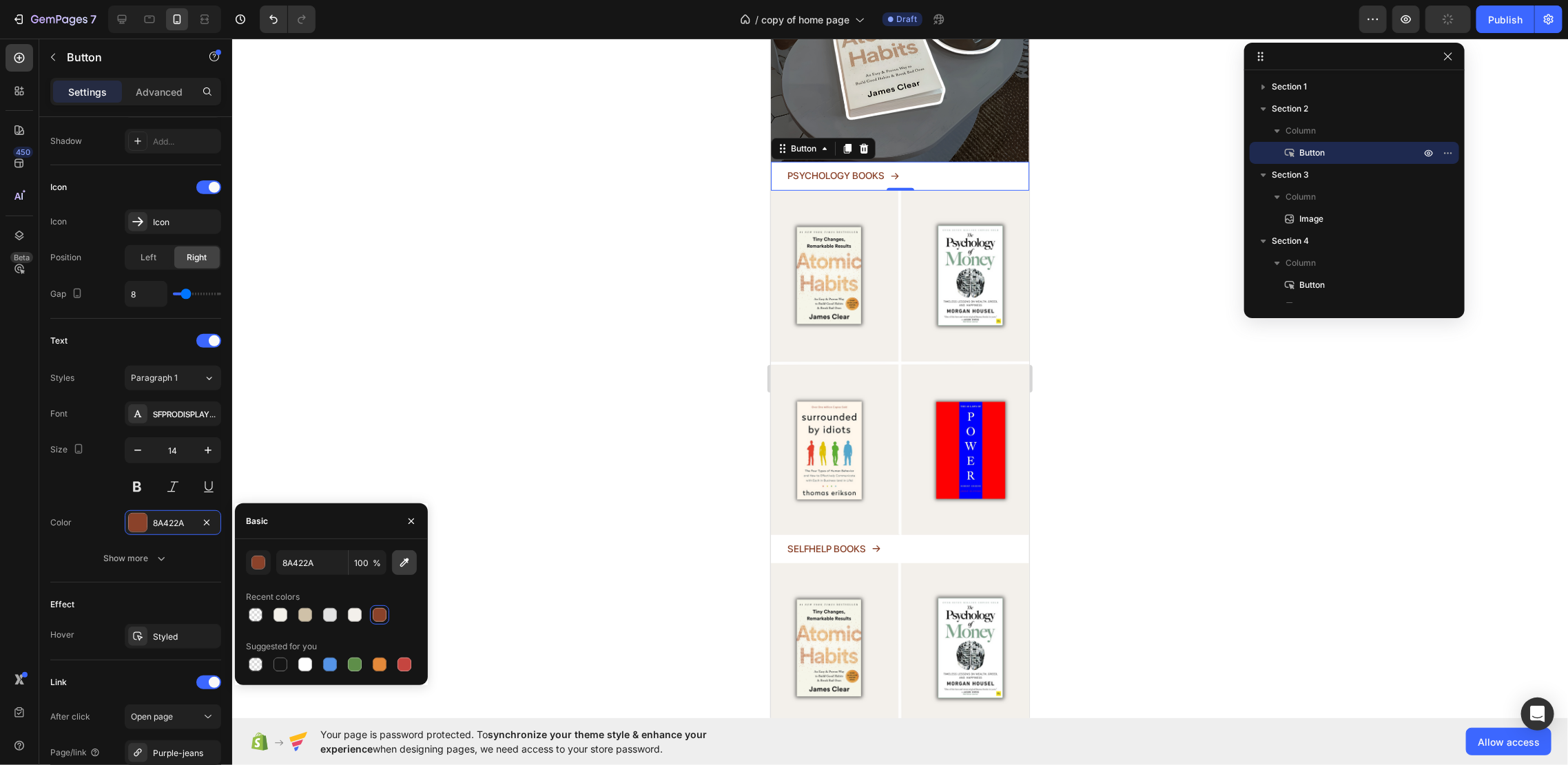
click at [400, 560] on icon "button" at bounding box center [404, 562] width 14 height 14
click at [249, 557] on button "button" at bounding box center [258, 562] width 25 height 25
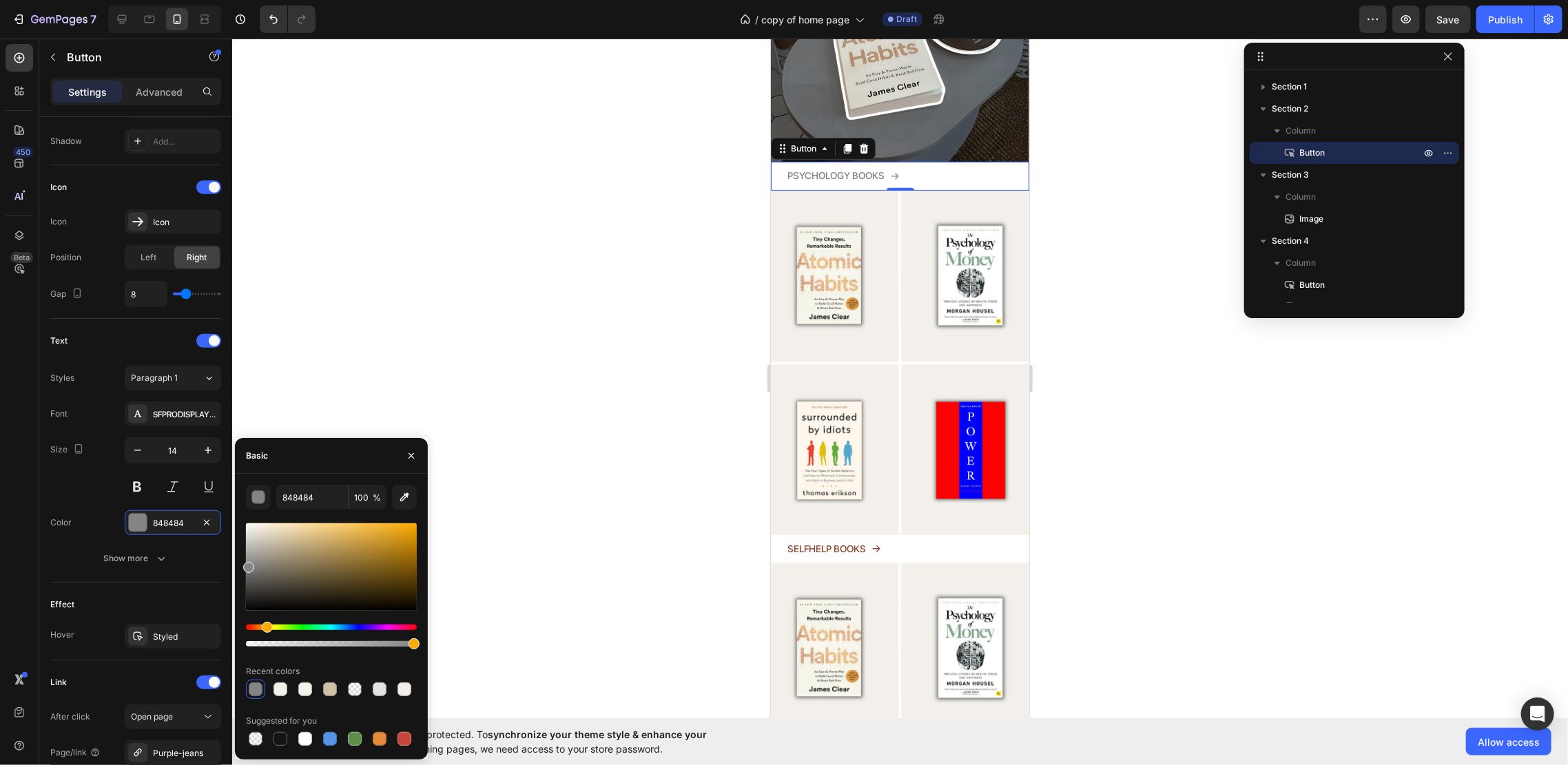
drag, startPoint x: 258, startPoint y: 532, endPoint x: 244, endPoint y: 564, distance: 34.9
click at [244, 564] on div at bounding box center [248, 567] width 11 height 11
click at [160, 530] on div "848484" at bounding box center [173, 522] width 97 height 25
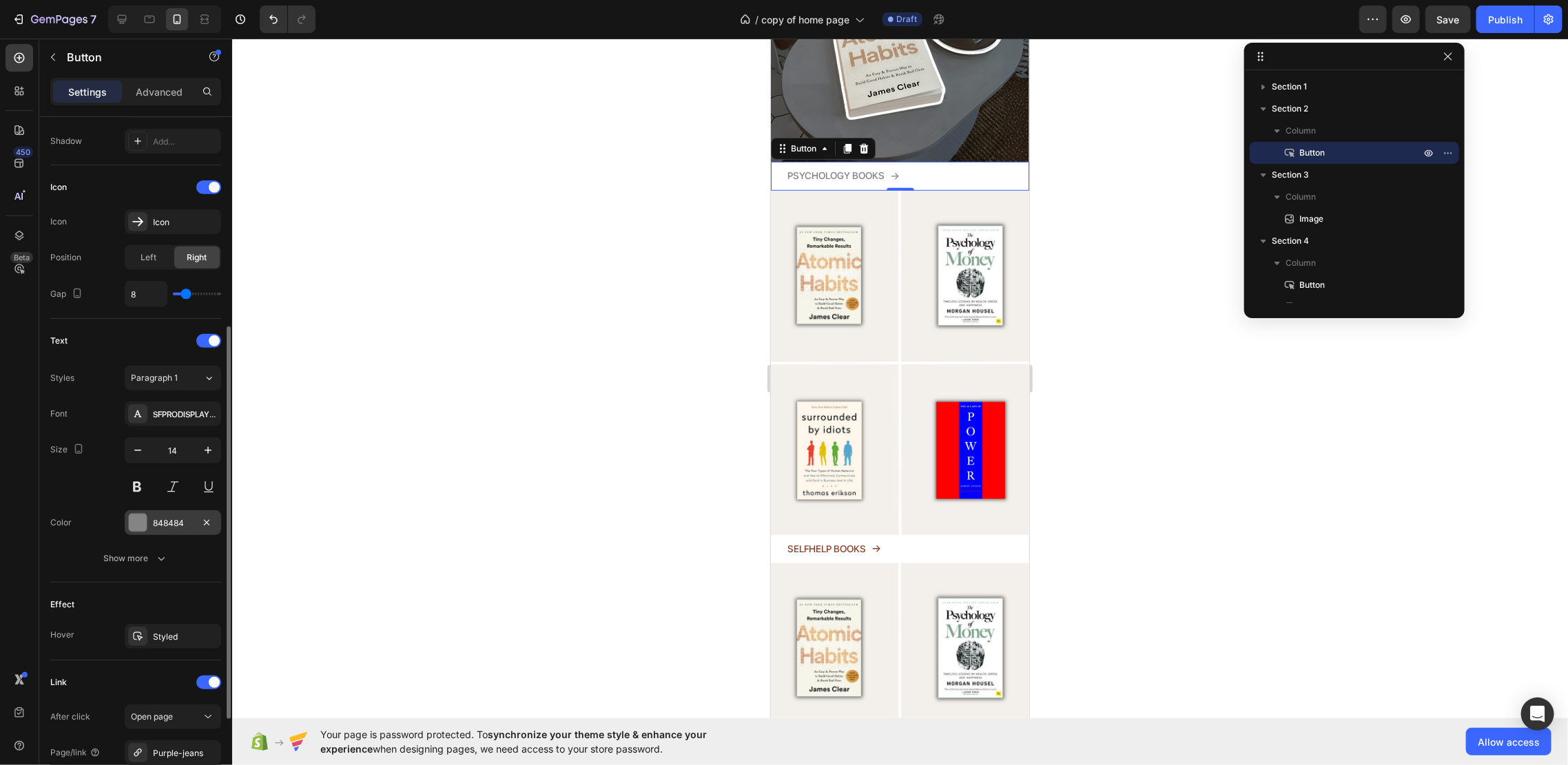
click at [160, 525] on div "848484" at bounding box center [173, 523] width 40 height 13
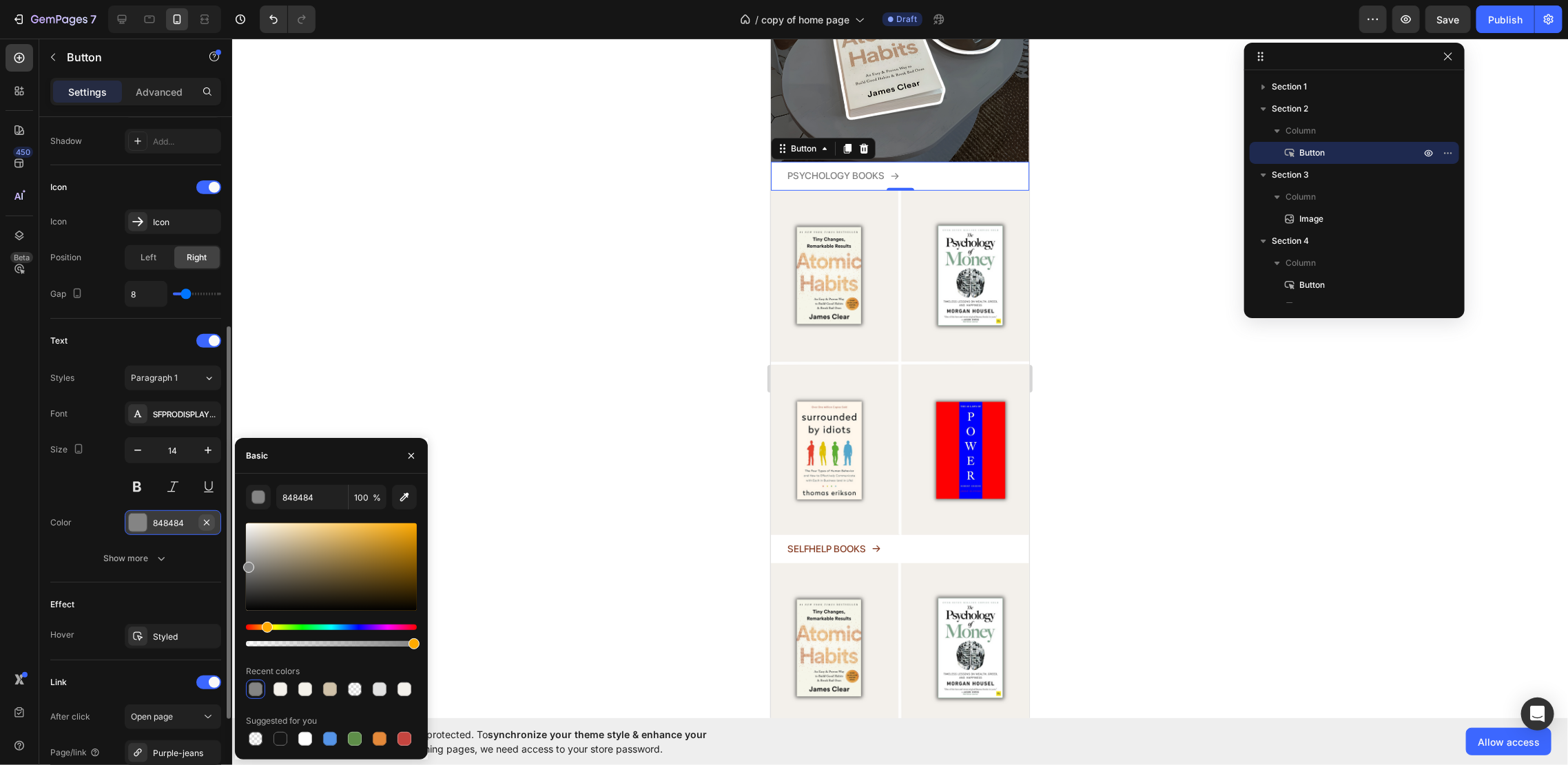
click at [215, 525] on button "button" at bounding box center [207, 522] width 17 height 17
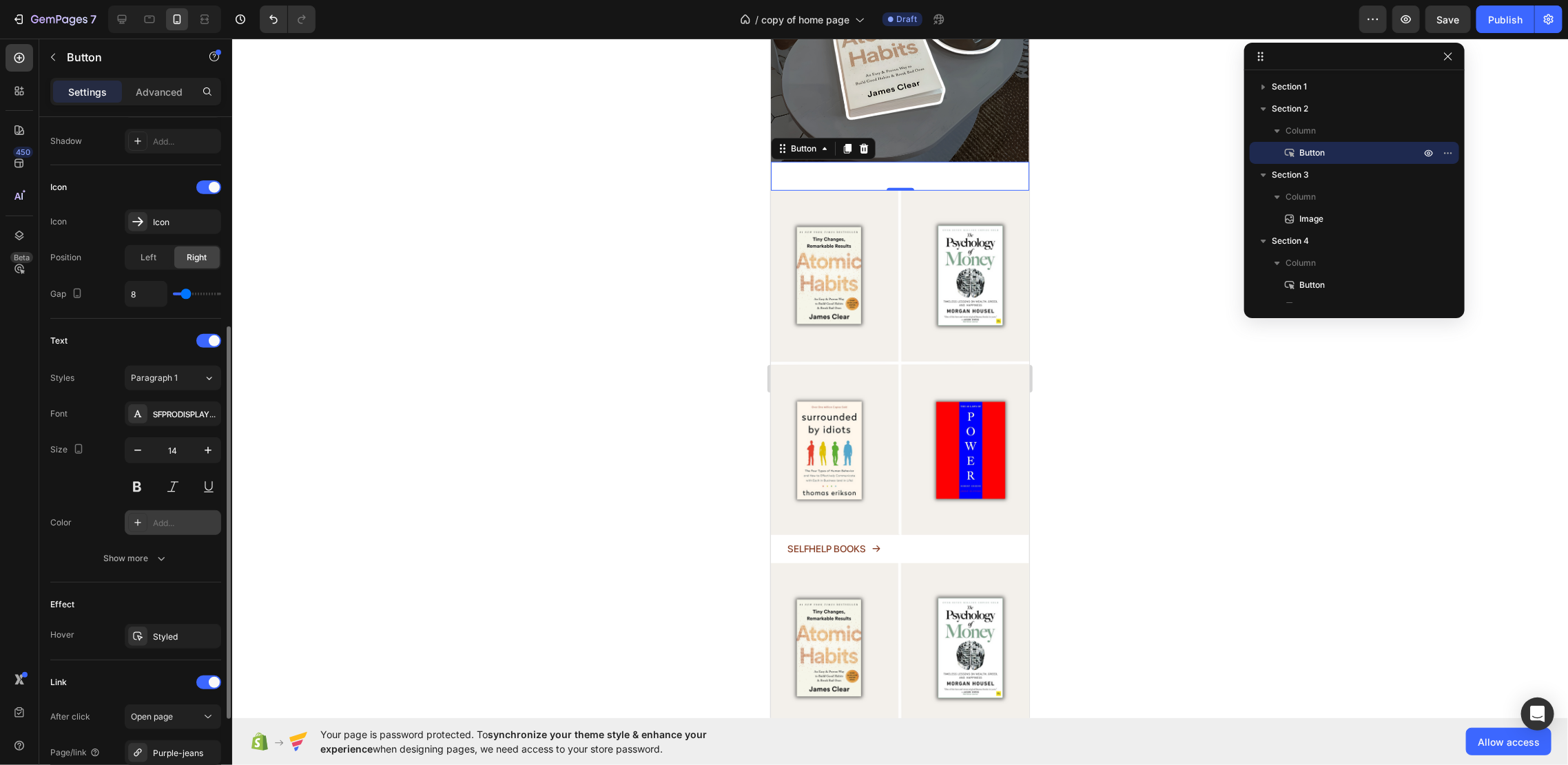
click at [176, 523] on div "Add..." at bounding box center [185, 523] width 64 height 13
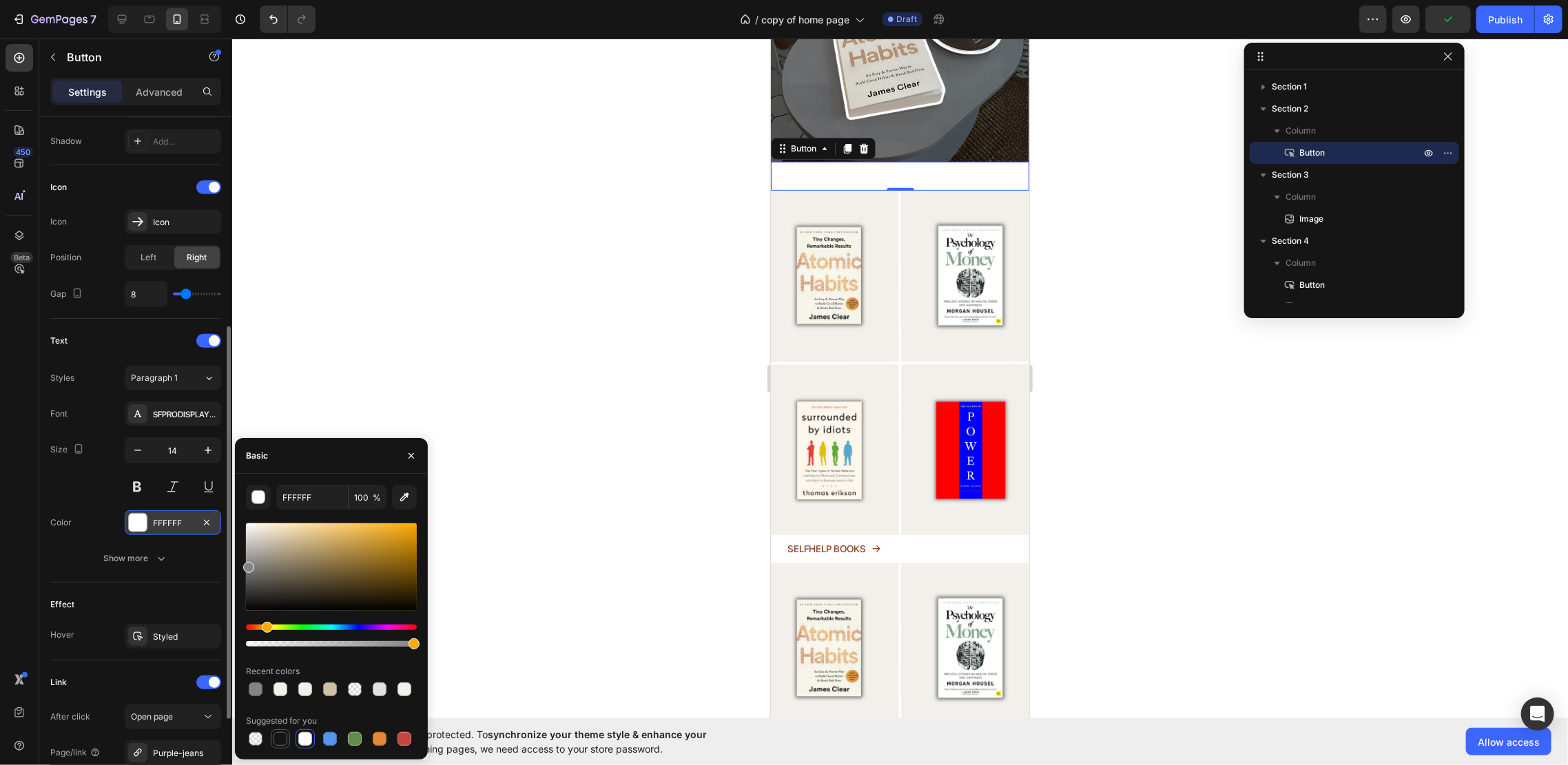
click at [276, 717] on div at bounding box center [281, 739] width 14 height 14
type input "151515"
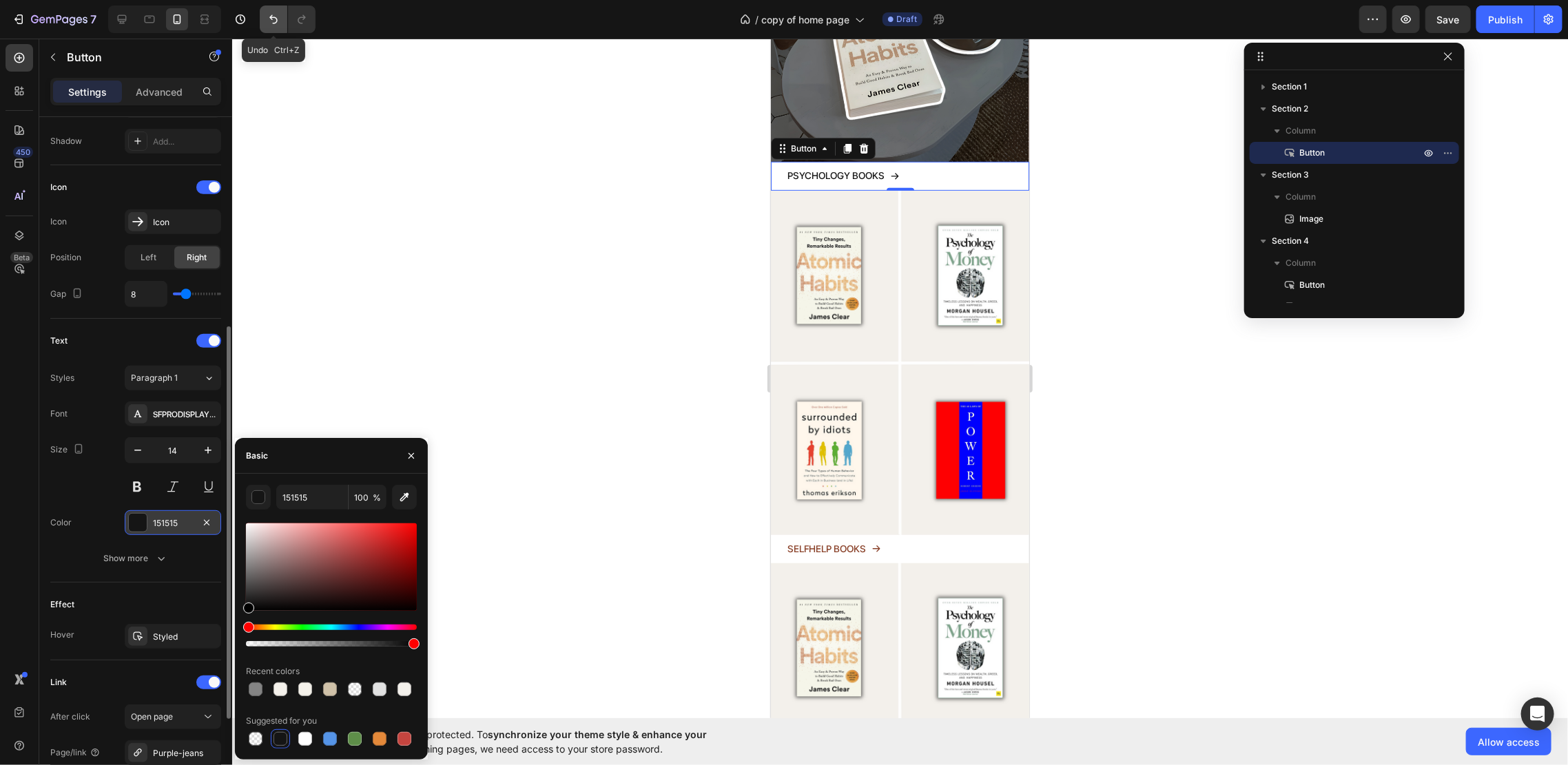
click at [269, 22] on icon "Undo/Redo" at bounding box center [274, 20] width 14 height 14
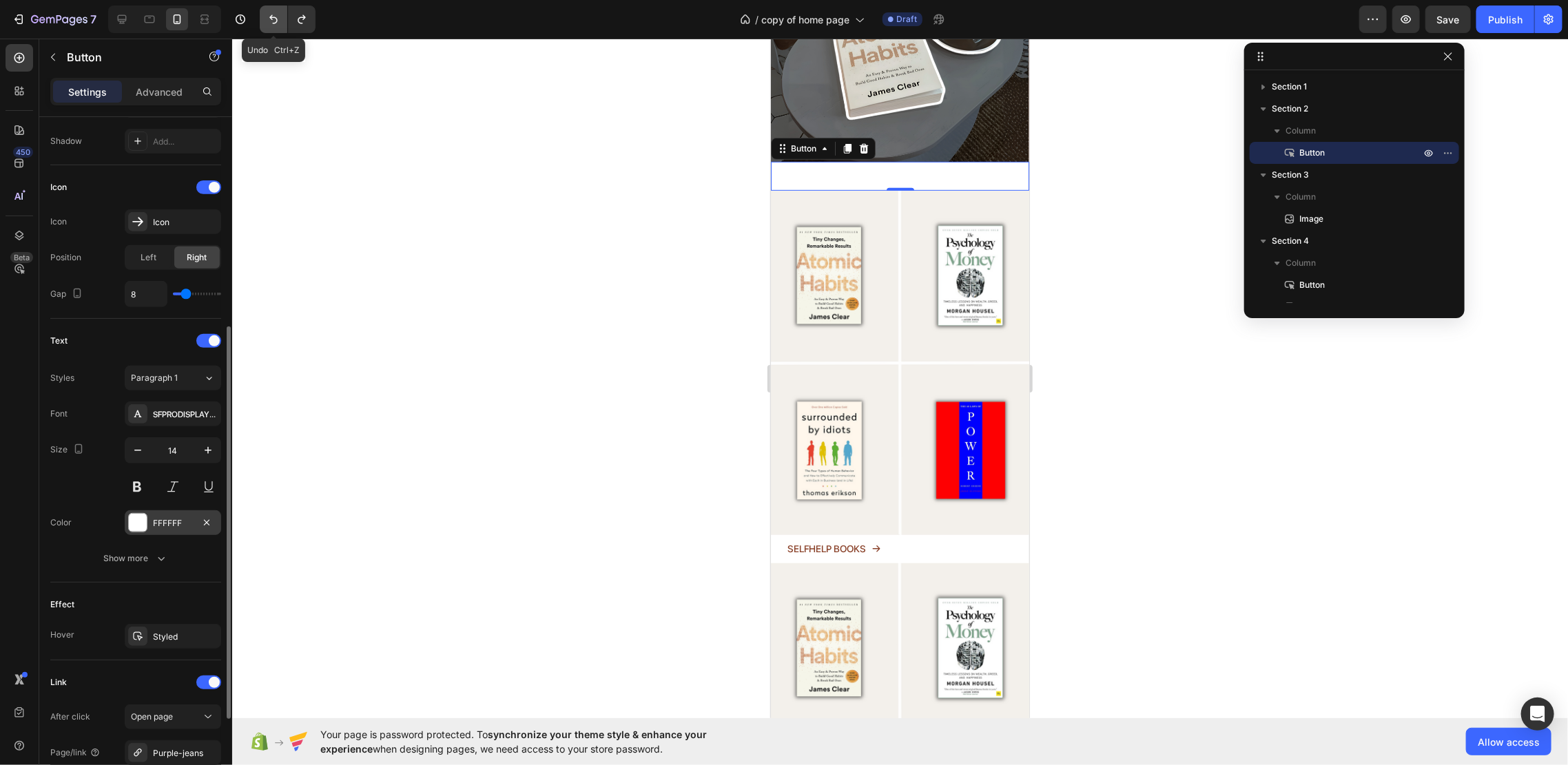
click at [269, 20] on icon "Undo/Redo" at bounding box center [274, 20] width 14 height 14
click at [270, 23] on icon "Undo/Redo" at bounding box center [274, 20] width 14 height 14
click at [782, 201] on img at bounding box center [899, 362] width 258 height 344
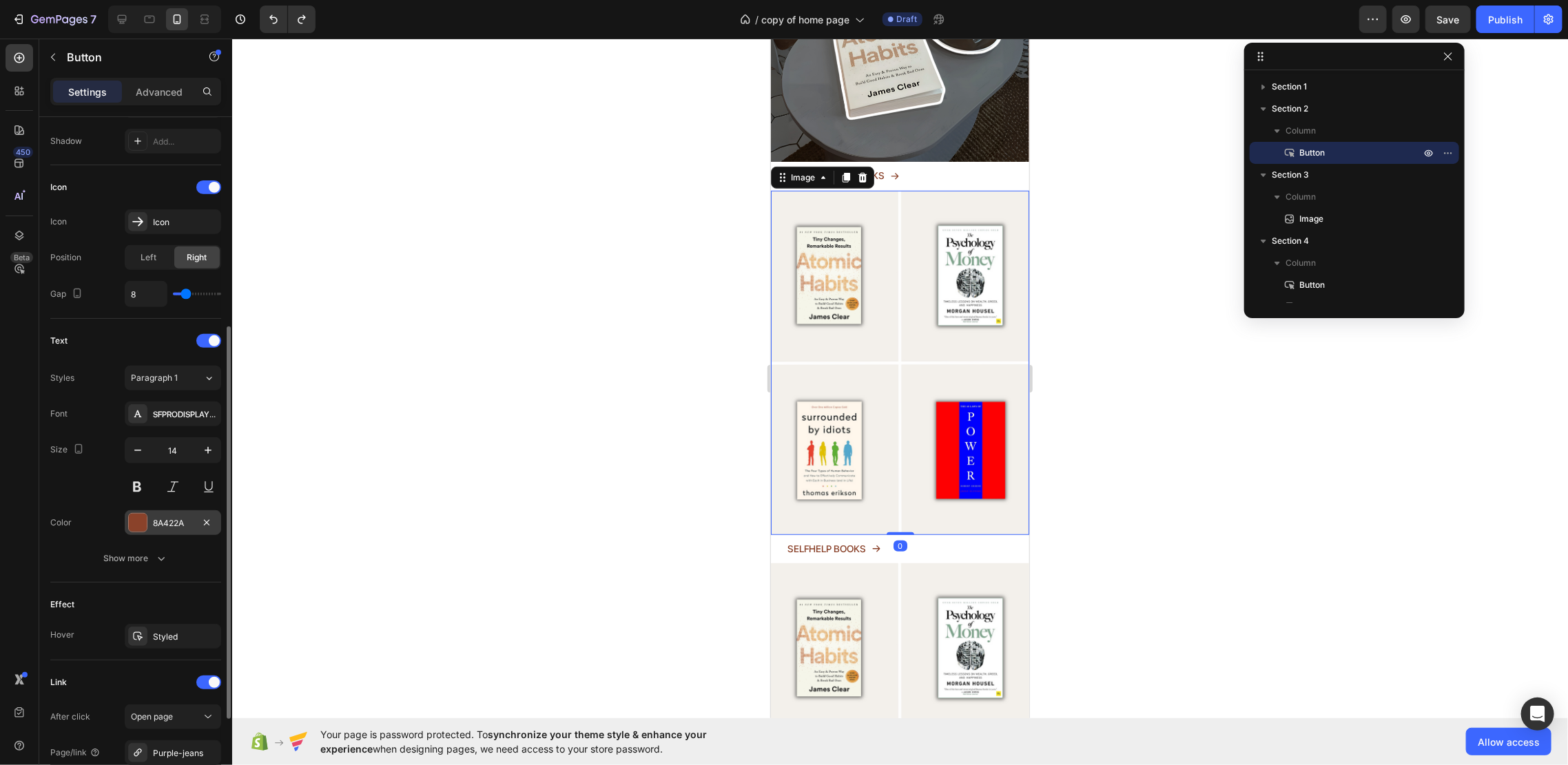
scroll to position [0, 0]
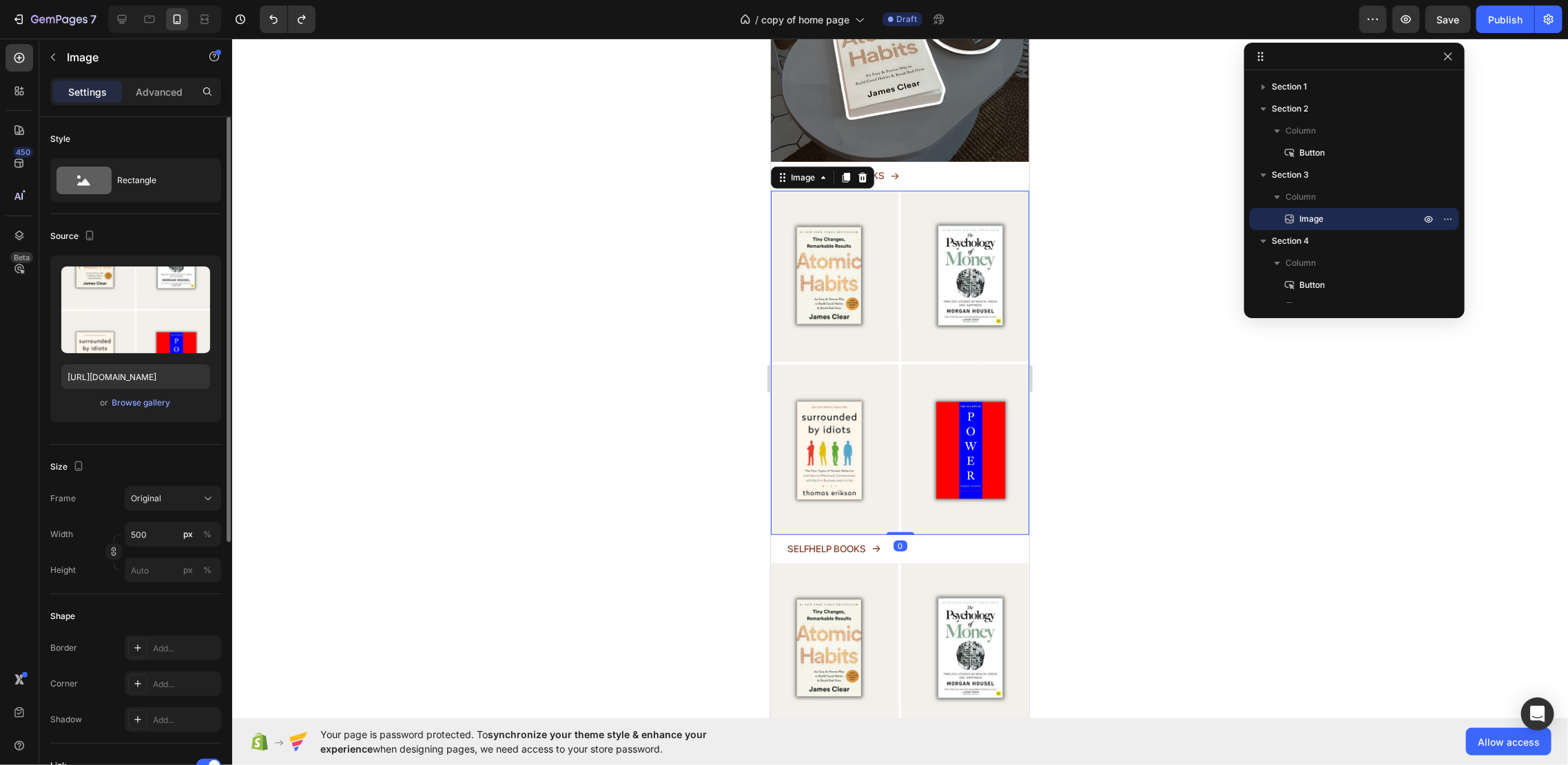
click at [686, 231] on div at bounding box center [900, 401] width 1336 height 726
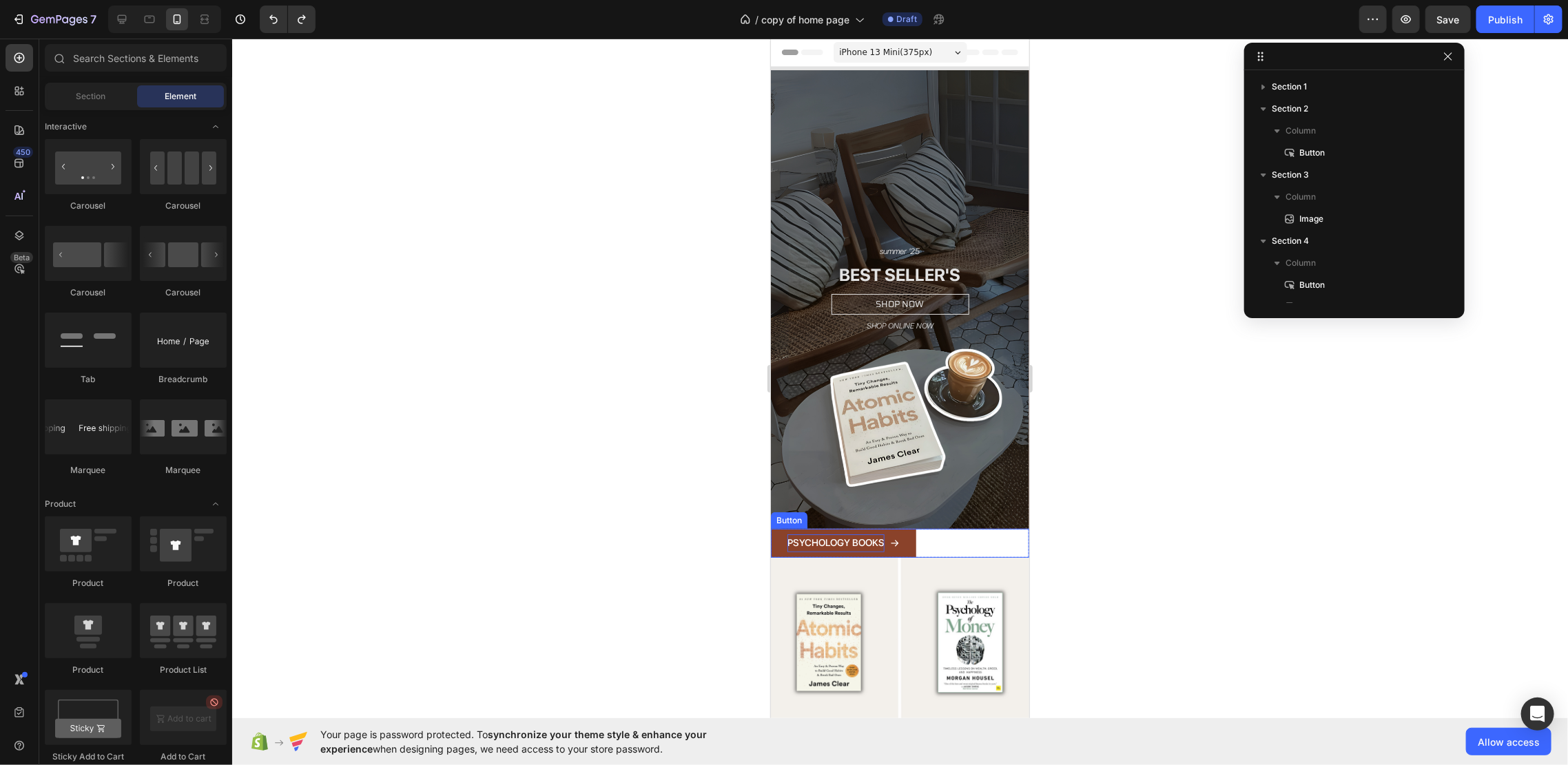
click at [880, 534] on p "PSYCHOLOGY BOOKS" at bounding box center [835, 542] width 97 height 17
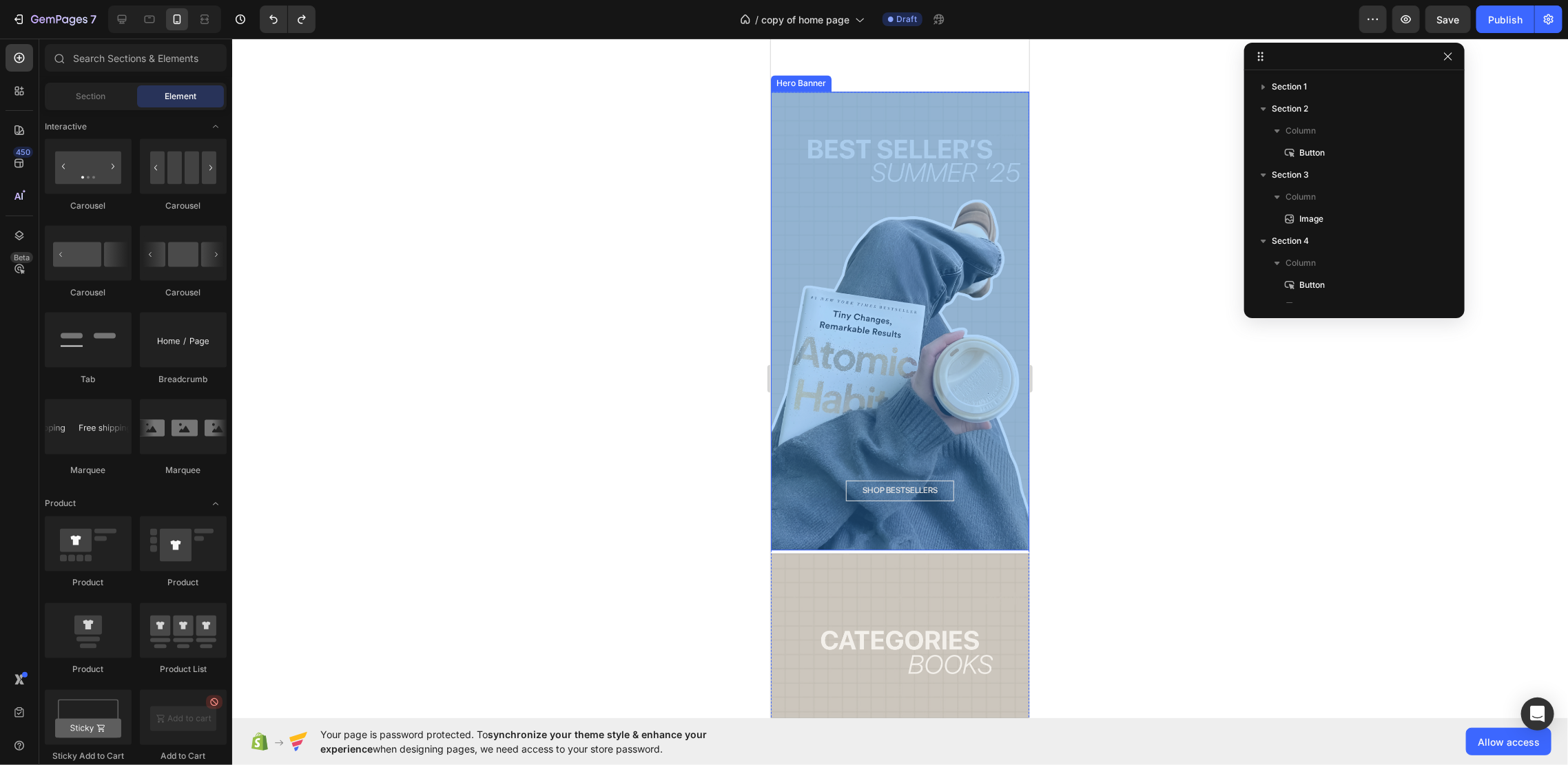
scroll to position [2111, 0]
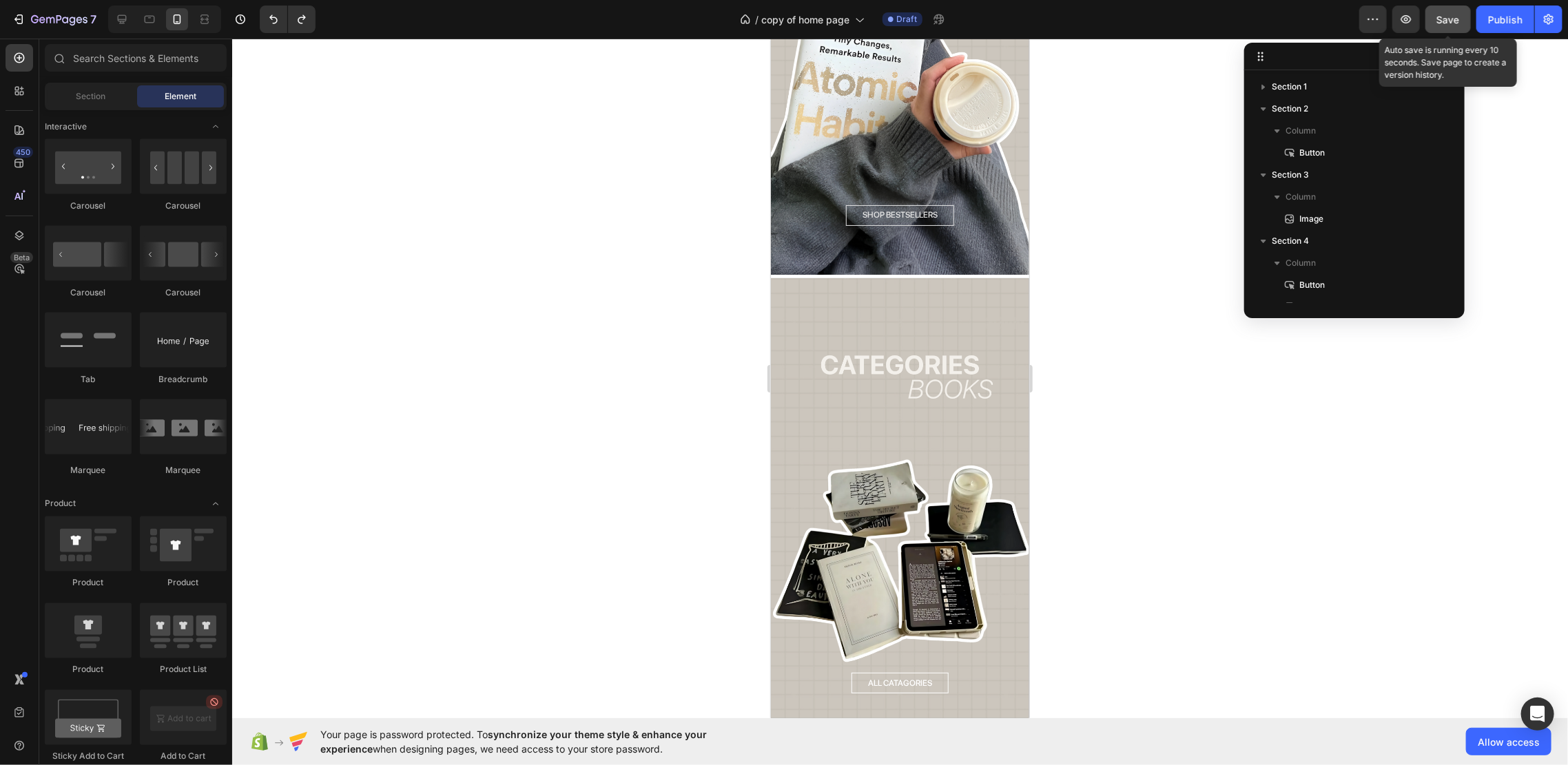
click at [1466, 9] on button "Save" at bounding box center [1447, 20] width 45 height 28
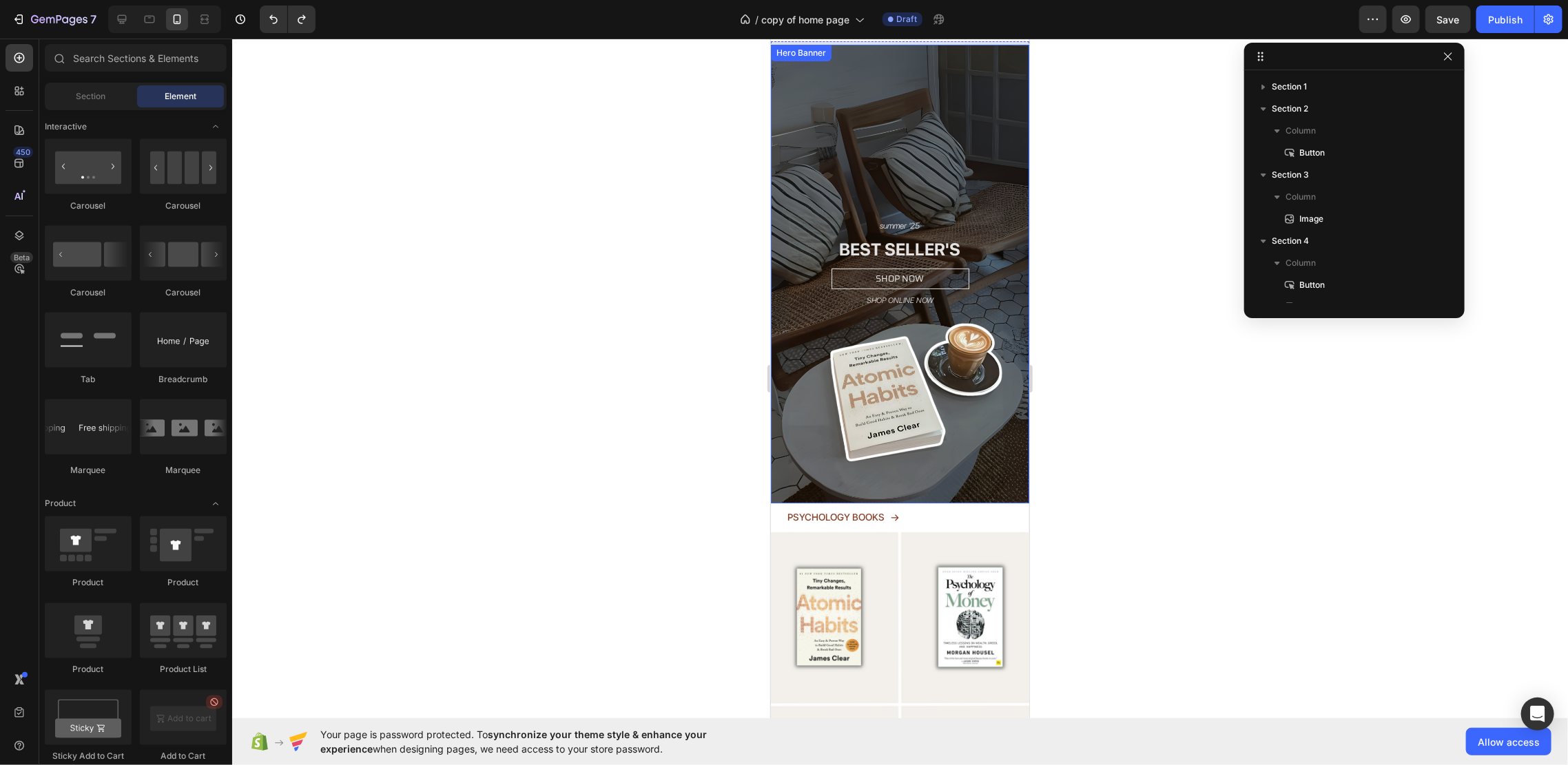
scroll to position [0, 0]
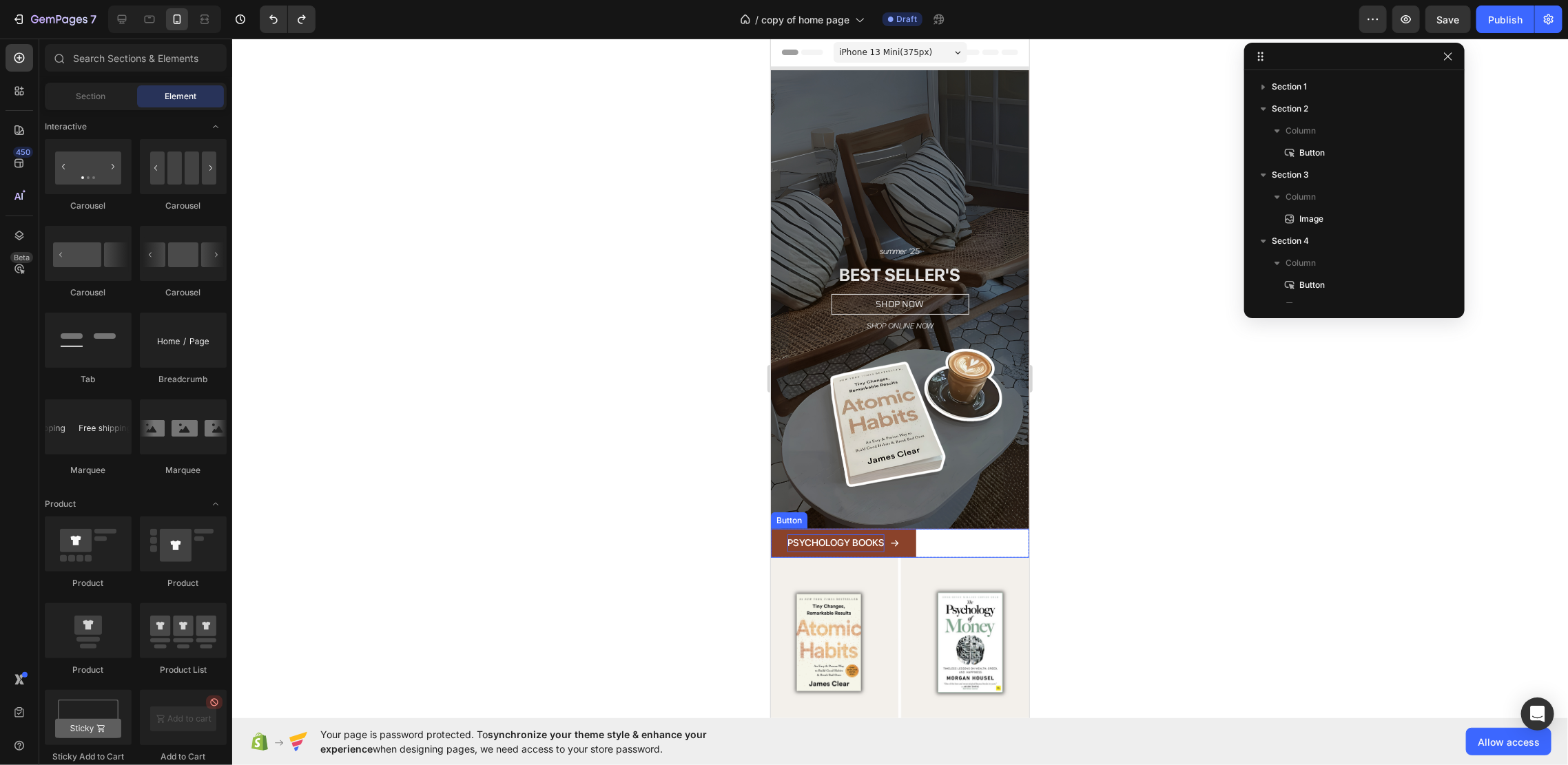
click at [857, 534] on p "PSYCHOLOGY BOOKS" at bounding box center [835, 542] width 97 height 17
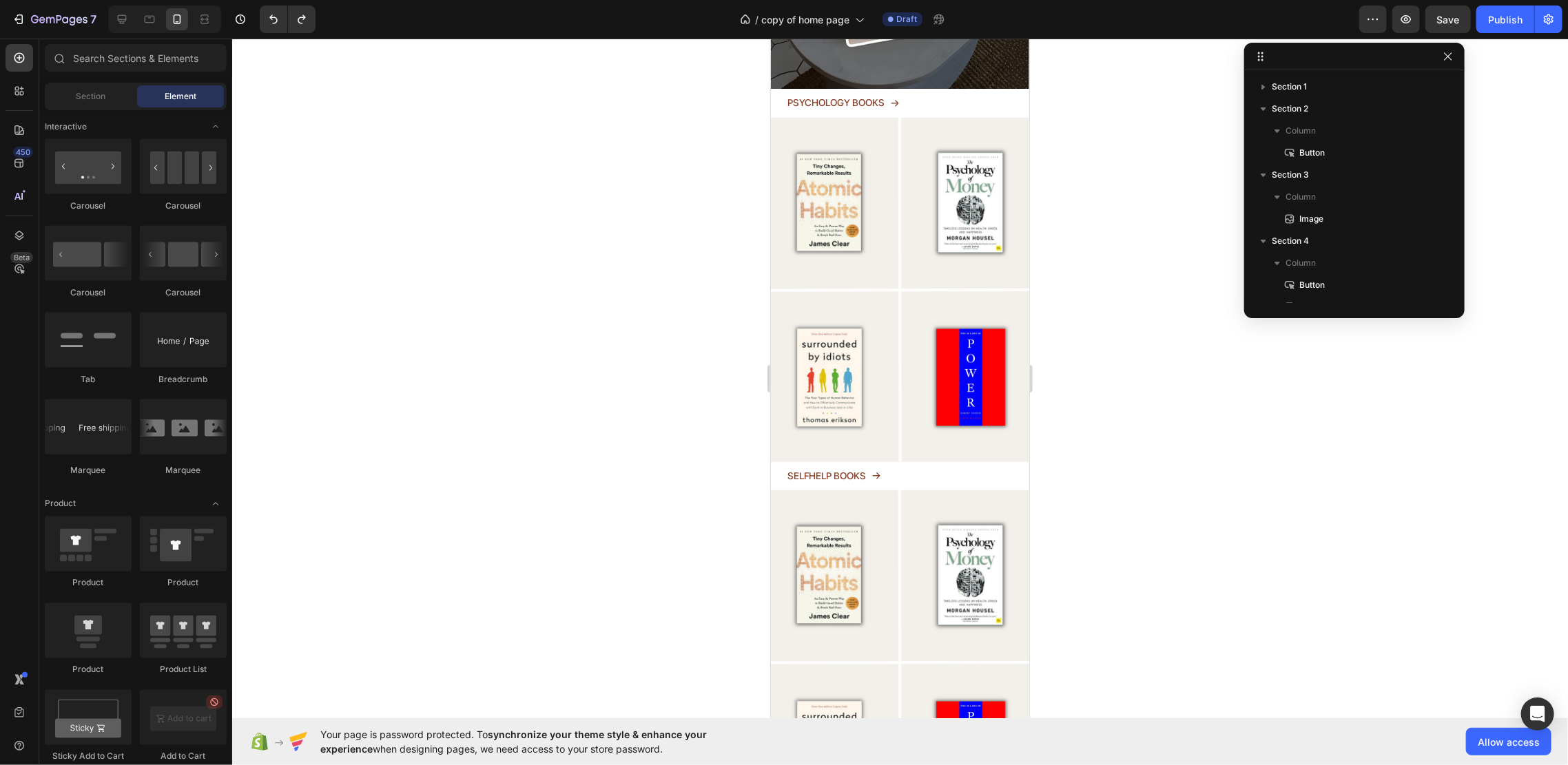
scroll to position [467, 0]
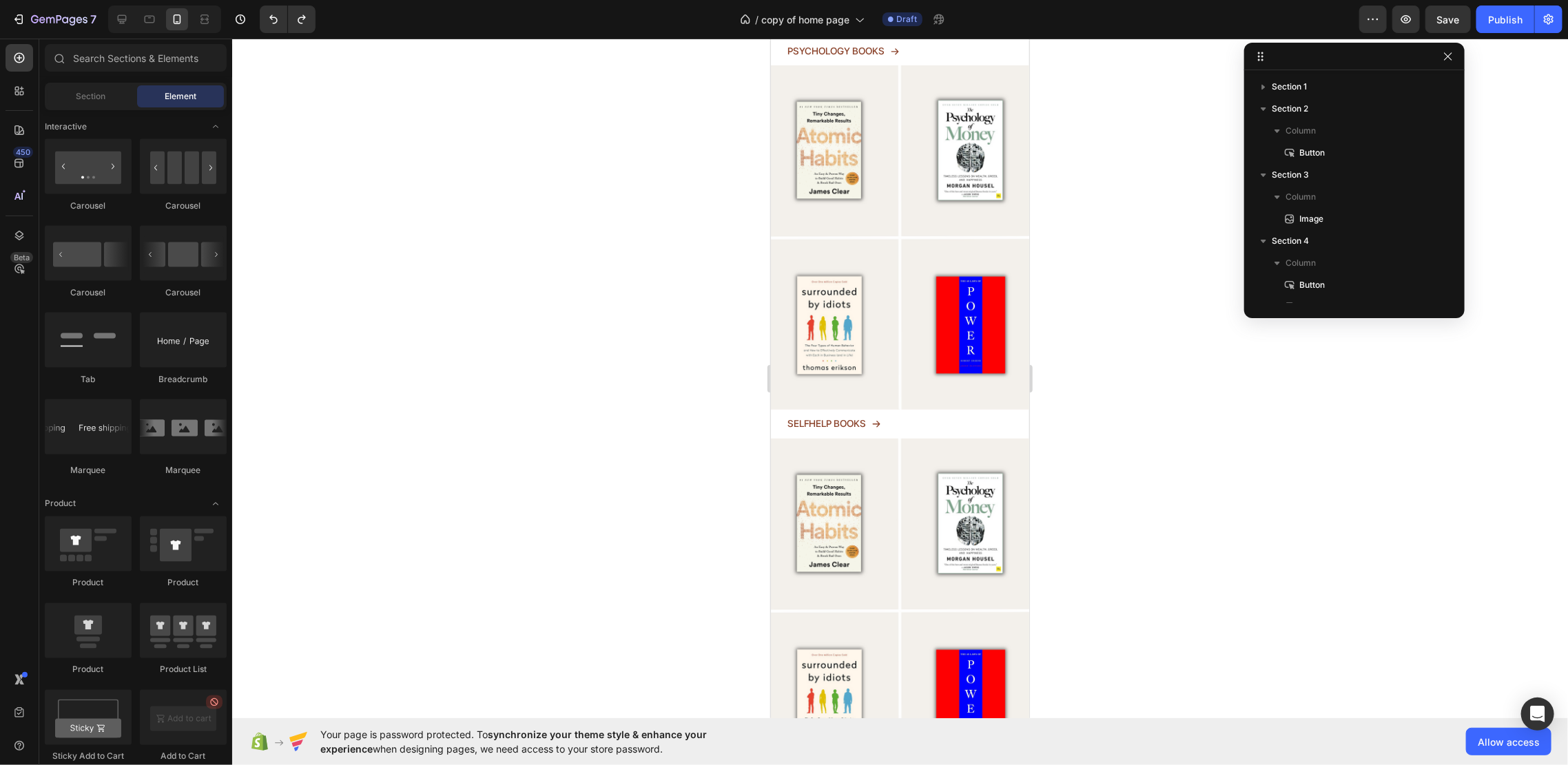
drag, startPoint x: 1020, startPoint y: 120, endPoint x: 1799, endPoint y: 232, distance: 787.0
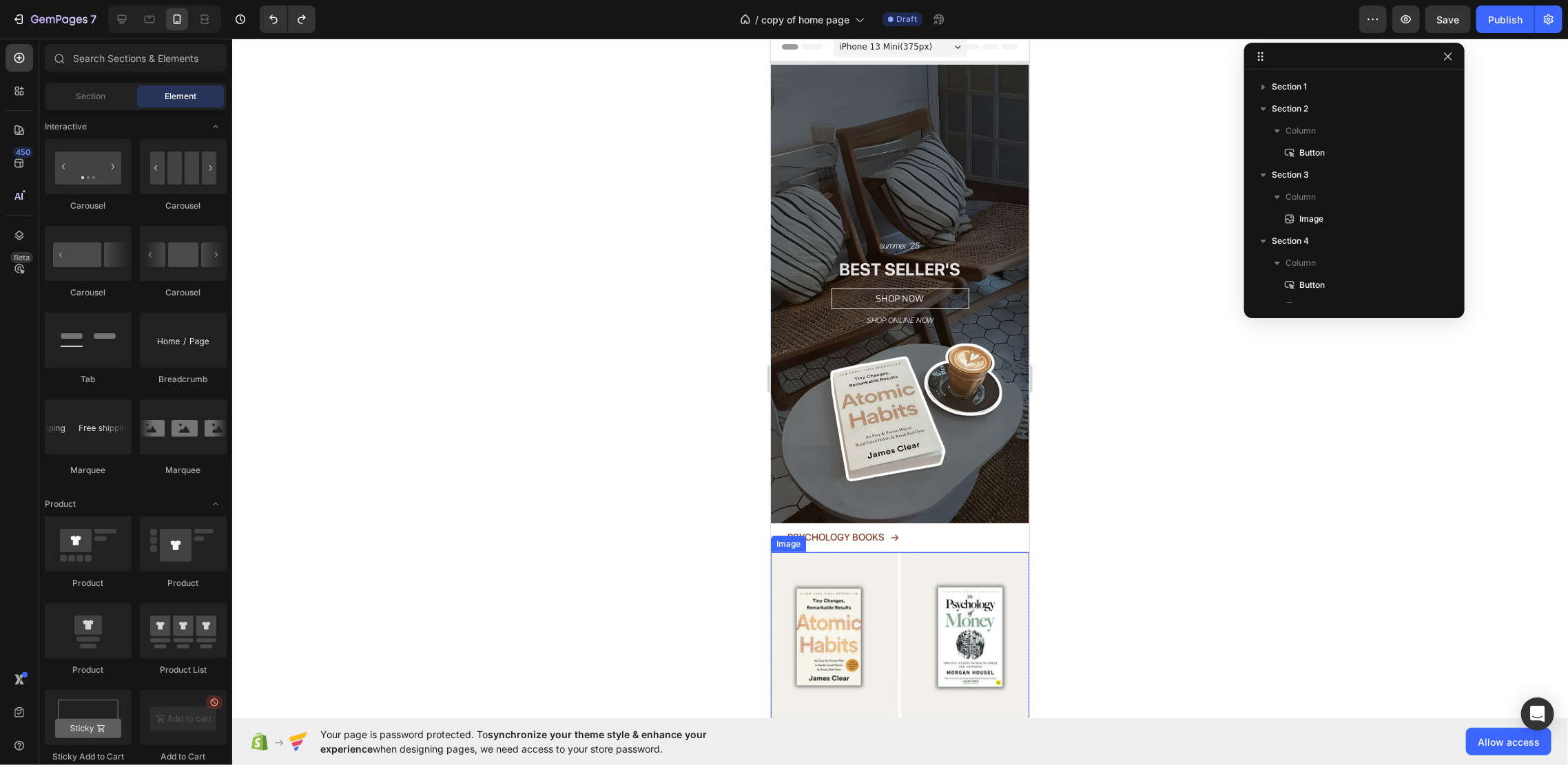
scroll to position [0, 0]
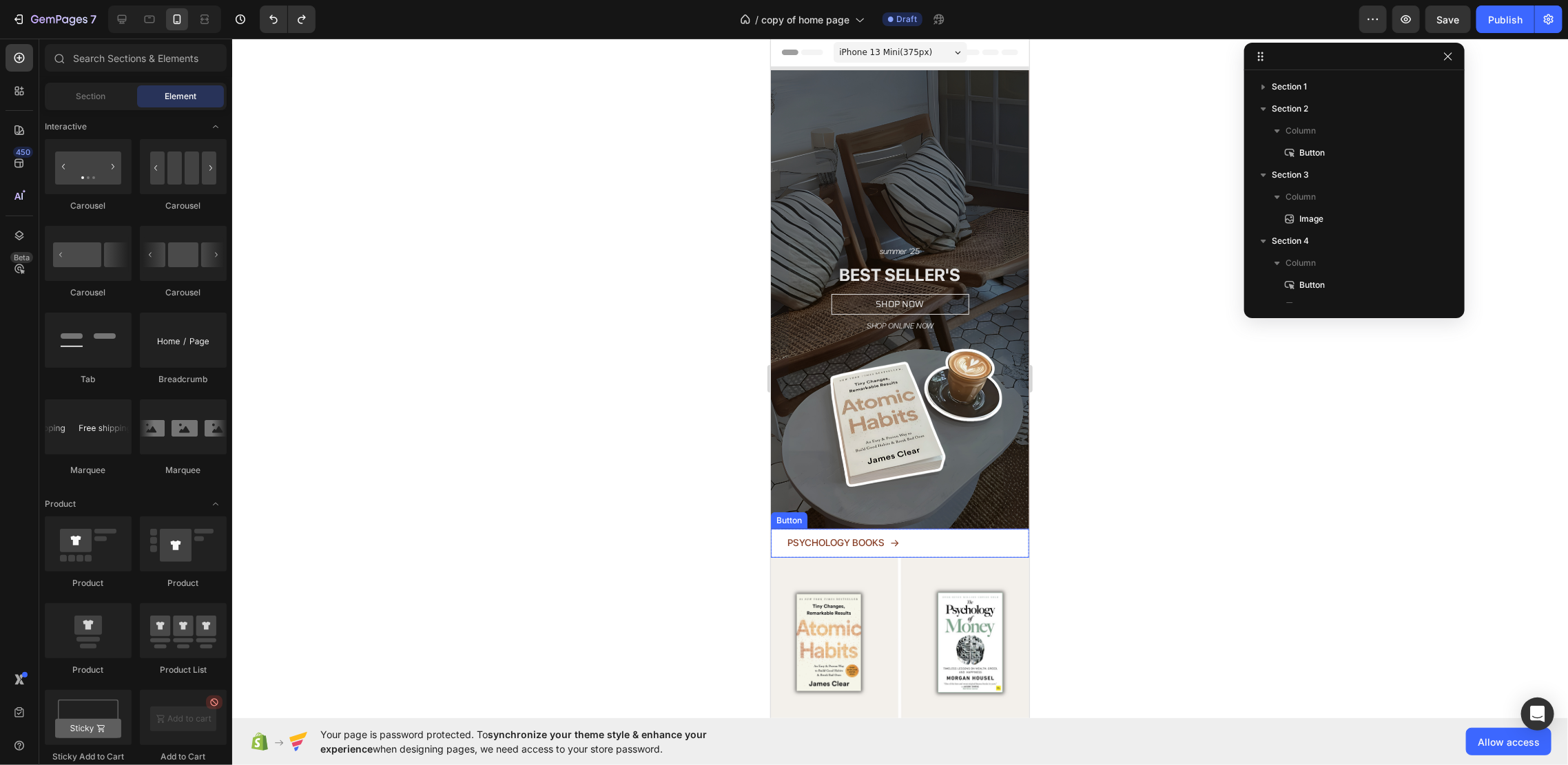
click at [937, 528] on div "PSYCHOLOGY BOOKS Button" at bounding box center [899, 542] width 258 height 29
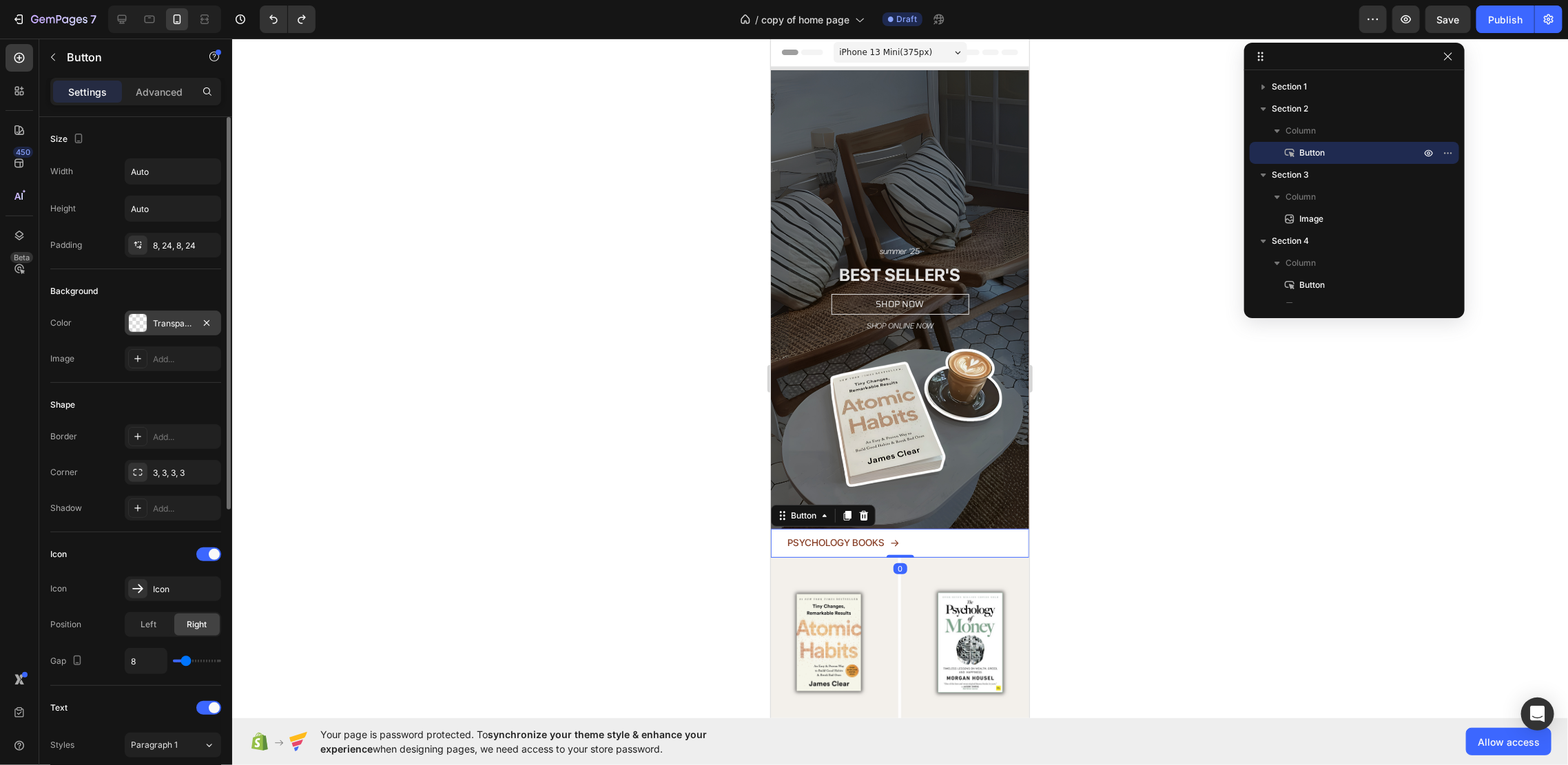
click at [179, 320] on div "Transparent" at bounding box center [173, 323] width 40 height 13
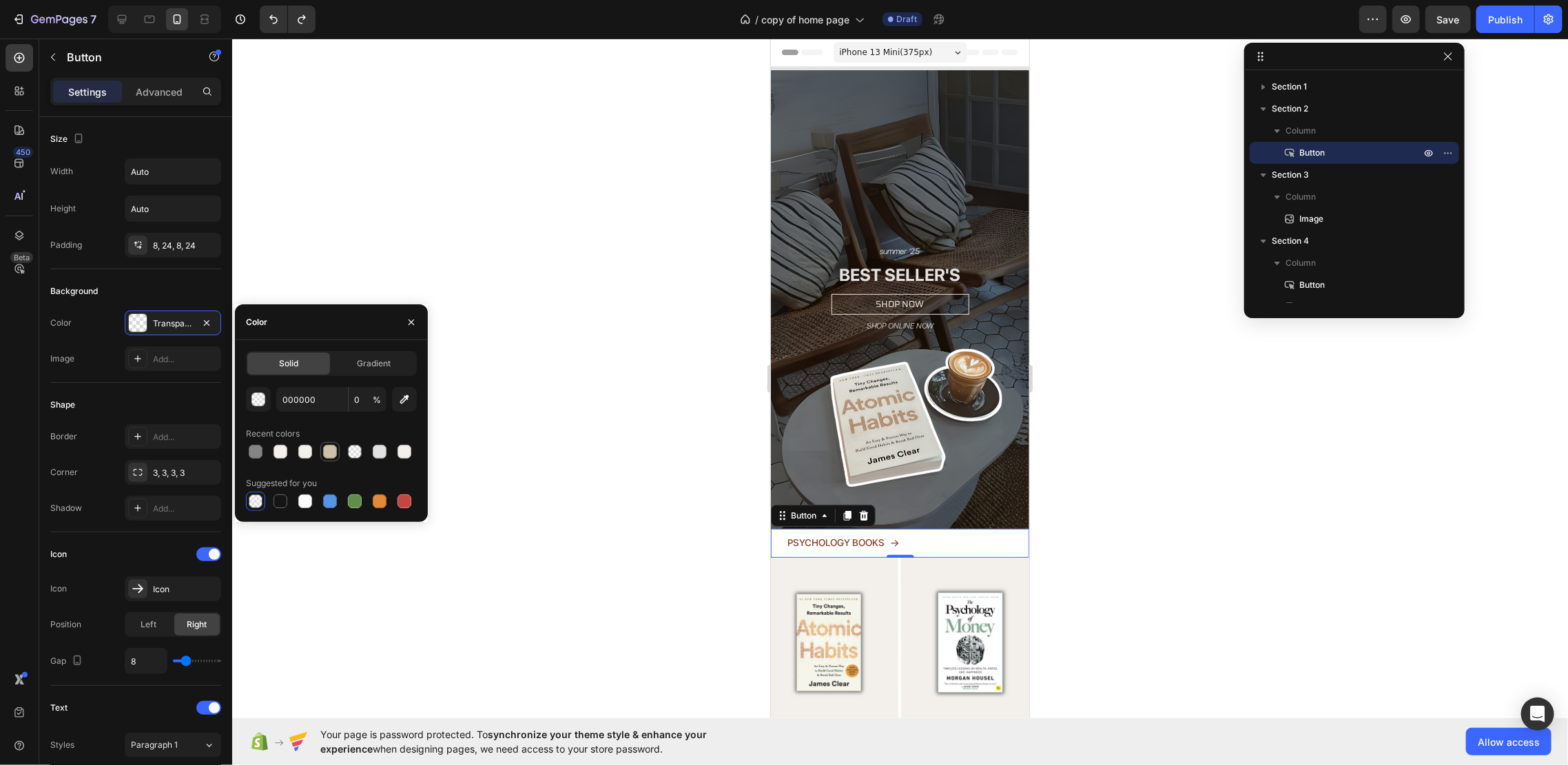
click at [326, 452] on div at bounding box center [330, 452] width 14 height 14
type input "CFC1A8"
type input "100"
click at [304, 449] on div at bounding box center [305, 452] width 14 height 14
type input "F4F1EA"
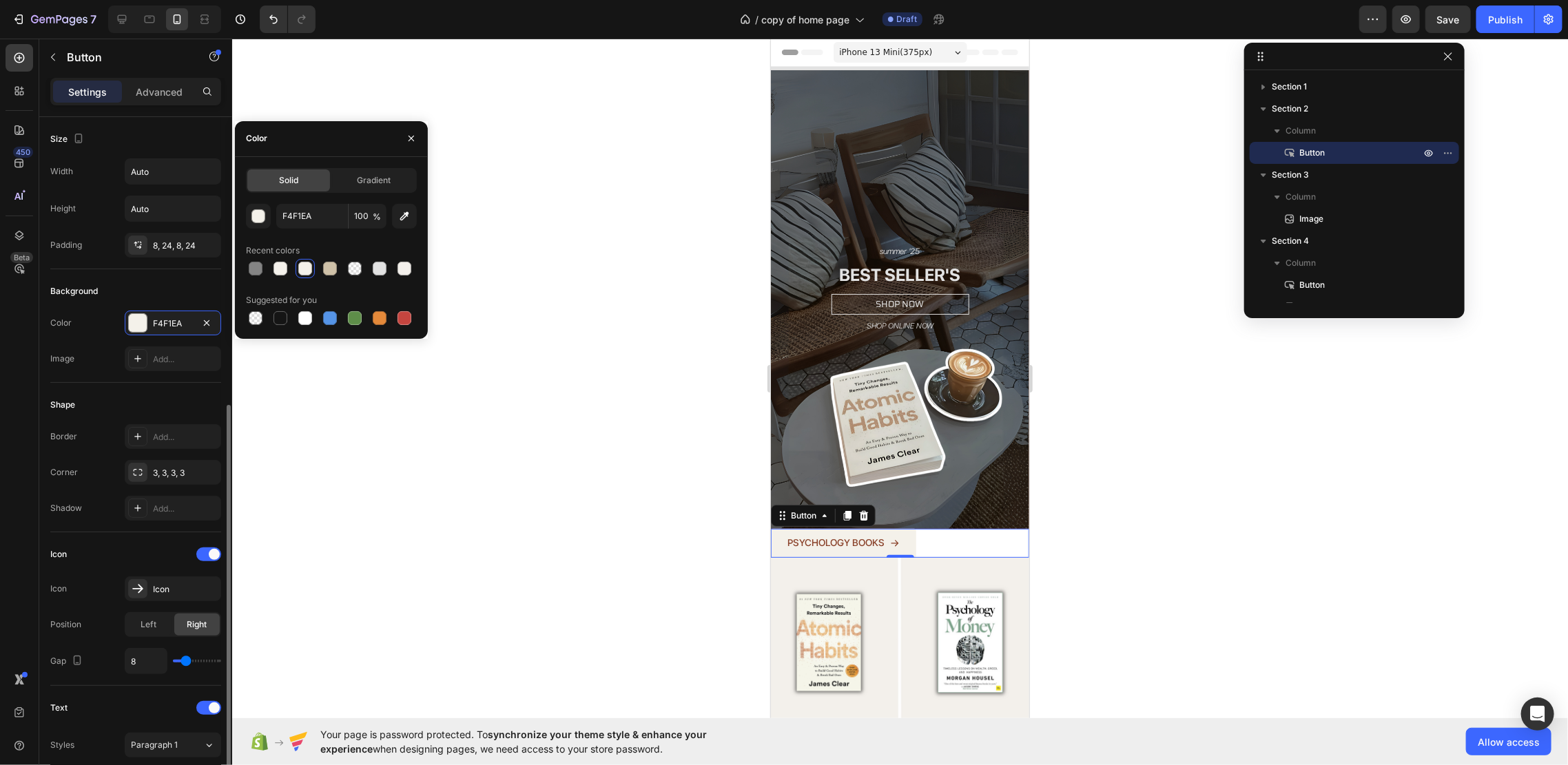
scroll to position [183, 0]
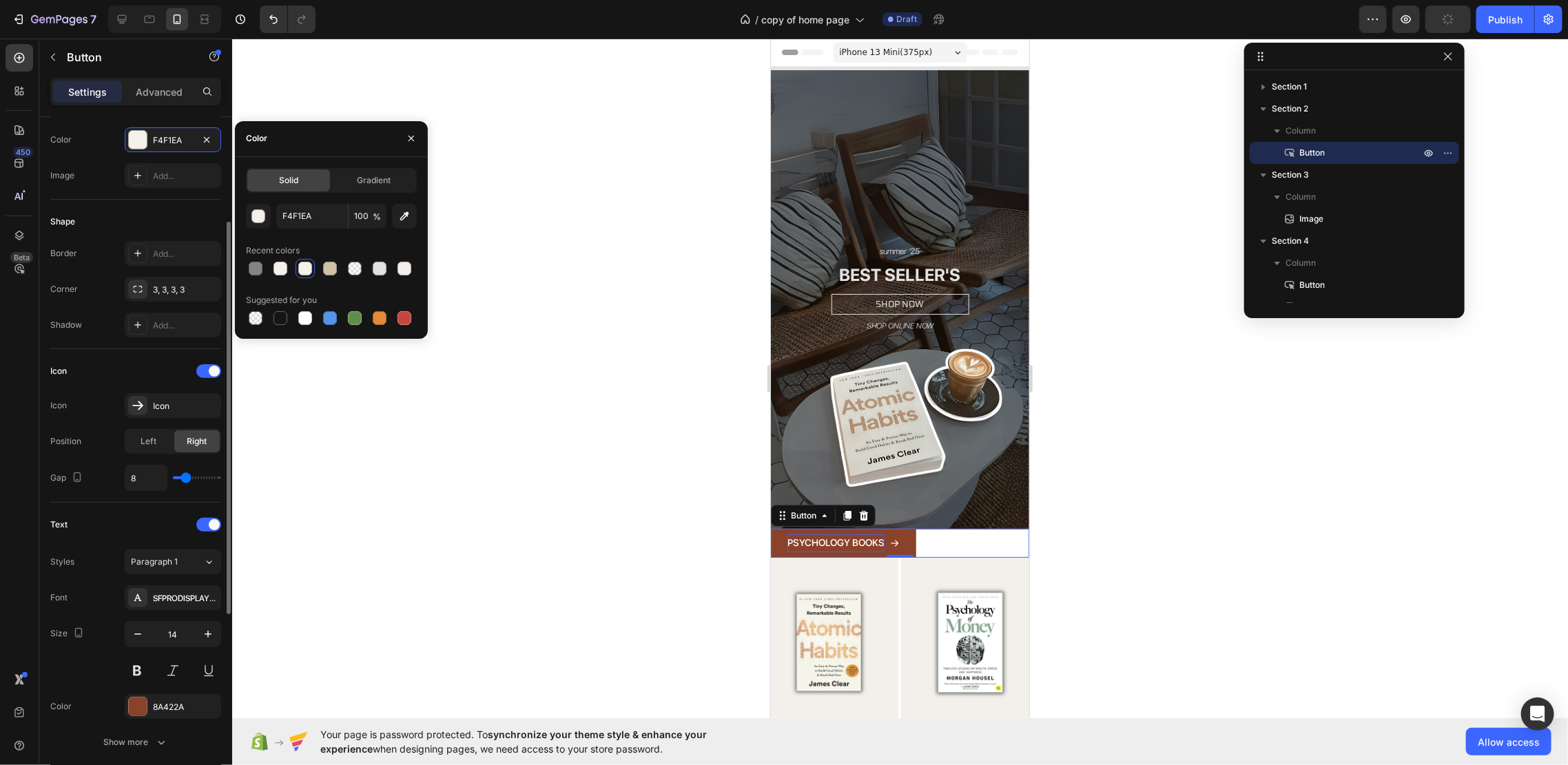
click at [871, 534] on p "PSYCHOLOGY BOOKS" at bounding box center [835, 542] width 97 height 17
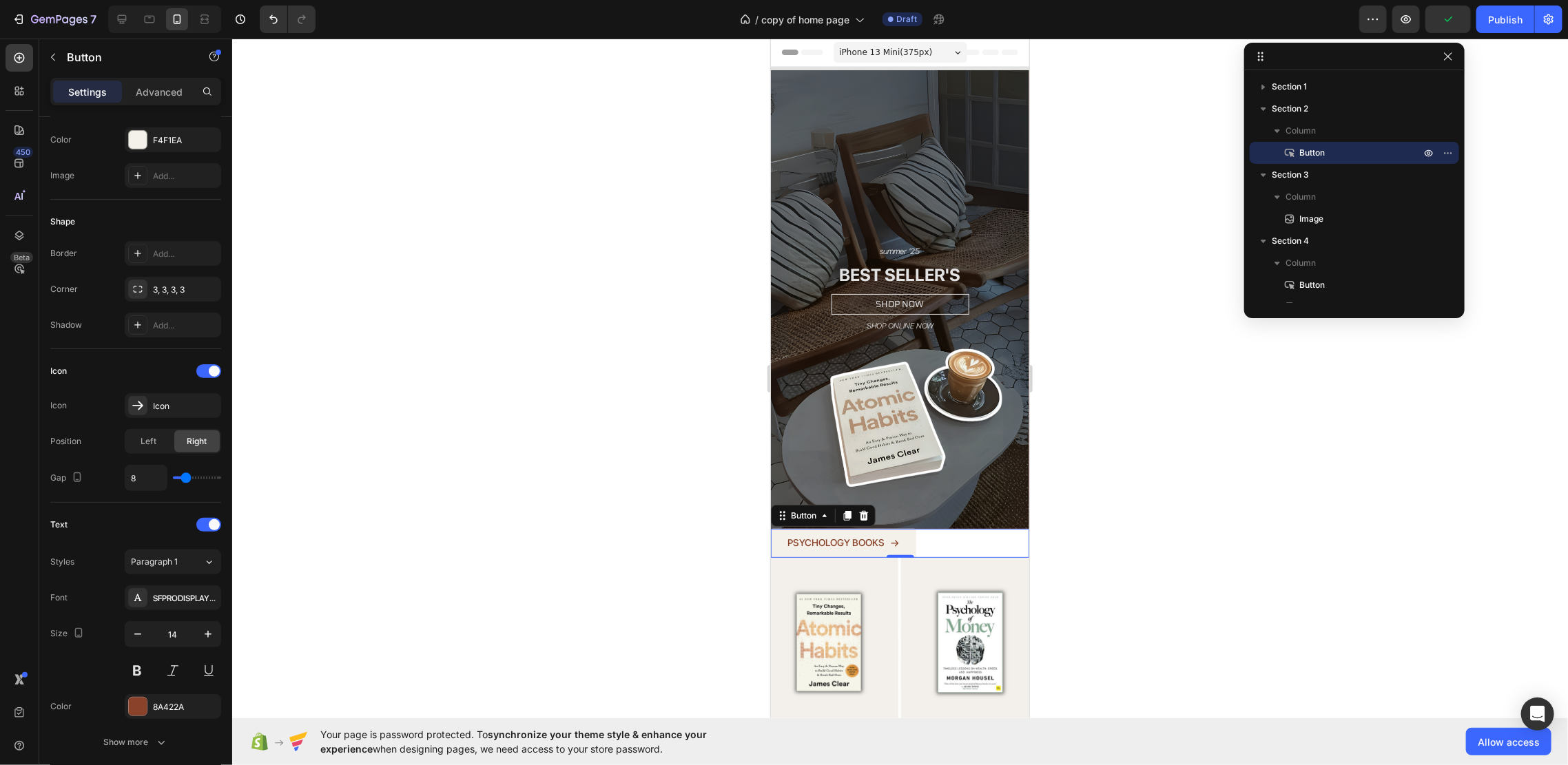
click at [1139, 521] on div at bounding box center [900, 401] width 1336 height 726
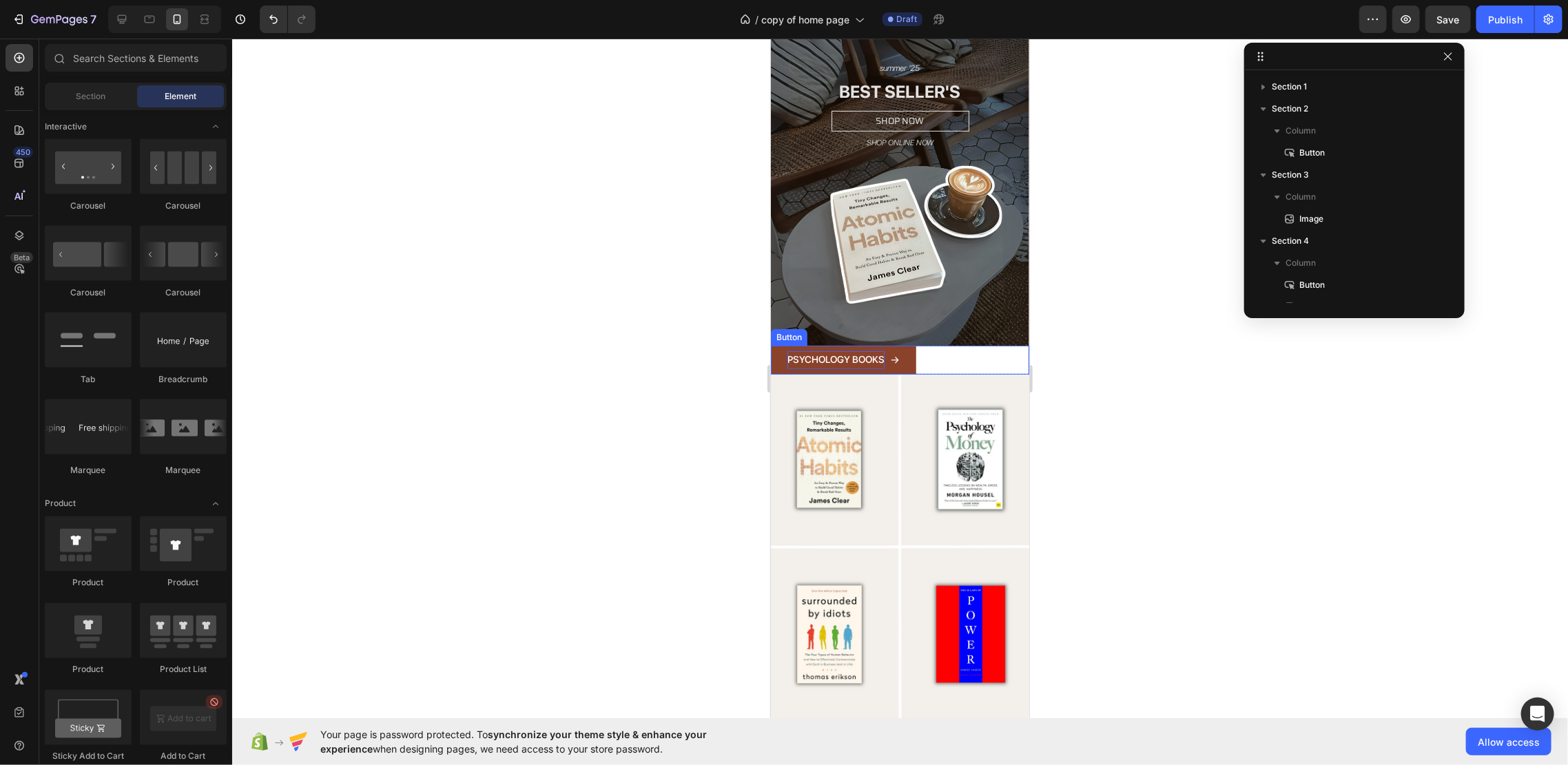
click at [802, 351] on p "PSYCHOLOGY BOOKS" at bounding box center [835, 359] width 97 height 17
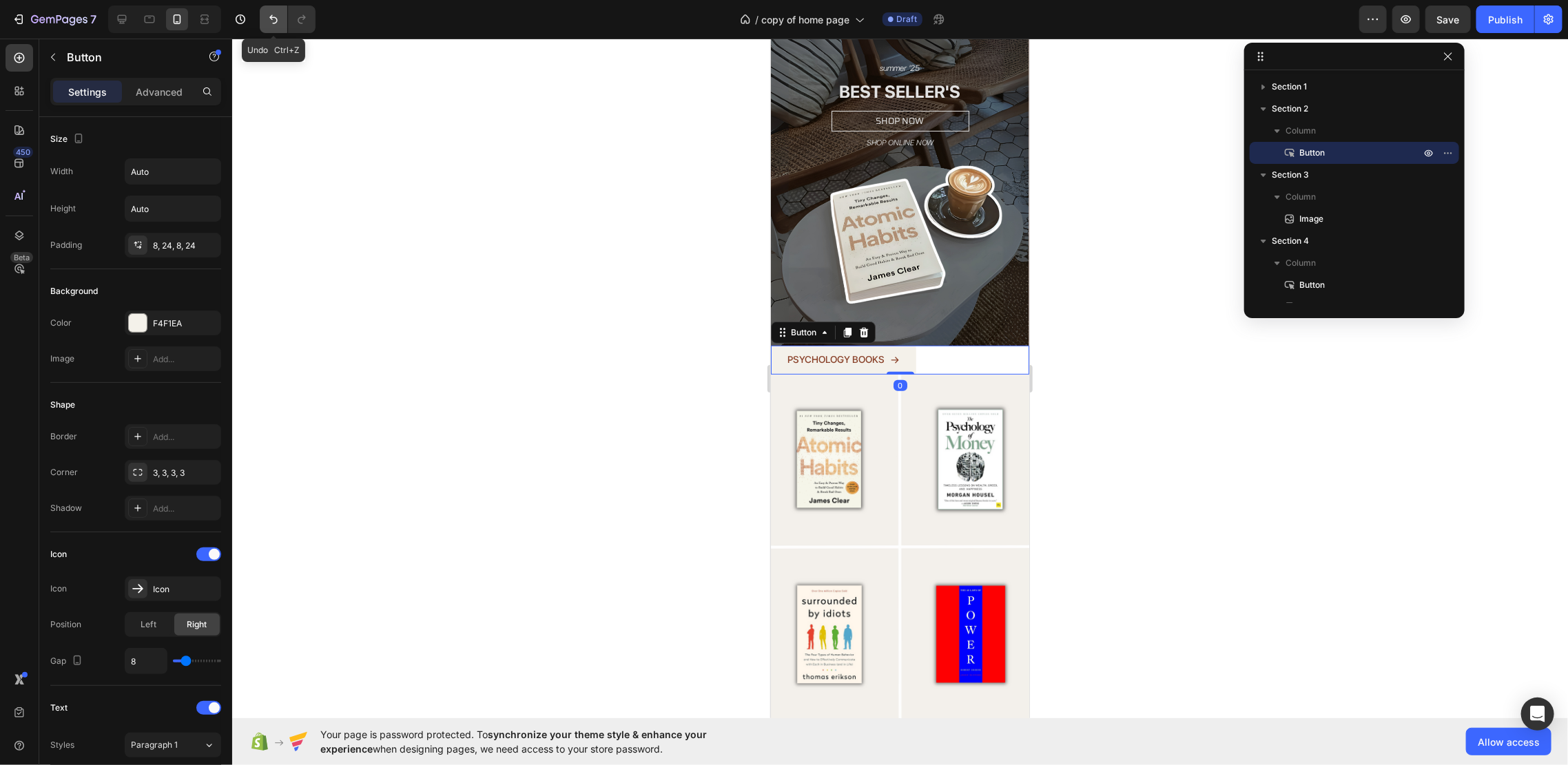
click at [271, 24] on icon "Undo/Redo" at bounding box center [274, 20] width 14 height 14
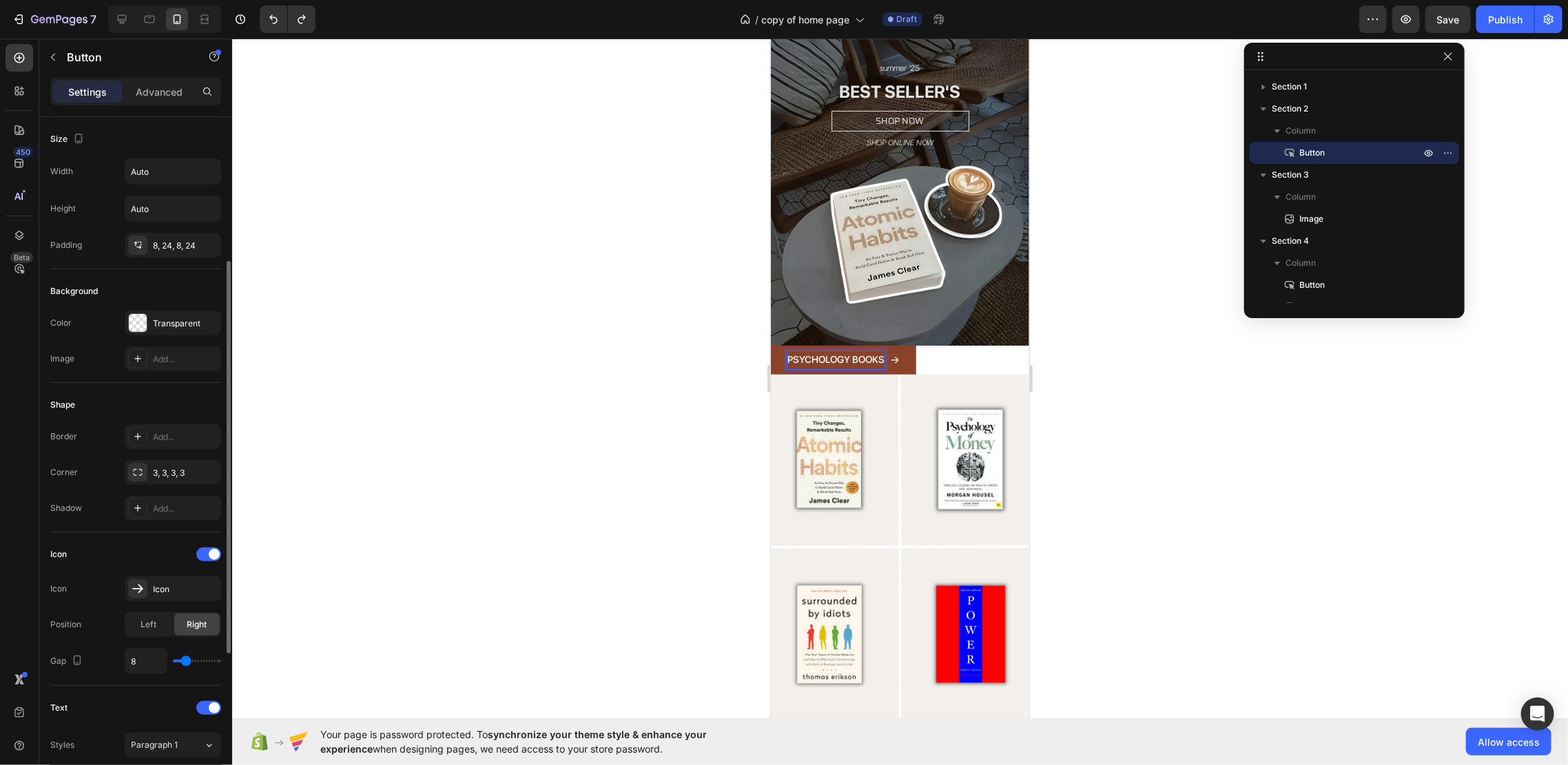
scroll to position [276, 0]
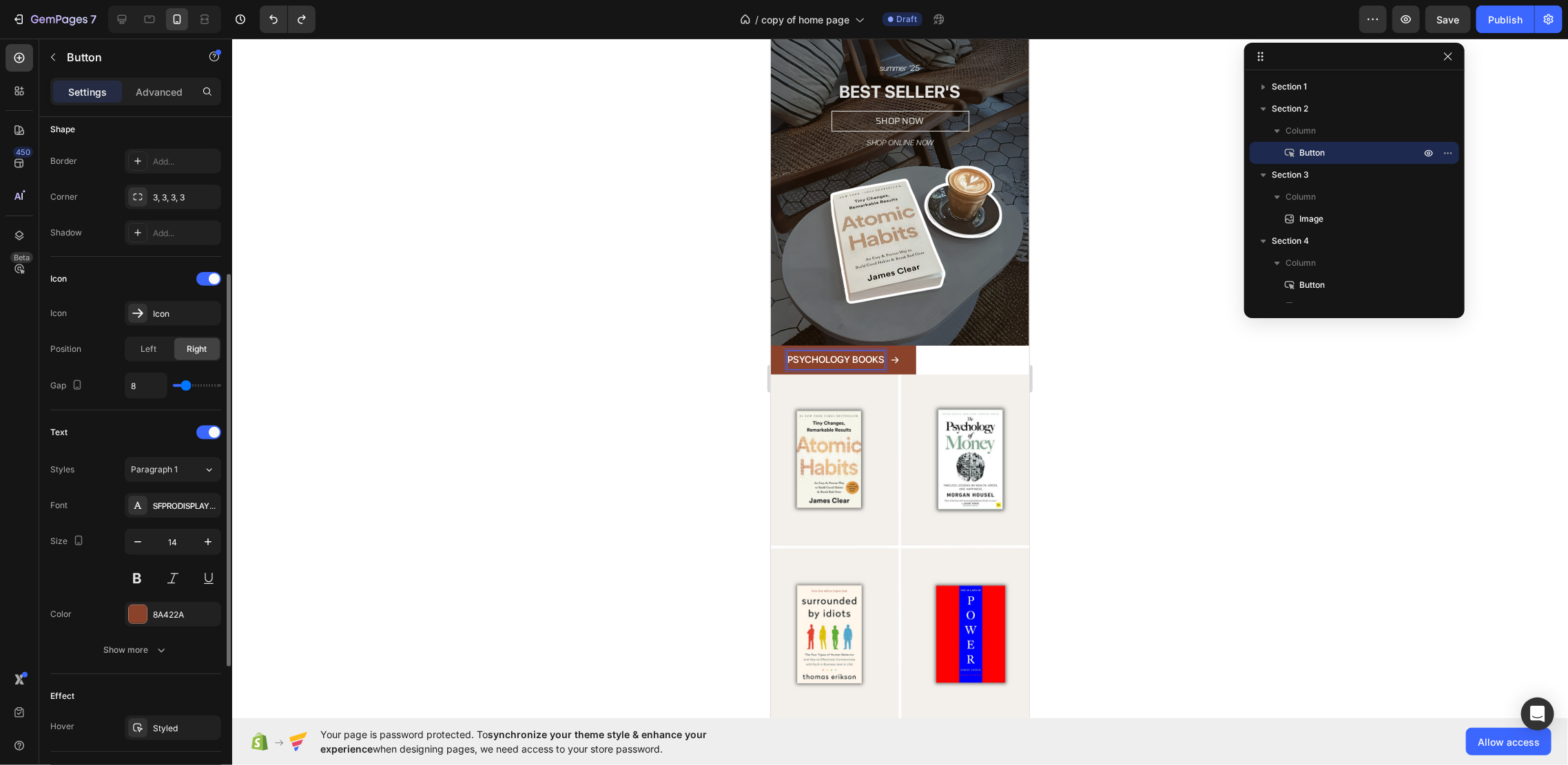
click at [171, 626] on div "Font SFPRODISPLAYMEDIUM Size 14 Color 8A422A Show more" at bounding box center [135, 577] width 171 height 169
click at [171, 614] on div "8A422A" at bounding box center [173, 615] width 40 height 13
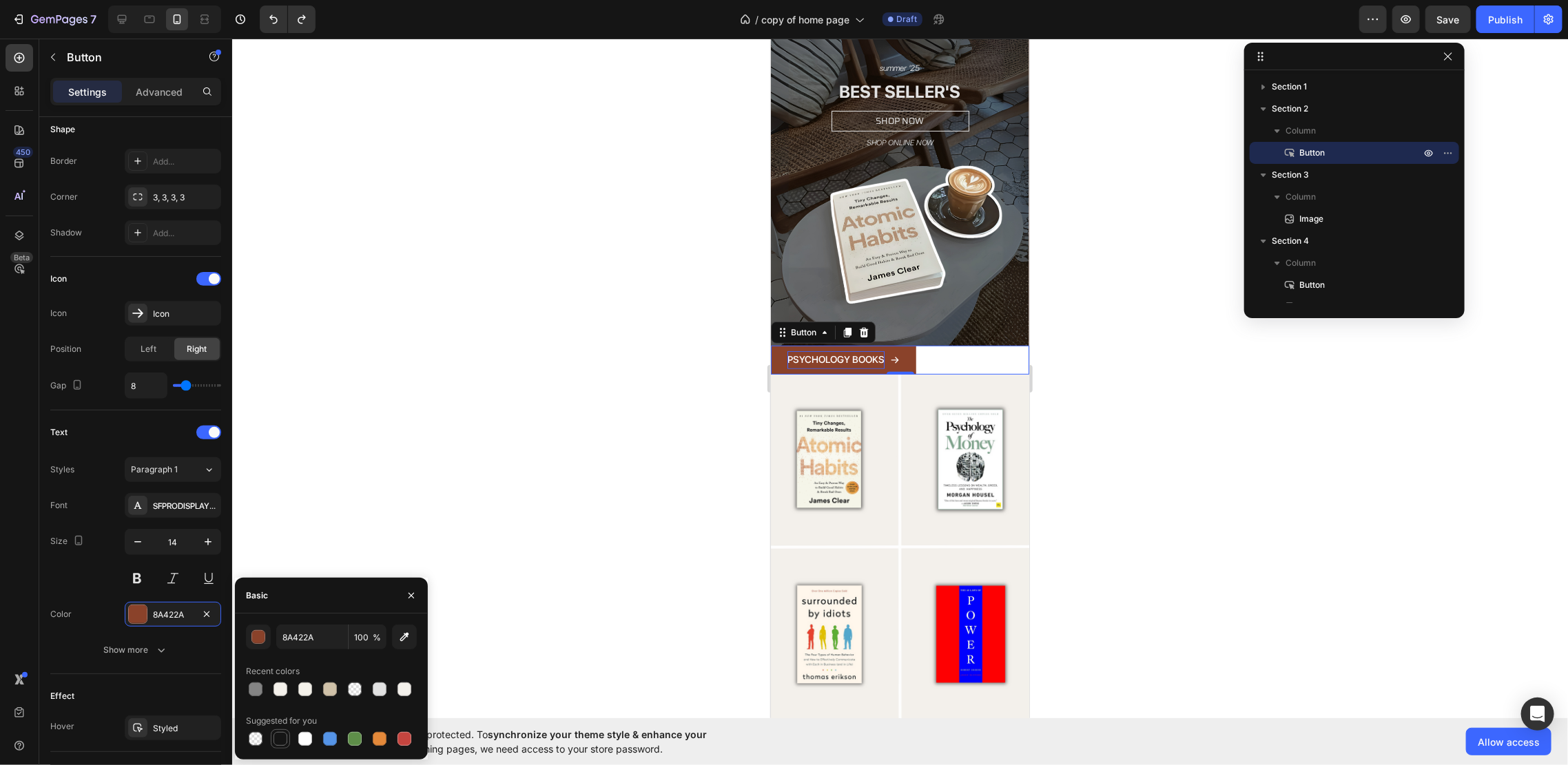
click at [276, 717] on div at bounding box center [281, 739] width 20 height 20
type input "151515"
click at [498, 448] on div at bounding box center [900, 401] width 1336 height 726
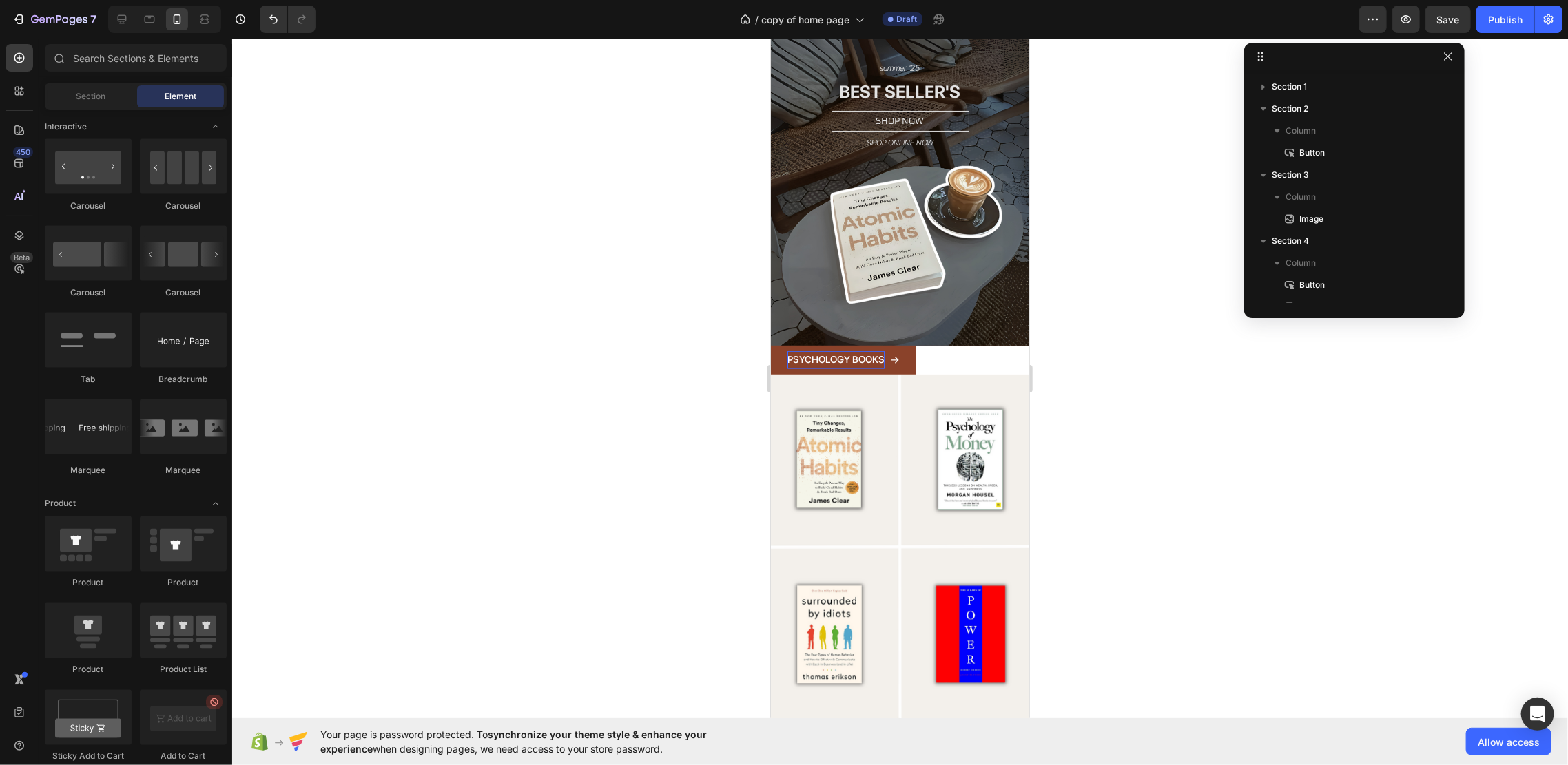
click at [498, 448] on div at bounding box center [900, 401] width 1336 height 726
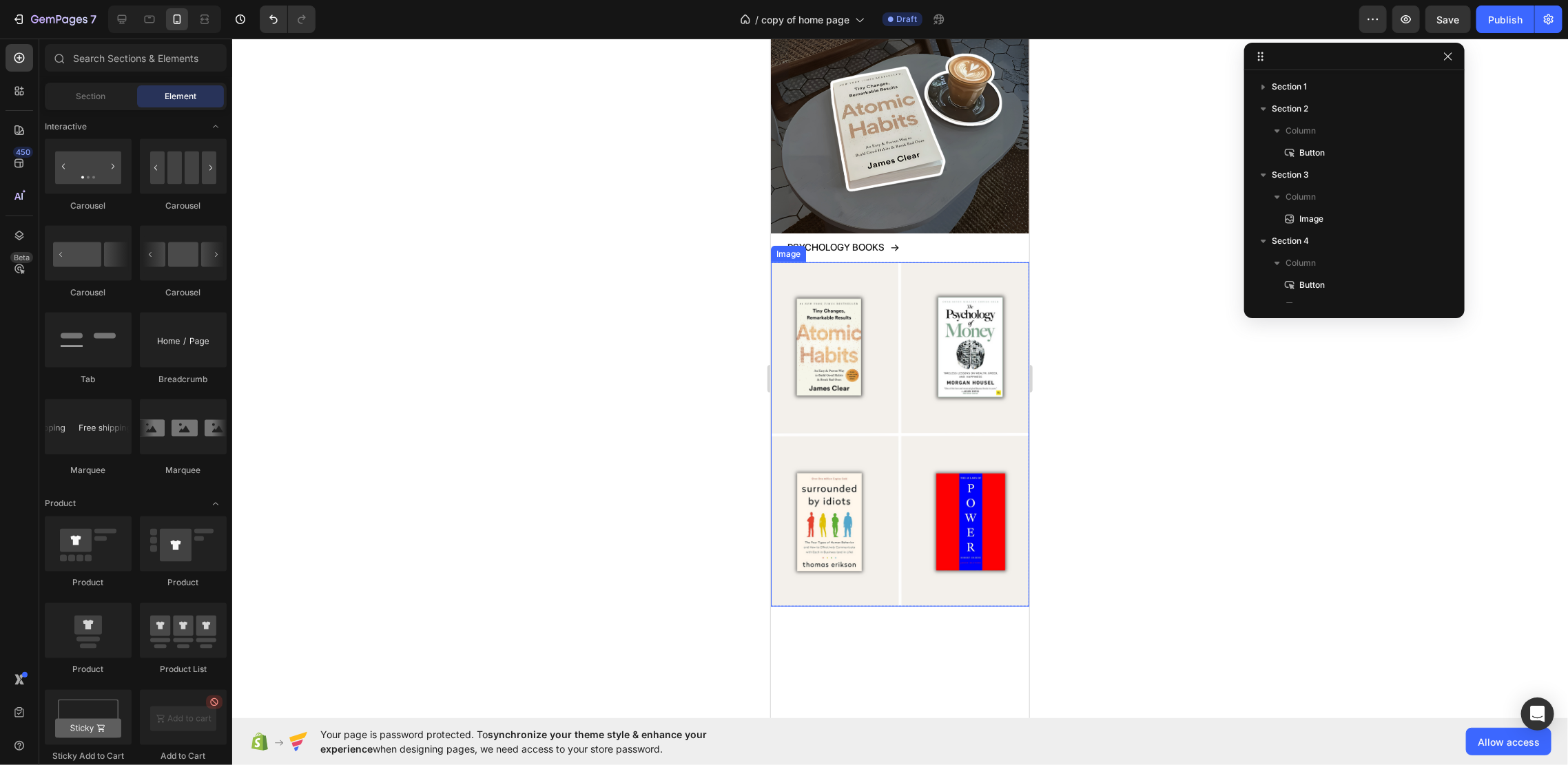
scroll to position [367, 0]
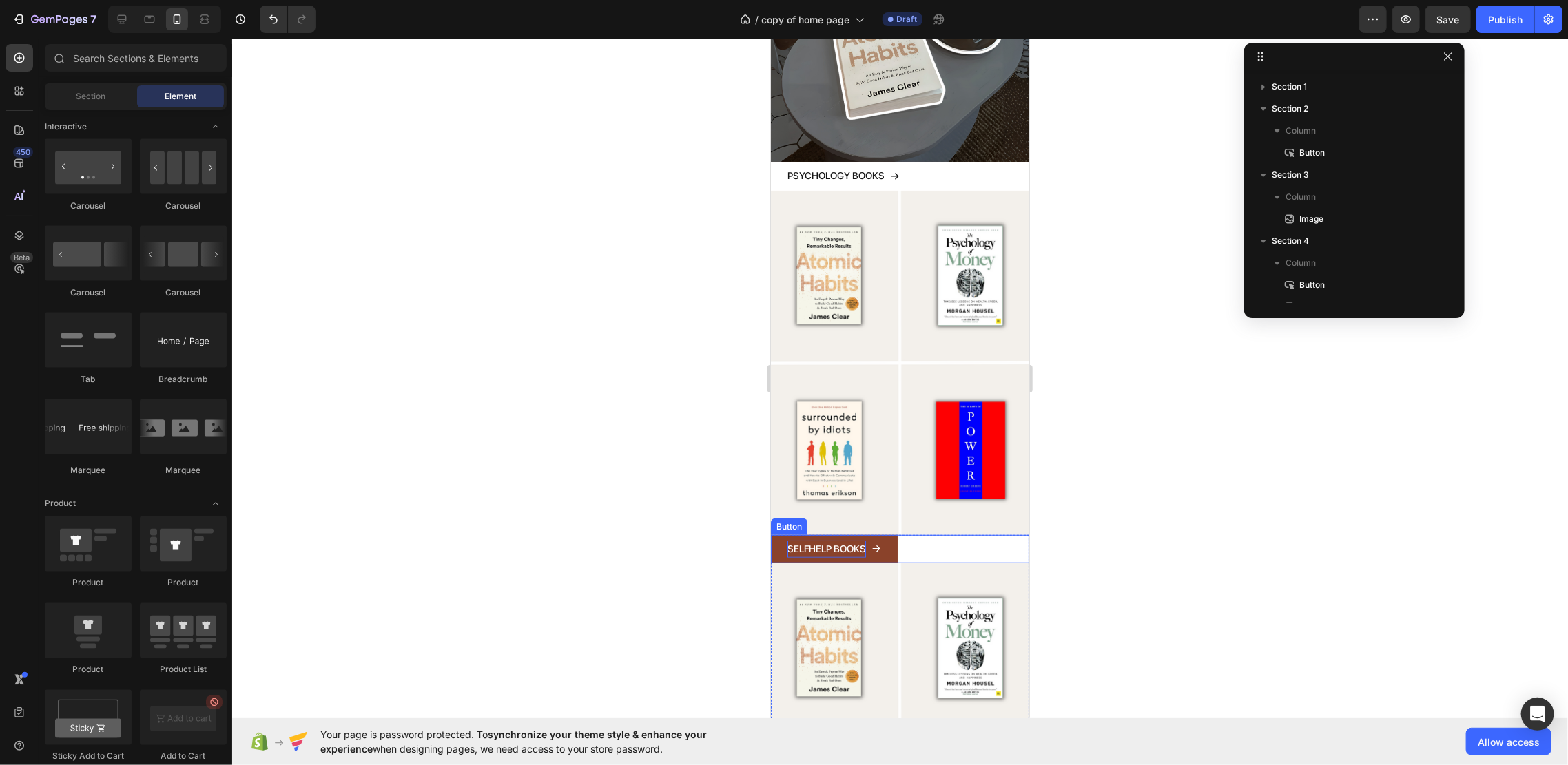
click at [845, 540] on p "SELFHELP BOOKS" at bounding box center [826, 548] width 78 height 17
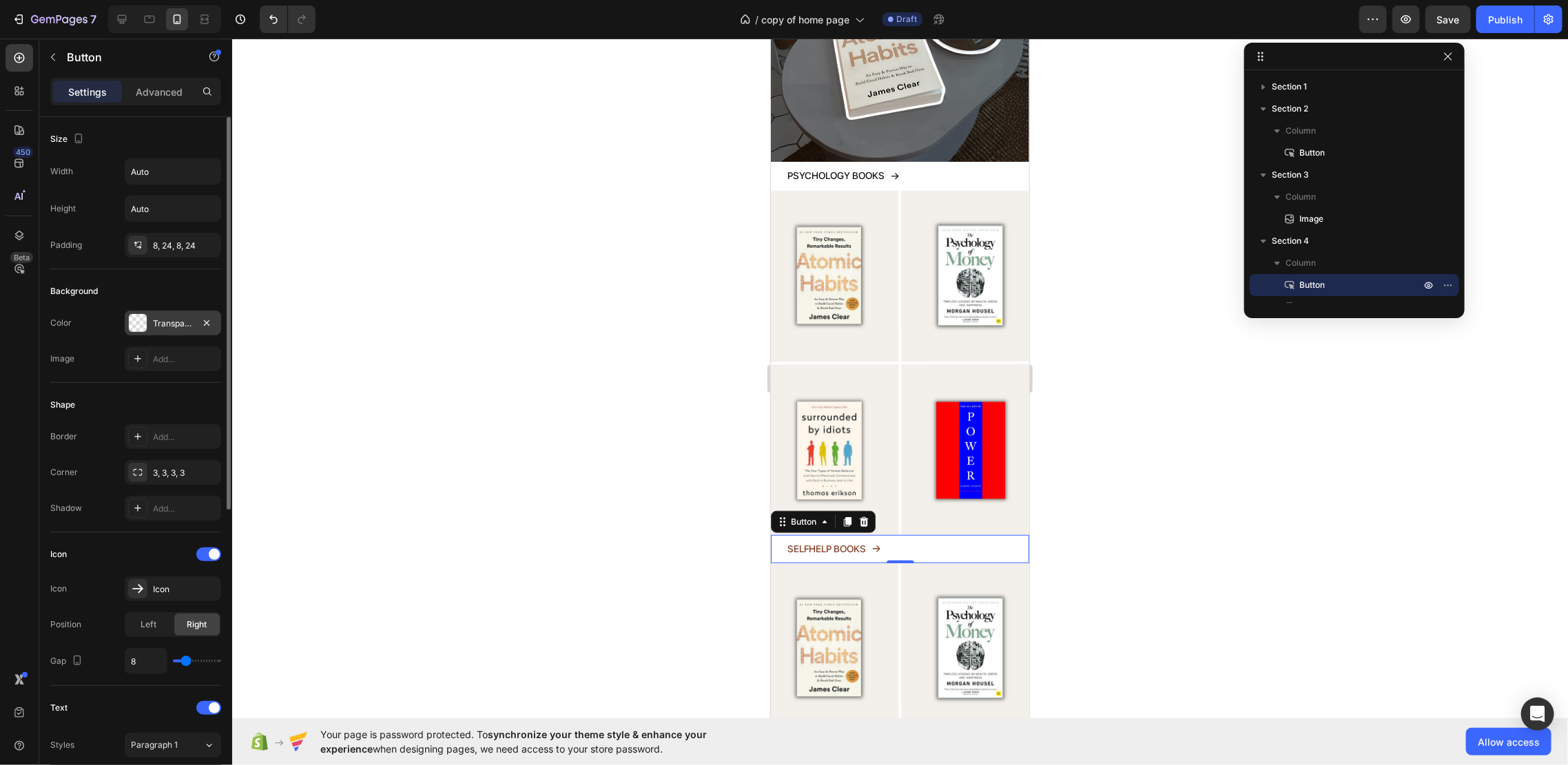
scroll to position [183, 0]
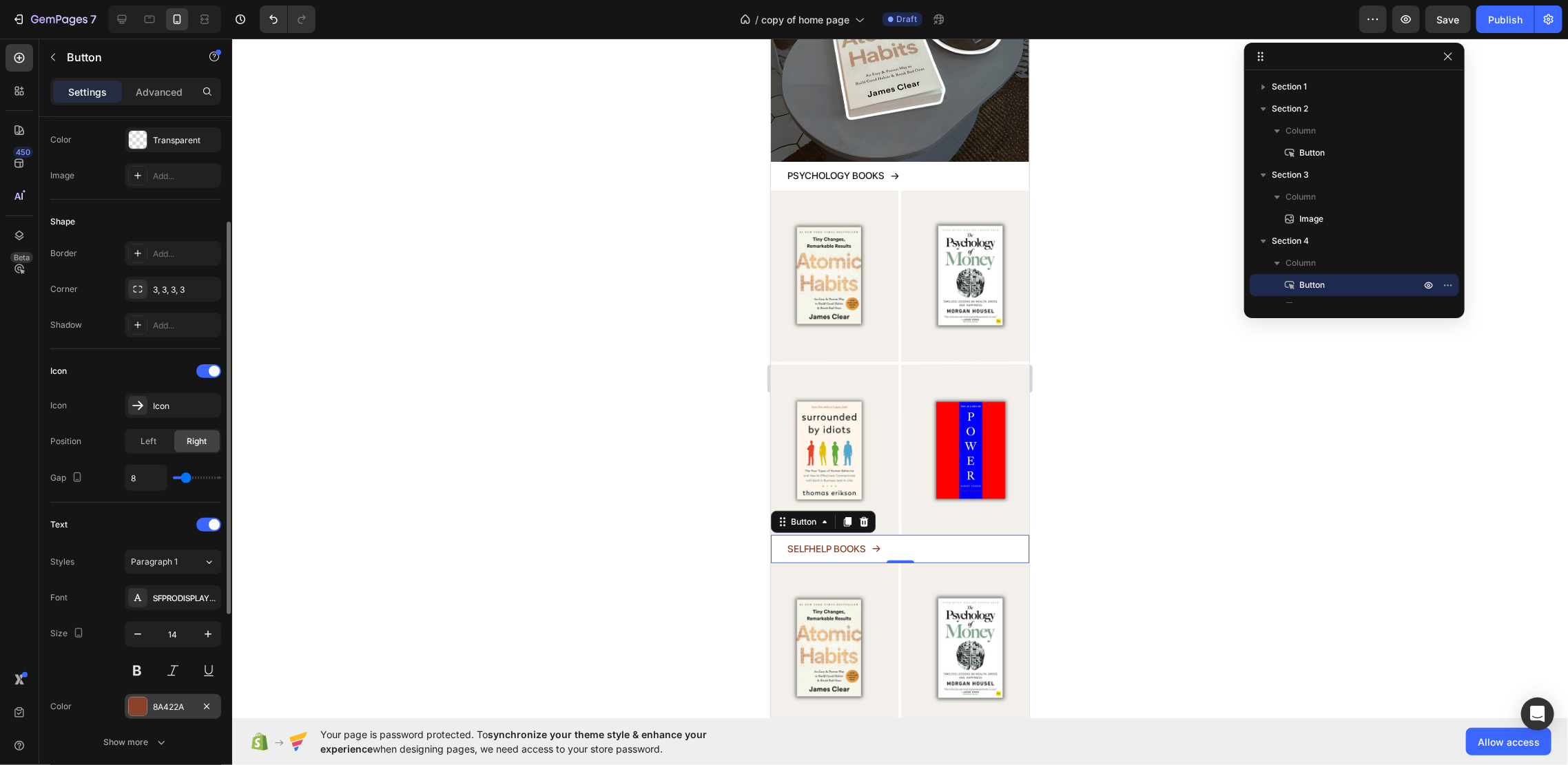
click at [171, 696] on div "8A422A" at bounding box center [173, 706] width 97 height 25
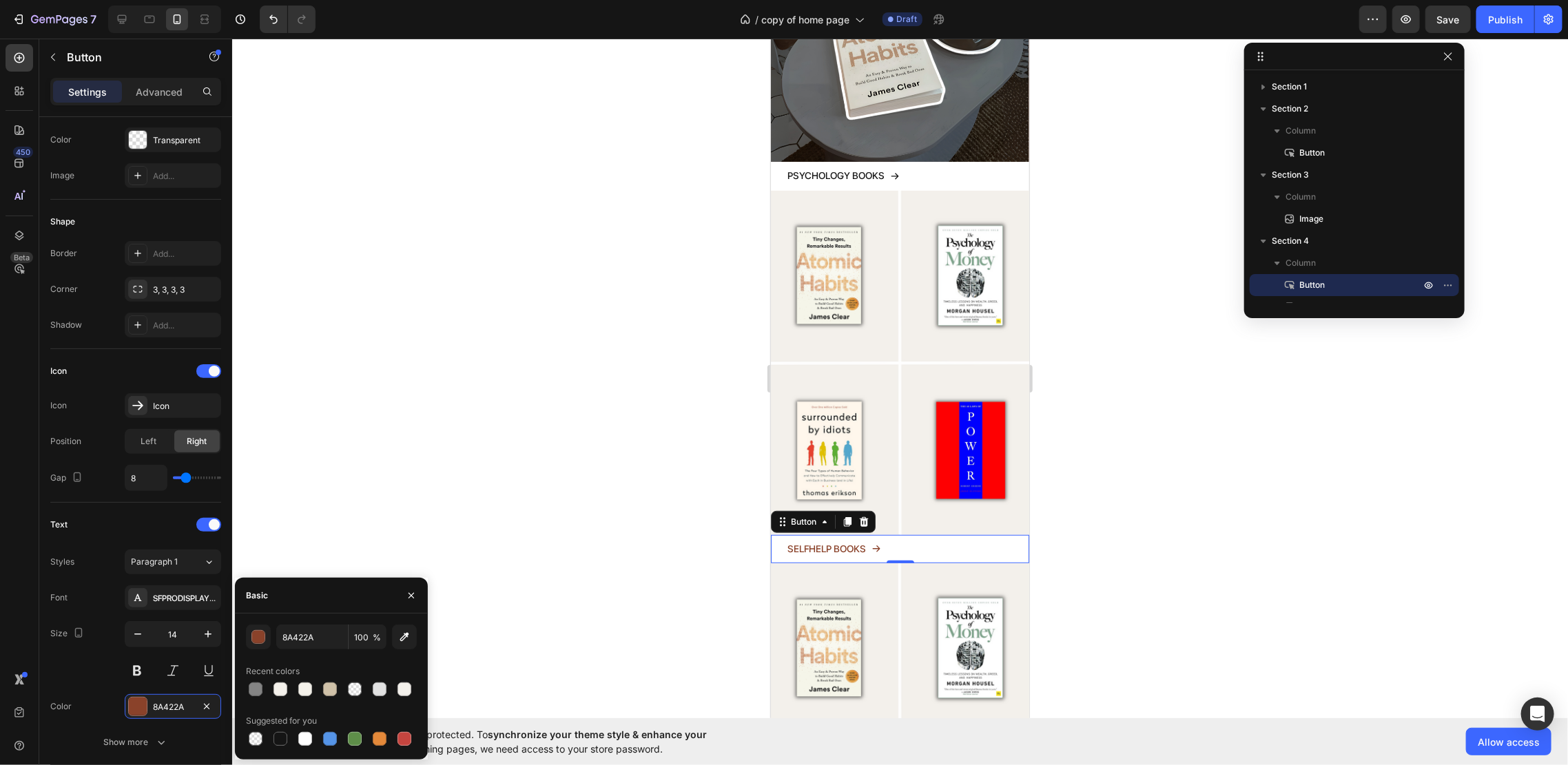
drag, startPoint x: 278, startPoint y: 731, endPoint x: 316, endPoint y: 701, distance: 48.4
click at [279, 717] on div at bounding box center [281, 739] width 14 height 14
type input "151515"
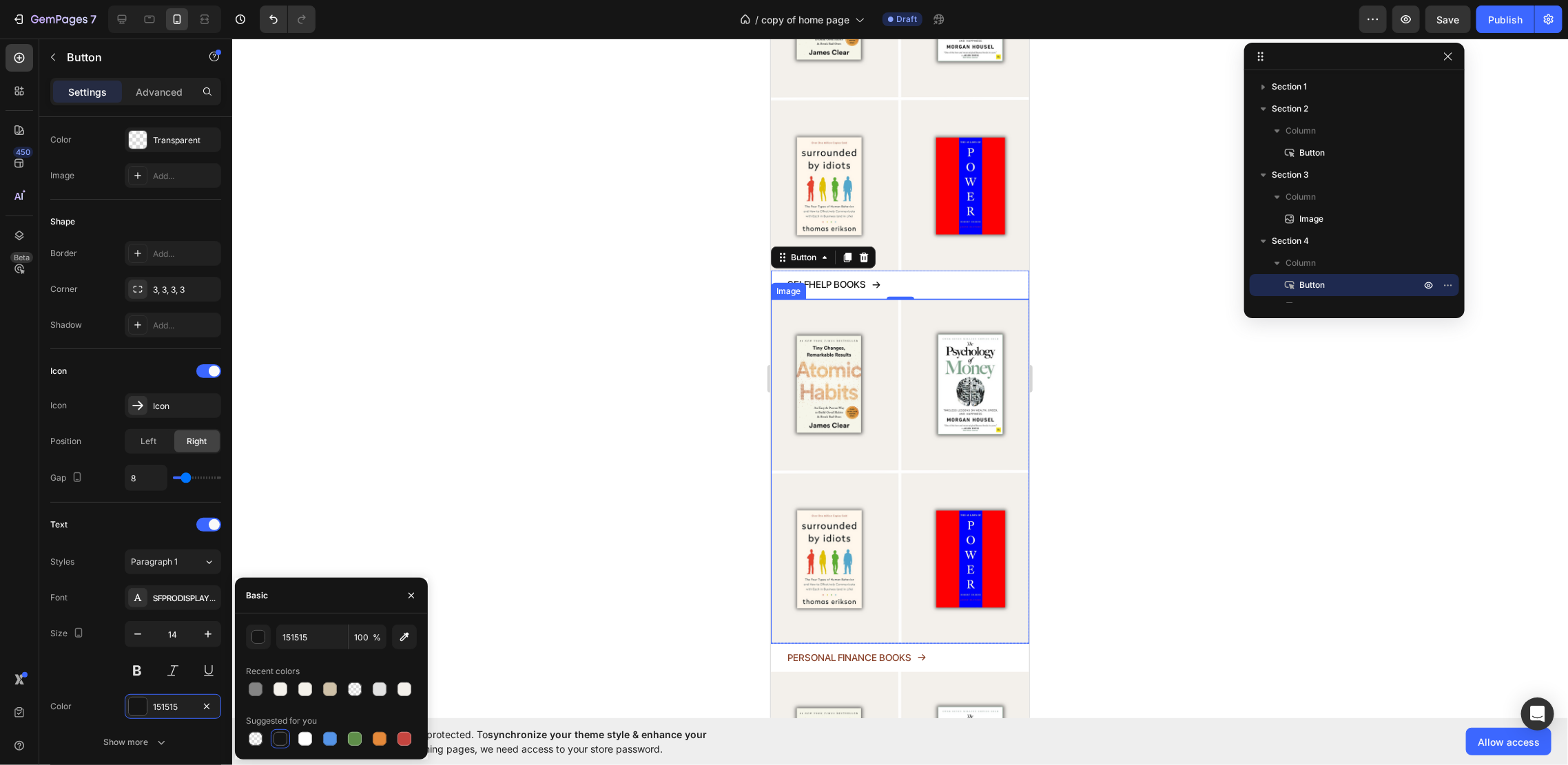
scroll to position [642, 0]
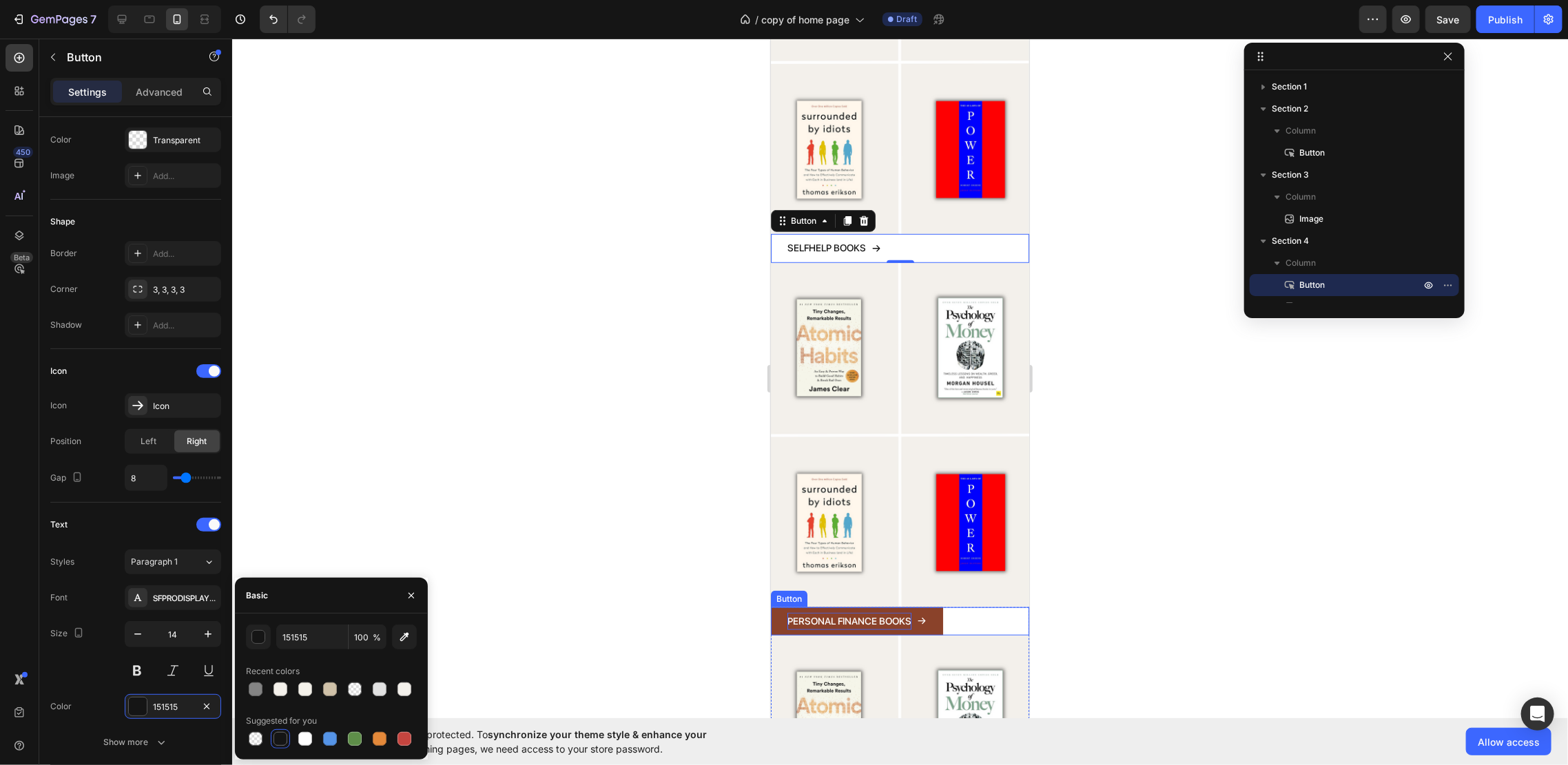
click at [880, 612] on p "PERSONAL FINANCE BOOKS" at bounding box center [848, 620] width 124 height 17
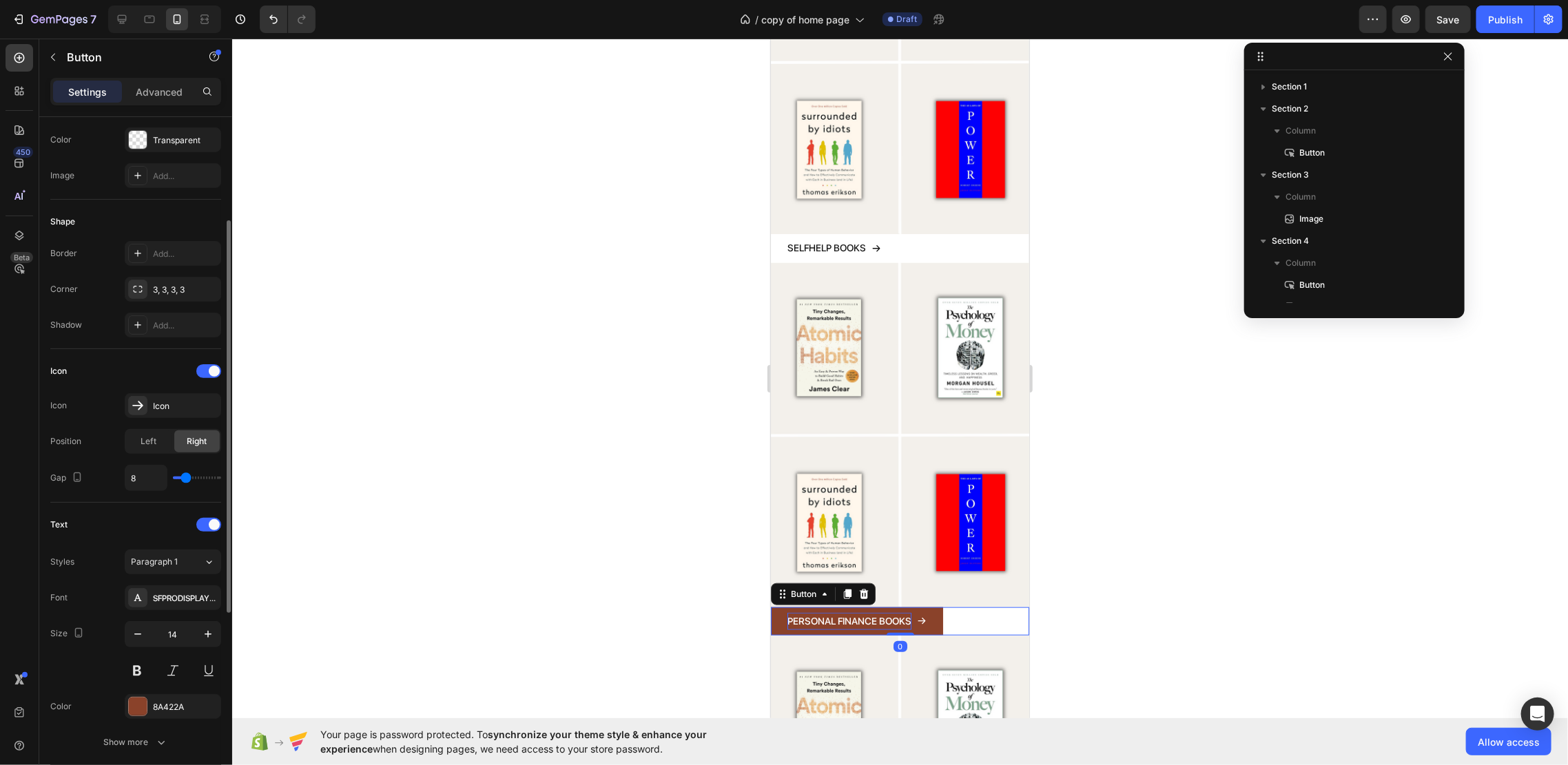
scroll to position [194, 0]
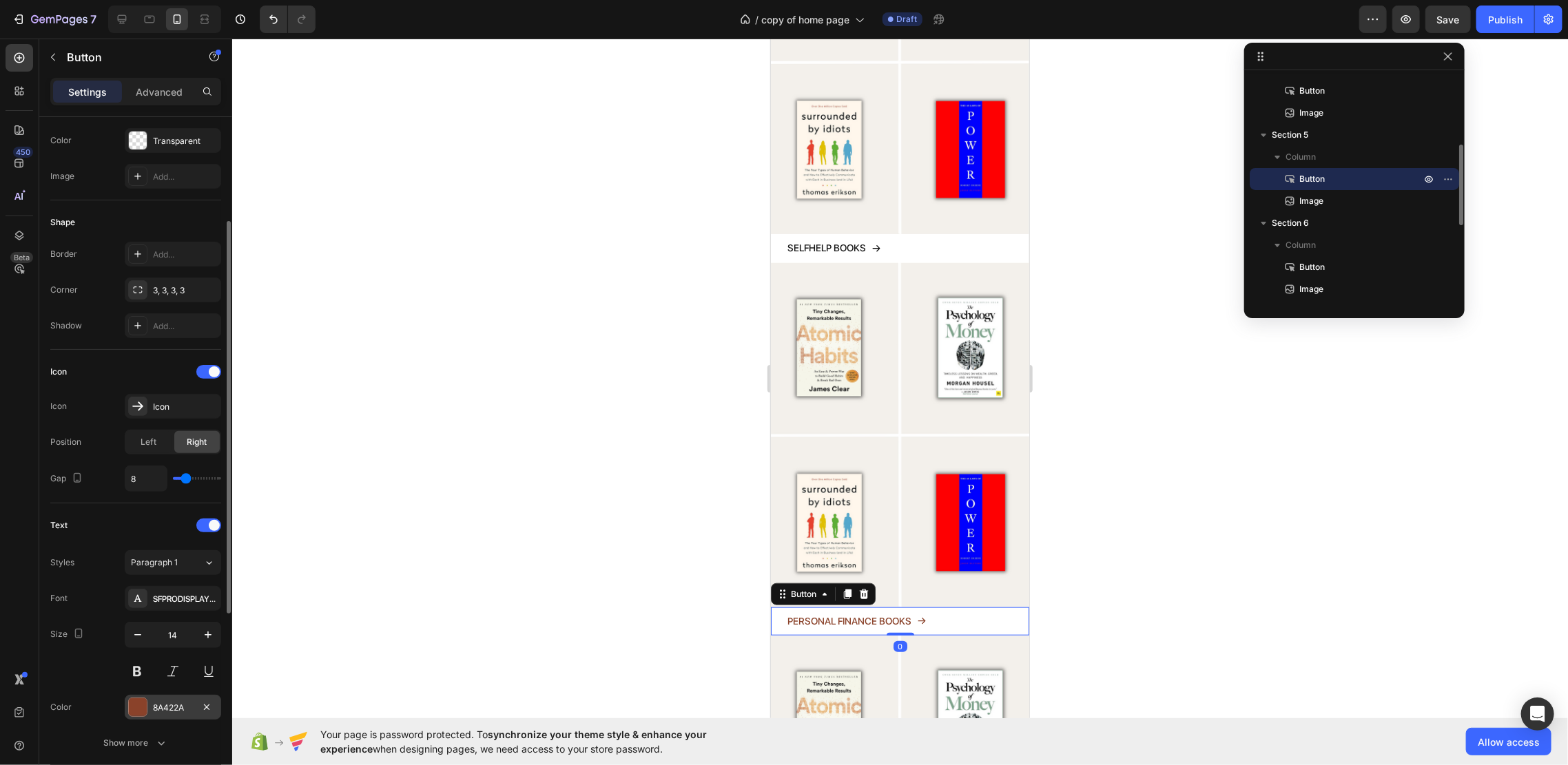
click at [185, 712] on div "8A422A" at bounding box center [173, 708] width 40 height 13
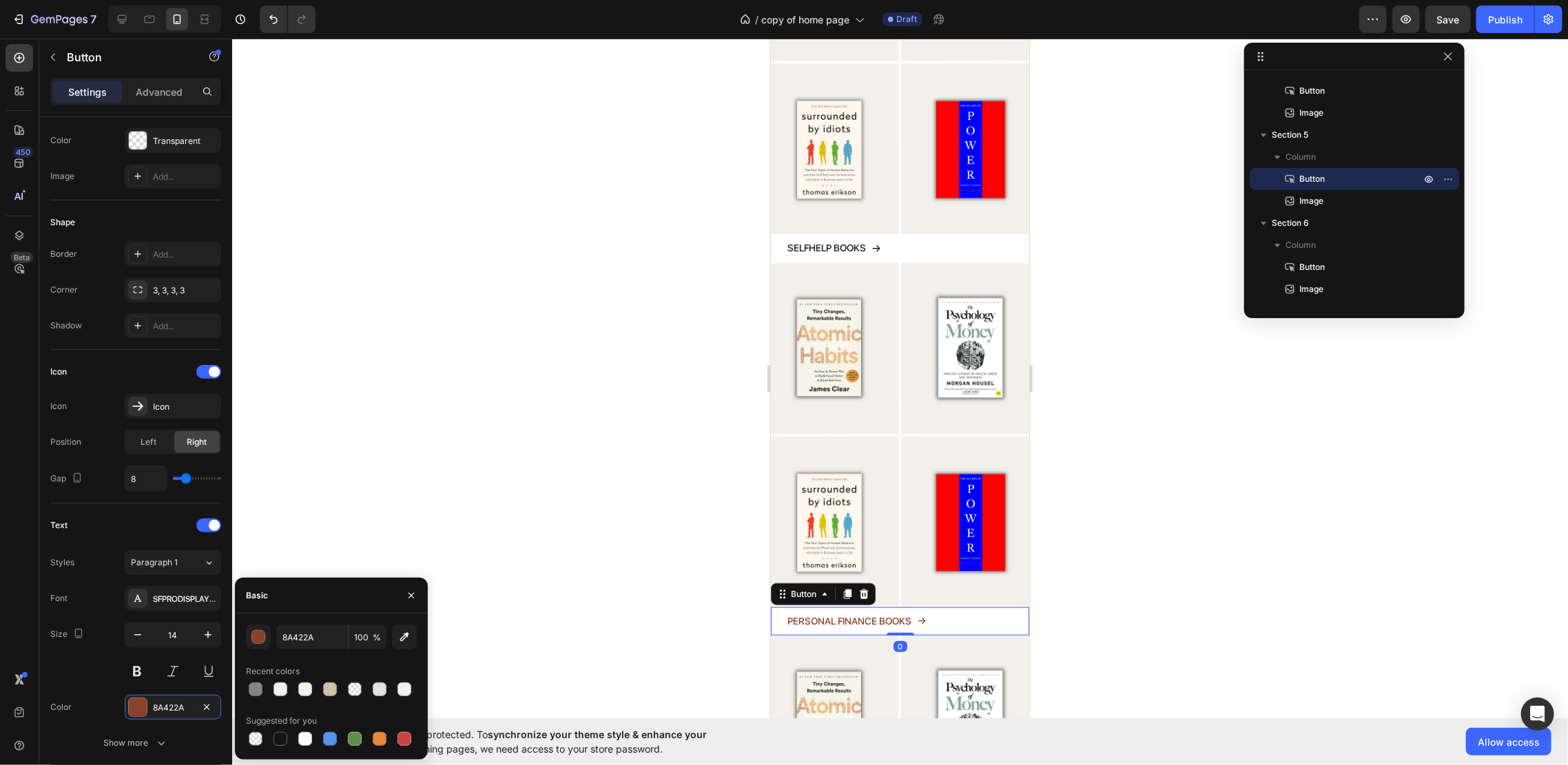
click at [283, 717] on div at bounding box center [281, 739] width 14 height 14
type input "151515"
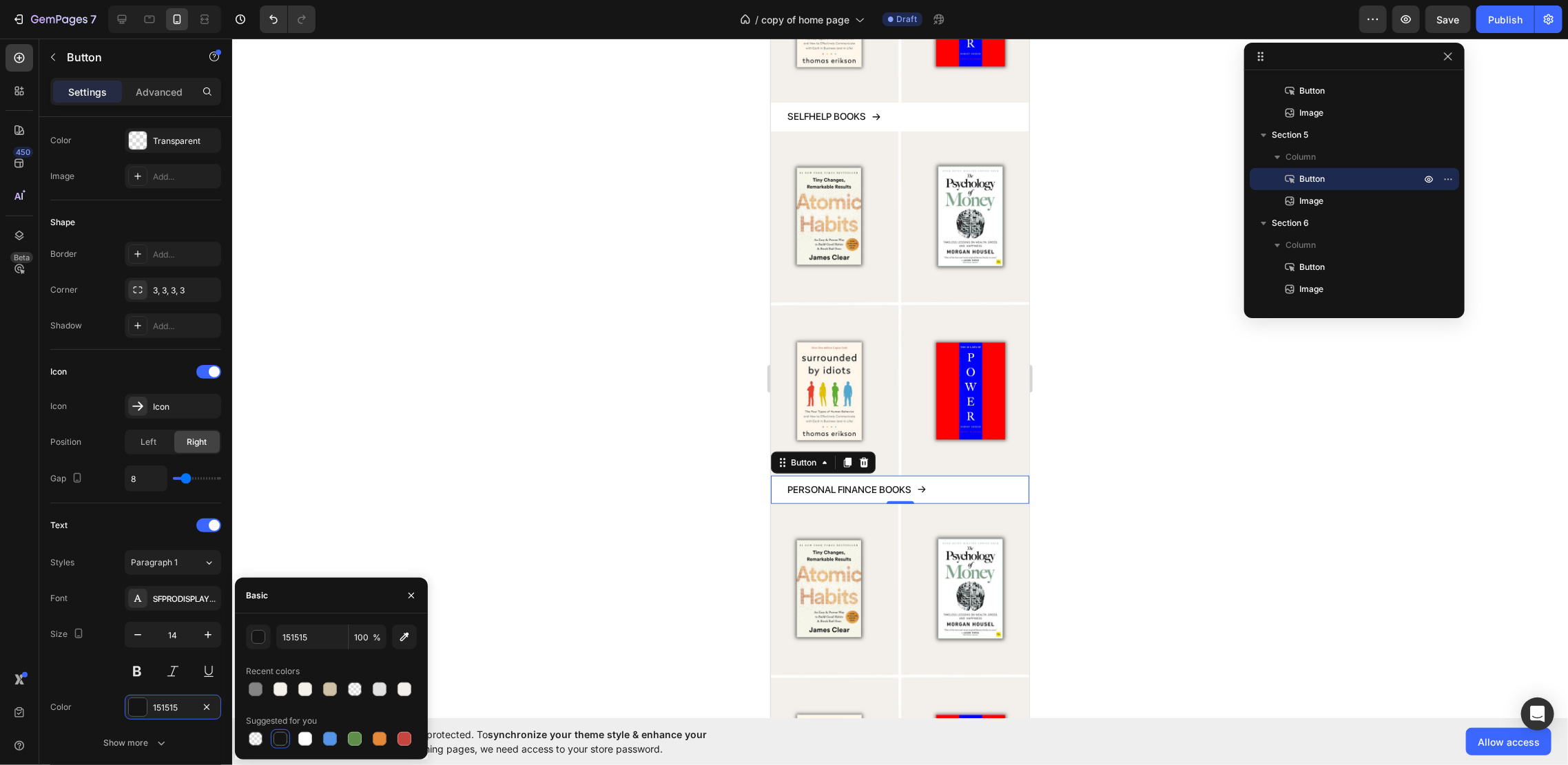
scroll to position [1009, 0]
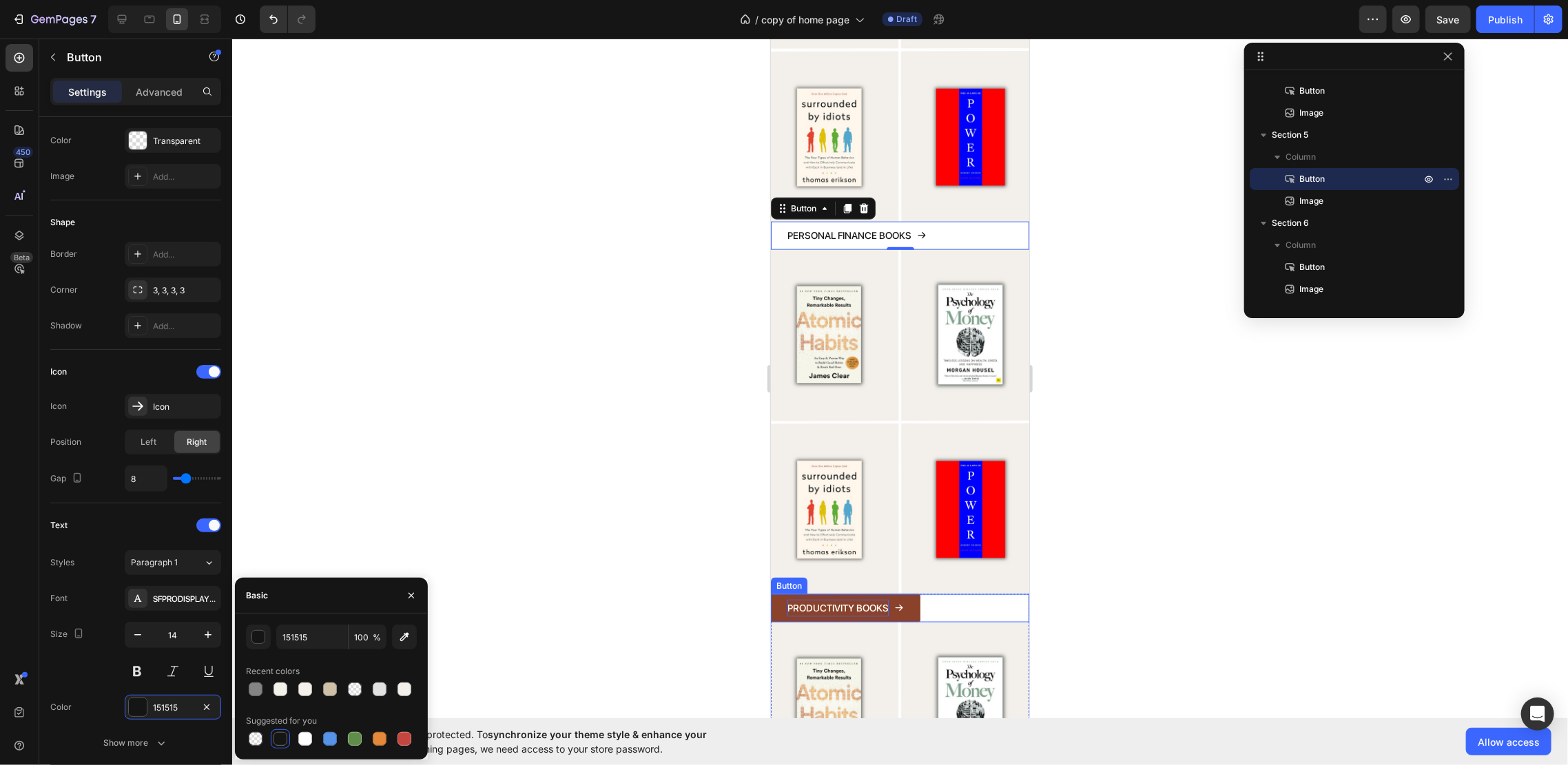
click at [847, 599] on p "PRODUCTIVITY BOOKS" at bounding box center [837, 607] width 101 height 17
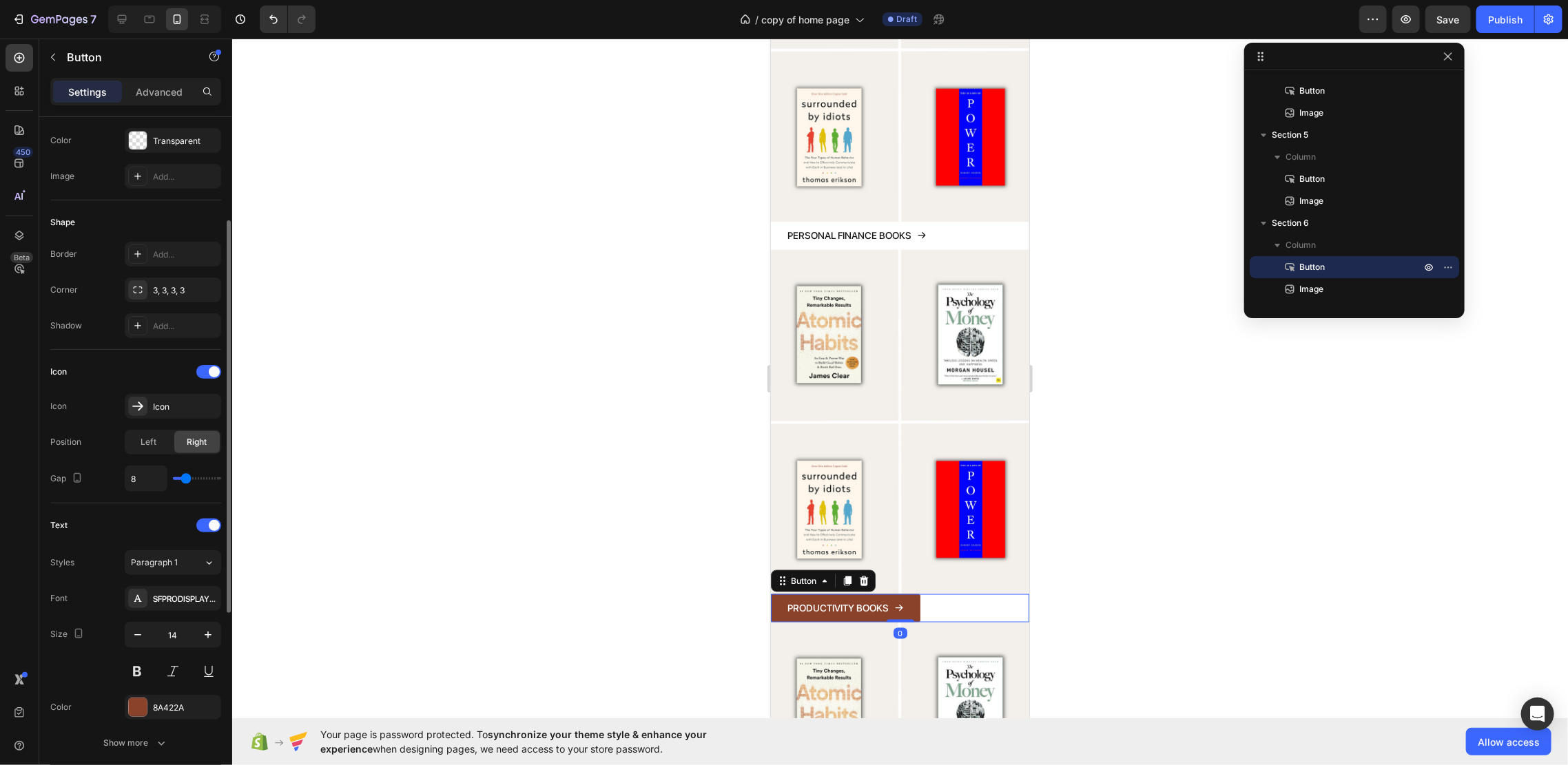
scroll to position [182, 0]
click at [129, 707] on div at bounding box center [137, 708] width 18 height 18
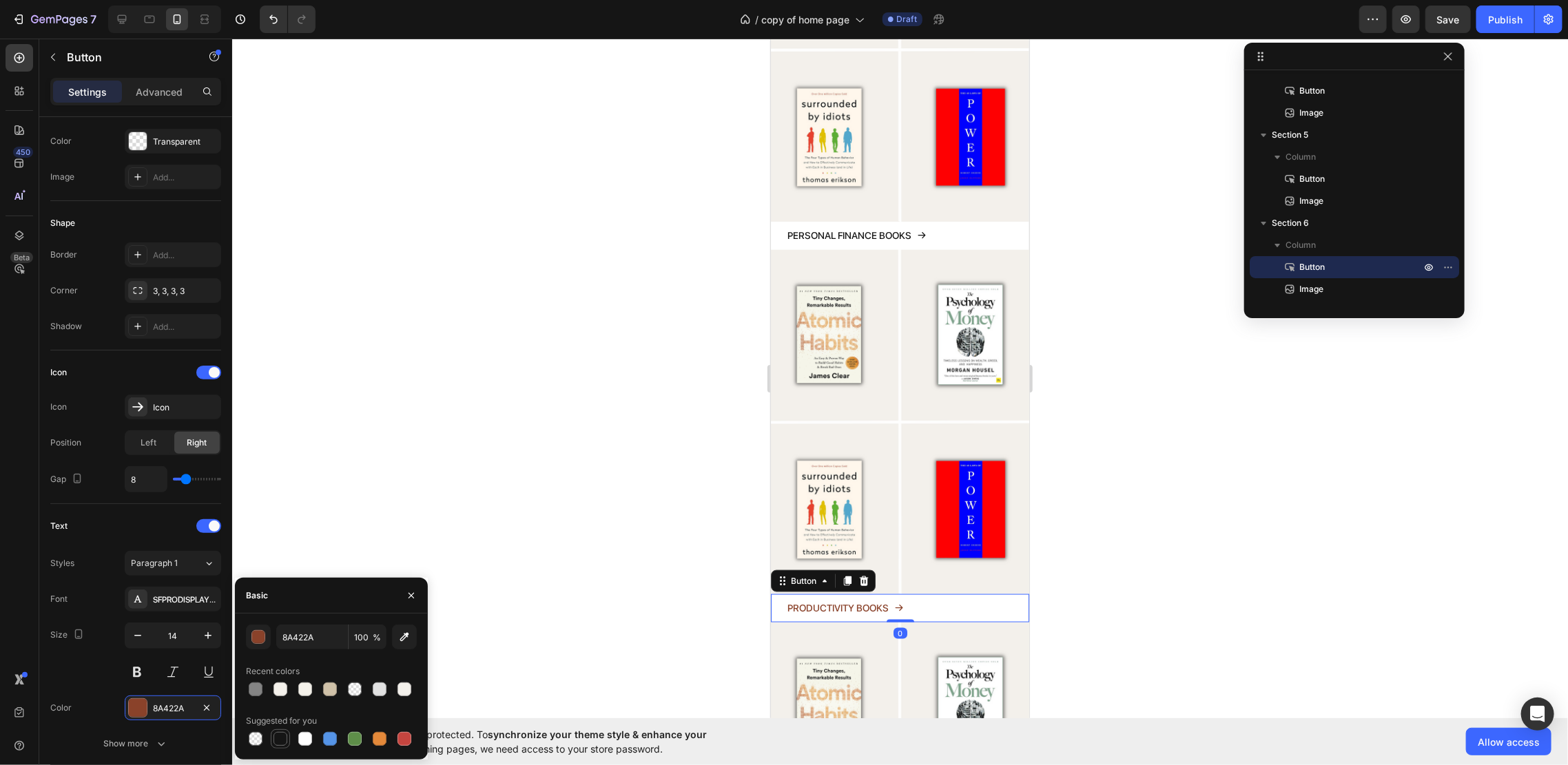
click at [281, 717] on div at bounding box center [281, 739] width 14 height 14
type input "151515"
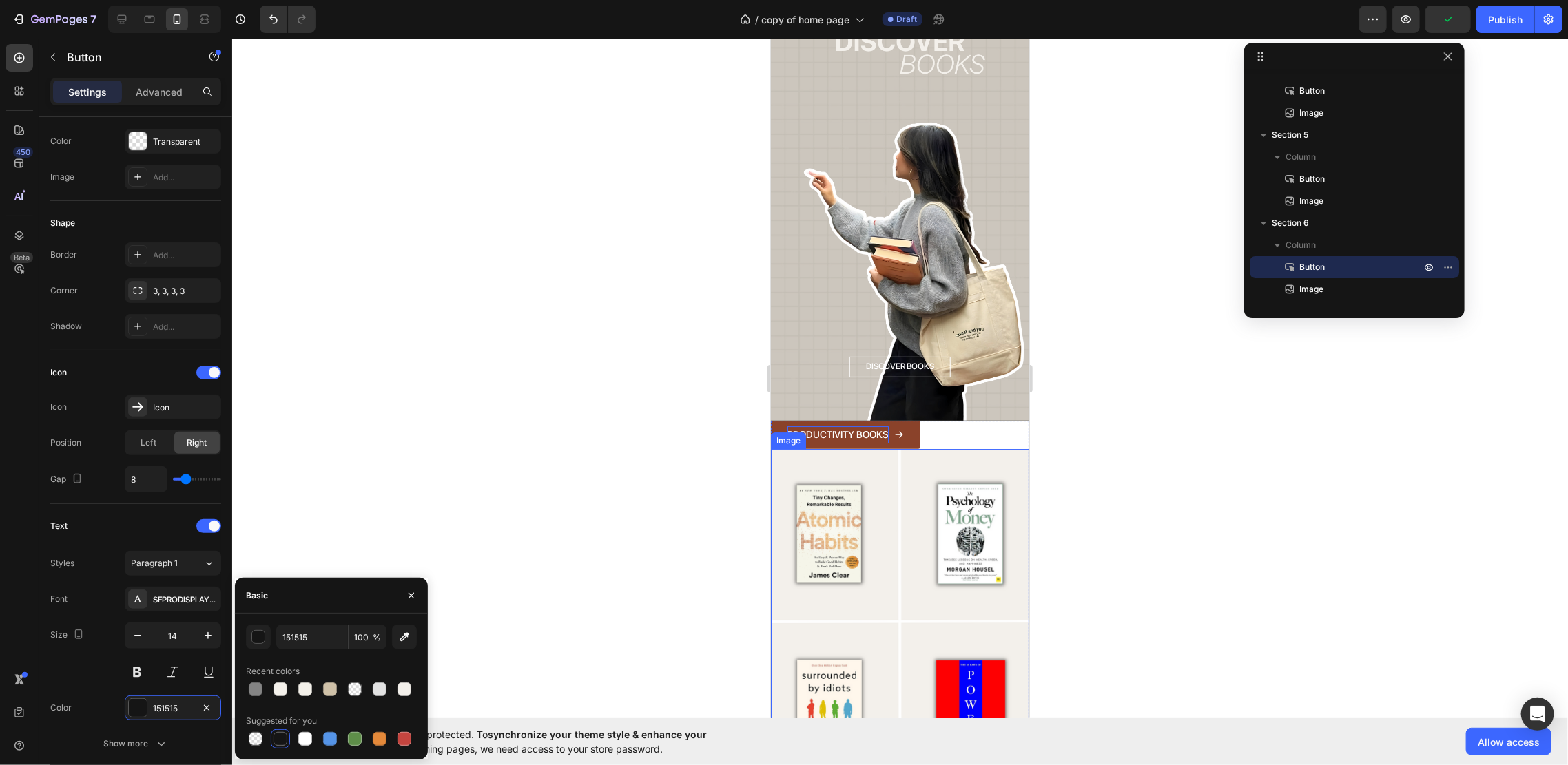
scroll to position [2937, 0]
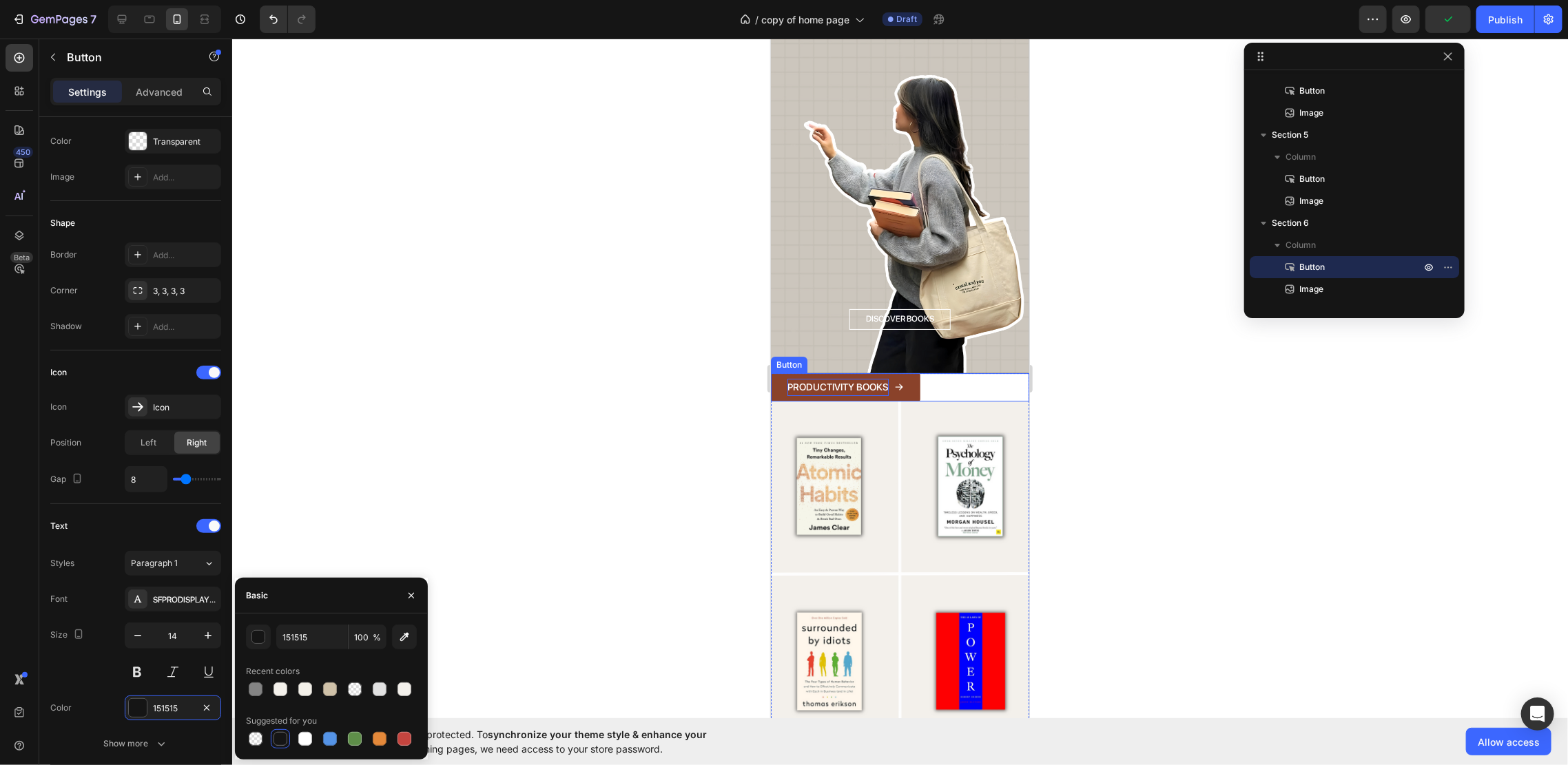
click at [867, 378] on p "PRODUCTIVITY BOOKS" at bounding box center [837, 385] width 101 height 17
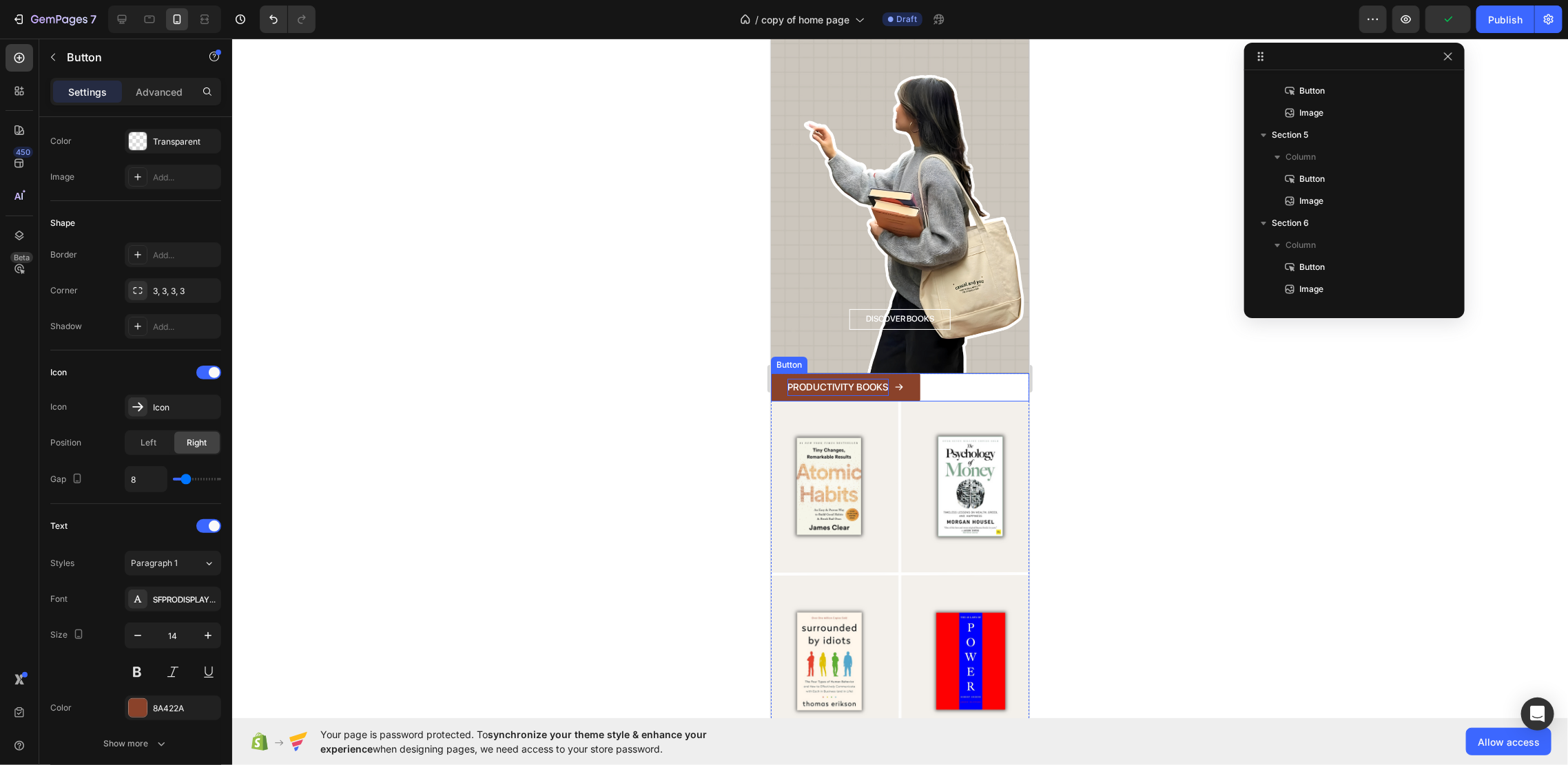
scroll to position [392, 0]
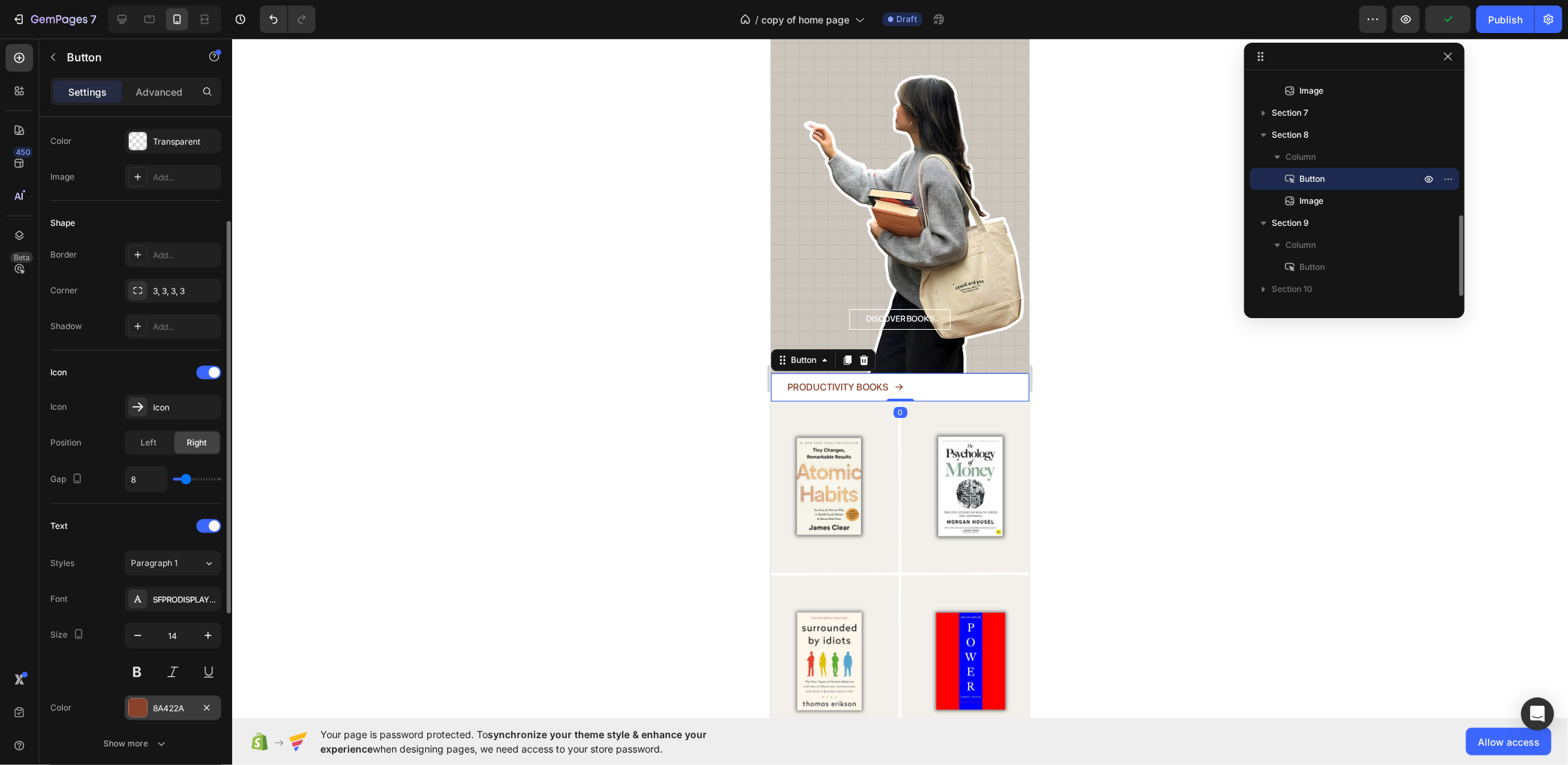
click at [162, 707] on div "8A422A" at bounding box center [173, 709] width 40 height 13
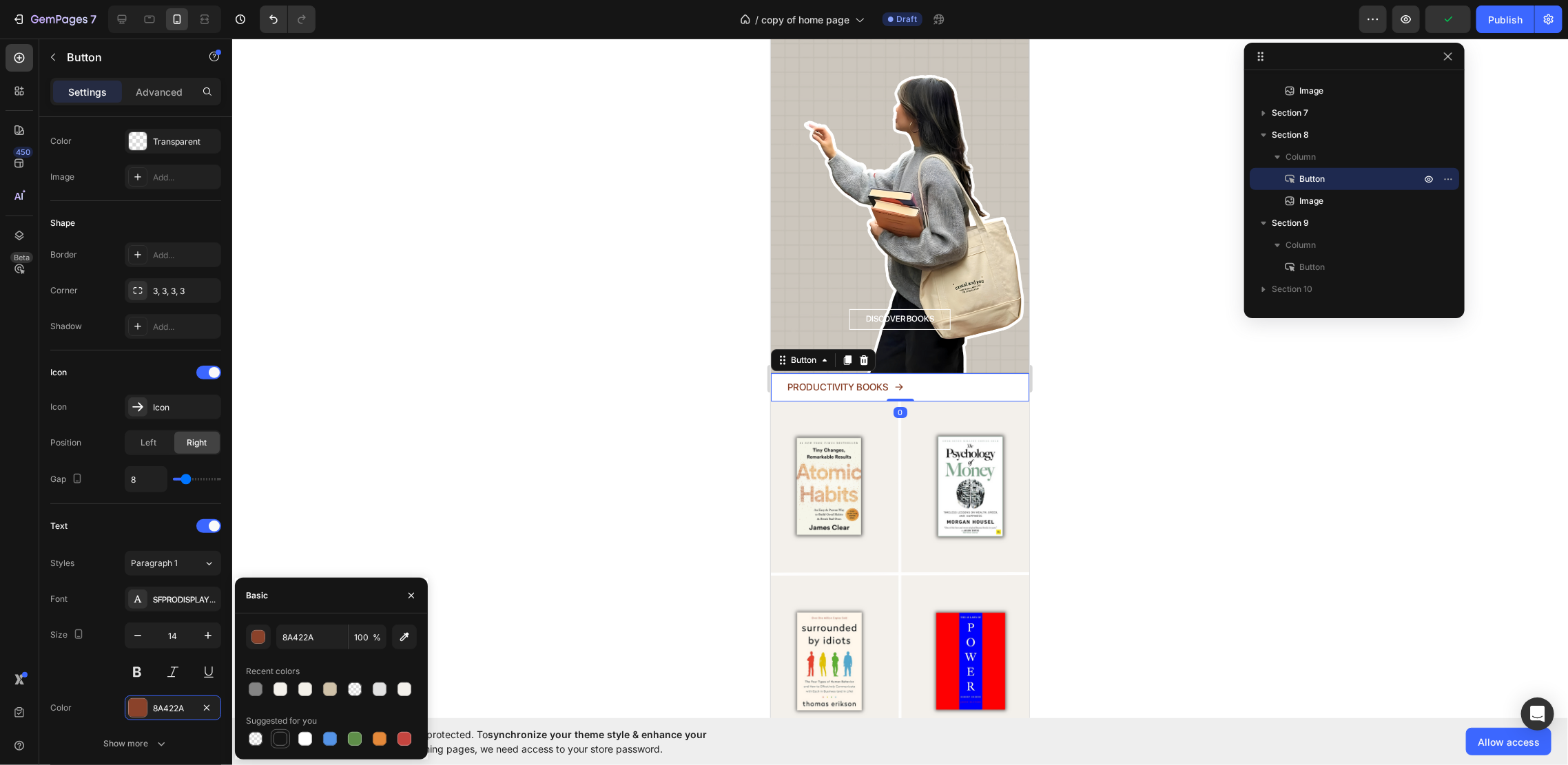
click at [282, 717] on div at bounding box center [281, 739] width 14 height 14
type input "151515"
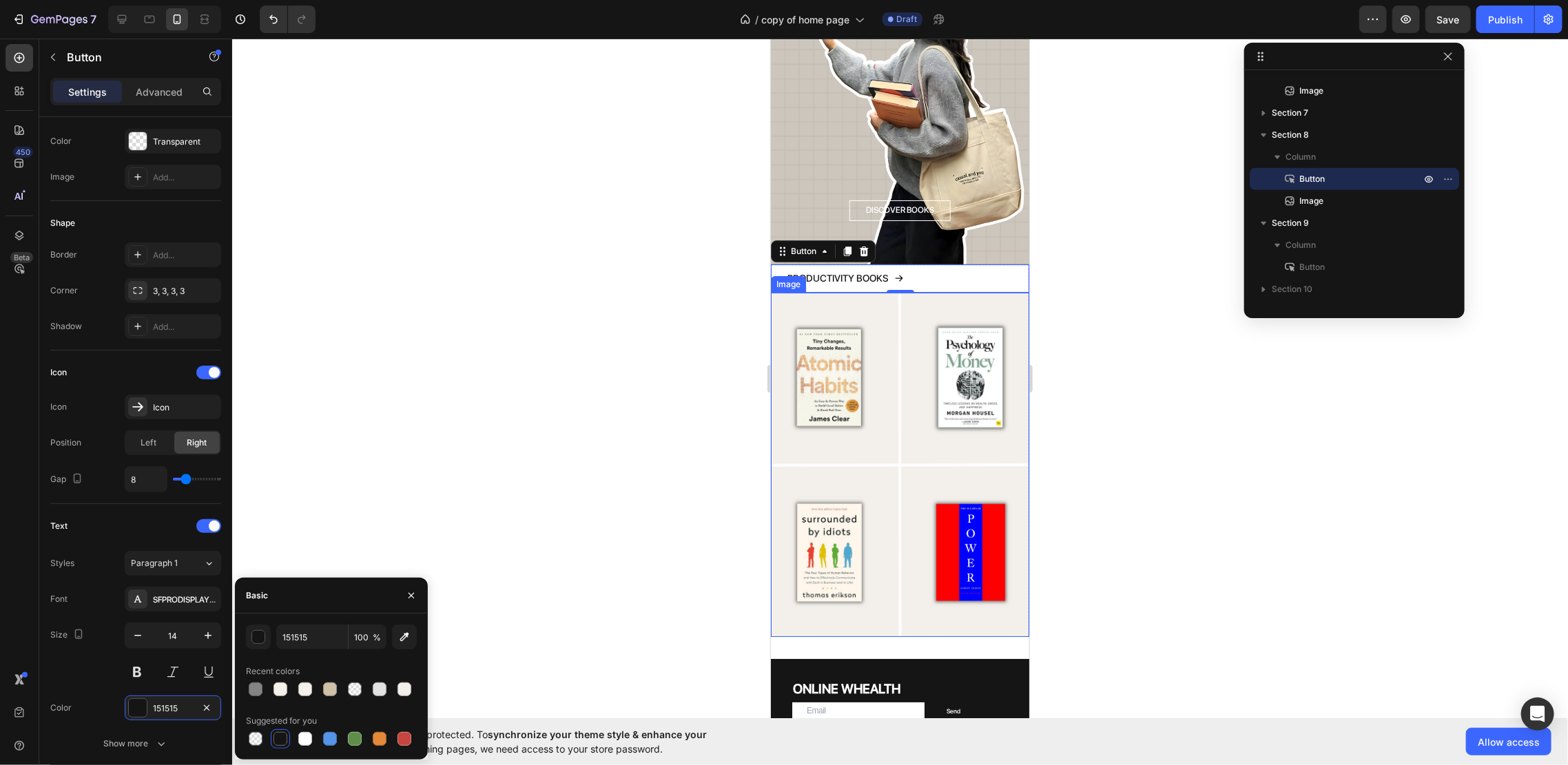
scroll to position [3121, 0]
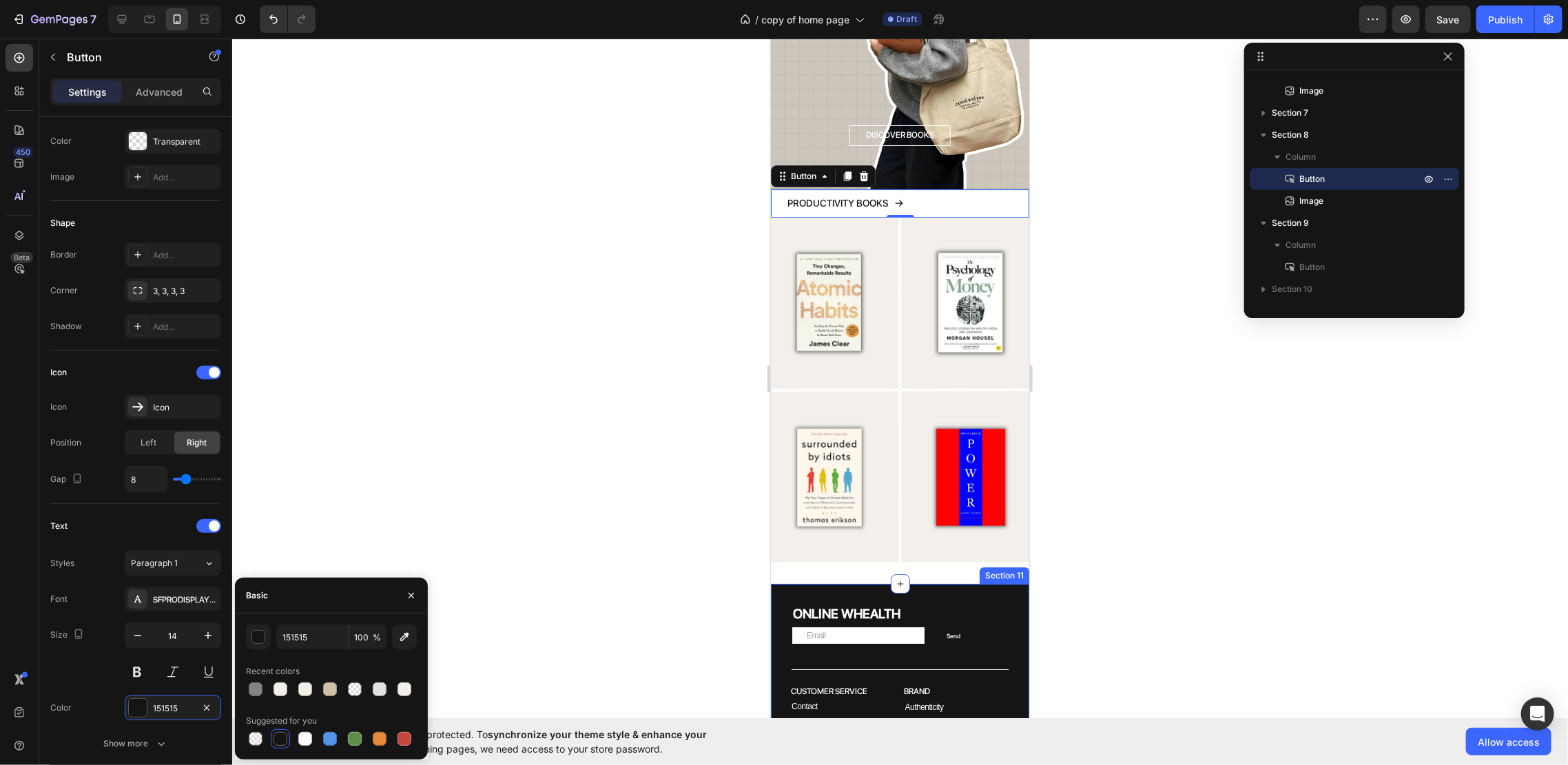
click at [943, 583] on div "ONLINE WHEALTH Heading Email Field Send Submit Button Row Newsletter Title Line…" at bounding box center [899, 767] width 258 height 368
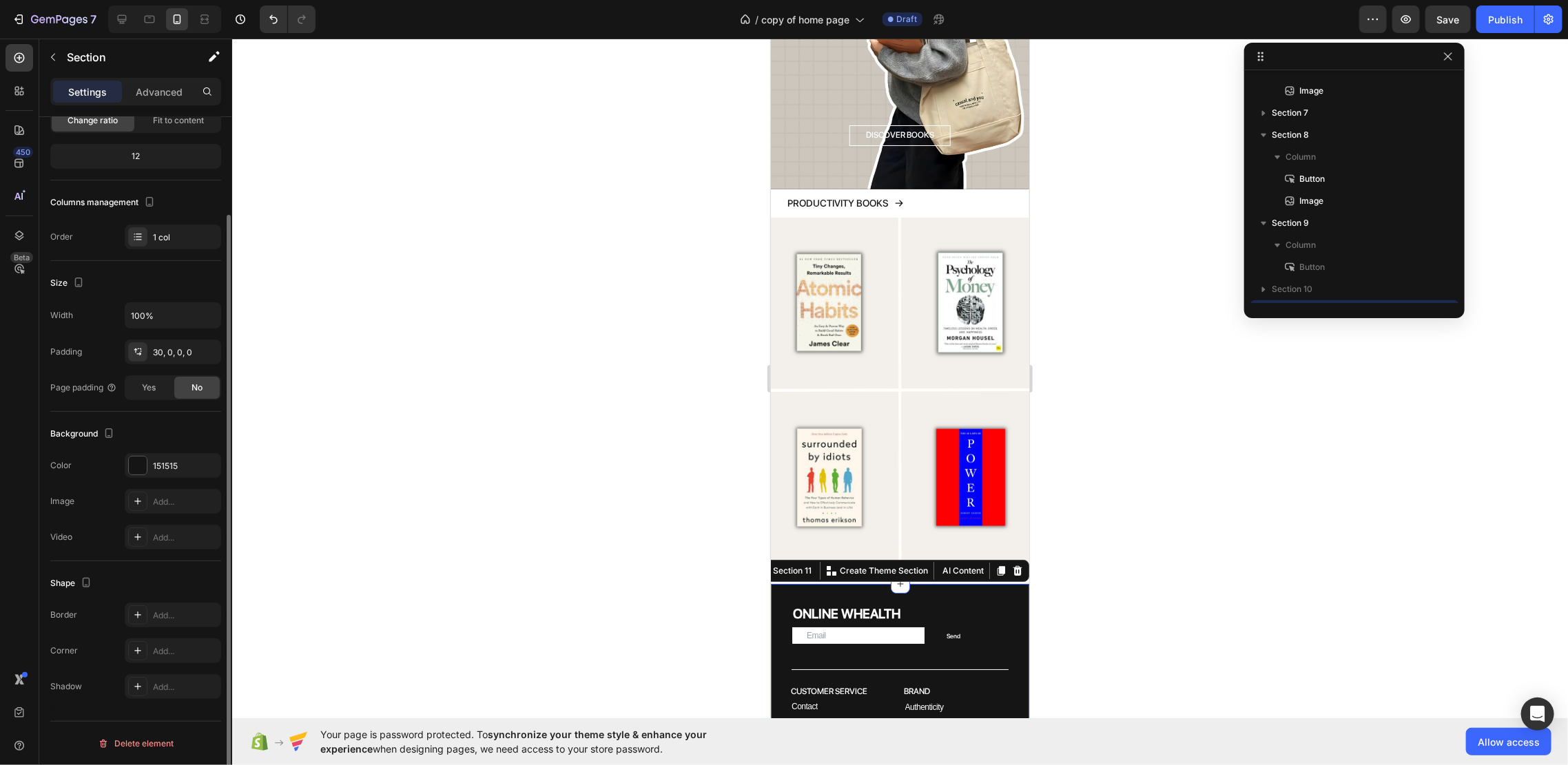
scroll to position [0, 0]
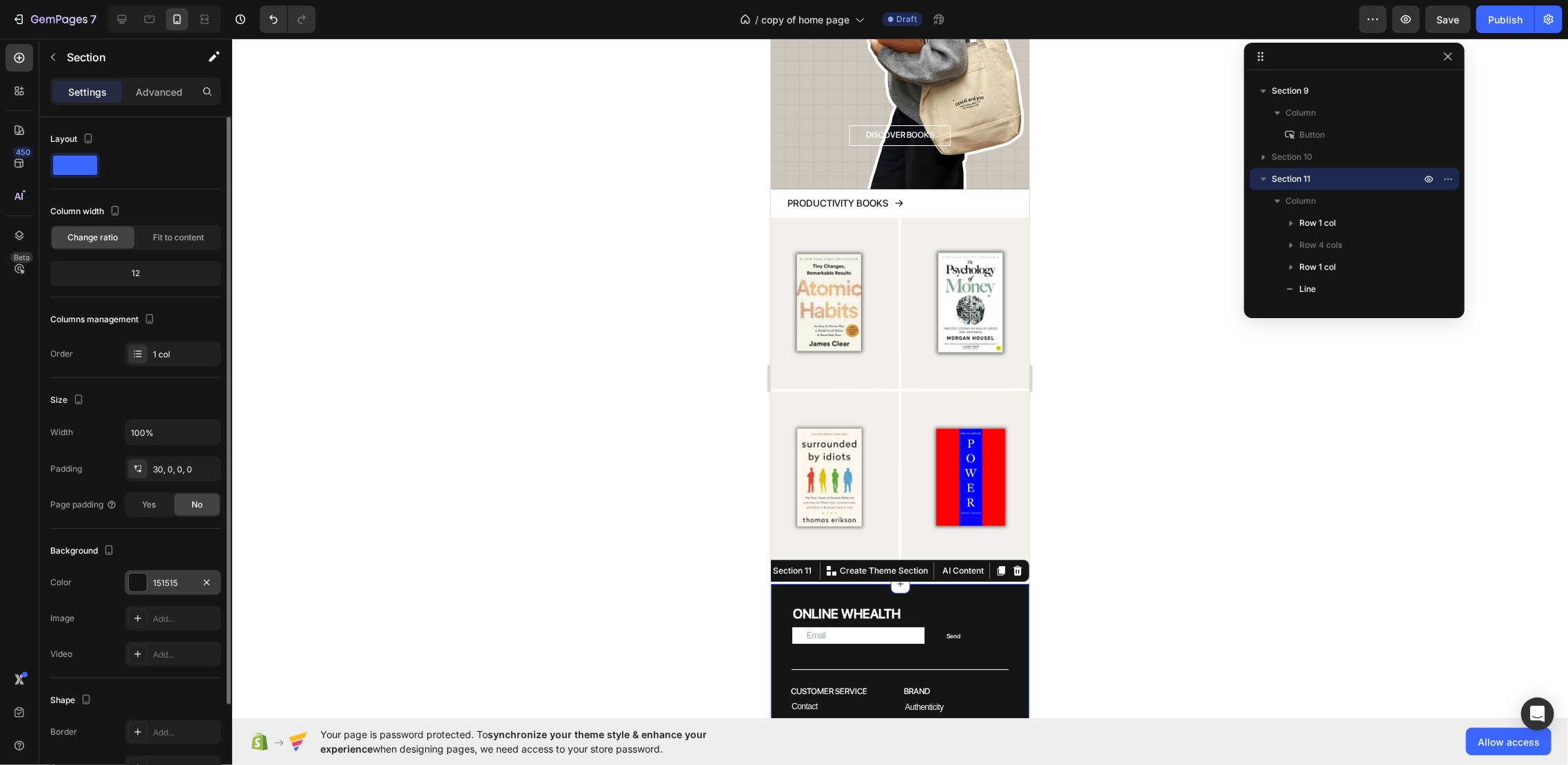
click at [161, 578] on div "151515" at bounding box center [173, 583] width 40 height 13
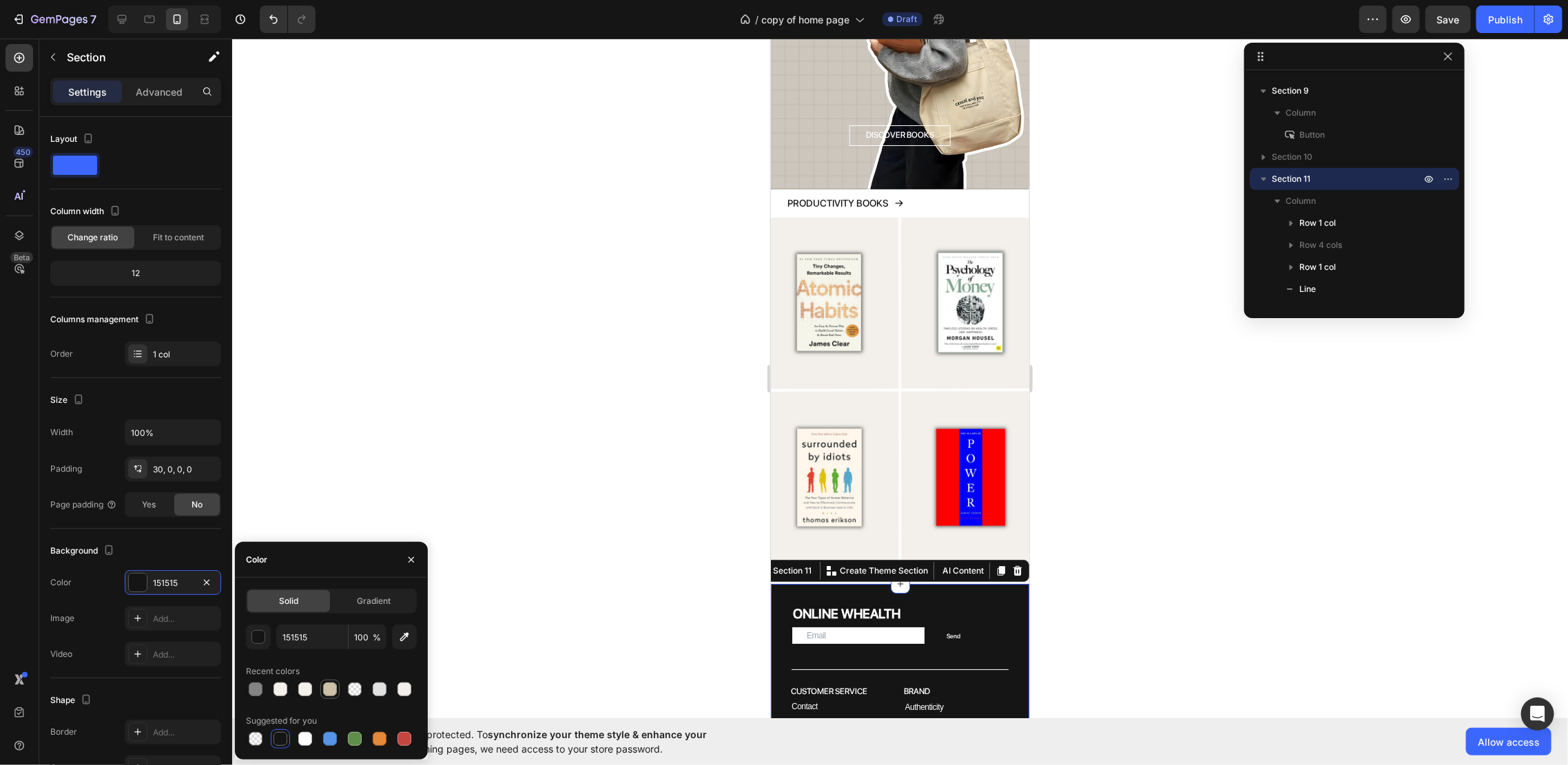
click at [325, 691] on div at bounding box center [330, 689] width 14 height 14
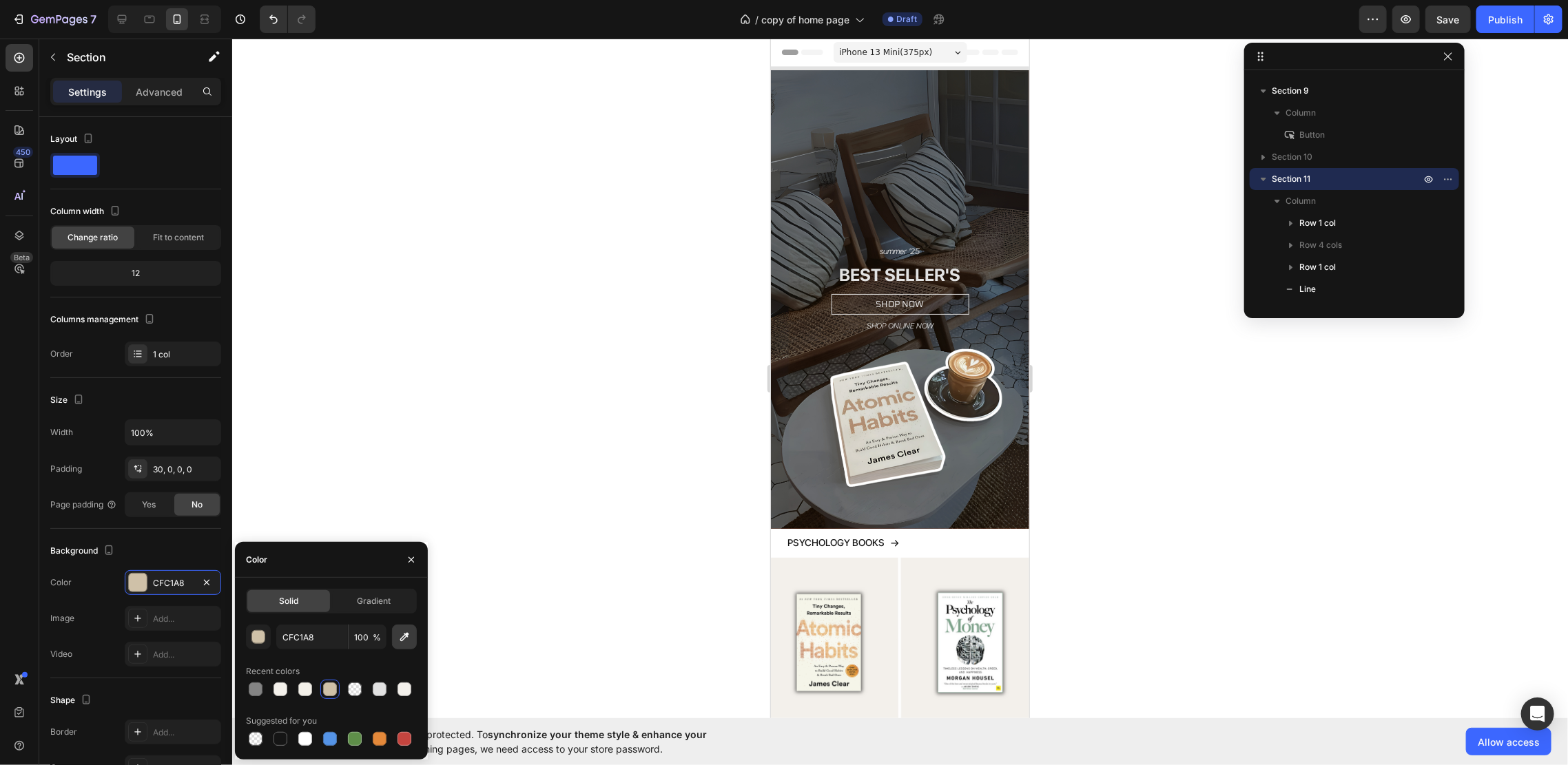
click at [404, 631] on icon "button" at bounding box center [404, 637] width 14 height 14
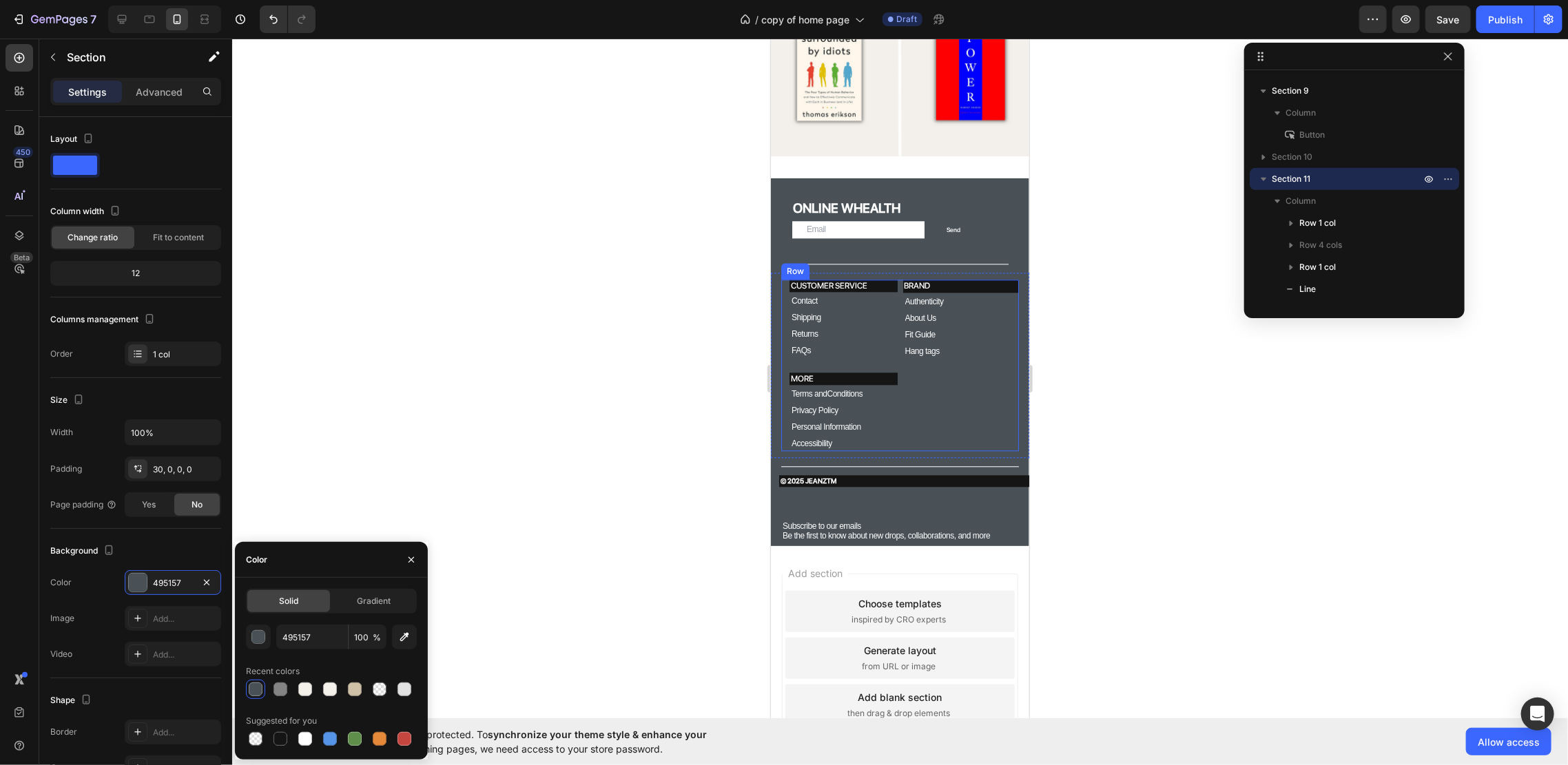
scroll to position [1967, 0]
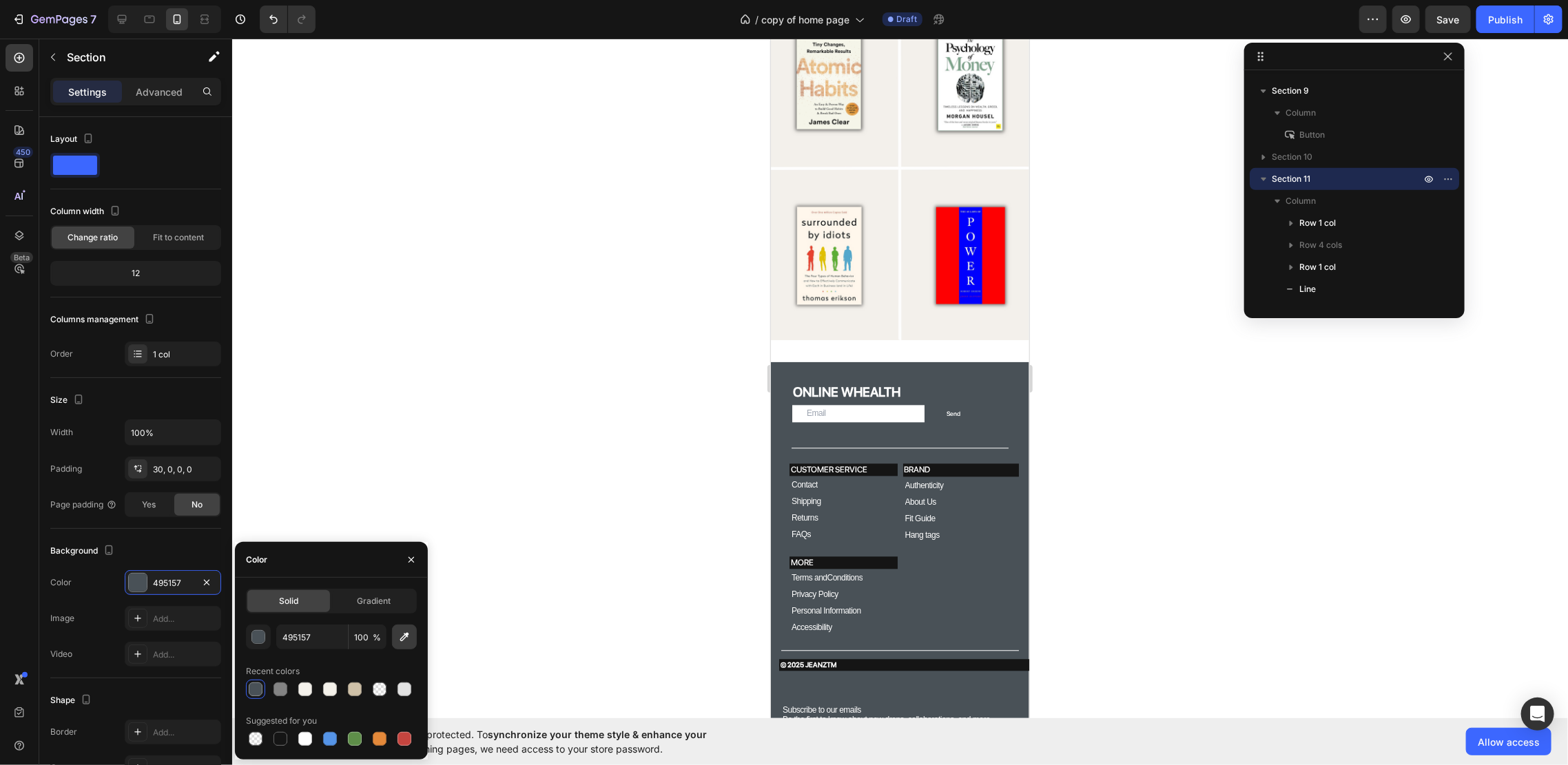
click at [405, 641] on icon "button" at bounding box center [404, 637] width 14 height 14
type input "FEF6F0"
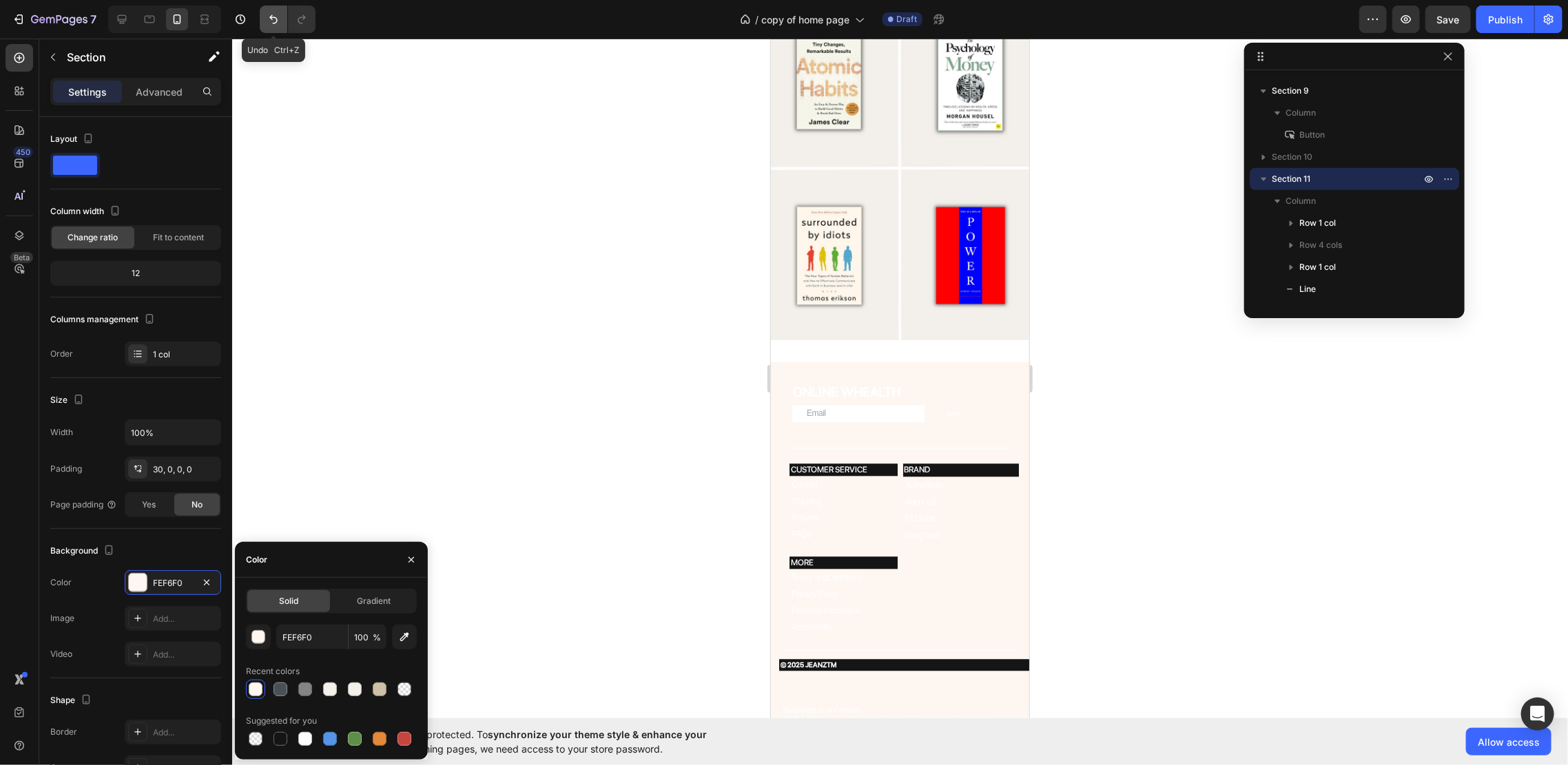
click at [279, 26] on icon "Undo/Redo" at bounding box center [274, 20] width 14 height 14
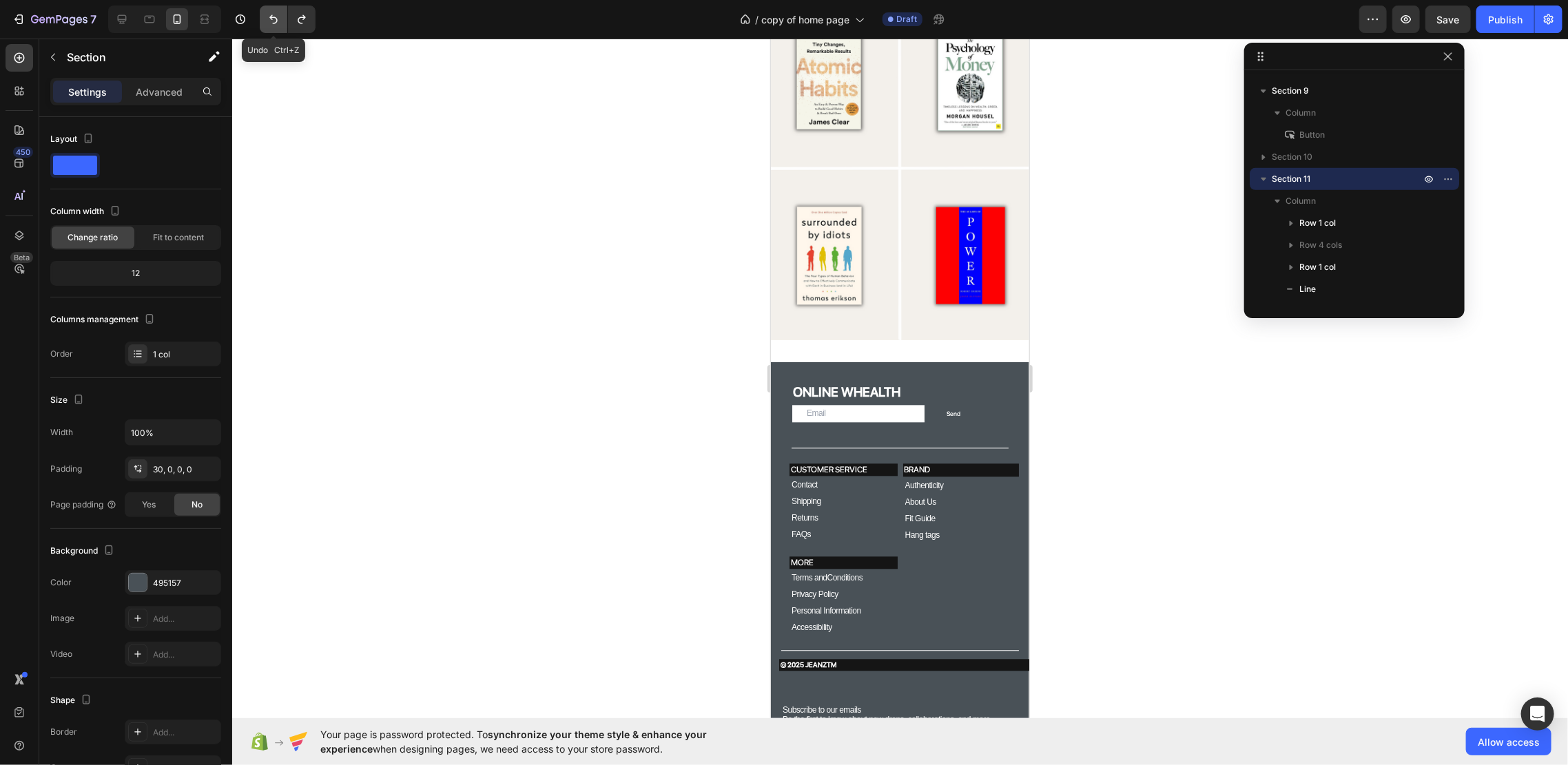
click at [279, 26] on icon "Undo/Redo" at bounding box center [274, 20] width 14 height 14
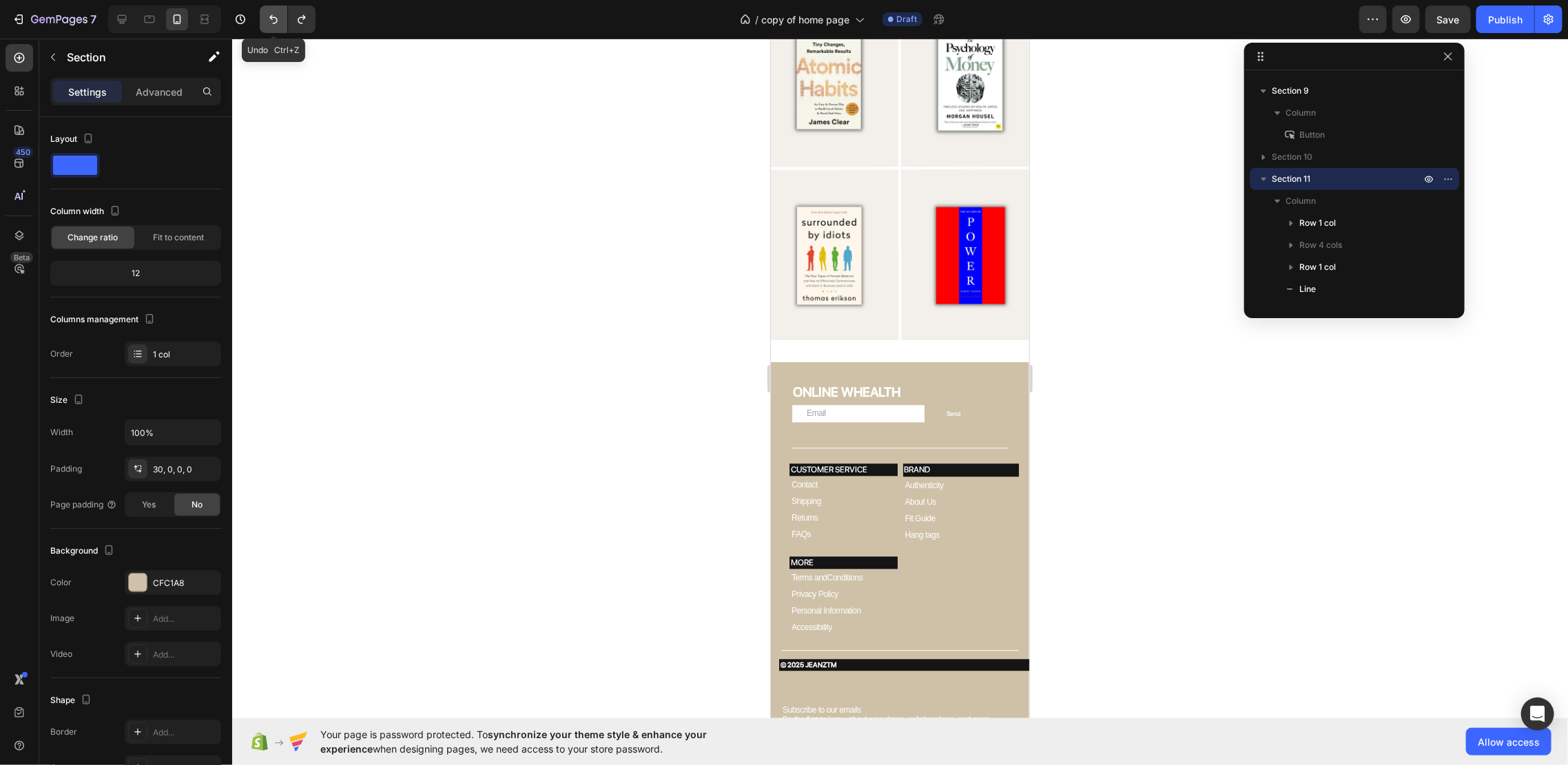
click at [279, 26] on icon "Undo/Redo" at bounding box center [274, 20] width 14 height 14
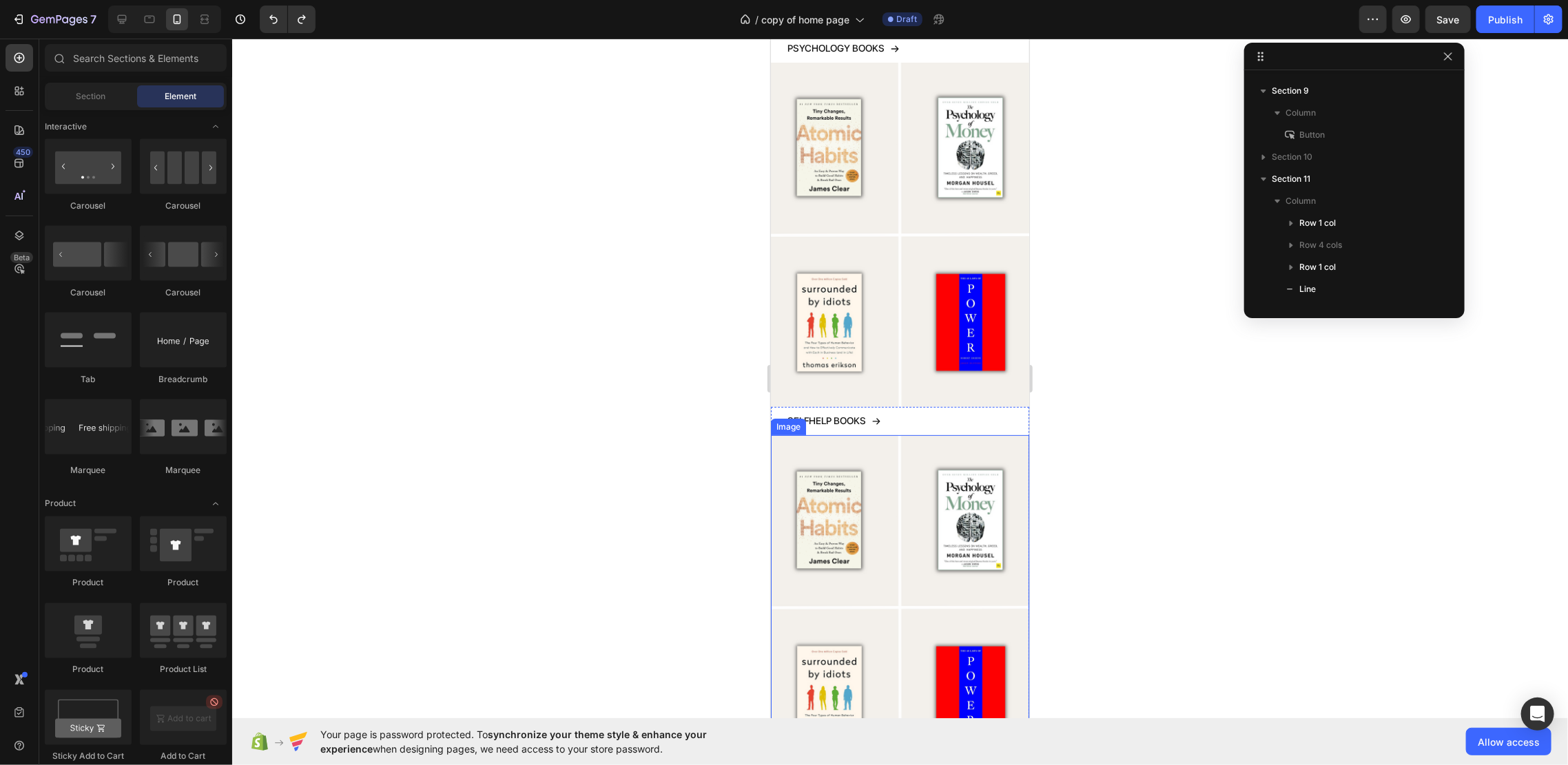
scroll to position [0, 0]
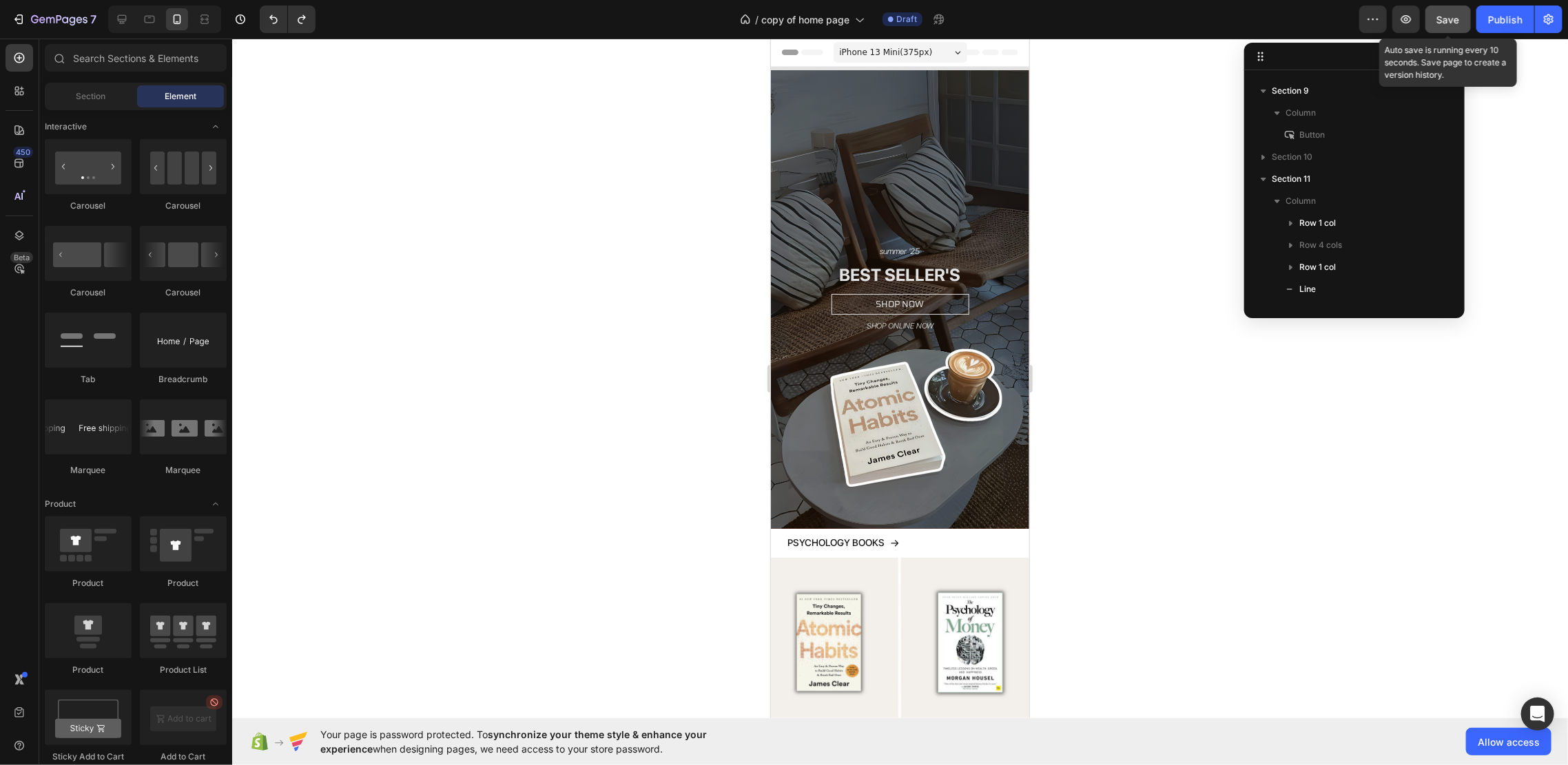
click at [1443, 17] on span "Save" at bounding box center [1447, 20] width 23 height 12
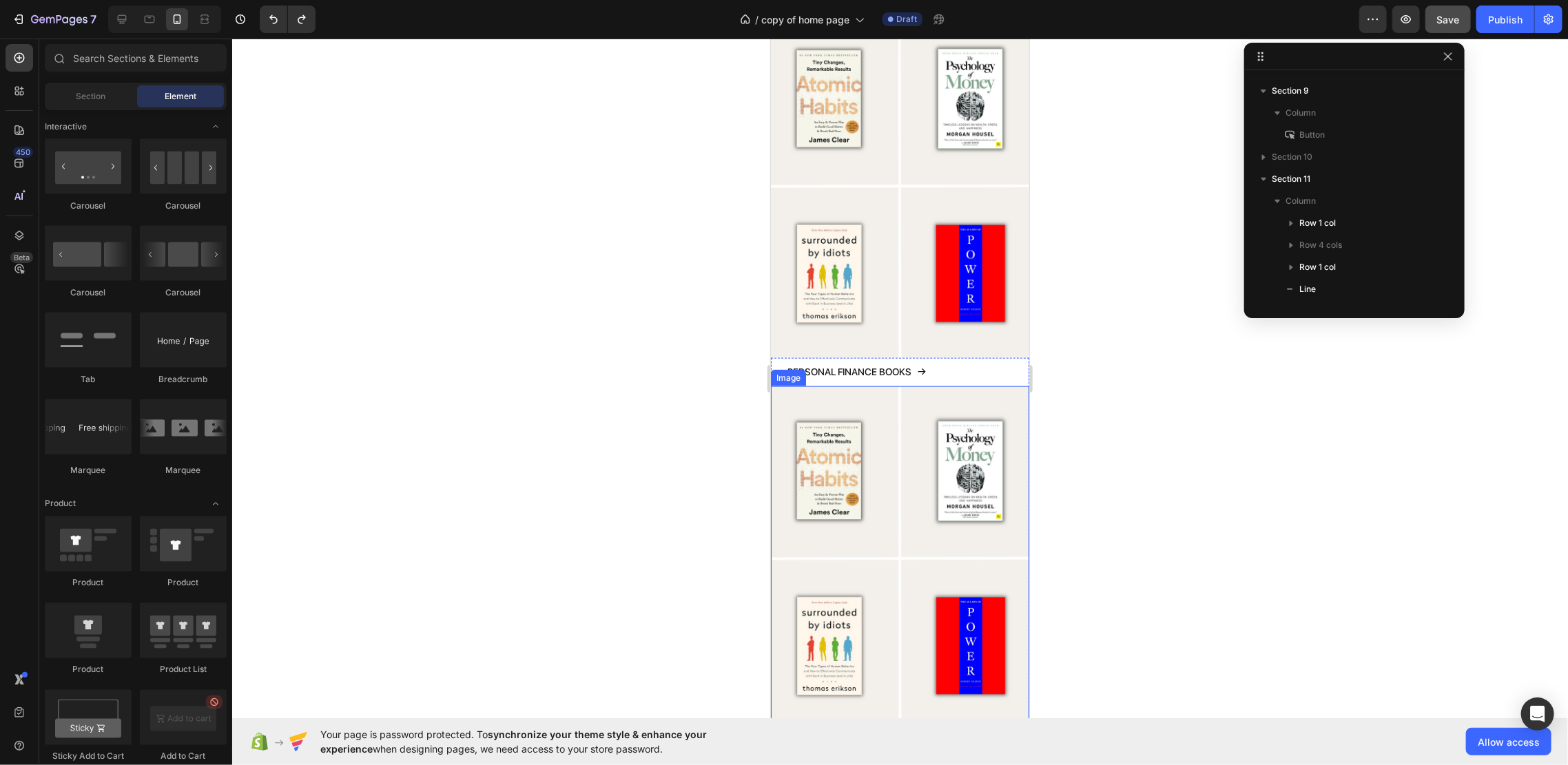
scroll to position [918, 0]
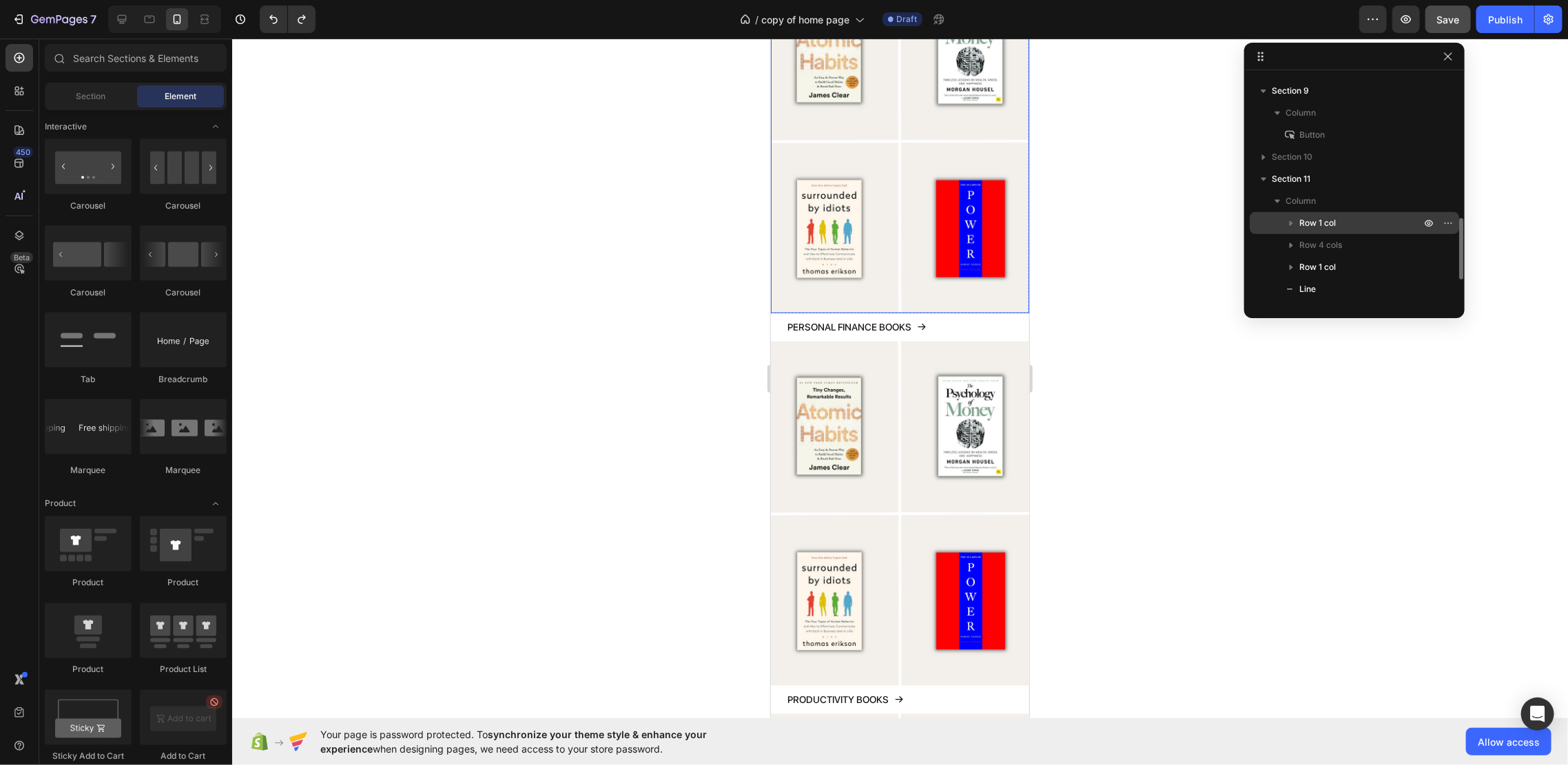
click at [1441, 234] on div "Column Row 1 col Row 4 cols Row 1 col Line Heading Line Text block Row 2 cols" at bounding box center [1354, 245] width 210 height 22
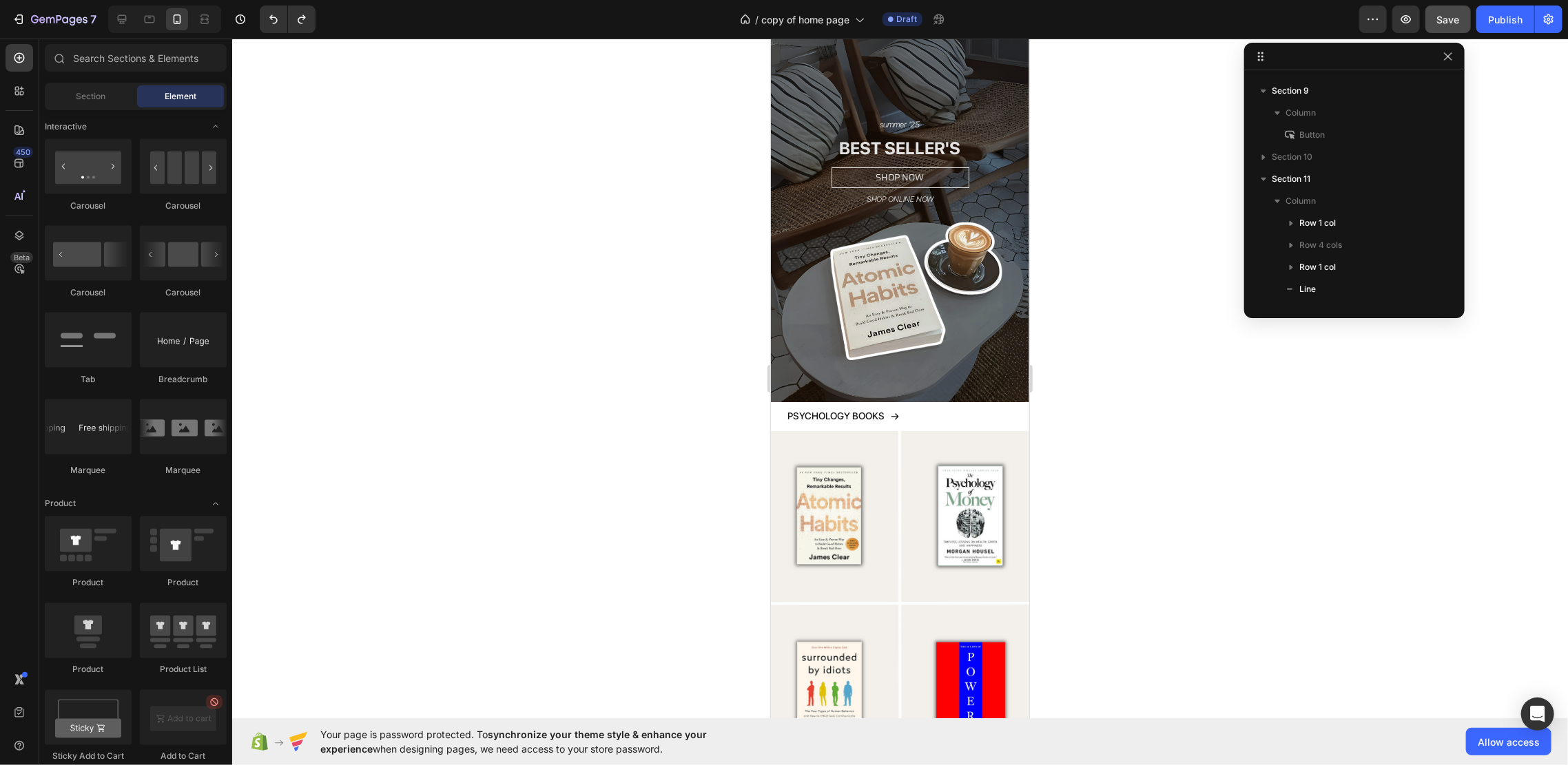
scroll to position [0, 0]
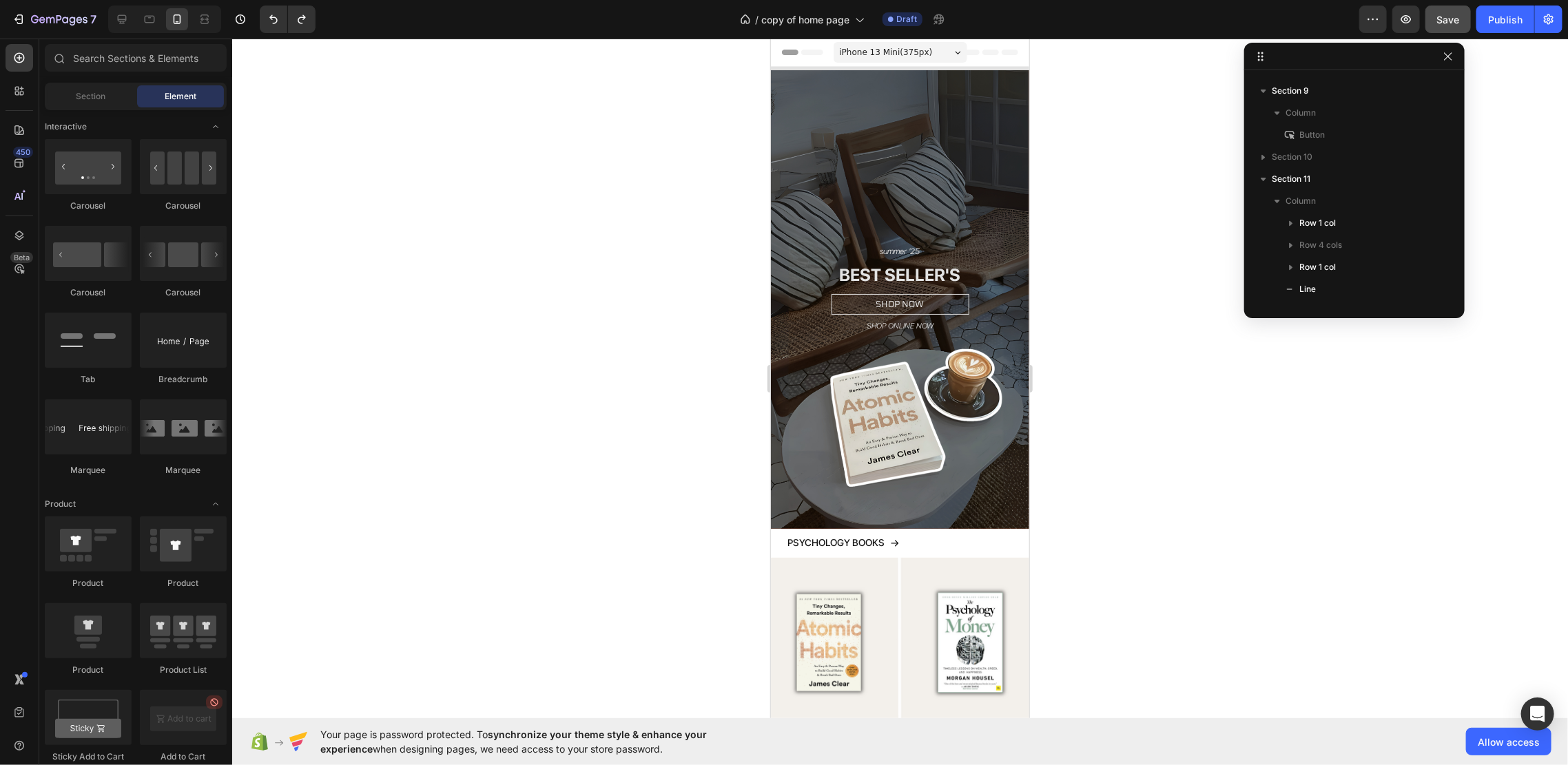
click at [1110, 220] on div at bounding box center [900, 401] width 1336 height 726
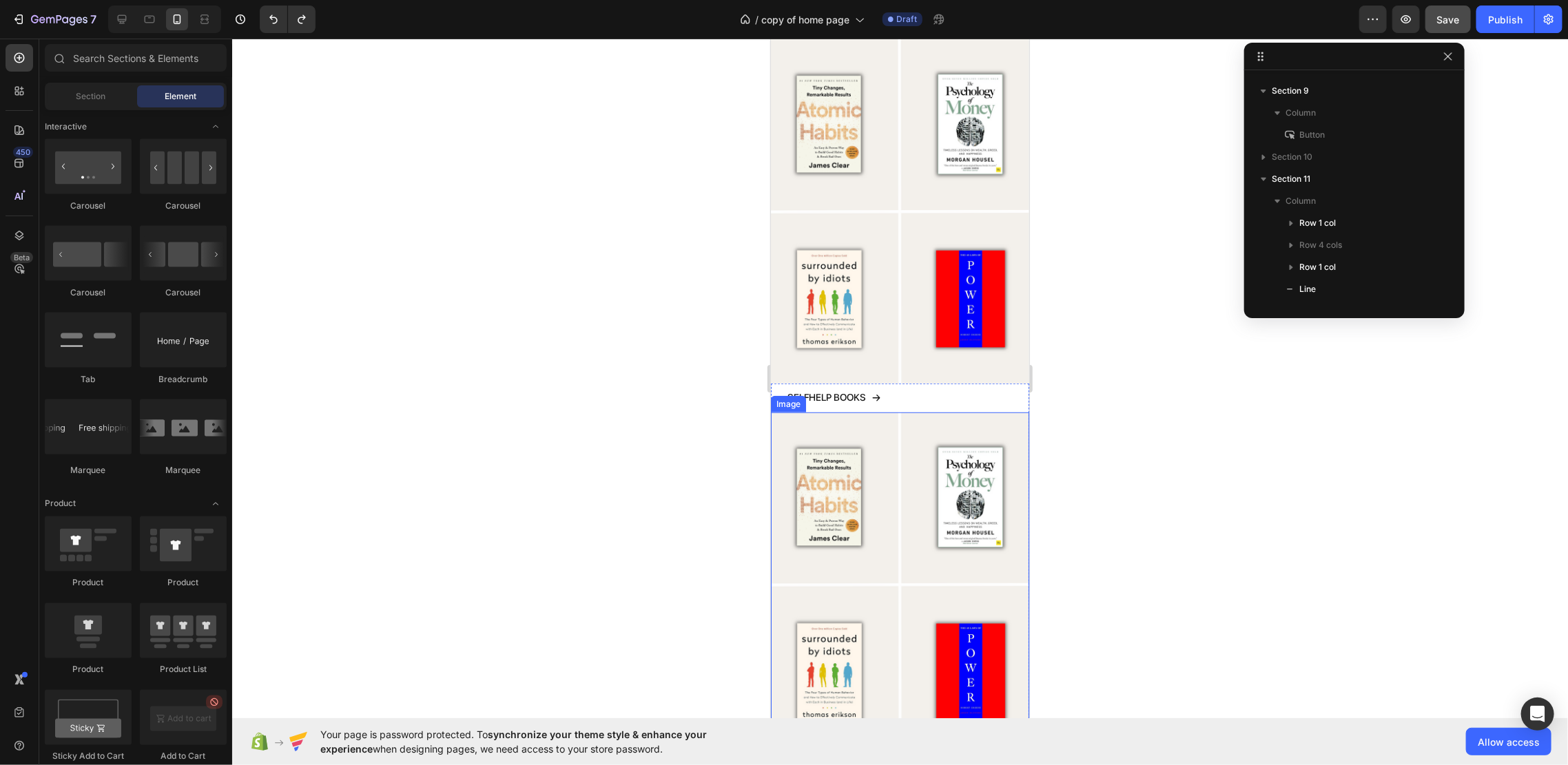
scroll to position [367, 0]
